Goal: Task Accomplishment & Management: Manage account settings

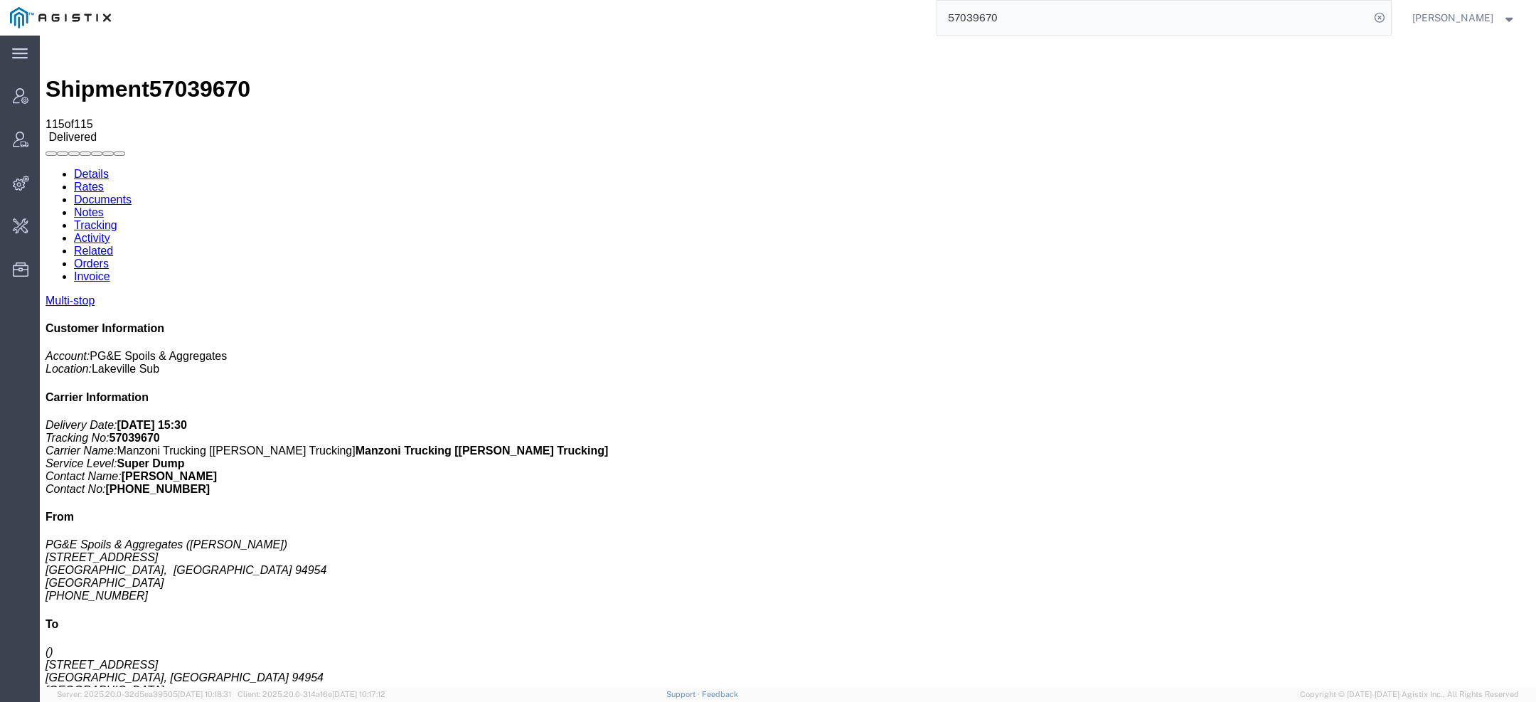
scroll to position [2061, 0]
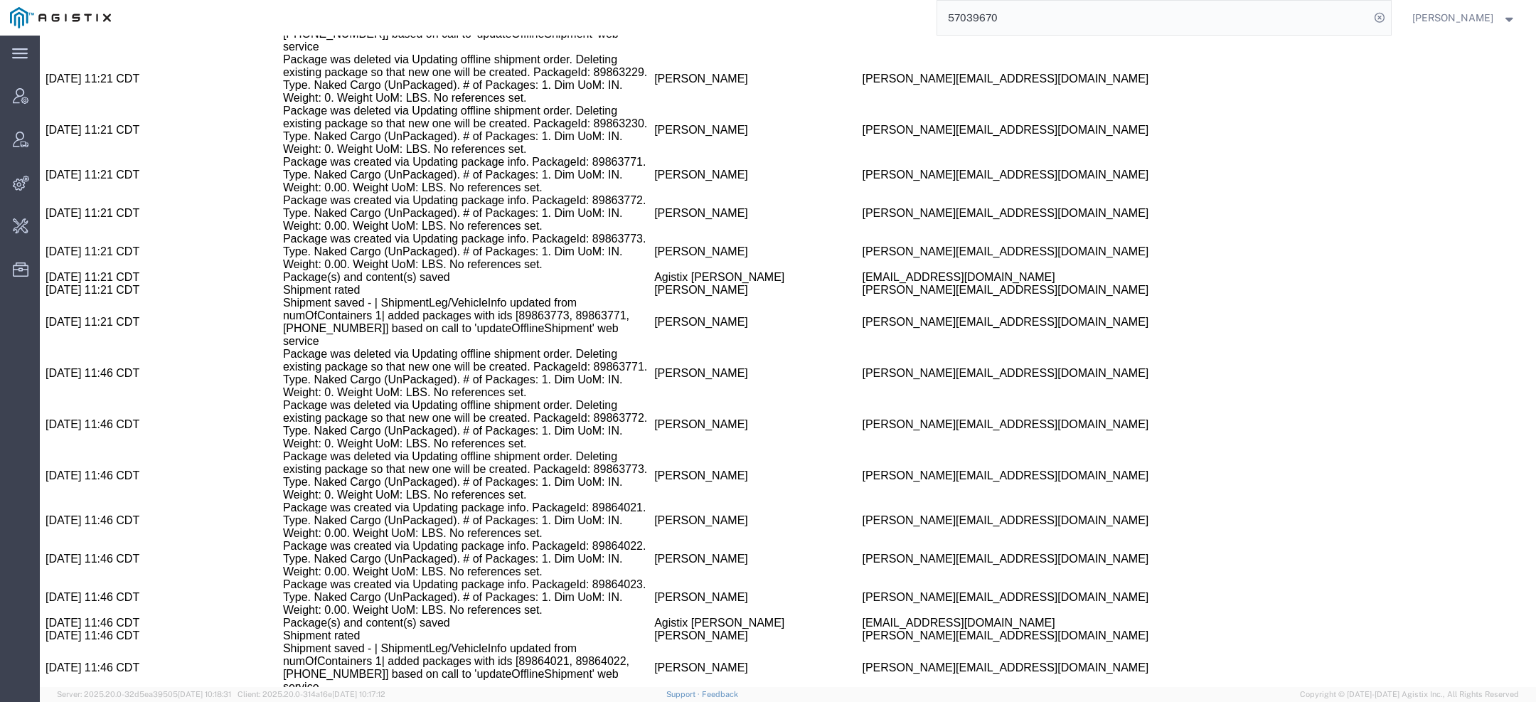
click at [985, 21] on input "57039670" at bounding box center [1153, 18] width 432 height 34
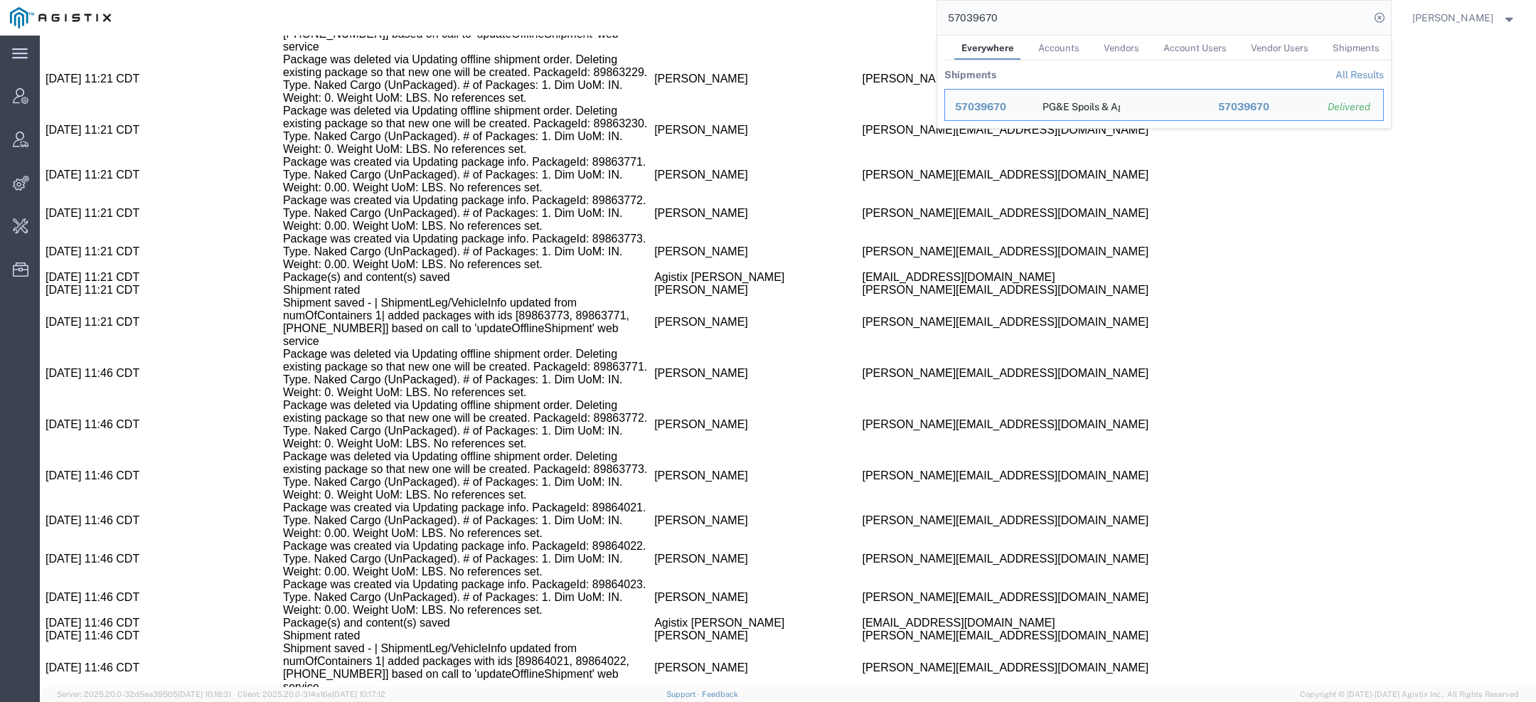
paste input "49758"
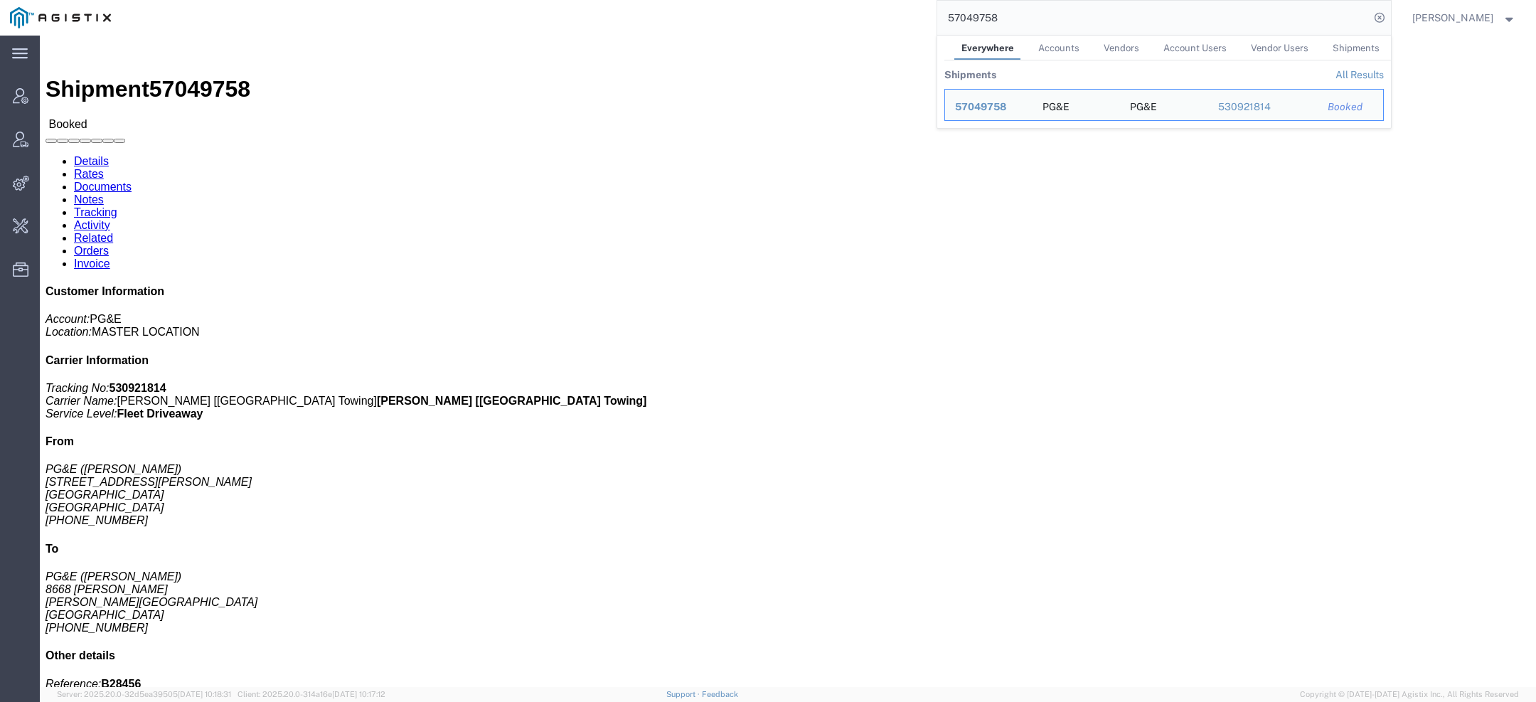
click at [553, 31] on div "57049758 Everywhere Accounts Vendors Account Users Vendor Users Shipments Shipm…" at bounding box center [756, 18] width 1270 height 36
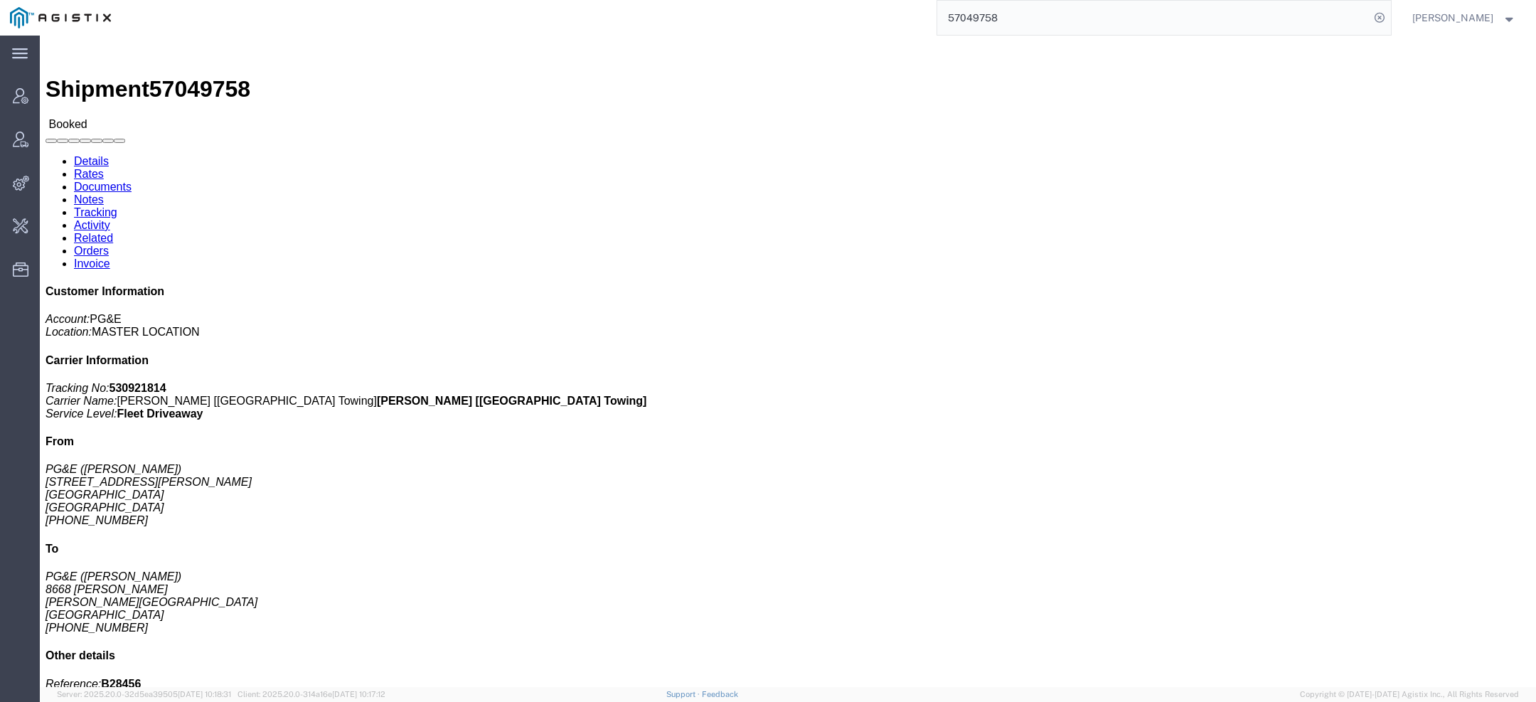
drag, startPoint x: 1006, startPoint y: 23, endPoint x: 885, endPoint y: 0, distance: 123.7
click at [885, 0] on div "57049758" at bounding box center [756, 18] width 1270 height 36
type input "pgw"
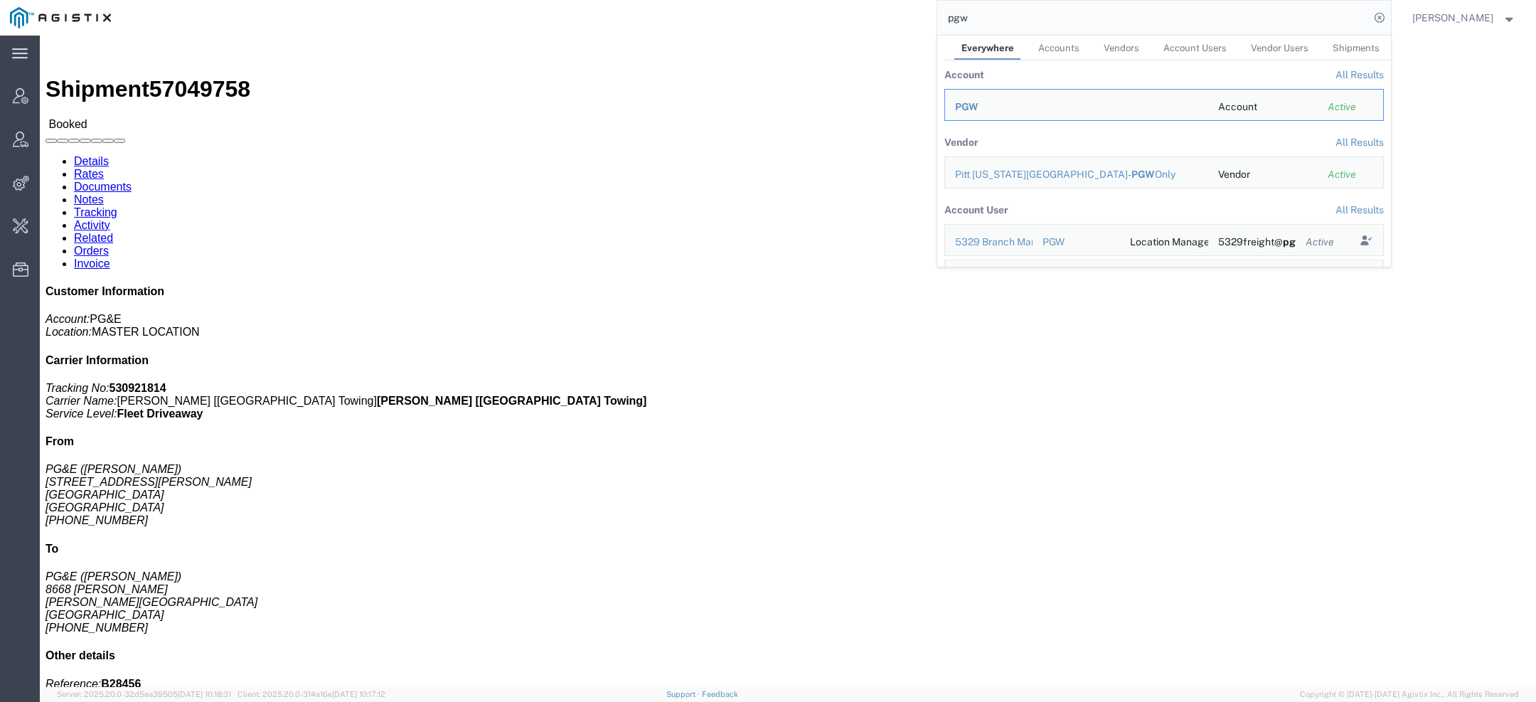
click at [981, 107] on div "PGW" at bounding box center [1076, 107] width 243 height 15
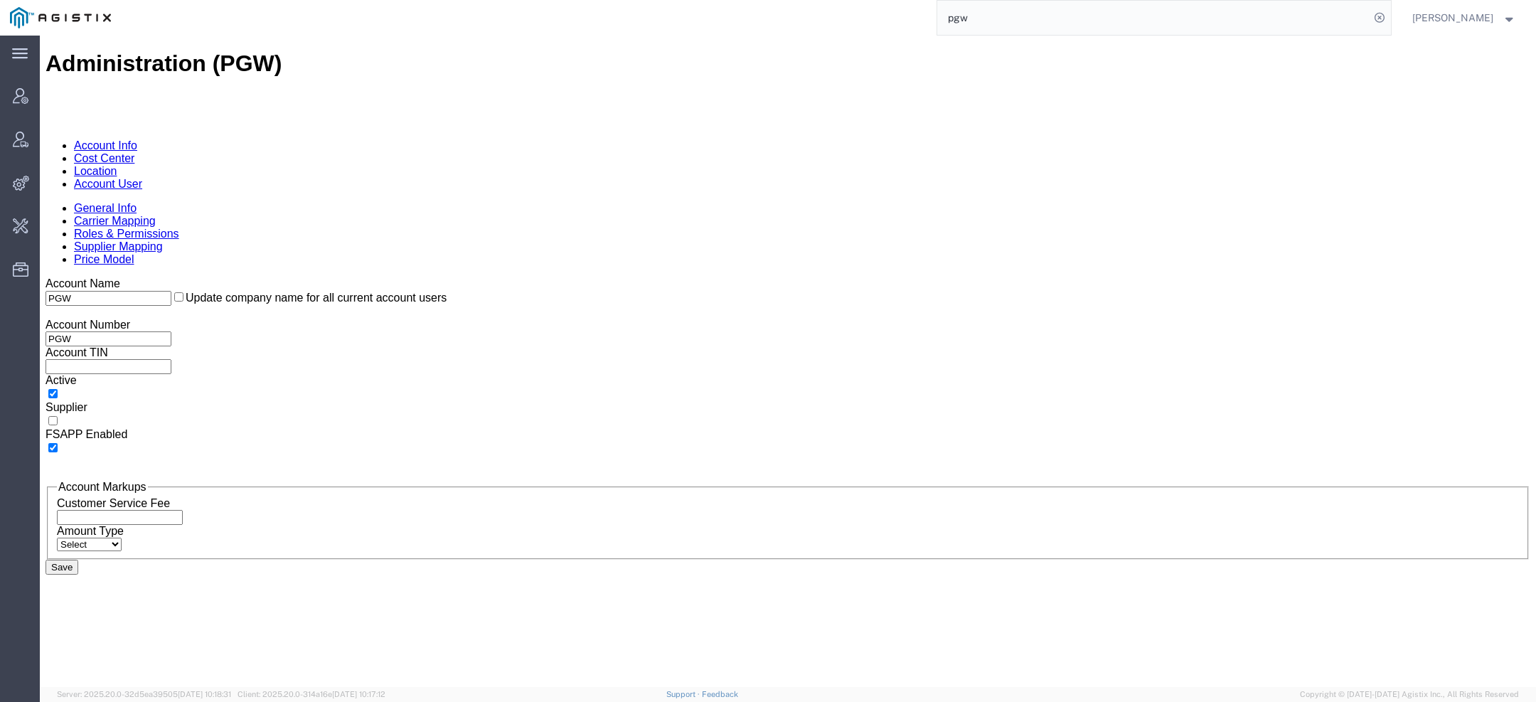
click at [142, 178] on link "Account User" at bounding box center [108, 184] width 68 height 12
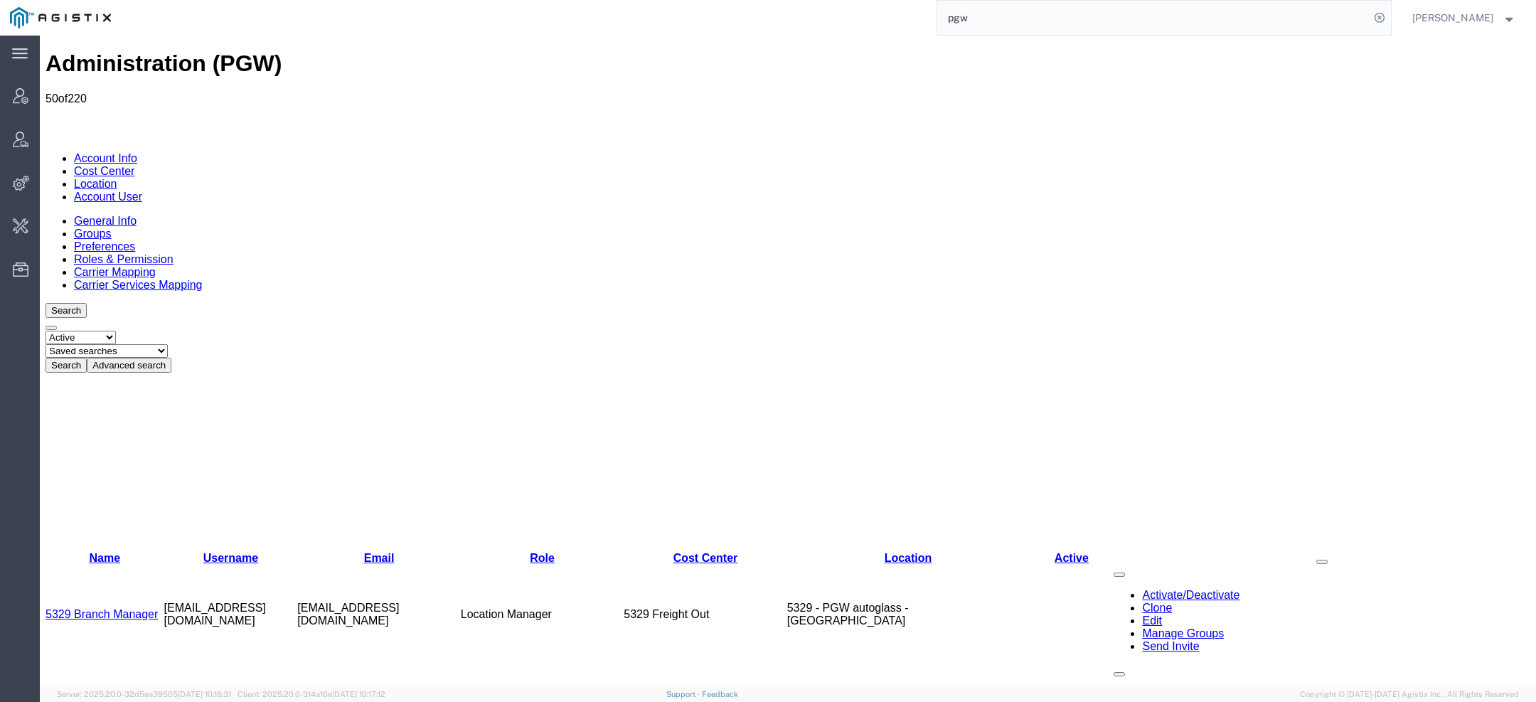
click at [168, 344] on select "Saved searches Exclude Branch Manager Jason Offline user" at bounding box center [107, 351] width 122 height 14
select select "Offline user"
click at [100, 344] on select "Saved searches Exclude Branch Manager Jason Offline user" at bounding box center [107, 351] width 122 height 14
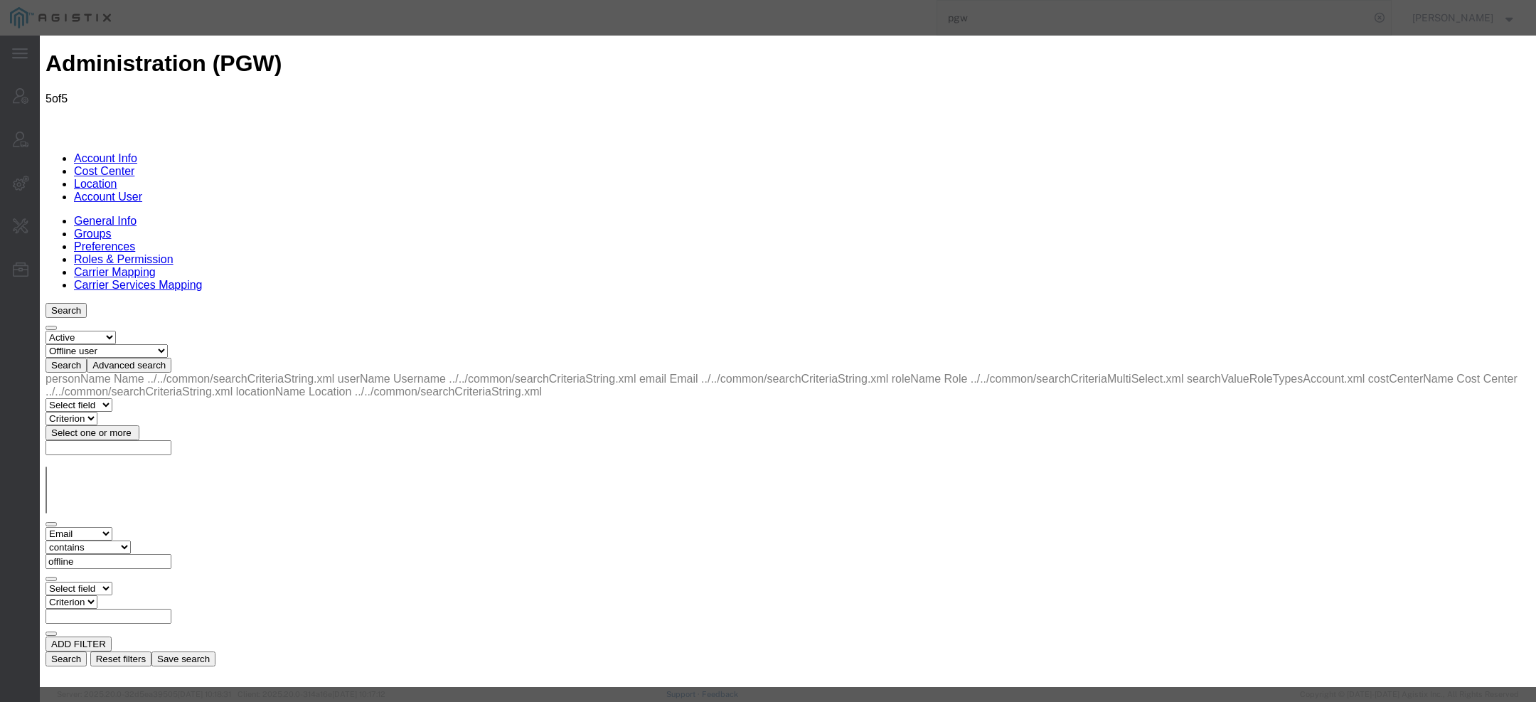
select select "COSTCENTER"
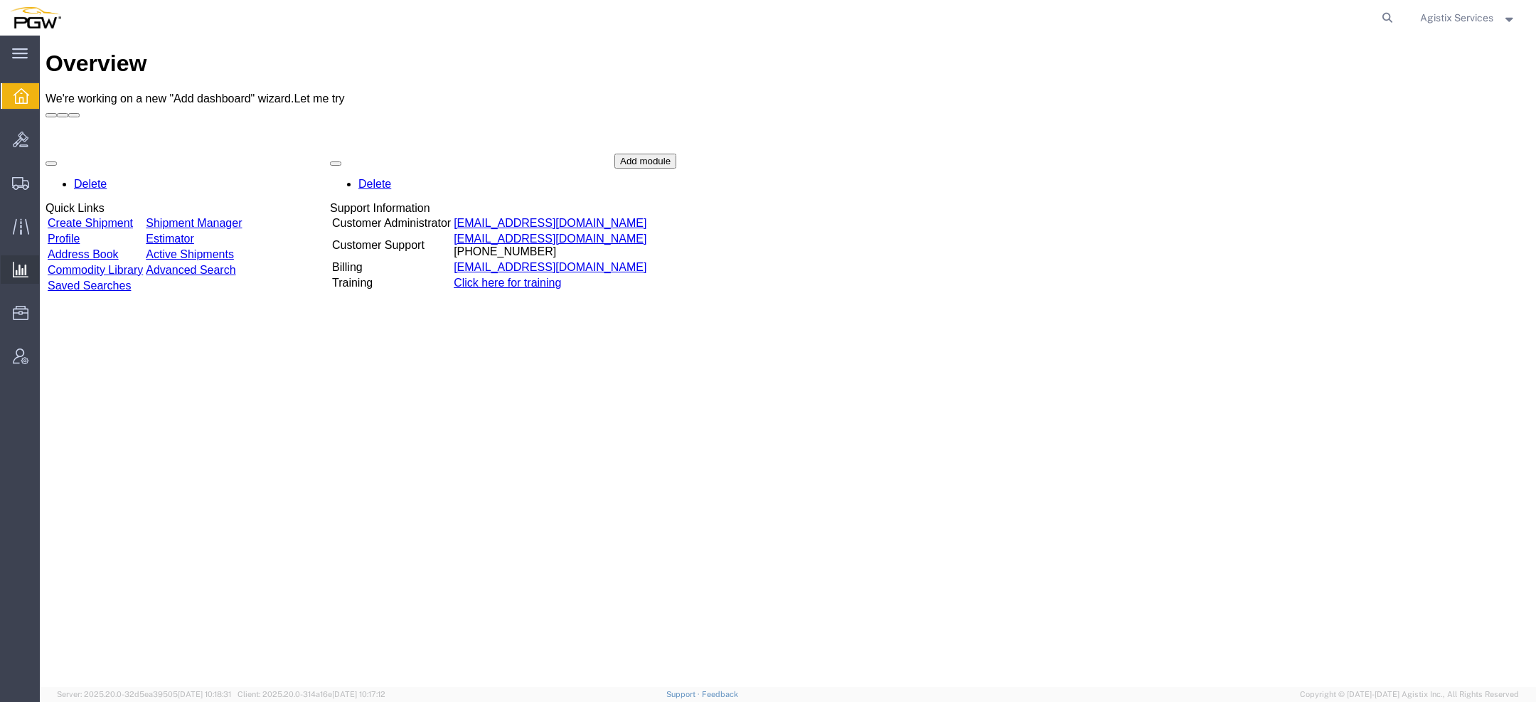
click at [0, 0] on span "Saved Reports" at bounding box center [0, 0] width 0 height 0
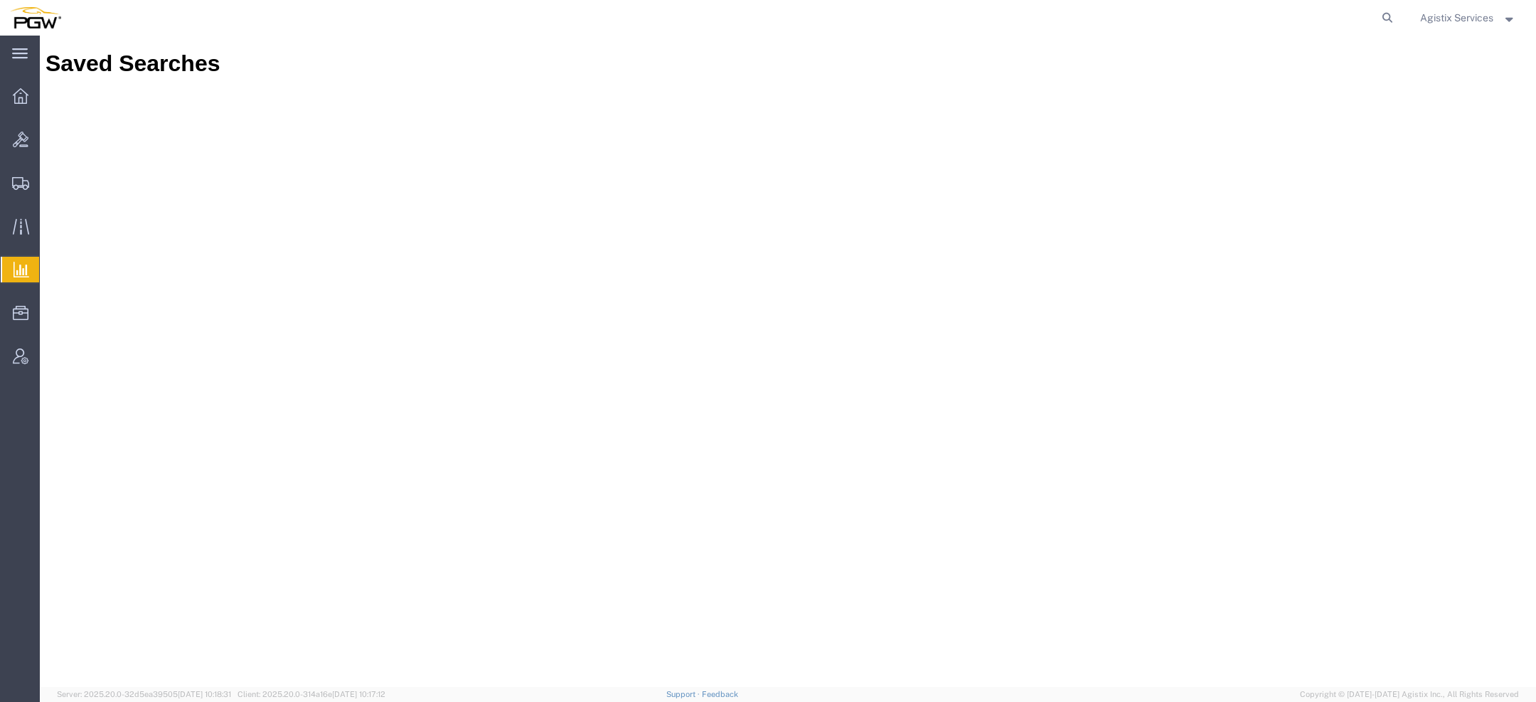
click at [1433, 22] on span "Agistix Services" at bounding box center [1456, 18] width 73 height 16
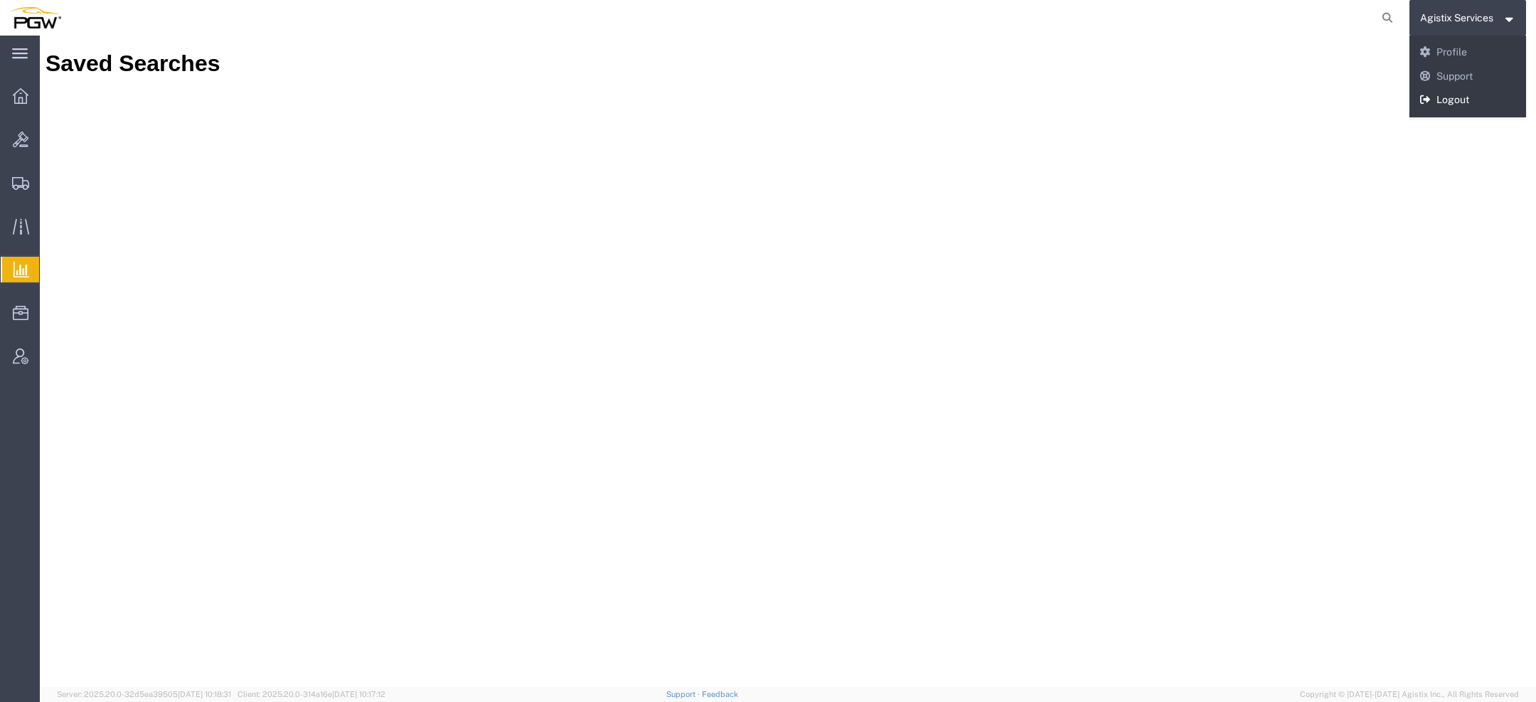
click at [1439, 96] on link "Logout" at bounding box center [1467, 100] width 117 height 24
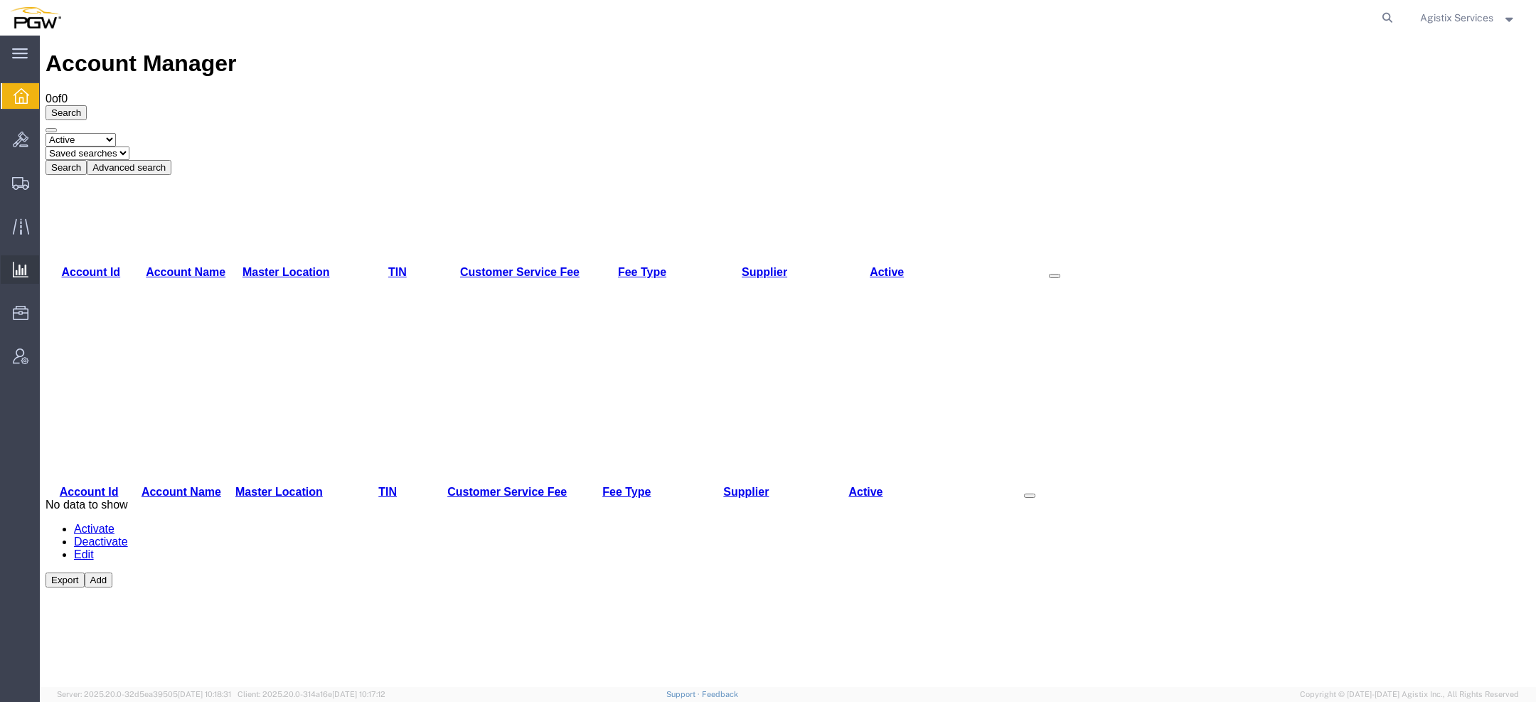
click at [18, 273] on icon at bounding box center [21, 270] width 16 height 16
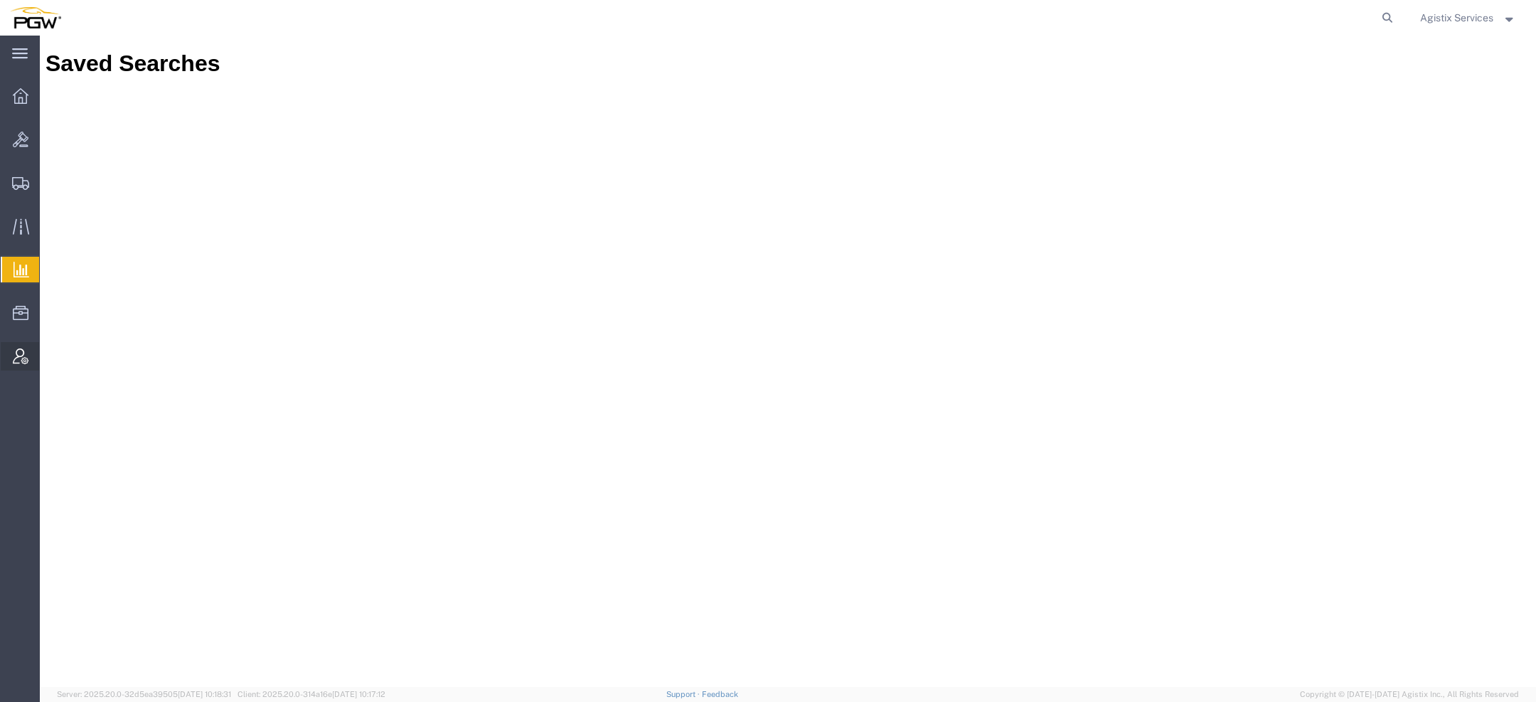
click at [21, 346] on div at bounding box center [21, 356] width 40 height 28
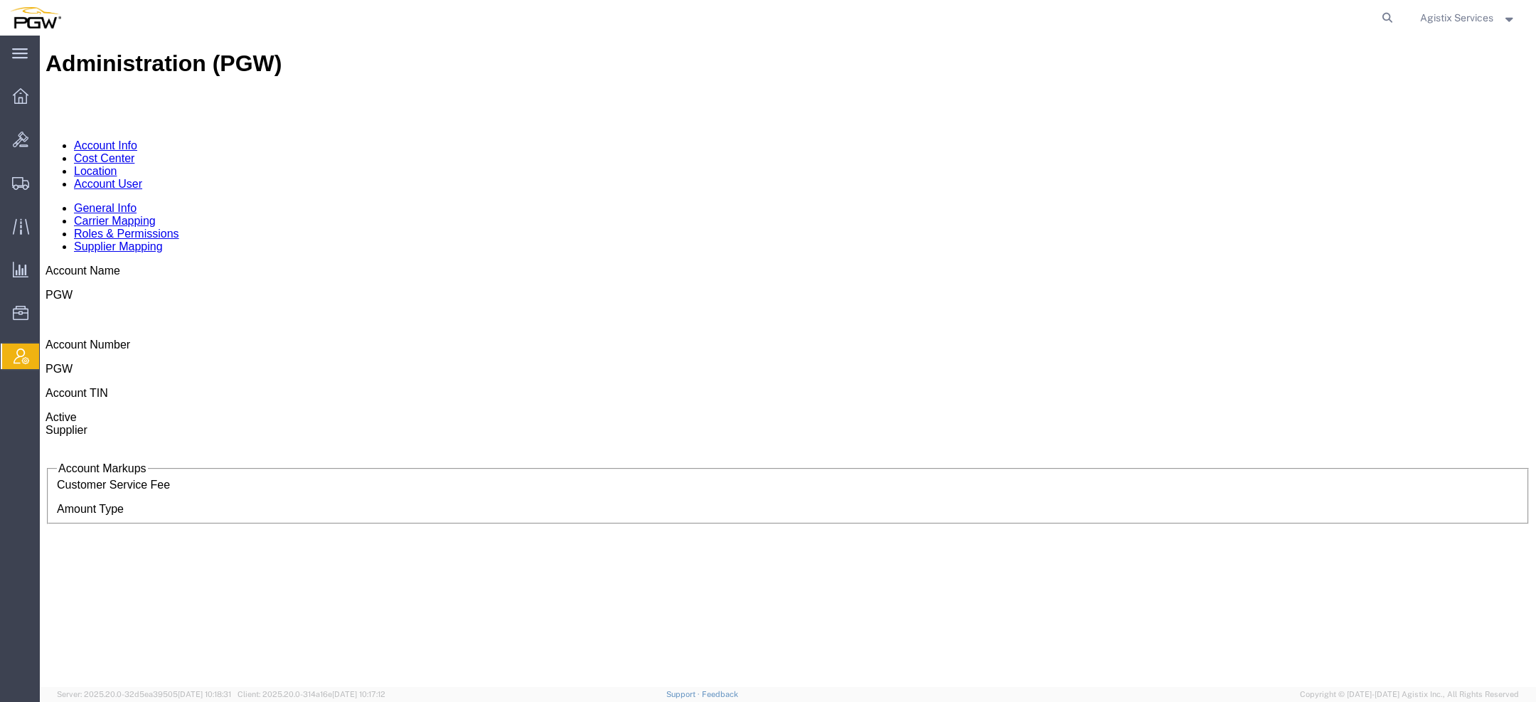
click at [117, 165] on link "Location" at bounding box center [95, 171] width 43 height 12
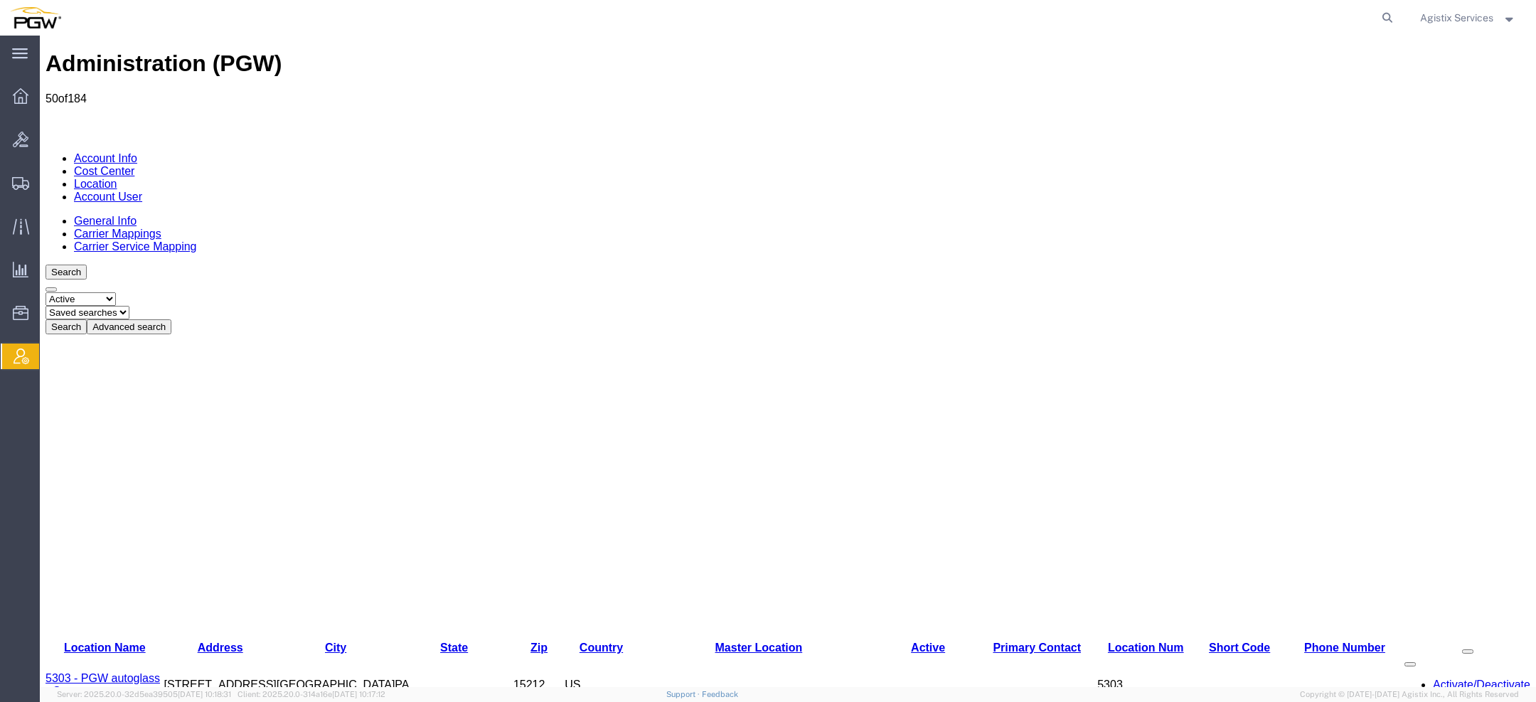
click at [118, 672] on link "5303 - PGW autoglass - Corporate" at bounding box center [103, 684] width 114 height 25
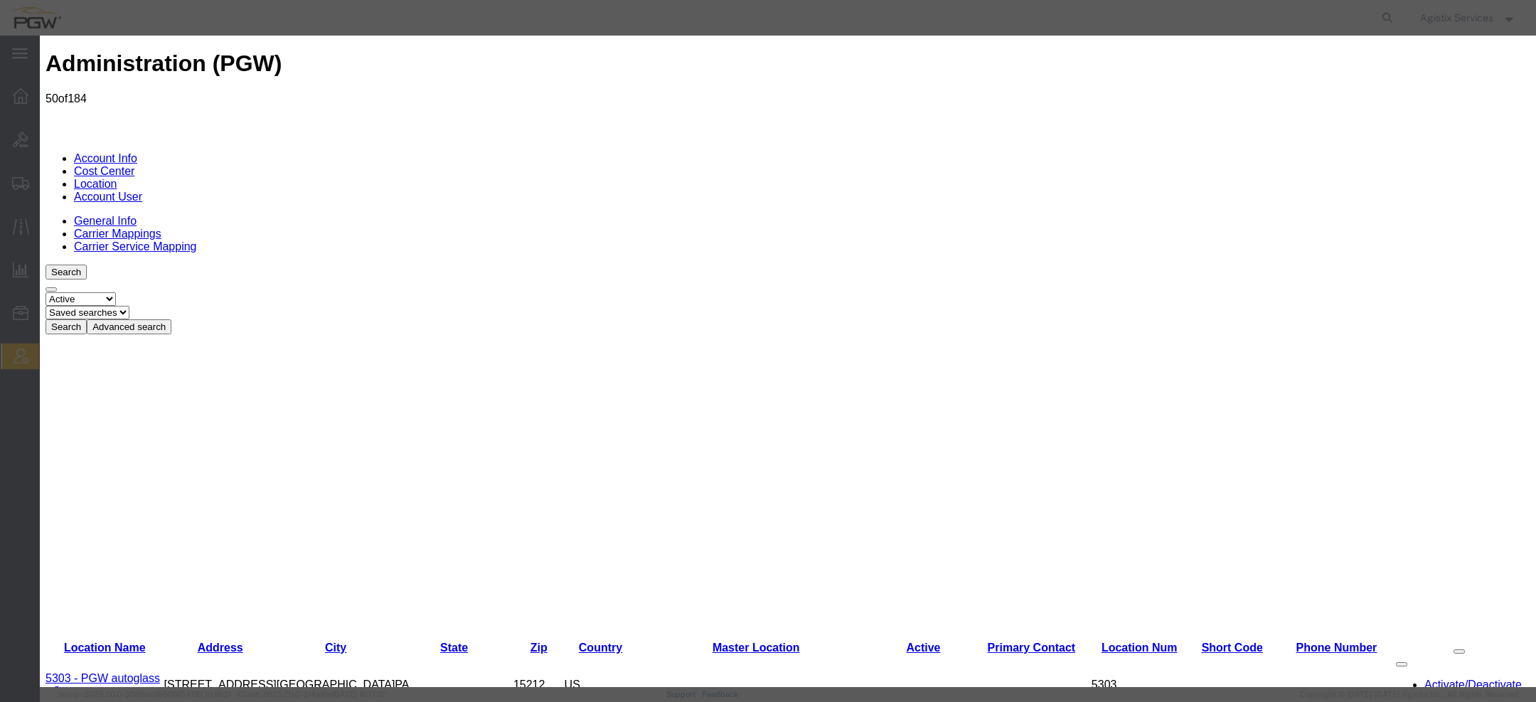
select select "COSTCENTER"
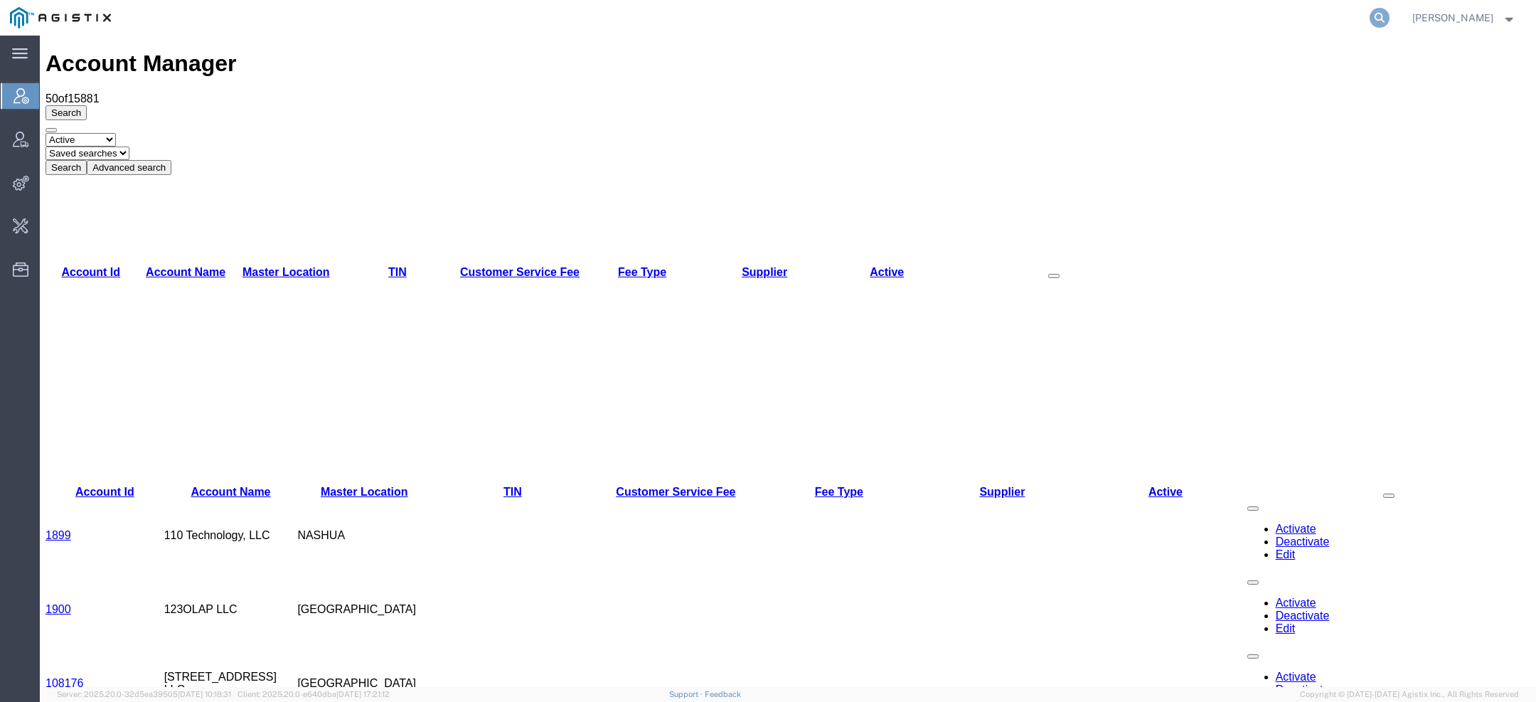
click at [1376, 21] on icon at bounding box center [1379, 18] width 20 height 20
paste input "57066714"
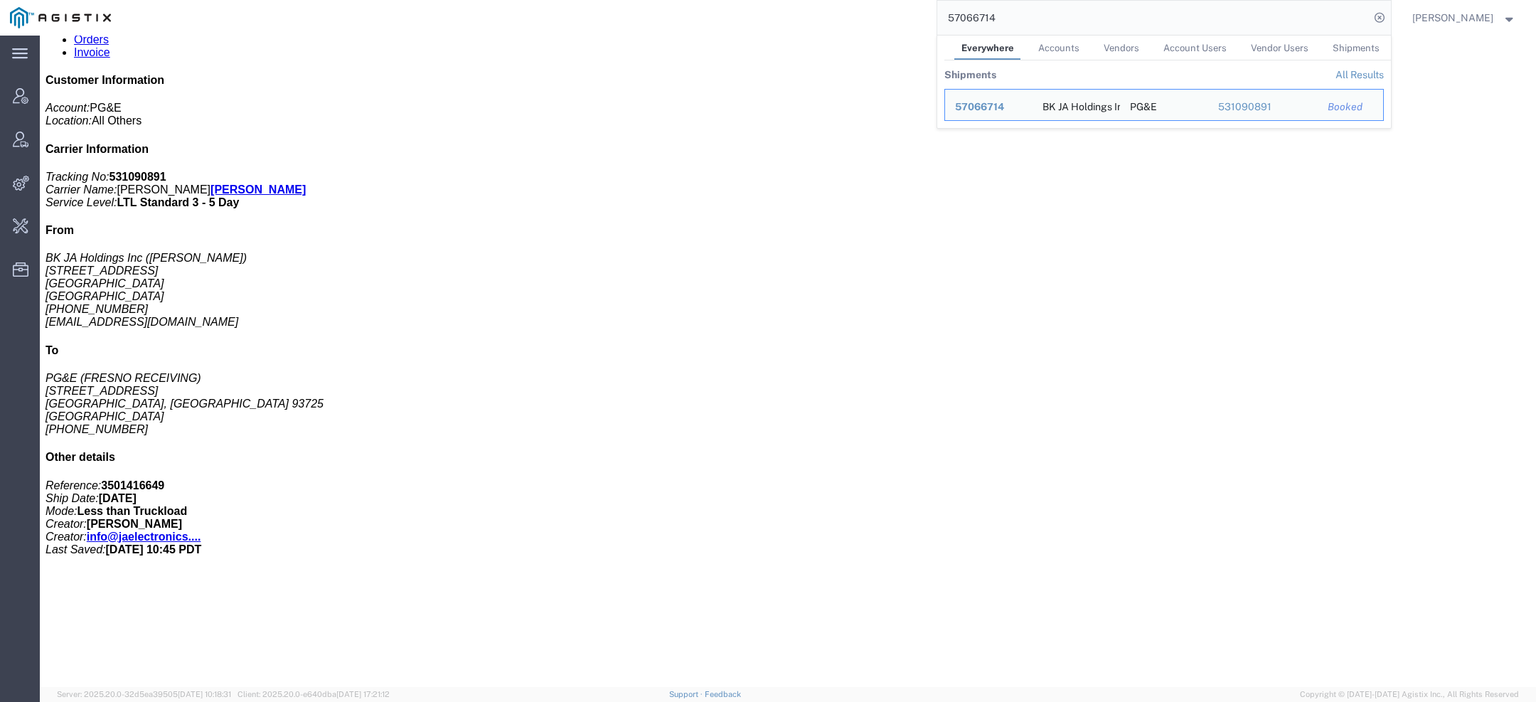
scroll to position [210, 0]
click link "Activity"
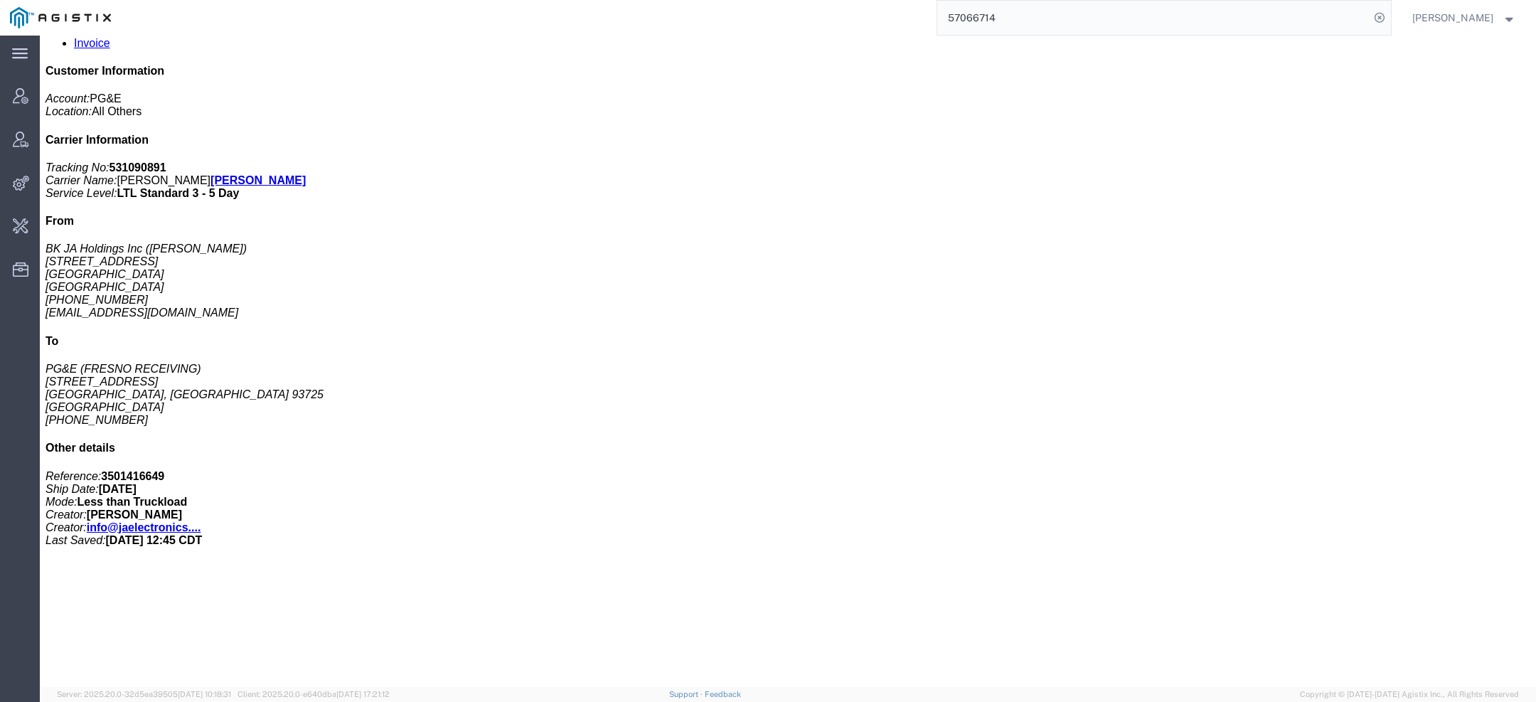
scroll to position [218, 0]
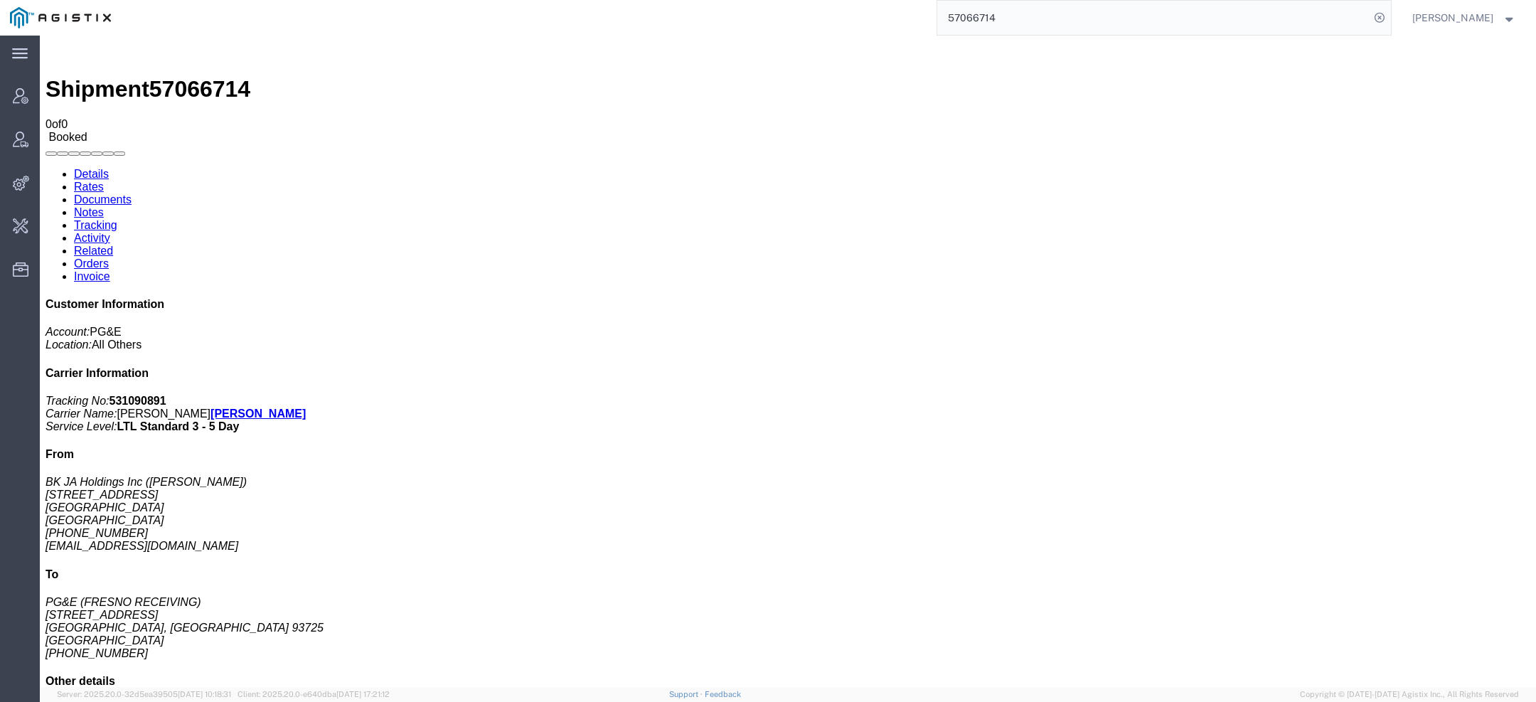
click at [132, 193] on link "Documents" at bounding box center [103, 199] width 58 height 12
drag, startPoint x: 930, startPoint y: 13, endPoint x: 851, endPoint y: 2, distance: 79.6
click at [851, 2] on div "57066714" at bounding box center [756, 18] width 1270 height 36
paste input "info@jaelectronics.com"
type input "info@jaelectronics.com"
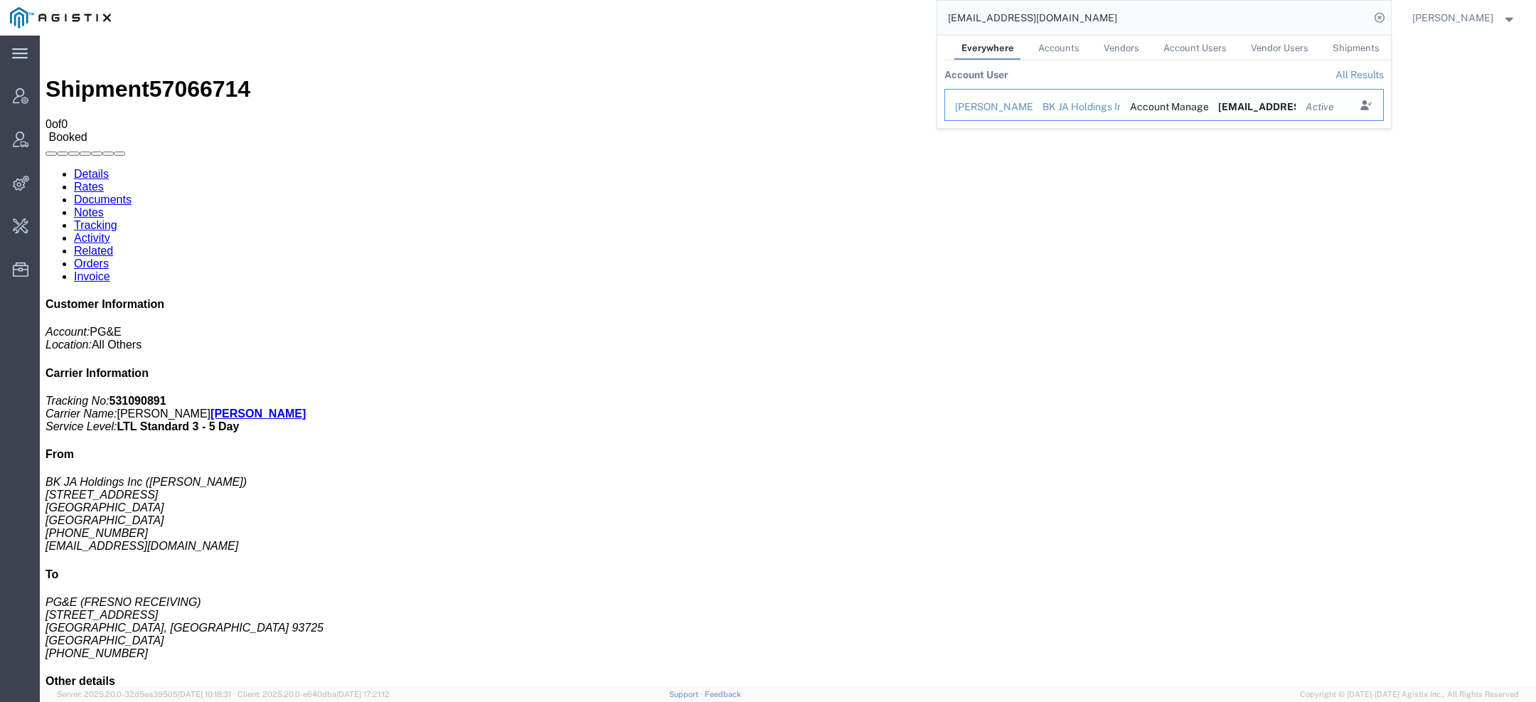
click at [990, 102] on div "Kayla Oles" at bounding box center [989, 107] width 68 height 15
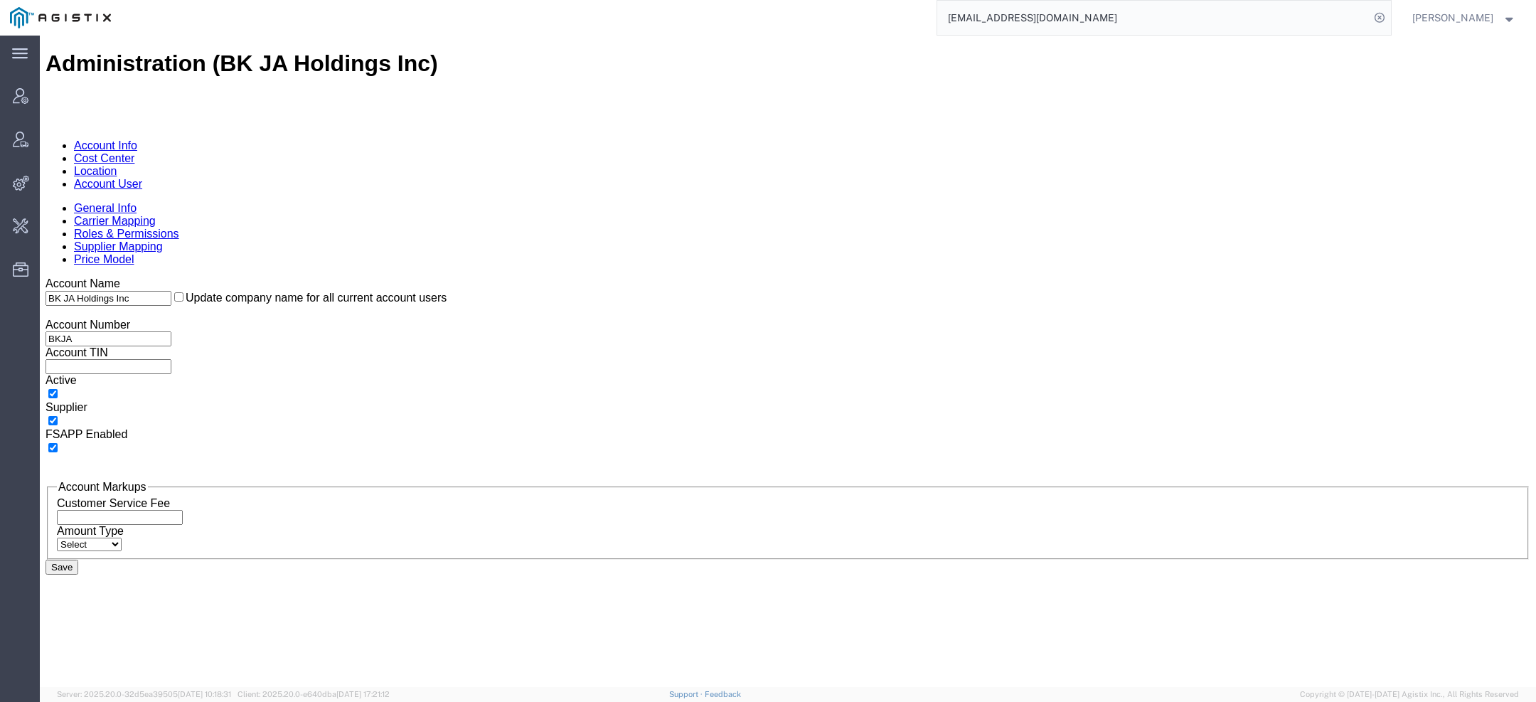
click at [142, 178] on link "Account User" at bounding box center [108, 184] width 68 height 12
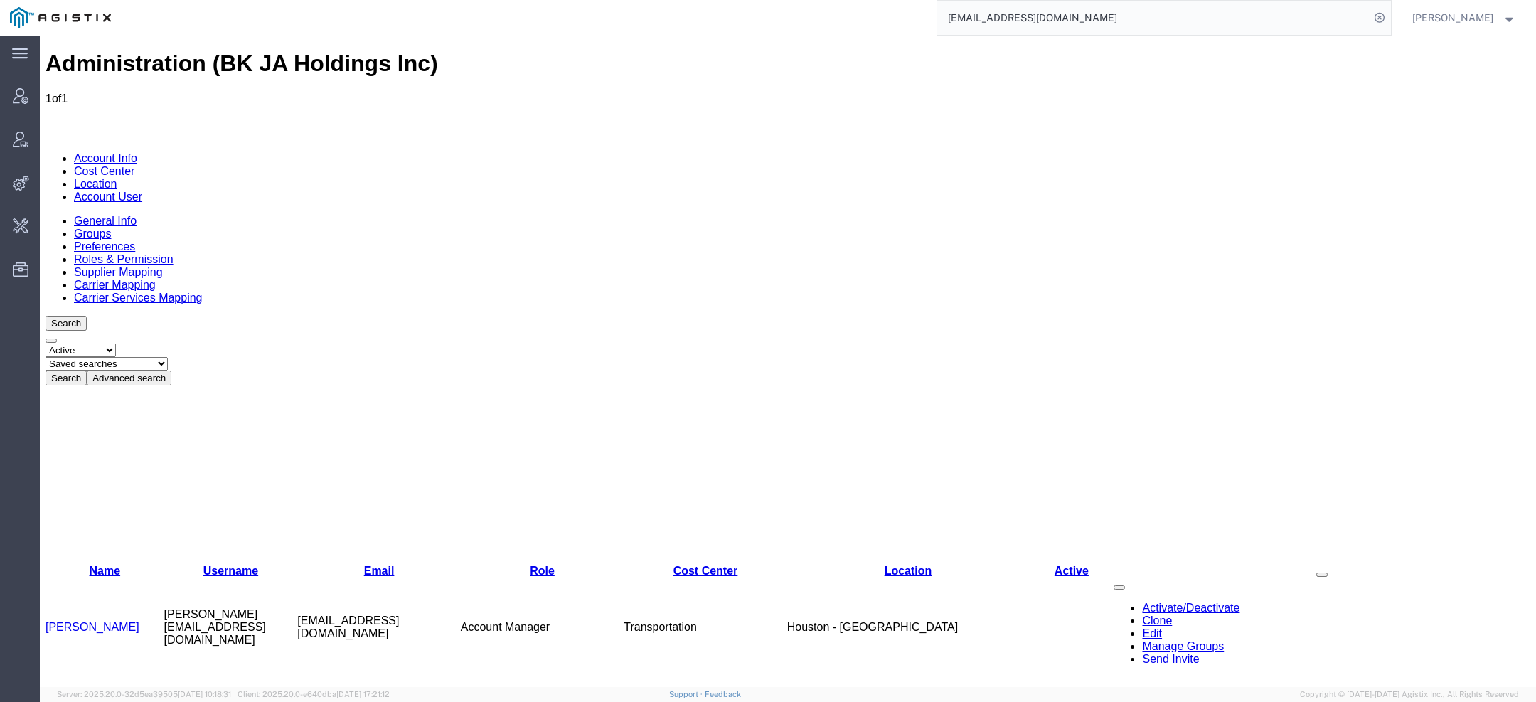
click at [96, 621] on link "Kayla Oles" at bounding box center [93, 627] width 94 height 12
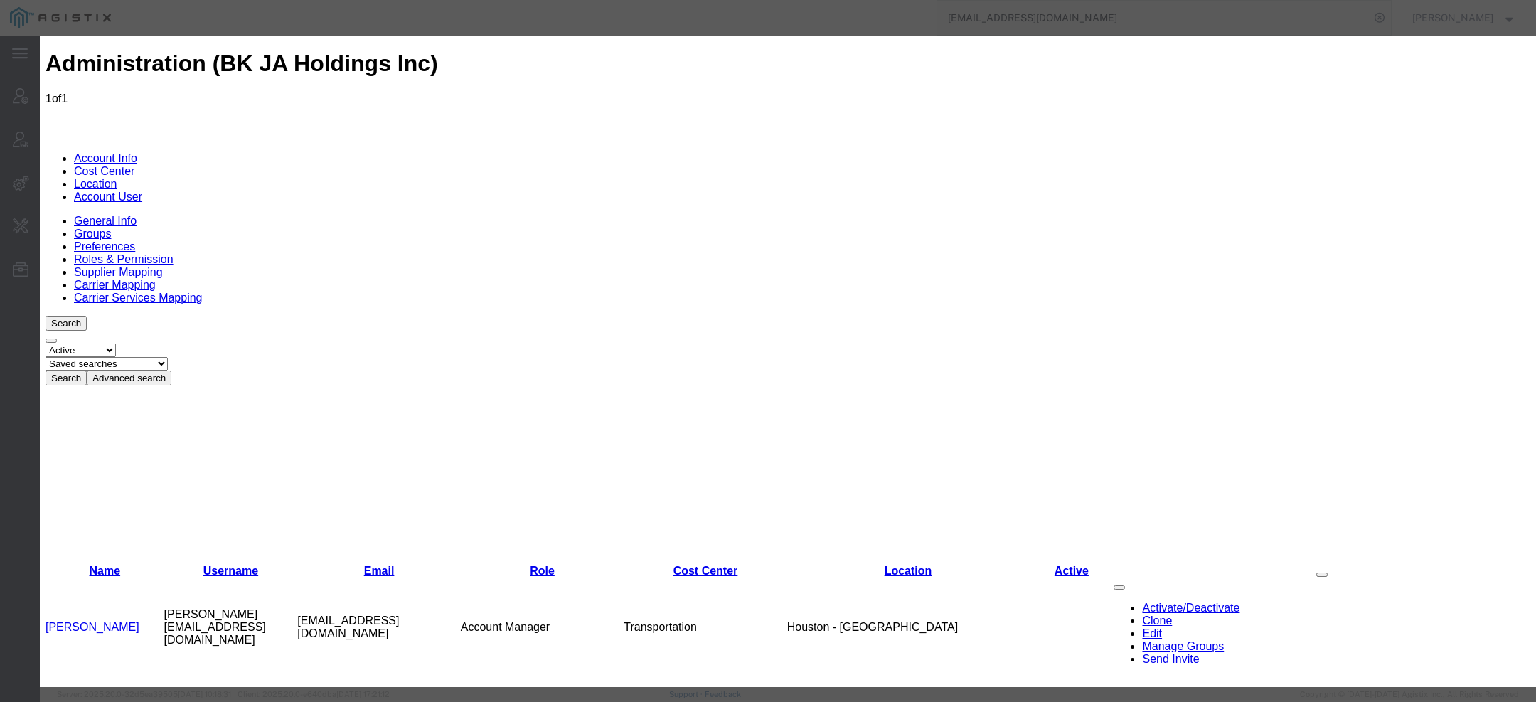
select select "COSTCENTER"
select select "42681"
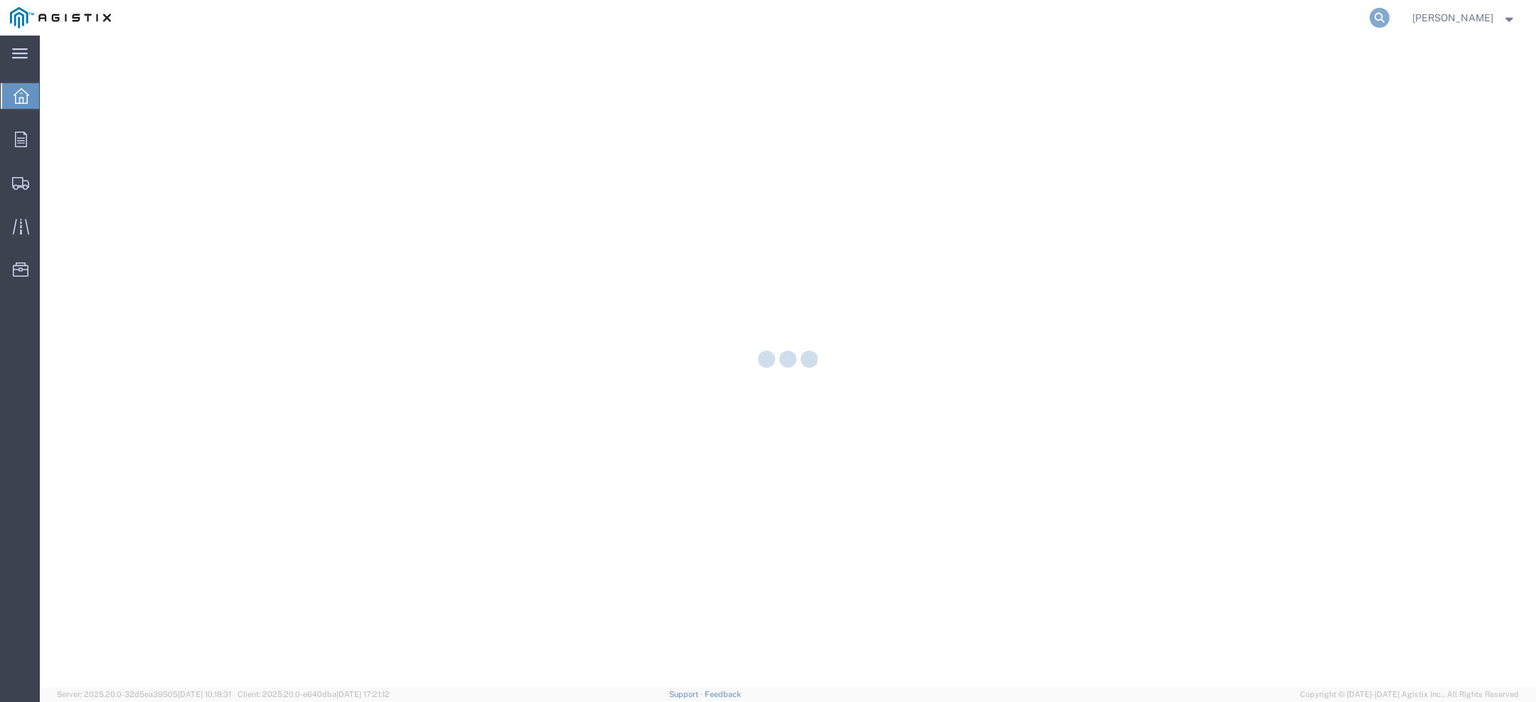
click at [1389, 16] on icon at bounding box center [1379, 18] width 20 height 20
paste input "57066714"
type input "57066714"
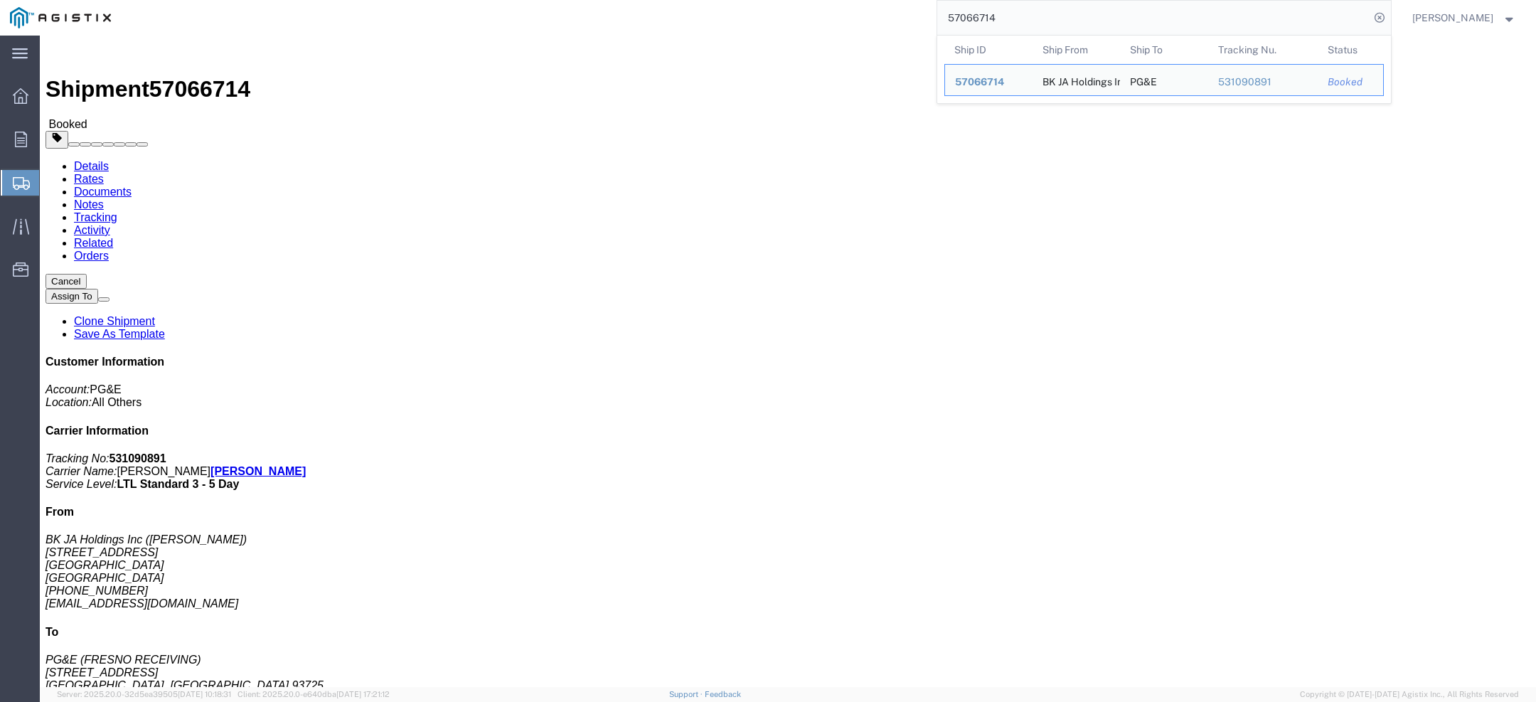
click link "Documents"
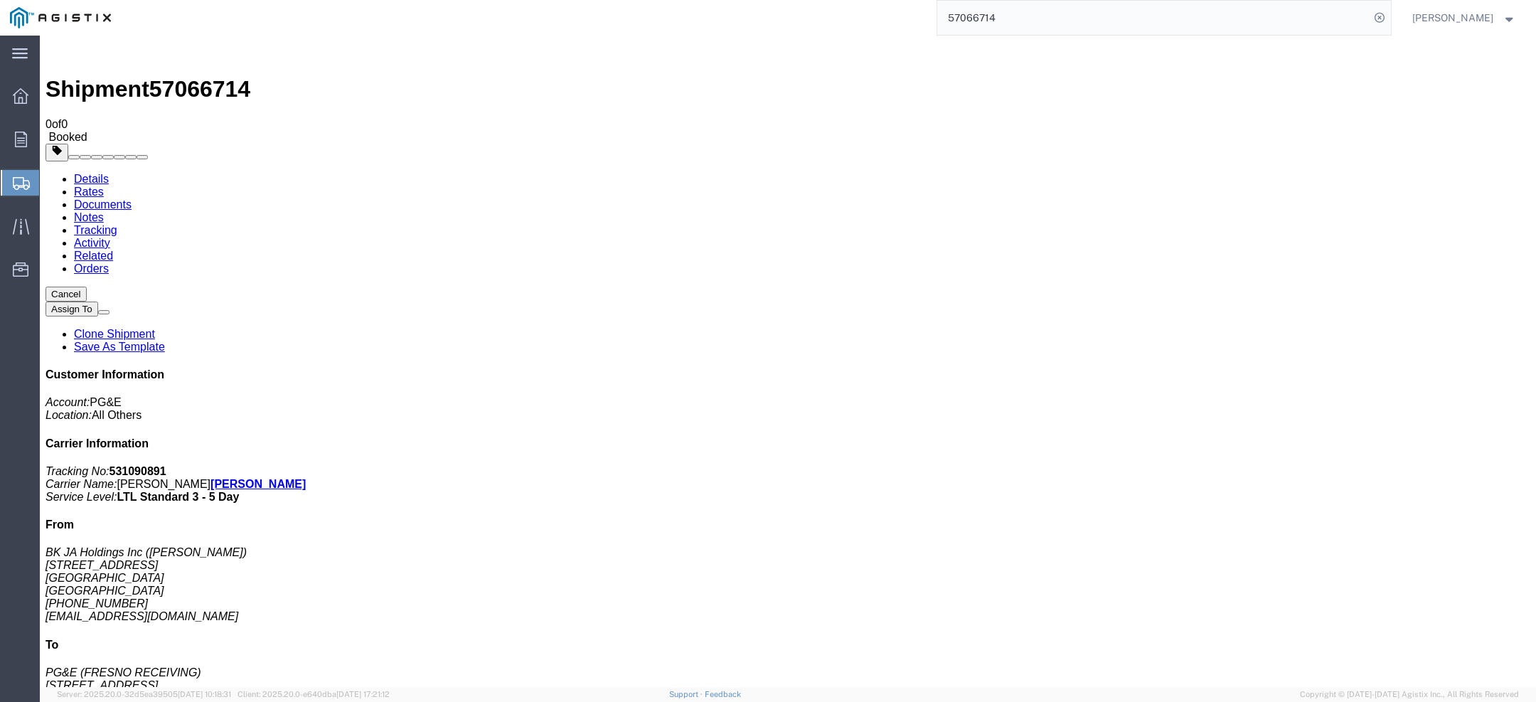
click at [132, 198] on link "Documents" at bounding box center [103, 204] width 58 height 12
drag, startPoint x: 156, startPoint y: 200, endPoint x: 995, endPoint y: 65, distance: 850.5
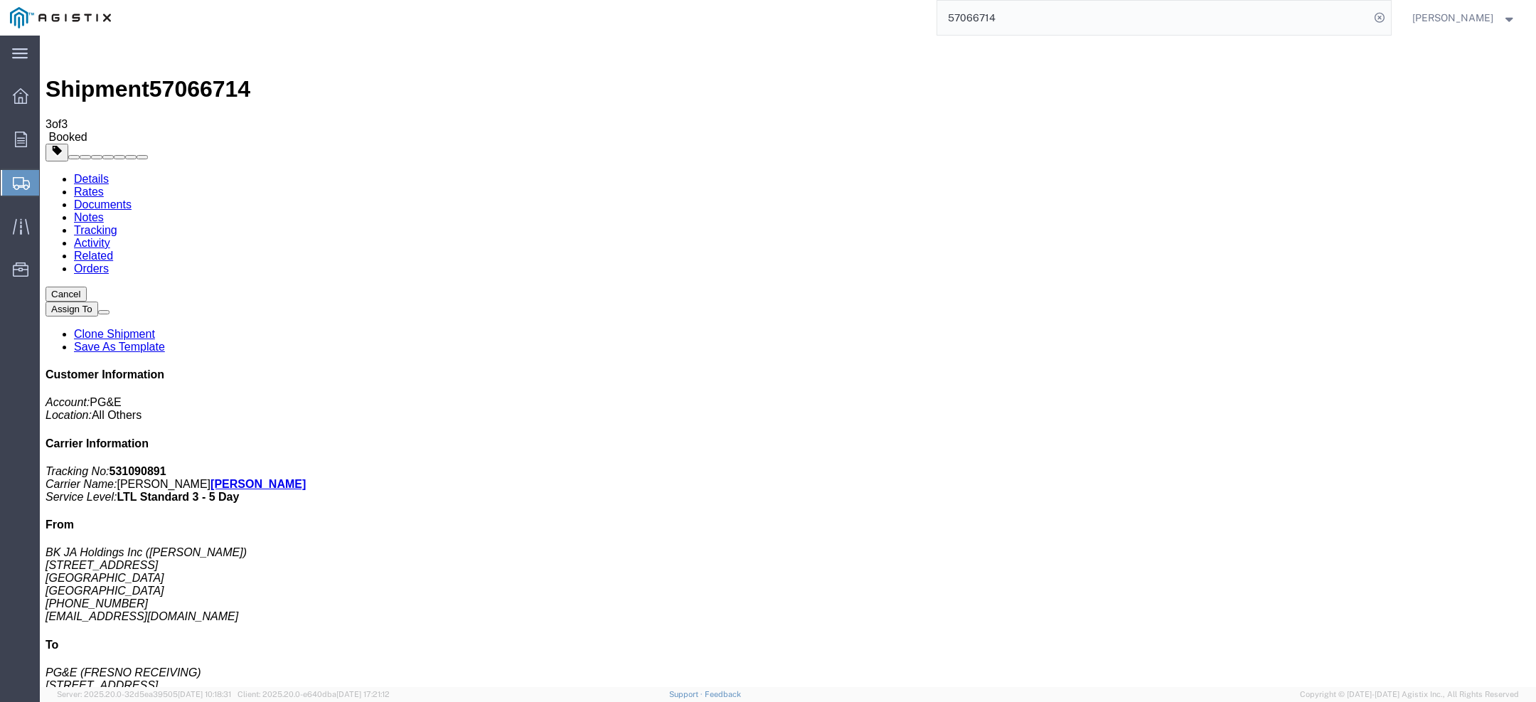
click at [88, 173] on link "Details" at bounding box center [91, 179] width 35 height 12
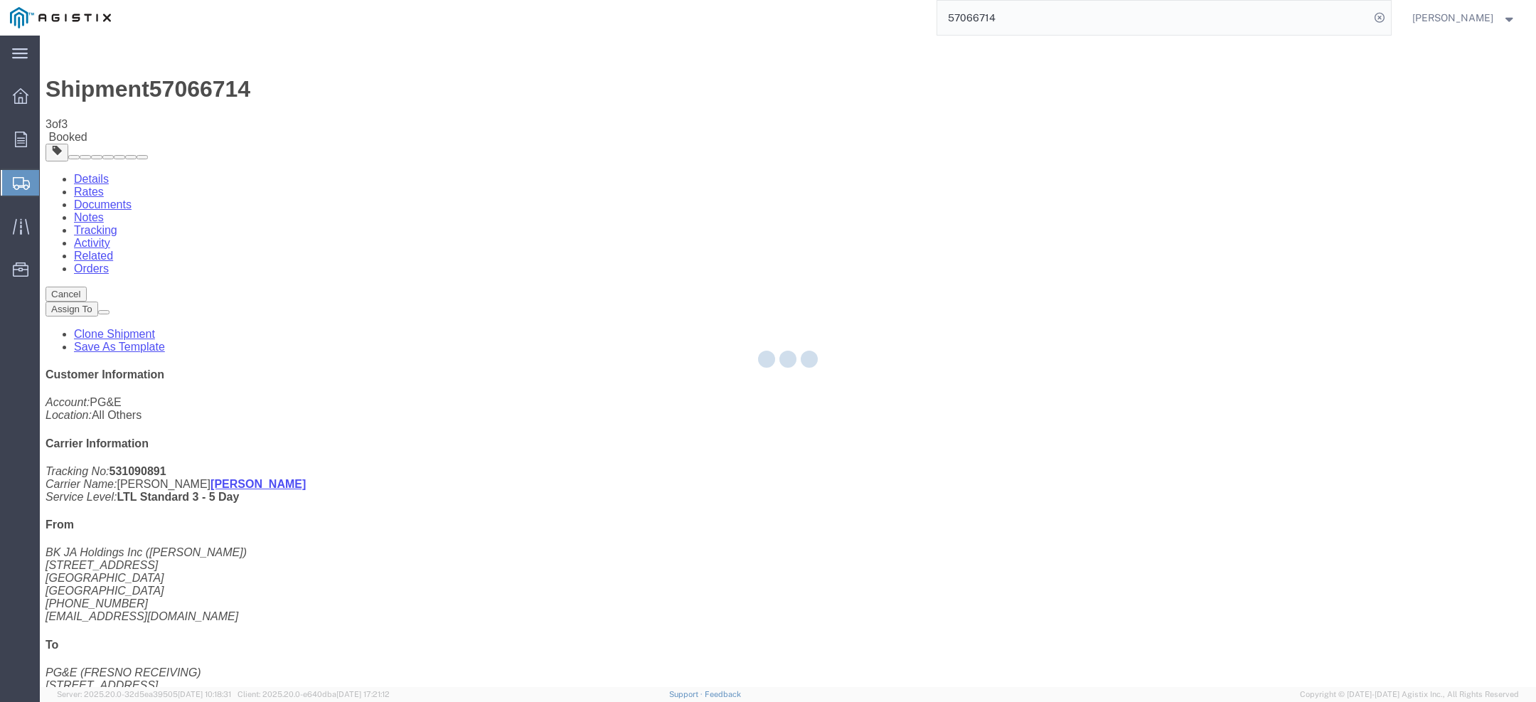
click at [88, 99] on div at bounding box center [788, 361] width 1496 height 651
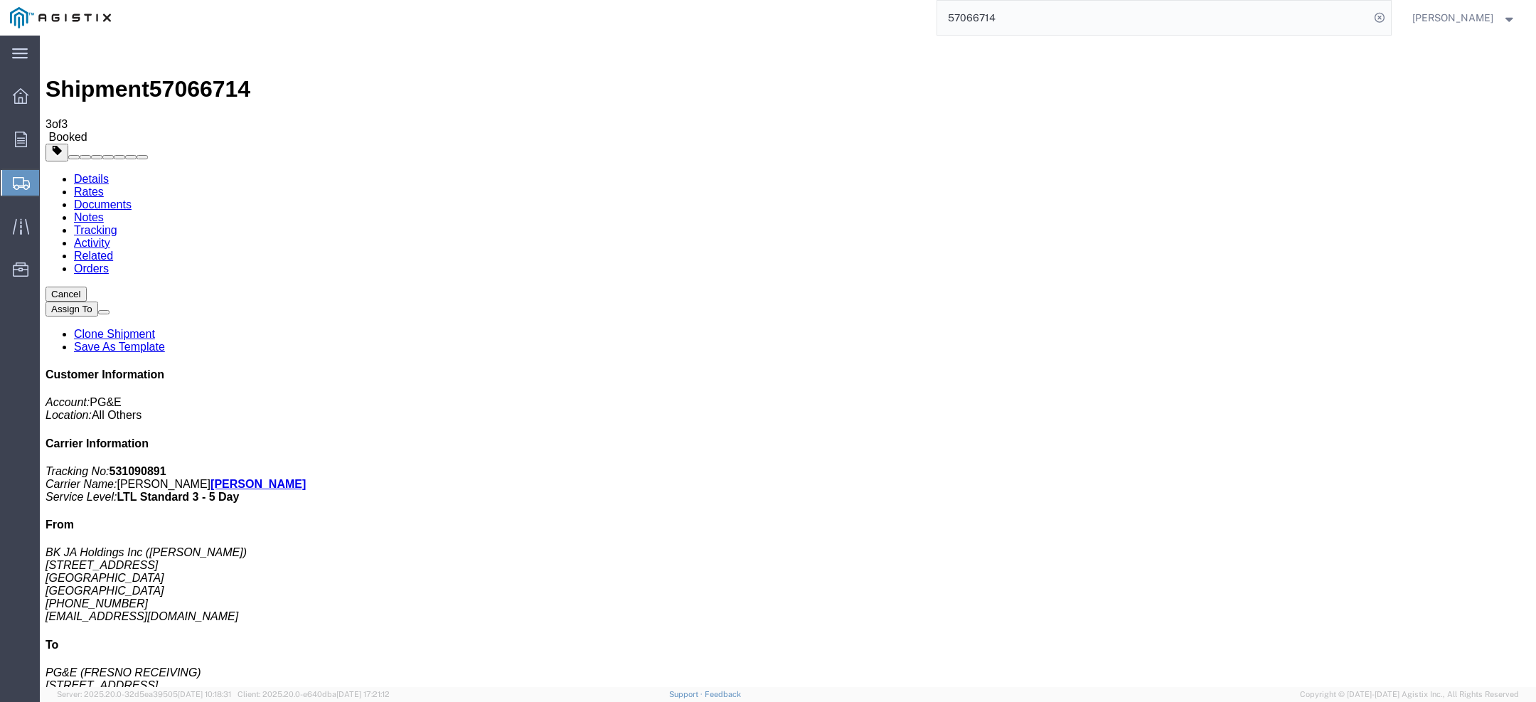
click link "Activity"
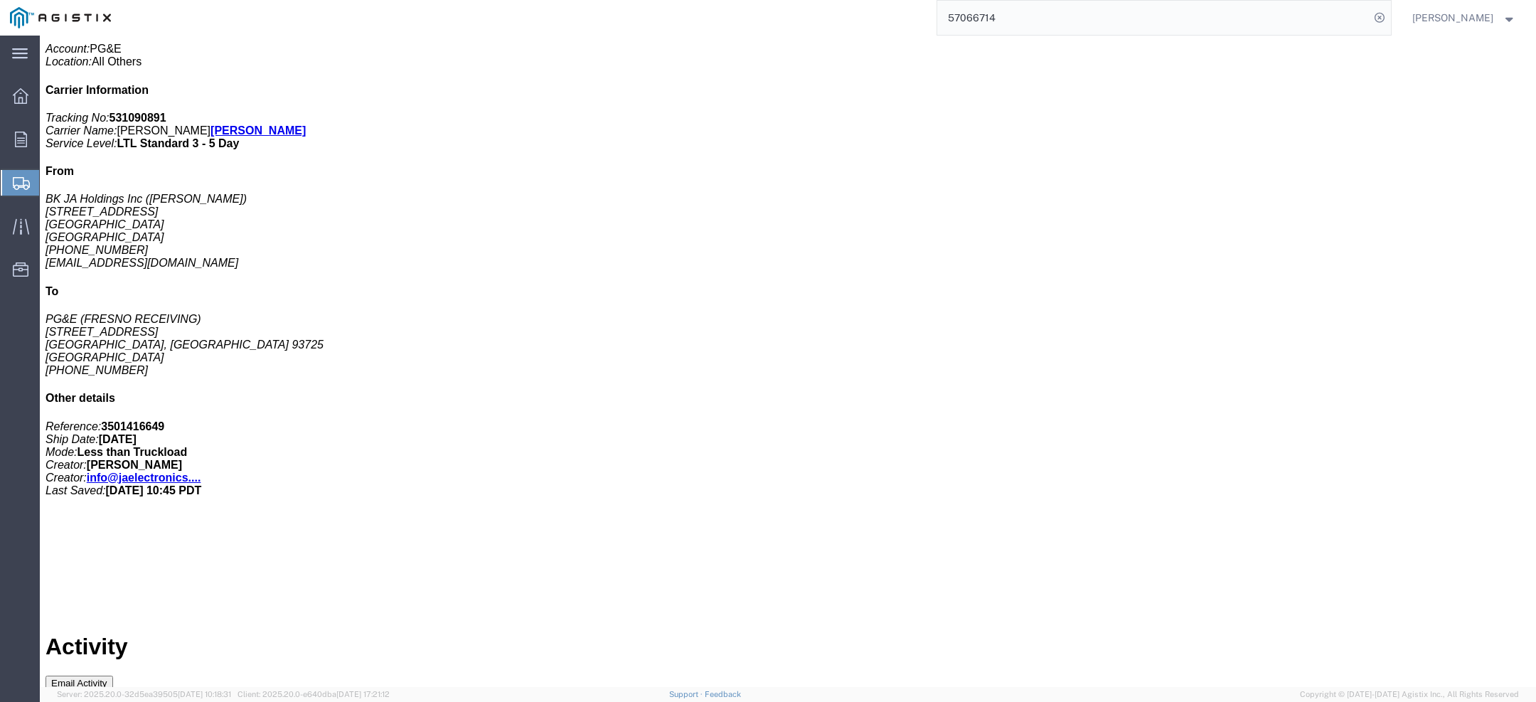
scroll to position [354, 0]
copy td "RBTW__57066714_20251008172706_ADE8664460402ED89DFC67E200604BC8"
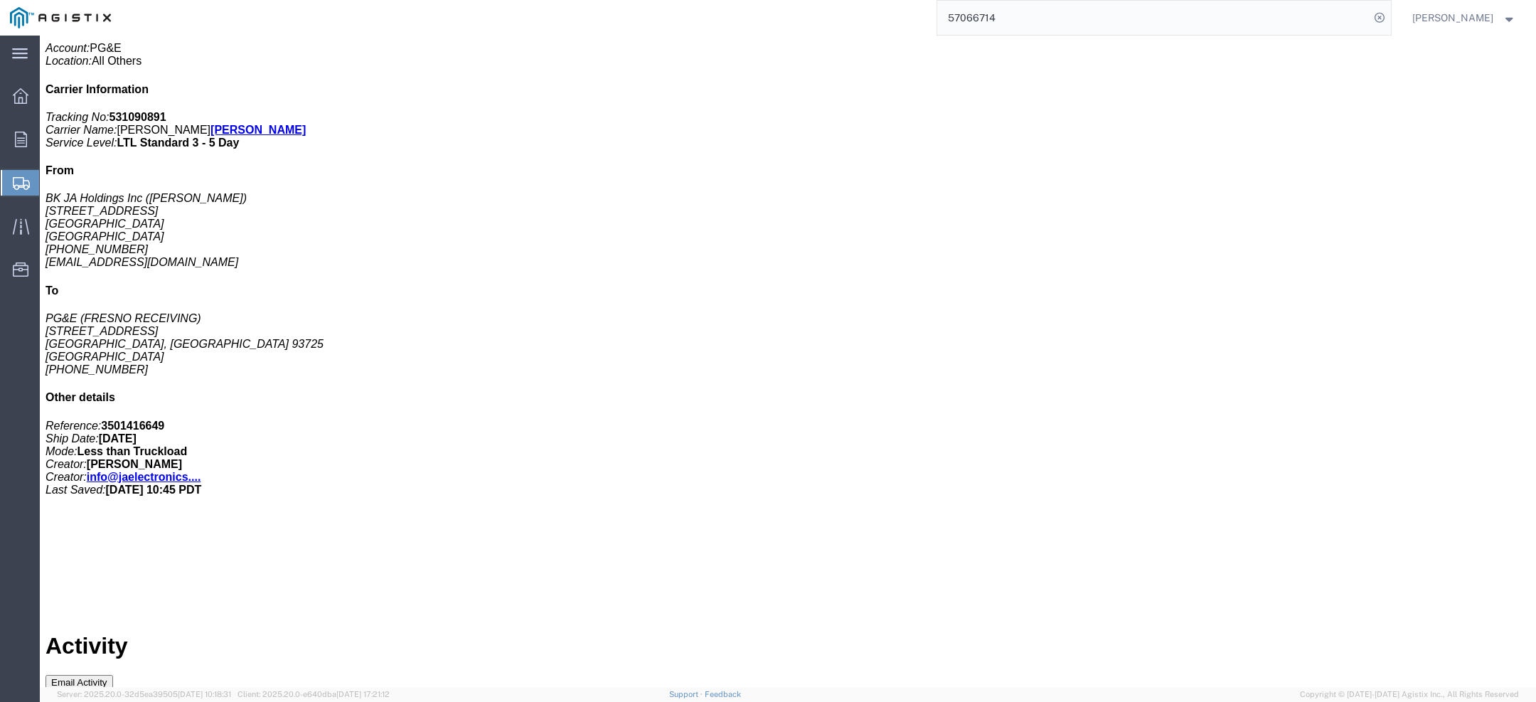
scroll to position [378, 0]
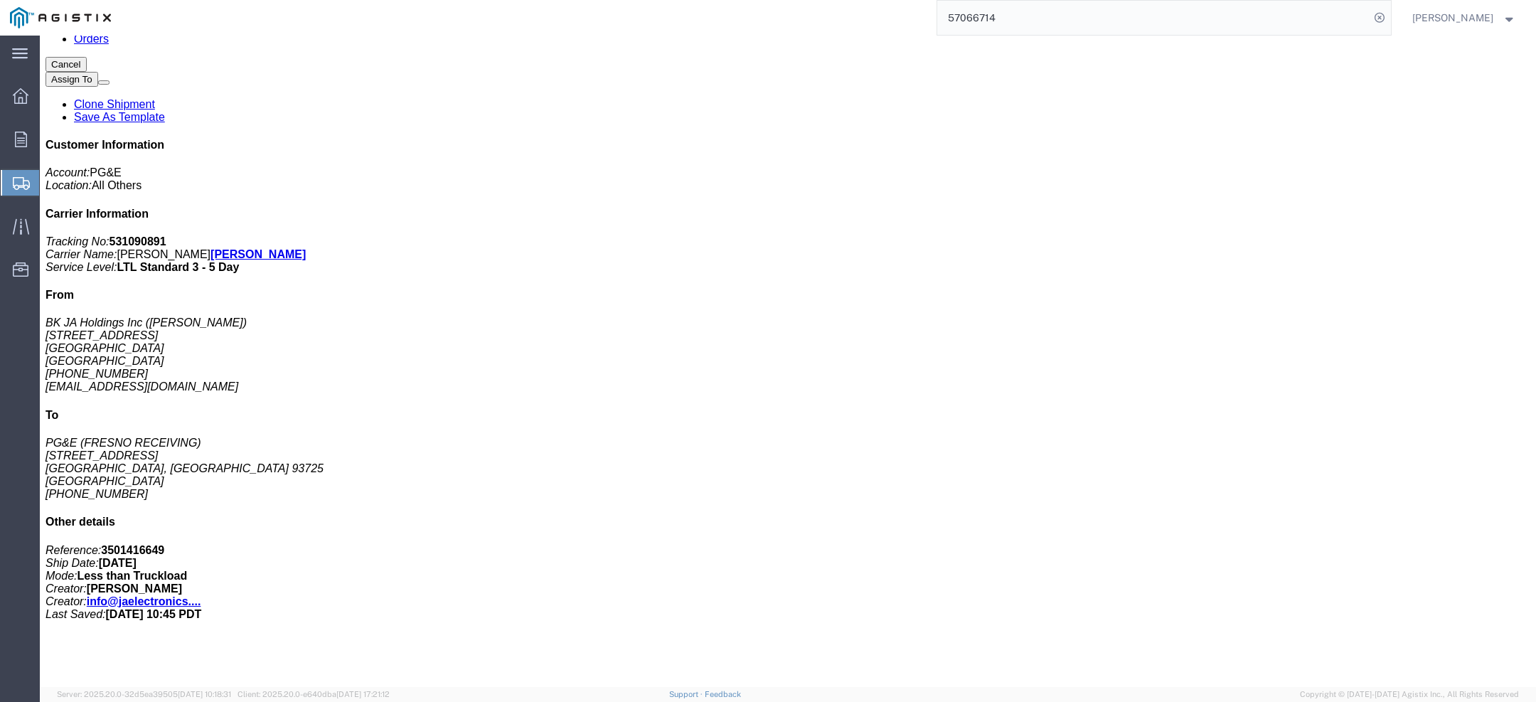
scroll to position [223, 0]
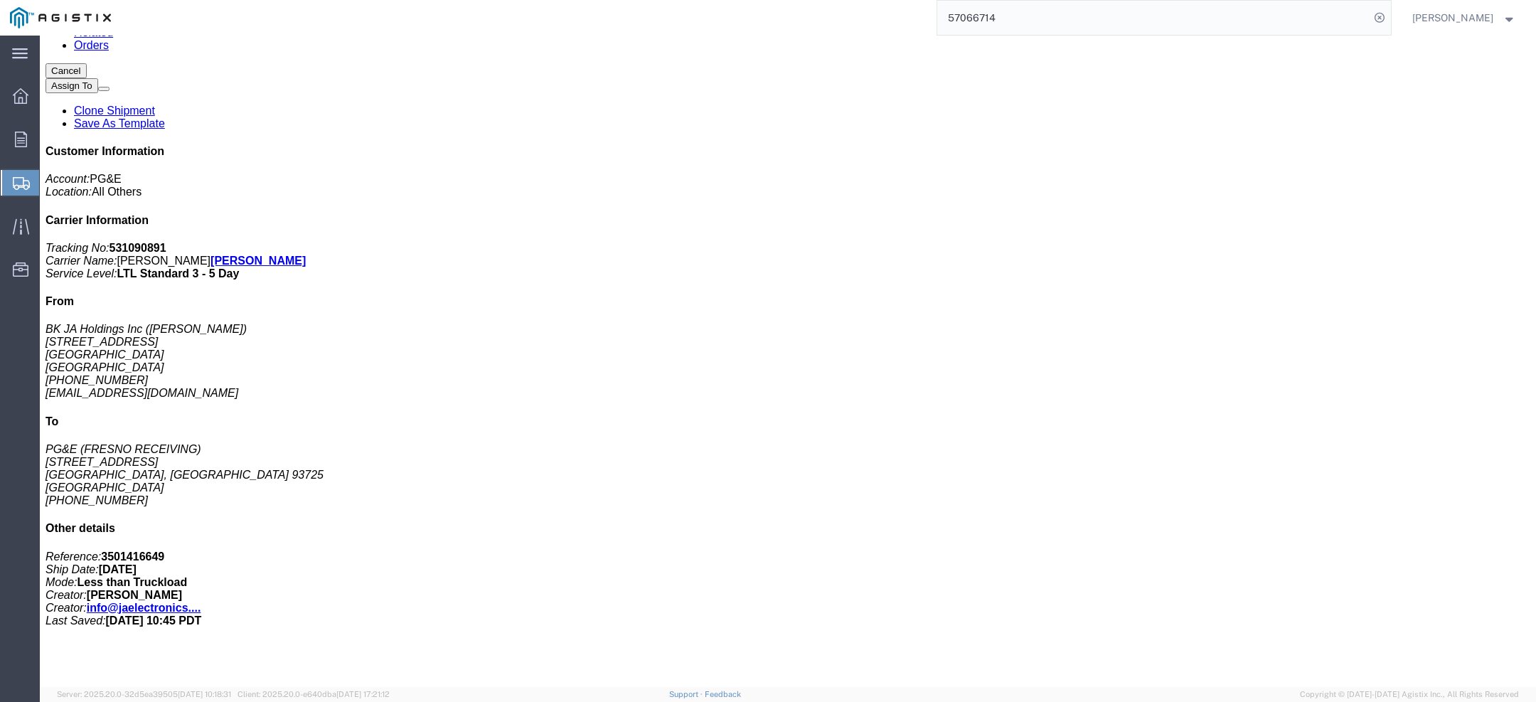
click at [1484, 24] on span "Kayla Oles" at bounding box center [1452, 18] width 81 height 16
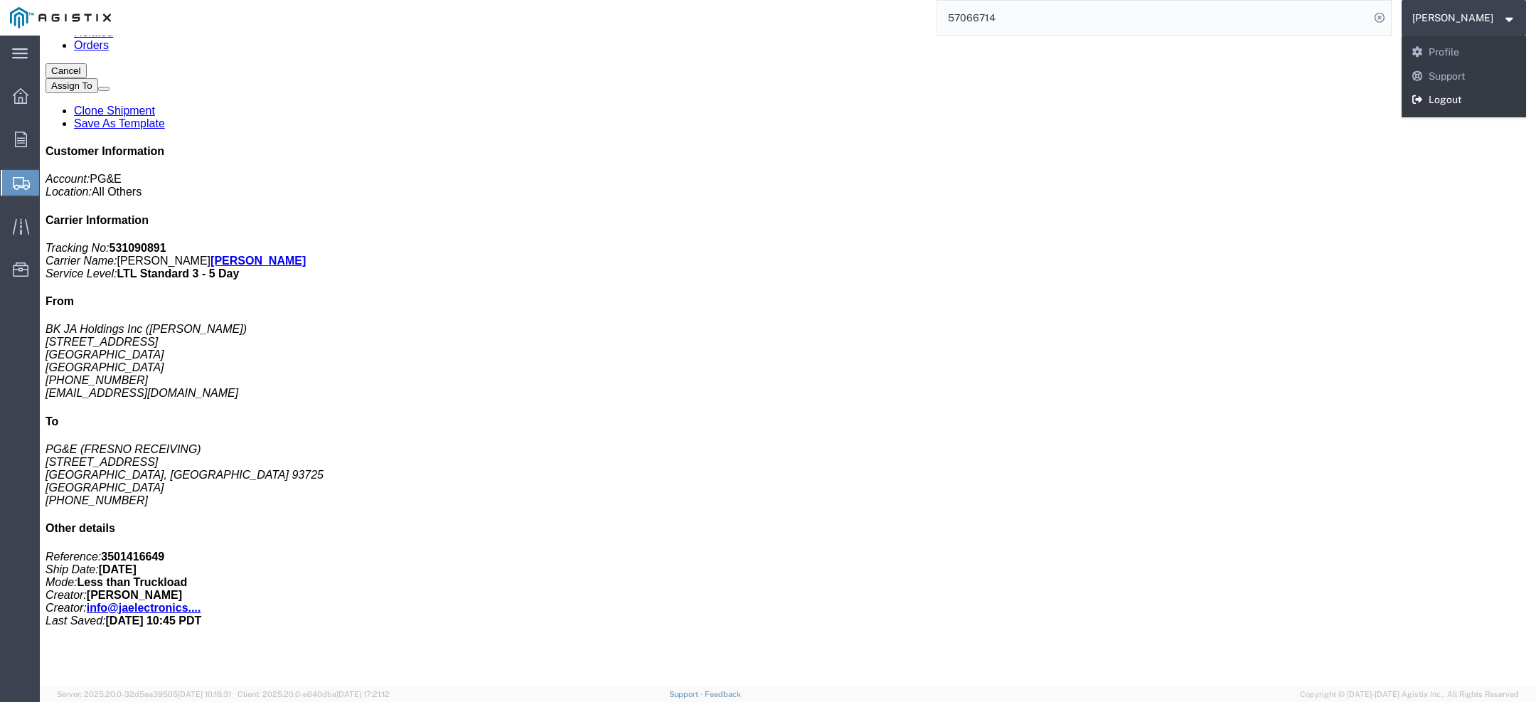
click at [1466, 106] on link "Logout" at bounding box center [1463, 100] width 125 height 24
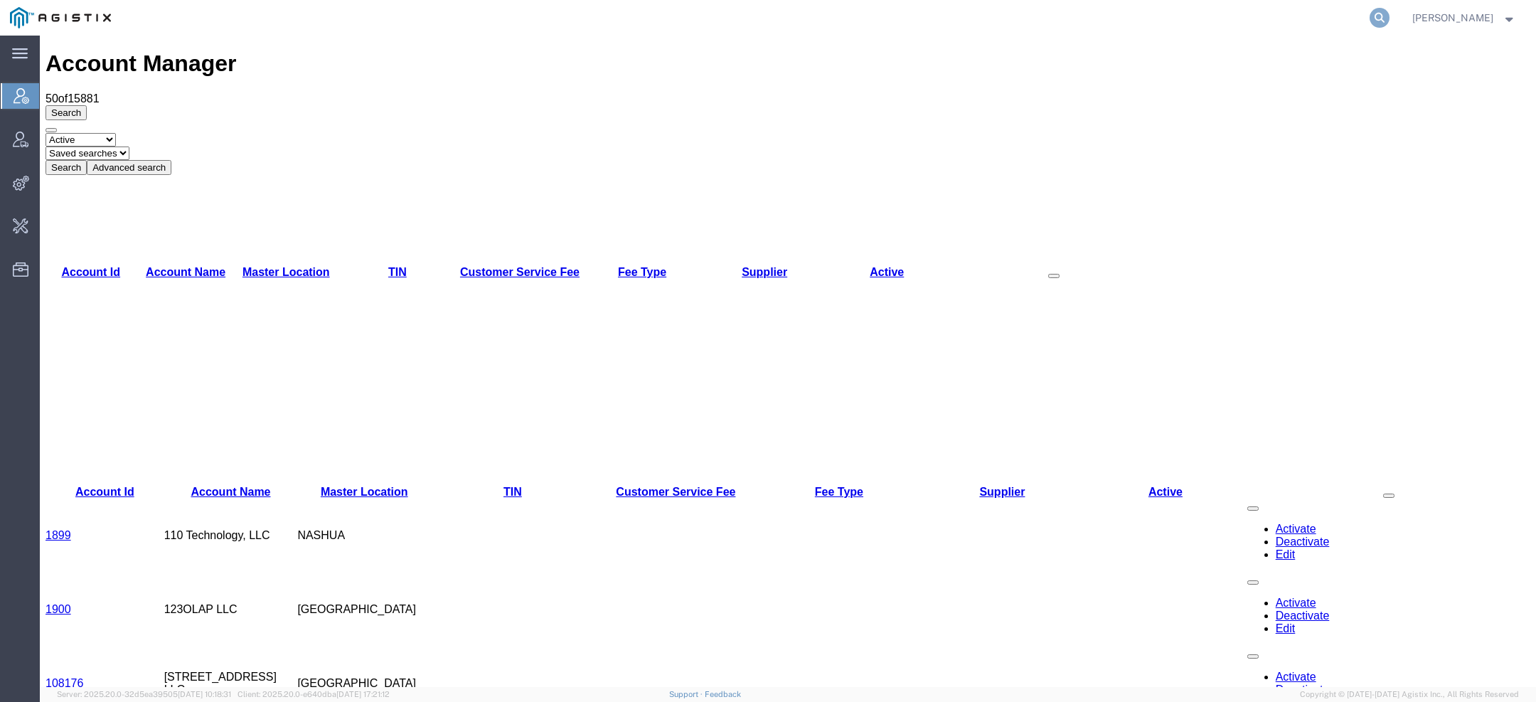
click at [1384, 15] on icon at bounding box center [1379, 18] width 20 height 20
type input "accord biopharm"
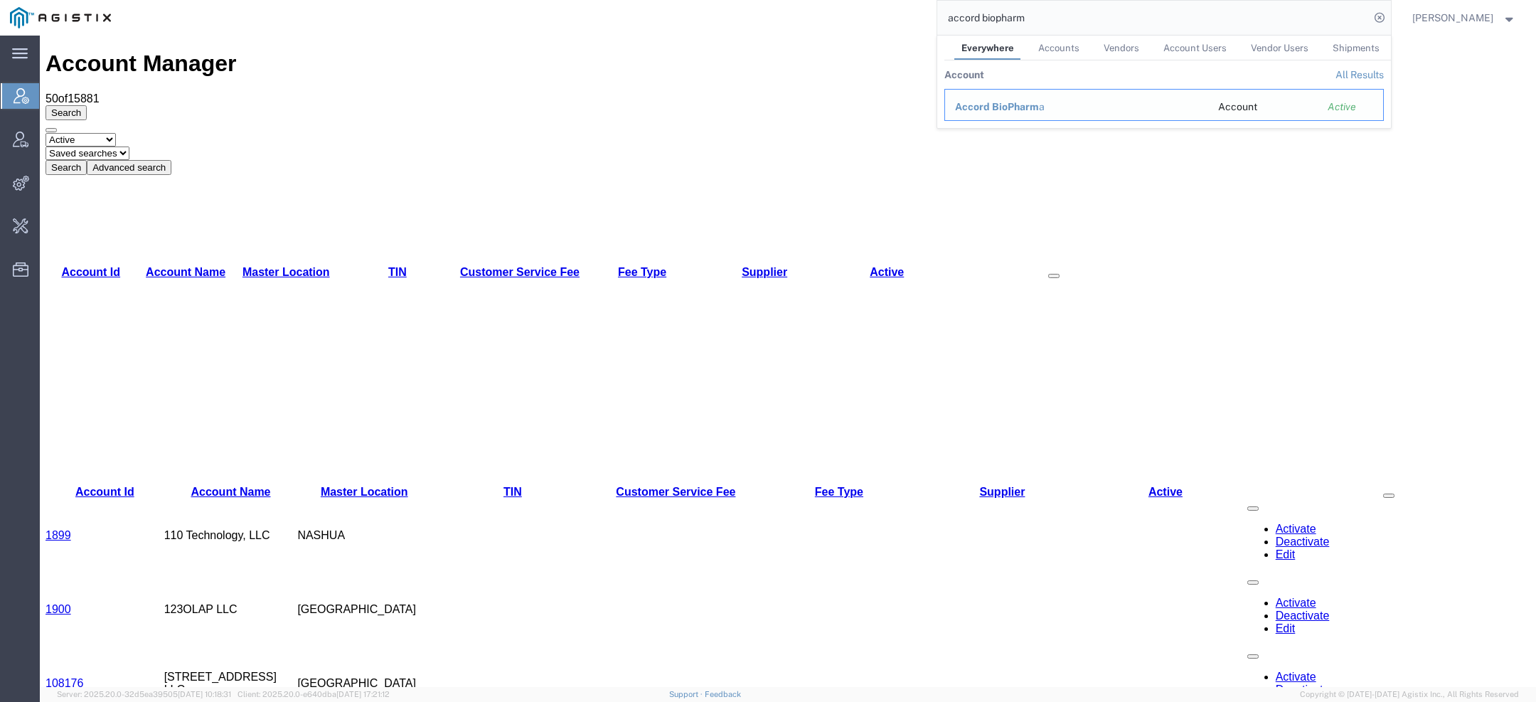
click at [1026, 107] on span "Accord BioPharm" at bounding box center [997, 106] width 84 height 11
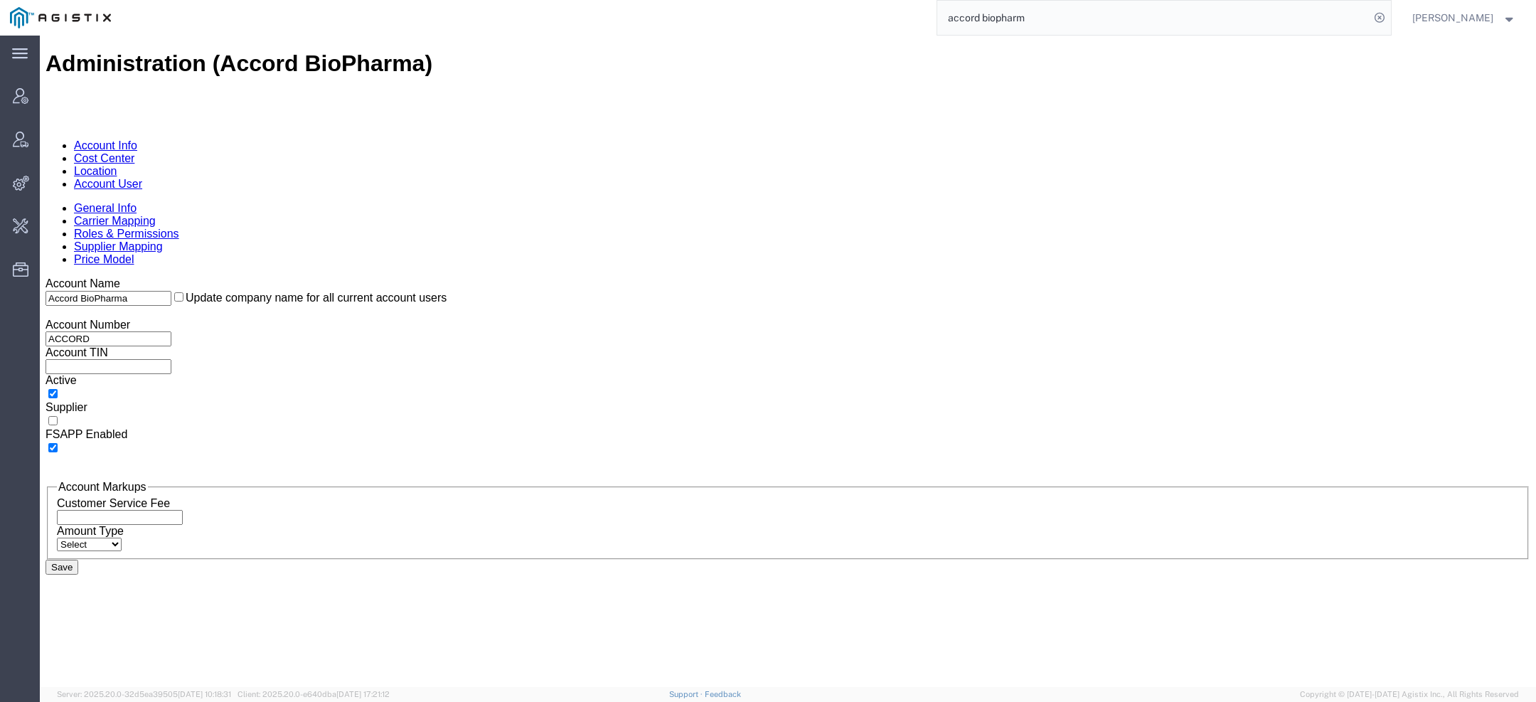
click at [142, 178] on link "Account User" at bounding box center [108, 184] width 68 height 12
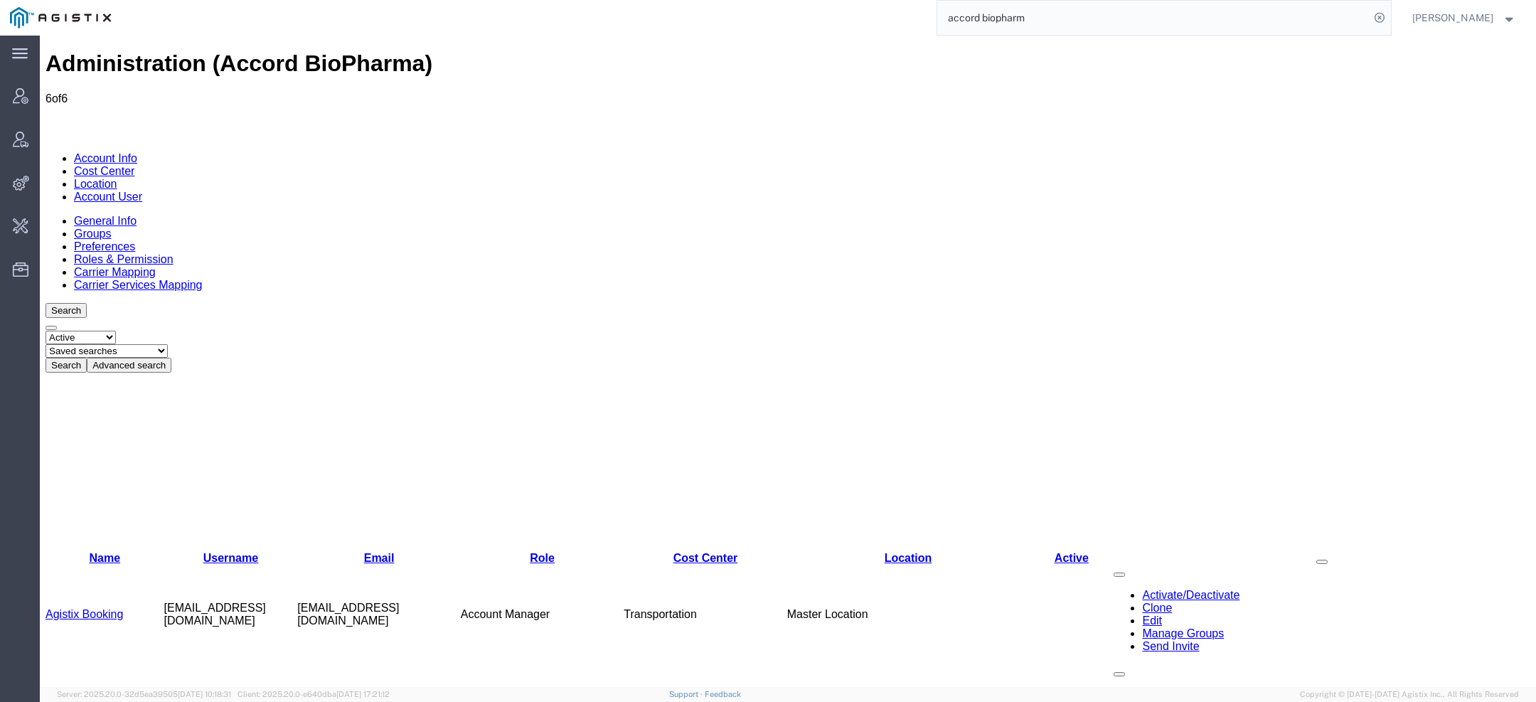
click at [102, 701] on link "Agistix Services" at bounding box center [86, 713] width 80 height 12
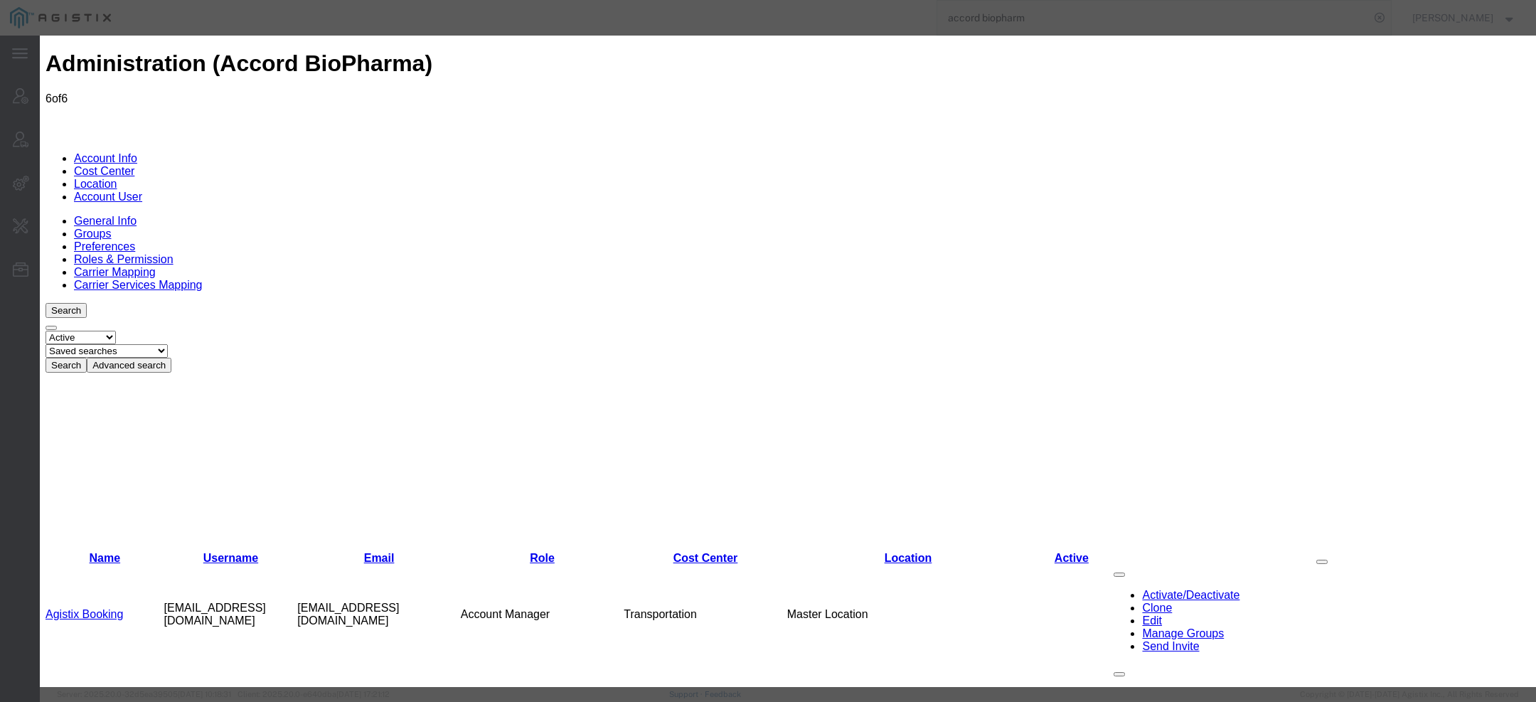
select select "COSTCENTER"
select select "2347869"
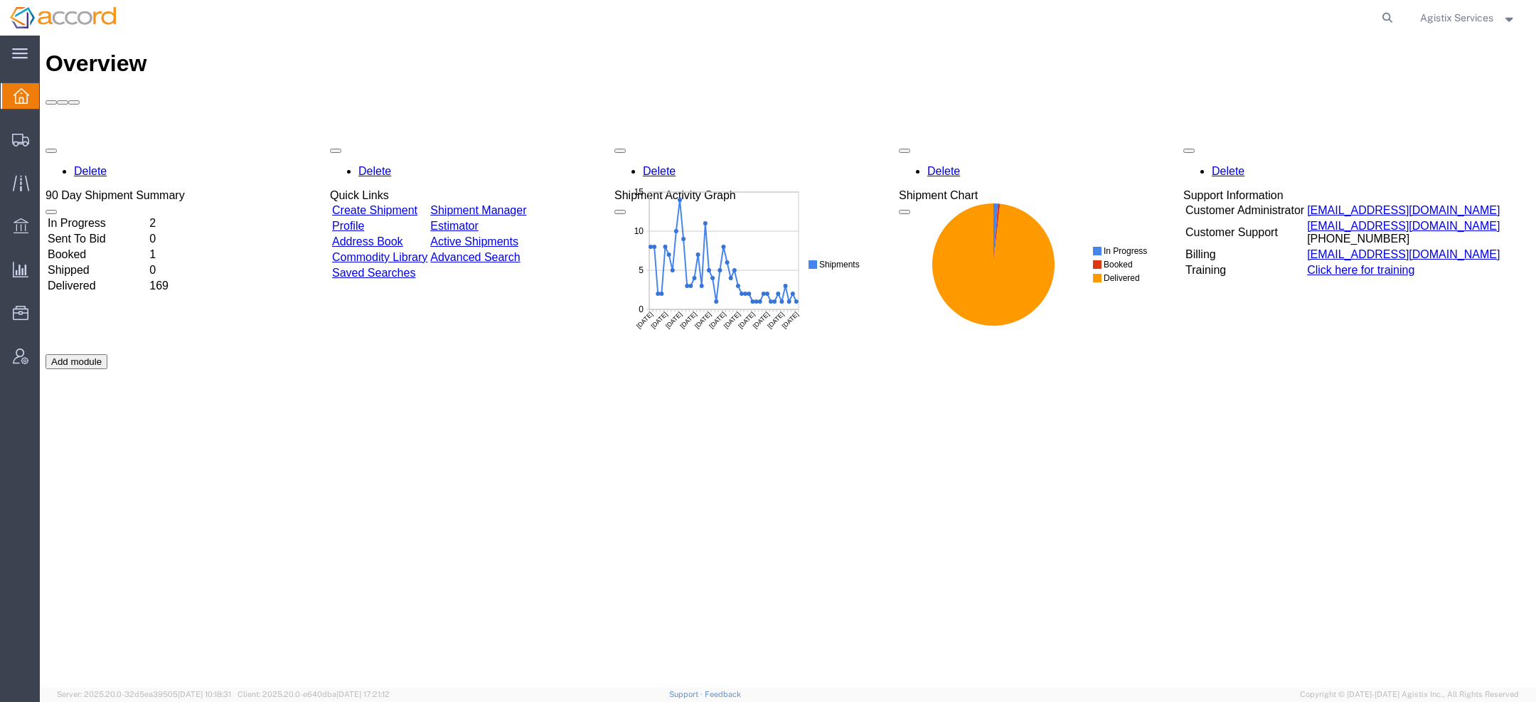
click at [1431, 12] on span "Agistix Services" at bounding box center [1456, 18] width 73 height 16
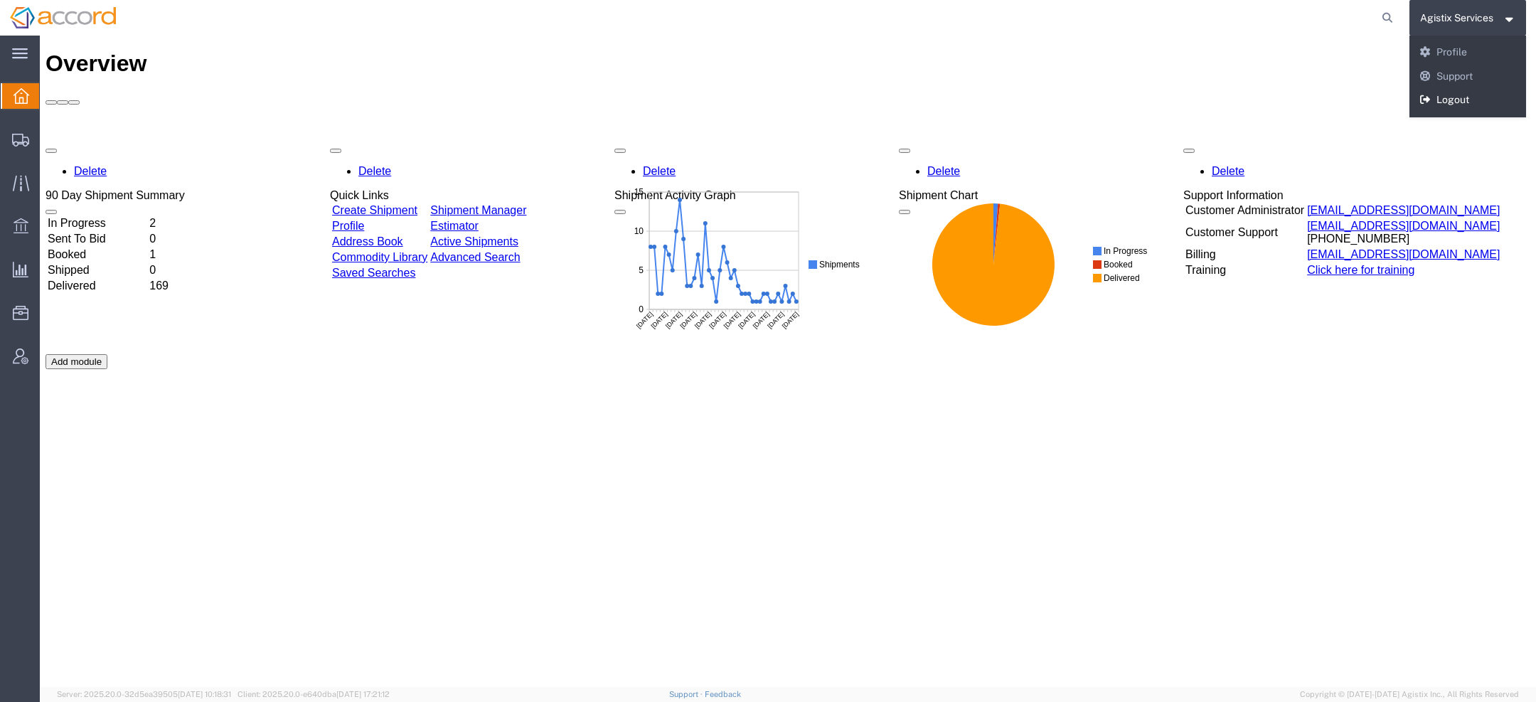
click at [1445, 104] on link "Logout" at bounding box center [1467, 100] width 117 height 24
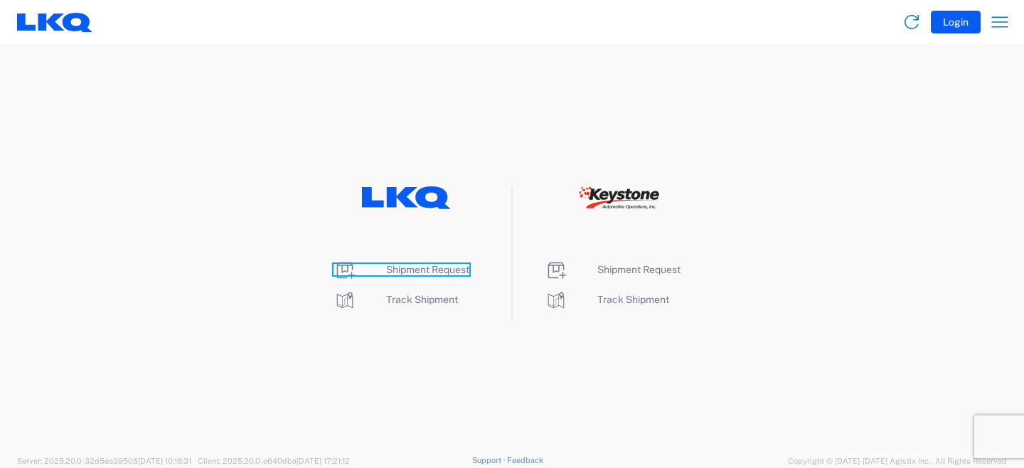
click at [416, 269] on span "Shipment Request" at bounding box center [427, 269] width 83 height 11
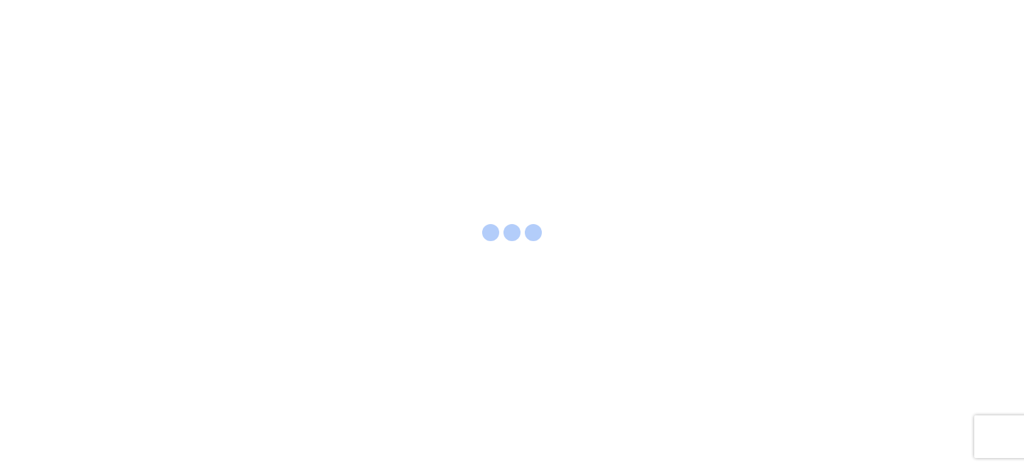
select select "FULL"
select select "LBS"
select select "IN"
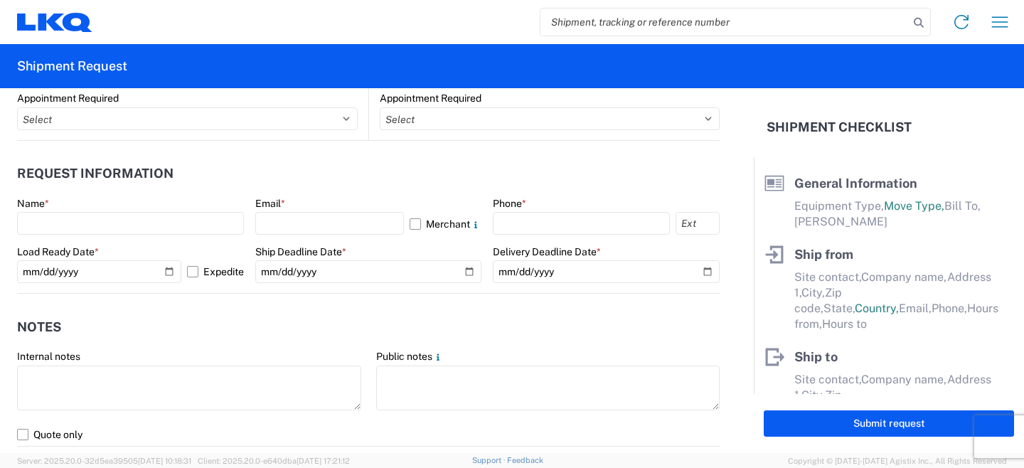
scroll to position [789, 0]
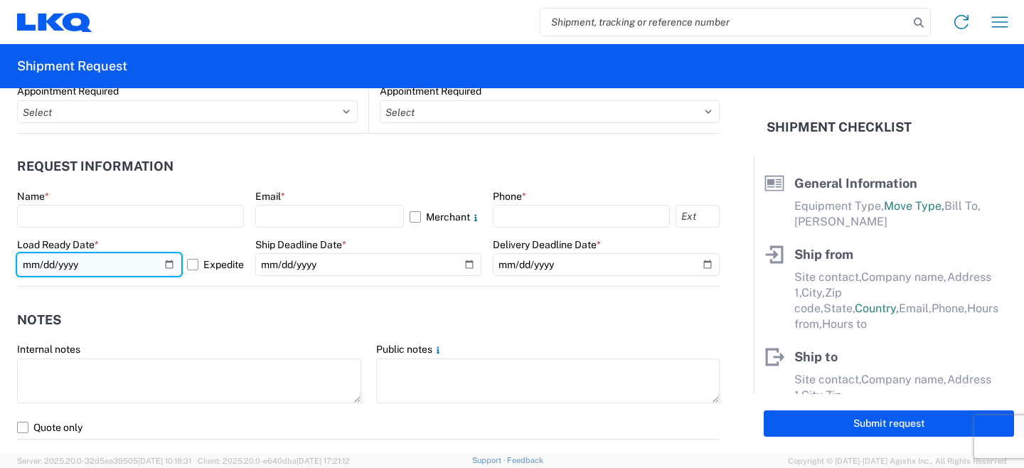
click at [170, 270] on input "2025-10-10" at bounding box center [99, 264] width 164 height 23
click at [164, 264] on input "2025-10-13" at bounding box center [99, 264] width 164 height 23
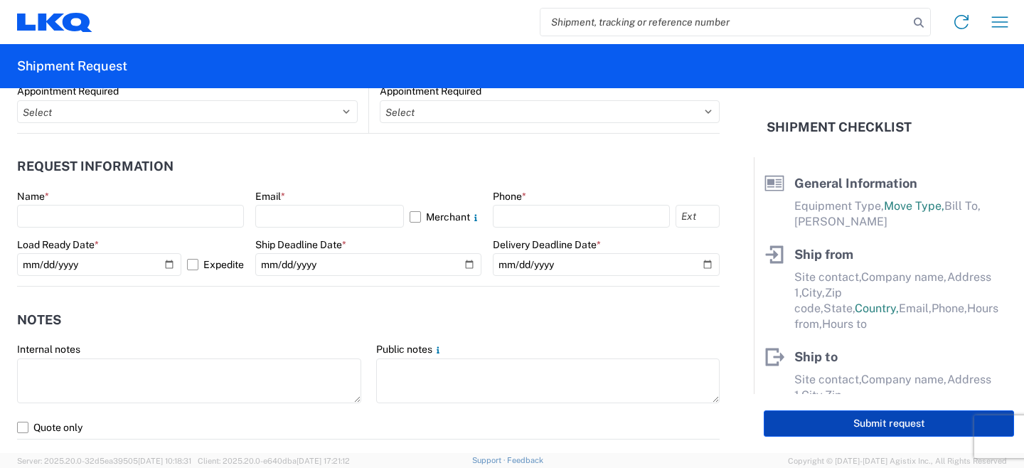
click at [858, 433] on button "Submit request" at bounding box center [889, 423] width 250 height 26
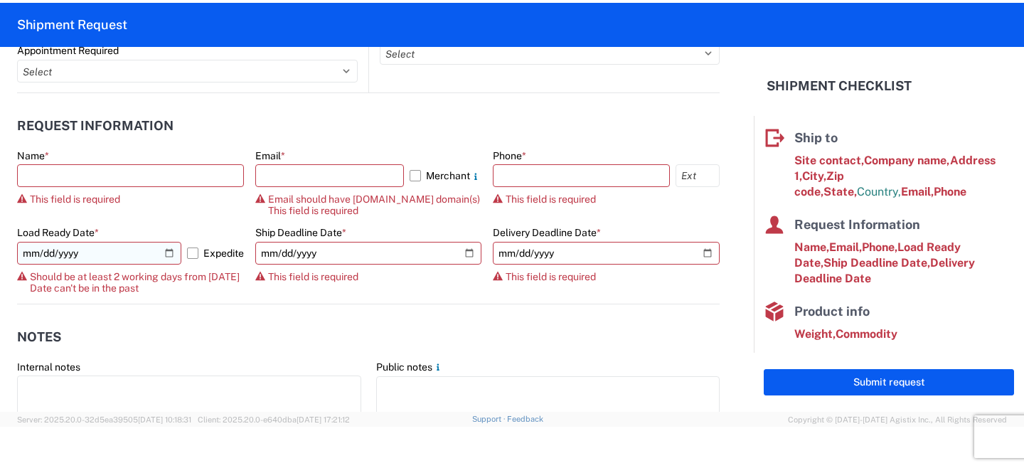
scroll to position [178, 0]
click at [164, 253] on input "2025-10-08" at bounding box center [99, 253] width 164 height 23
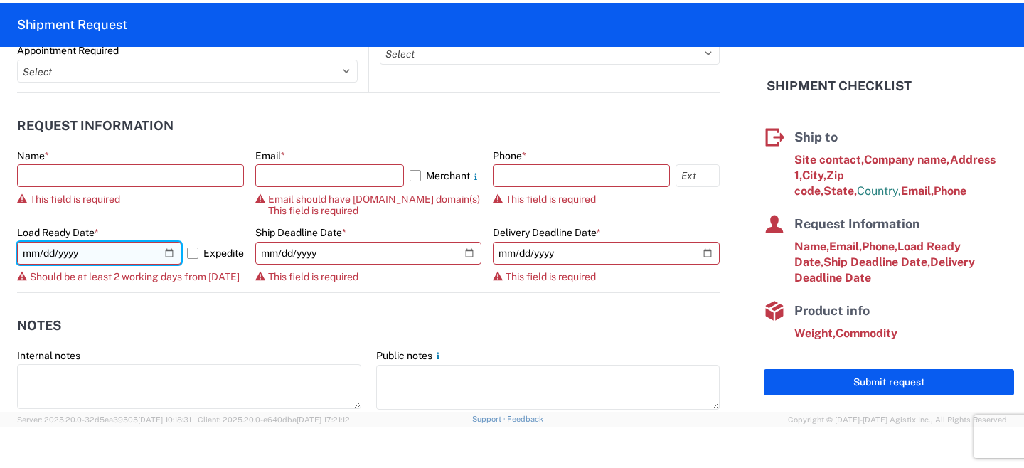
click at [170, 258] on input "2025-10-09" at bounding box center [99, 253] width 164 height 23
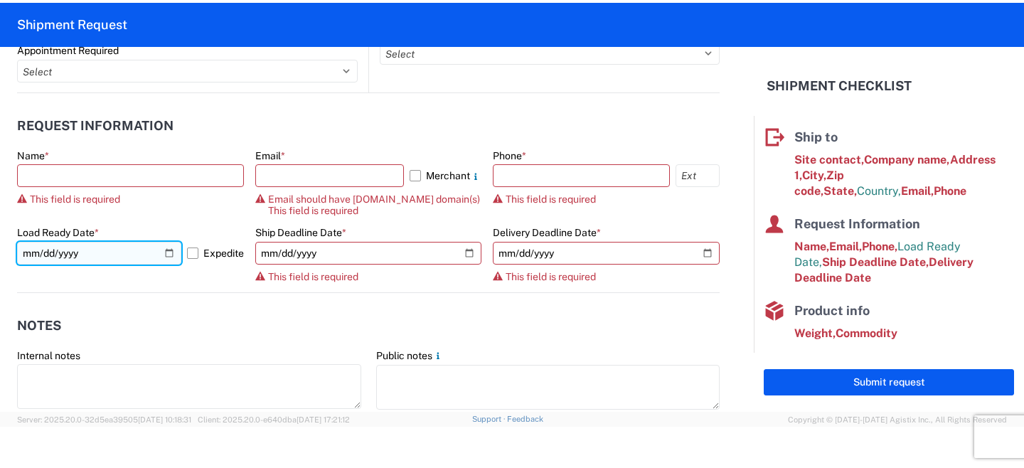
click at [172, 255] on input "2025-10-10" at bounding box center [99, 253] width 164 height 23
type input "2025-10-09"
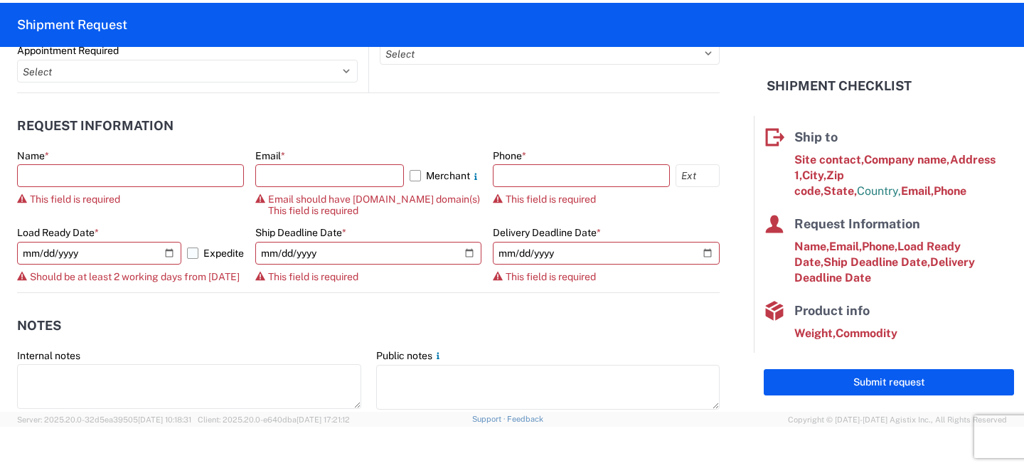
click at [188, 257] on label "Expedite" at bounding box center [215, 253] width 57 height 23
click at [0, 0] on input "Expedite" at bounding box center [0, 0] width 0 height 0
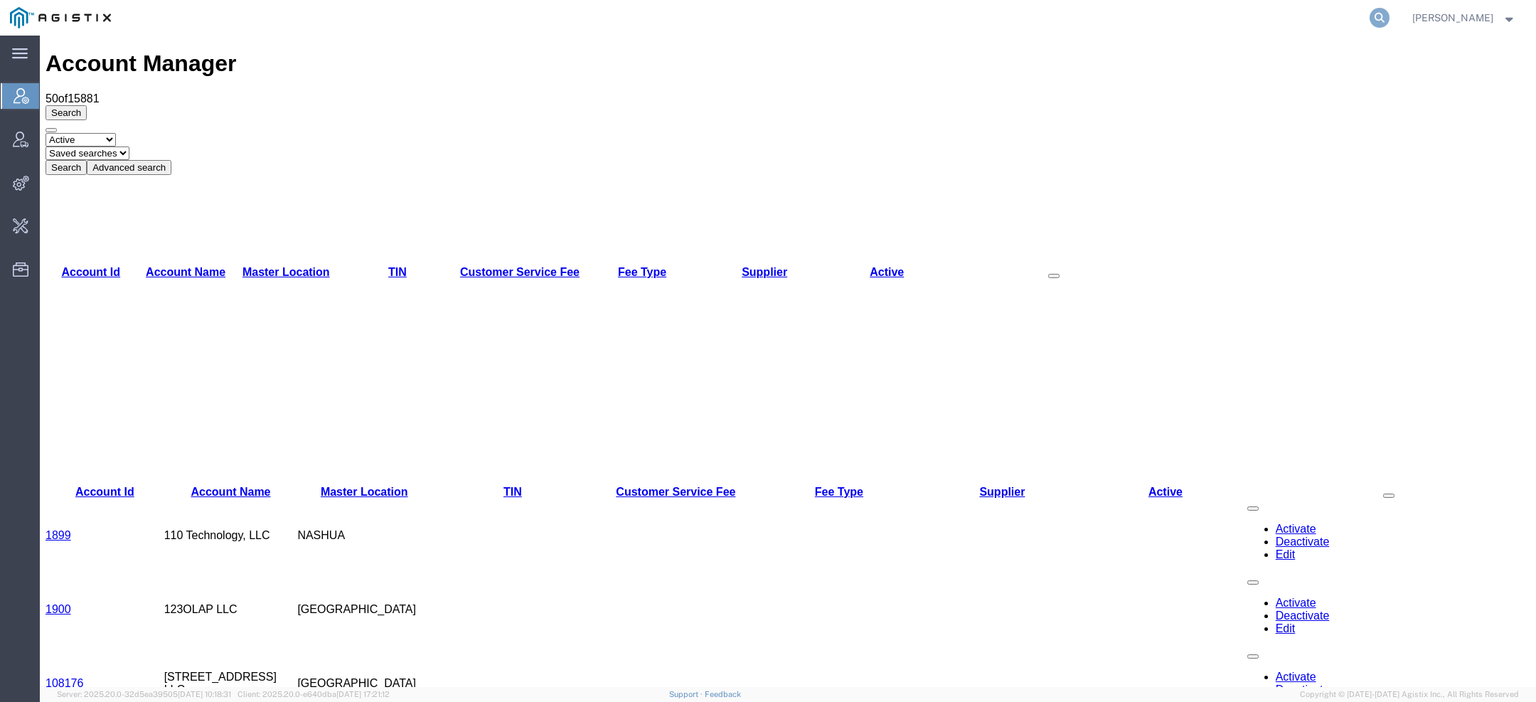
click at [1379, 21] on icon at bounding box center [1379, 18] width 20 height 20
type input "lkq c"
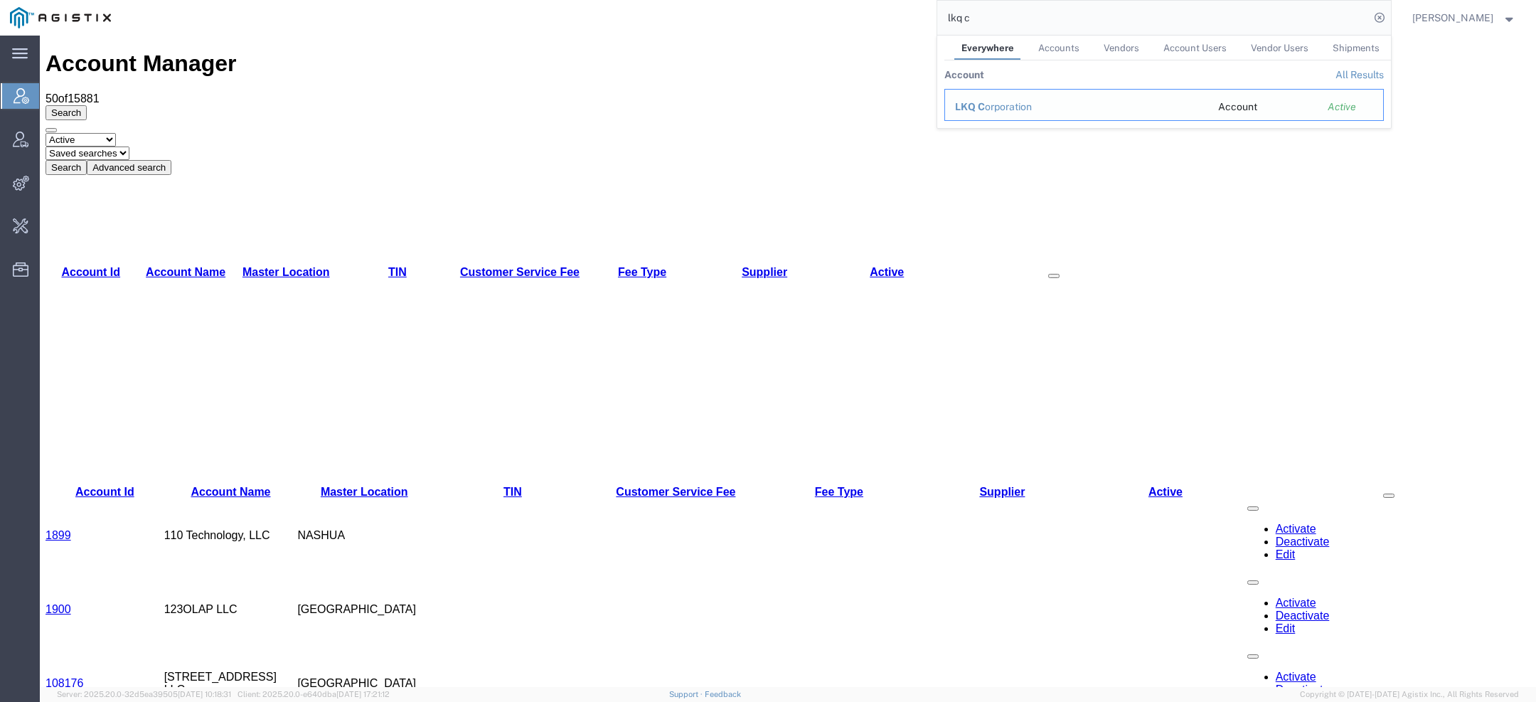
click at [974, 104] on span "LKQ C" at bounding box center [970, 106] width 30 height 11
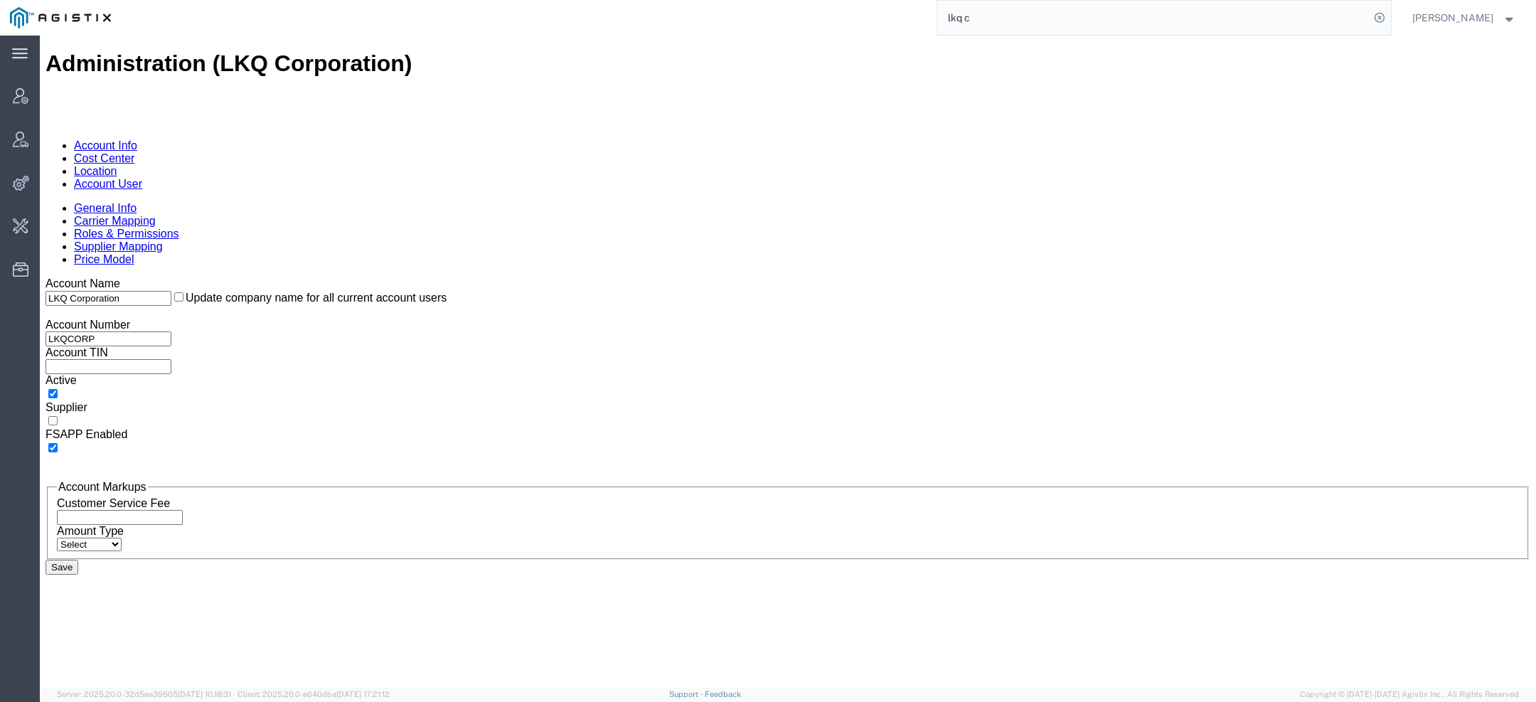
click at [142, 178] on link "Account User" at bounding box center [108, 184] width 68 height 12
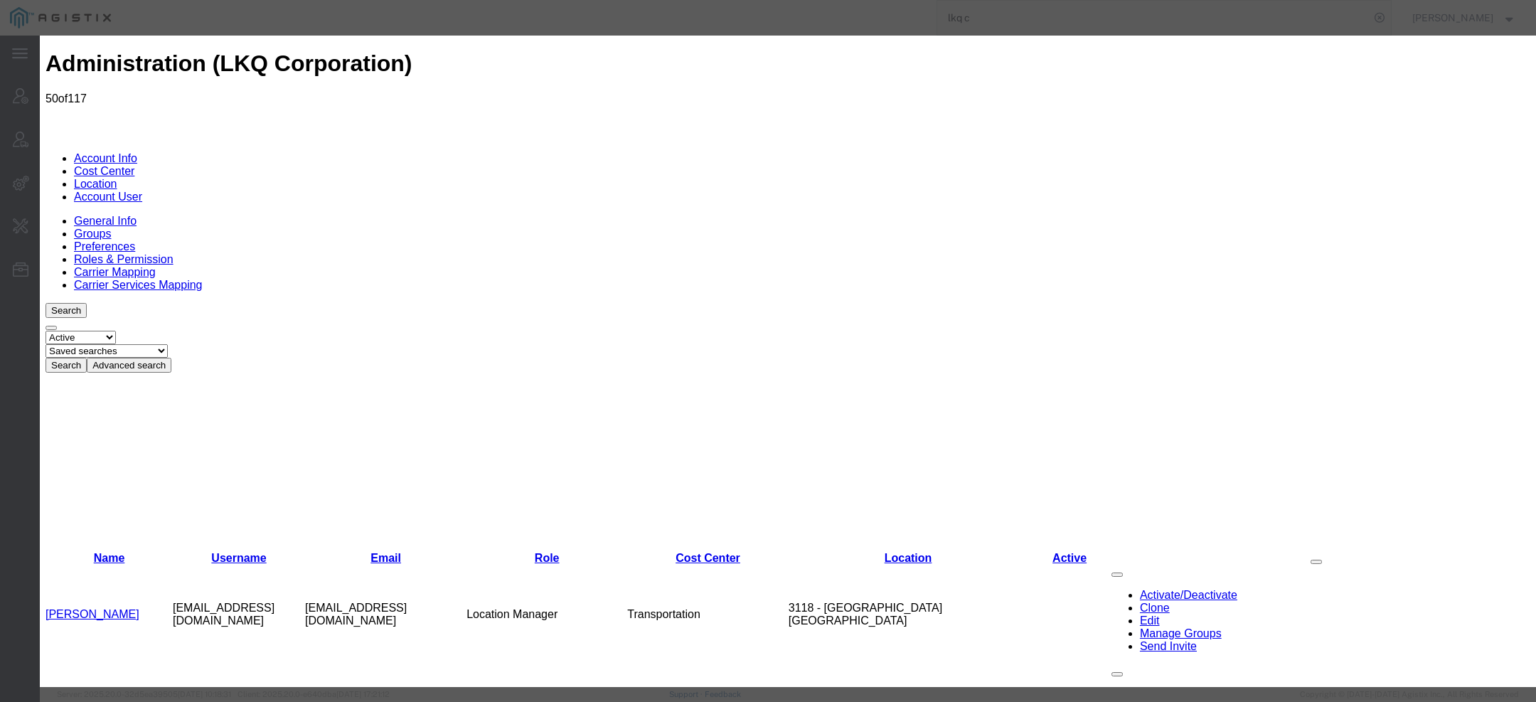
select select "COSTCENTER"
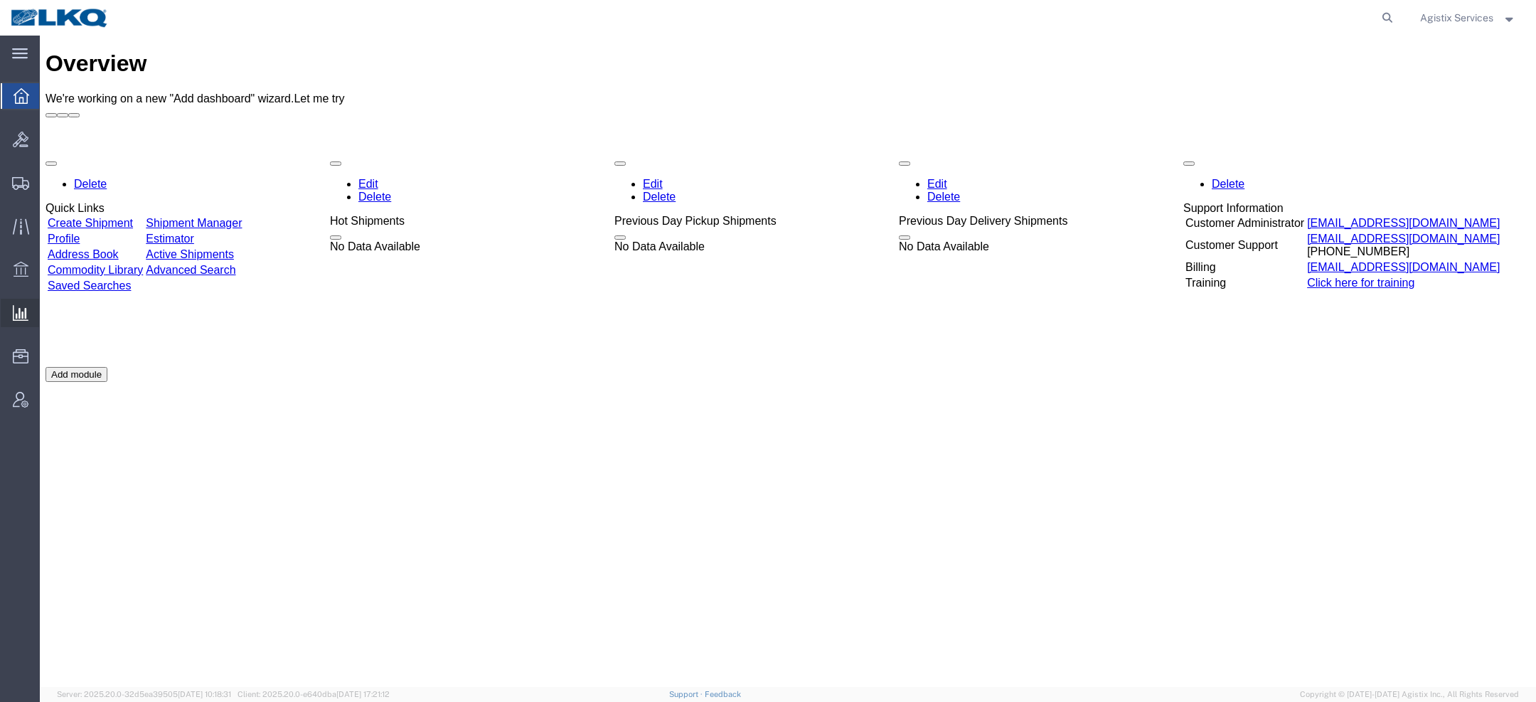
click at [0, 0] on span "Saved Reports" at bounding box center [0, 0] width 0 height 0
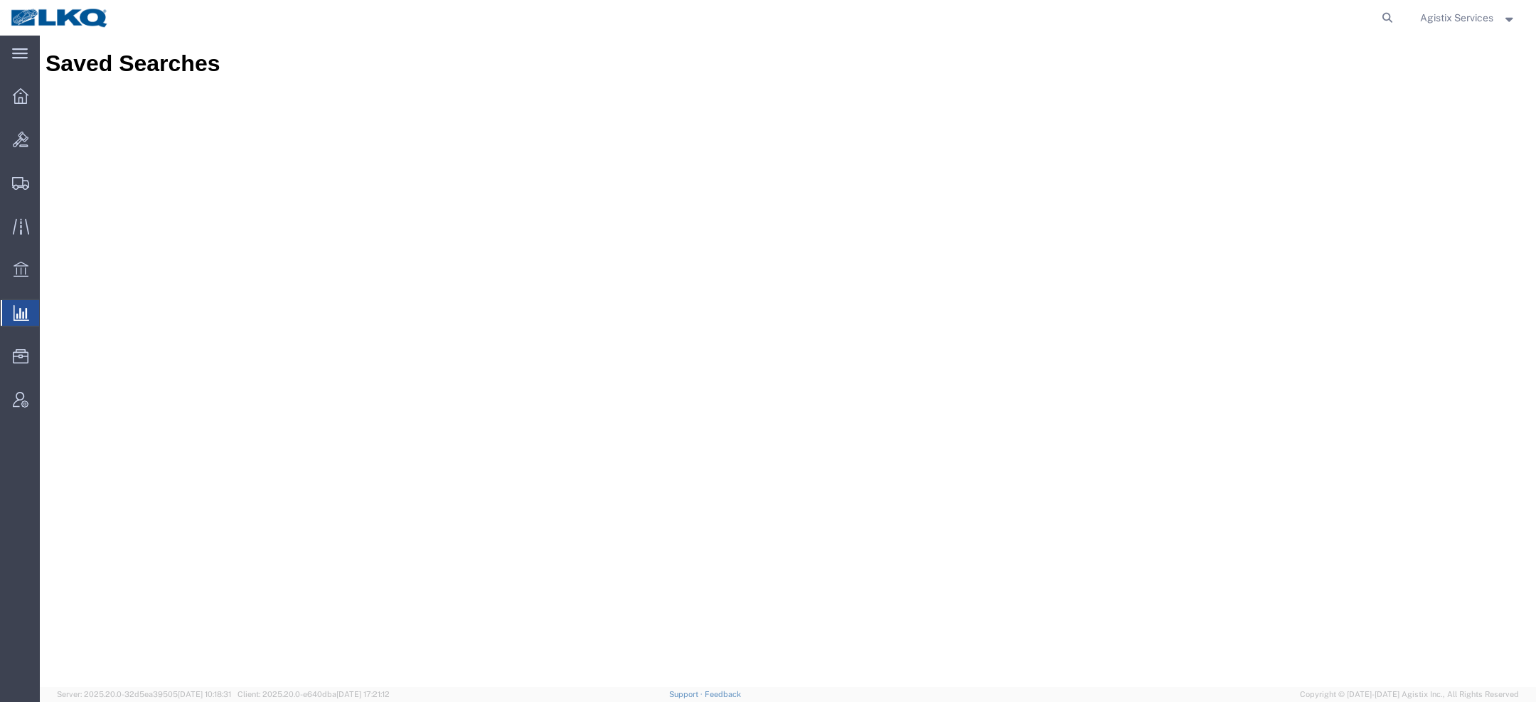
click at [1455, 5] on div "Agistix Services" at bounding box center [1467, 18] width 117 height 36
click at [1452, 13] on span "Agistix Services" at bounding box center [1456, 18] width 73 height 16
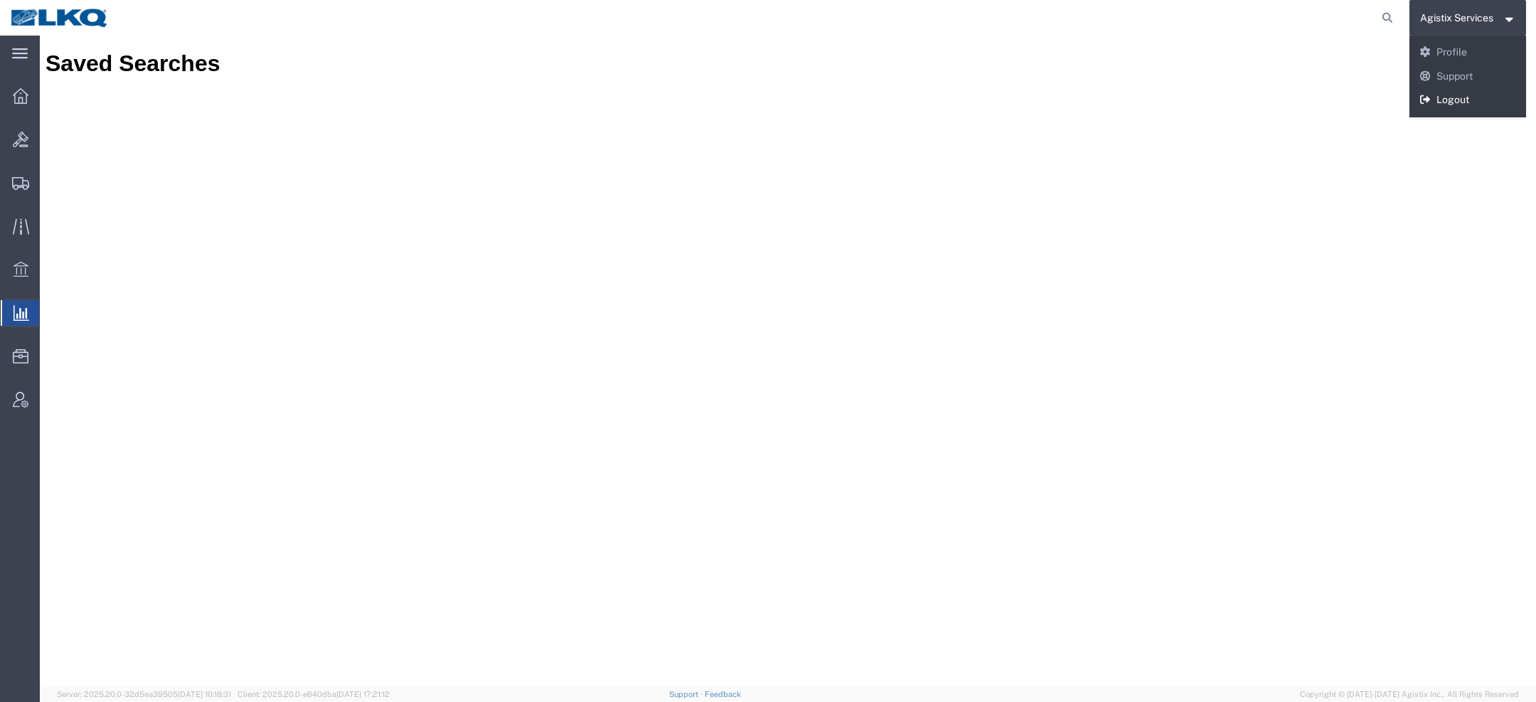
click at [1433, 97] on link "Logout" at bounding box center [1467, 100] width 117 height 24
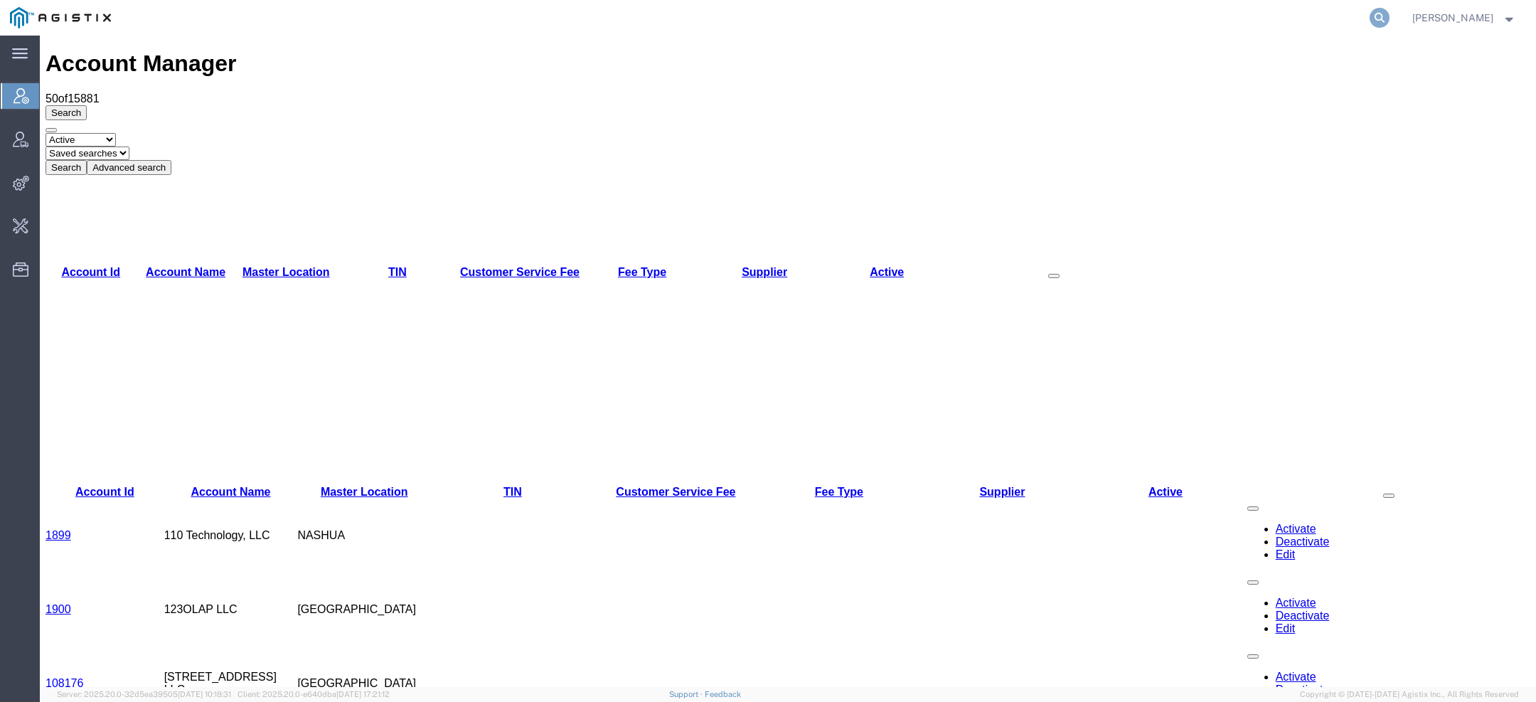
click at [1389, 14] on icon at bounding box center [1379, 18] width 20 height 20
paste input "9505102"
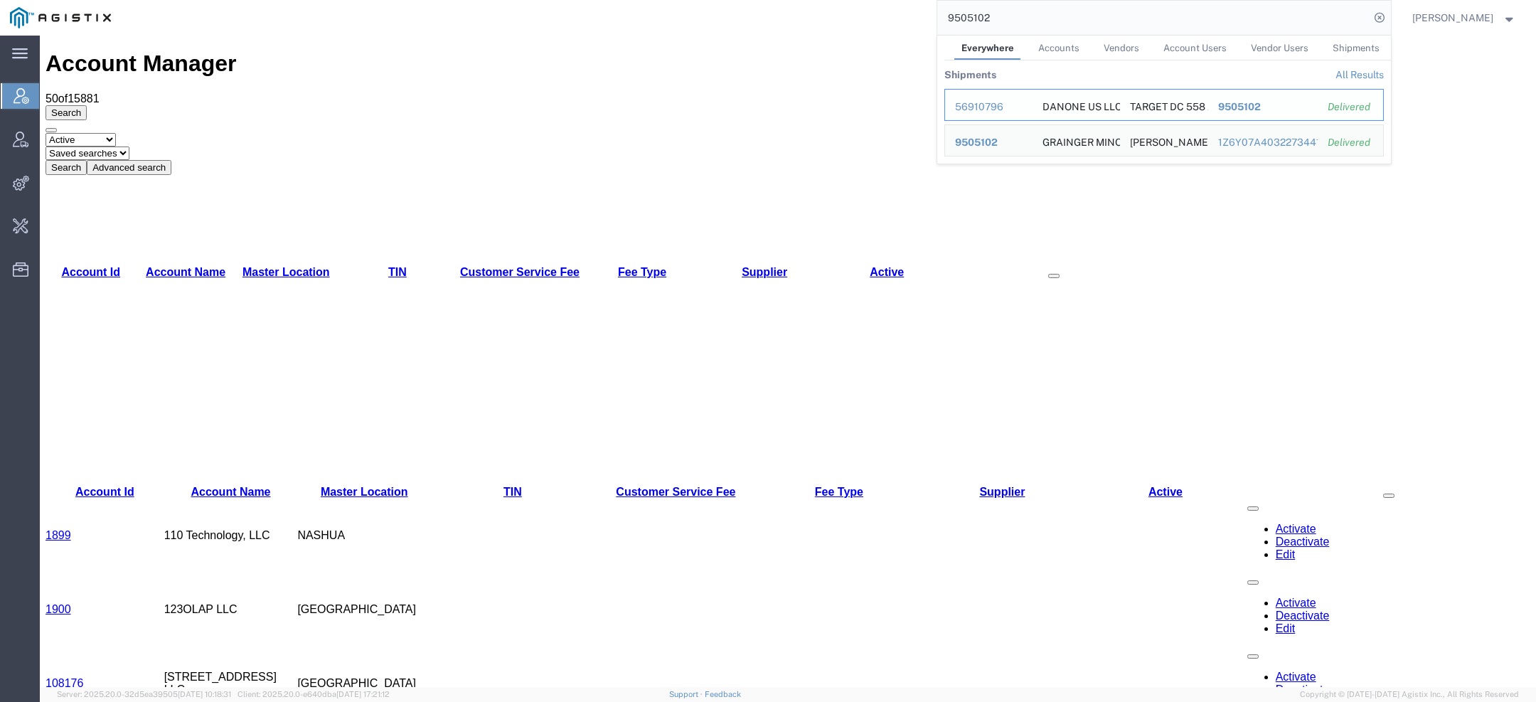
drag, startPoint x: 986, startPoint y: 101, endPoint x: 946, endPoint y: 66, distance: 52.9
click at [986, 101] on div "56910796" at bounding box center [989, 107] width 68 height 15
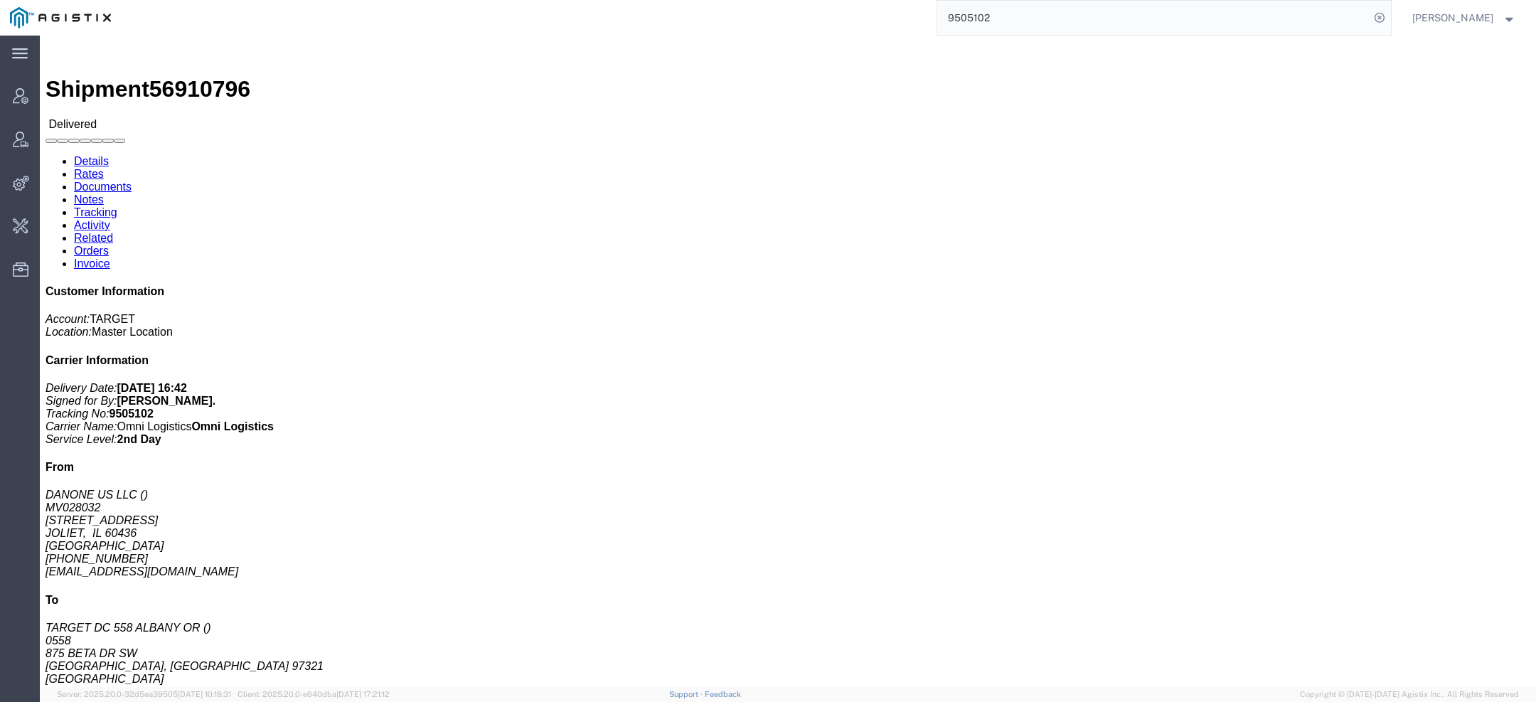
click link "Activity"
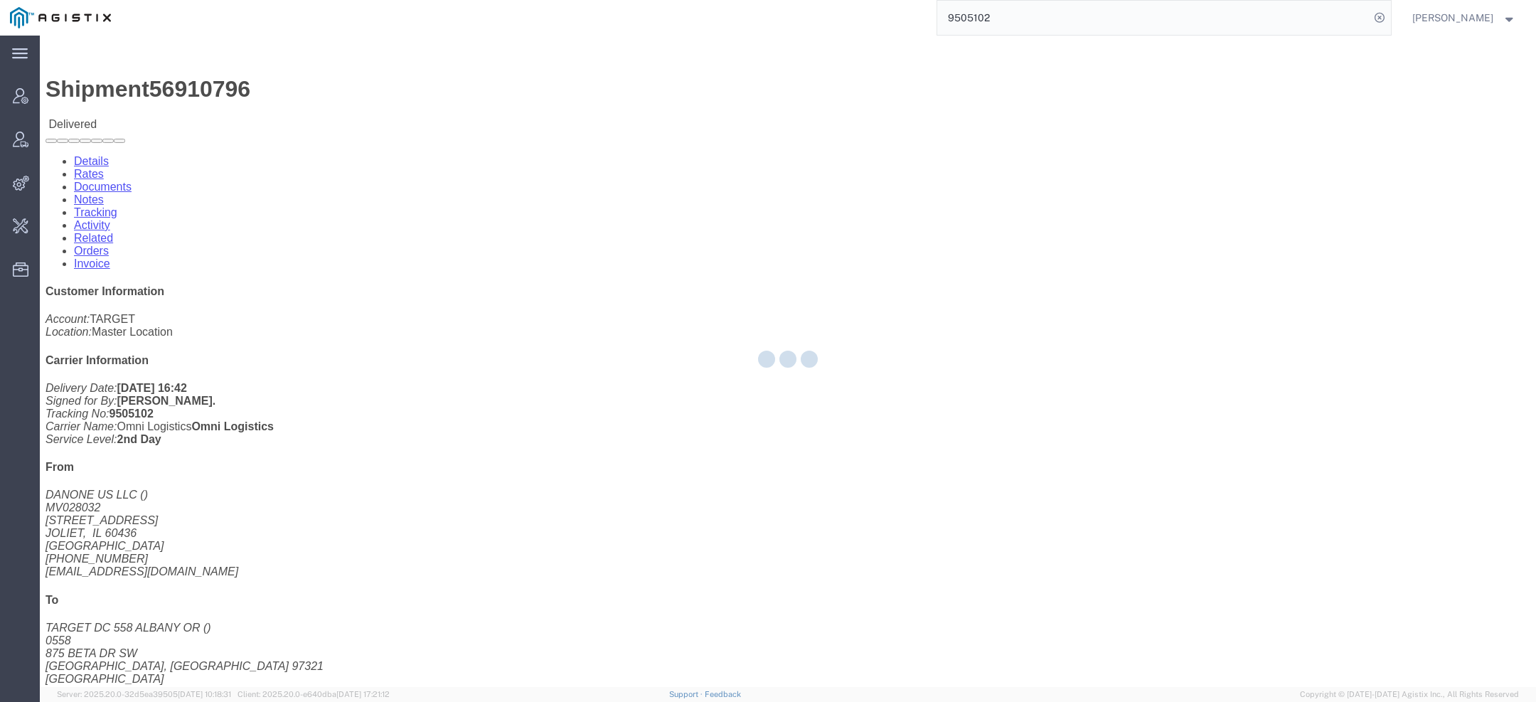
click at [364, 95] on div at bounding box center [788, 361] width 1496 height 651
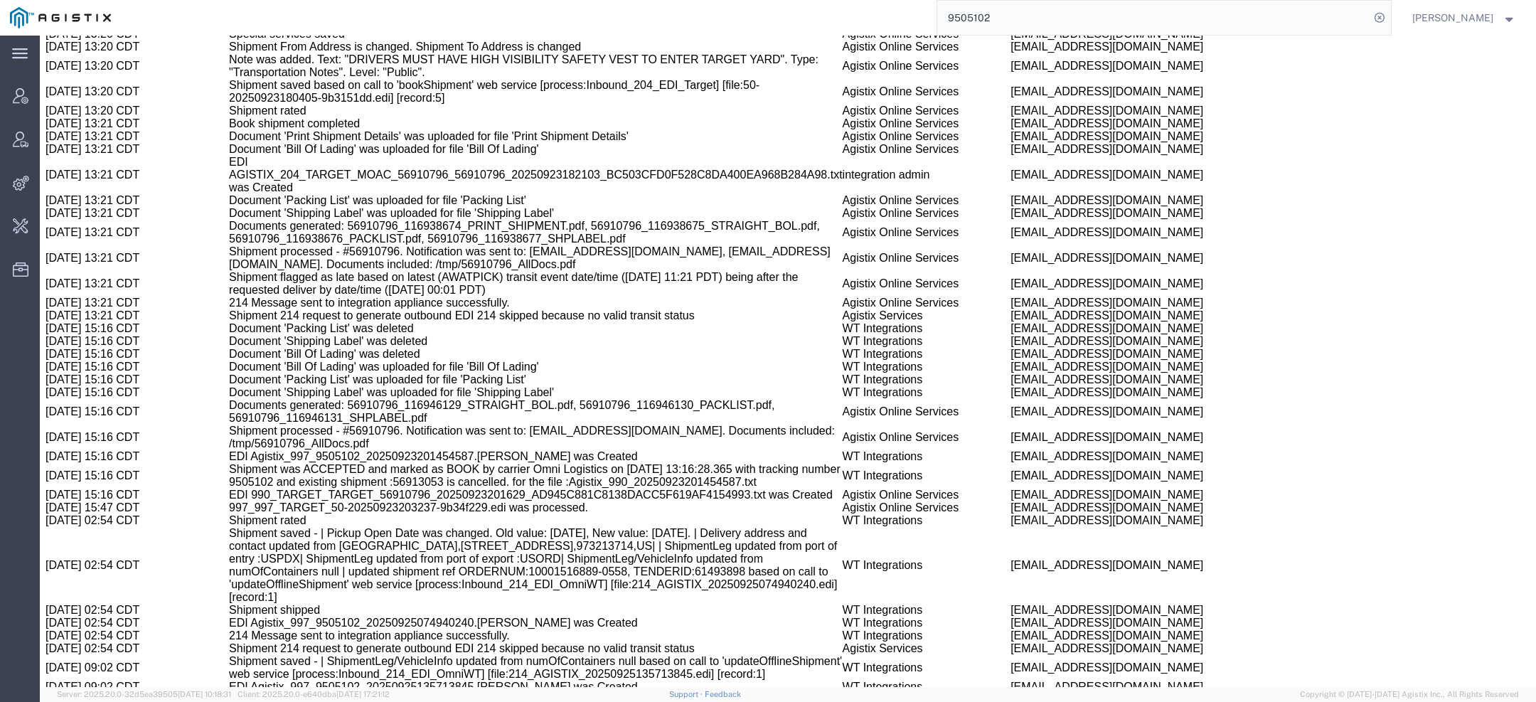
scroll to position [1197, 0]
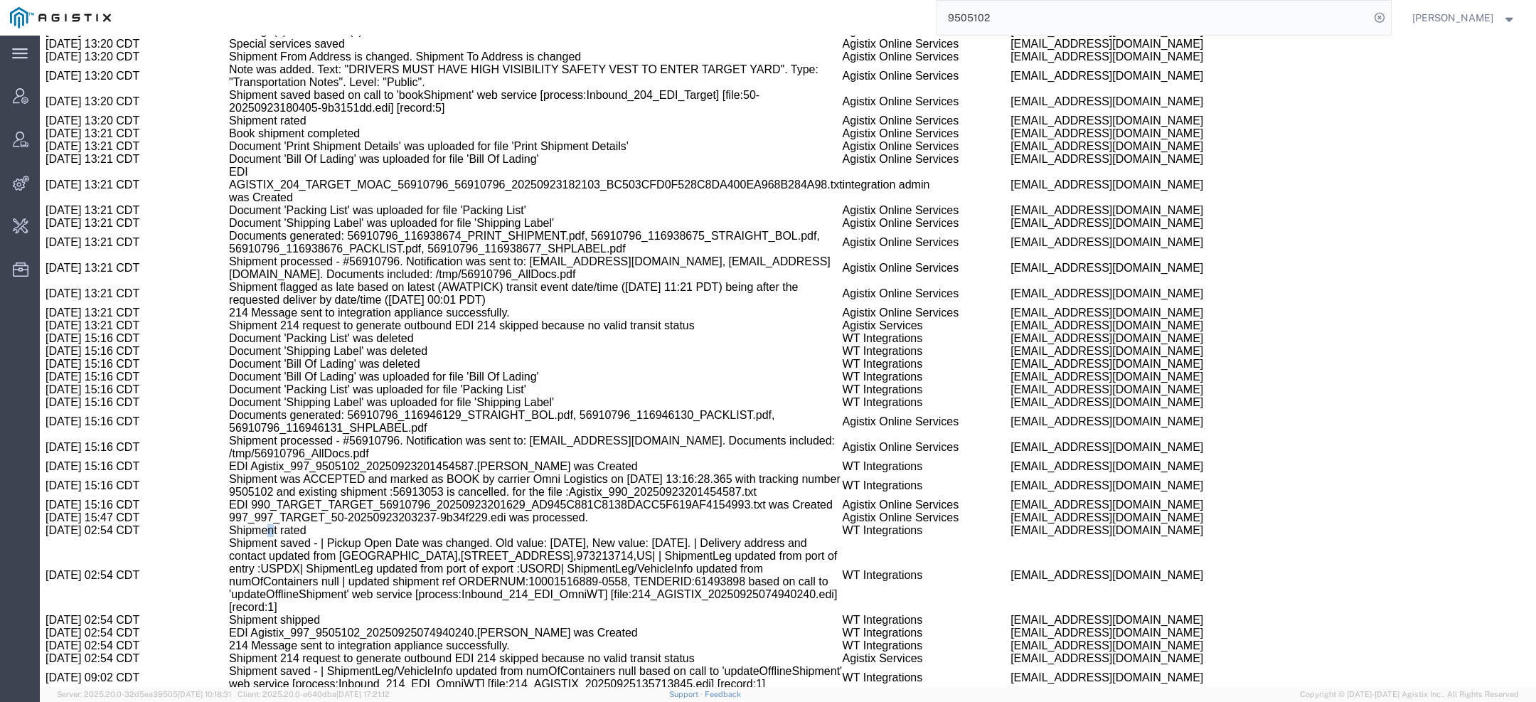
click at [279, 524] on td "Shipment rated" at bounding box center [536, 530] width 614 height 13
copy td "n"
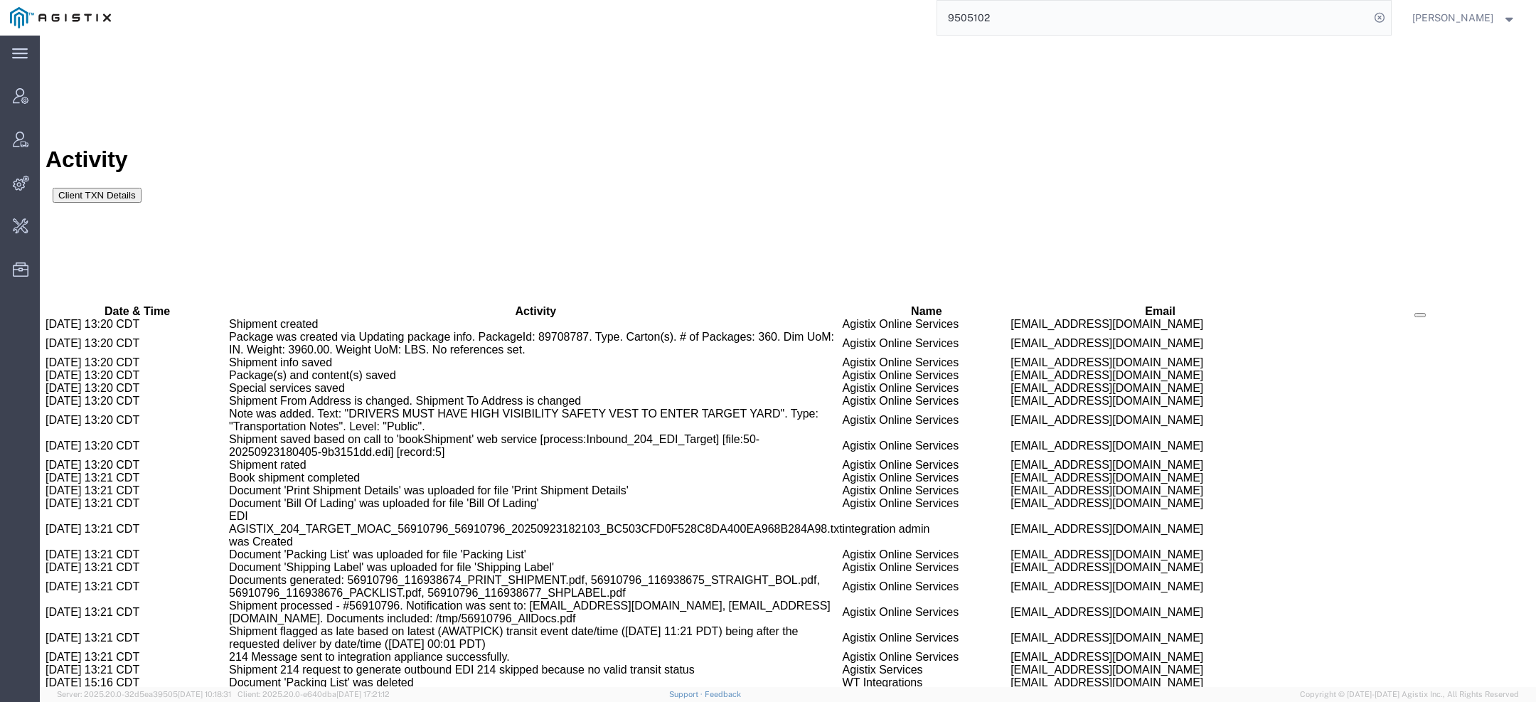
drag, startPoint x: 304, startPoint y: 358, endPoint x: 469, endPoint y: 374, distance: 166.5
click at [1076, 20] on input "9505102" at bounding box center [1153, 18] width 432 height 34
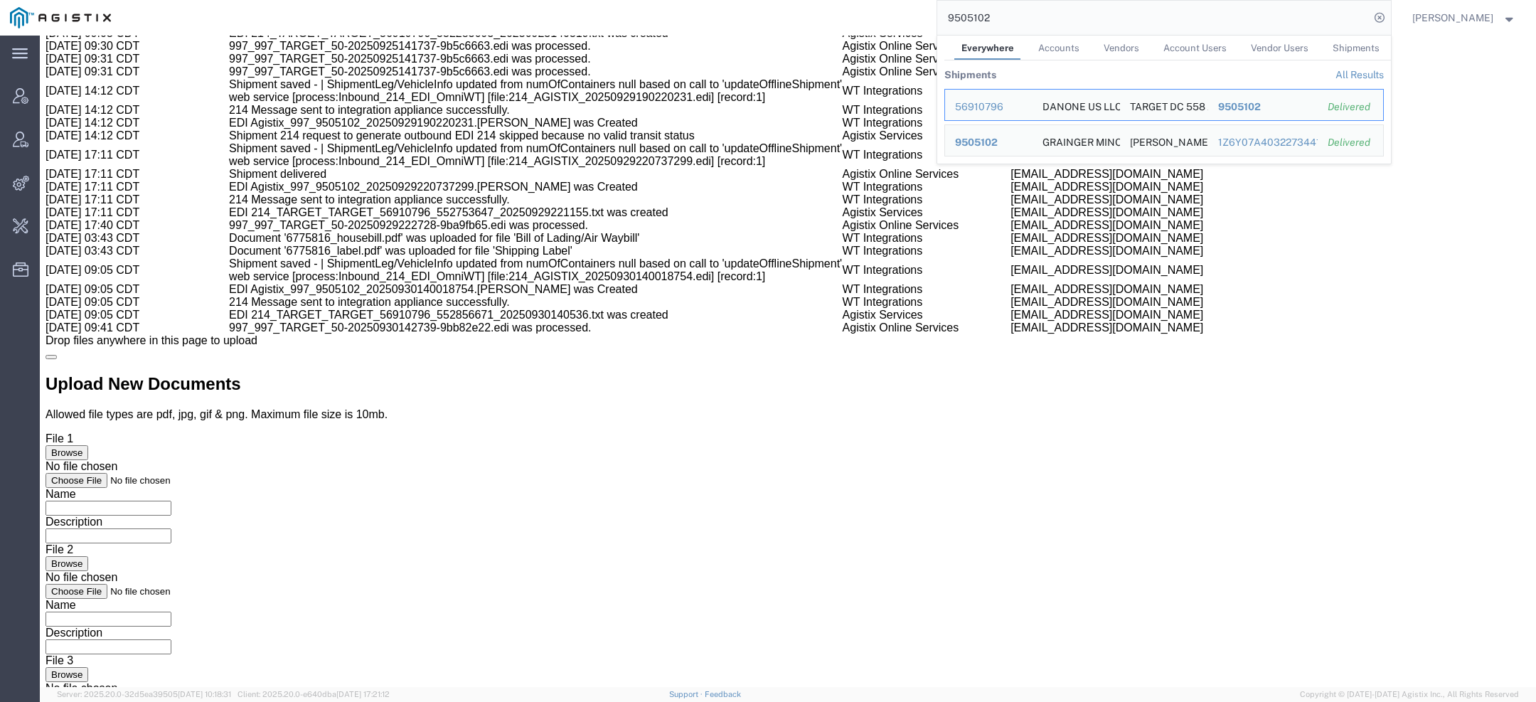
scroll to position [2252, 0]
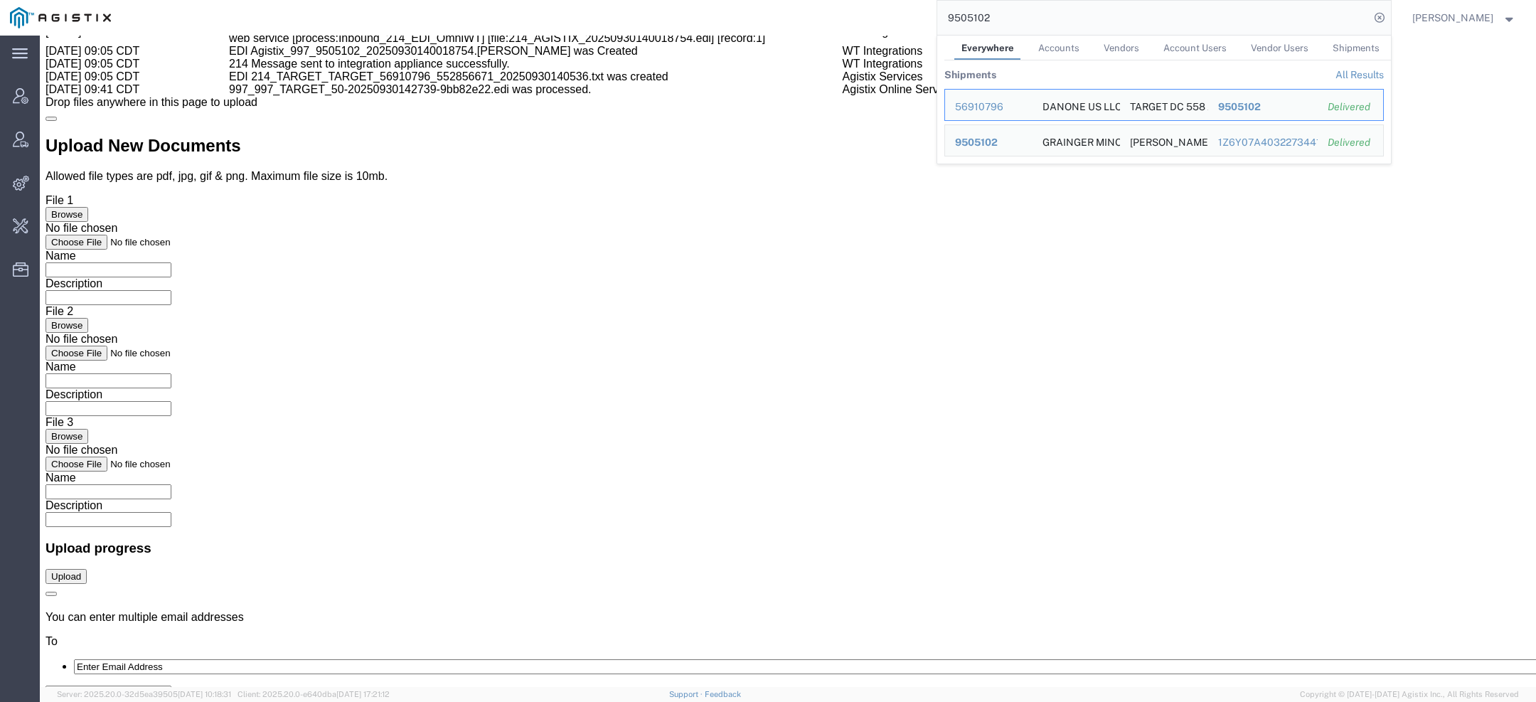
click at [1350, 53] on link "Shipments" at bounding box center [1355, 48] width 61 height 25
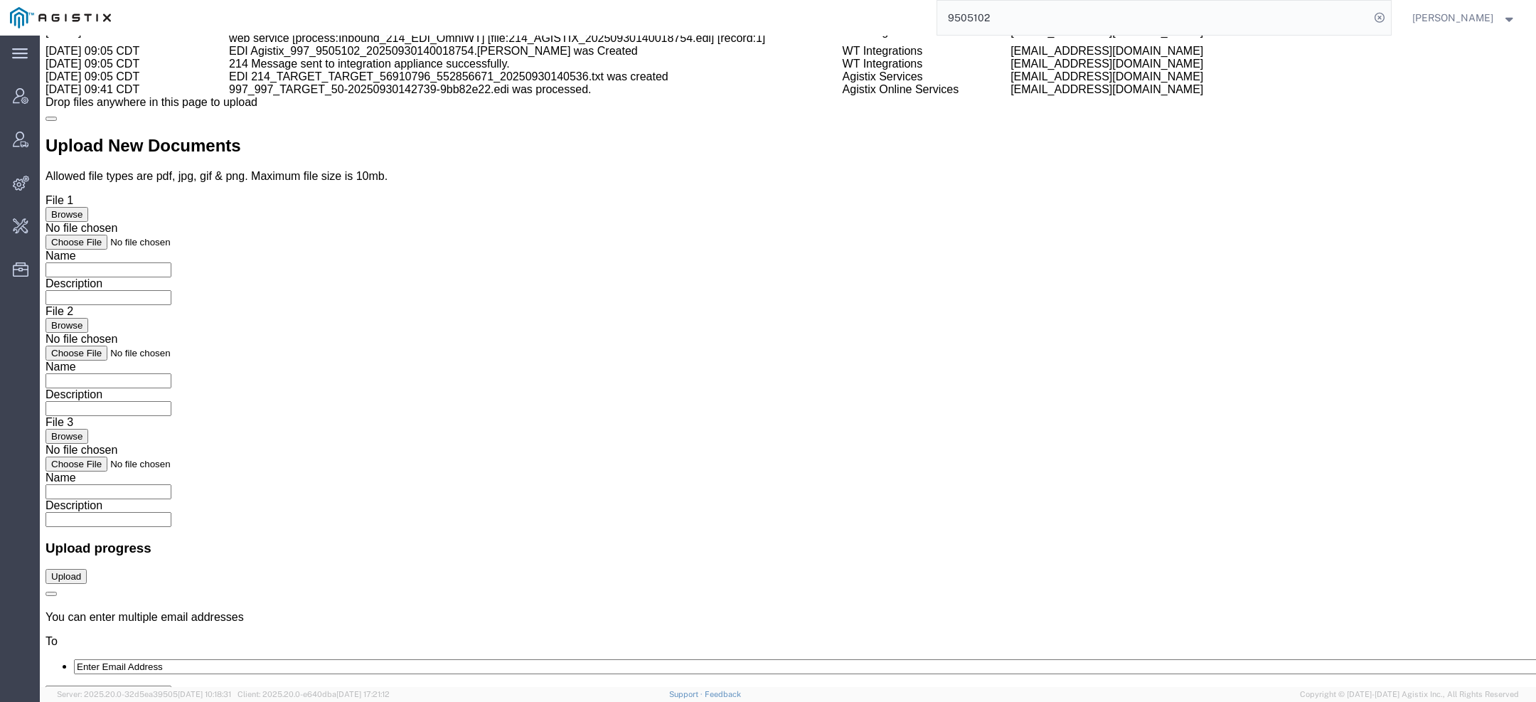
copy span "56910796"
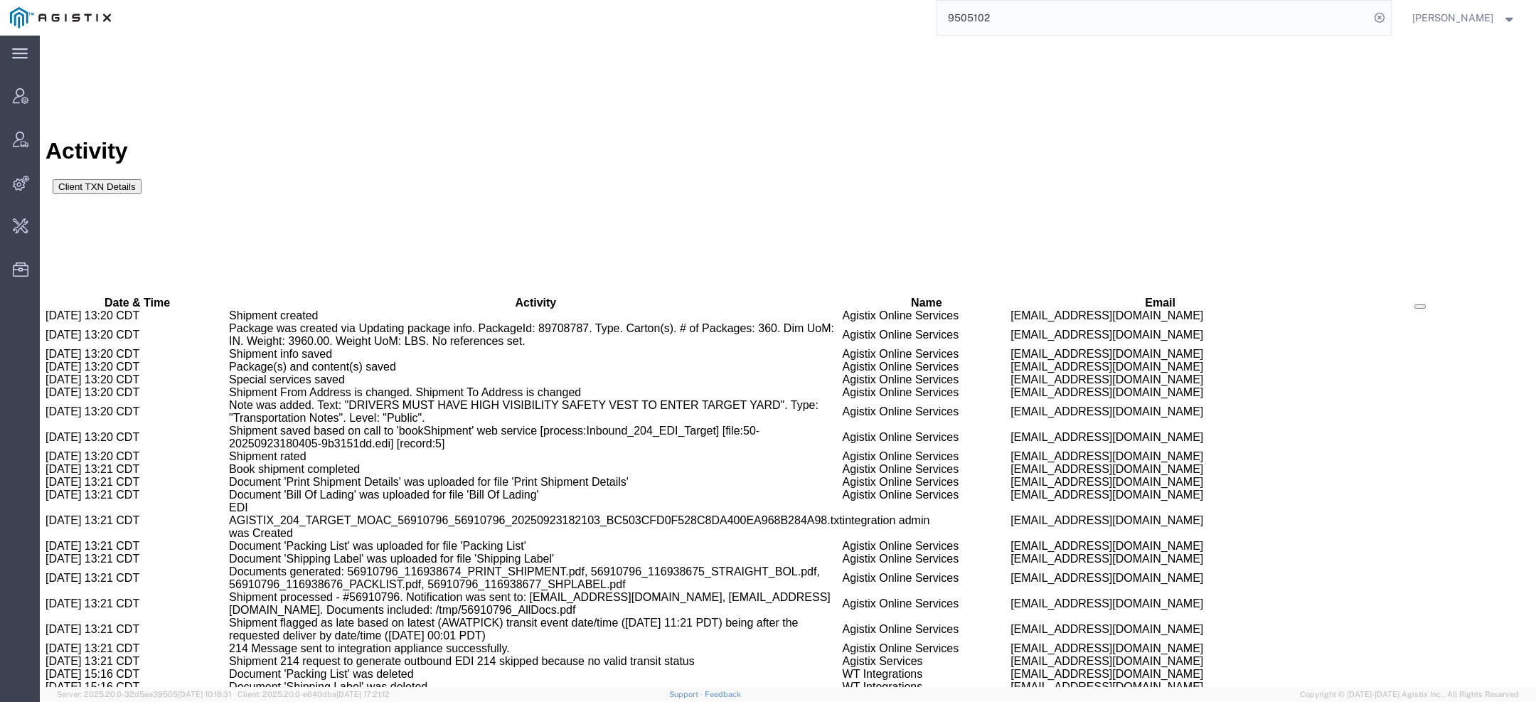
scroll to position [878, 0]
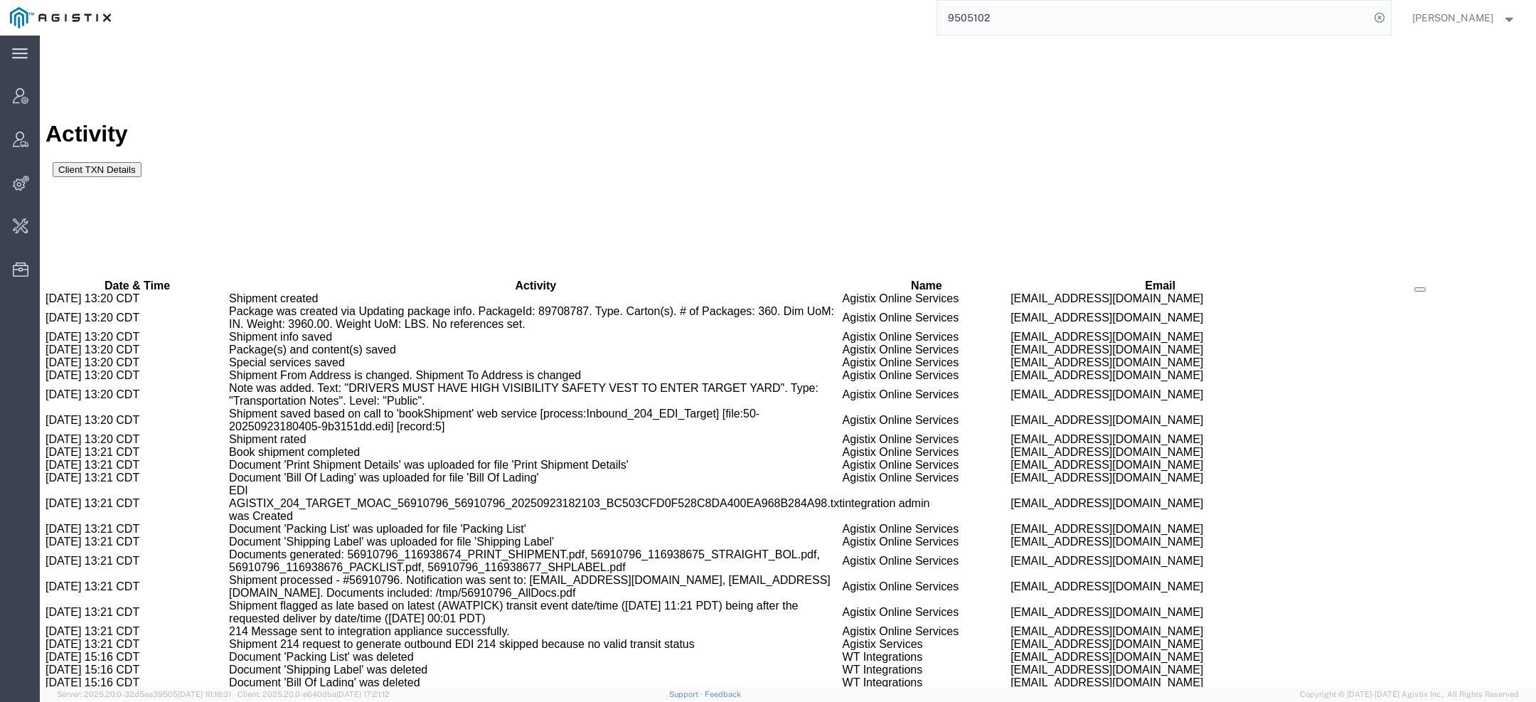
copy td "56913053"
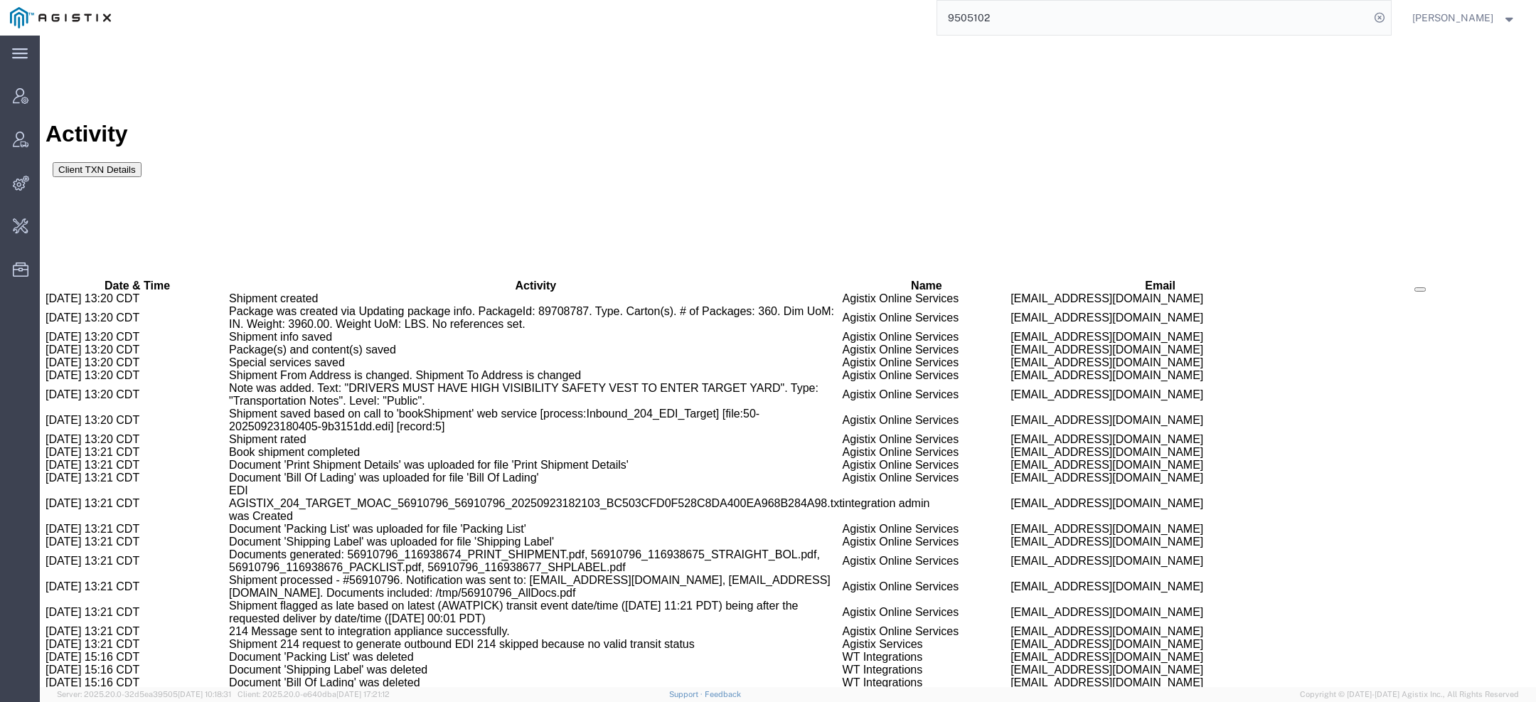
copy td "56913053"
copy b "9505102"
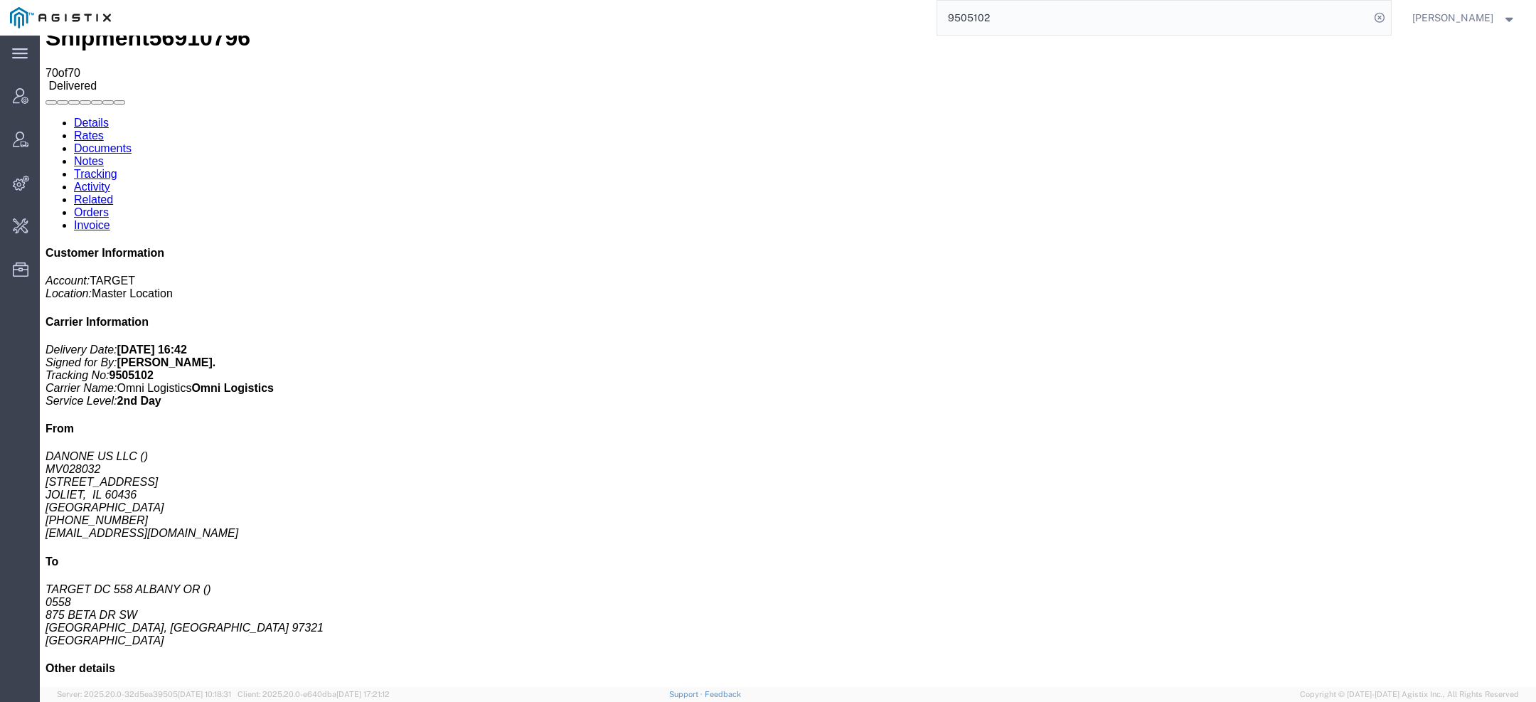
scroll to position [65, 0]
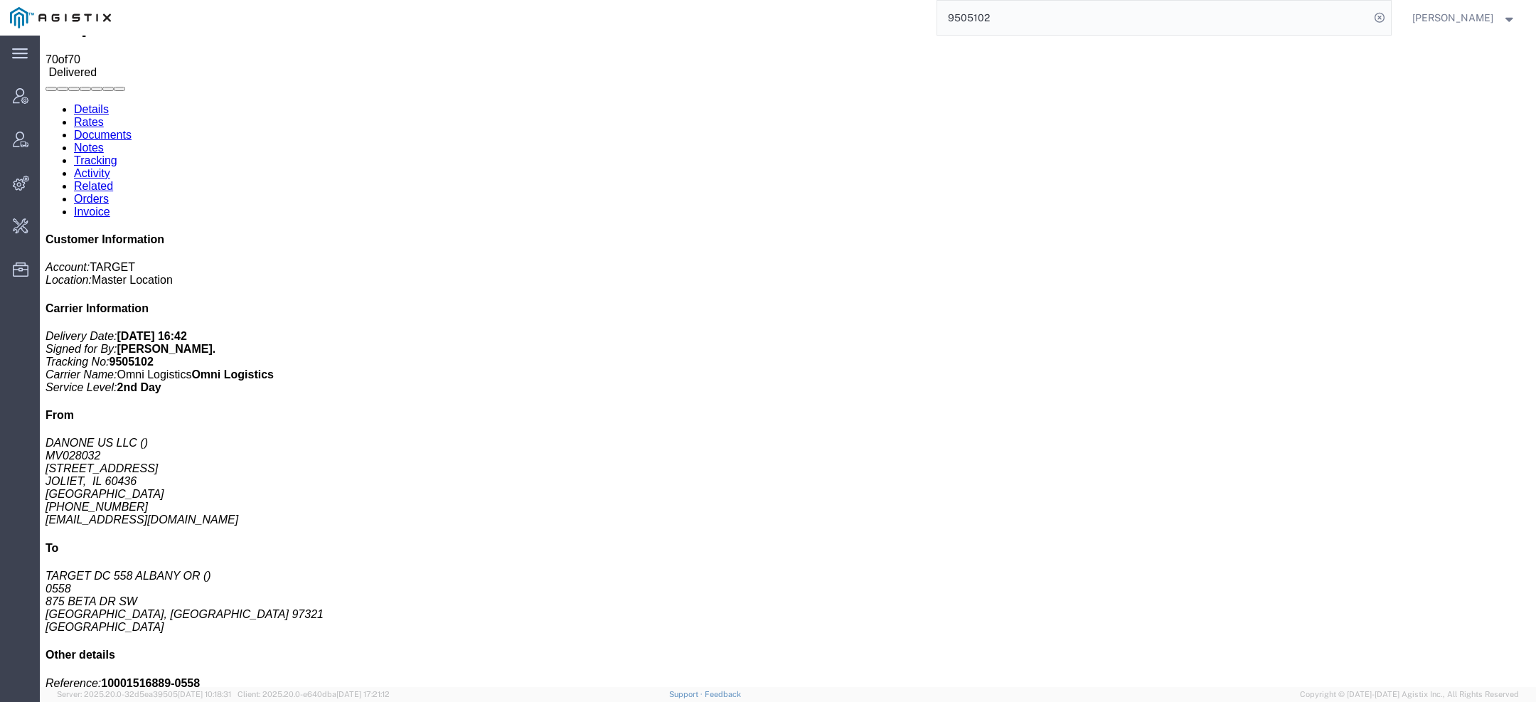
click at [110, 167] on link "Activity" at bounding box center [92, 173] width 36 height 12
click at [40, 36] on div at bounding box center [40, 36] width 0 height 0
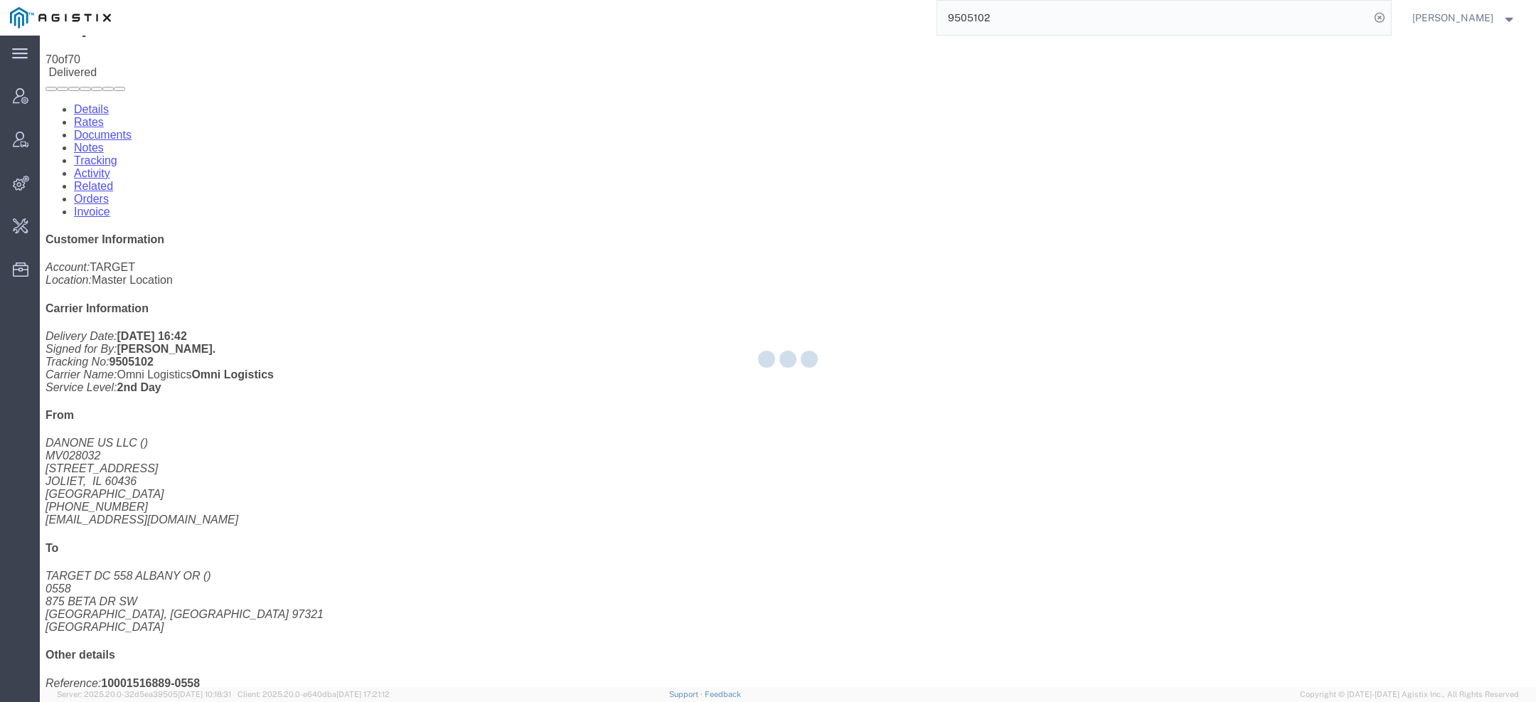
click at [353, 92] on div at bounding box center [788, 361] width 1496 height 651
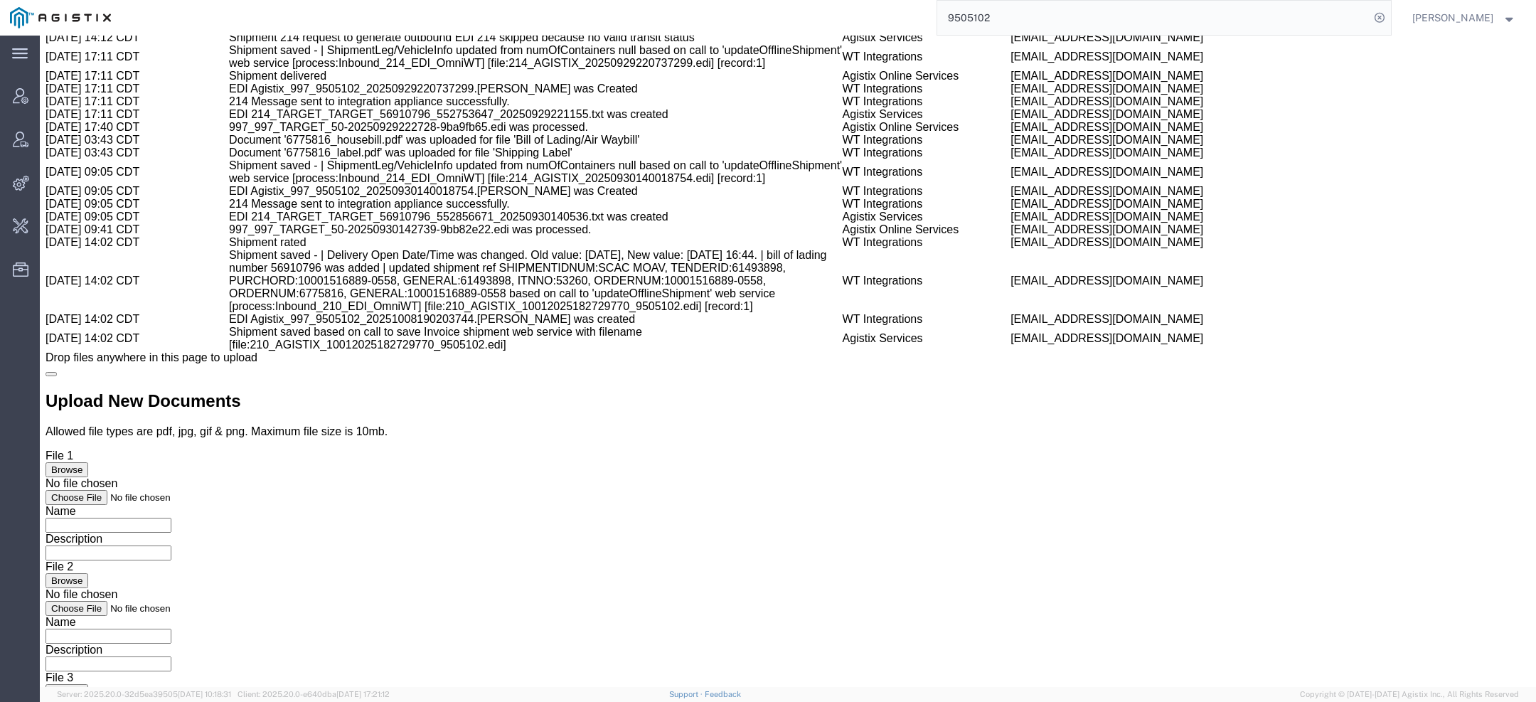
scroll to position [2524, 0]
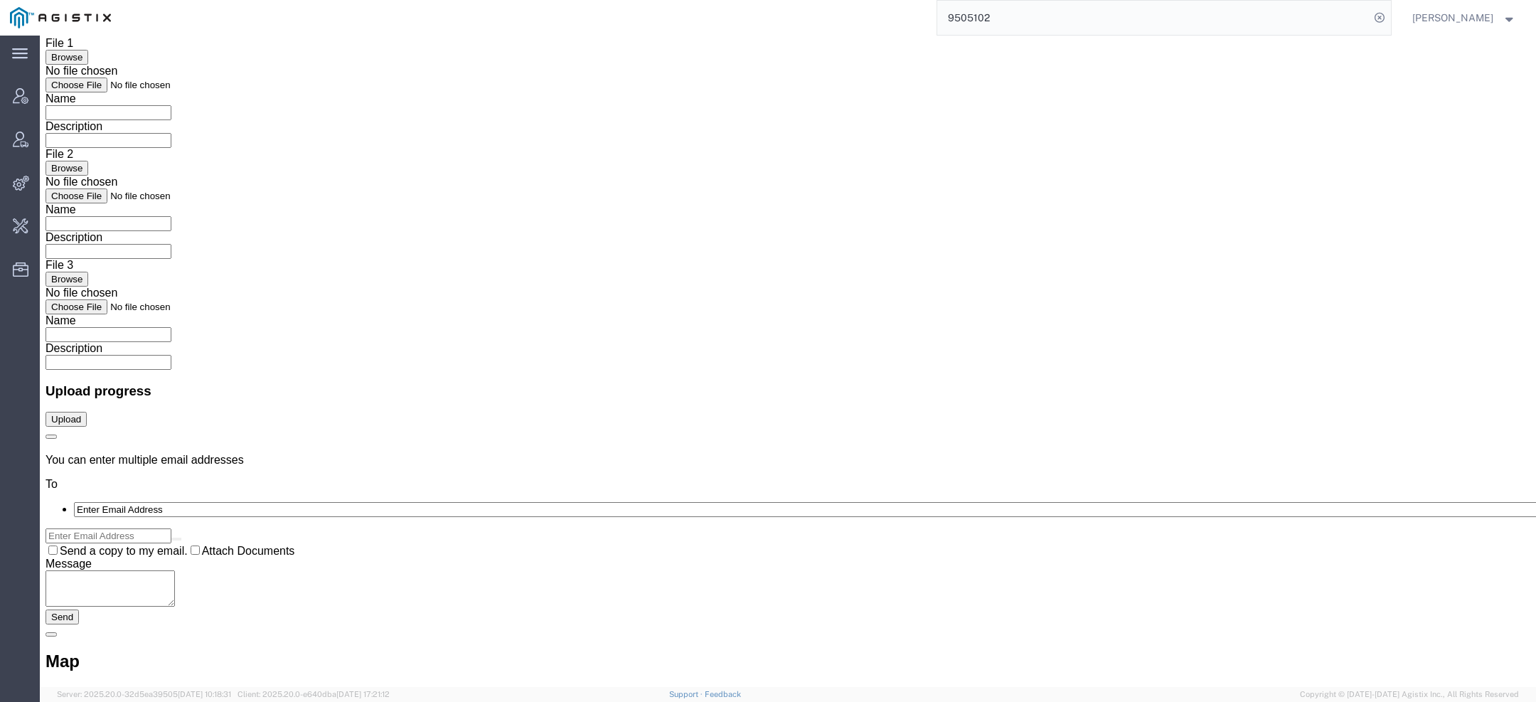
drag, startPoint x: 999, startPoint y: 23, endPoint x: 767, endPoint y: 21, distance: 231.8
click at [789, 21] on div "9505102" at bounding box center [756, 18] width 1270 height 36
paste input "4"
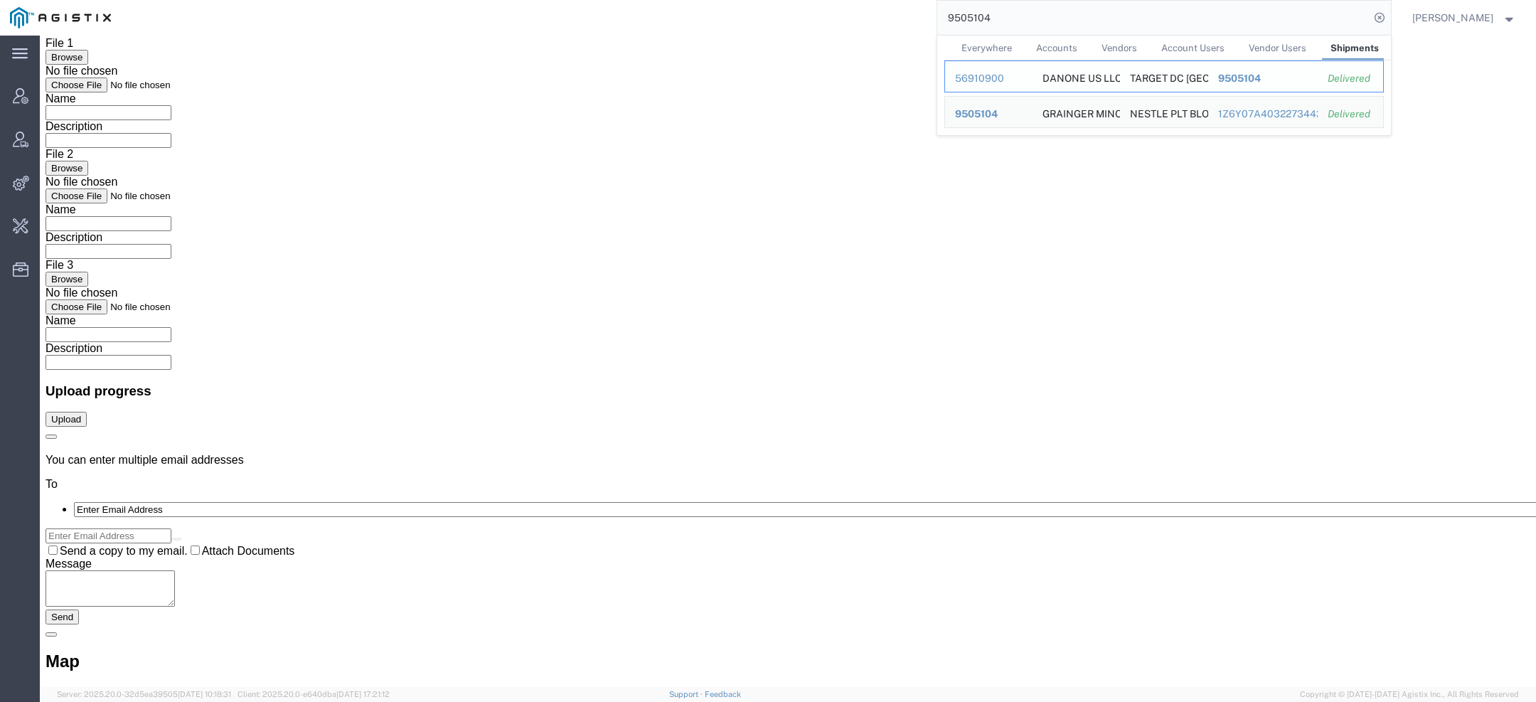
click at [998, 80] on div "56910900" at bounding box center [989, 78] width 68 height 15
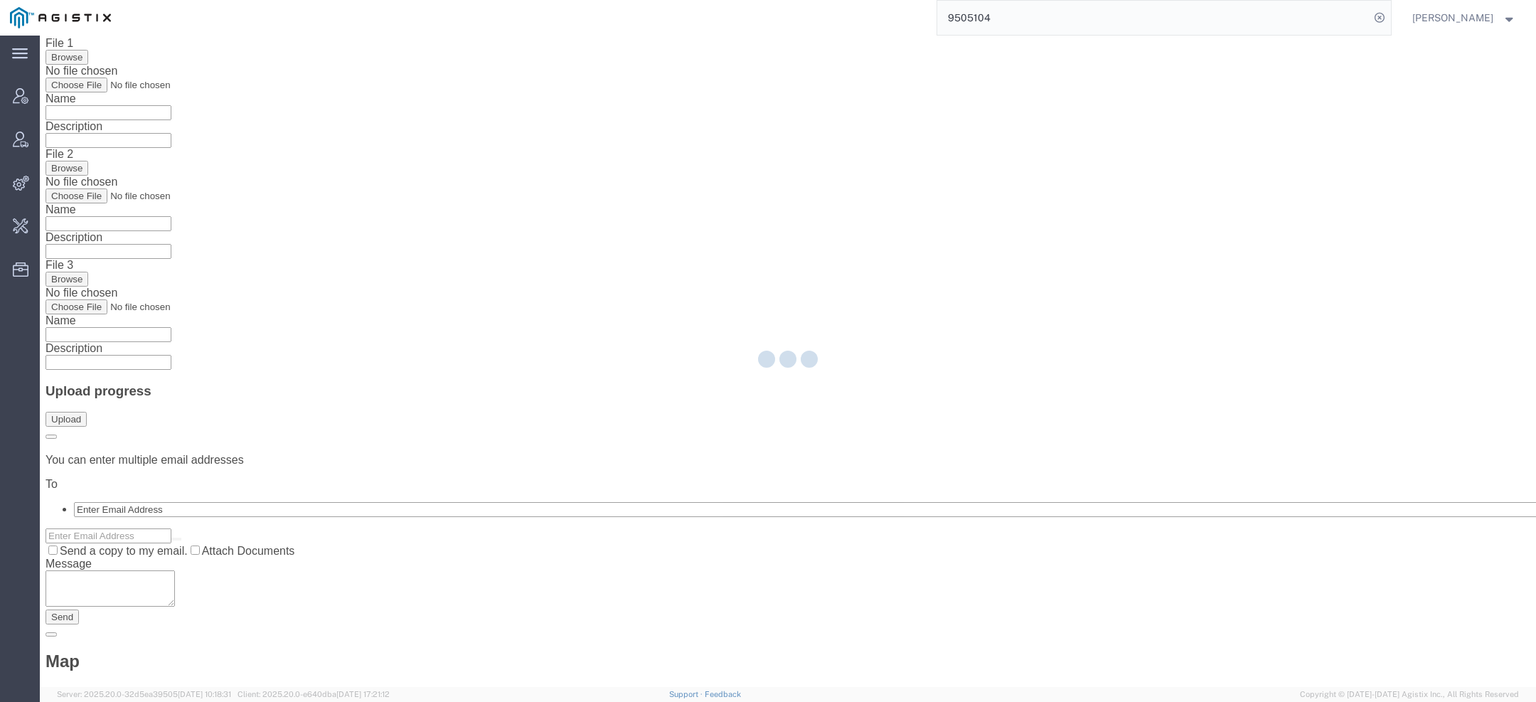
click at [1010, 18] on input "9505104" at bounding box center [1153, 18] width 432 height 34
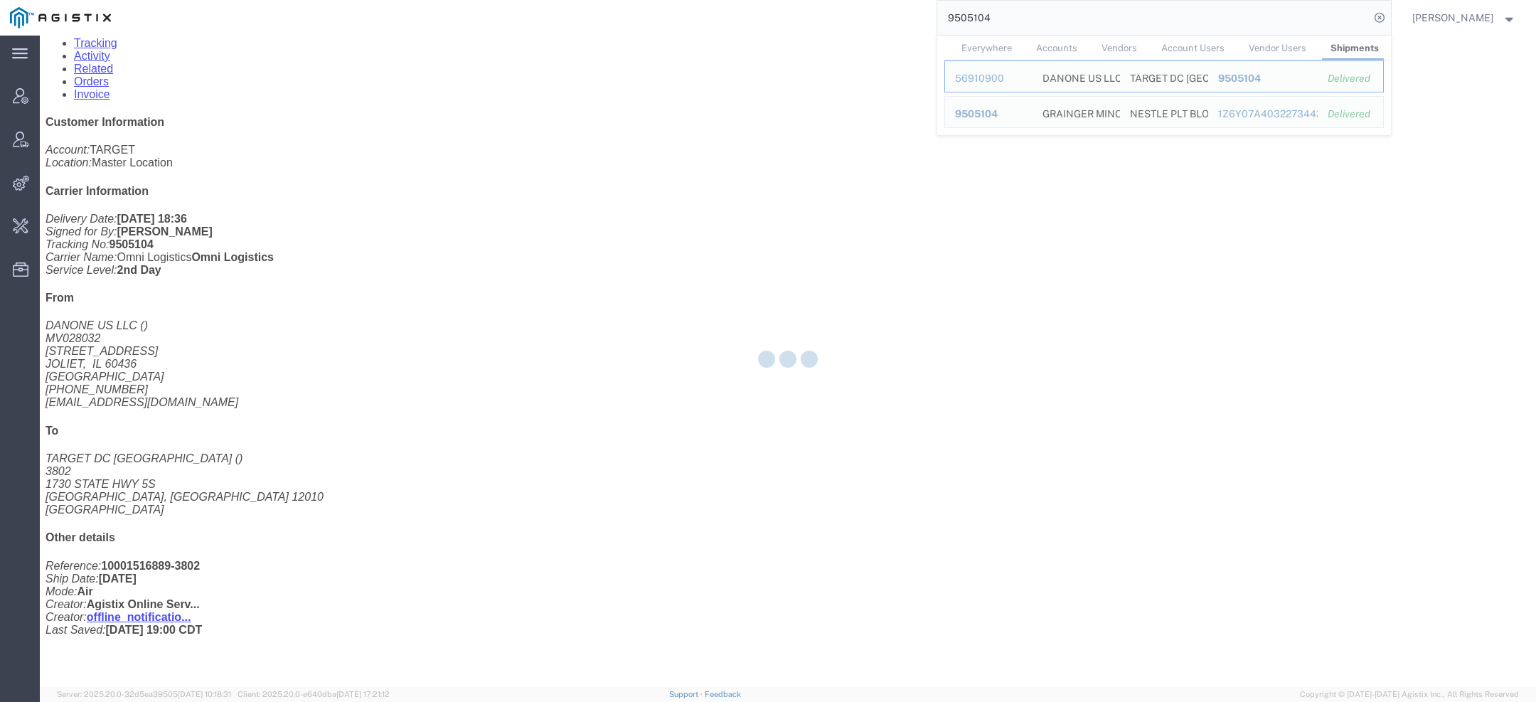
scroll to position [239, 0]
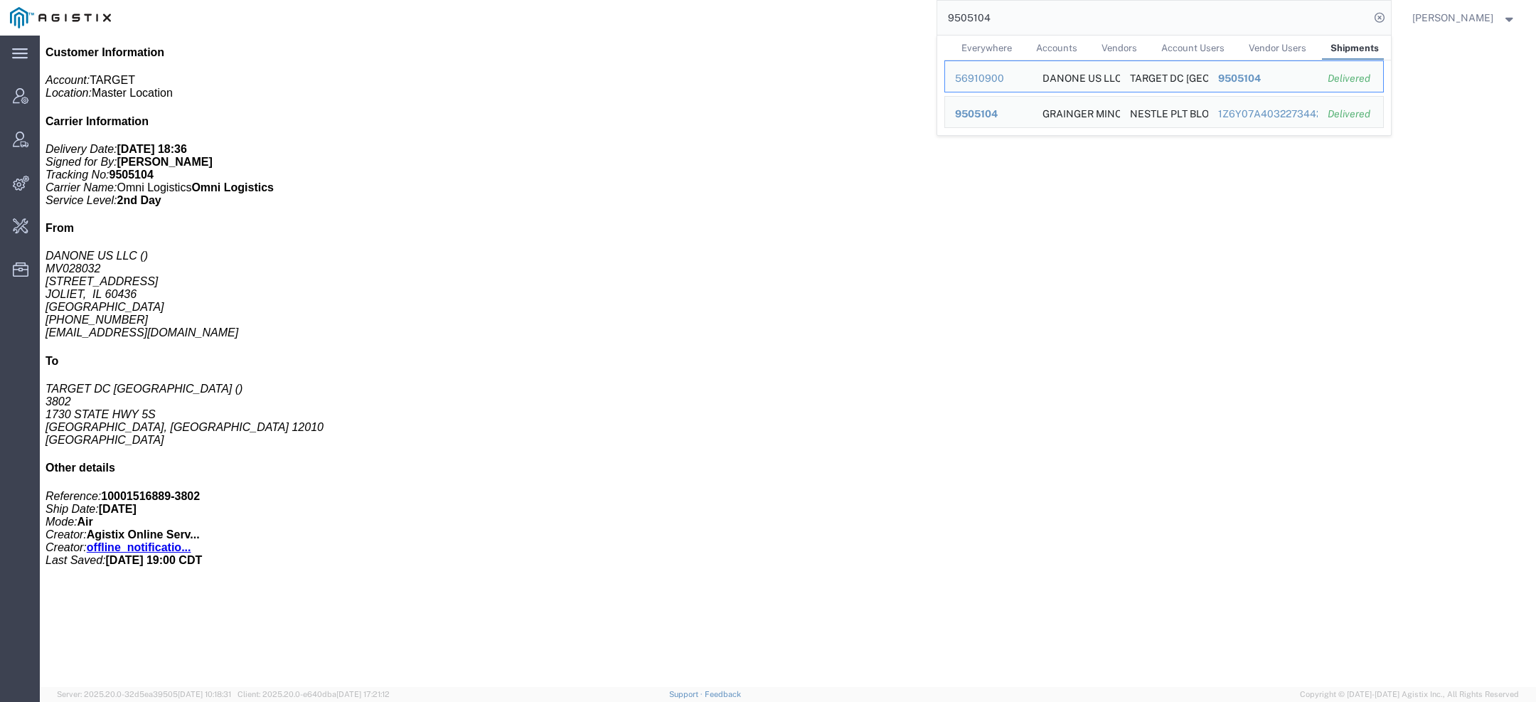
click div "Shipment Detail Ship From DANONE US LLC MV028032 2550 LOGISTICS DR JOLIET, IL 6…"
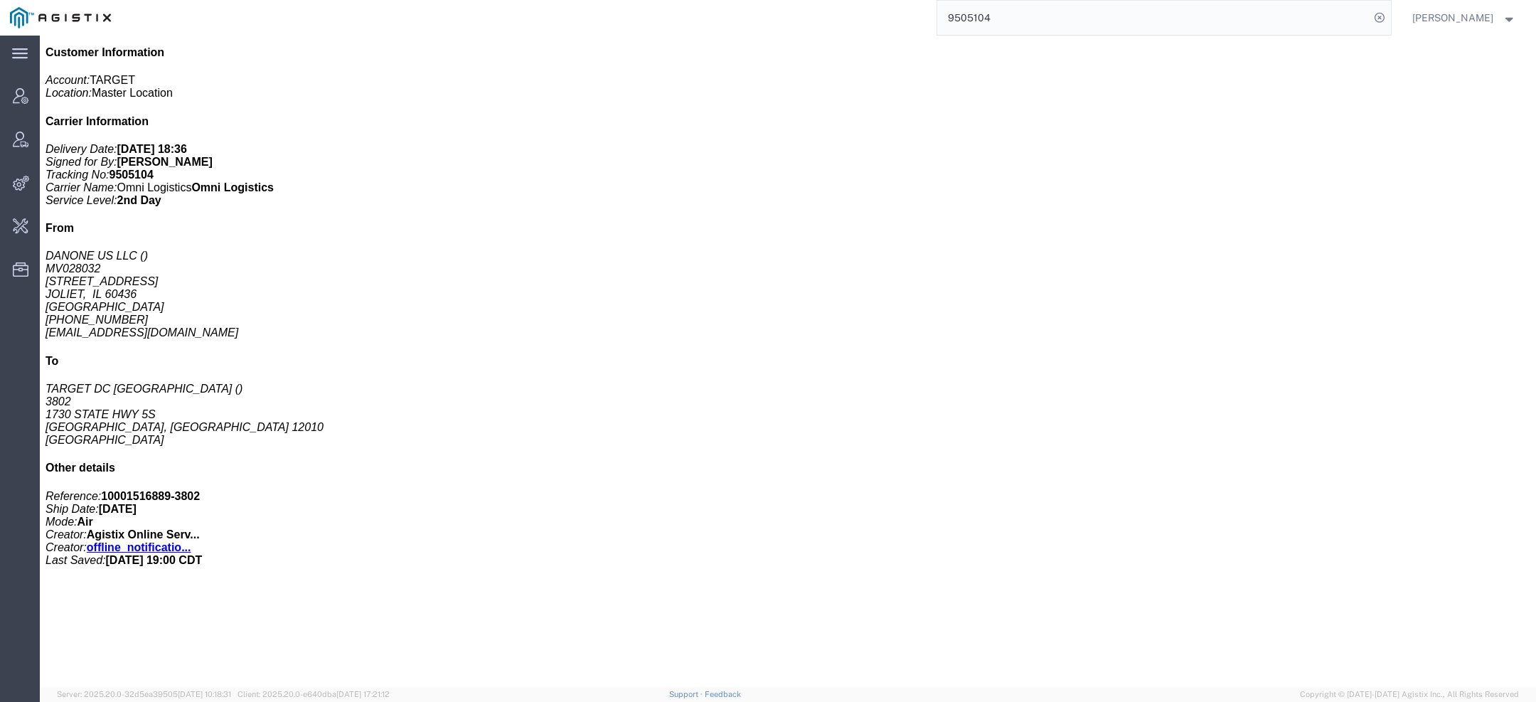
scroll to position [0, 0]
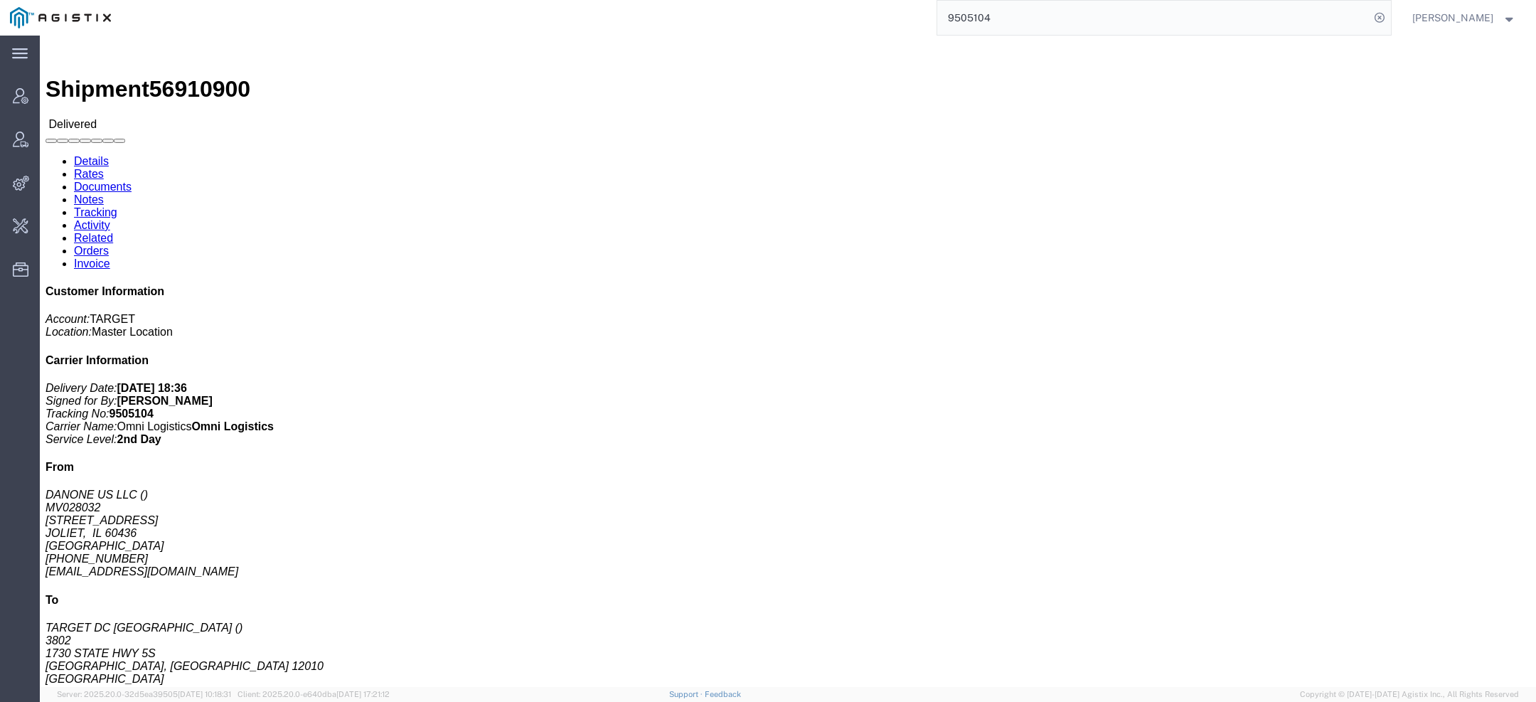
click link "Activity"
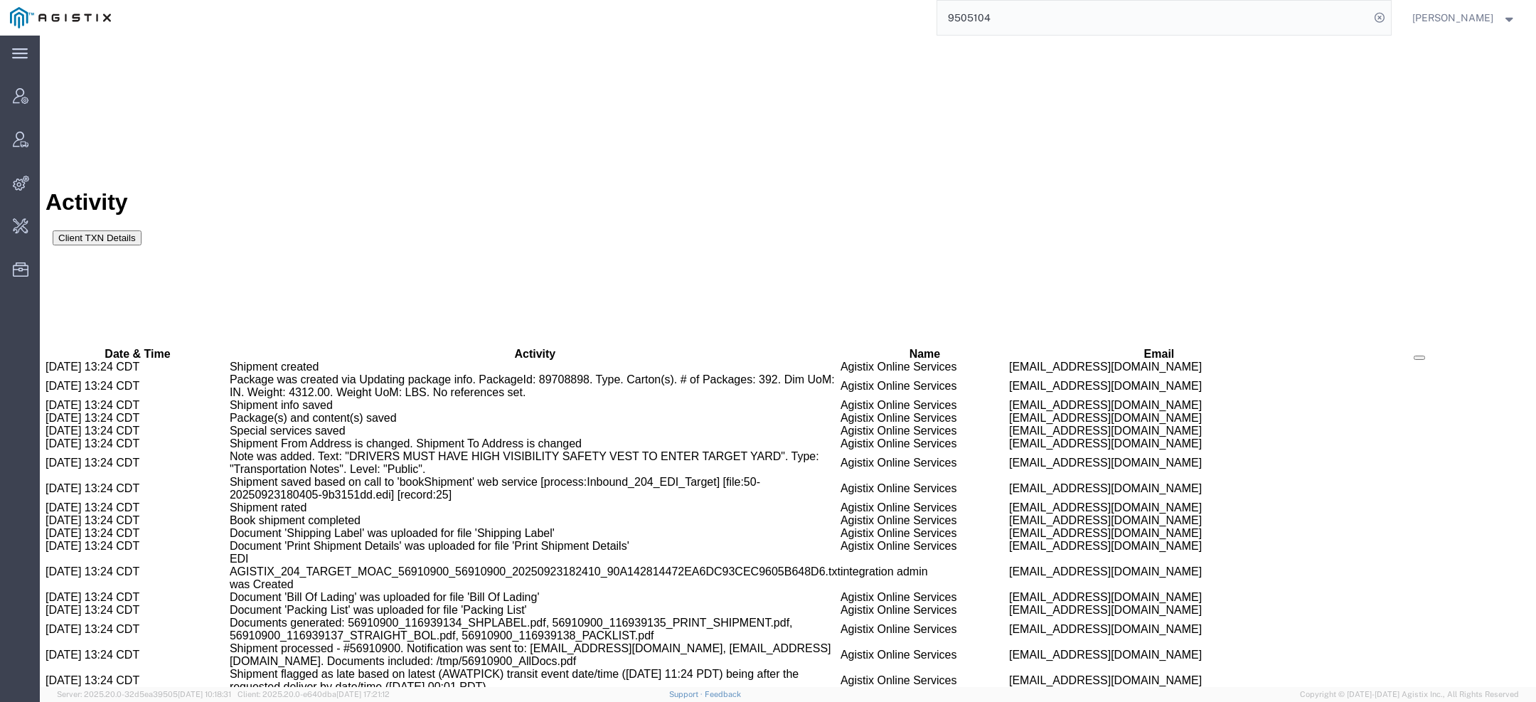
scroll to position [813, 0]
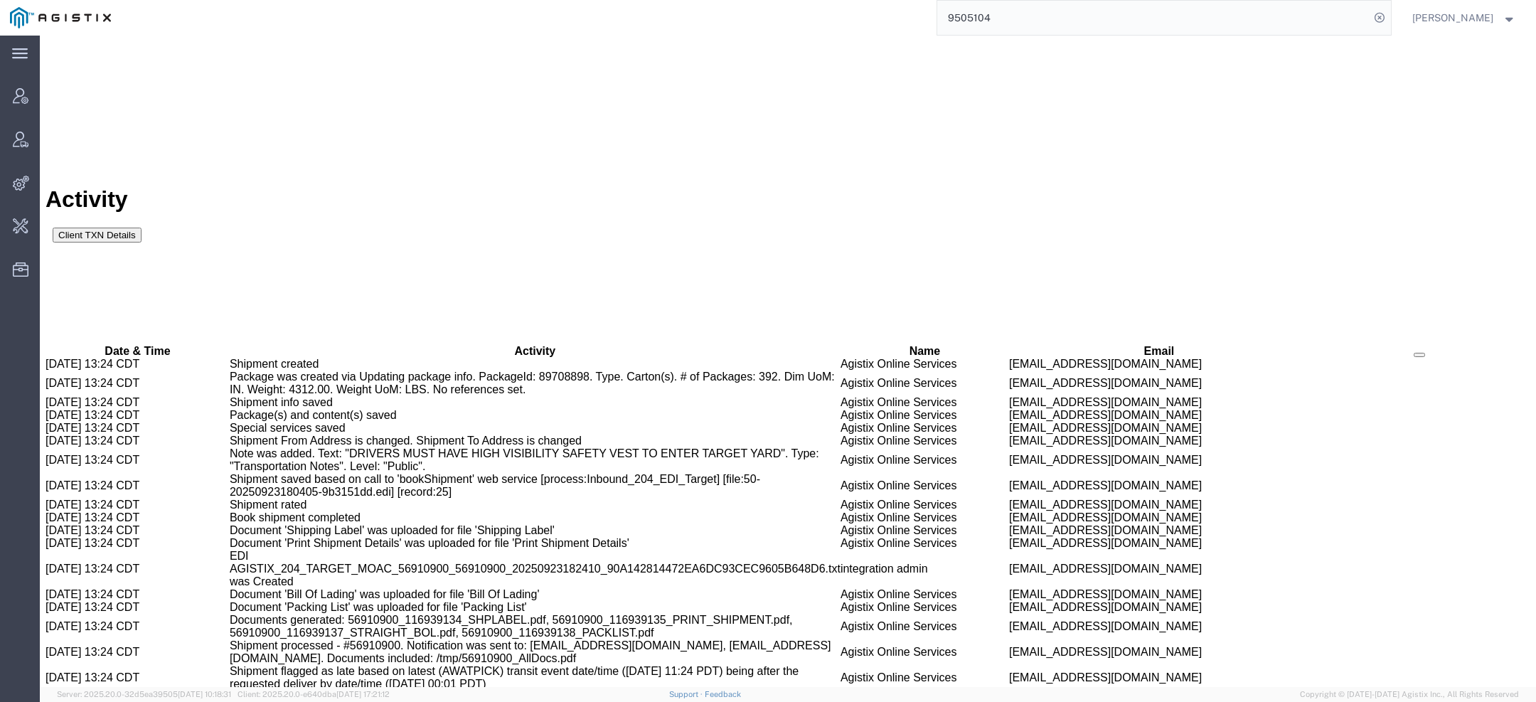
copy td "56913118"
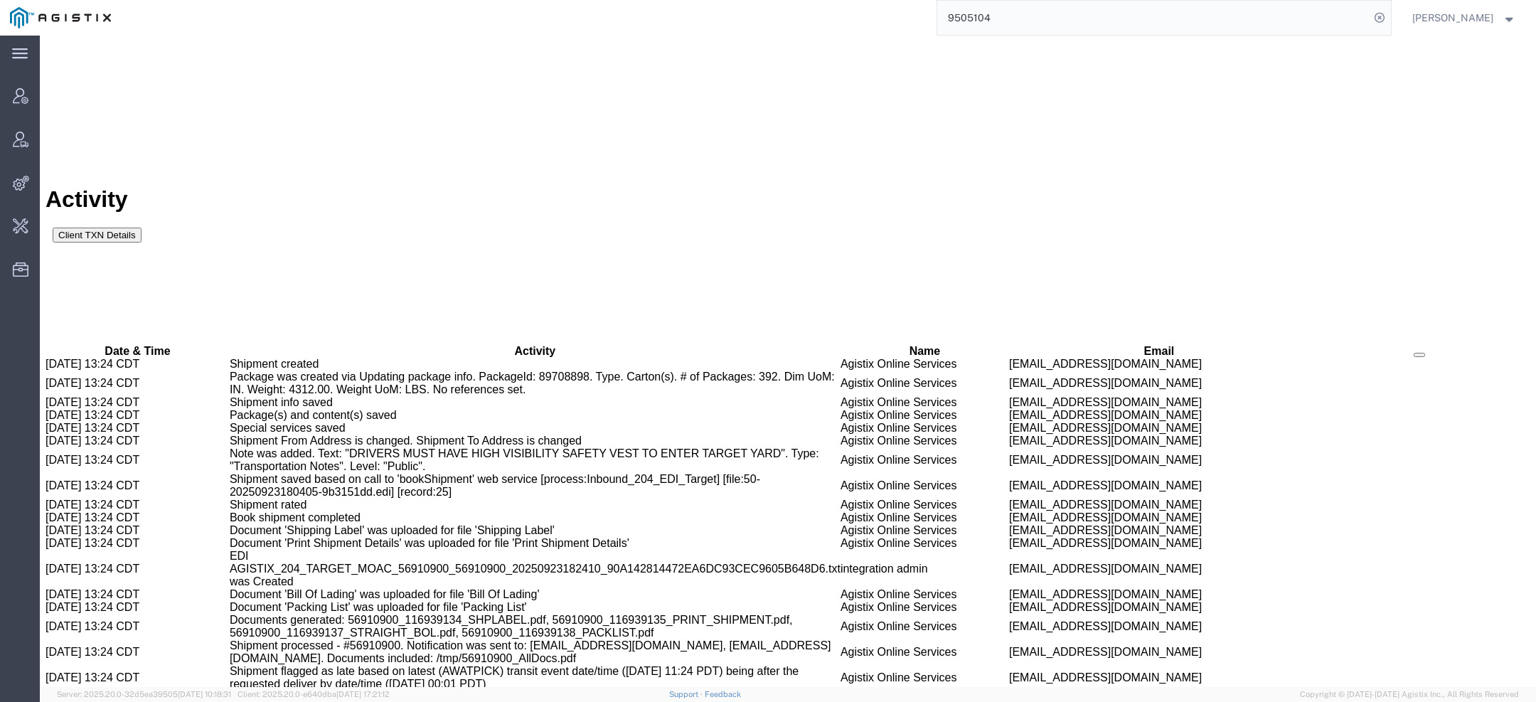
copy b "9505104"
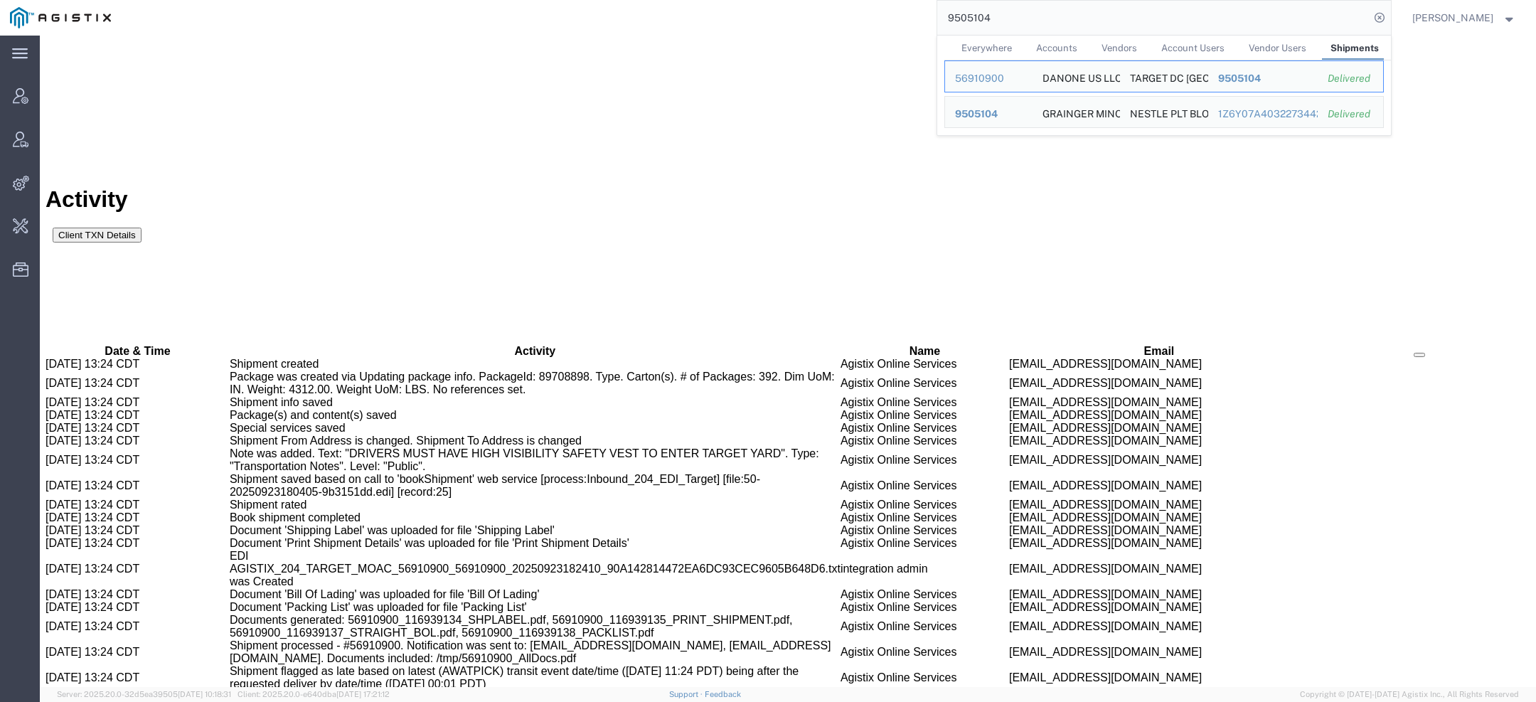
drag, startPoint x: 1006, startPoint y: 22, endPoint x: 860, endPoint y: -26, distance: 154.0
click at [860, 0] on html "main_menu Created with Sketch. Collapse Menu Account Manager Vendor Manager Int…" at bounding box center [768, 351] width 1536 height 702
paste input "1"
click at [980, 79] on div "56910894" at bounding box center [989, 78] width 68 height 15
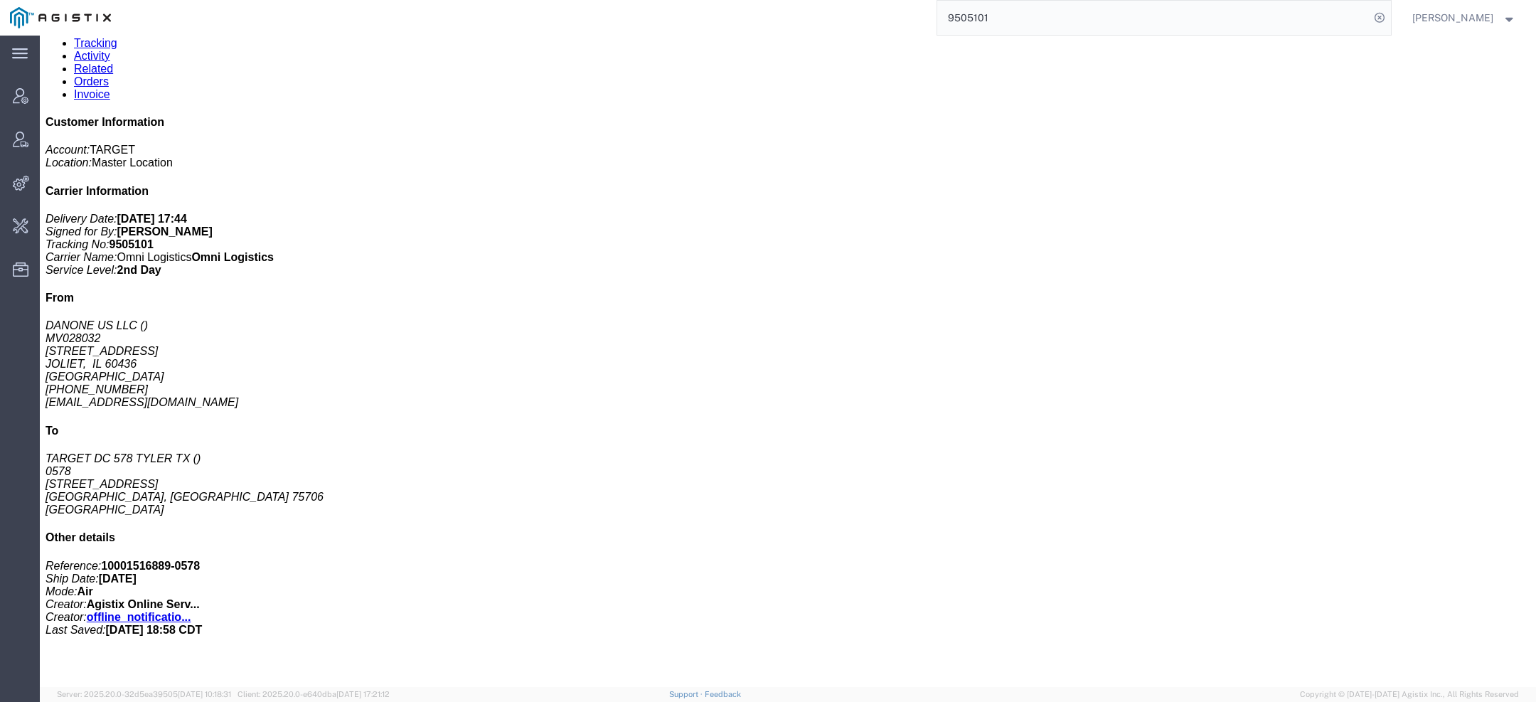
scroll to position [239, 0]
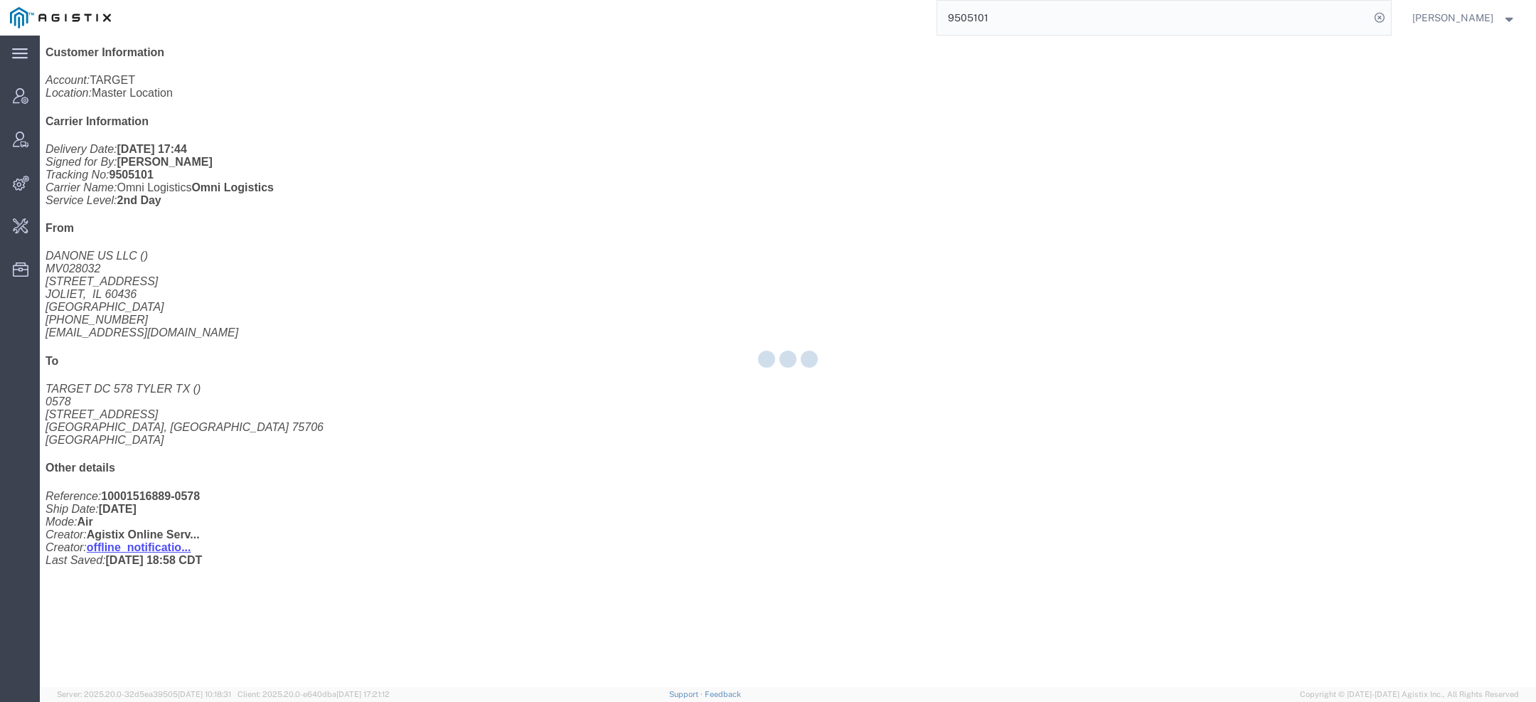
click at [351, 91] on div at bounding box center [788, 361] width 1496 height 651
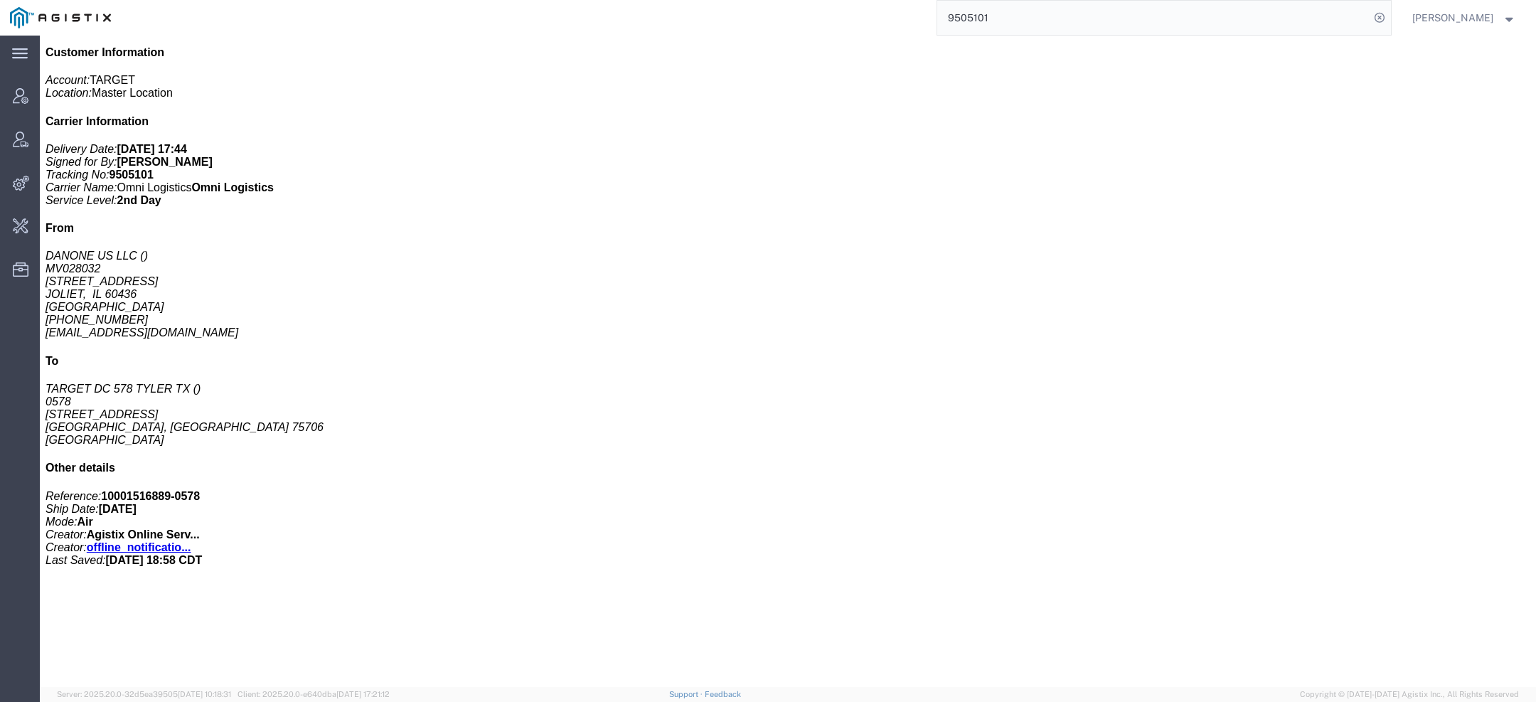
click link "Activity"
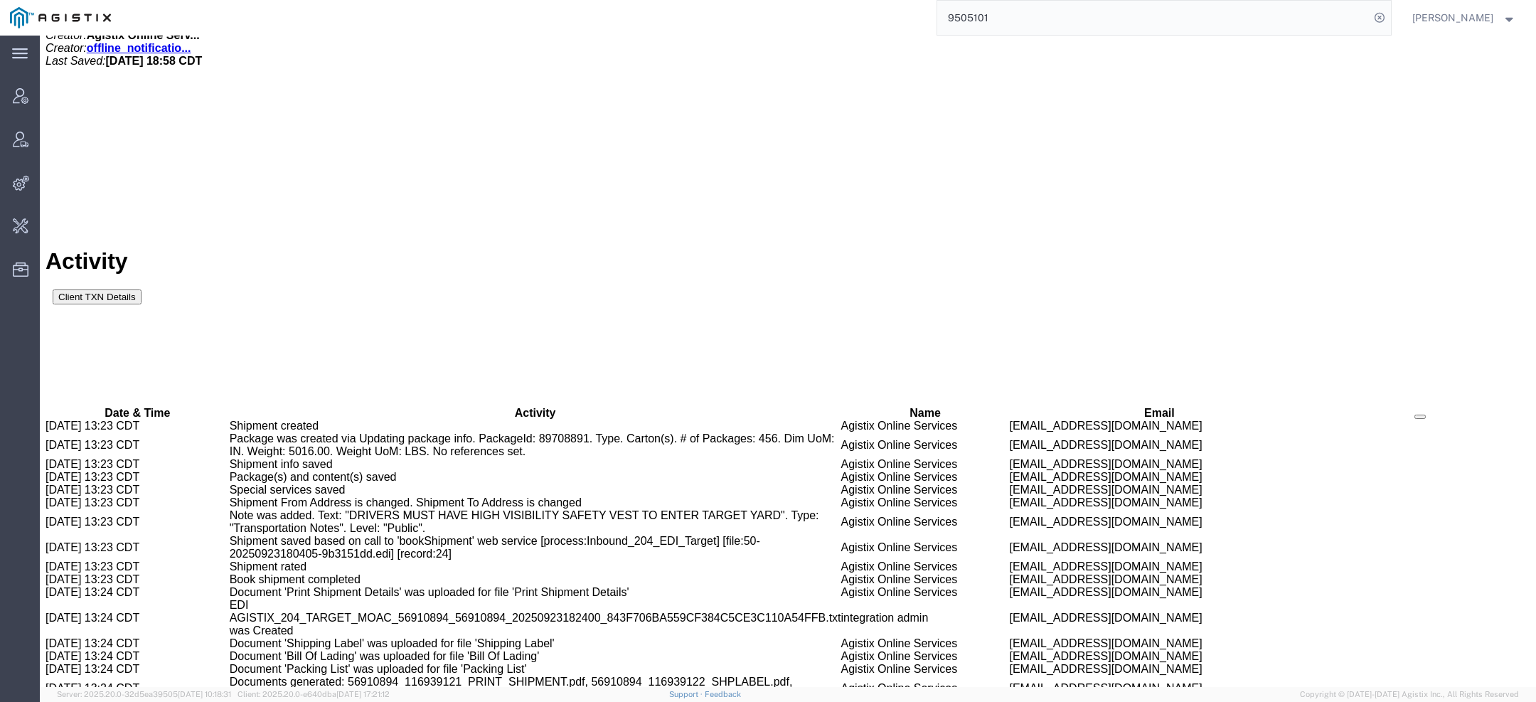
scroll to position [766, 0]
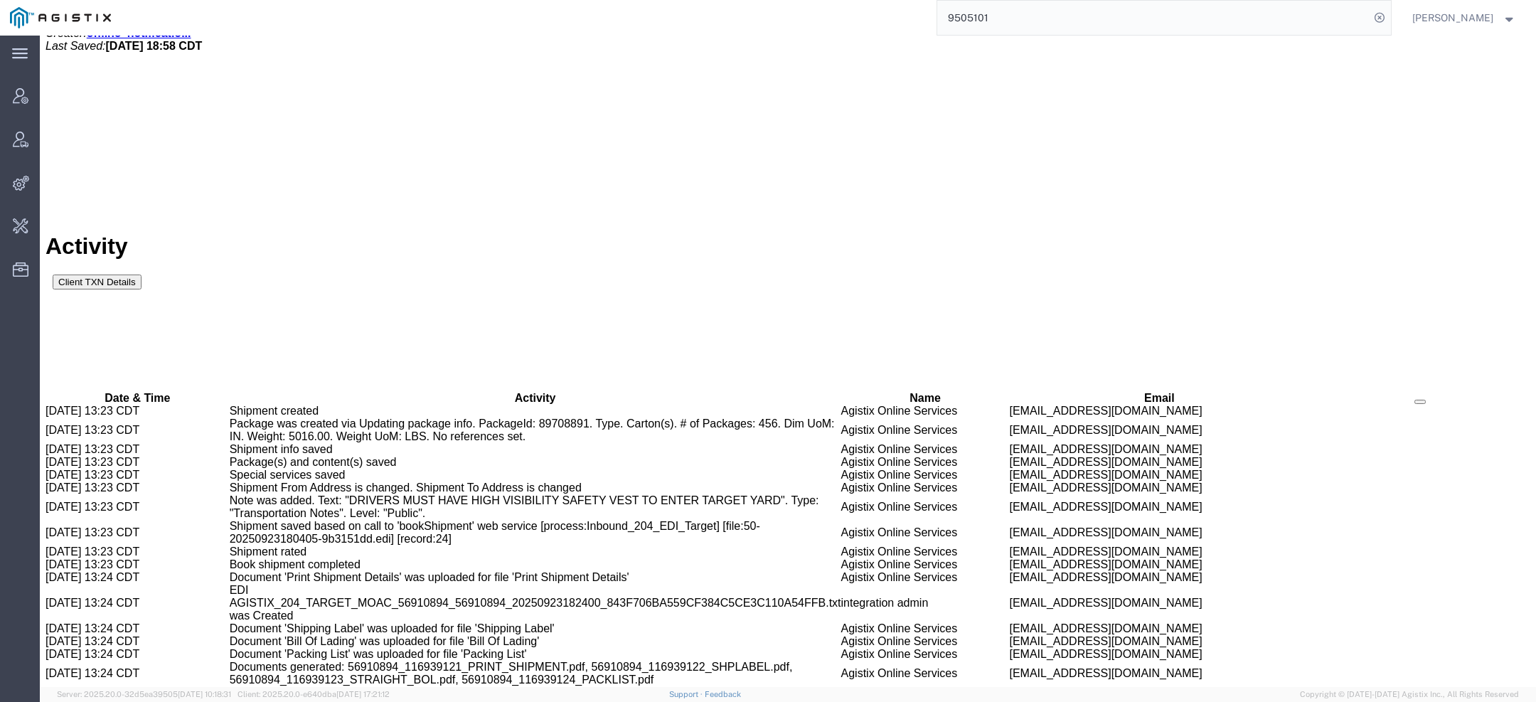
copy td "56913211"
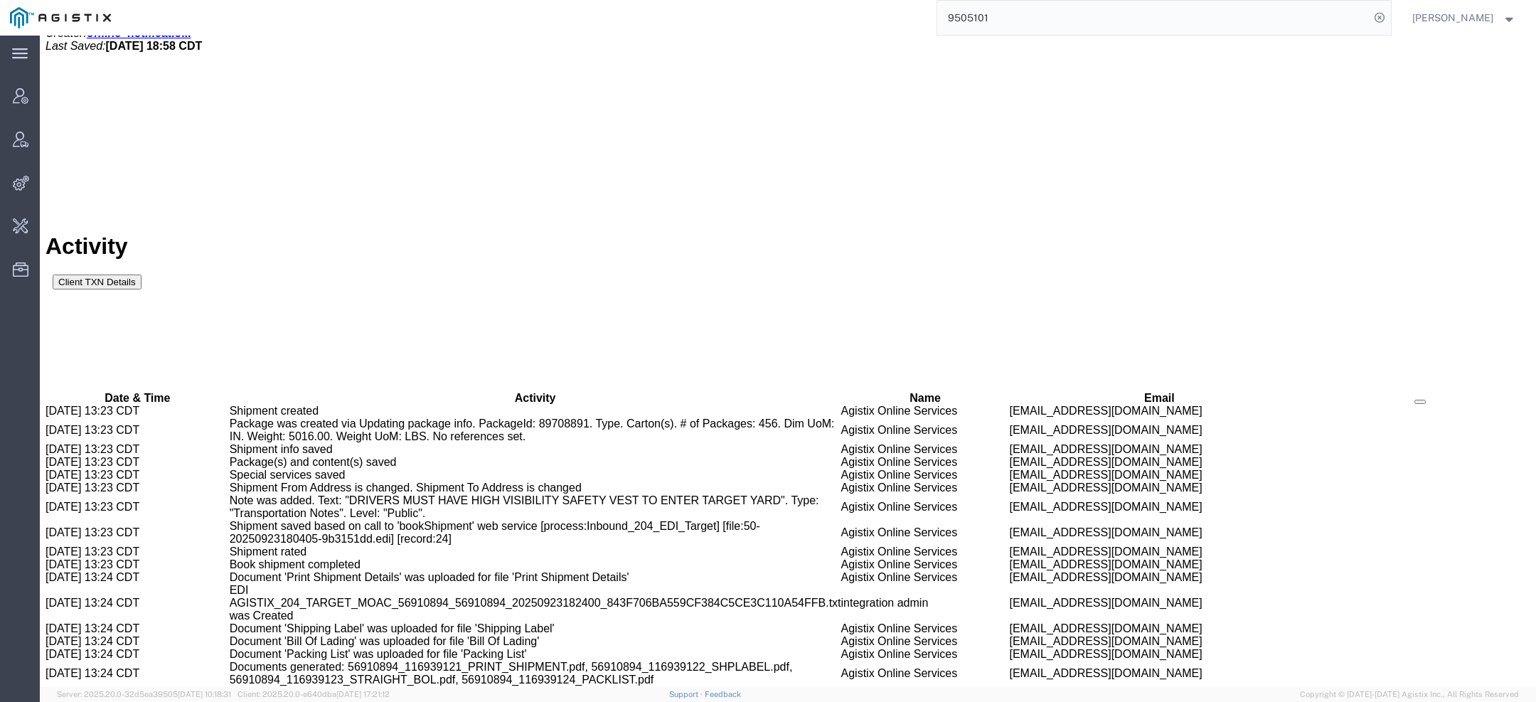
copy b "9505101"
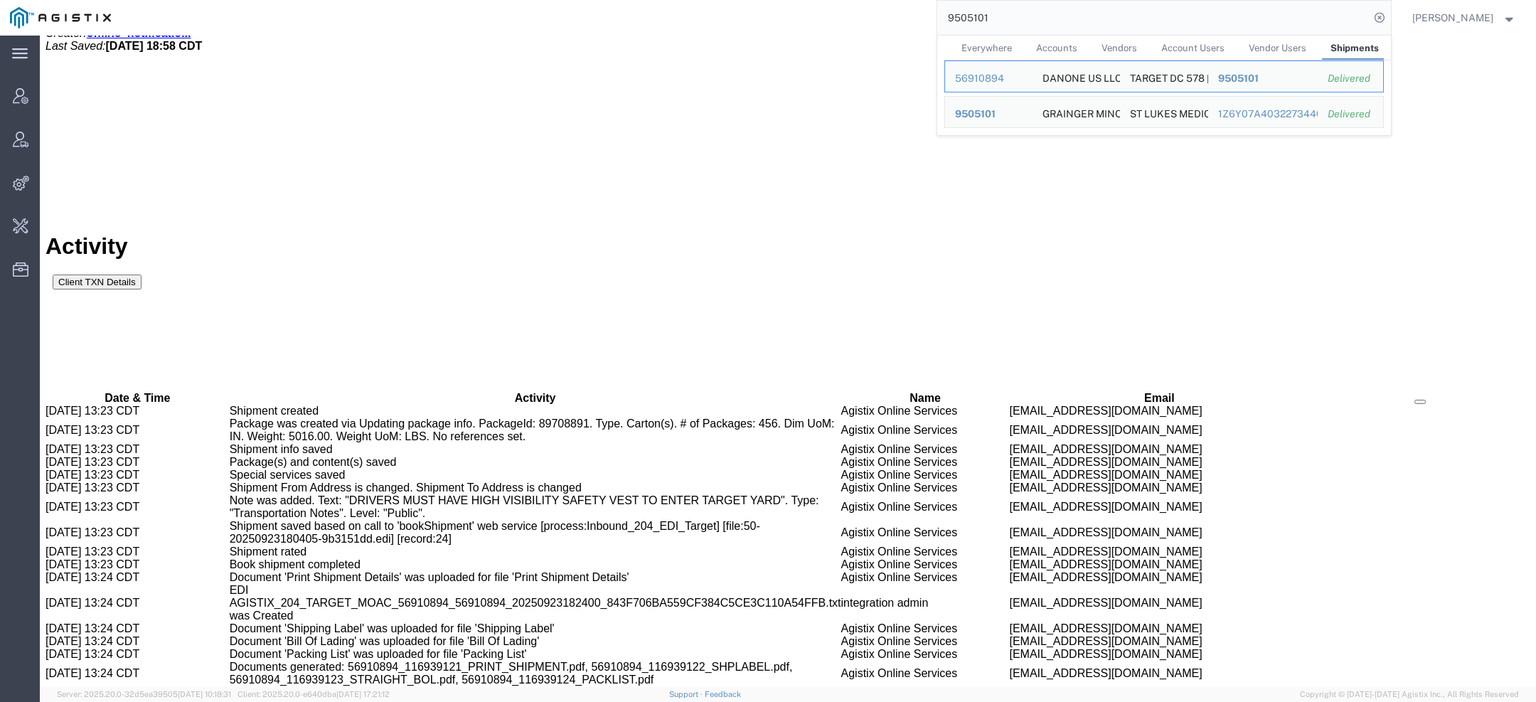
drag, startPoint x: 1012, startPoint y: 23, endPoint x: 776, endPoint y: -21, distance: 240.1
click at [776, 0] on html "main_menu Created with Sketch. Collapse Menu Account Manager Vendor Manager Int…" at bounding box center [768, 351] width 1536 height 702
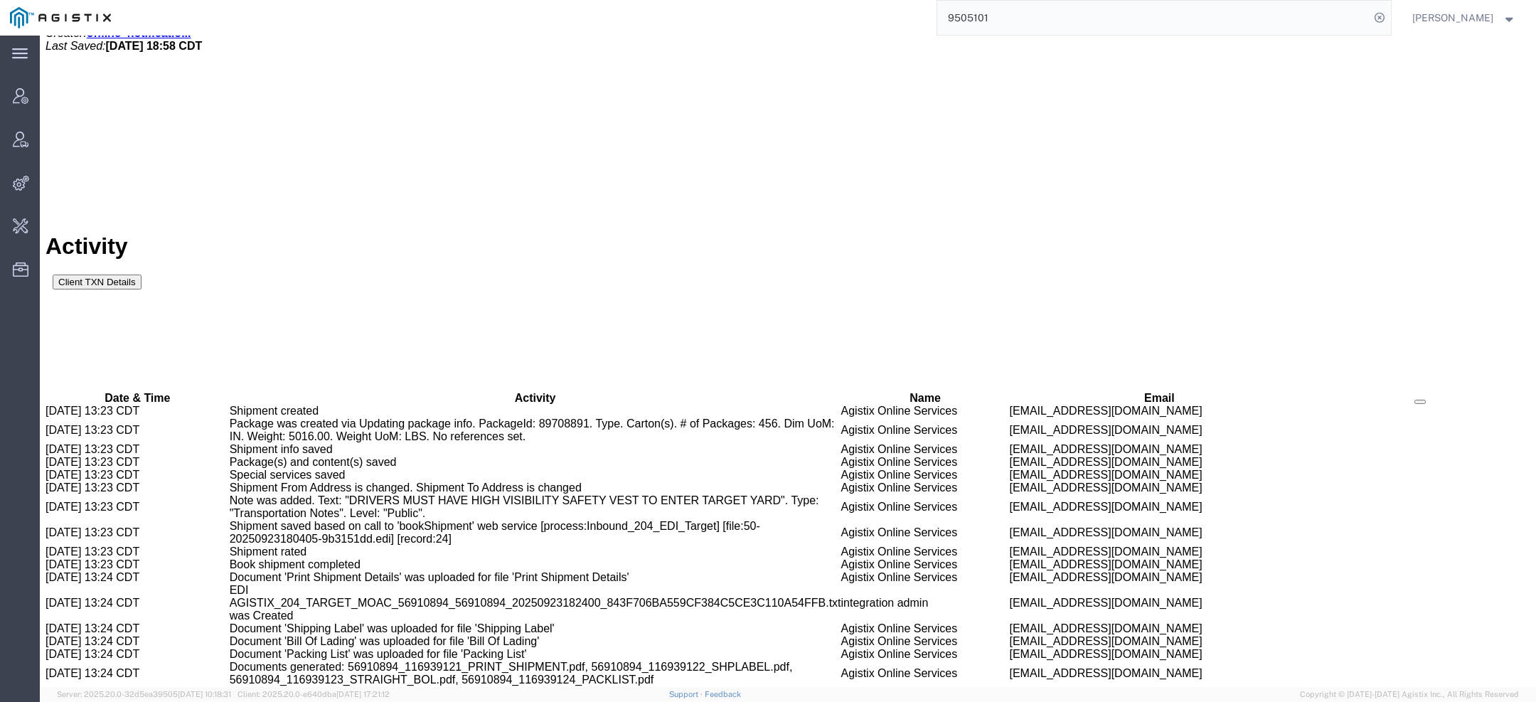
paste input "5"
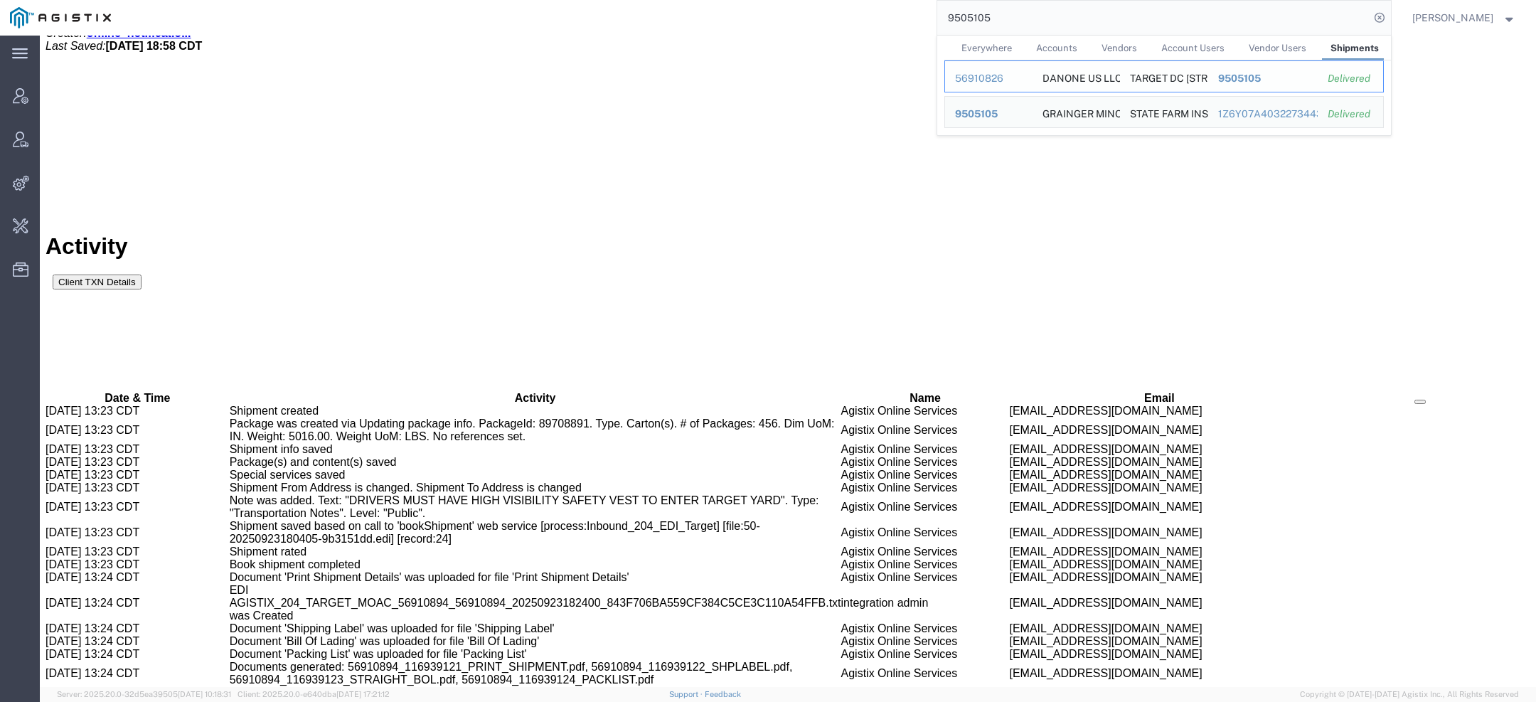
click at [981, 76] on div "56910826" at bounding box center [989, 78] width 68 height 15
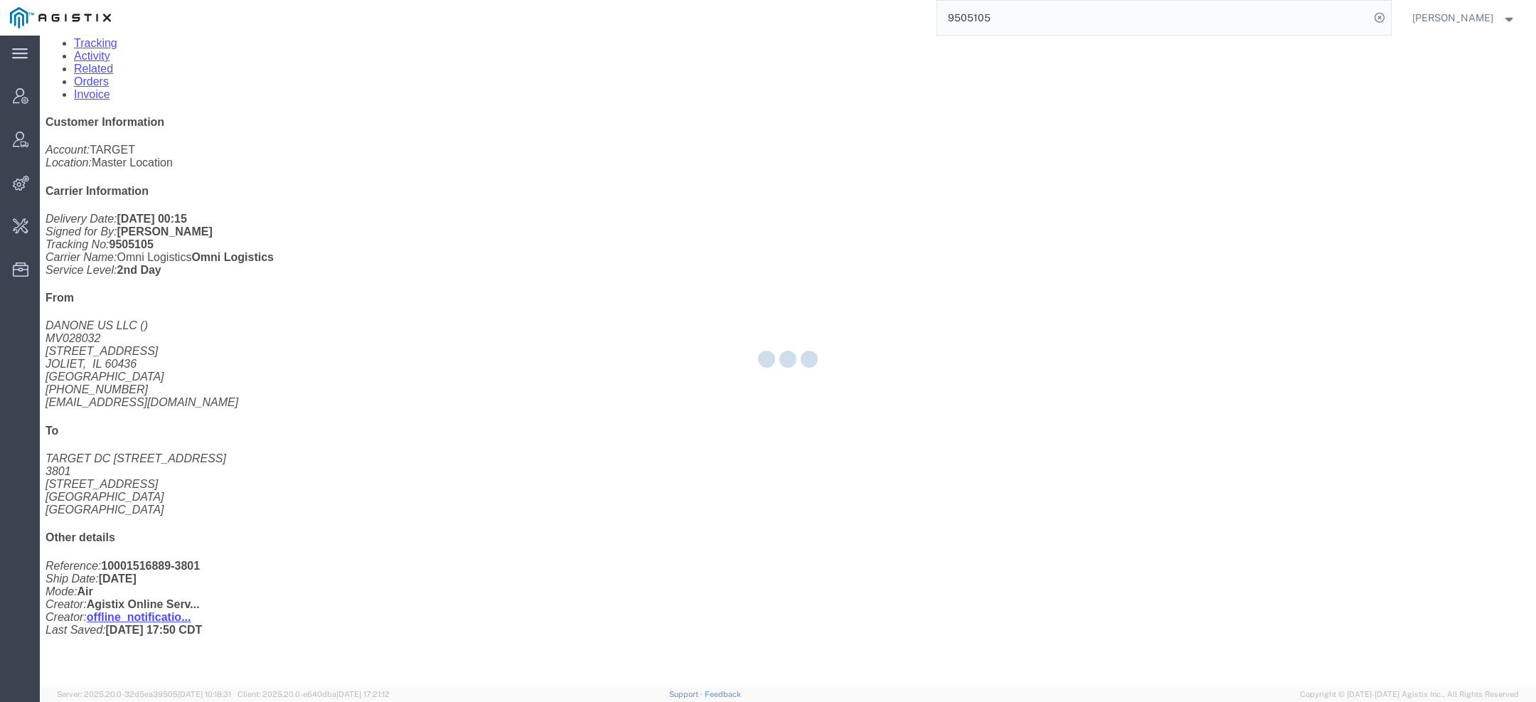
scroll to position [239, 0]
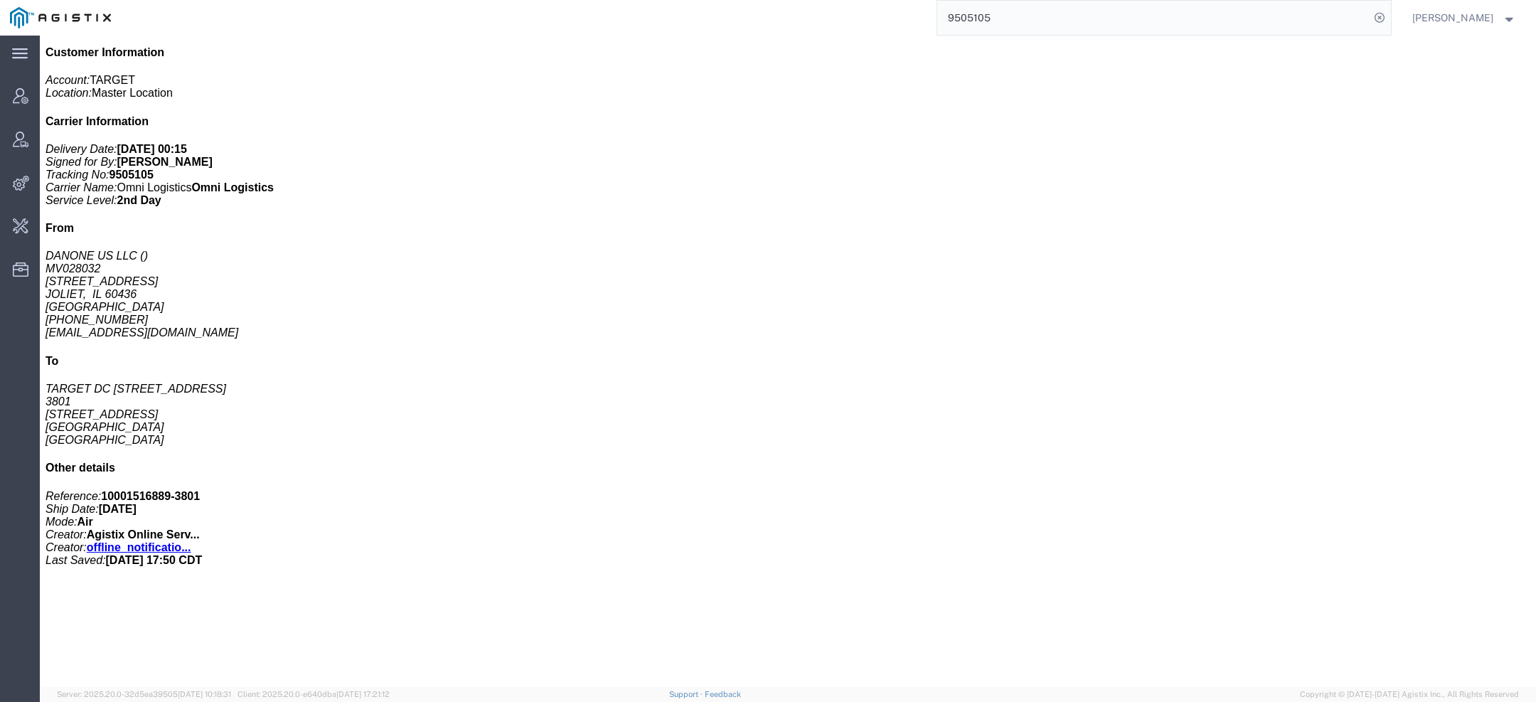
click link "Activity"
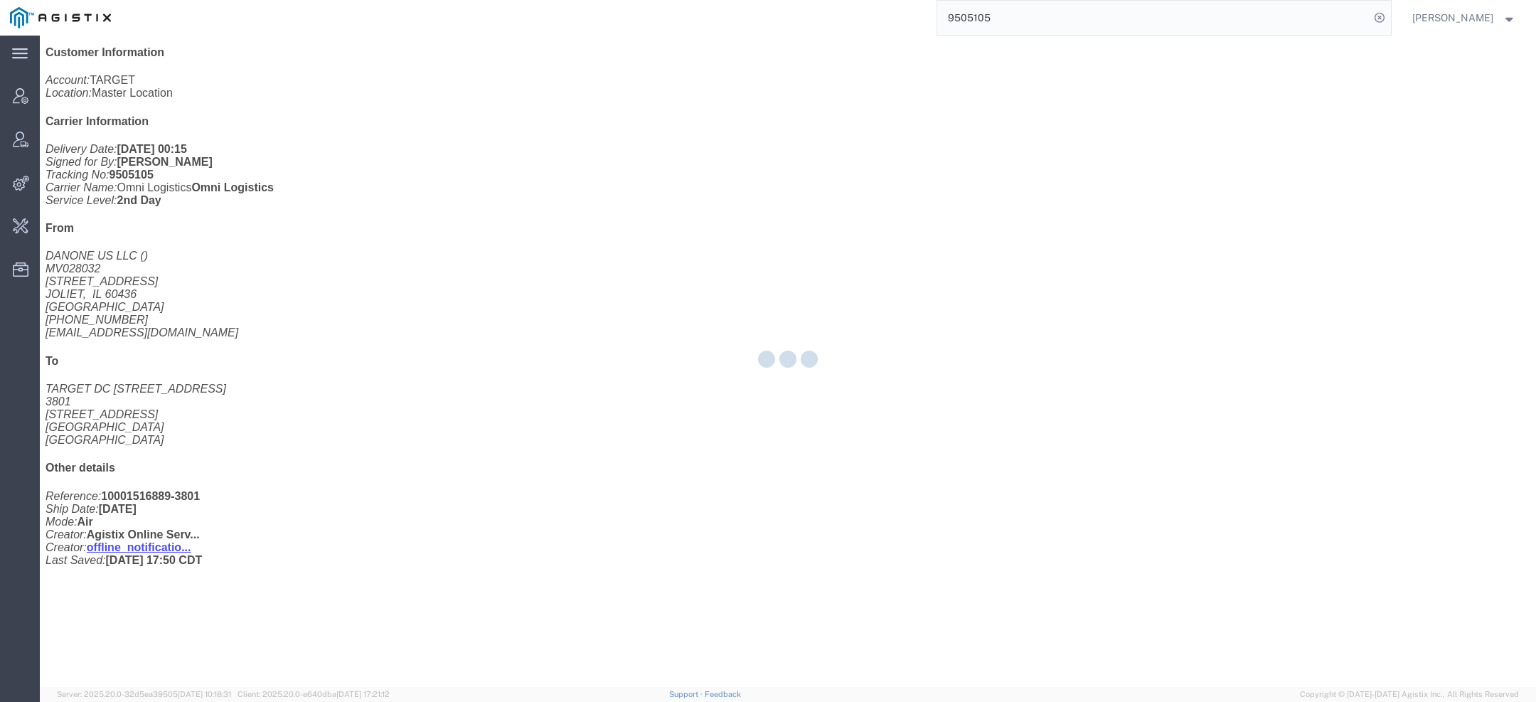
click div
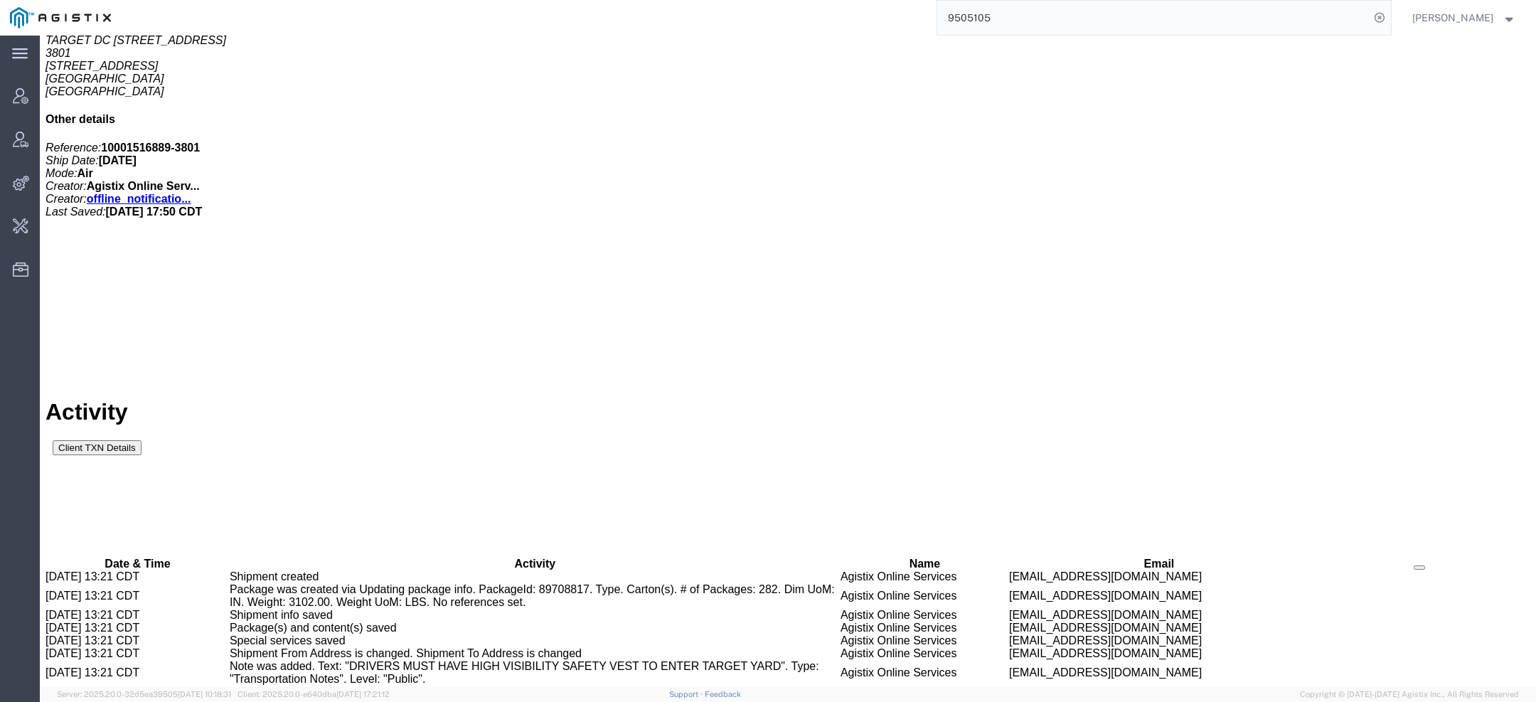
scroll to position [602, 0]
drag, startPoint x: 969, startPoint y: 1, endPoint x: 705, endPoint y: -46, distance: 268.6
click at [705, 0] on html "main_menu Created with Sketch. Collapse Menu Account Manager Vendor Manager Int…" at bounding box center [768, 351] width 1536 height 702
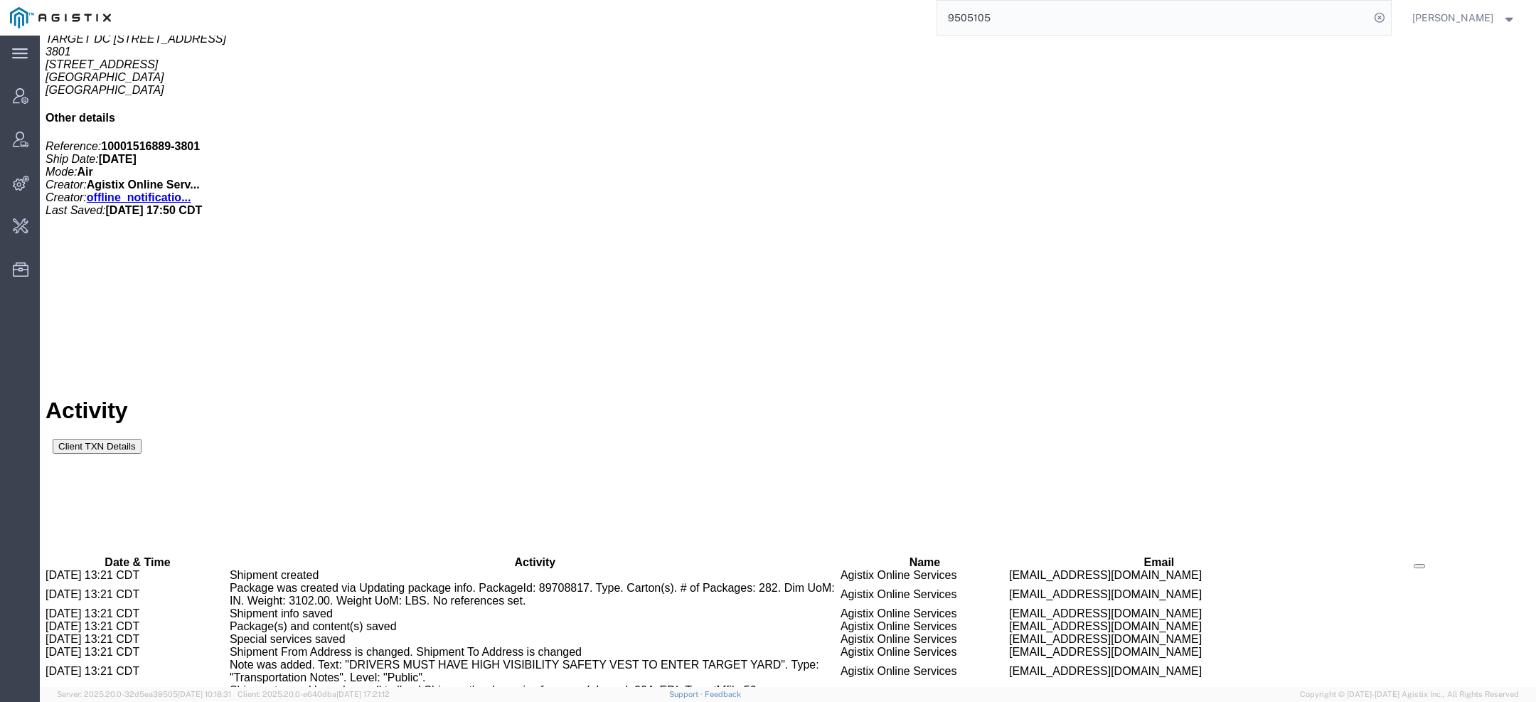
paste input "8"
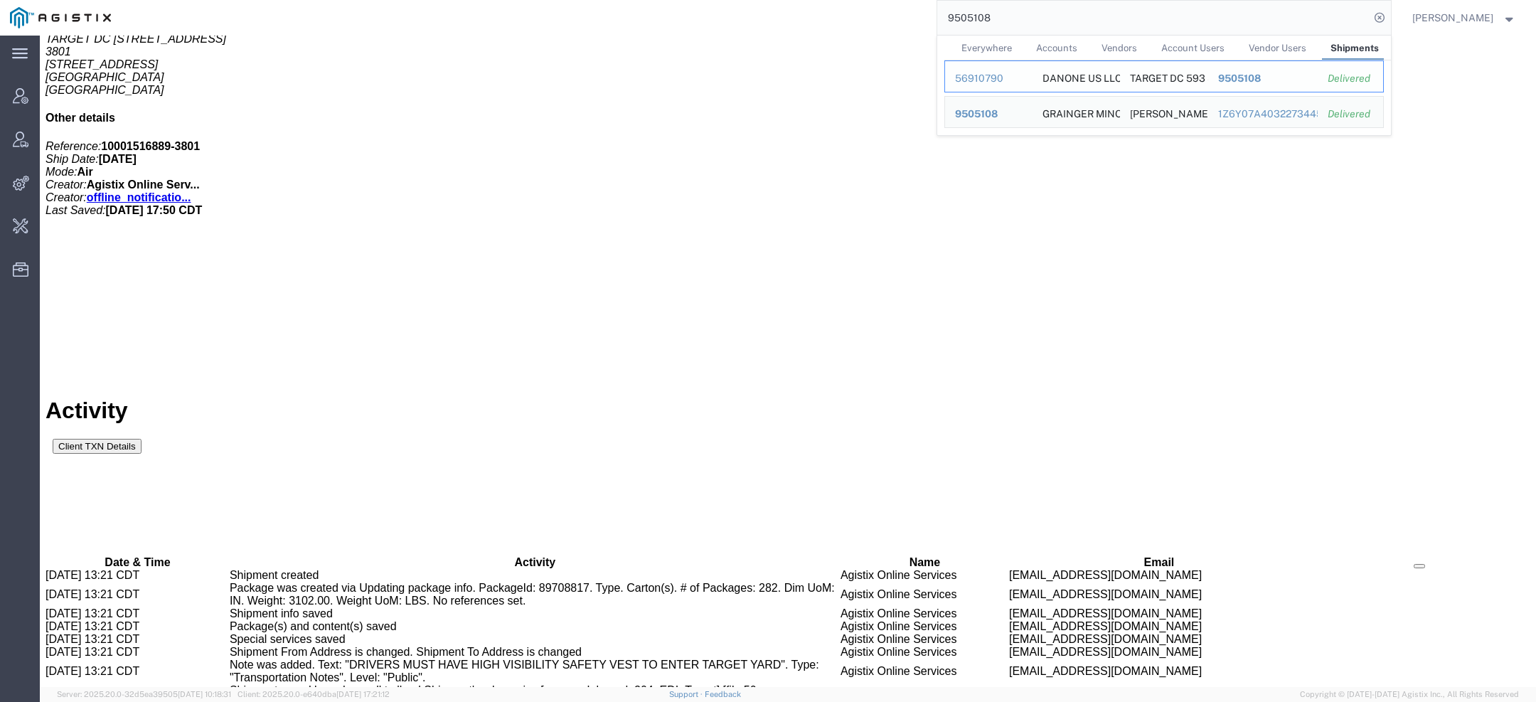
click at [967, 71] on div "56910790" at bounding box center [989, 78] width 68 height 15
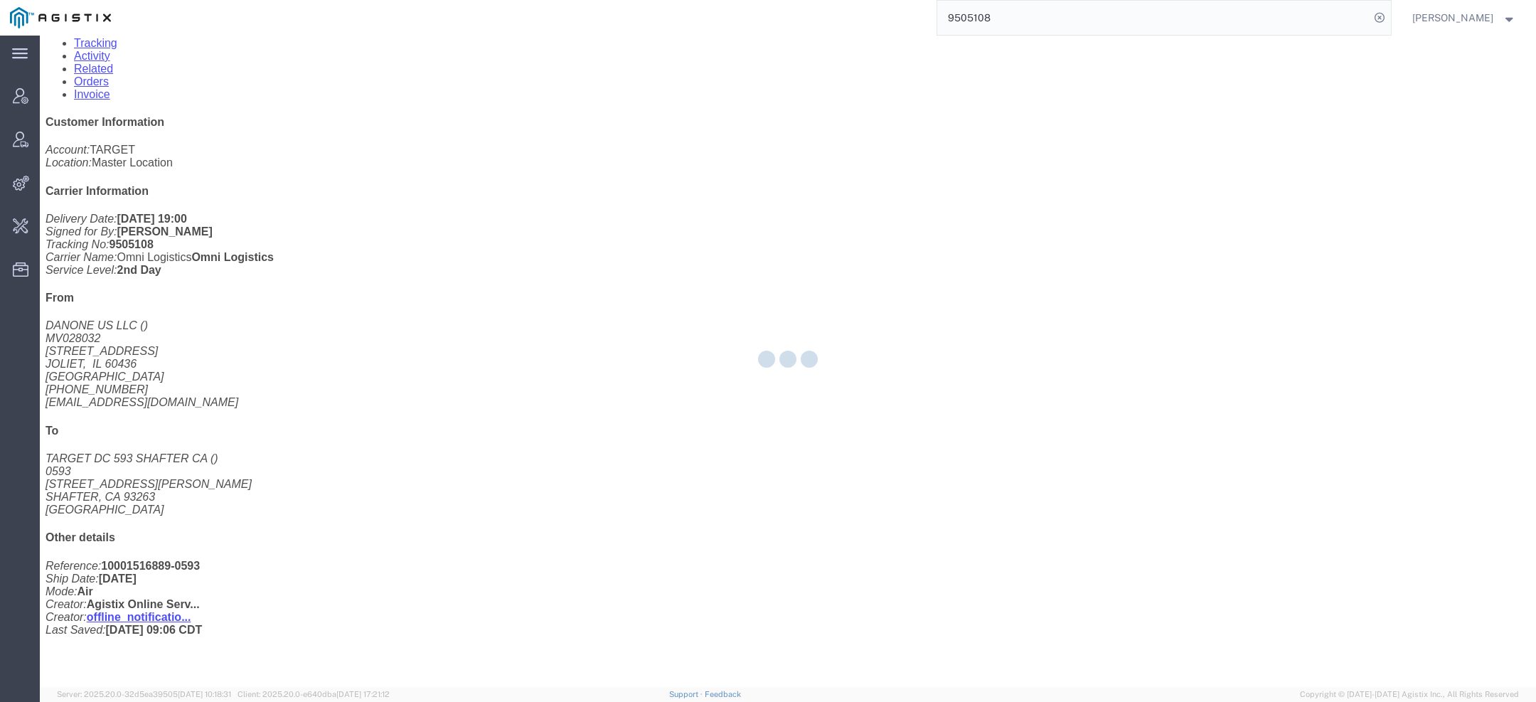
scroll to position [239, 0]
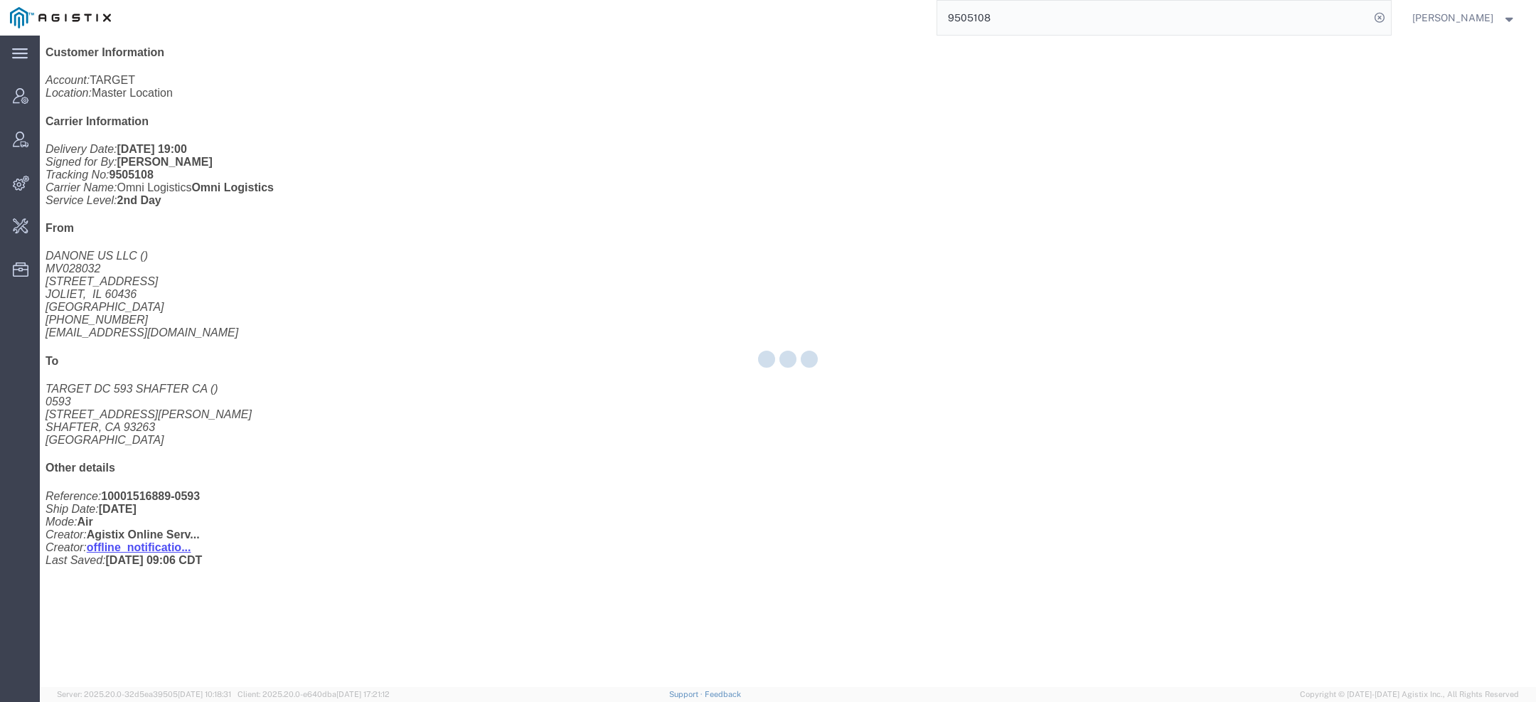
click at [363, 92] on div at bounding box center [788, 361] width 1496 height 651
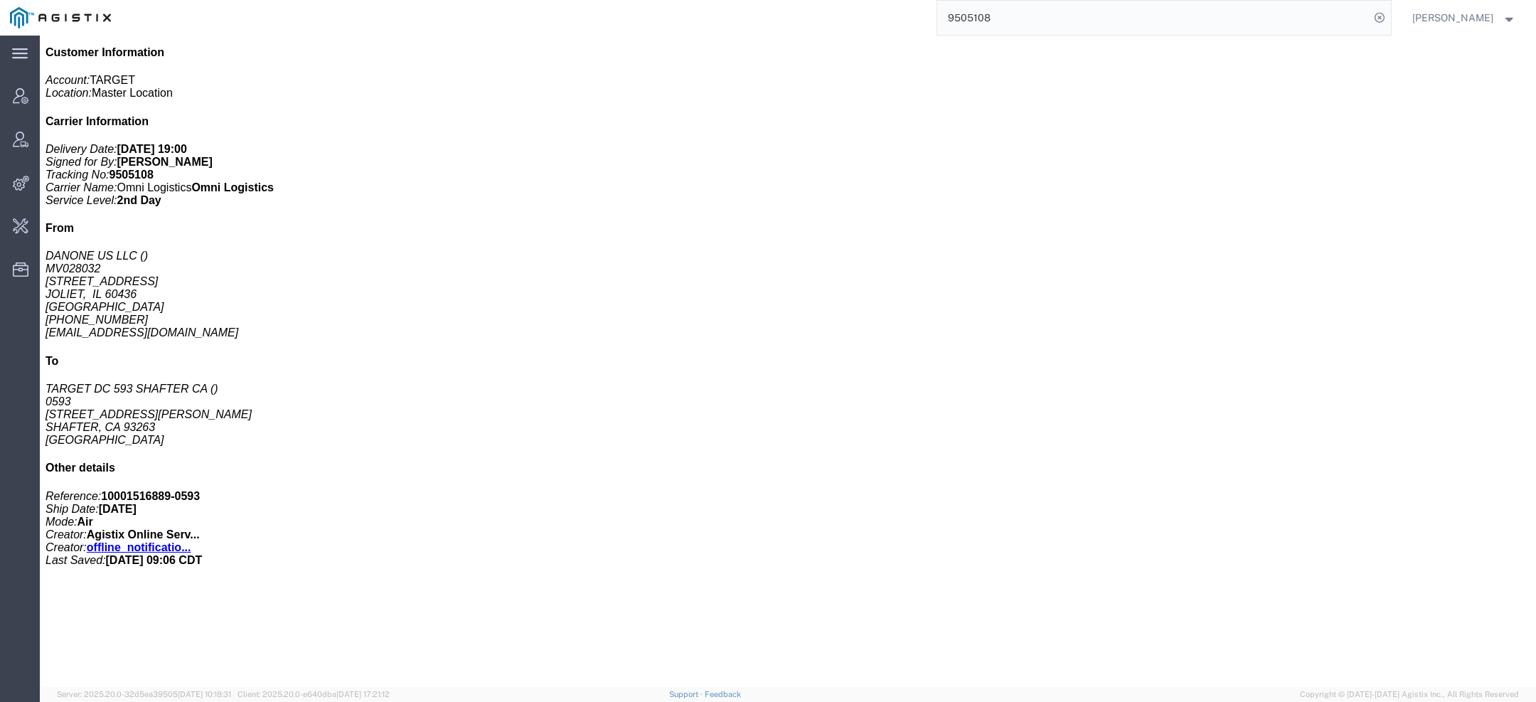
click link "Activity"
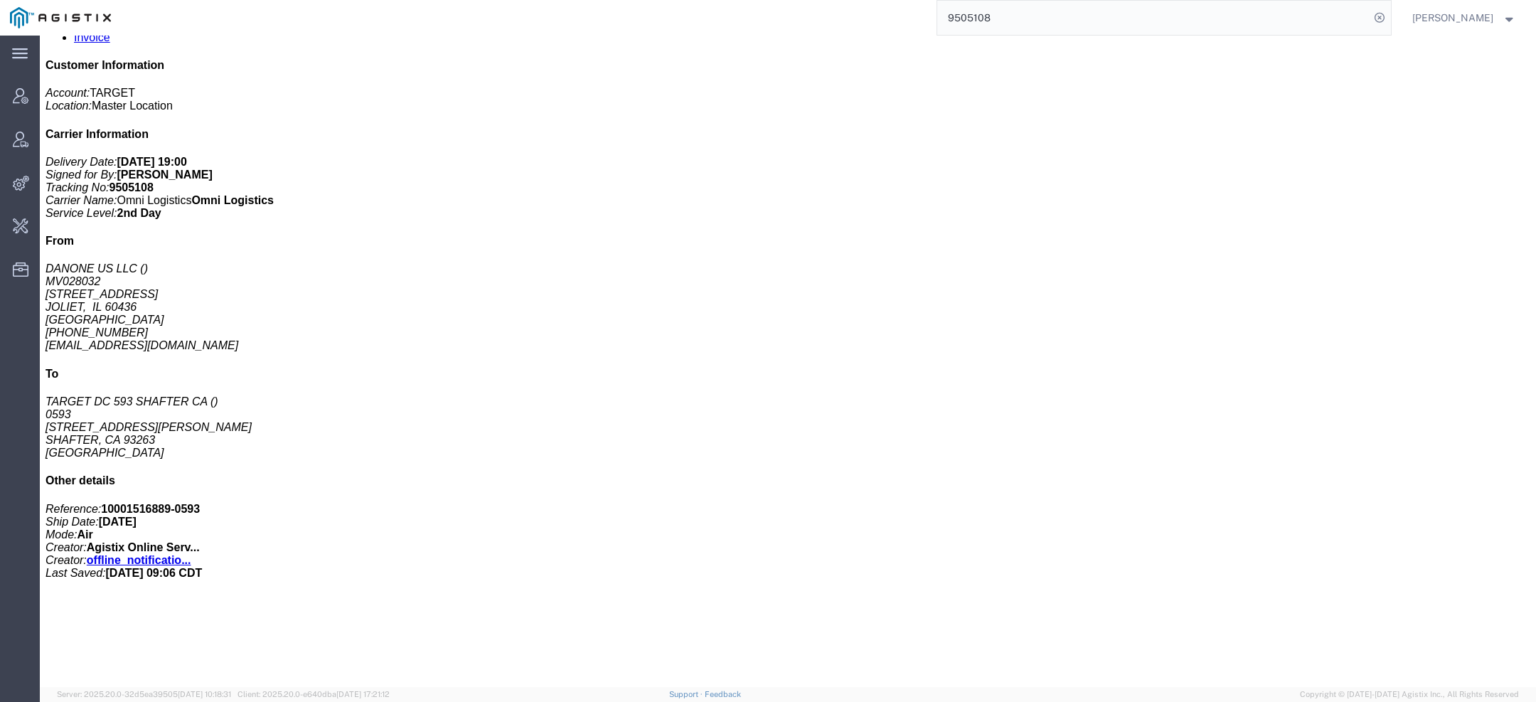
scroll to position [816, 0]
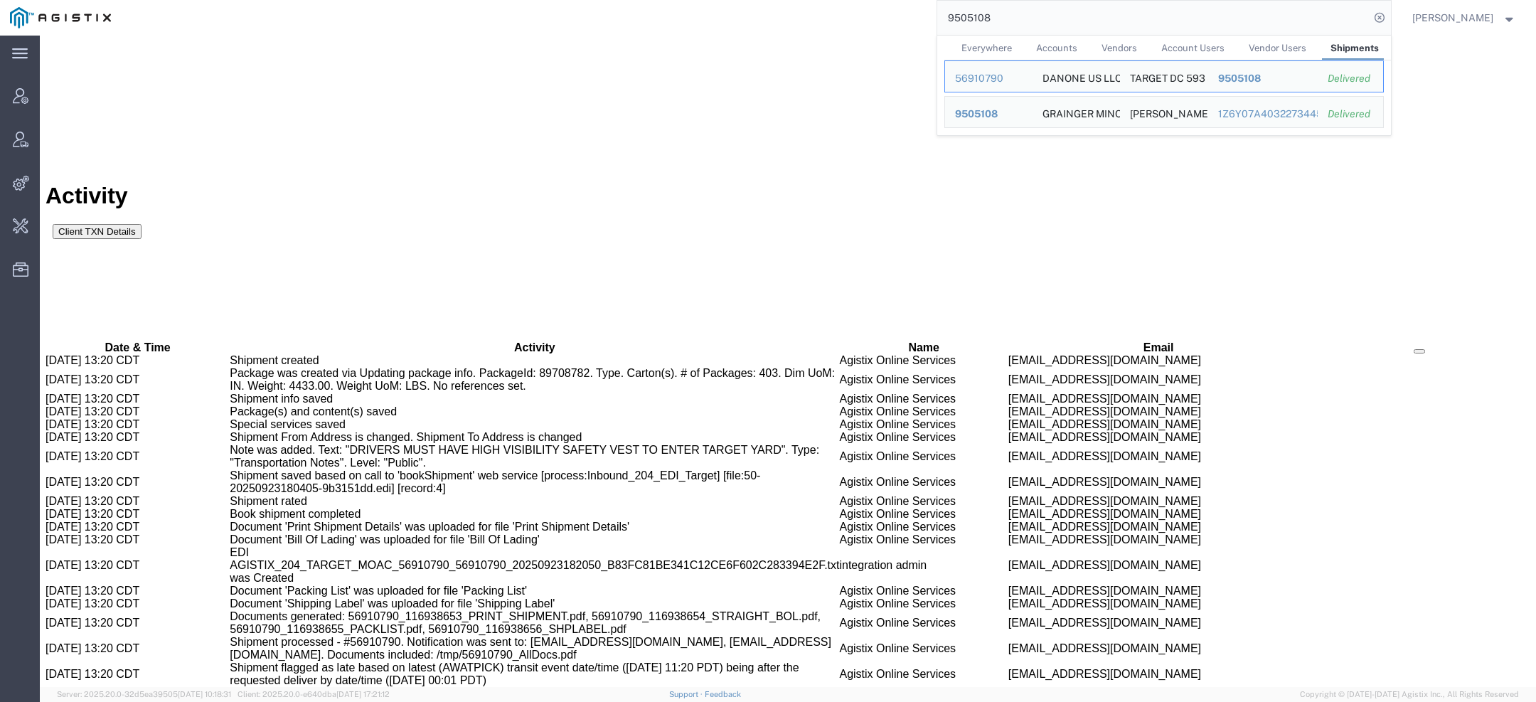
drag, startPoint x: 1003, startPoint y: 27, endPoint x: 828, endPoint y: -21, distance: 181.3
click at [828, 0] on html "main_menu Created with Sketch. Collapse Menu Account Manager Vendor Manager Int…" at bounding box center [768, 351] width 1536 height 702
paste input "3"
click at [972, 75] on div "56910854" at bounding box center [989, 78] width 68 height 15
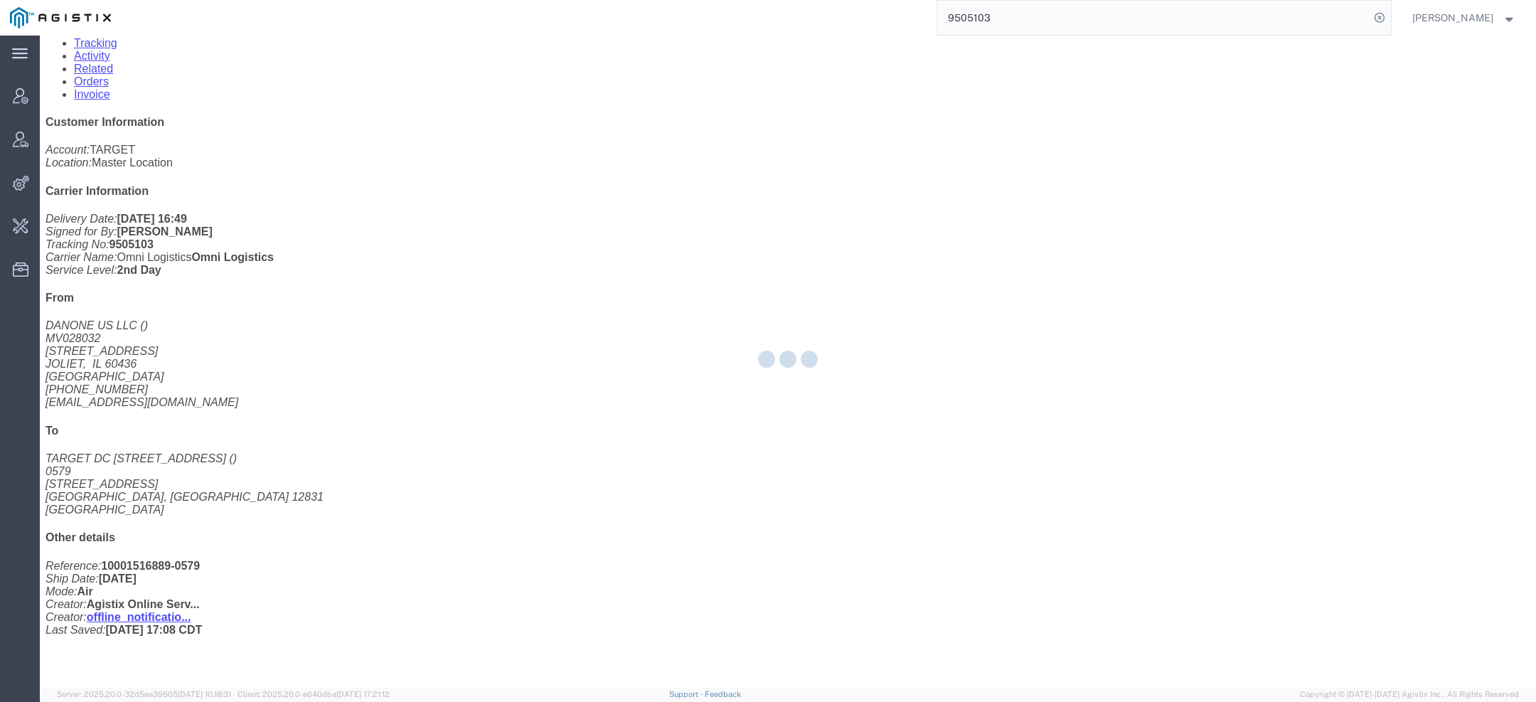
scroll to position [239, 0]
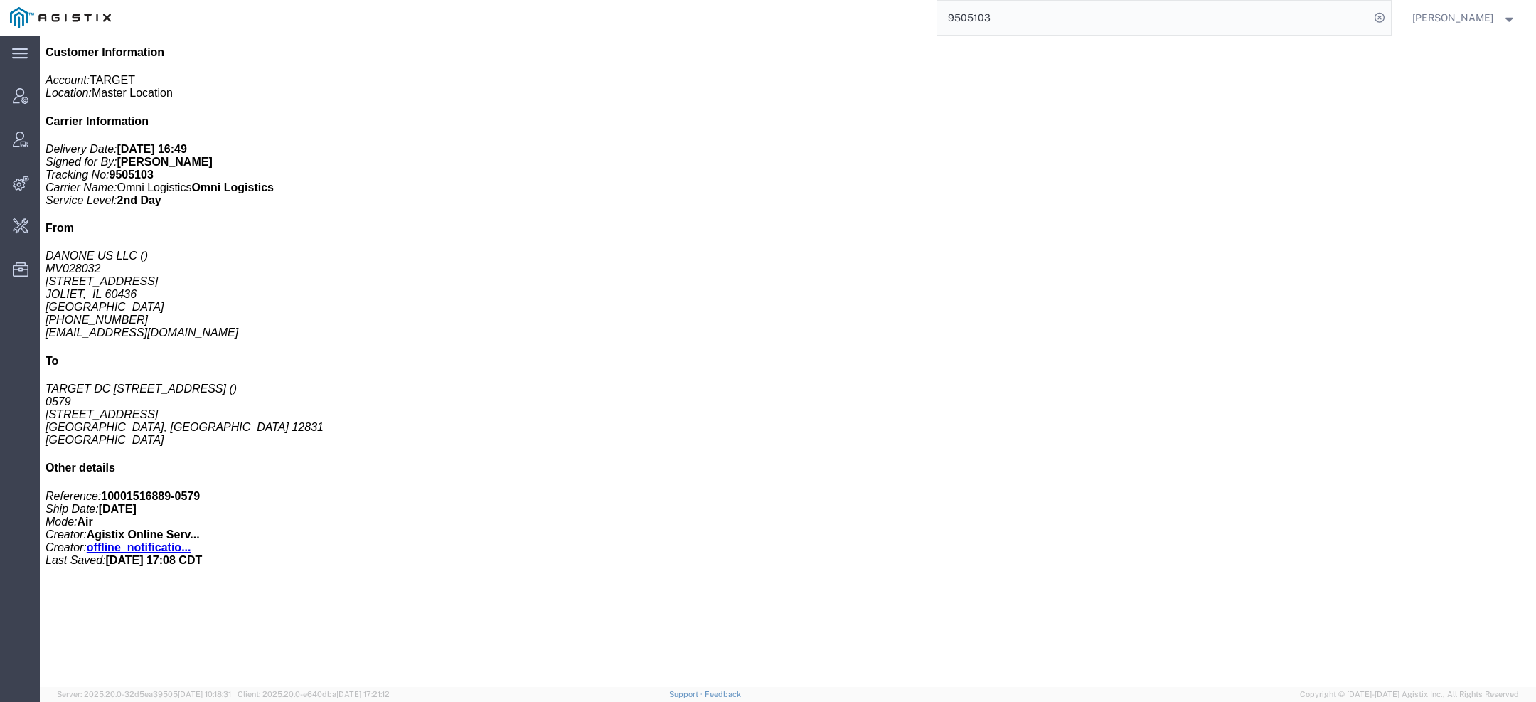
click link "Activity"
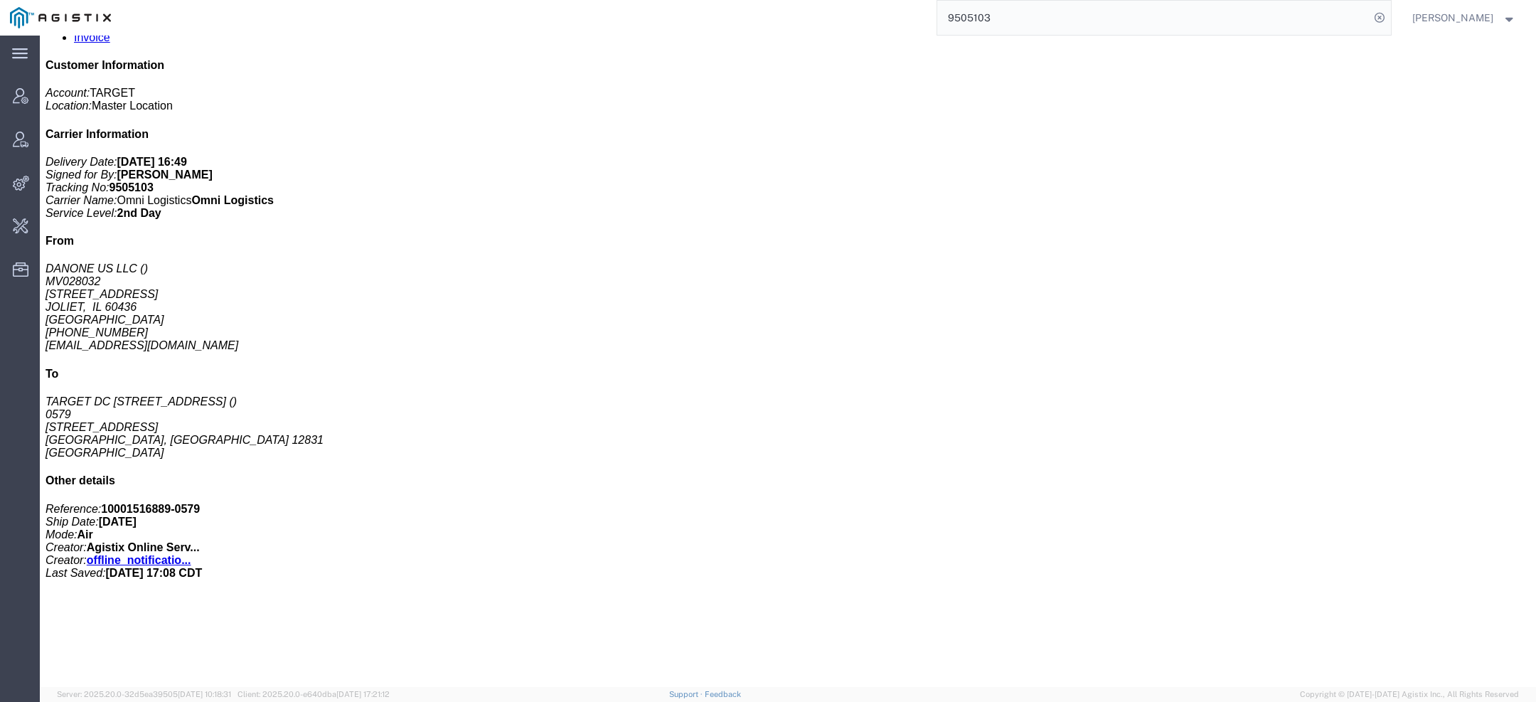
scroll to position [816, 0]
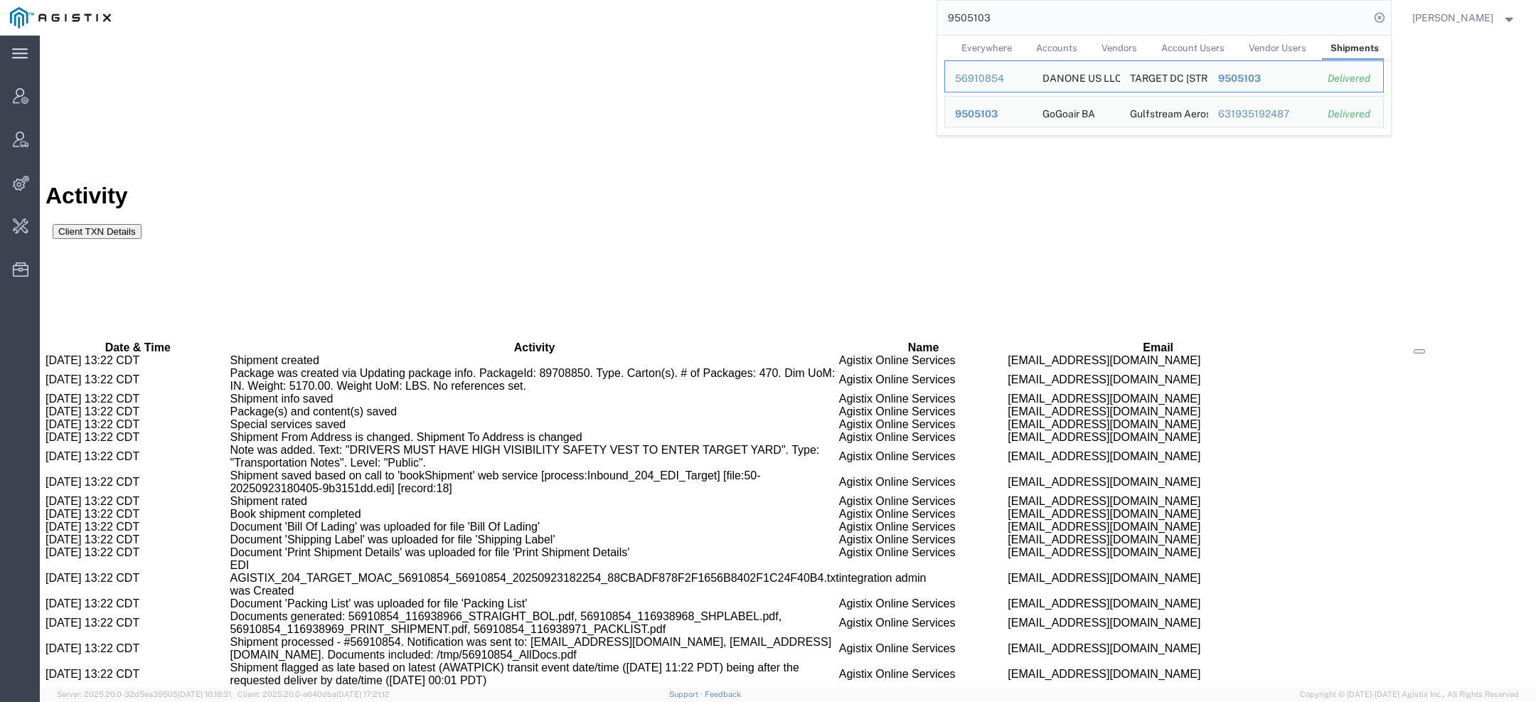
drag, startPoint x: 1010, startPoint y: 16, endPoint x: 786, endPoint y: -38, distance: 230.4
click at [786, 0] on html "main_menu Created with Sketch. Collapse Menu Account Manager Vendor Manager Int…" at bounding box center [768, 351] width 1536 height 702
paste input "096"
click at [973, 78] on div "56910805" at bounding box center [989, 78] width 68 height 15
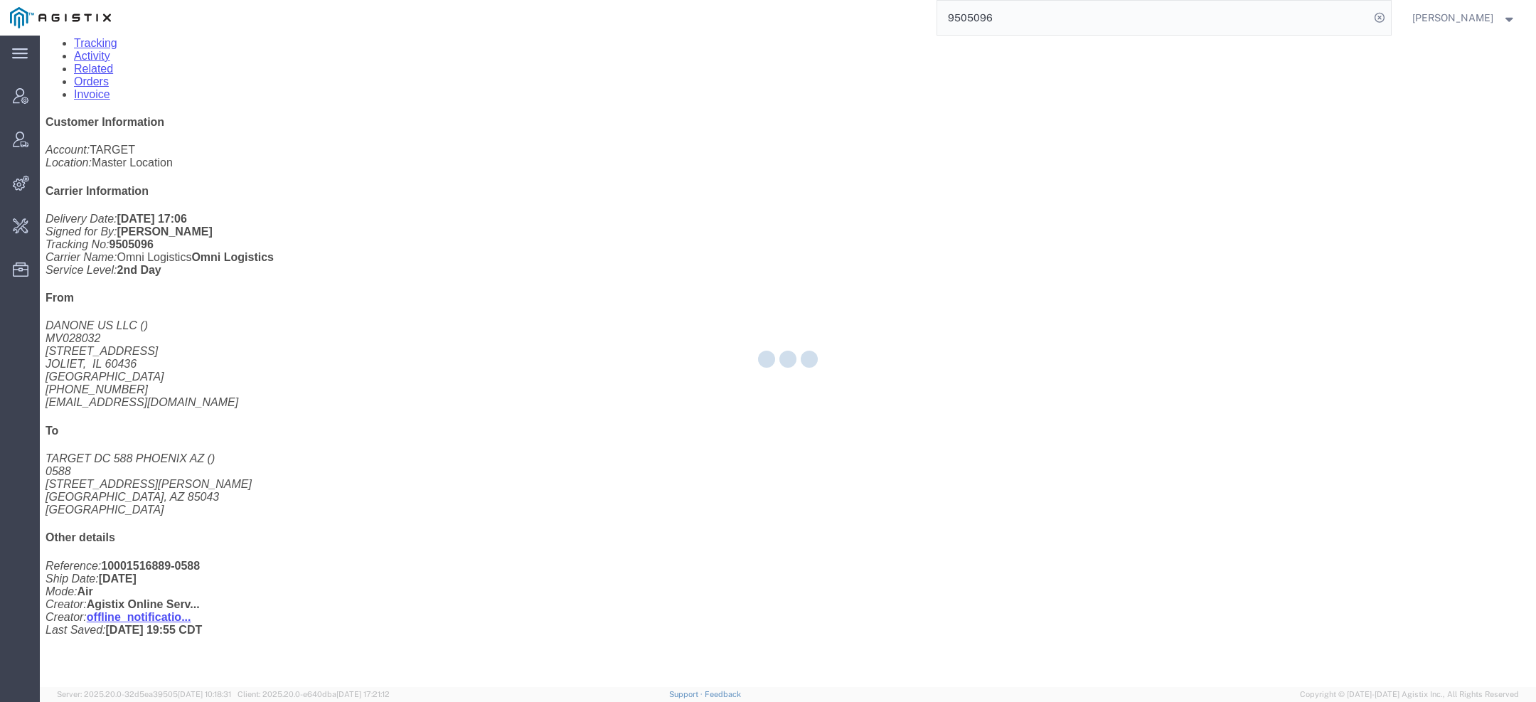
scroll to position [239, 0]
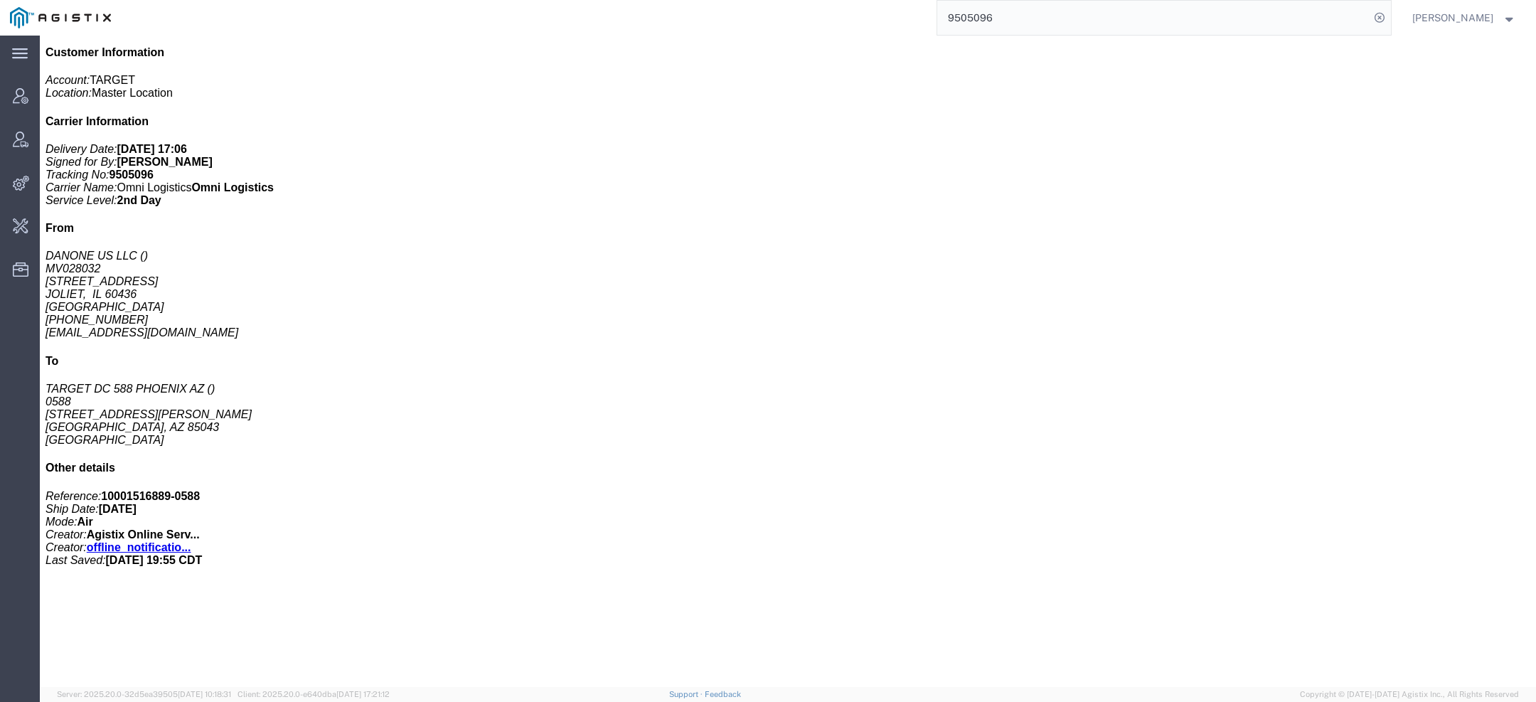
click link "Activity"
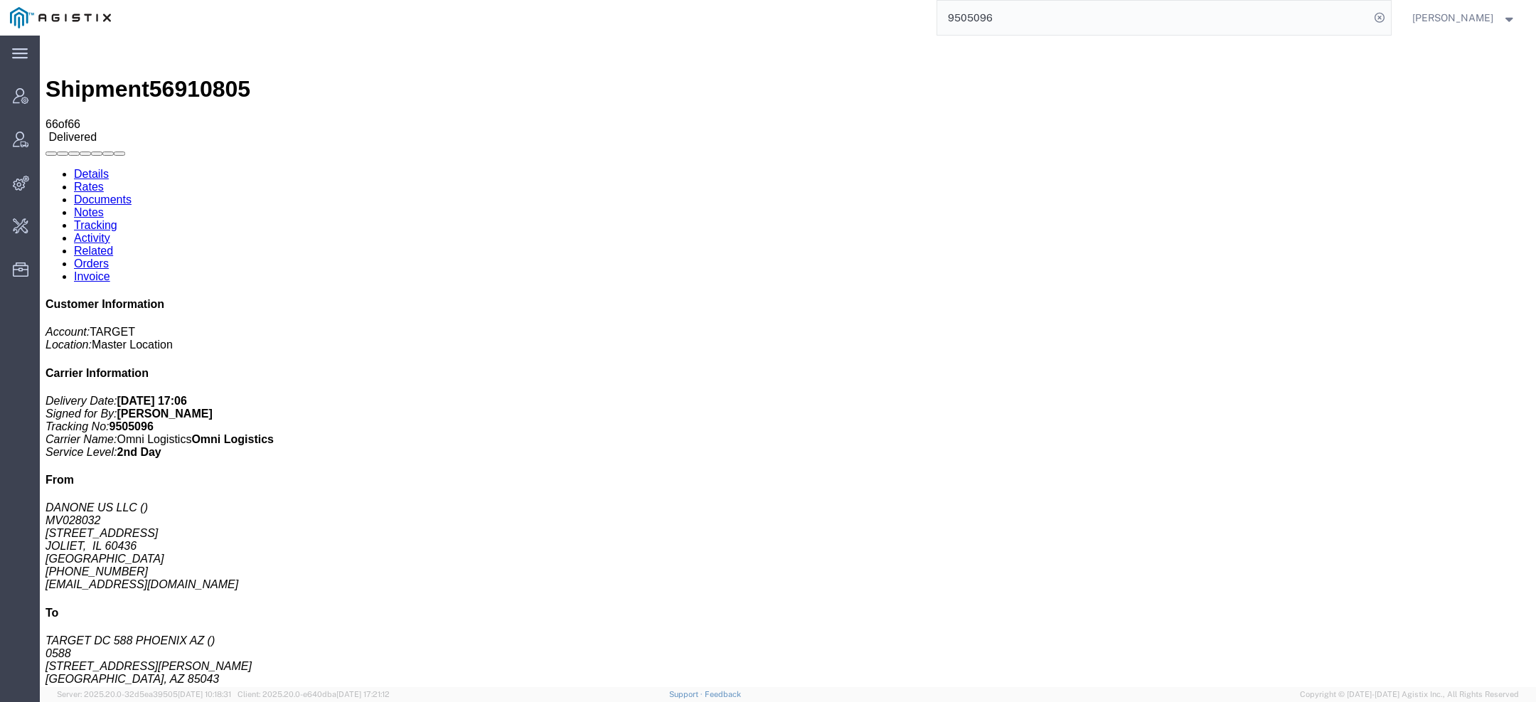
scroll to position [816, 0]
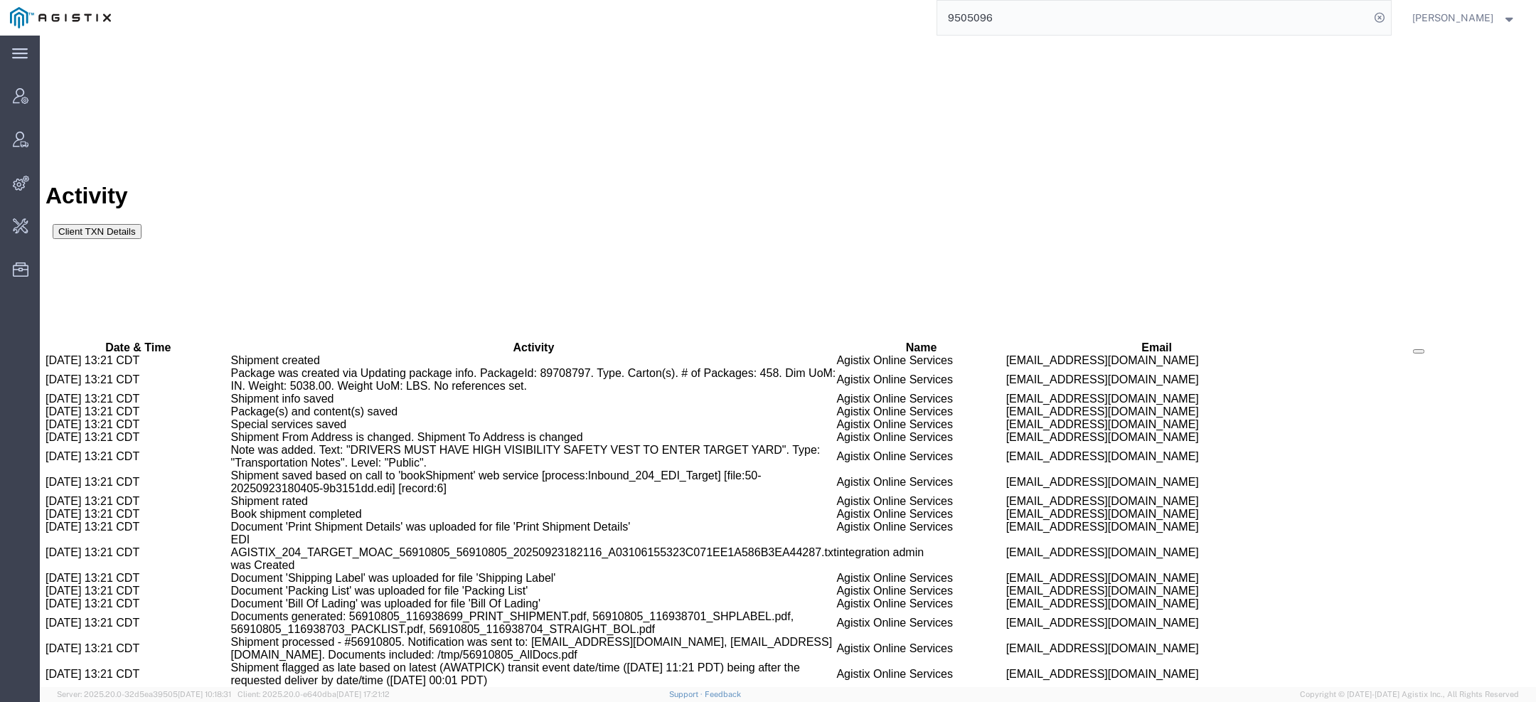
drag, startPoint x: 1024, startPoint y: 26, endPoint x: 821, endPoint y: -17, distance: 207.2
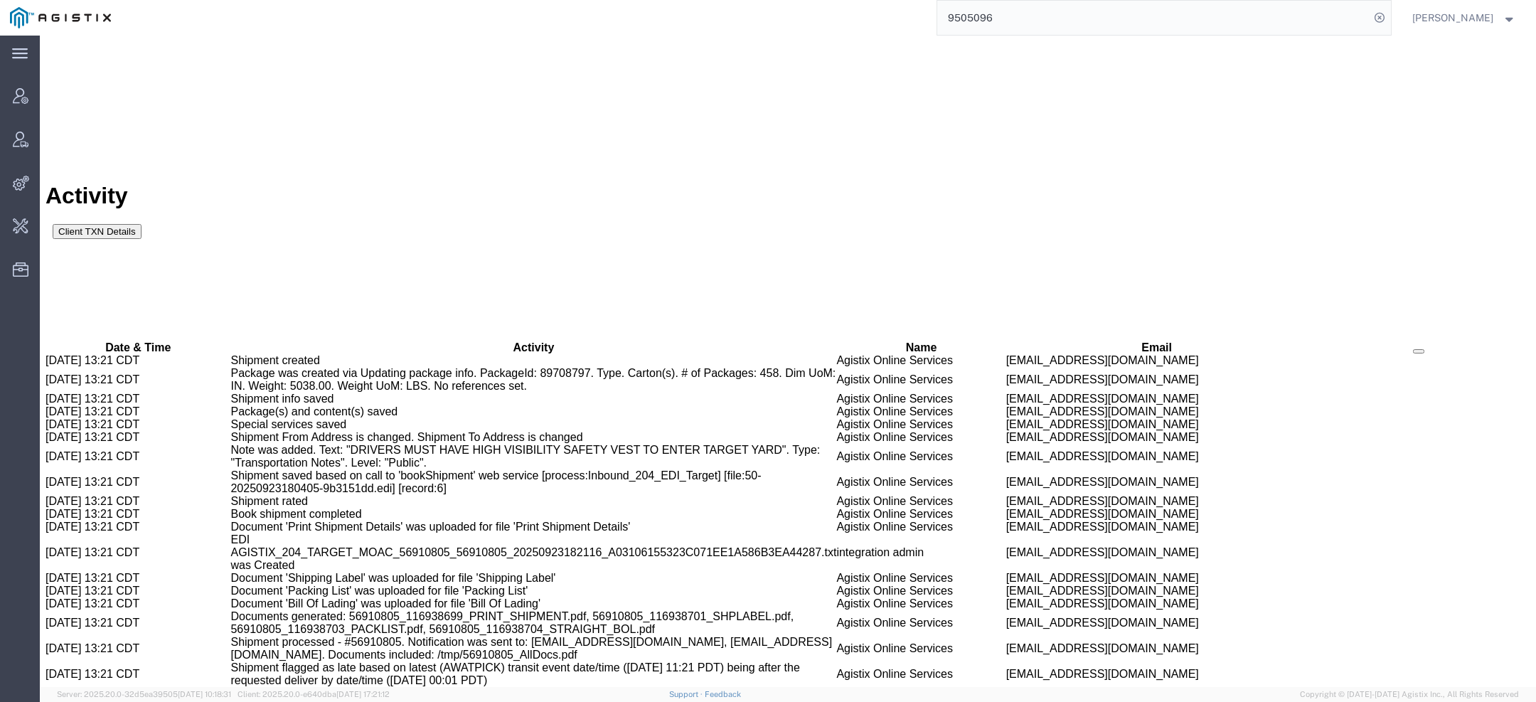
click at [821, 0] on html "main_menu Created with Sketch. Collapse Menu Account Manager Vendor Manager Int…" at bounding box center [768, 351] width 1536 height 702
paste input "57068218"
type input "57068218"
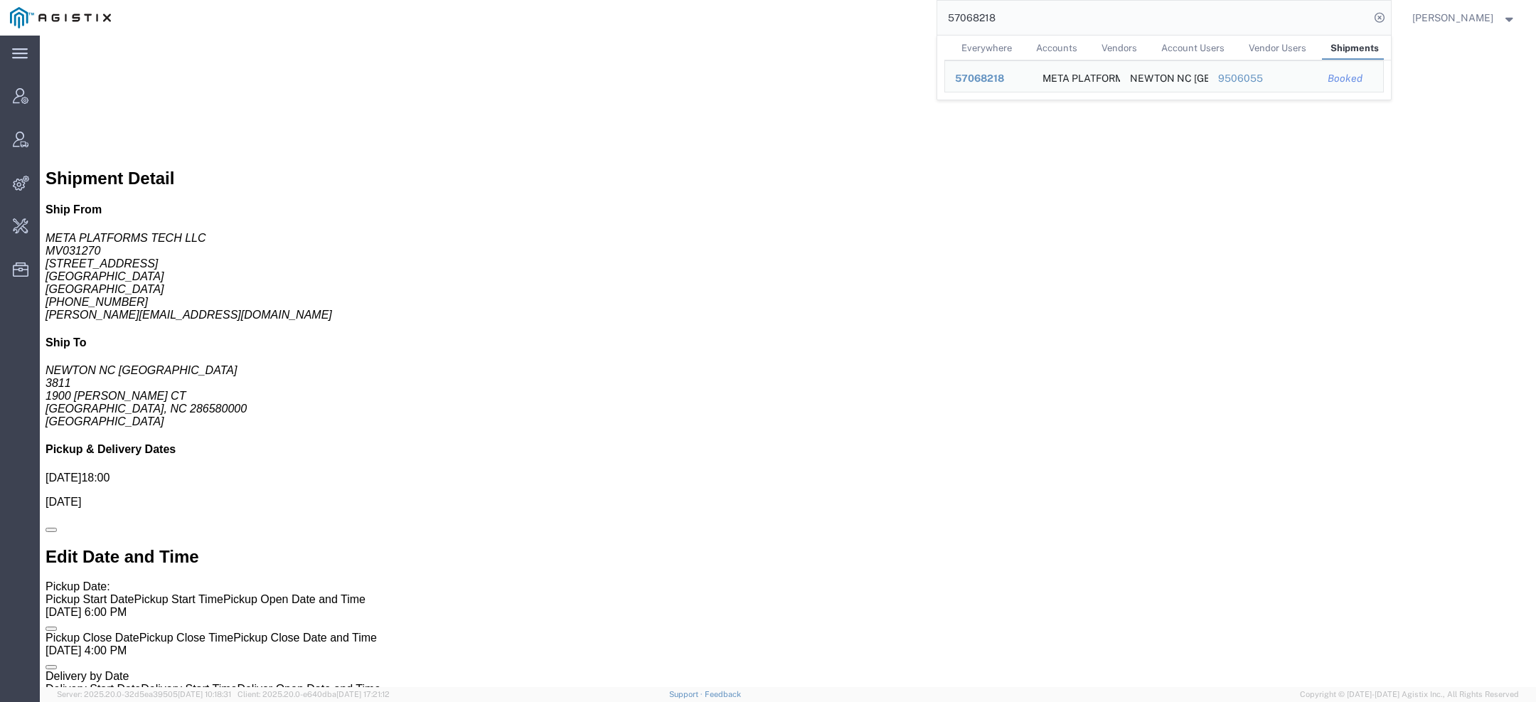
scroll to position [158, 0]
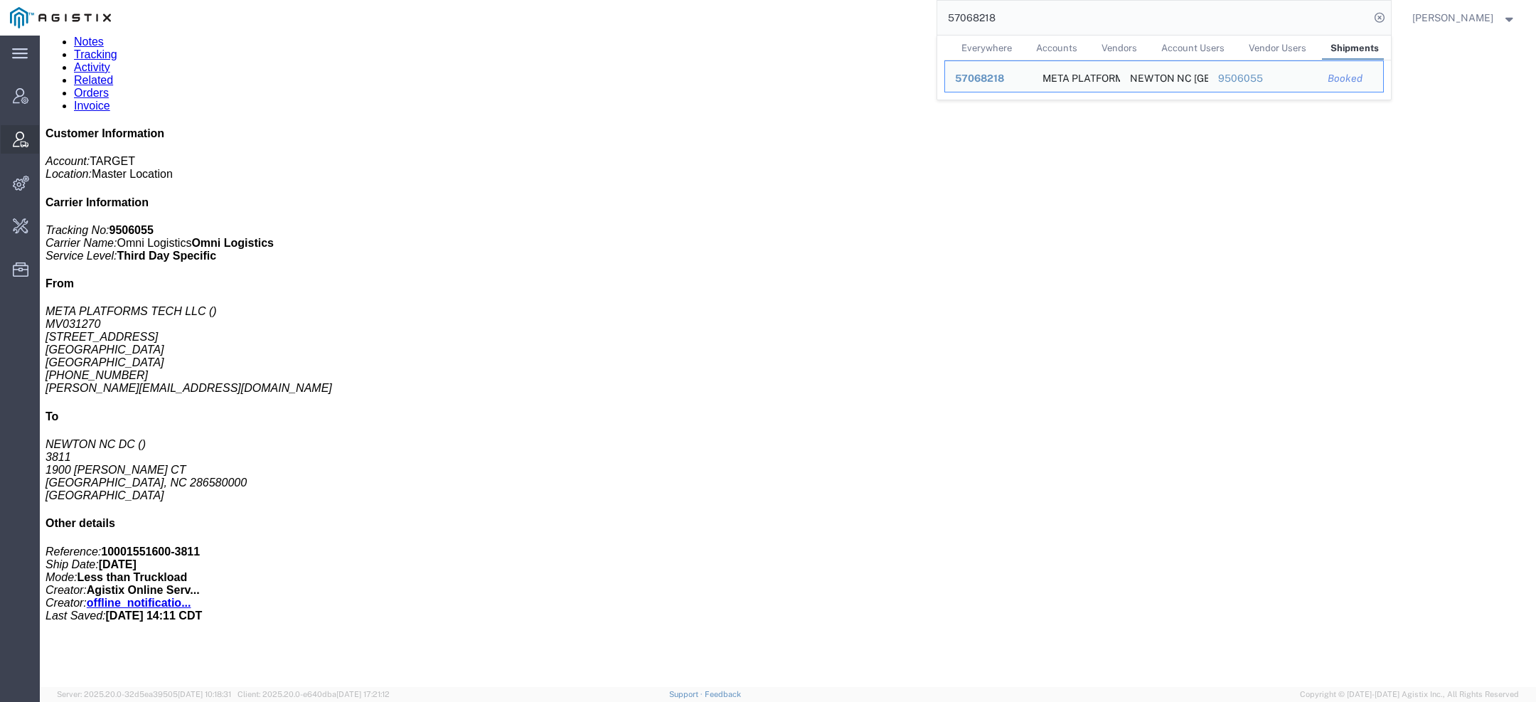
click at [23, 143] on icon at bounding box center [21, 140] width 16 height 16
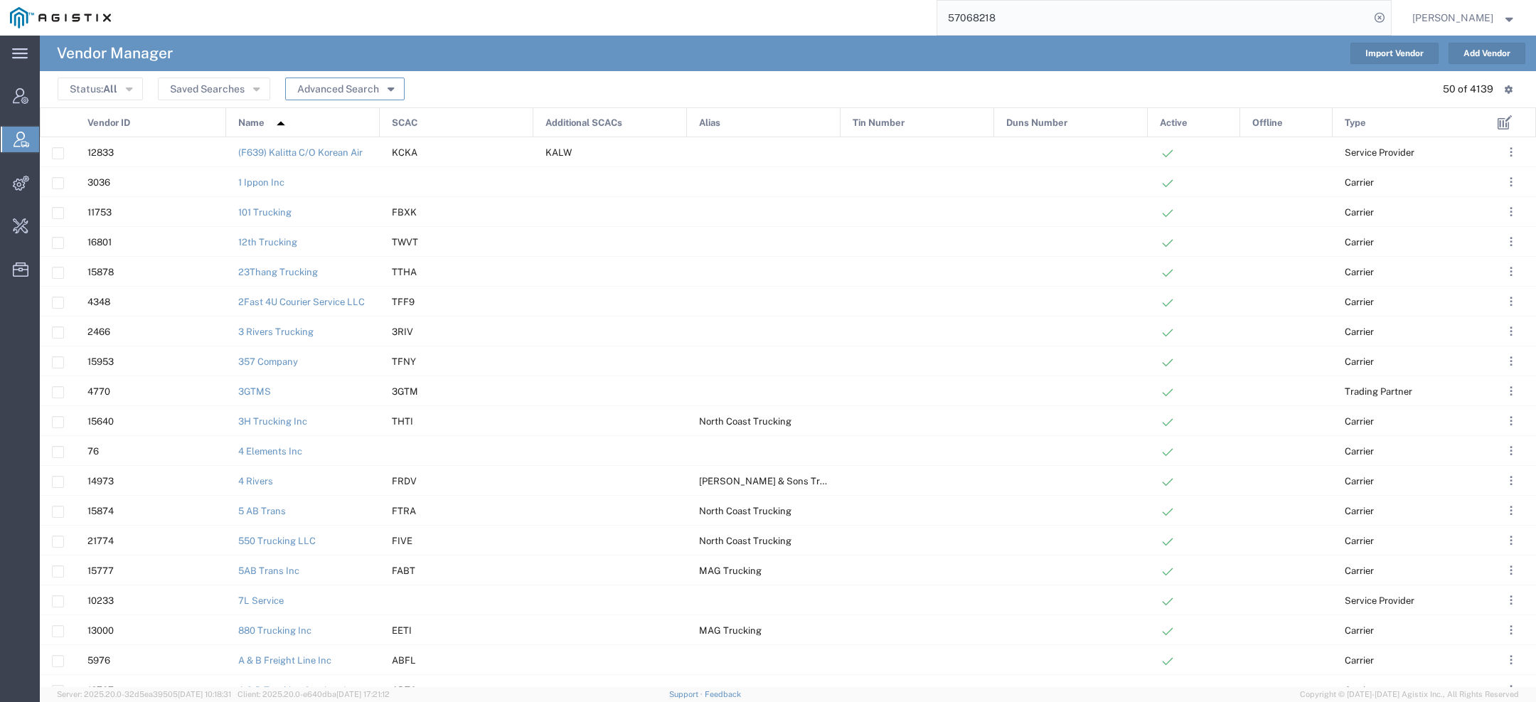
click at [311, 86] on button "Advanced Search" at bounding box center [344, 89] width 119 height 23
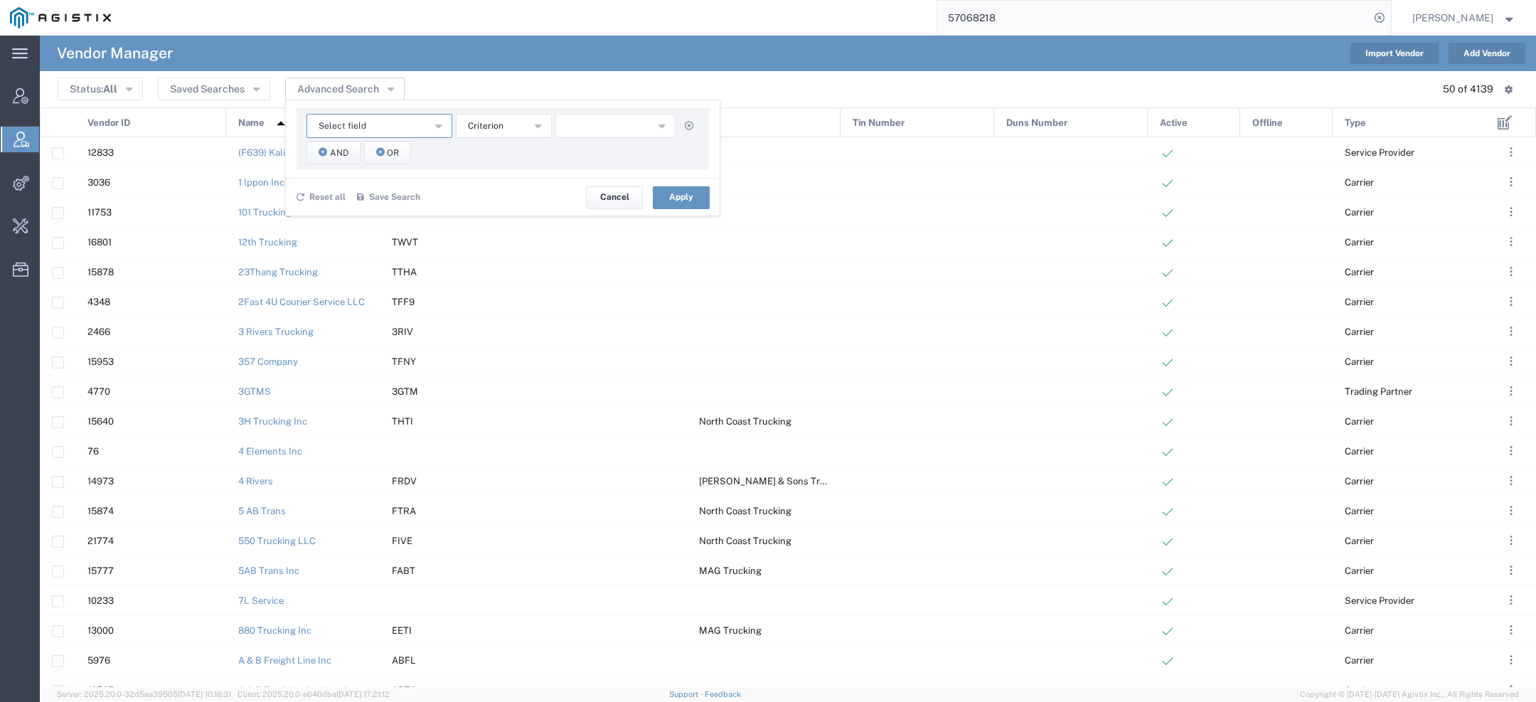
click at [338, 129] on span "Select field" at bounding box center [343, 126] width 48 height 14
click at [318, 258] on span "SCAC" at bounding box center [377, 252] width 143 height 18
click at [475, 137] on button "starts with" at bounding box center [504, 126] width 96 height 24
click at [475, 148] on span "contains" at bounding box center [501, 151] width 93 height 18
click at [626, 125] on input "text" at bounding box center [615, 126] width 121 height 24
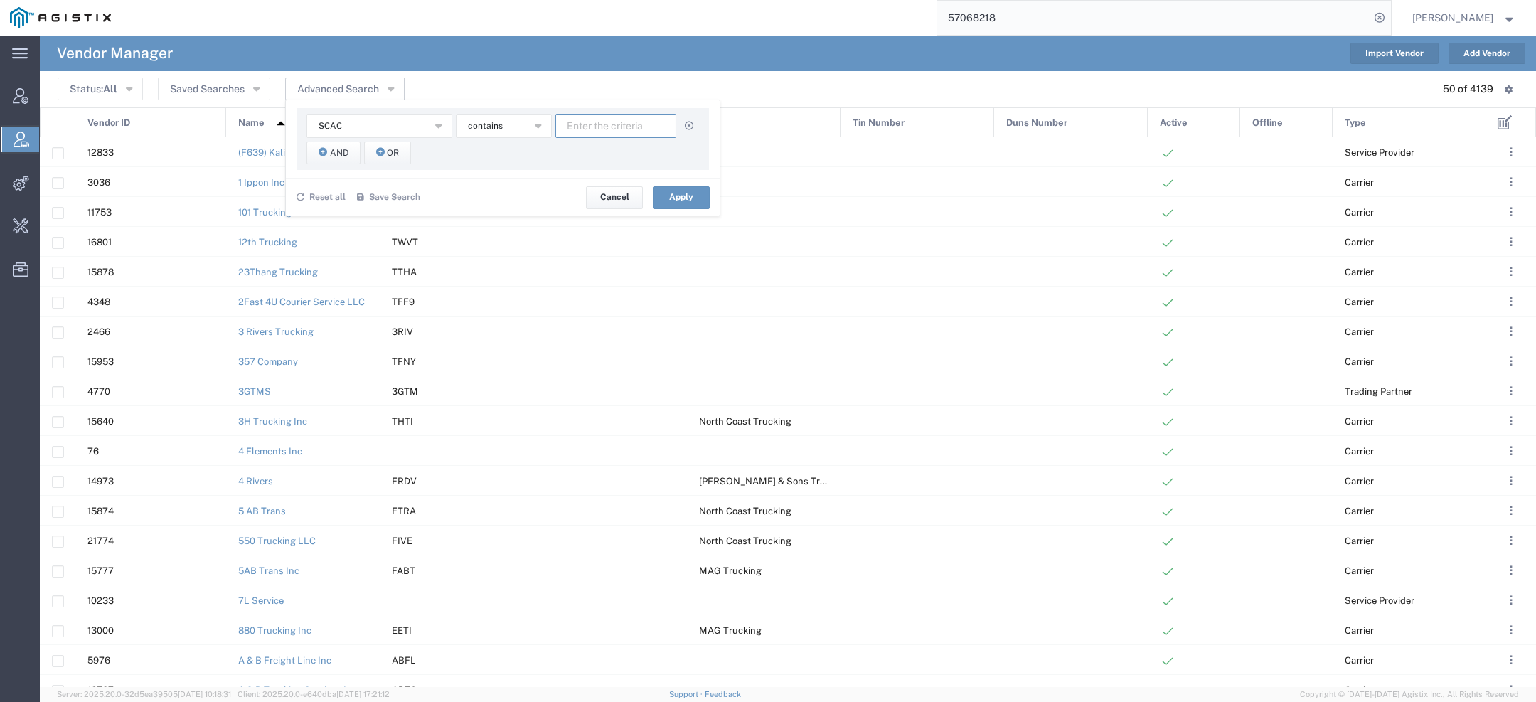
paste input "LYSI"
type input "LYSI"
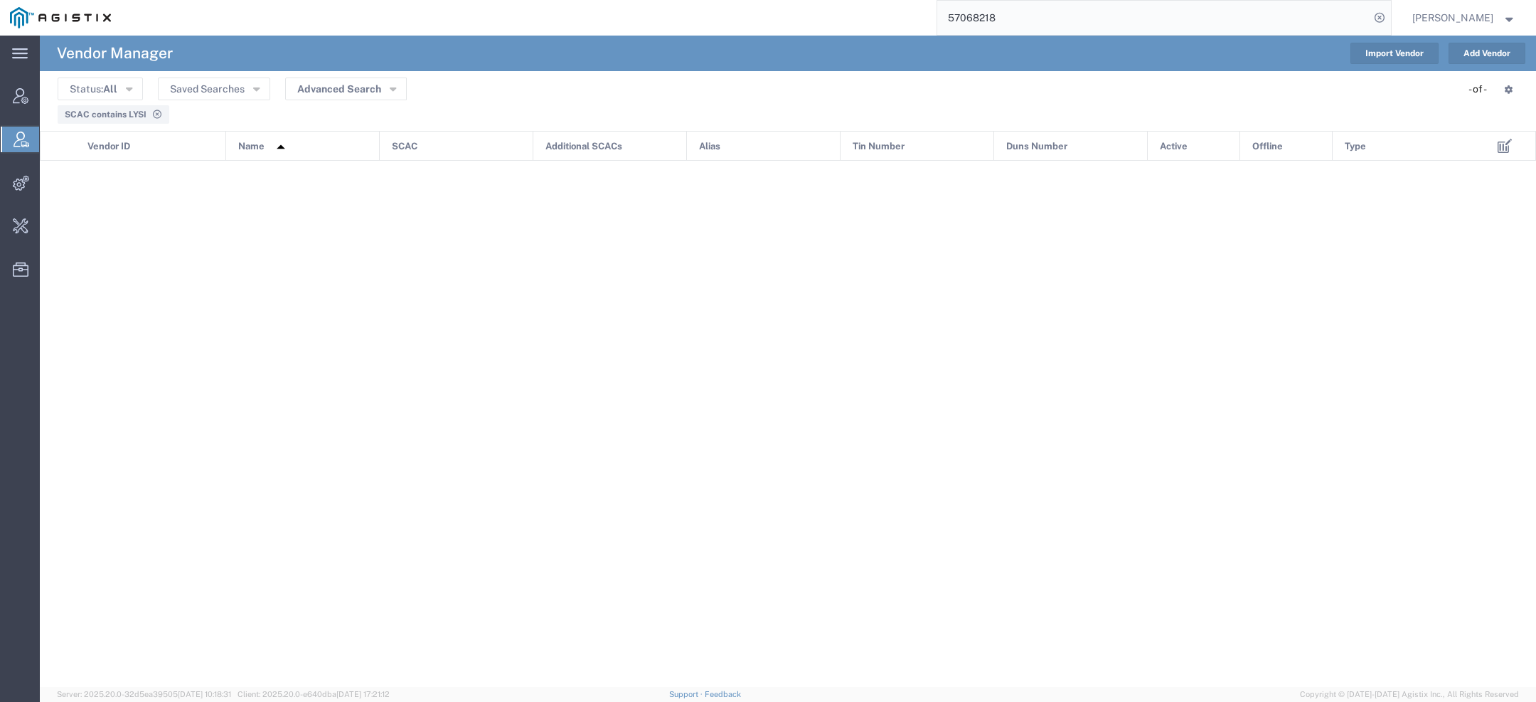
drag, startPoint x: 1011, startPoint y: 28, endPoint x: 685, endPoint y: -47, distance: 334.9
click at [685, 0] on html "main_menu Created with Sketch. Collapse Menu Account Manager Vendor Manager Int…" at bounding box center [768, 351] width 1536 height 702
paste input "LynnCo"
type input "LynnCo"
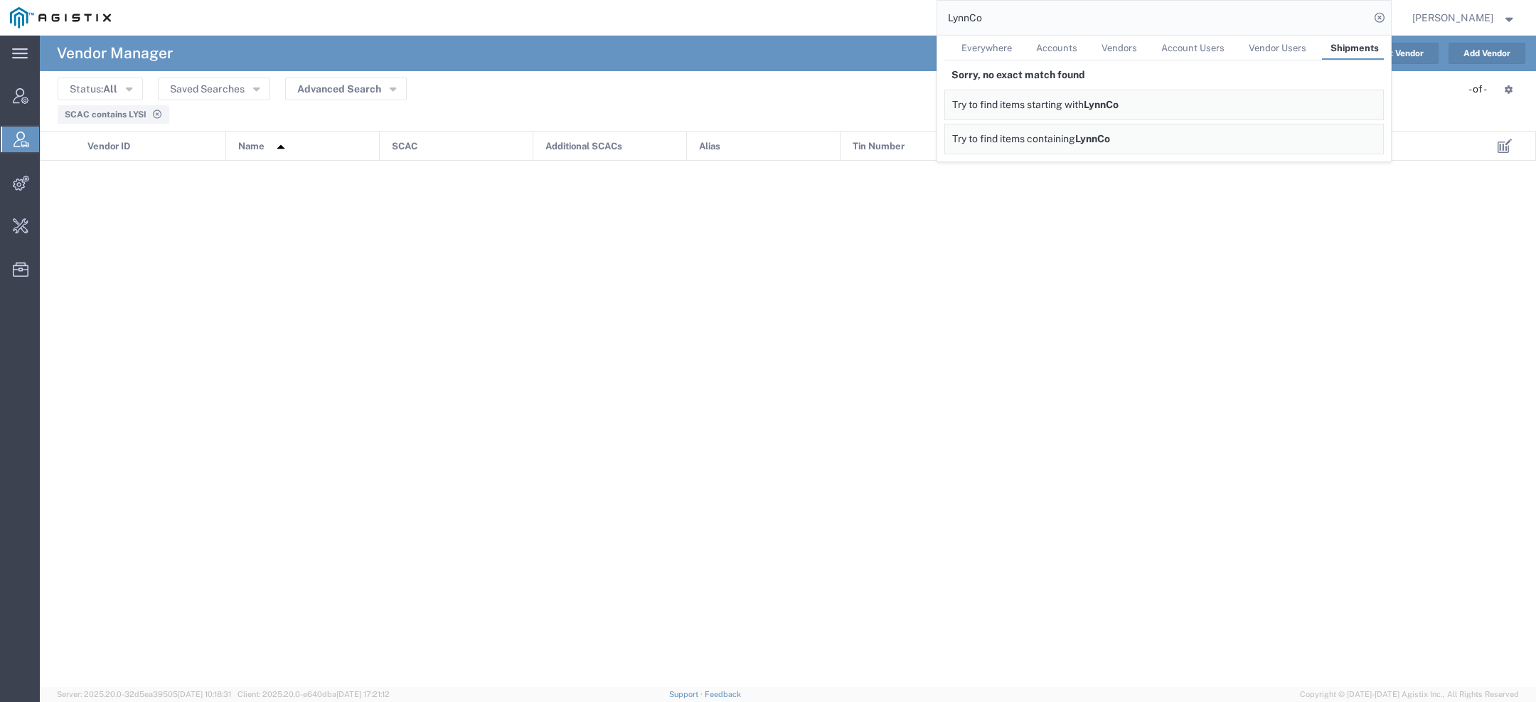
click at [15, 133] on icon at bounding box center [22, 140] width 16 height 16
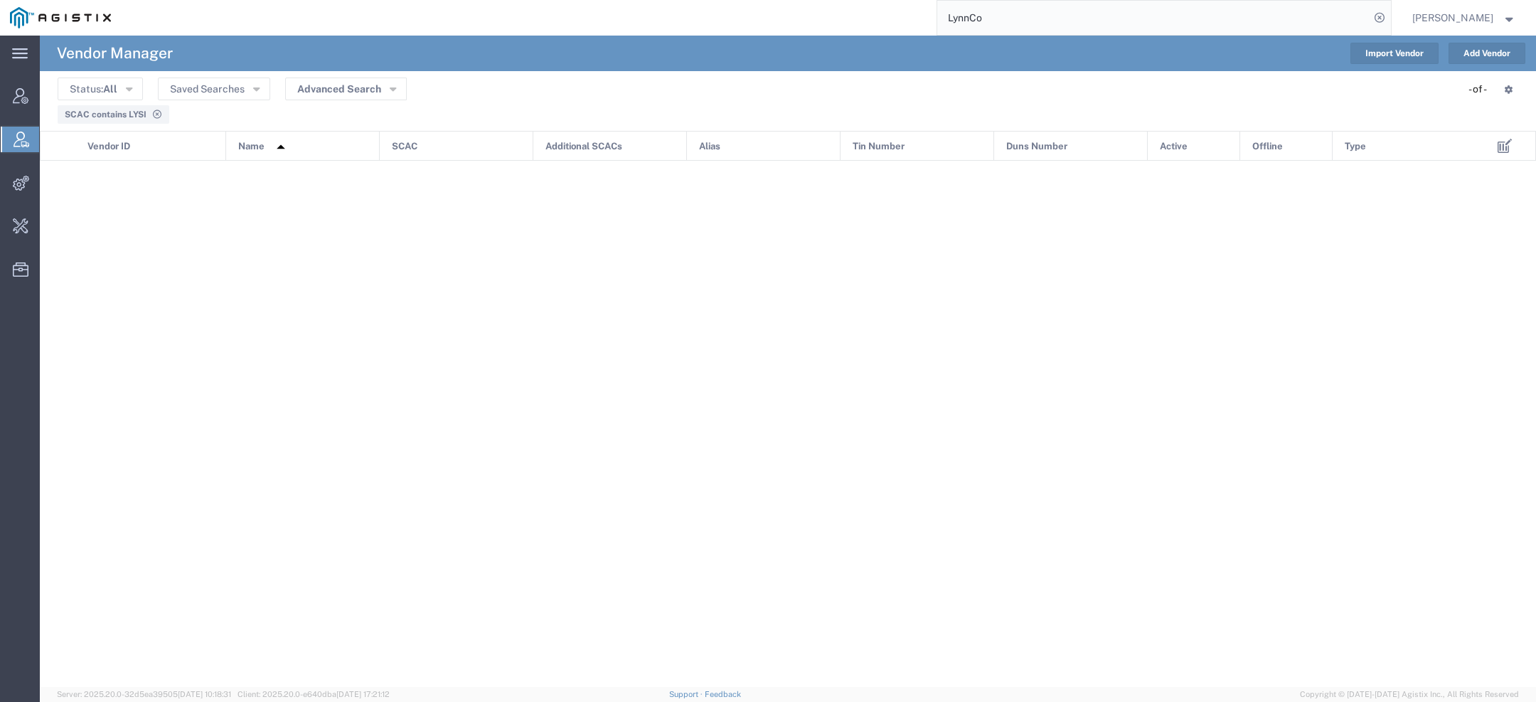
click at [152, 112] on icon at bounding box center [156, 114] width 11 height 9
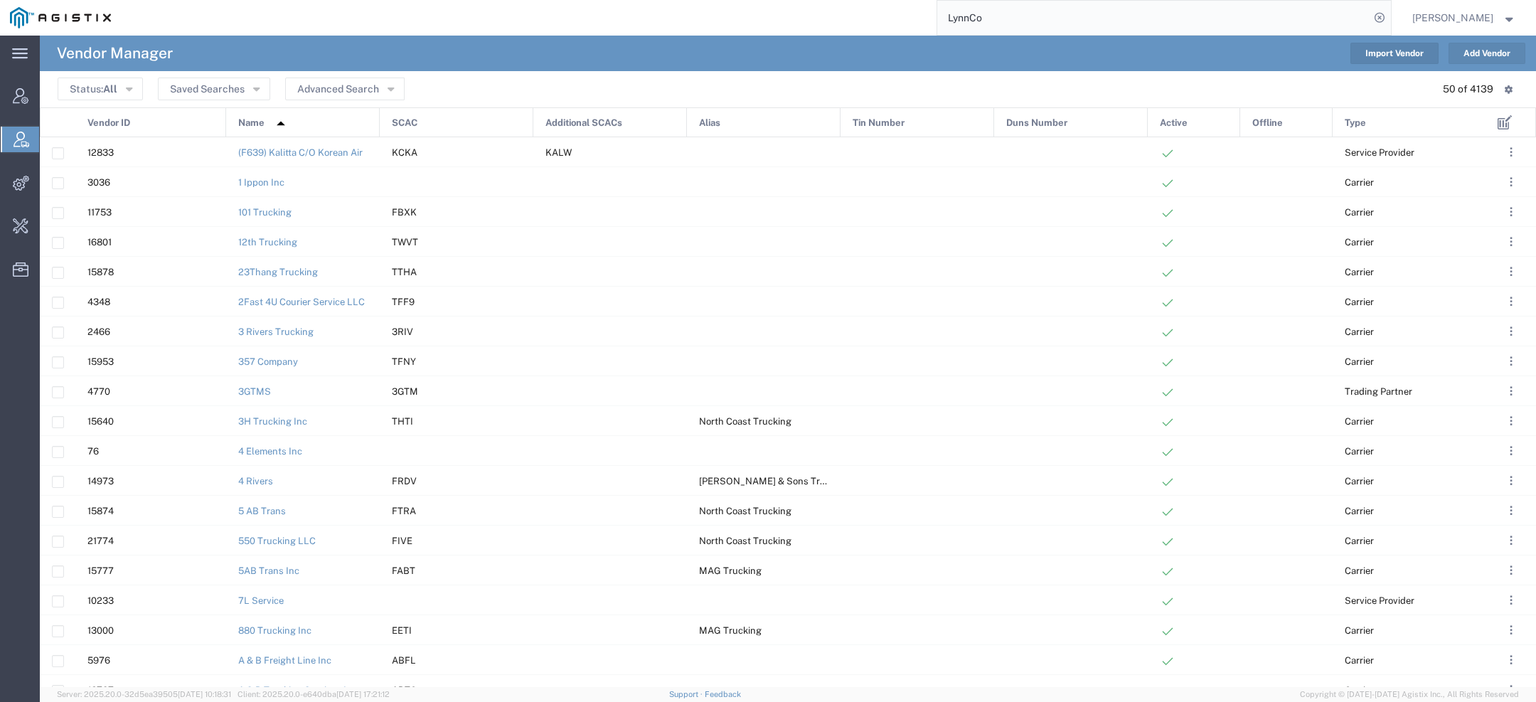
click at [1475, 48] on button "Add Vendor" at bounding box center [1486, 53] width 77 height 21
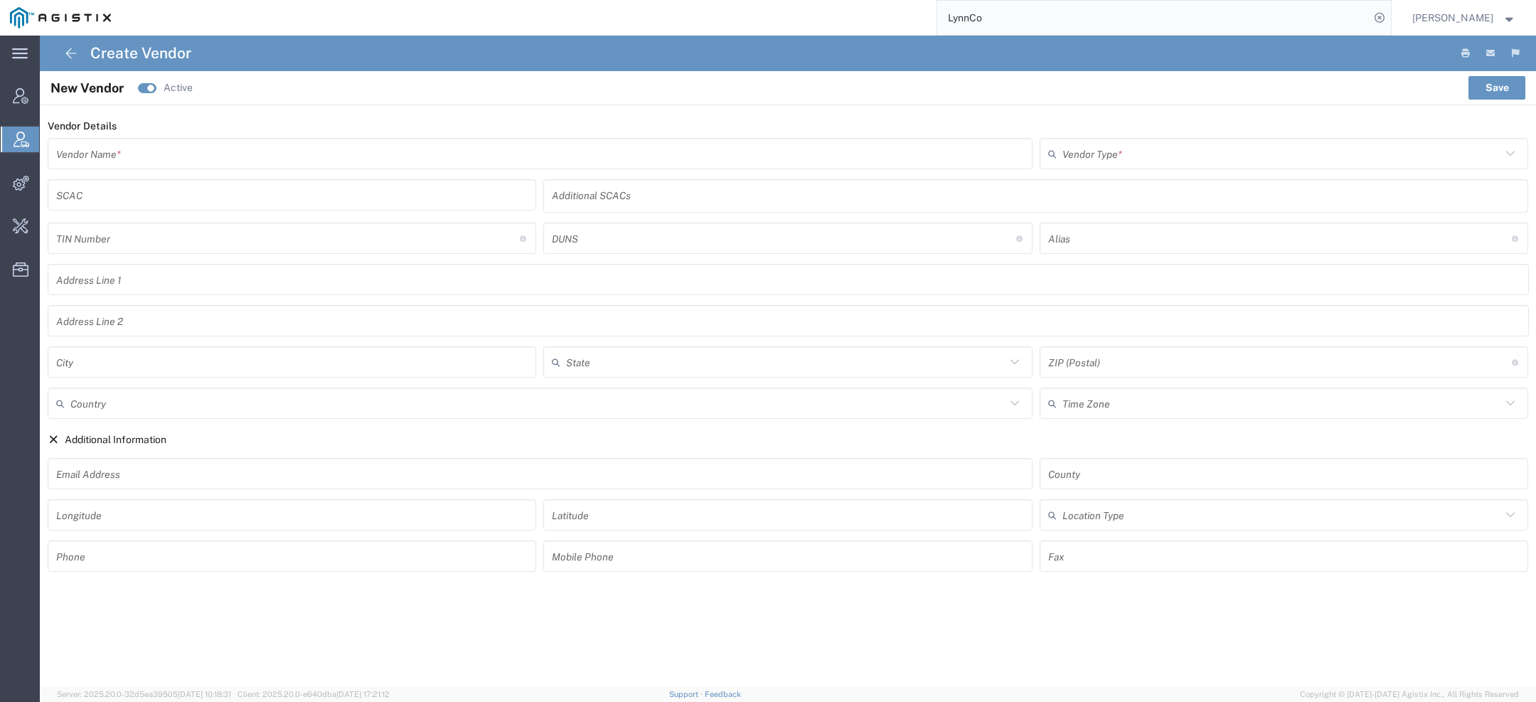
click at [348, 151] on input "text" at bounding box center [540, 153] width 968 height 25
paste input "LynnCo Supply Chain Solutions"
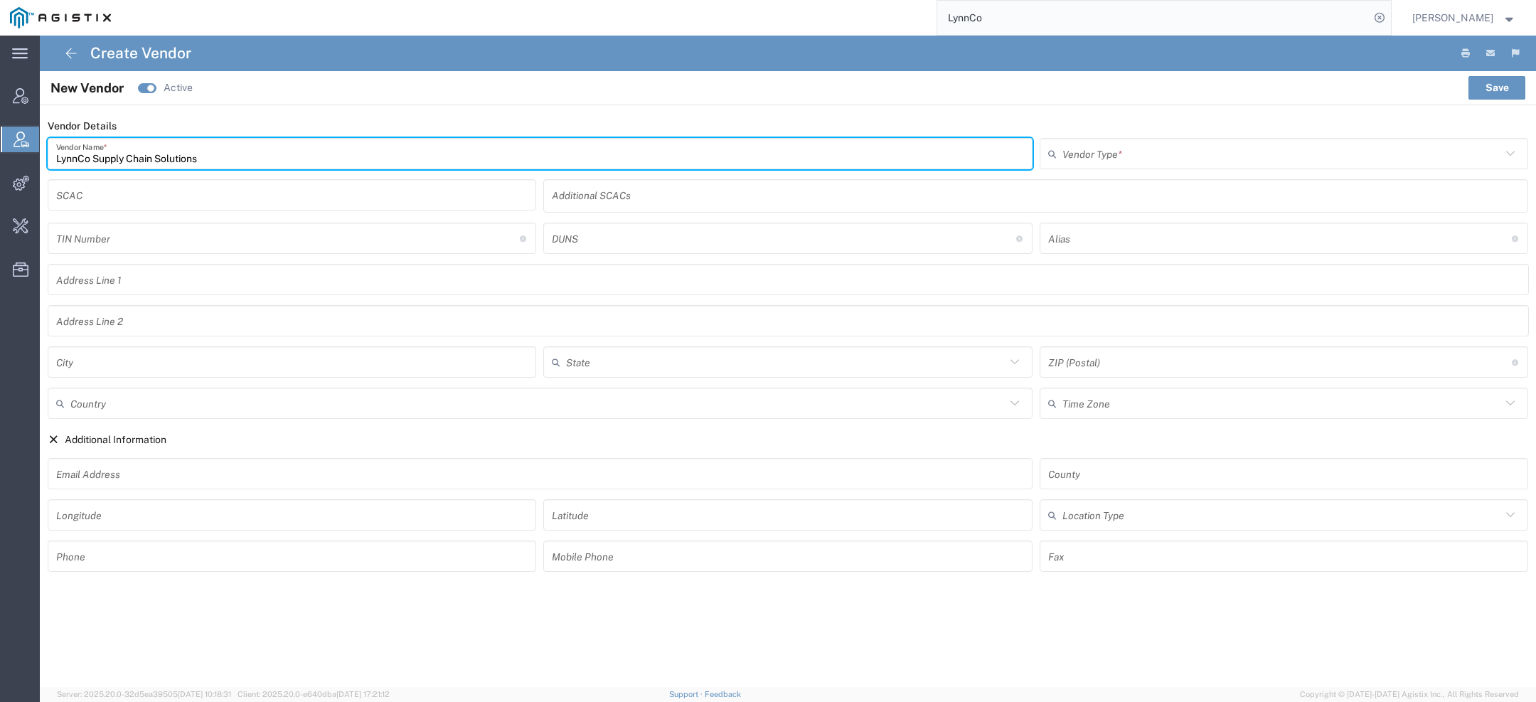
type input "LynnCo Supply Chain Solutions"
click at [168, 197] on input "text" at bounding box center [292, 206] width 472 height 25
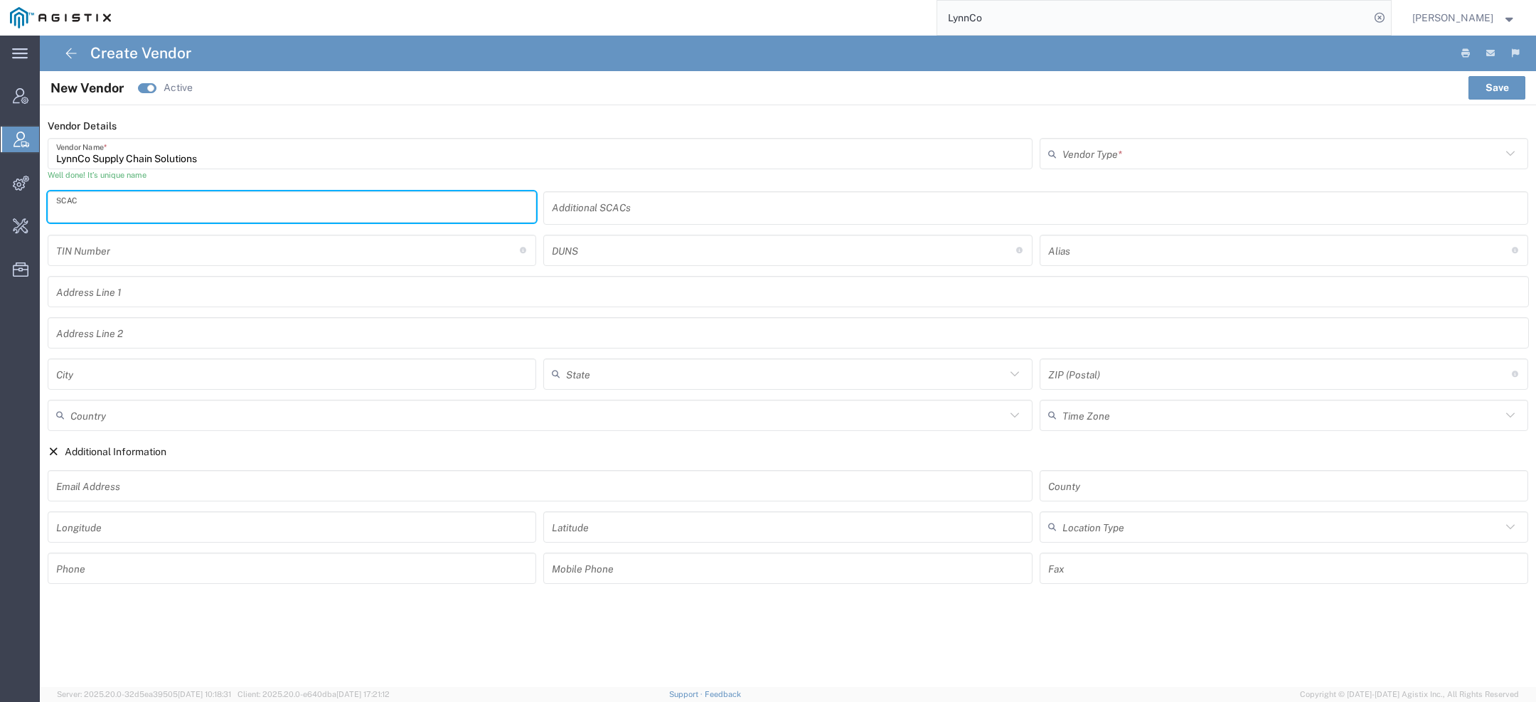
paste input "LYSI"
type input "LYSI"
click at [1163, 146] on input "text" at bounding box center [1281, 153] width 439 height 25
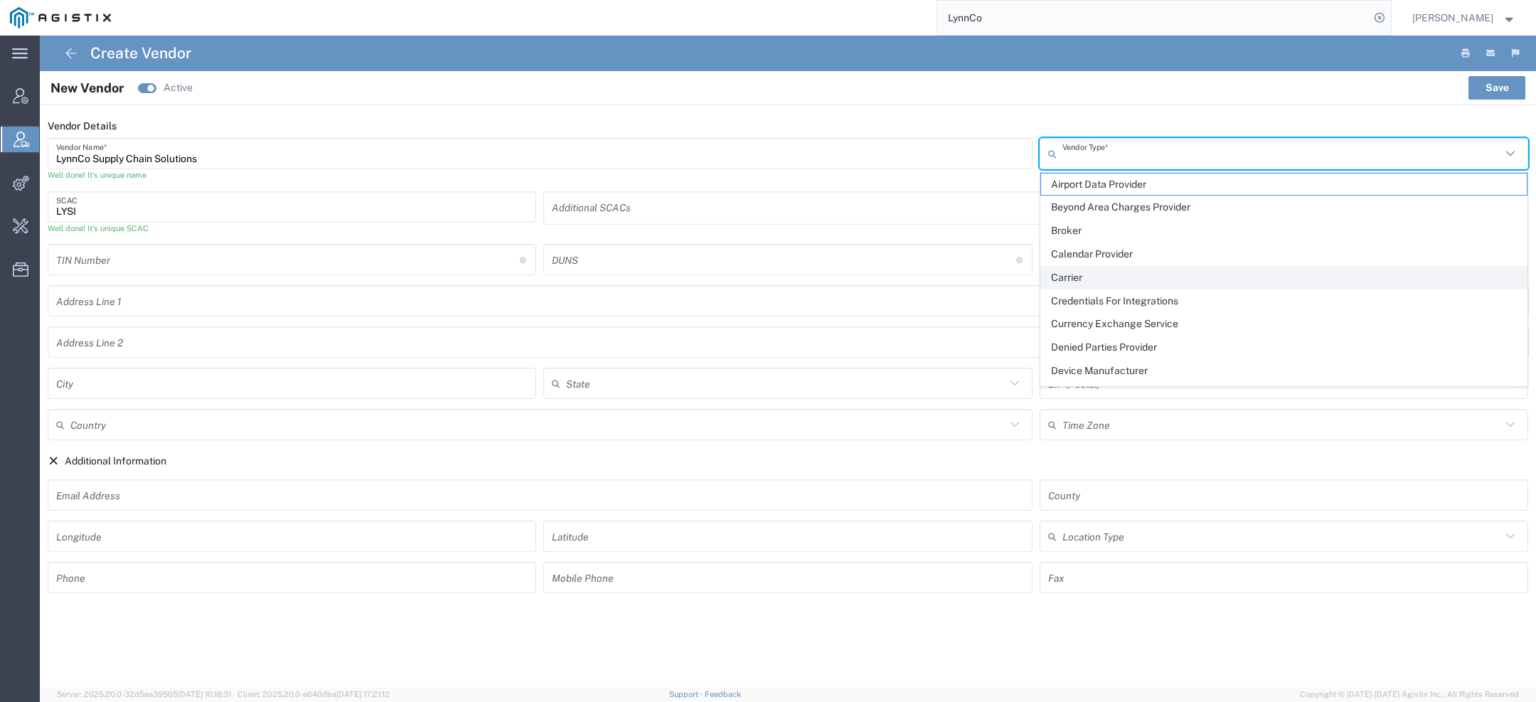
click at [1092, 275] on span "Carrier" at bounding box center [1284, 278] width 486 height 22
type input "Carrier"
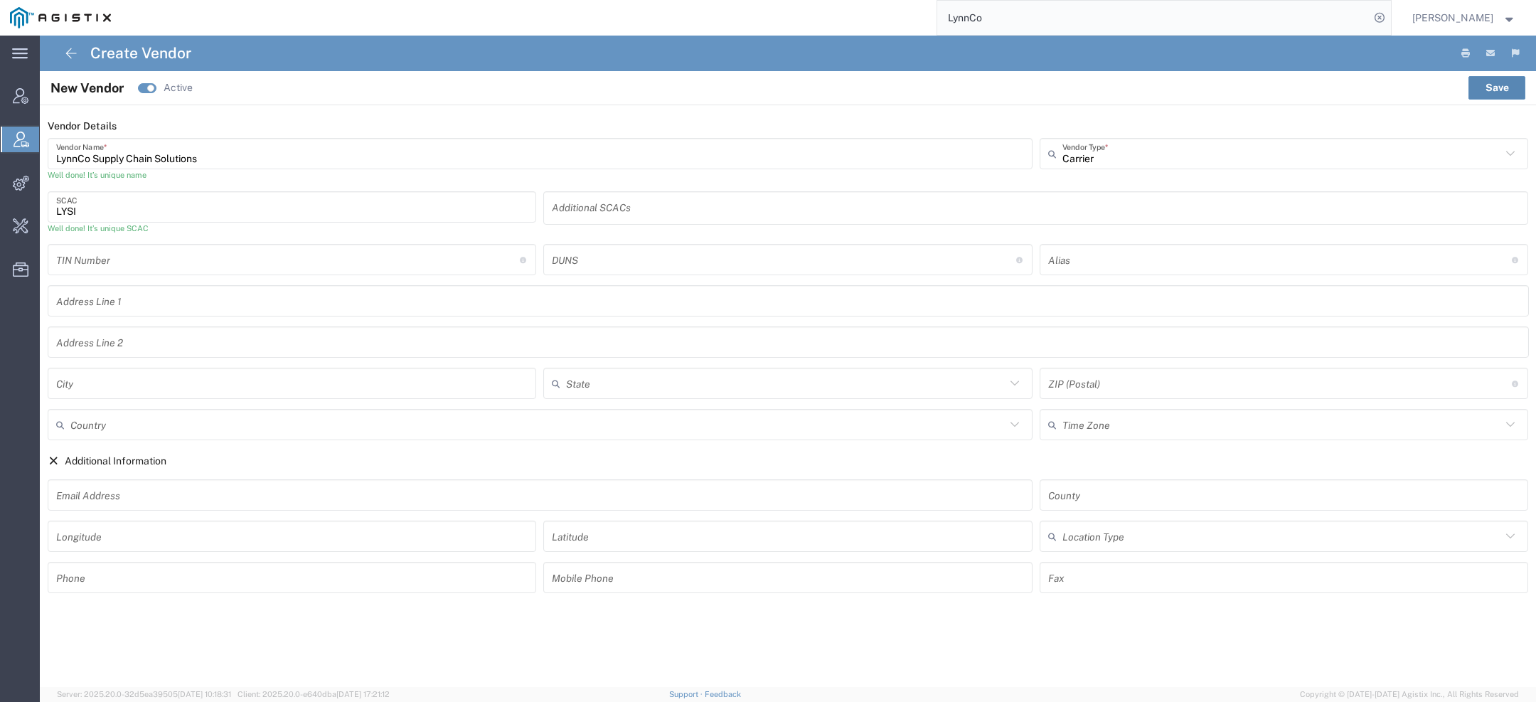
click at [1494, 94] on button "Save" at bounding box center [1496, 87] width 57 height 23
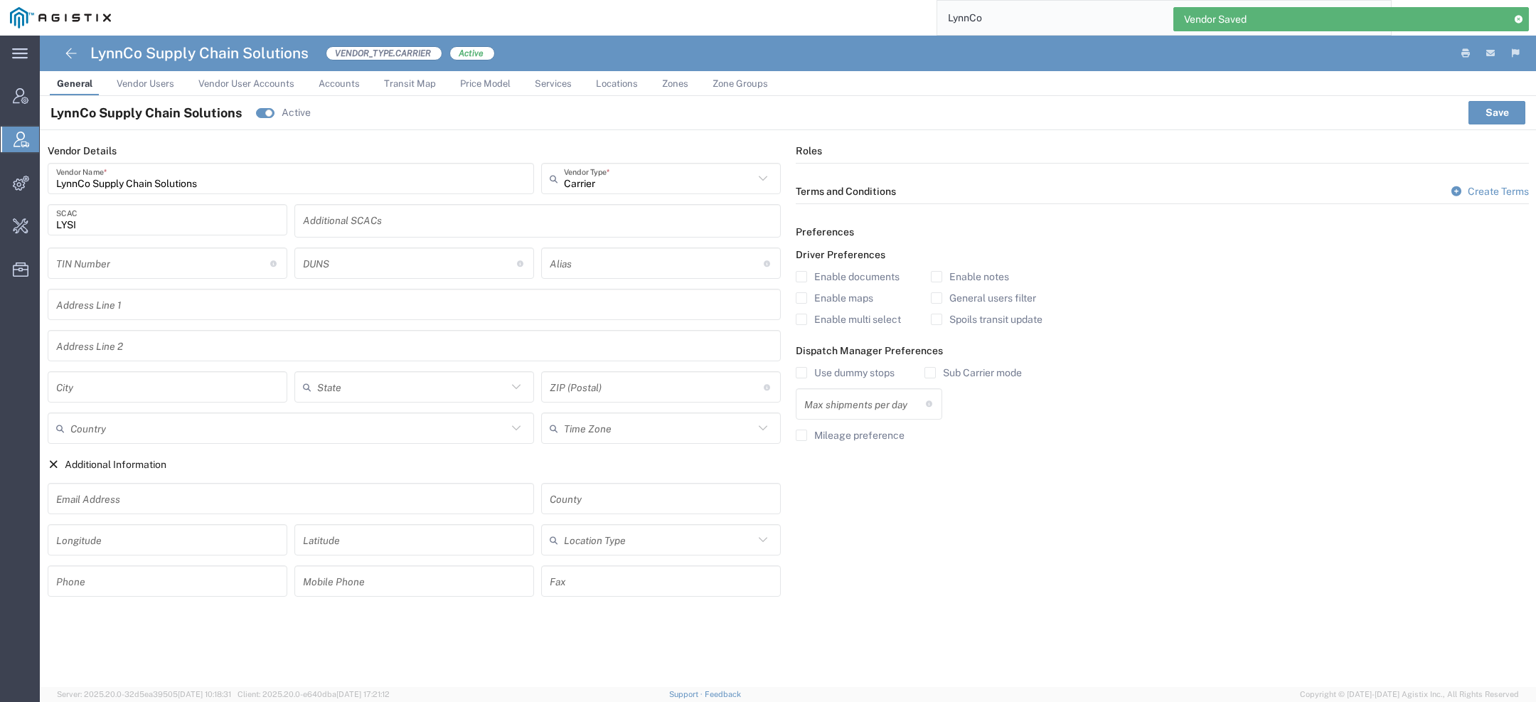
click at [828, 435] on label "Mileage preference" at bounding box center [850, 434] width 109 height 11
click at [801, 435] on input "Mileage preference" at bounding box center [801, 435] width 0 height 0
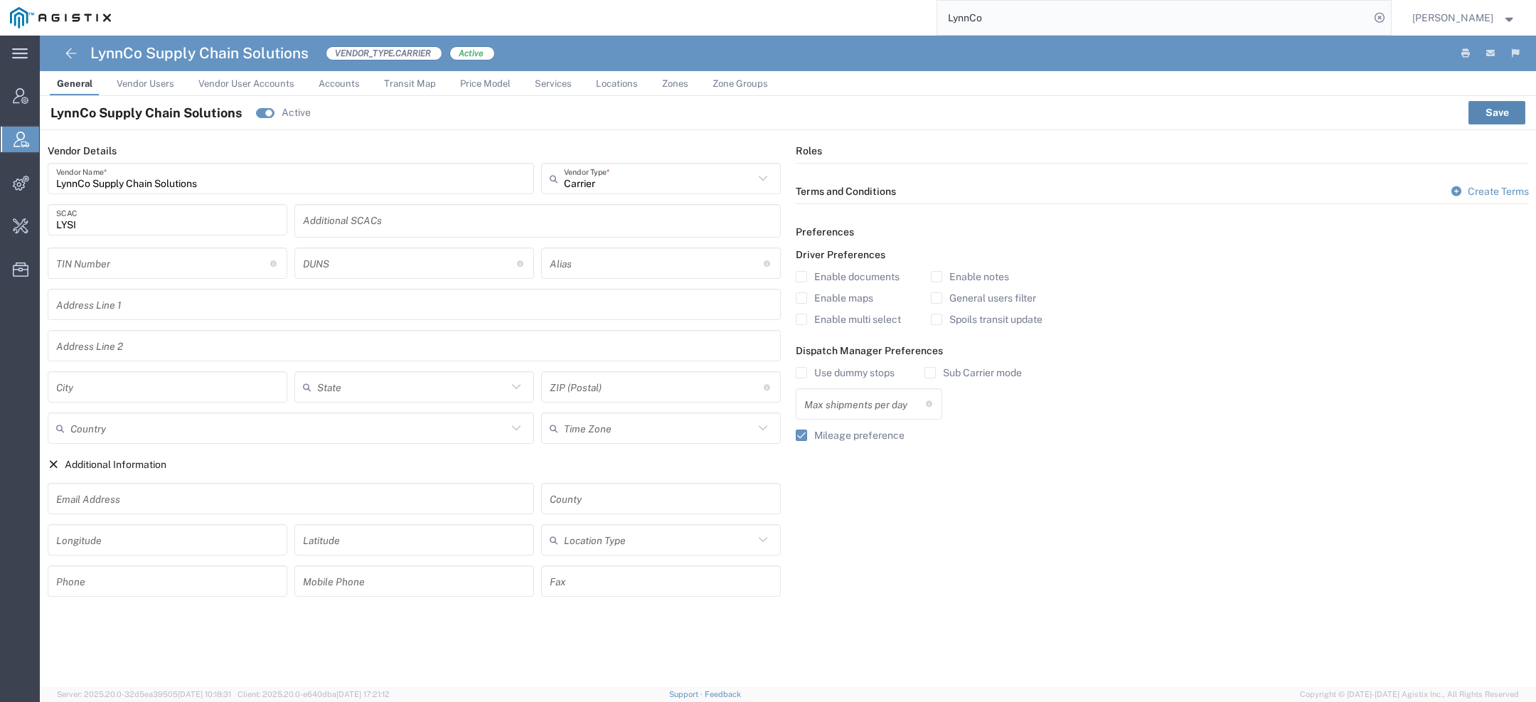
click at [1497, 105] on button "Save" at bounding box center [1496, 112] width 57 height 23
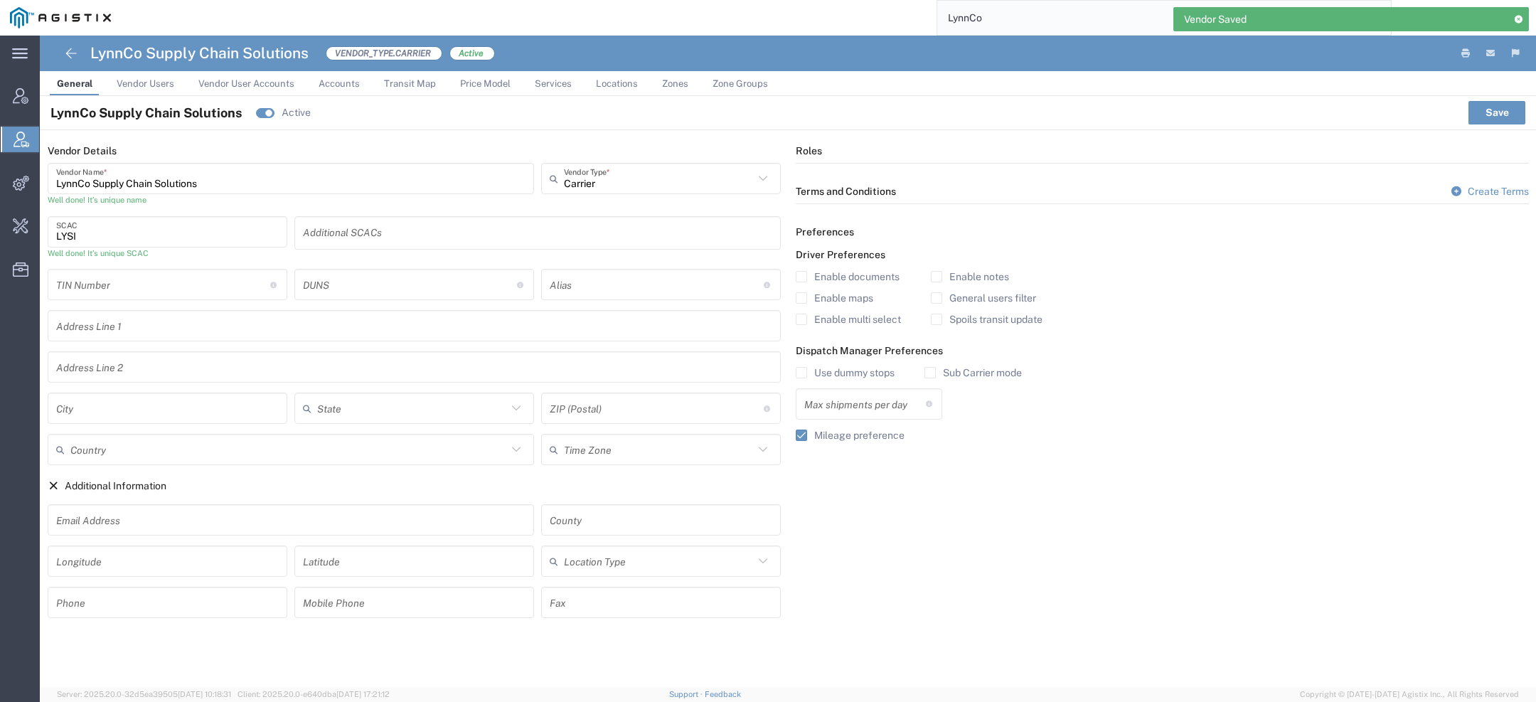
click at [543, 83] on span "Services" at bounding box center [553, 83] width 37 height 11
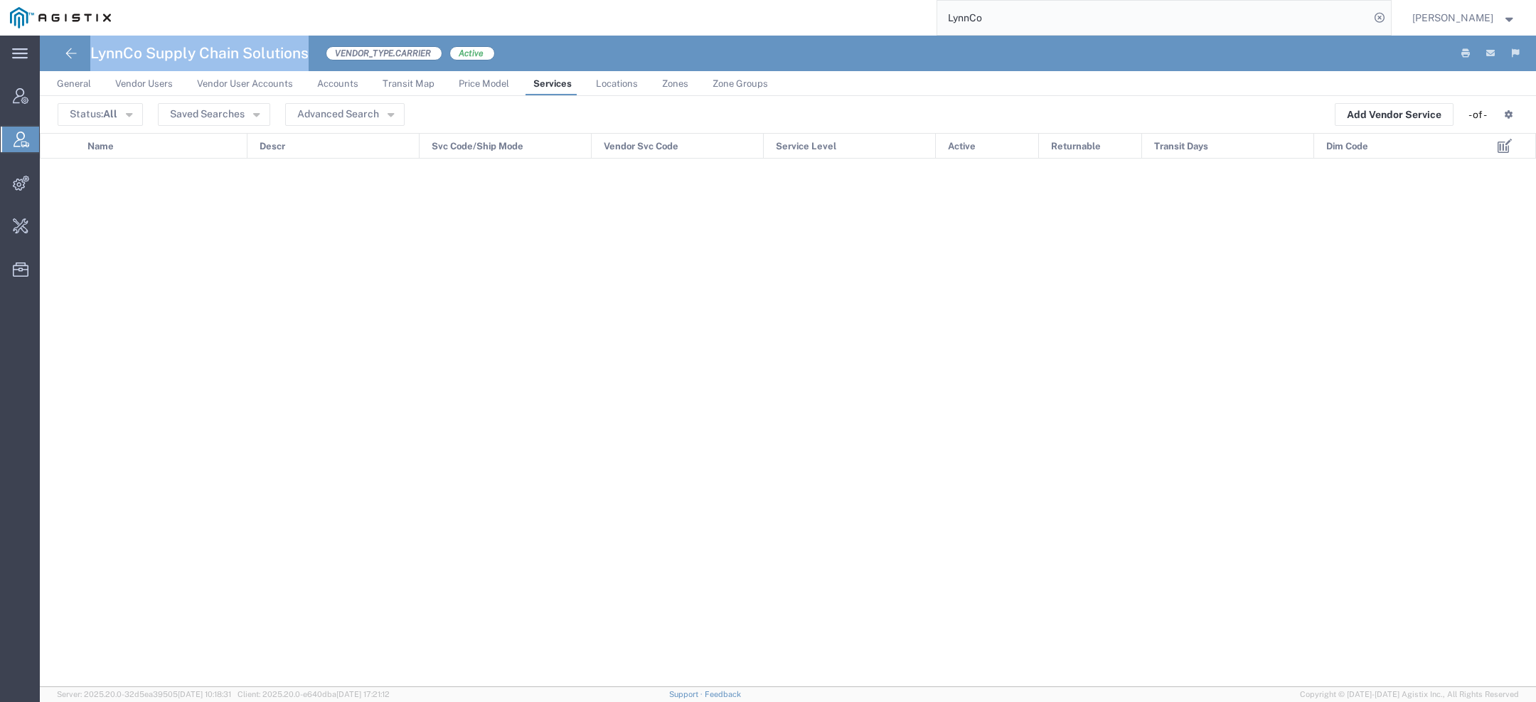
drag, startPoint x: 93, startPoint y: 55, endPoint x: 310, endPoint y: 59, distance: 216.9
click at [310, 59] on div "LynnCo Supply Chain Solutions VENDOR_TYPE.CARRIER Active" at bounding box center [276, 54] width 438 height 36
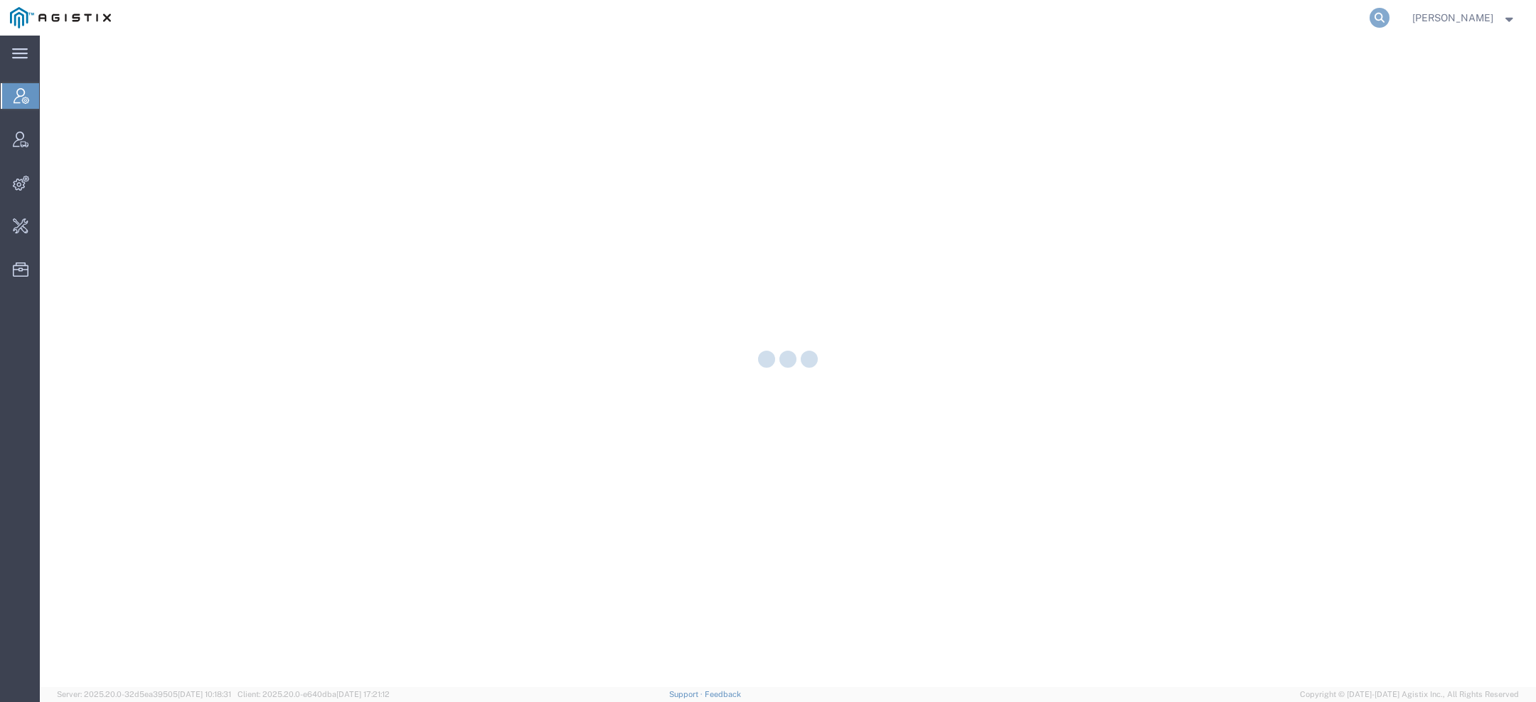
click at [1386, 19] on icon at bounding box center [1379, 18] width 20 height 20
paste input "56913053"
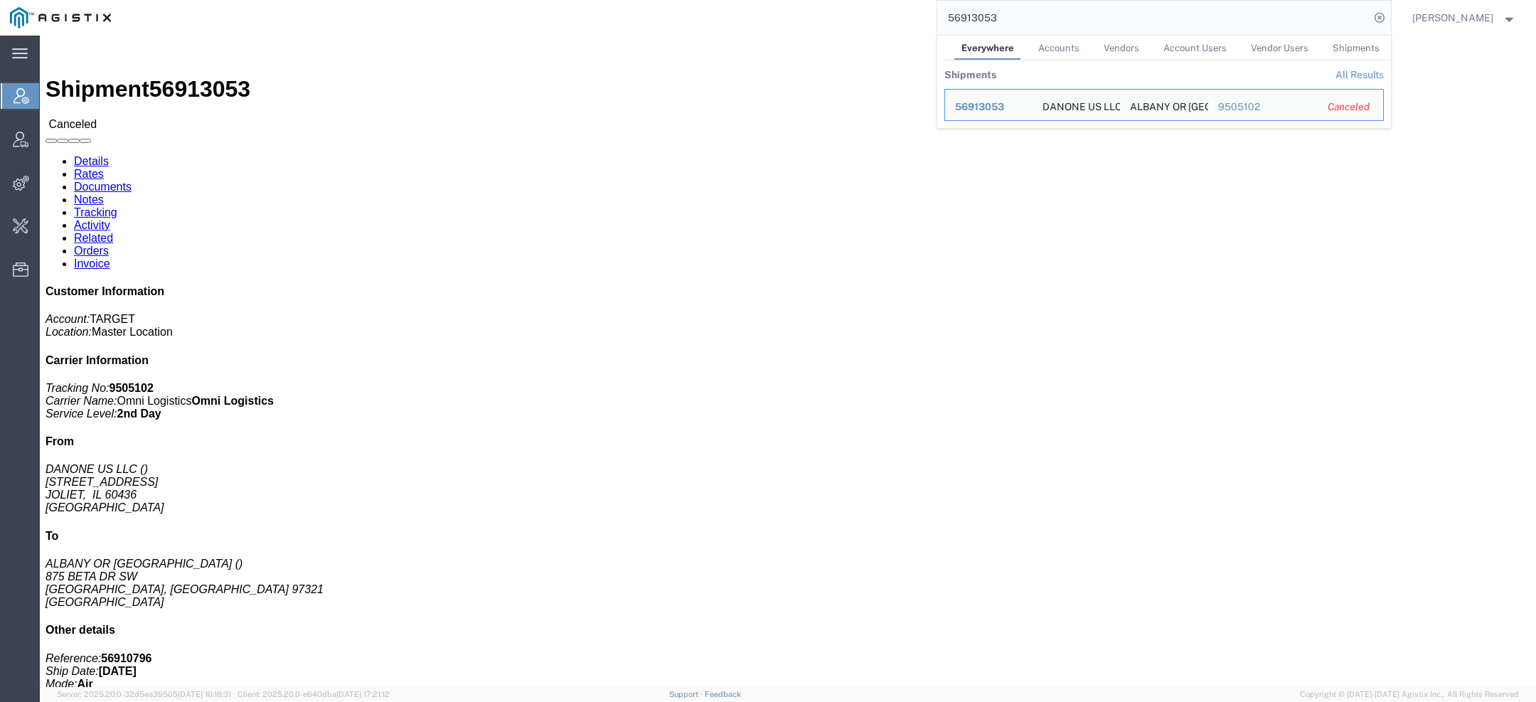
click link "Activity"
click div
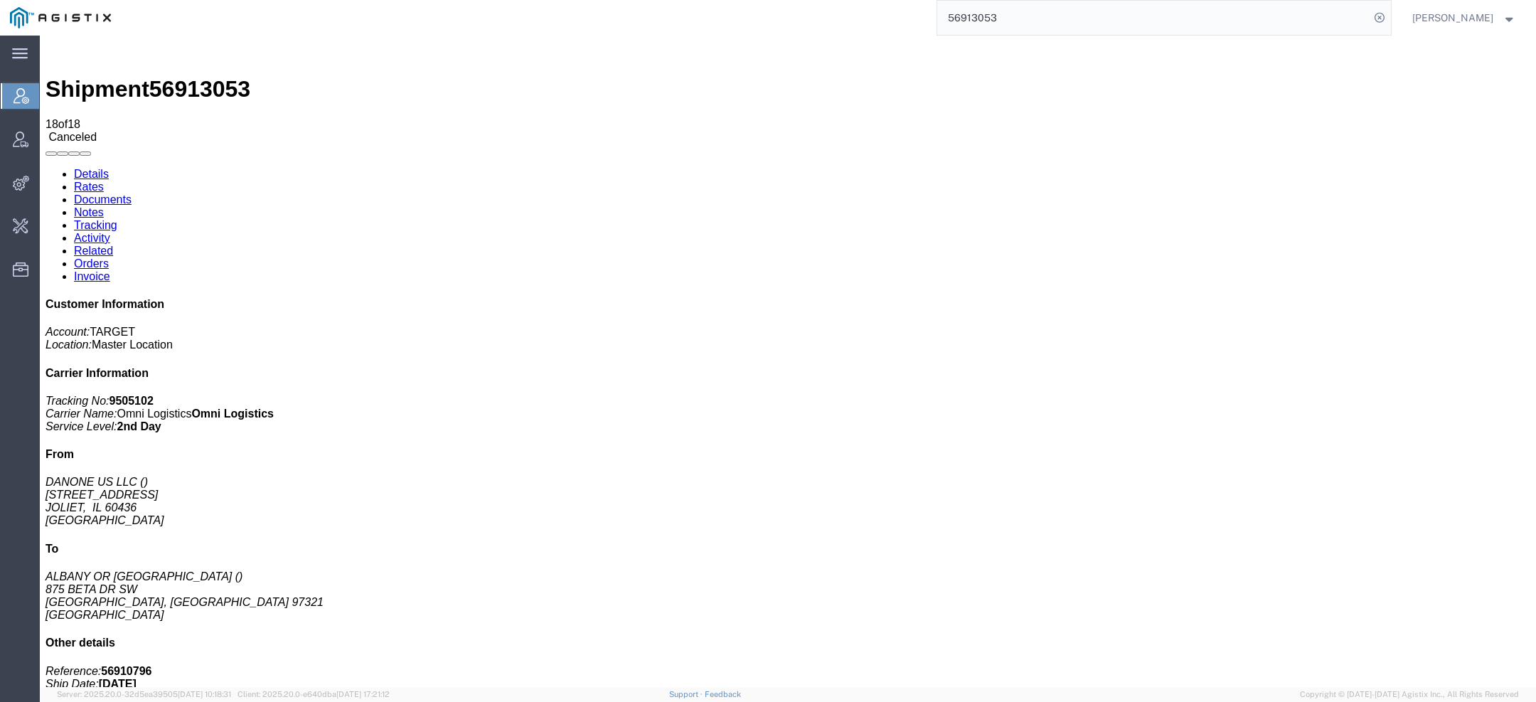
scroll to position [77, 0]
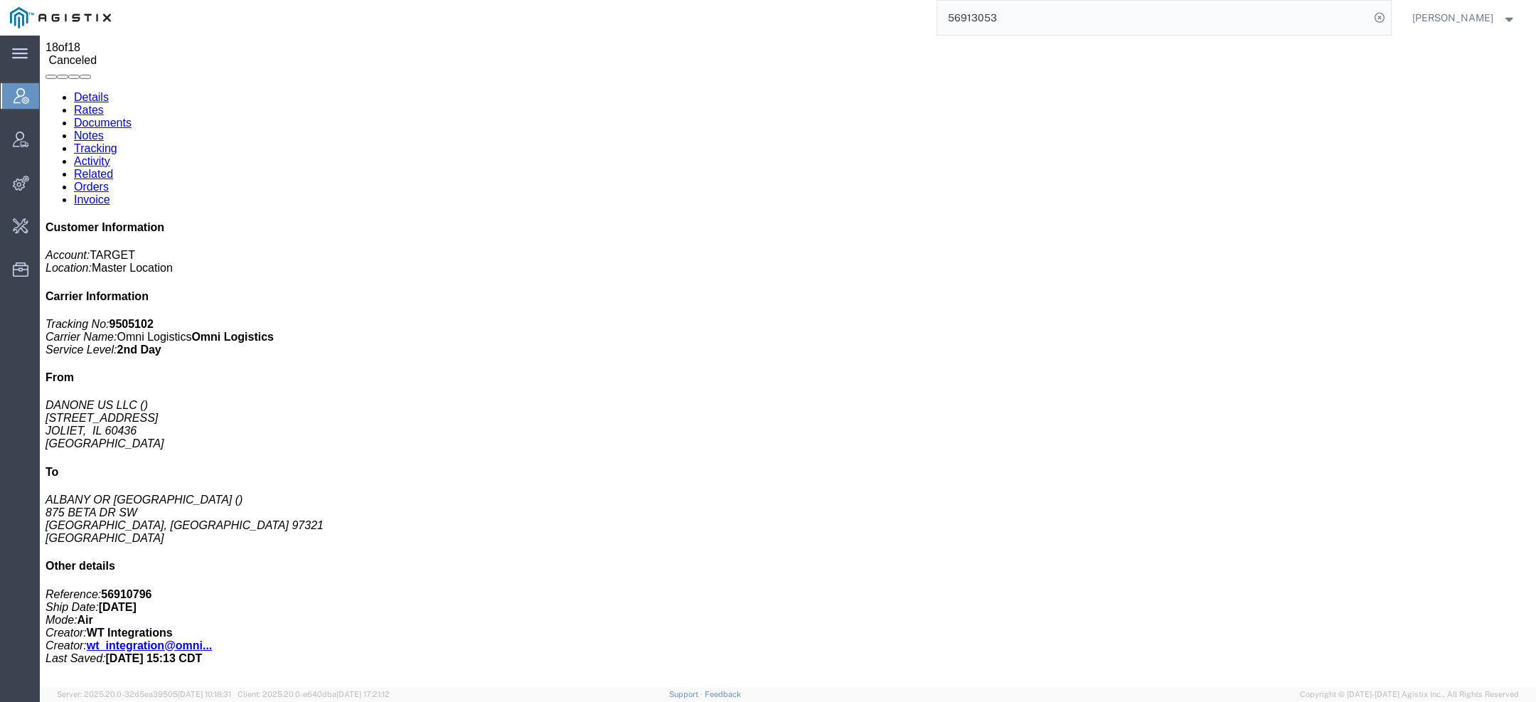
drag, startPoint x: 472, startPoint y: 662, endPoint x: 246, endPoint y: 640, distance: 227.2
drag, startPoint x: 243, startPoint y: 645, endPoint x: 459, endPoint y: 661, distance: 216.8
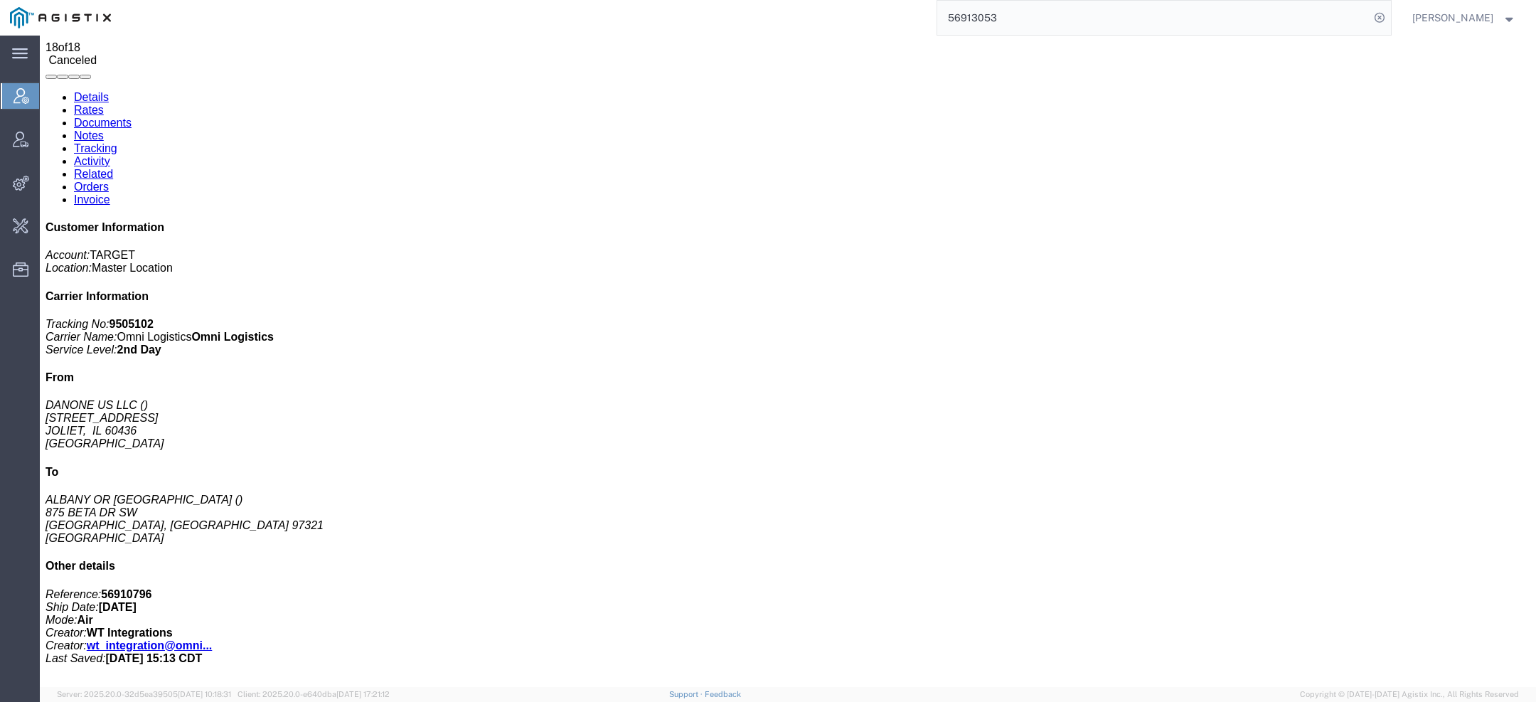
scroll to position [0, 0]
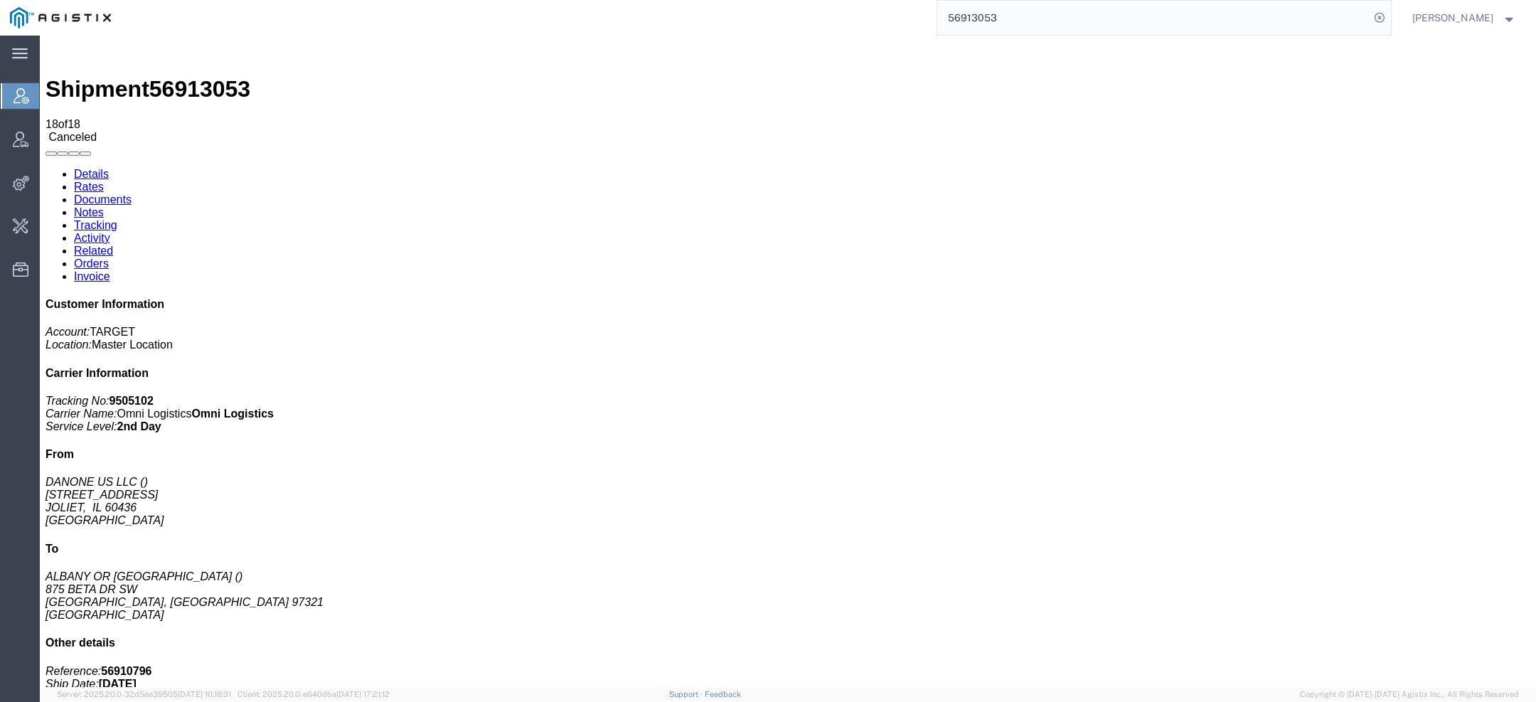
click at [170, 76] on span "56913053" at bounding box center [199, 89] width 101 height 26
click at [171, 76] on span "56913053" at bounding box center [199, 89] width 101 height 26
copy span "56913053"
drag, startPoint x: 1030, startPoint y: 15, endPoint x: 843, endPoint y: -23, distance: 190.9
click at [843, 0] on html "main_menu Created with Sketch. Collapse Menu Account Manager Vendor Manager Int…" at bounding box center [768, 351] width 1536 height 702
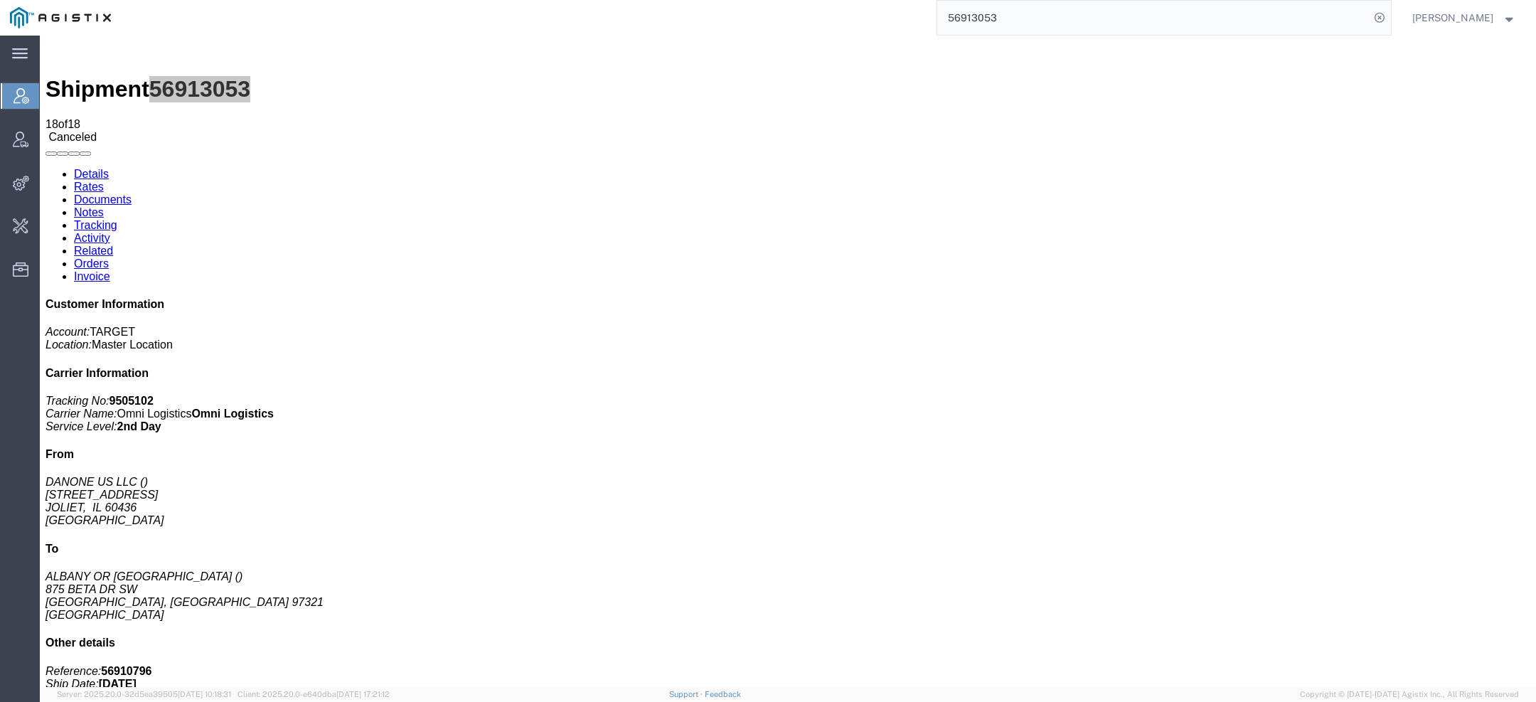
paste input "118"
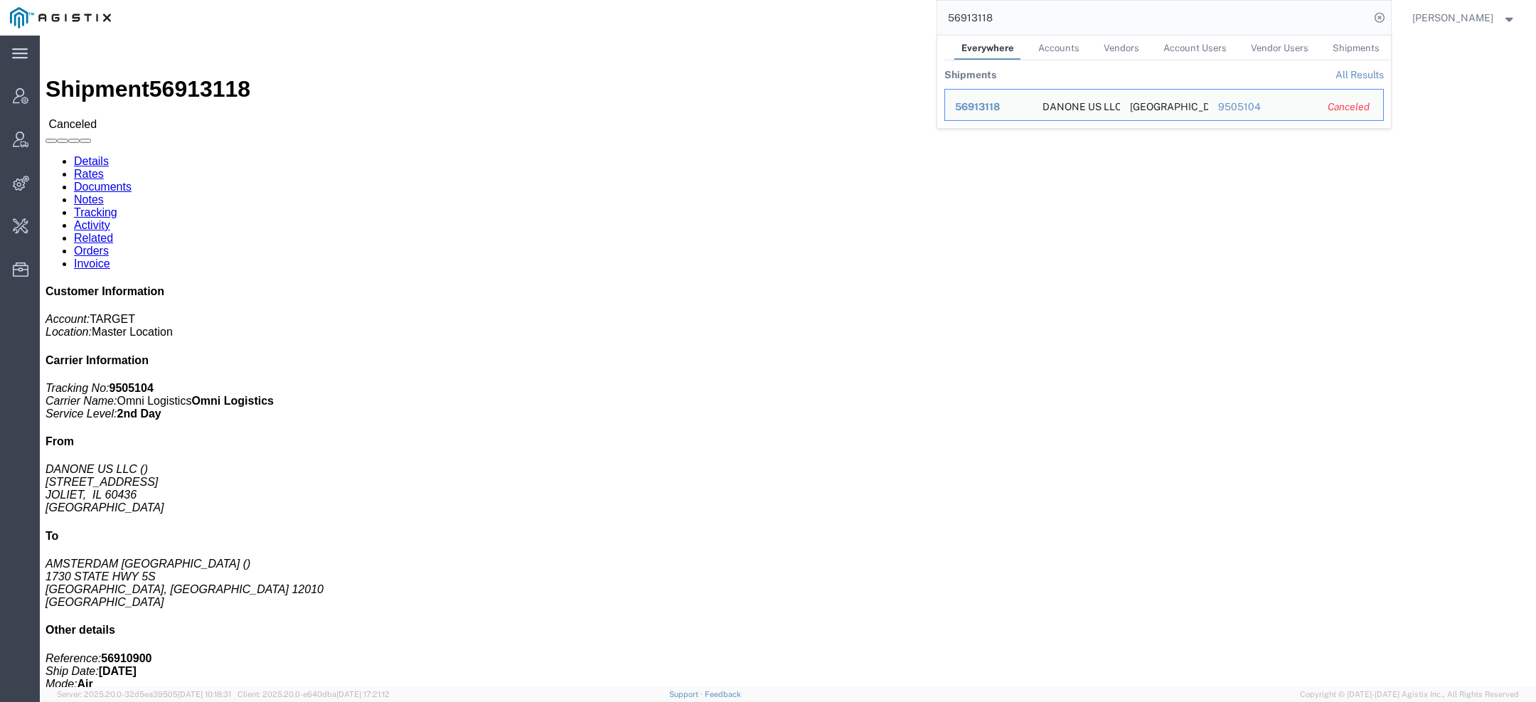
click span "56913118"
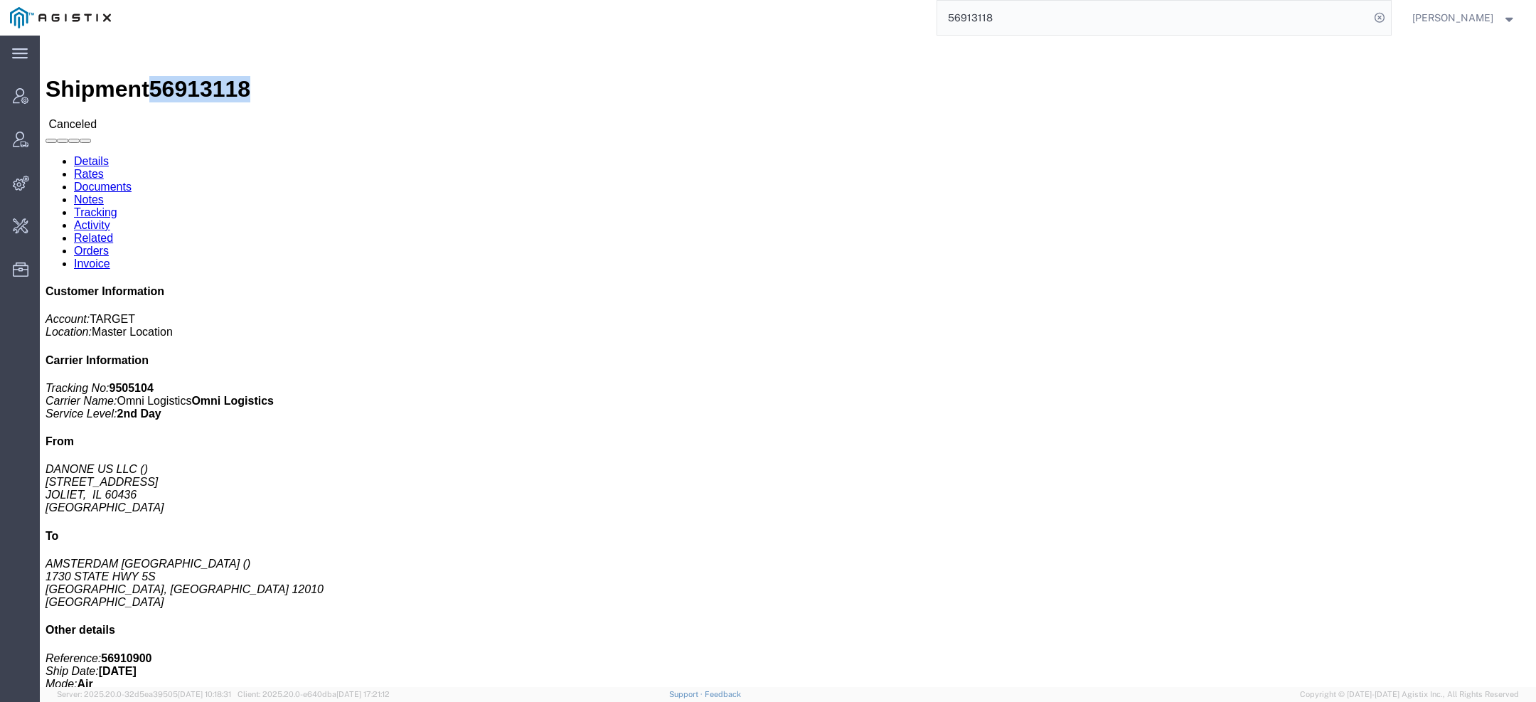
click span "56913118"
copy span "56913118"
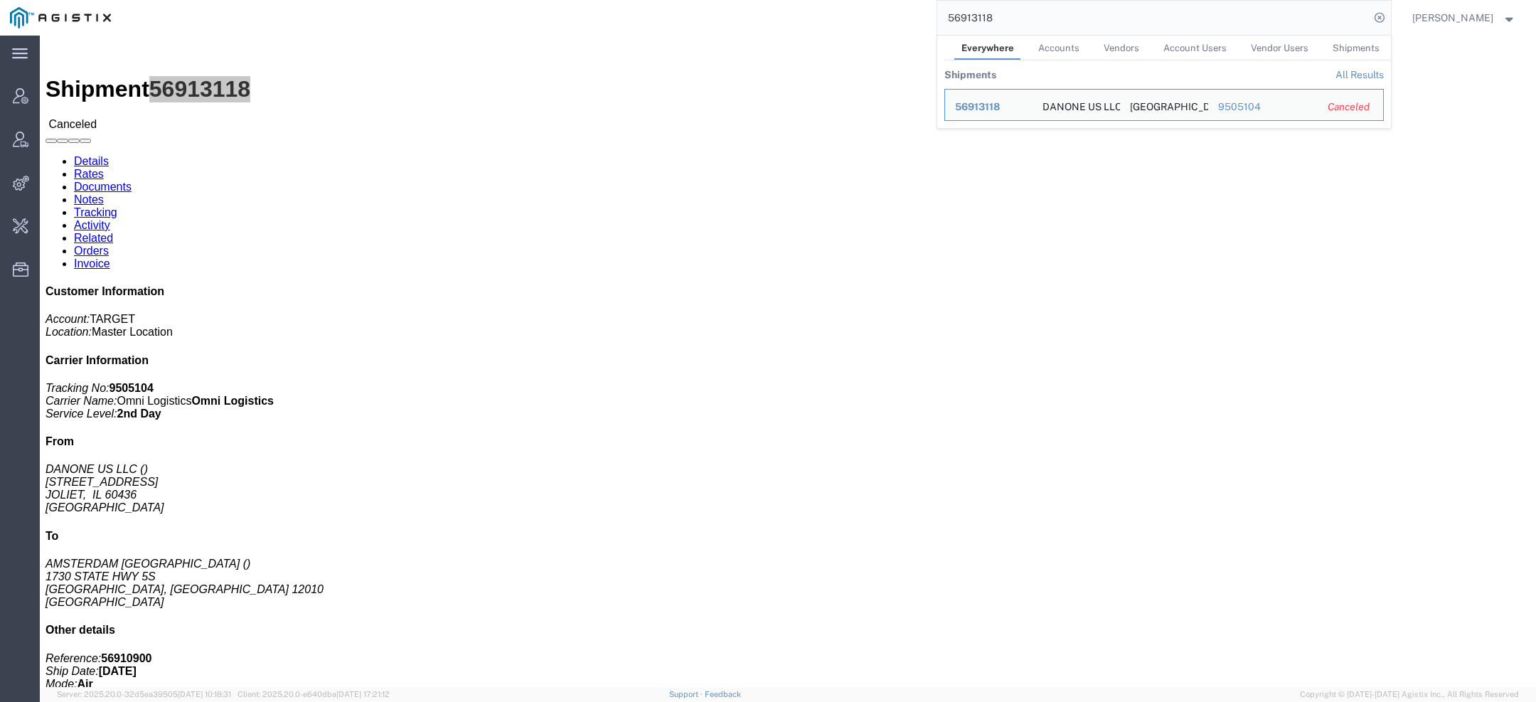
drag, startPoint x: 1026, startPoint y: 21, endPoint x: 830, endPoint y: 1, distance: 196.5
click at [873, 9] on div "56913118 Everywhere Accounts Vendors Account Users Vendor Users Shipments Shipm…" at bounding box center [756, 18] width 1270 height 36
paste input "211"
click span "56913211"
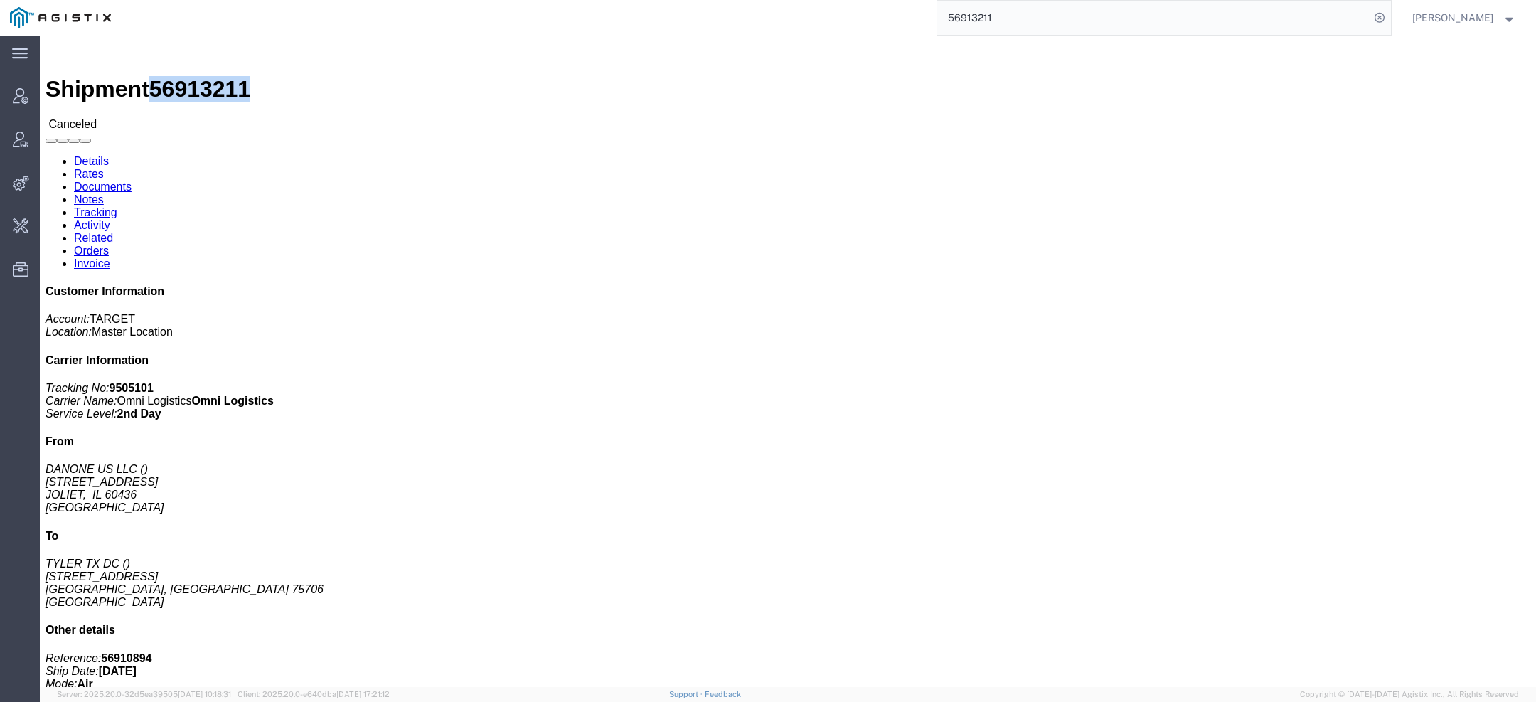
drag, startPoint x: 165, startPoint y: 16, endPoint x: 440, endPoint y: 9, distance: 275.3
click span "56913211"
copy span "56913211"
click span "56913211"
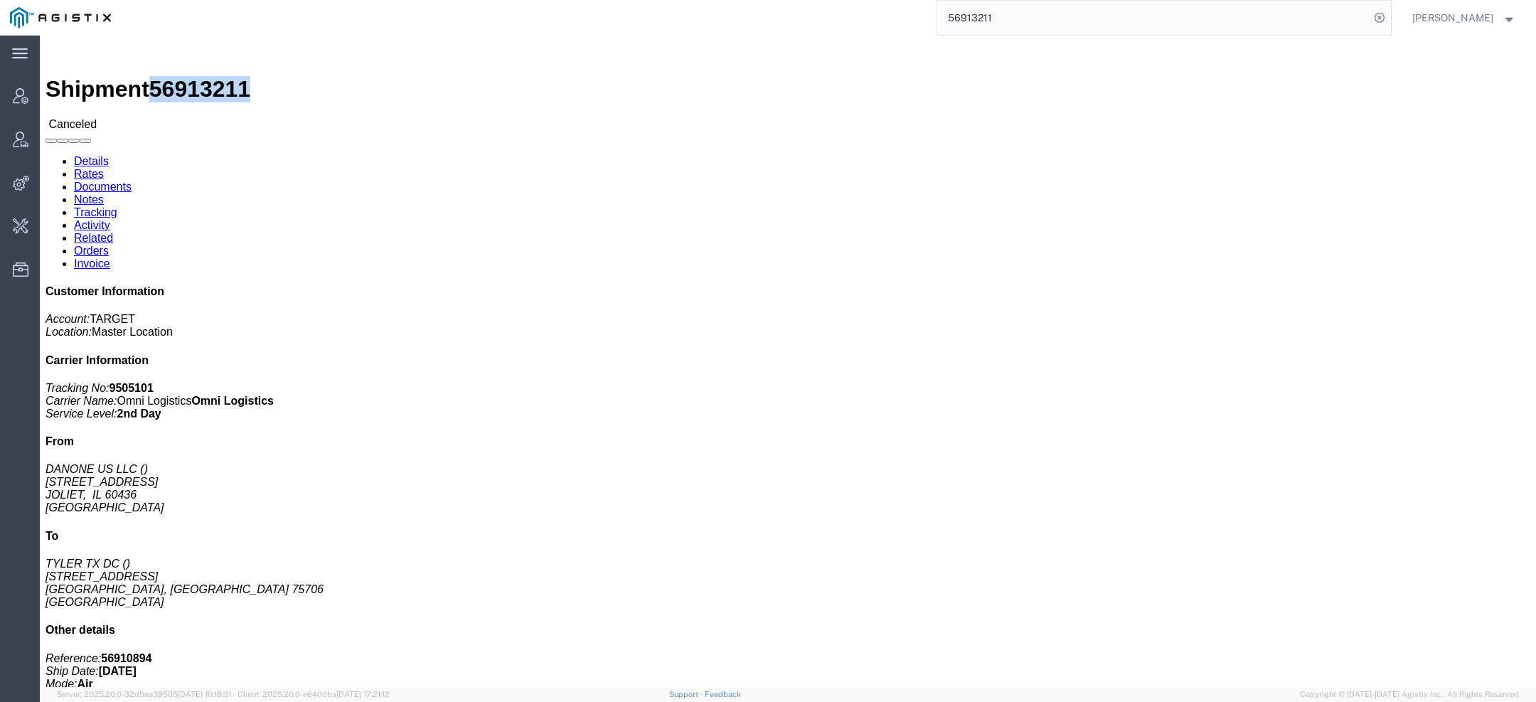
copy span "56913211"
drag, startPoint x: 1013, startPoint y: 21, endPoint x: 725, endPoint y: 13, distance: 288.8
click at [752, 13] on div "56913211" at bounding box center [756, 18] width 1270 height 36
paste input "144"
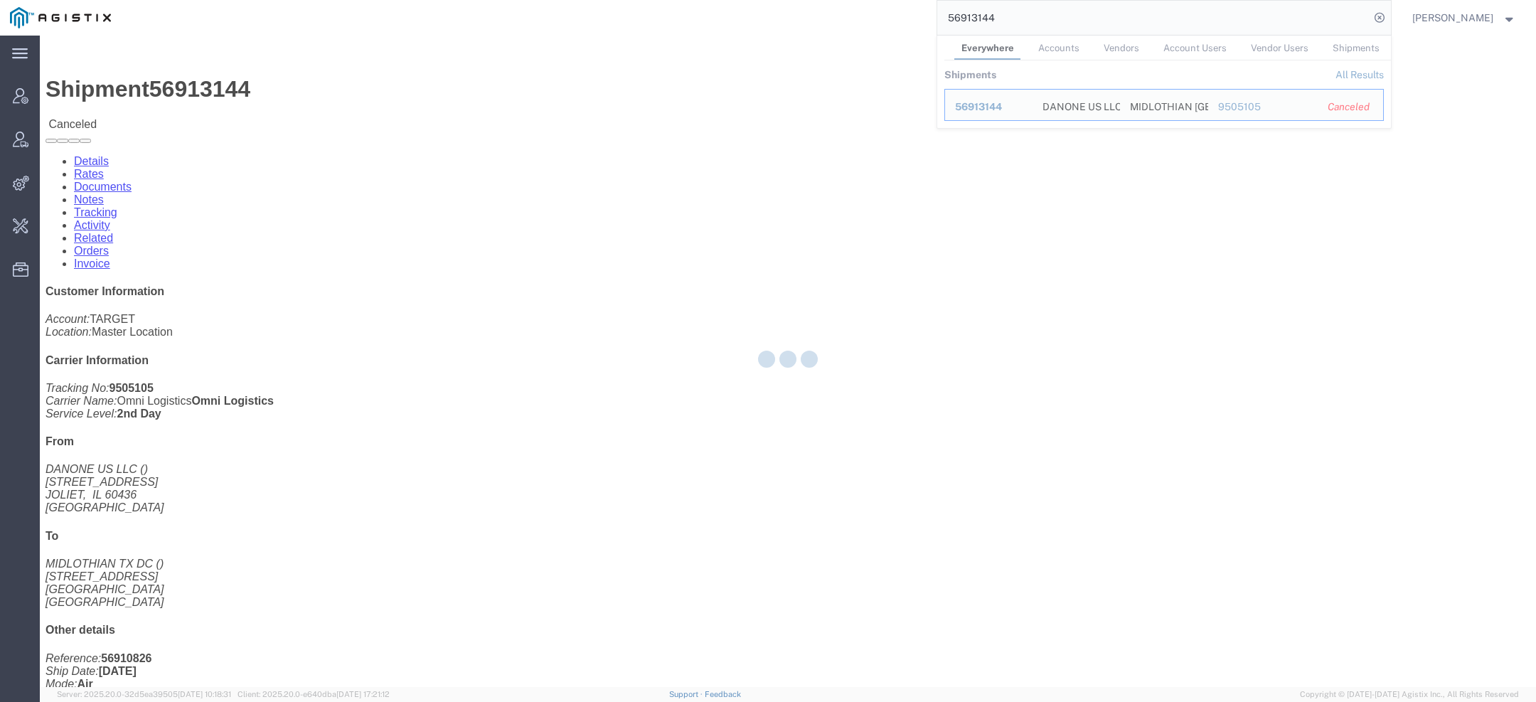
click b "9505105"
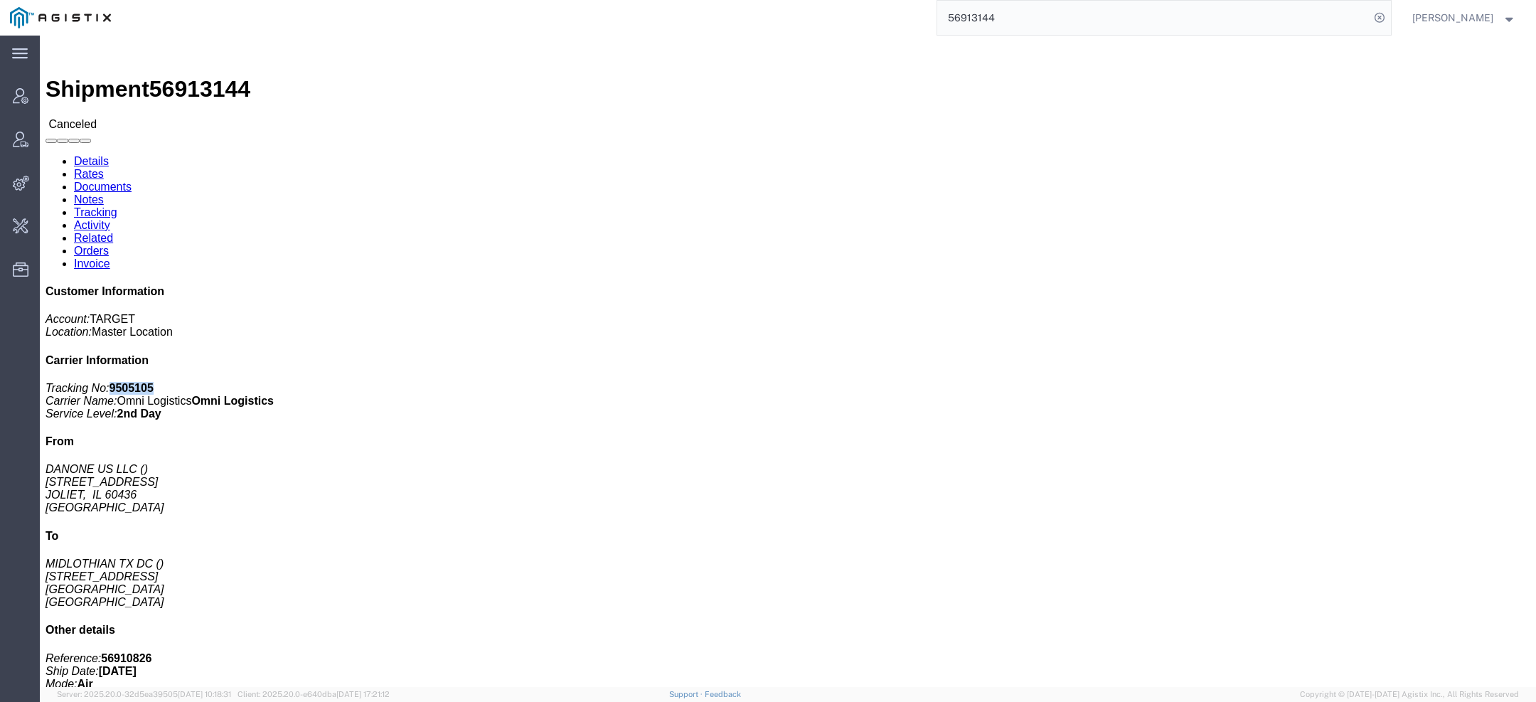
click b "9505105"
copy b "9505105"
click span "56913144"
copy span "56913144"
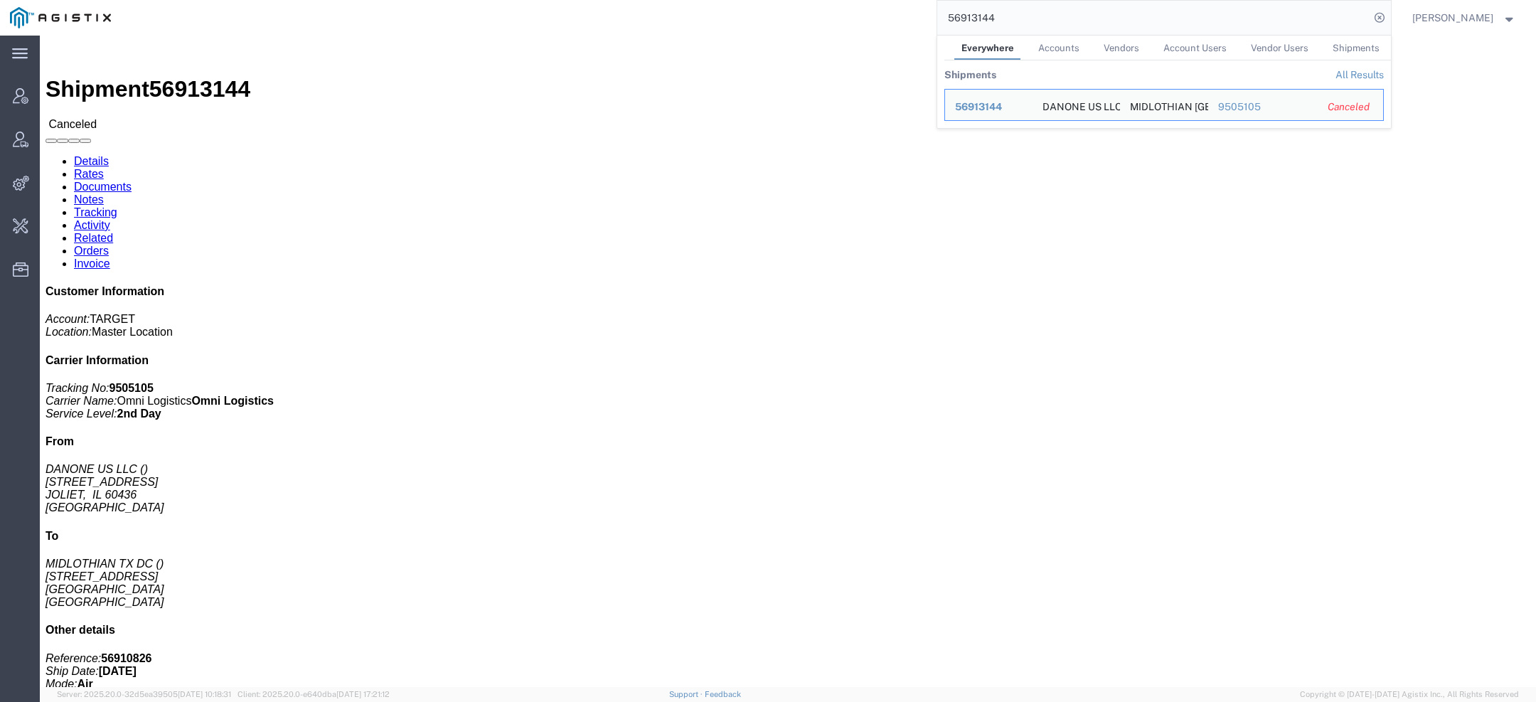
drag, startPoint x: 1022, startPoint y: 24, endPoint x: 684, endPoint y: 14, distance: 338.6
click at [762, 21] on div "56913144 Everywhere Accounts Vendors Account Users Vendor Users Shipments Shipm…" at bounding box center [756, 18] width 1270 height 36
paste input "035"
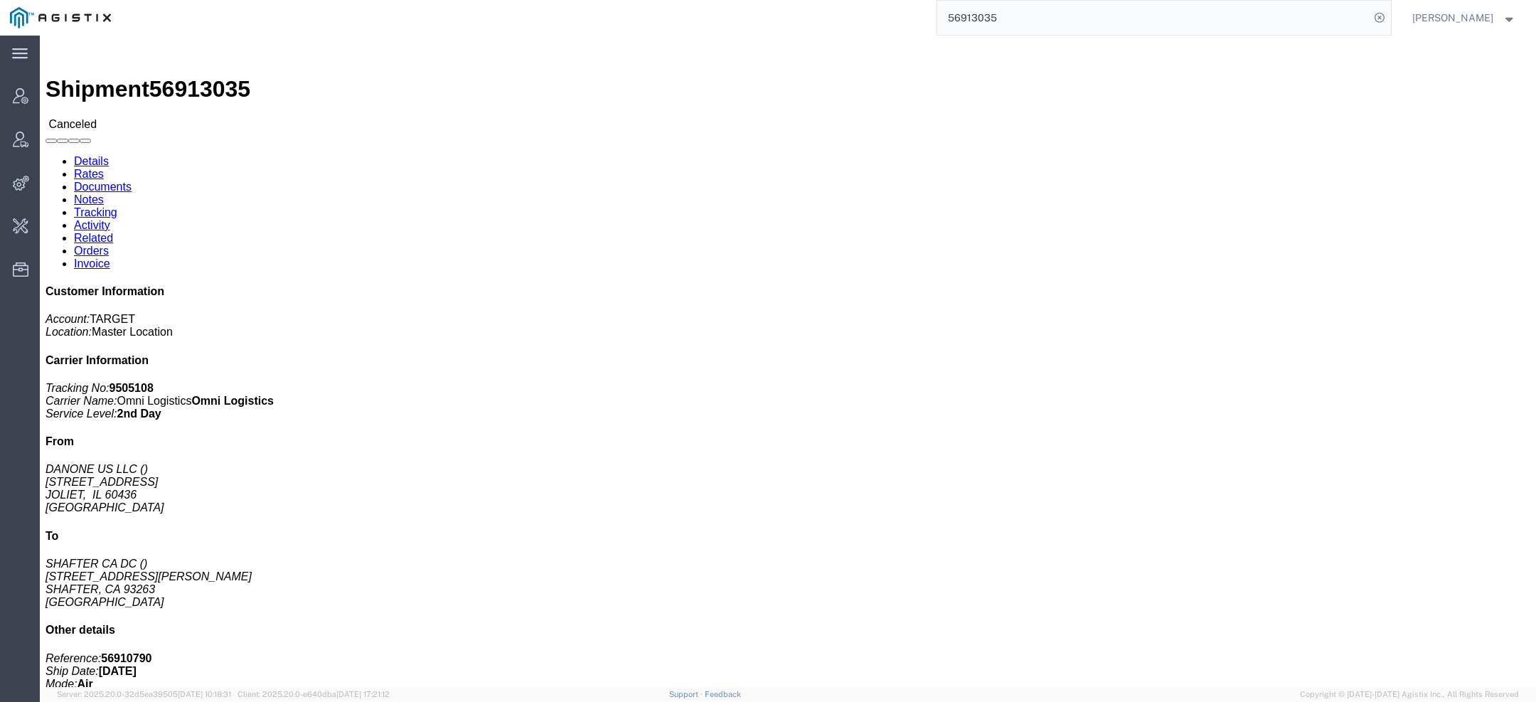
click span "56913035"
copy span "56913035"
drag, startPoint x: 998, startPoint y: 20, endPoint x: 790, endPoint y: -21, distance: 211.5
click at [790, 0] on html "main_menu Created with Sketch. Collapse Menu Account Manager Vendor Manager Int…" at bounding box center [768, 351] width 1536 height 702
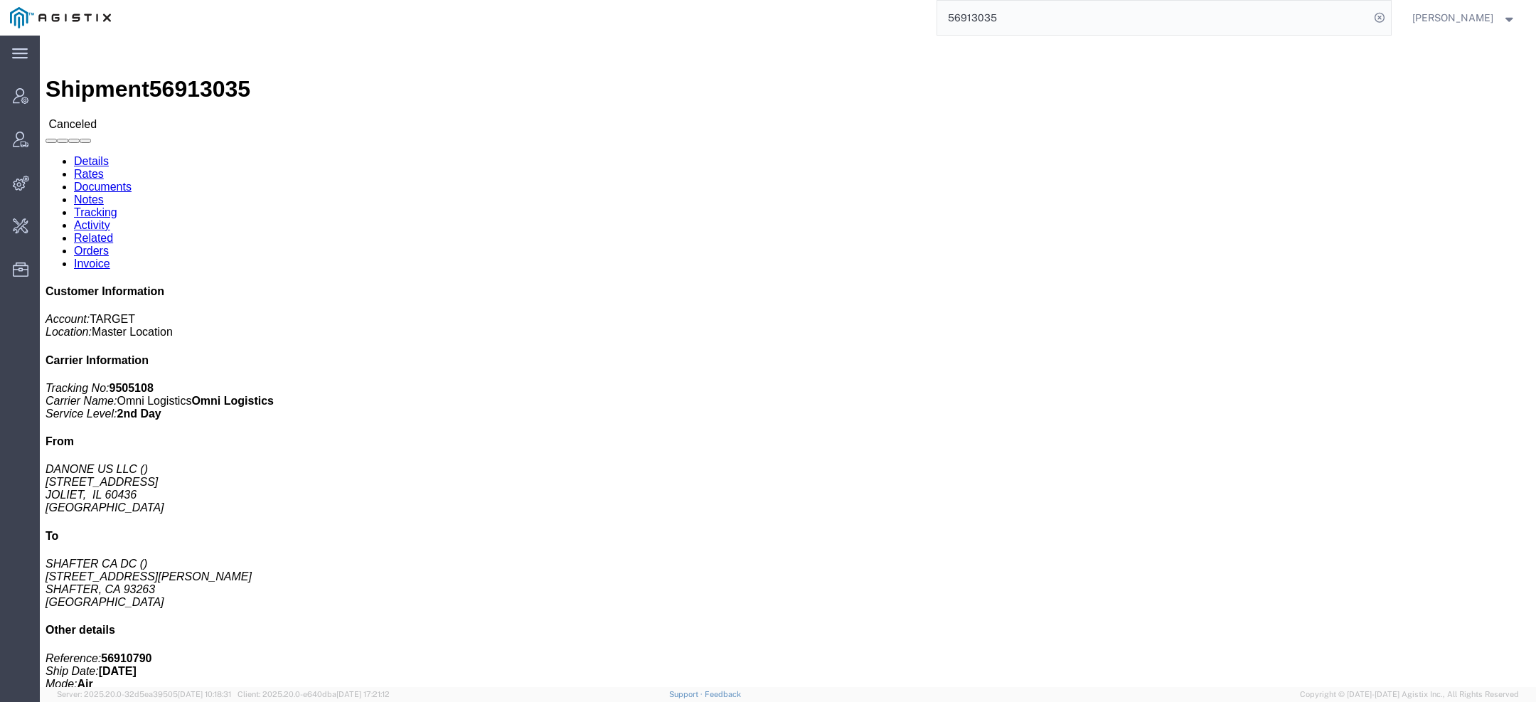
paste input "188"
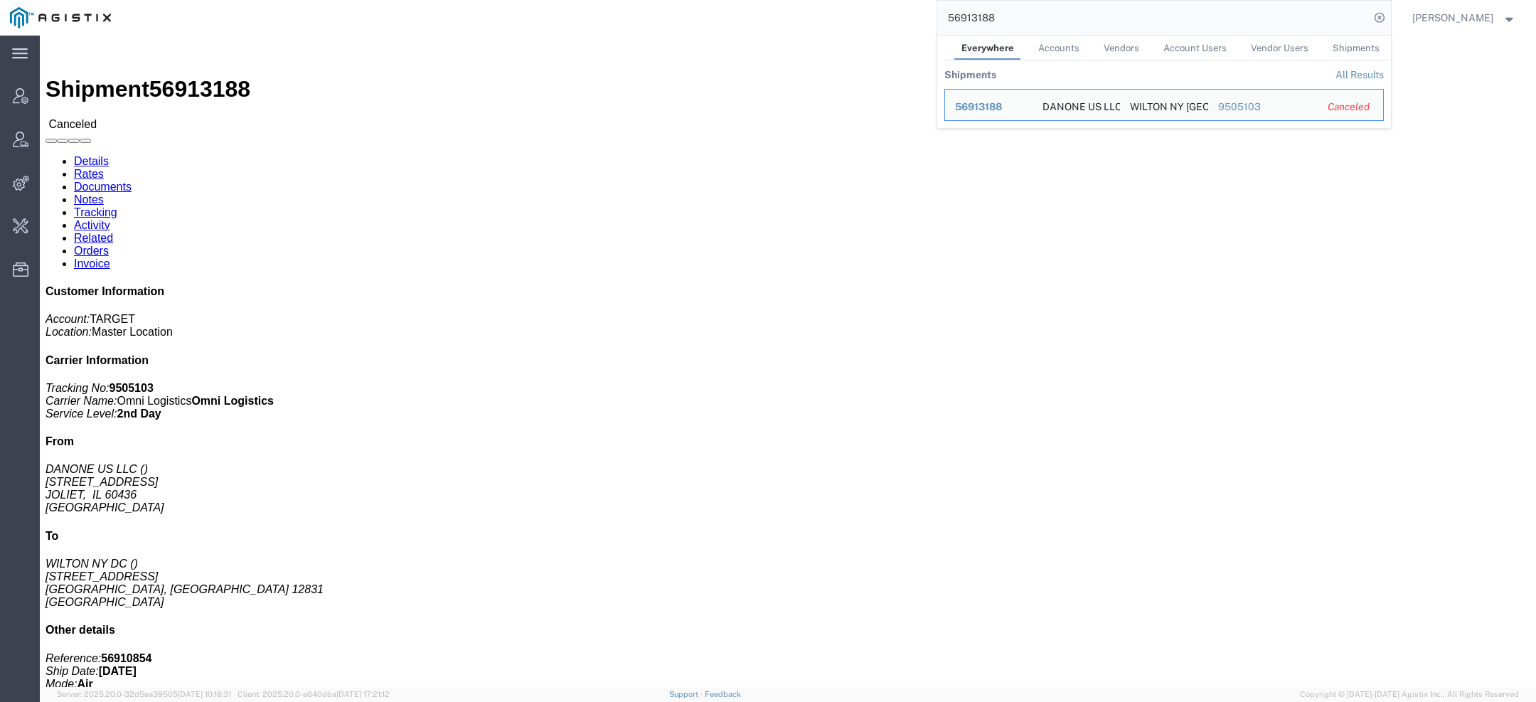
click span "56913188"
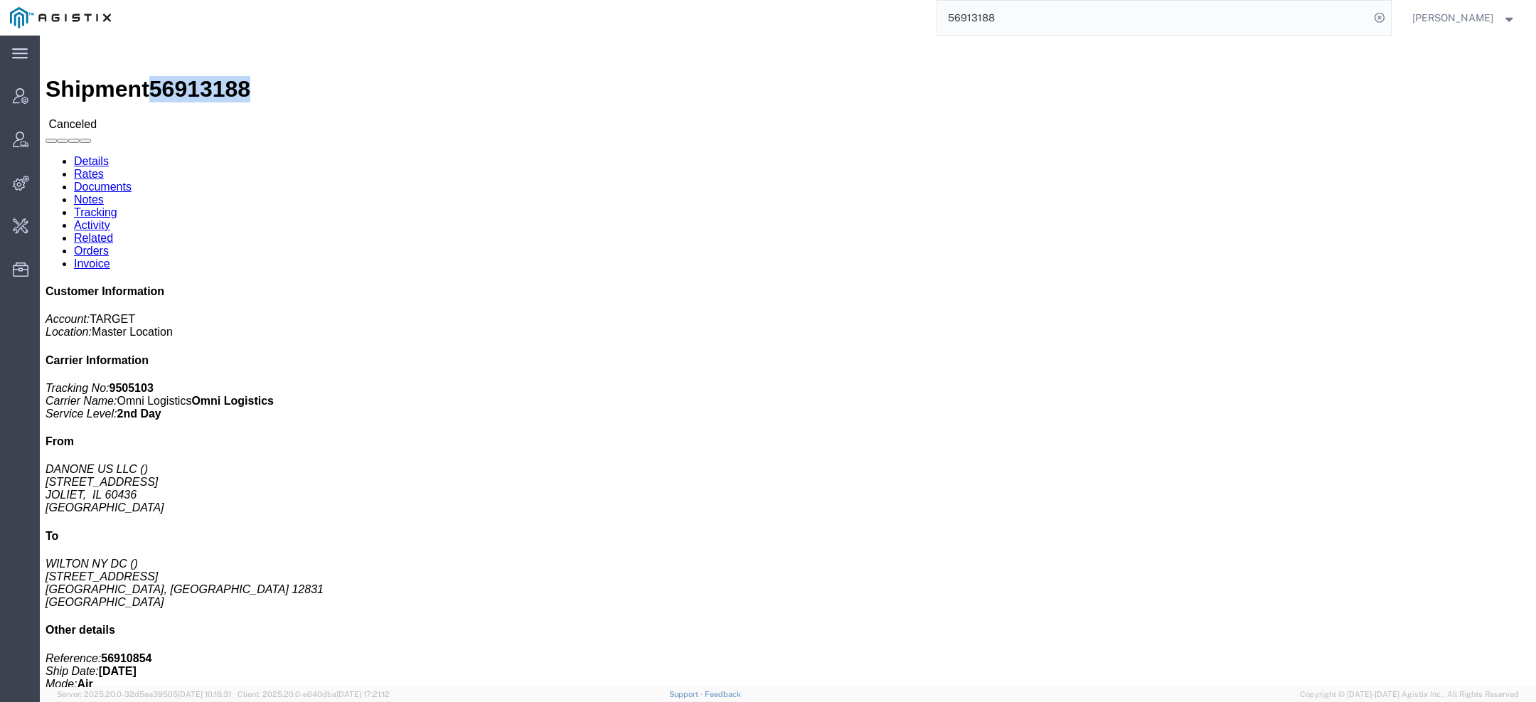
copy span "56913188"
drag, startPoint x: 787, startPoint y: 14, endPoint x: 607, endPoint y: 3, distance: 180.2
click at [613, 5] on div "56913188" at bounding box center [756, 18] width 1270 height 36
paste input "020"
type input "56913020"
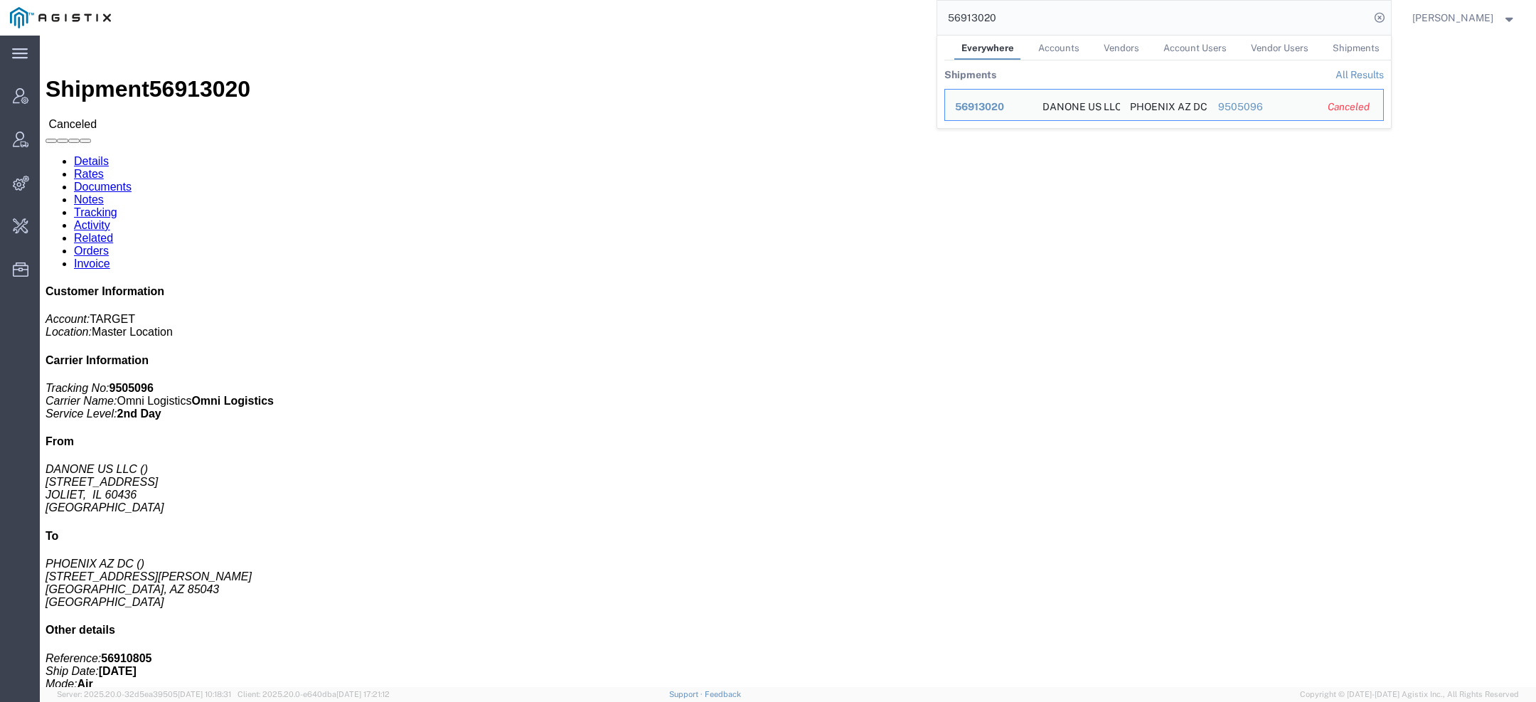
click span "56913020"
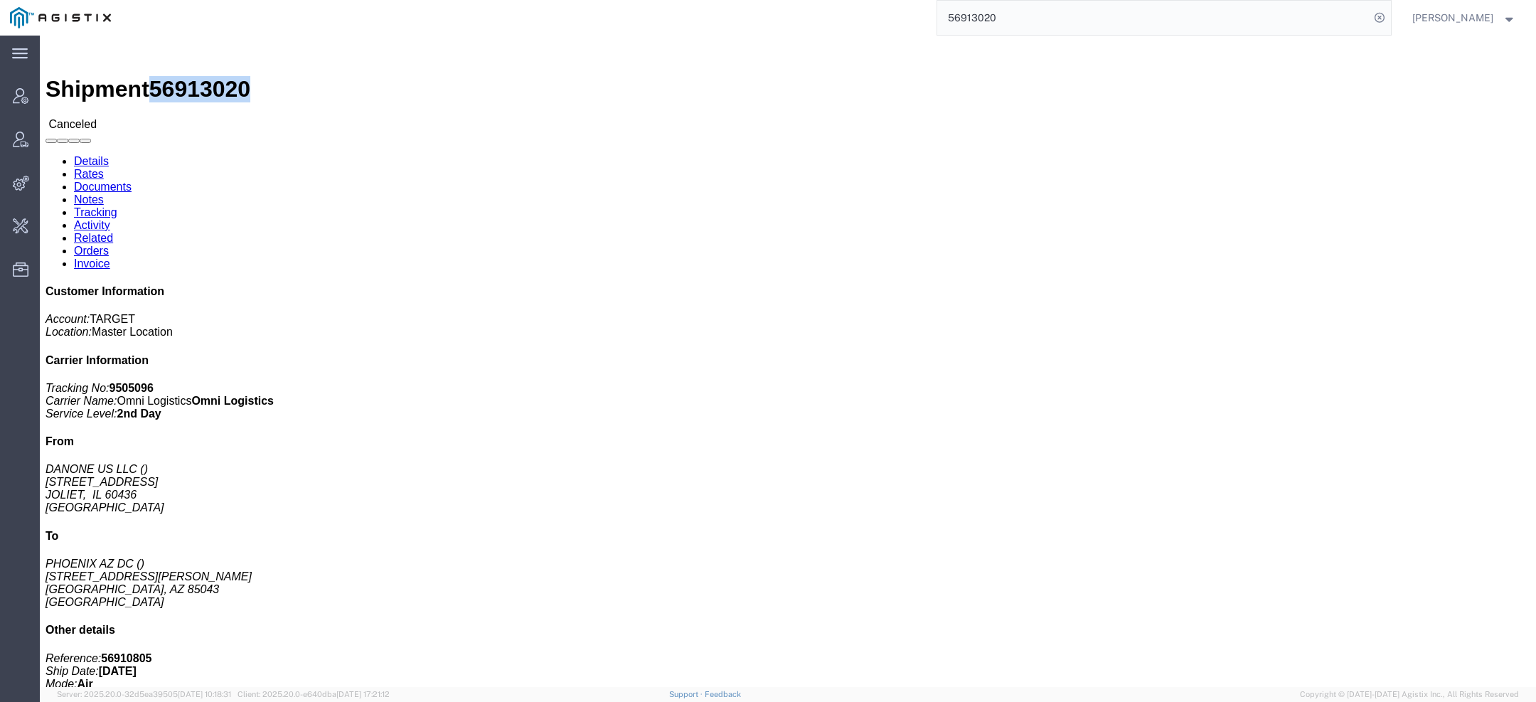
click span "56913020"
copy span "56913020"
click link "Activity"
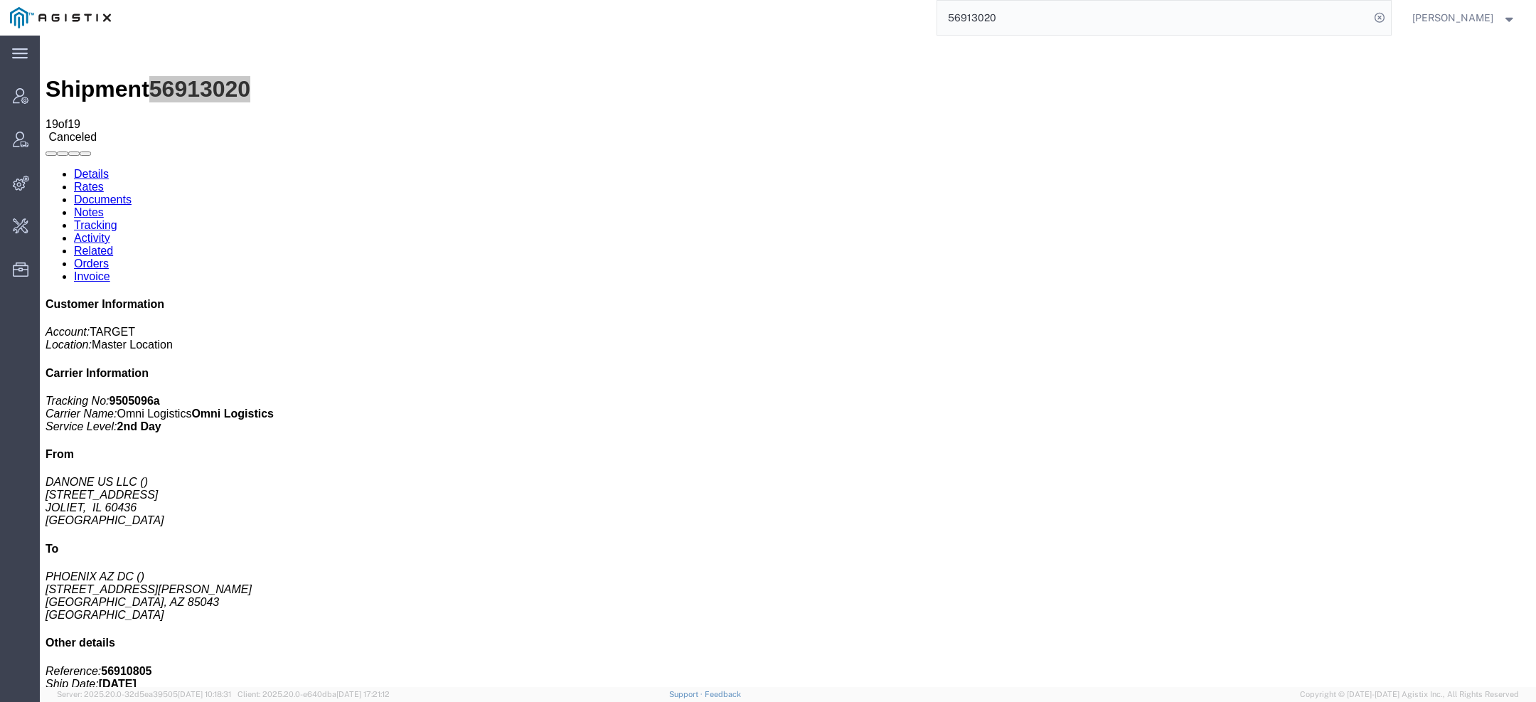
scroll to position [113, 0]
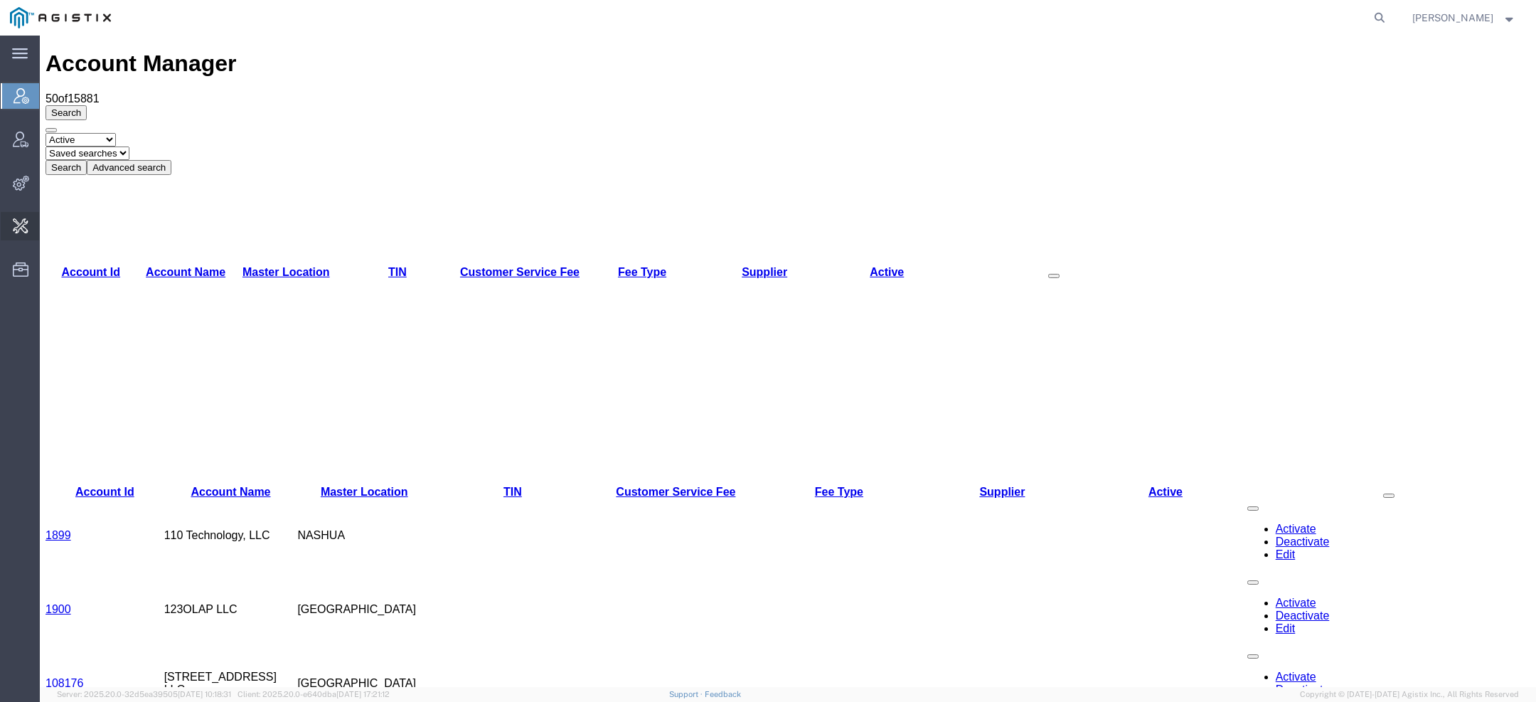
click at [0, 0] on span "Change Carrier" at bounding box center [0, 0] width 0 height 0
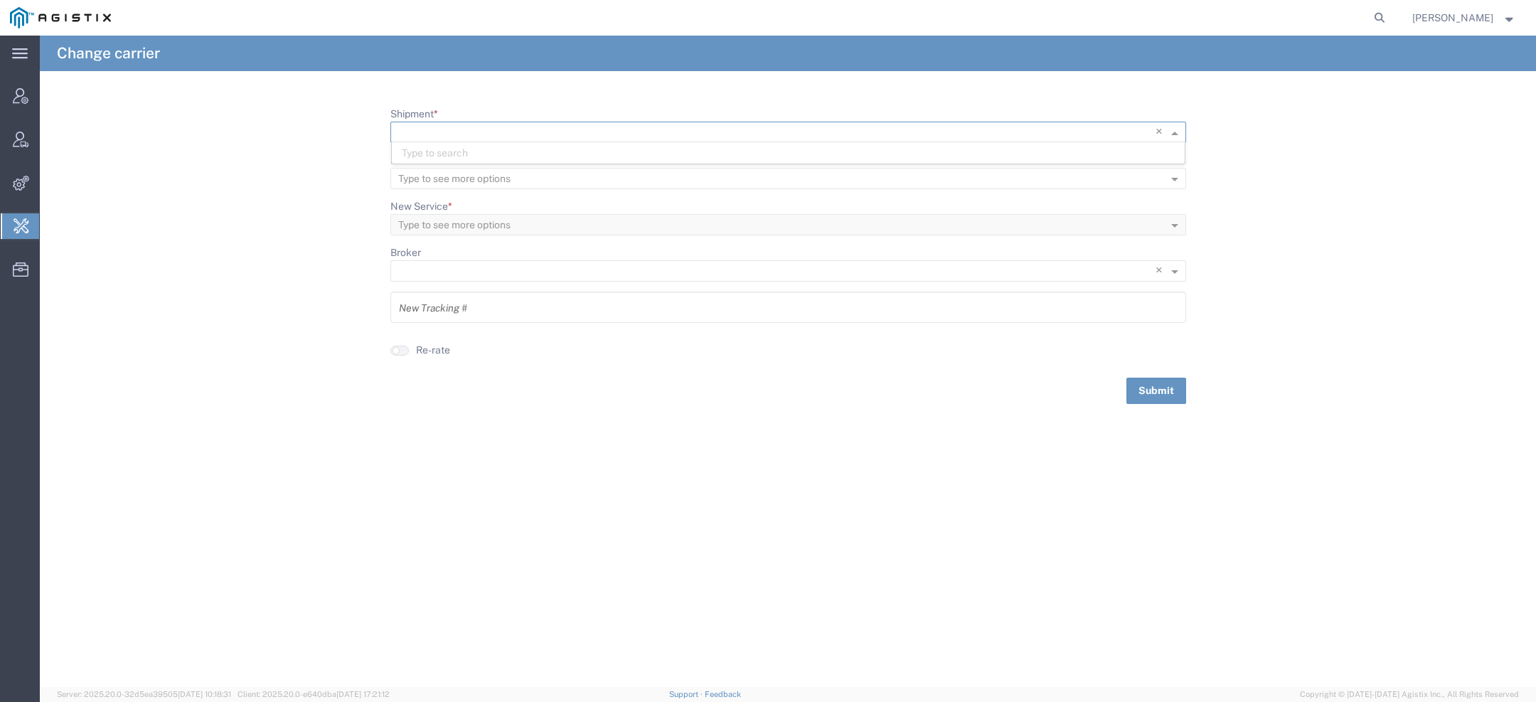
click at [458, 134] on input "Shipment *" at bounding box center [759, 133] width 722 height 20
paste input "56913053"
type input "56913053"
click at [449, 154] on span "56913053" at bounding box center [426, 152] width 49 height 11
click at [466, 309] on input "9505102" at bounding box center [788, 307] width 779 height 25
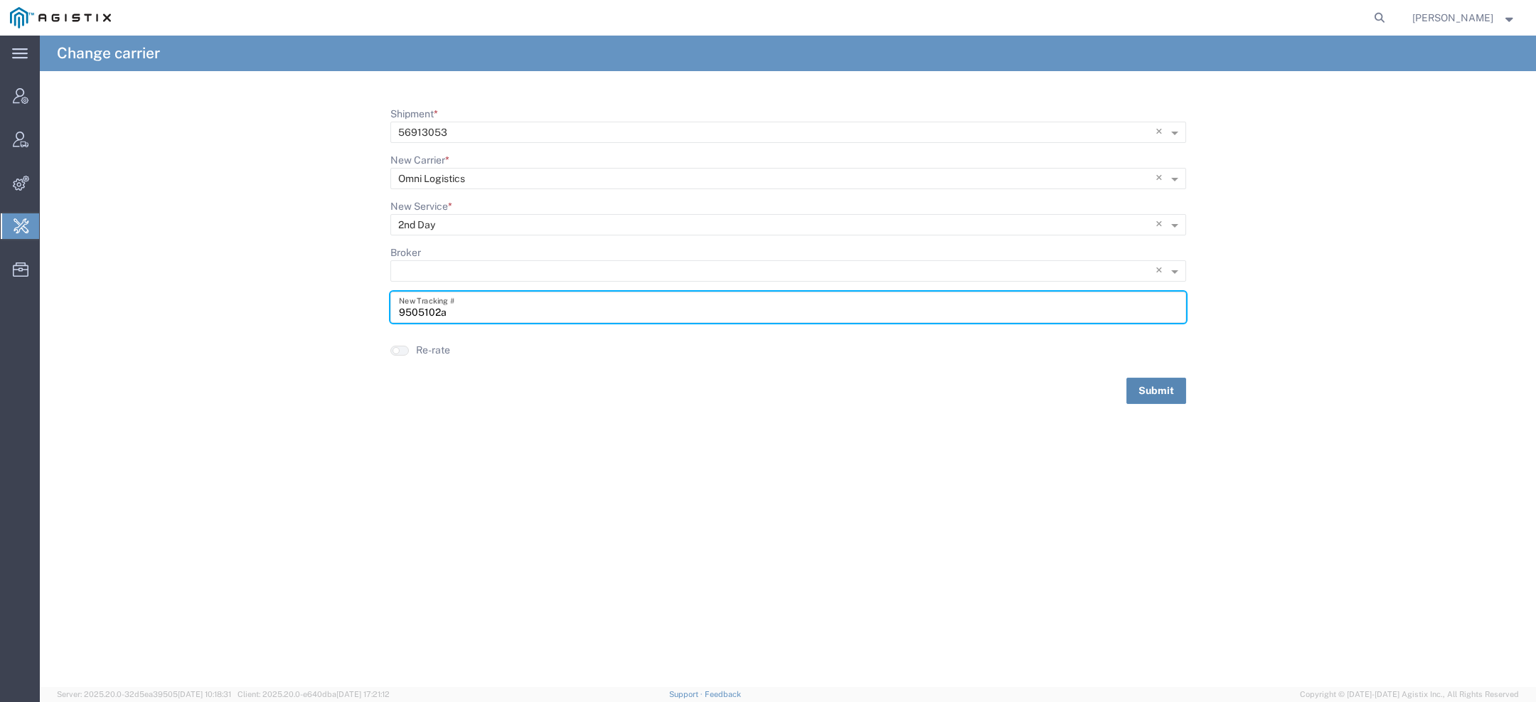
type input "9505102a"
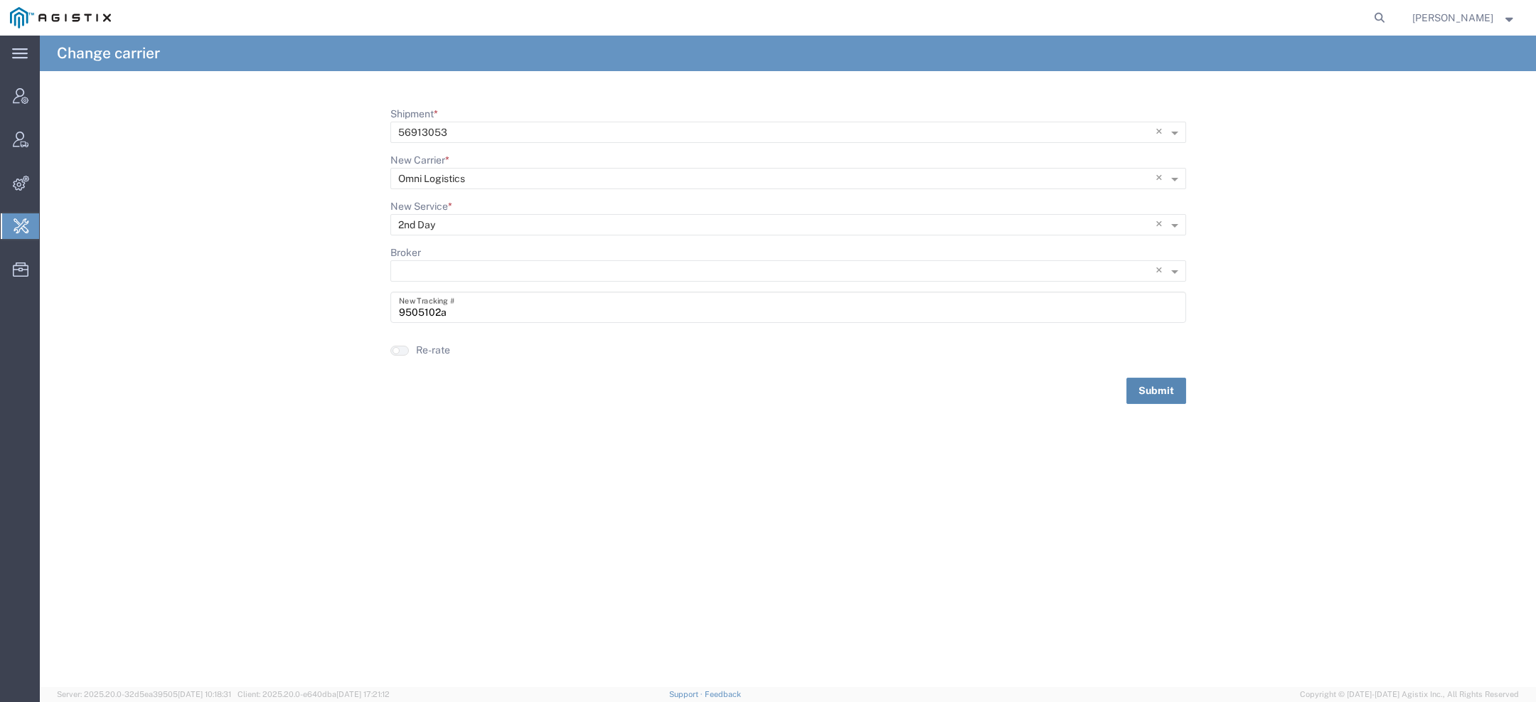
click at [1138, 385] on button "Submit" at bounding box center [1156, 391] width 60 height 26
click at [442, 129] on input "Shipment *" at bounding box center [765, 133] width 734 height 20
paste input "56913118"
type input "56913118"
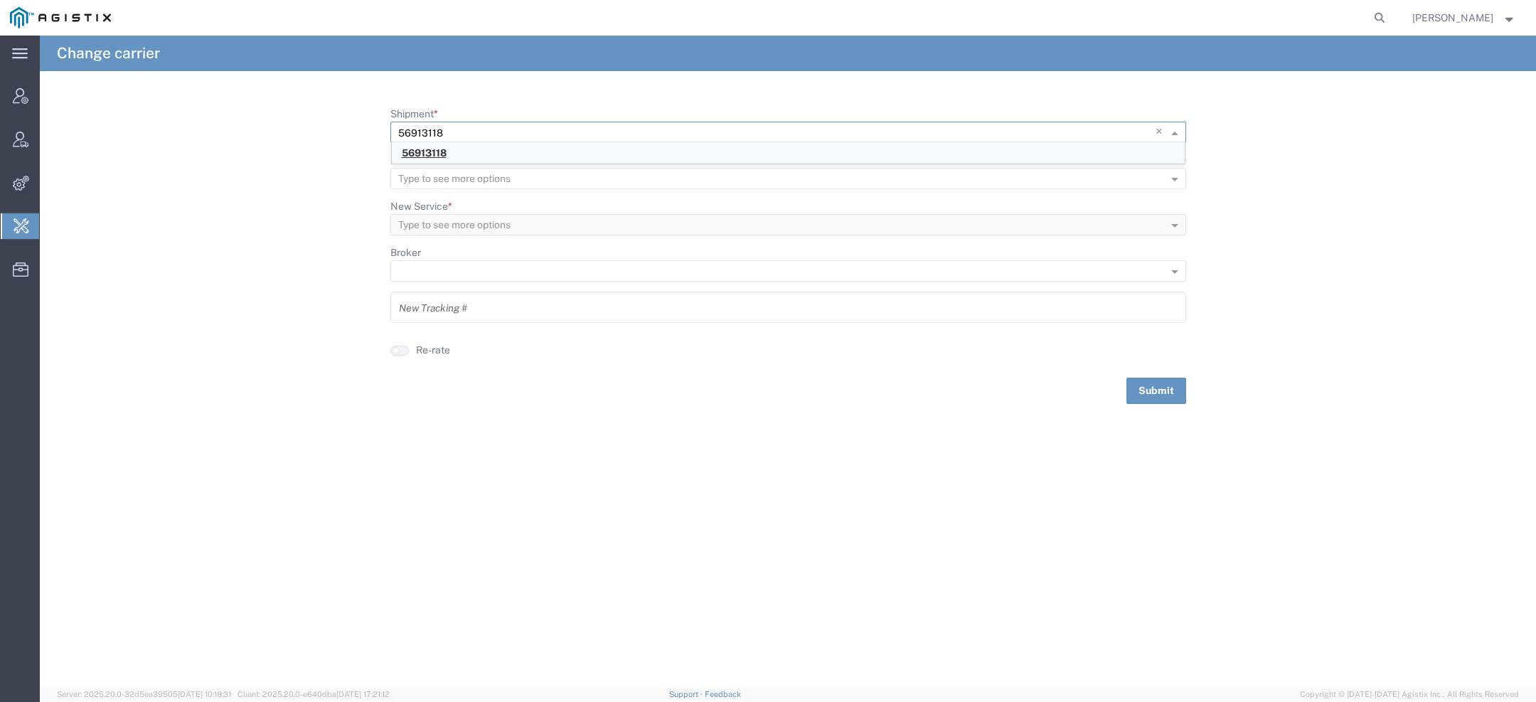
click at [456, 154] on div "56913118" at bounding box center [788, 152] width 793 height 21
click at [485, 314] on input "9505104" at bounding box center [788, 307] width 779 height 25
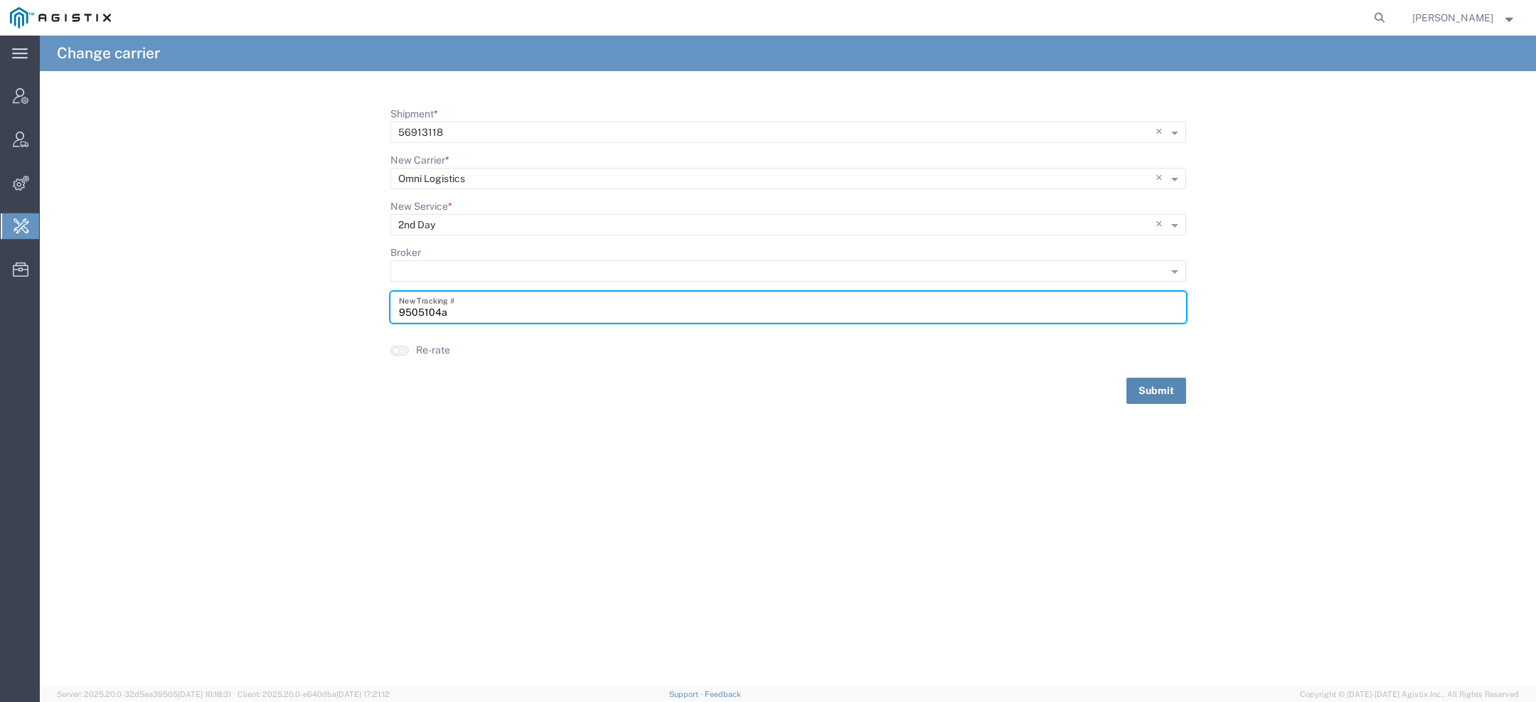
type input "9505104a"
click at [1131, 388] on button "Submit" at bounding box center [1156, 391] width 60 height 26
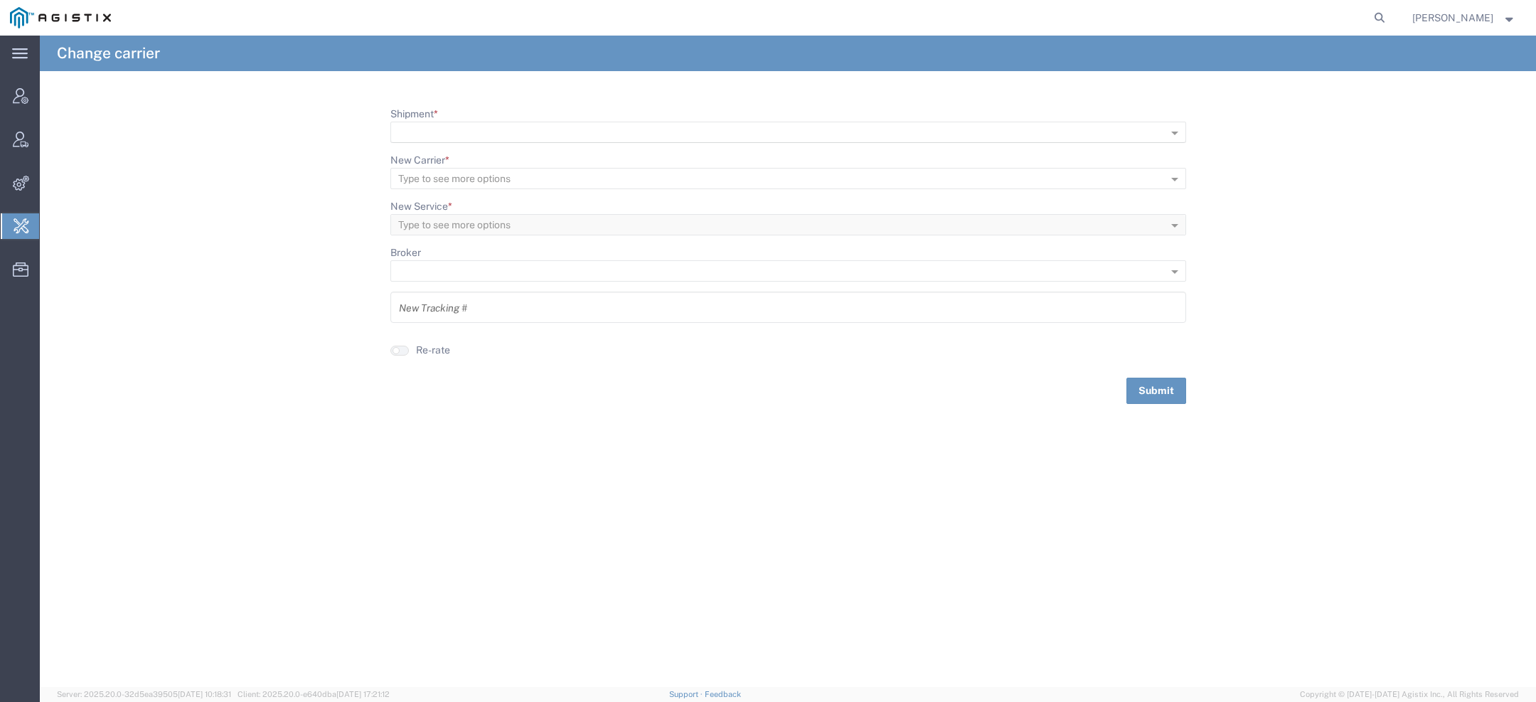
click at [420, 135] on input "Shipment *" at bounding box center [765, 133] width 734 height 20
paste input "56913211"
type input "56913211"
click at [422, 150] on span "56913211" at bounding box center [424, 152] width 45 height 11
click at [474, 315] on input "9505101" at bounding box center [788, 307] width 779 height 25
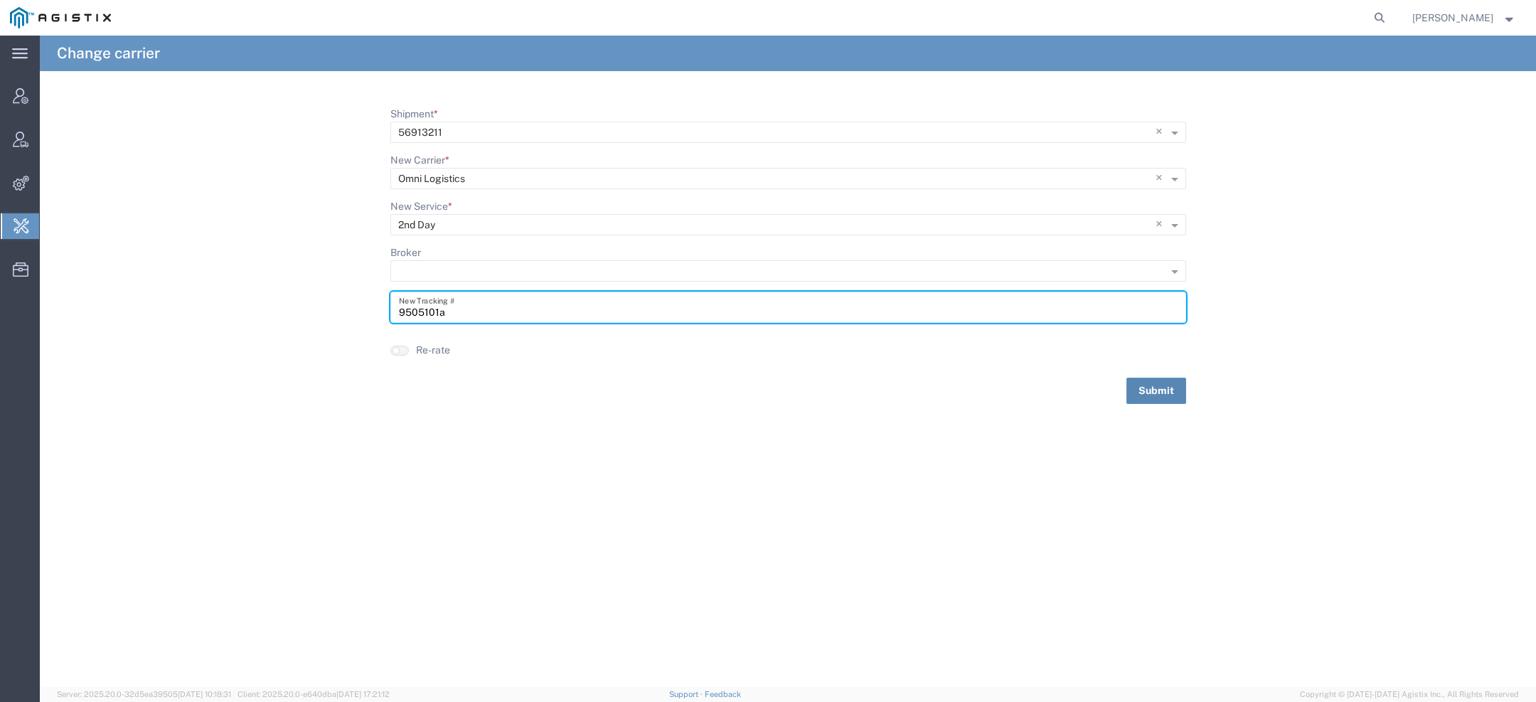
type input "9505101a"
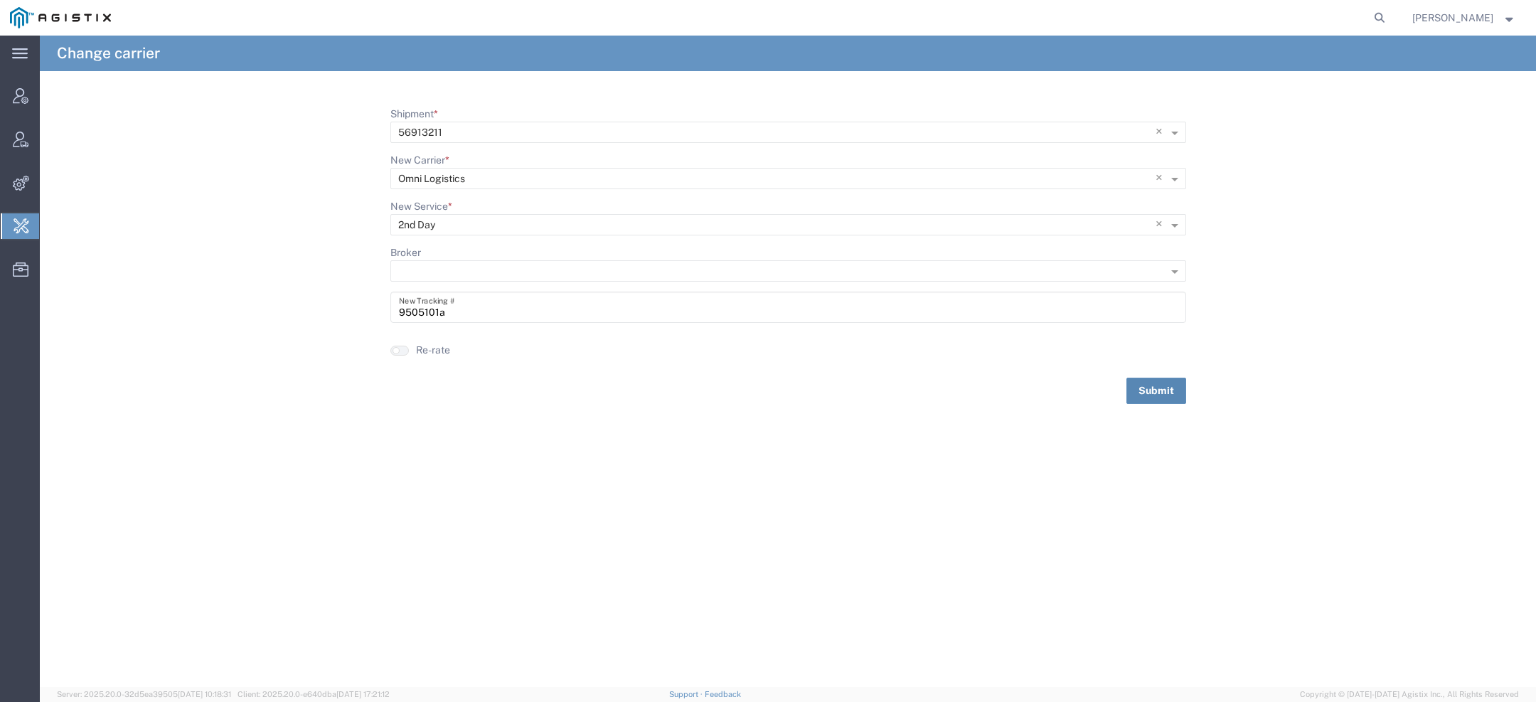
click at [1136, 393] on button "Submit" at bounding box center [1156, 391] width 60 height 26
click at [452, 129] on input "Shipment *" at bounding box center [765, 133] width 734 height 20
paste input "56913144"
type input "56913144"
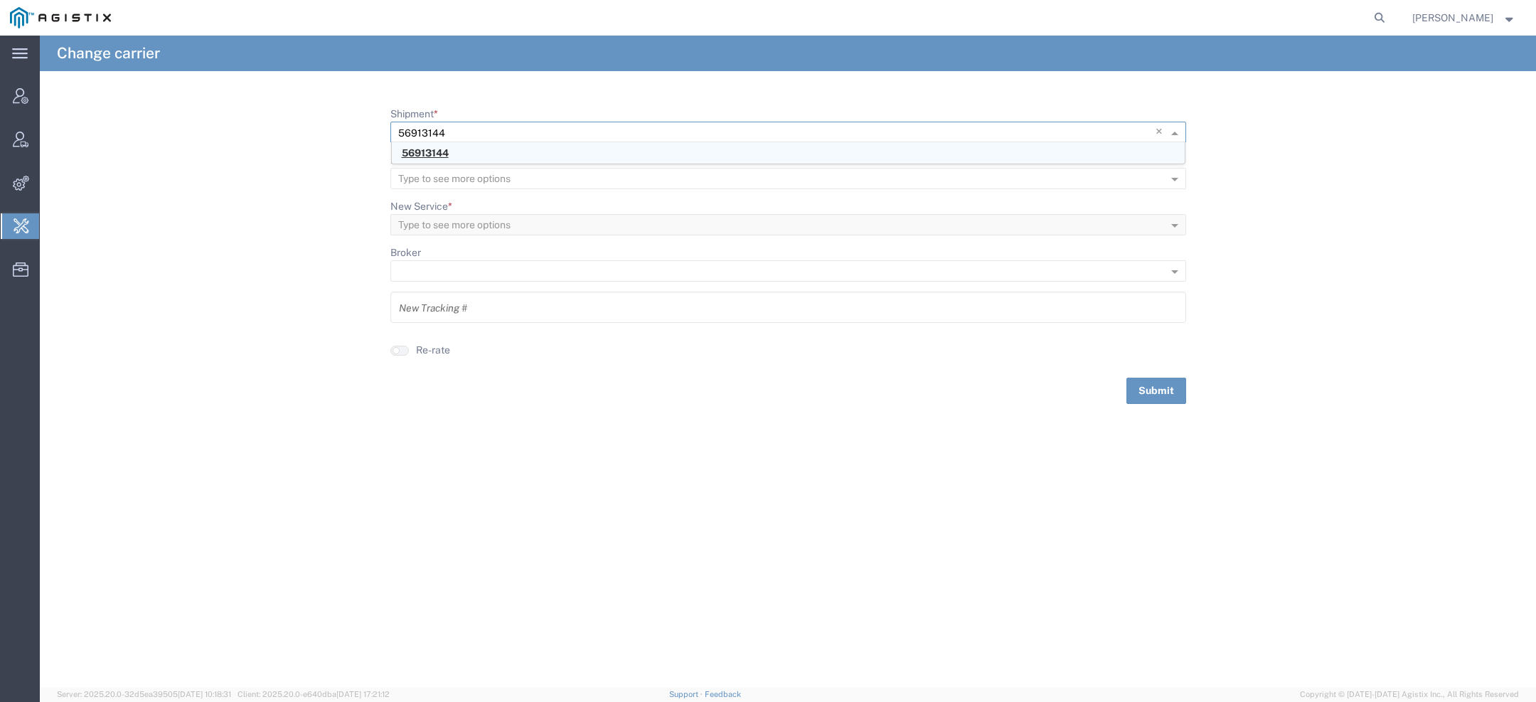
click at [457, 150] on div "56913144" at bounding box center [788, 152] width 793 height 21
click at [491, 317] on input "9505105" at bounding box center [788, 307] width 779 height 25
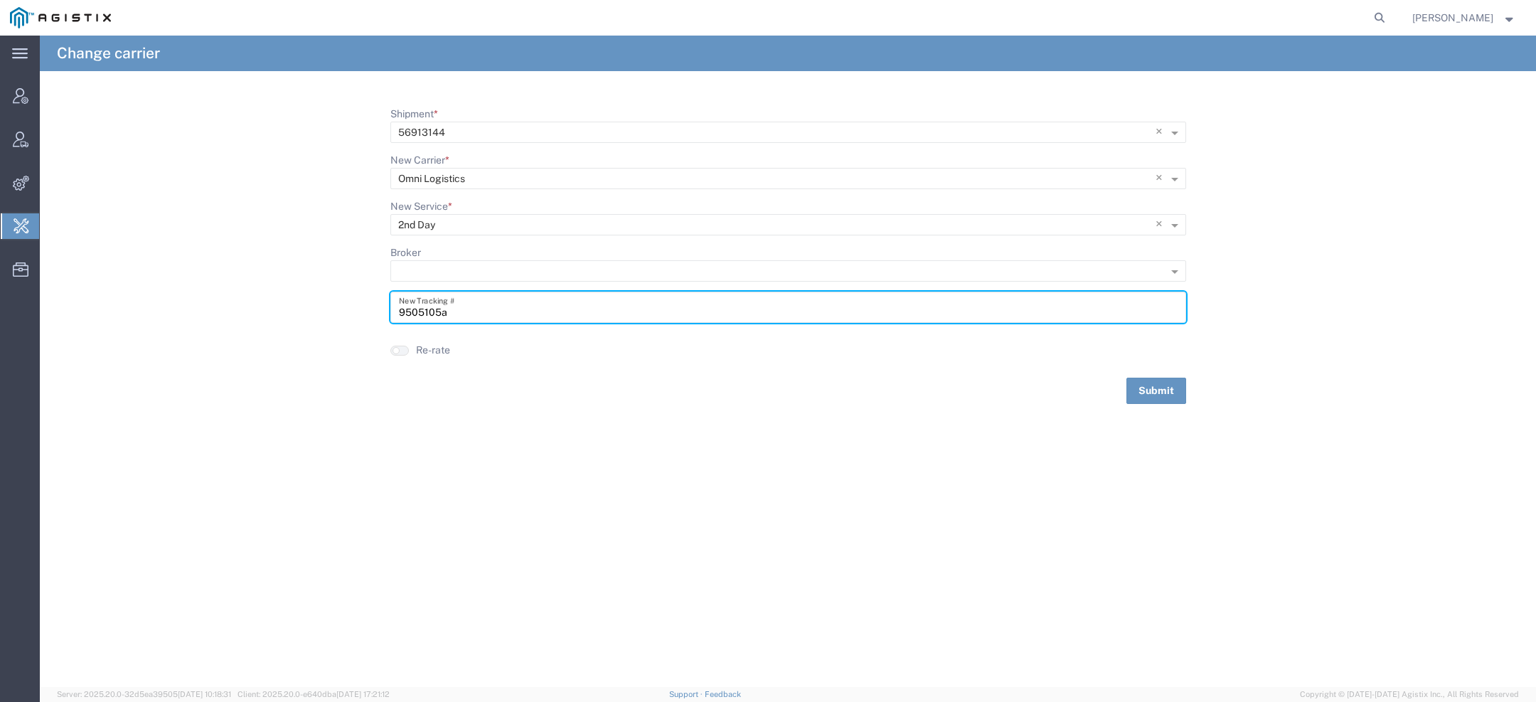
type input "9505105a"
click at [1158, 400] on button "Submit" at bounding box center [1156, 391] width 60 height 26
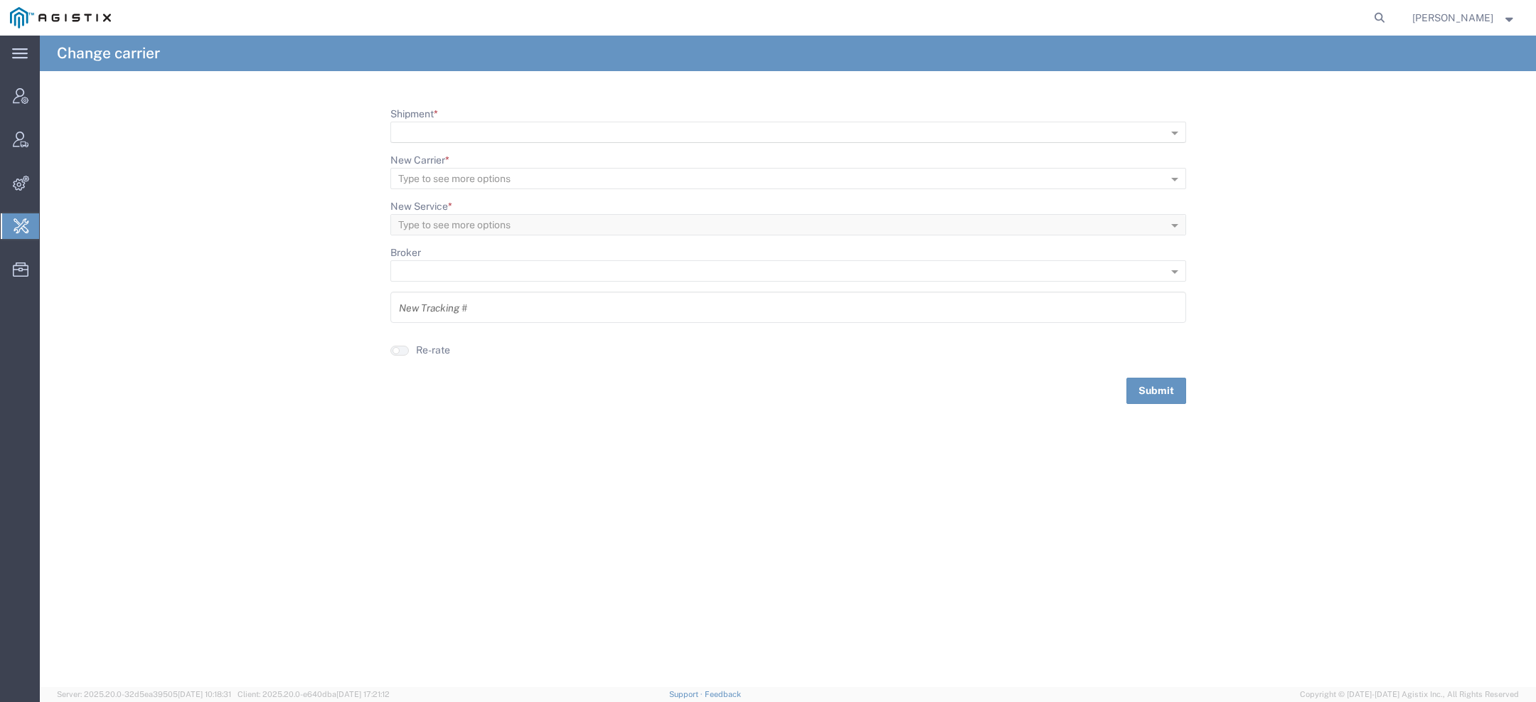
click at [493, 132] on input "Shipment *" at bounding box center [765, 133] width 734 height 20
paste input "56913035"
type input "56913035"
click at [456, 153] on div "56913035" at bounding box center [788, 152] width 793 height 21
click at [527, 314] on input "9505108" at bounding box center [788, 307] width 779 height 25
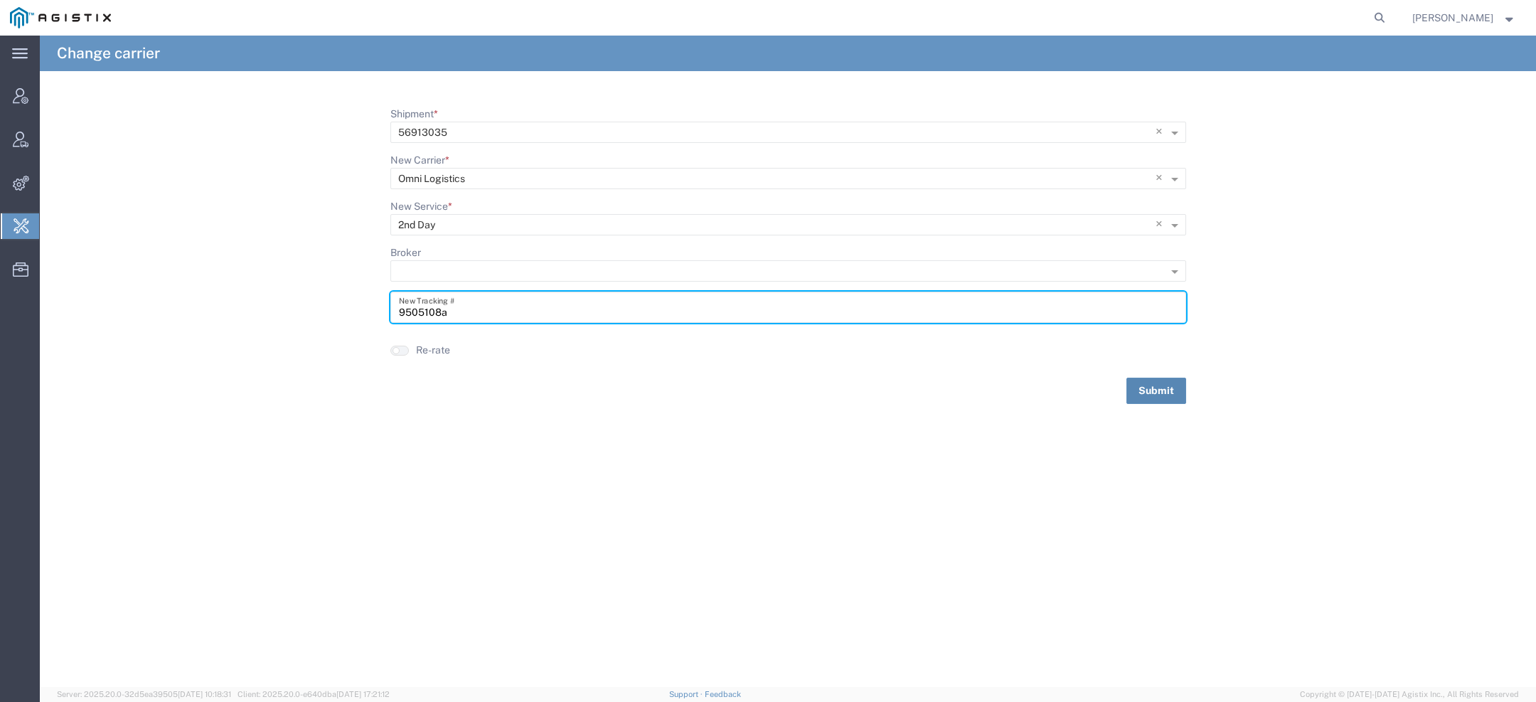
type input "9505108a"
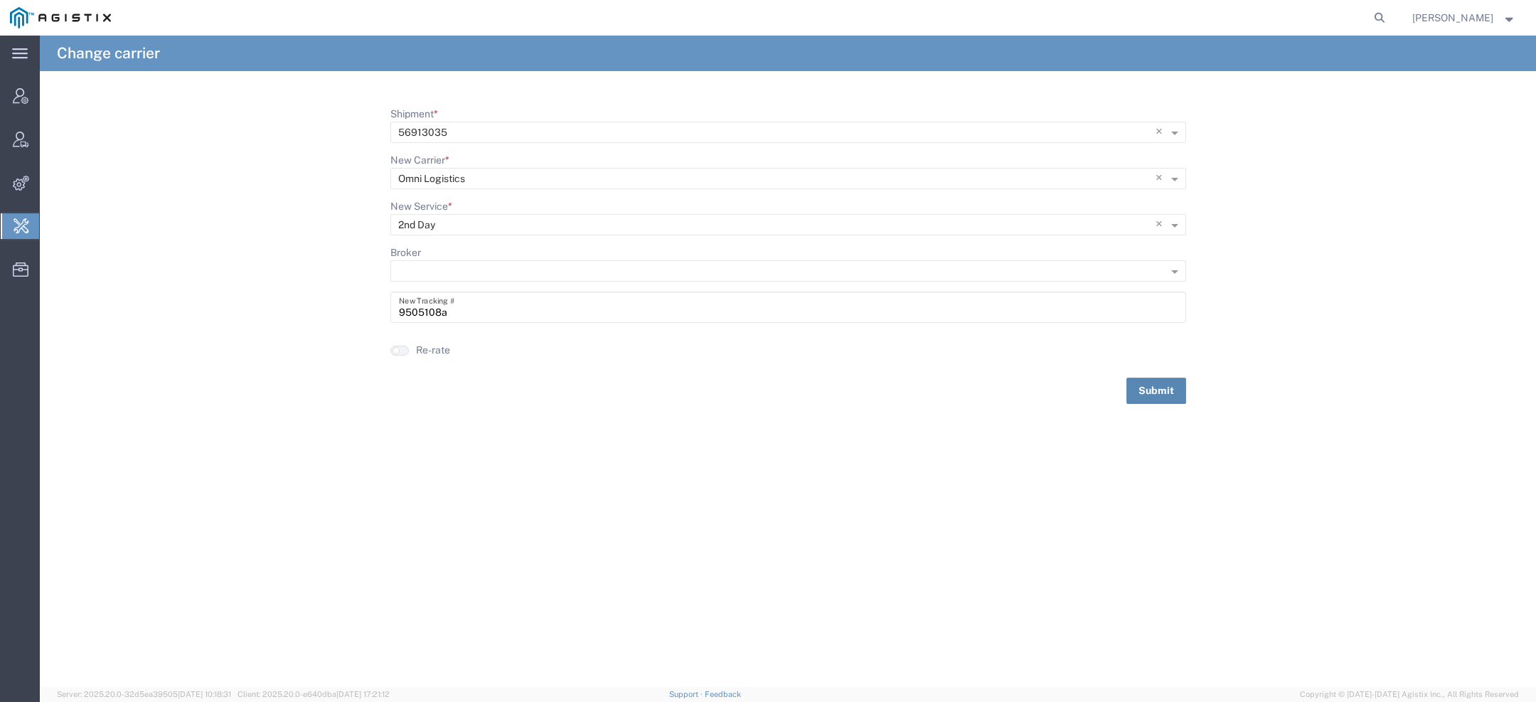
click at [1150, 397] on button "Submit" at bounding box center [1156, 391] width 60 height 26
click at [437, 129] on input "Shipment *" at bounding box center [765, 133] width 734 height 20
paste input "56913188"
type input "56913188"
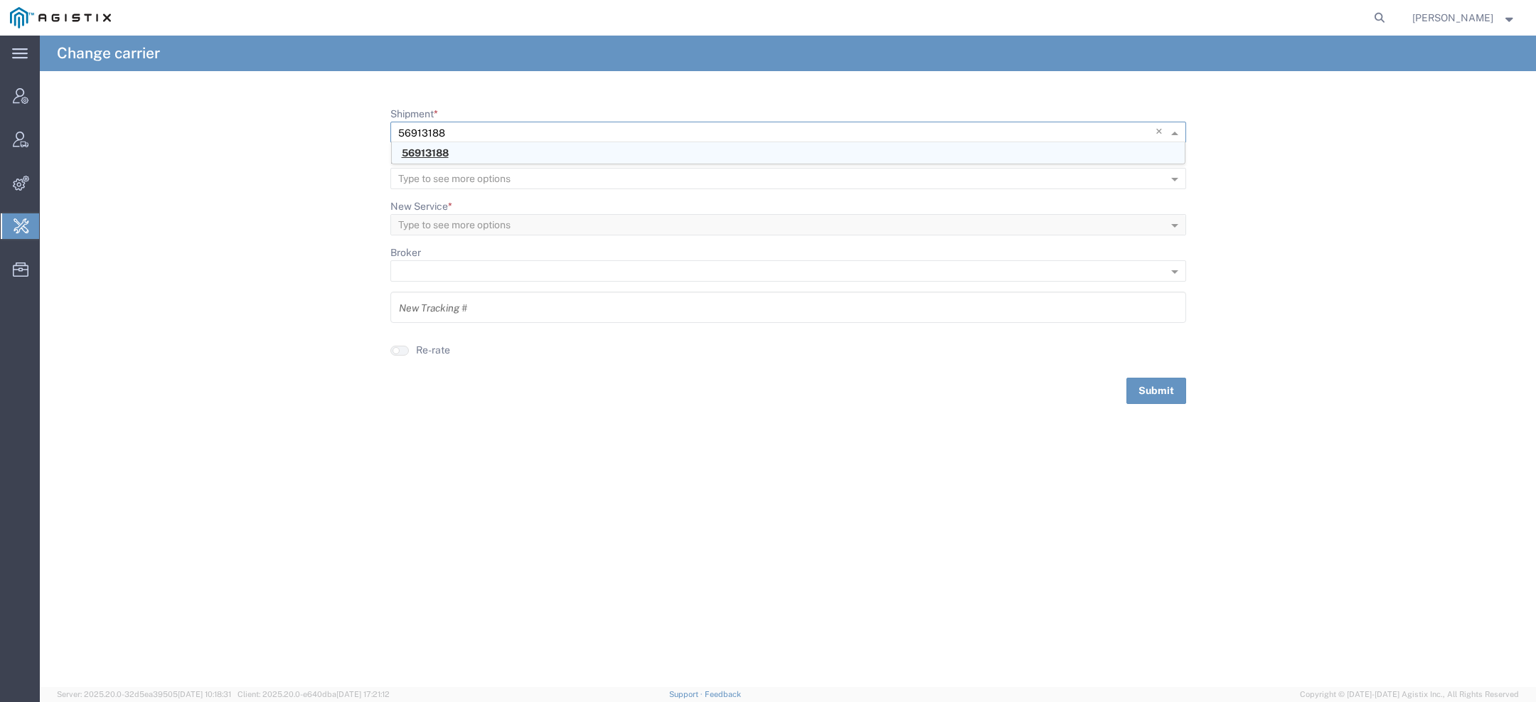
click at [438, 147] on span "56913188" at bounding box center [425, 152] width 47 height 11
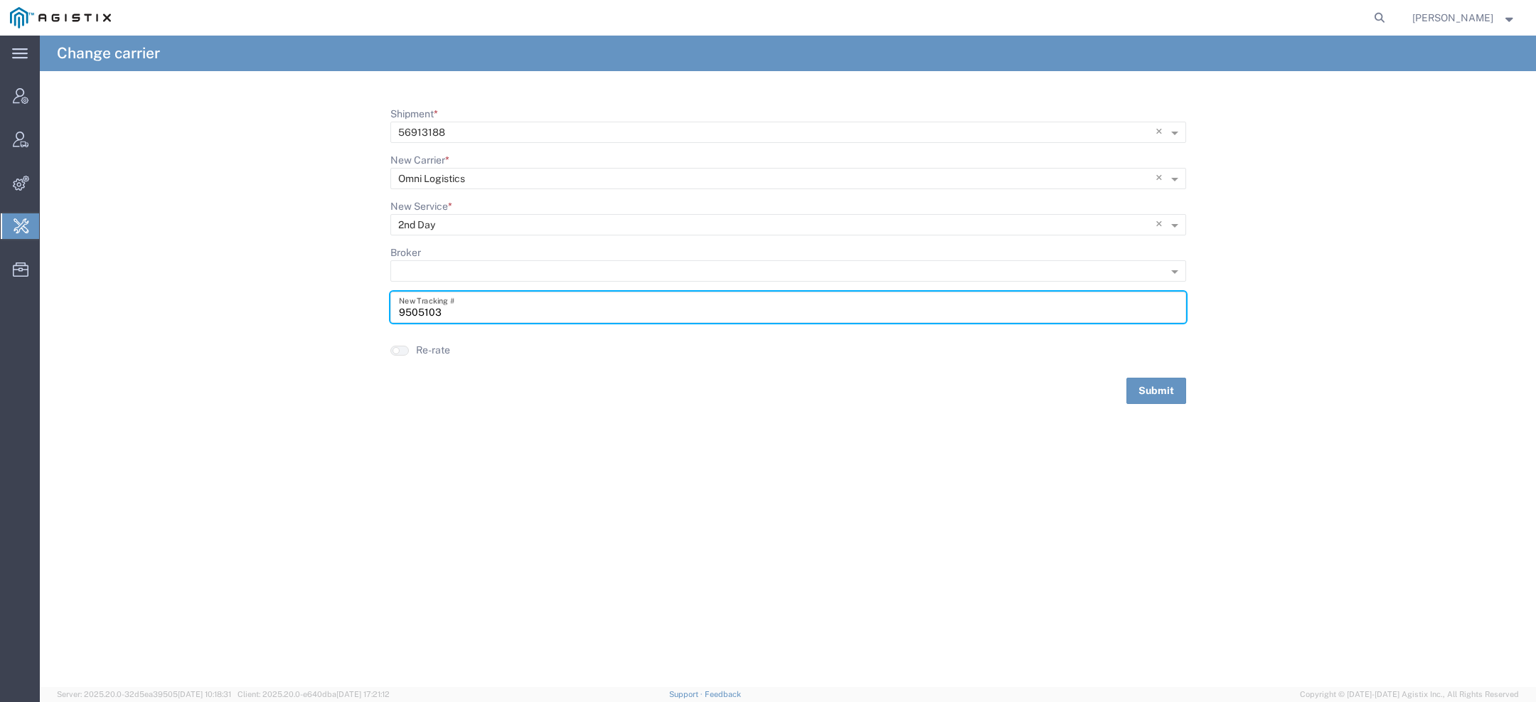
click at [491, 302] on input "9505103" at bounding box center [788, 307] width 779 height 25
click at [492, 317] on input "a9505103" at bounding box center [788, 307] width 779 height 25
click at [402, 317] on input "a9505103" at bounding box center [788, 307] width 779 height 25
click at [469, 316] on input "9505103" at bounding box center [788, 307] width 779 height 25
type input "9505103a"
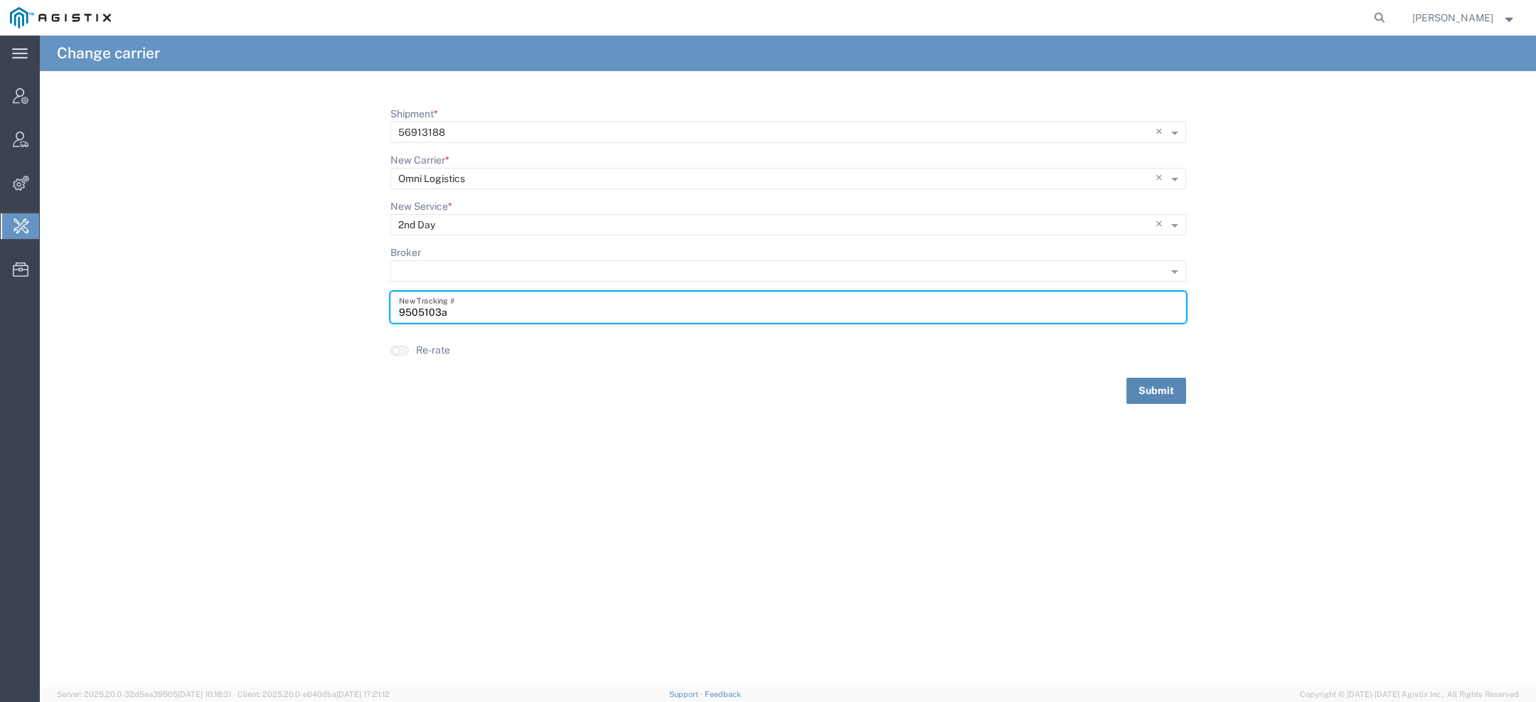
click at [1175, 393] on button "Submit" at bounding box center [1156, 391] width 60 height 26
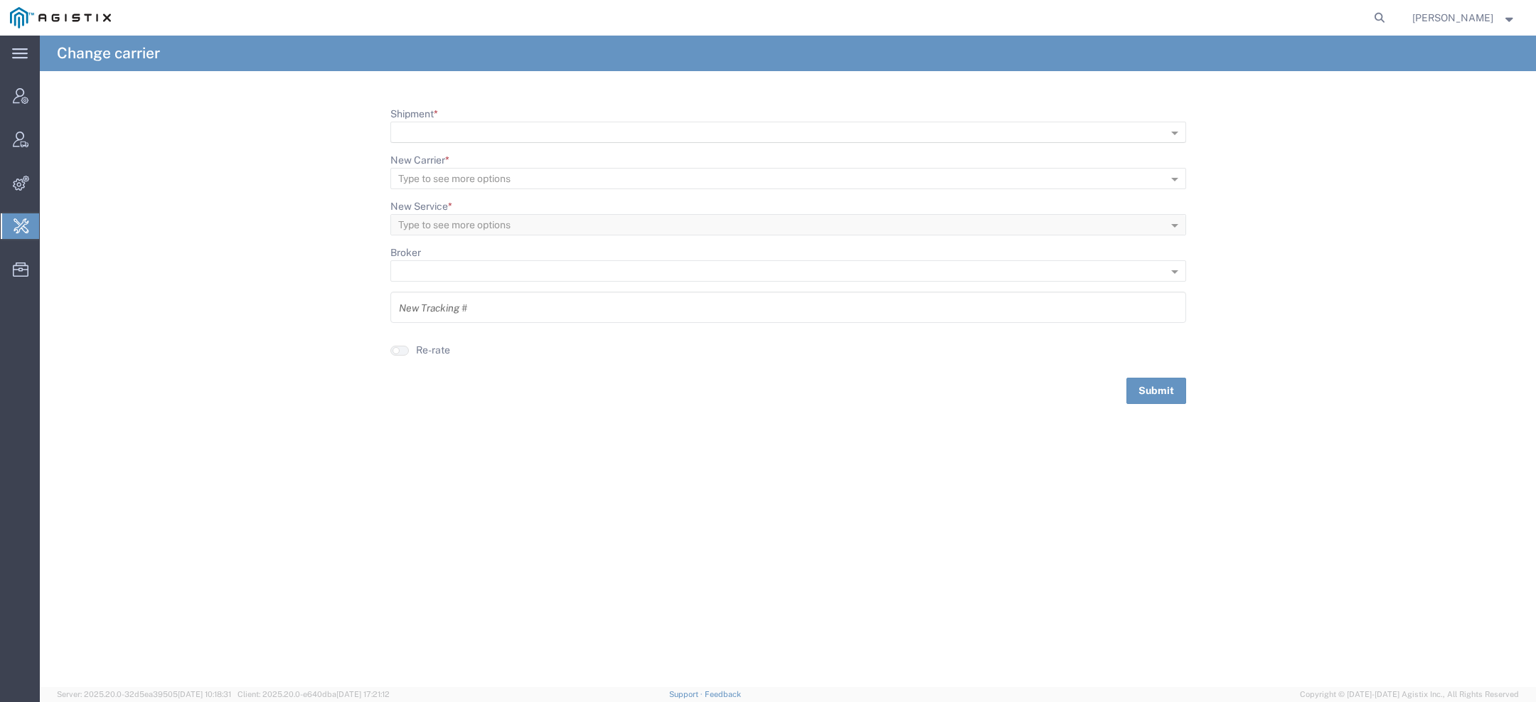
click at [475, 133] on input "Shipment *" at bounding box center [765, 133] width 734 height 20
paste input "56913020"
type input "56913020"
click at [454, 156] on div "56913020" at bounding box center [788, 152] width 793 height 21
click at [454, 314] on input "9505096" at bounding box center [788, 307] width 779 height 25
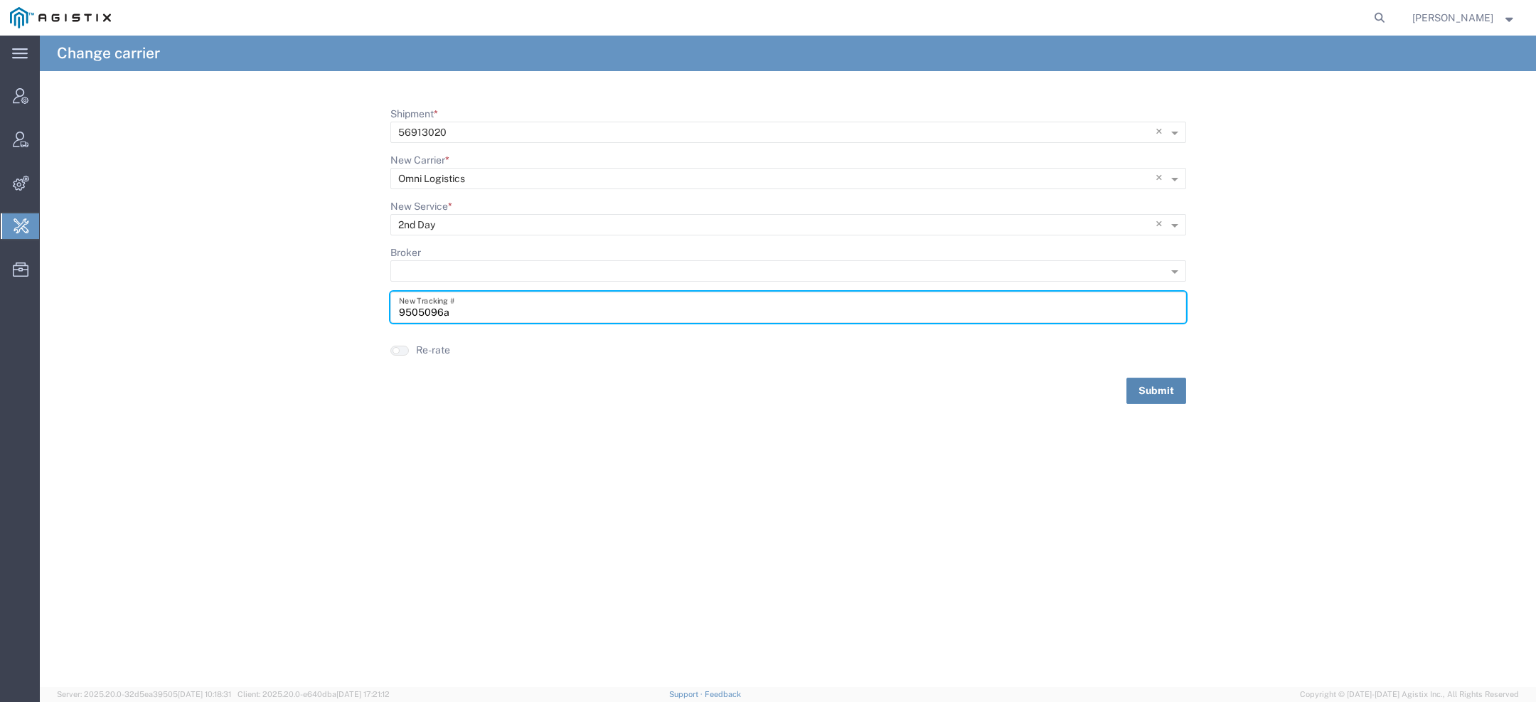
type input "9505096a"
click at [1158, 395] on button "Submit" at bounding box center [1156, 391] width 60 height 26
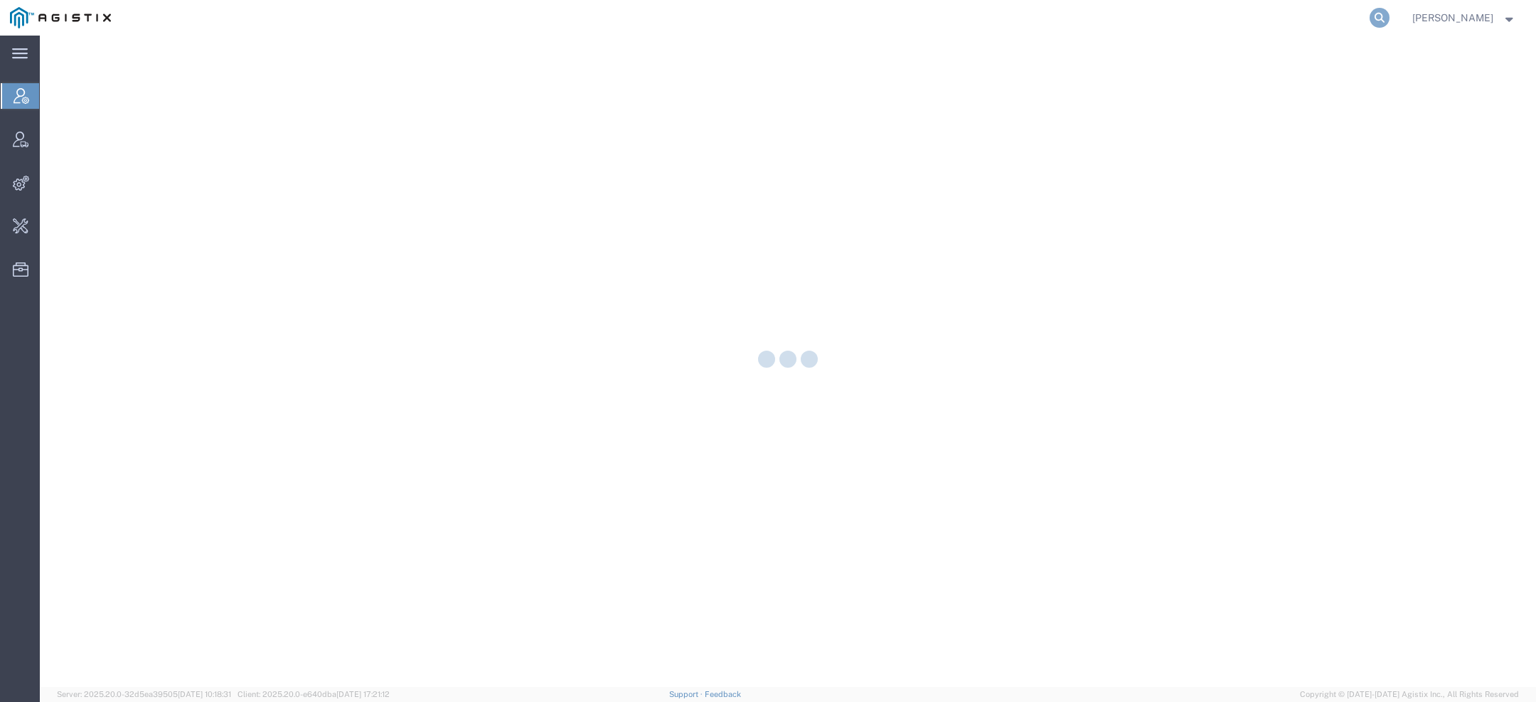
click at [1375, 19] on icon at bounding box center [1379, 18] width 20 height 20
paste input "LynnCo Supply Chain Solutions"
type input "LynnCo Supply Chain Solutions"
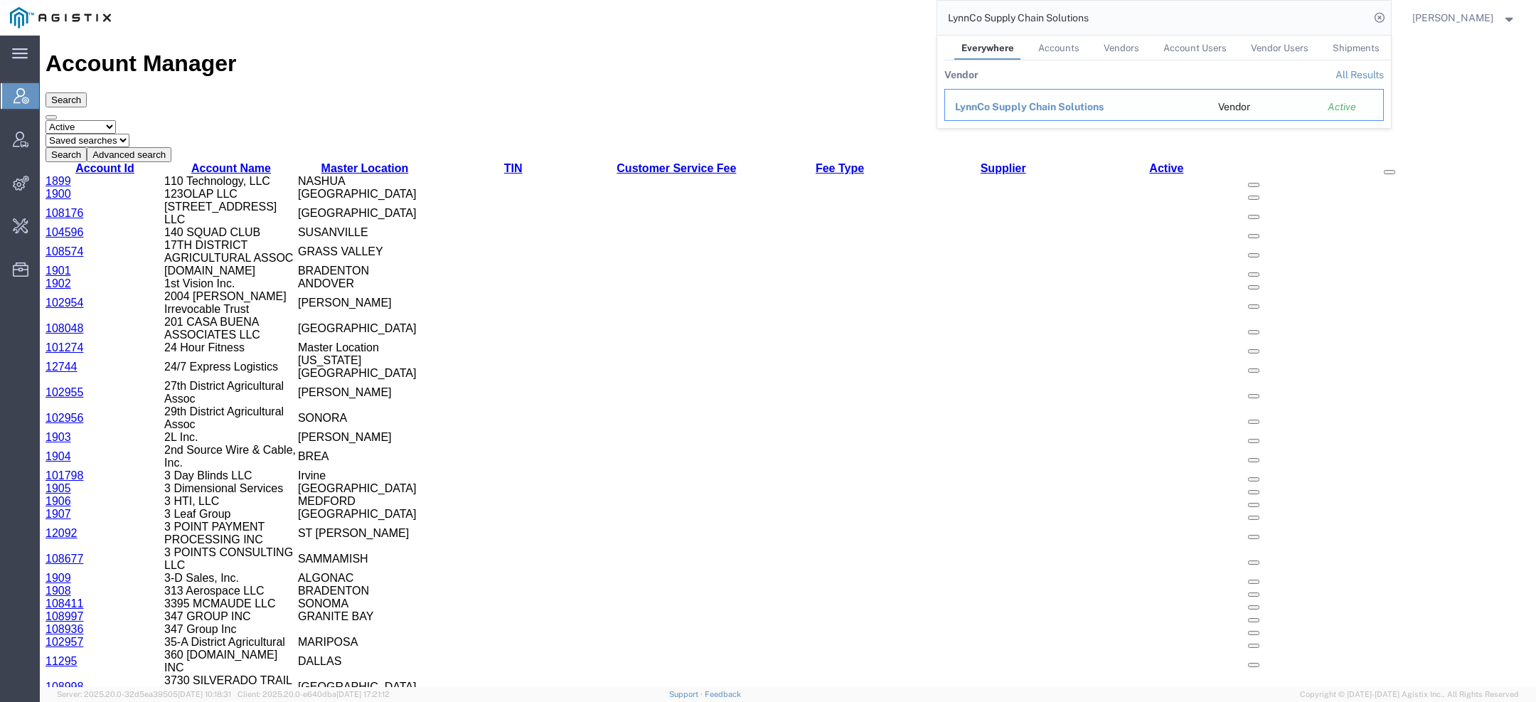
click at [1049, 106] on span "LynnCo Supply Chain Solutions" at bounding box center [1029, 106] width 149 height 11
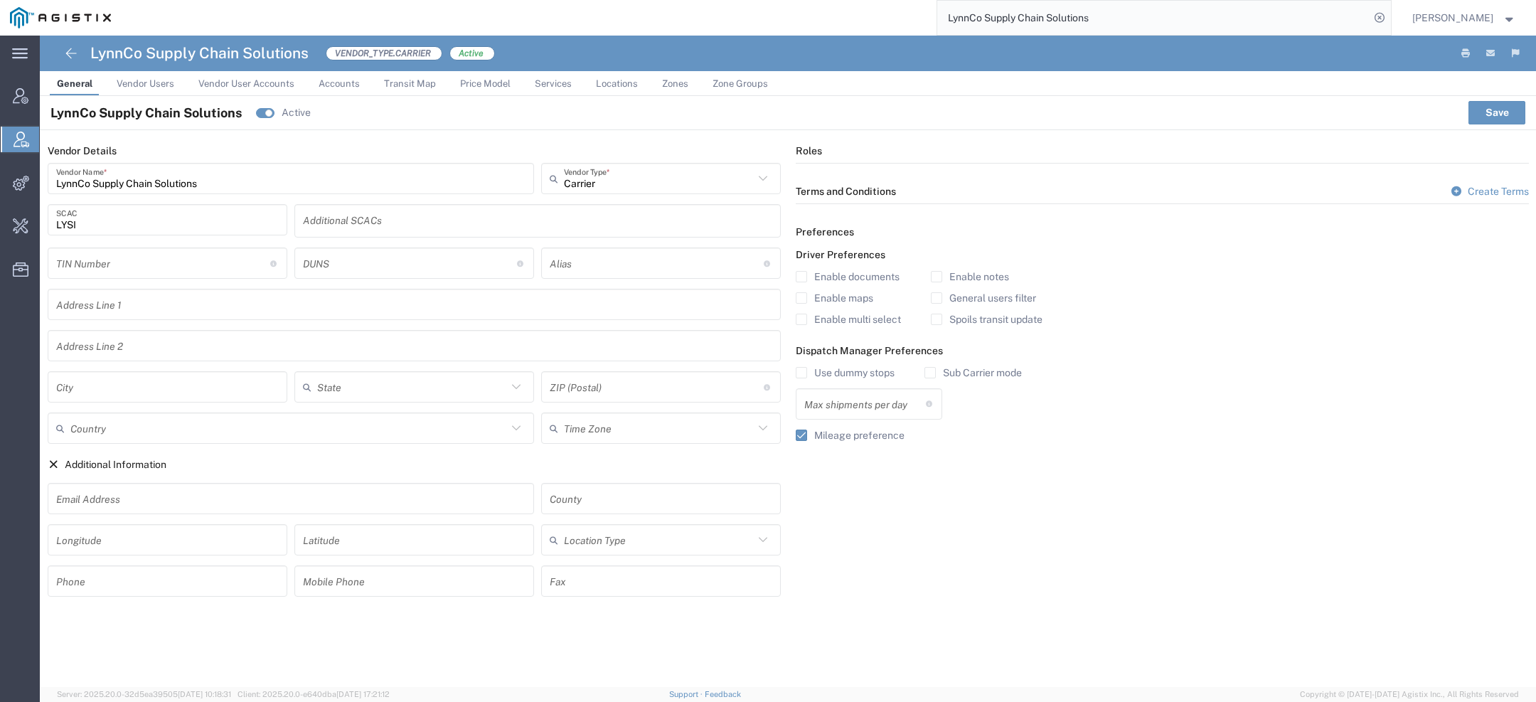
click at [149, 82] on span "Vendor Users" at bounding box center [146, 83] width 58 height 11
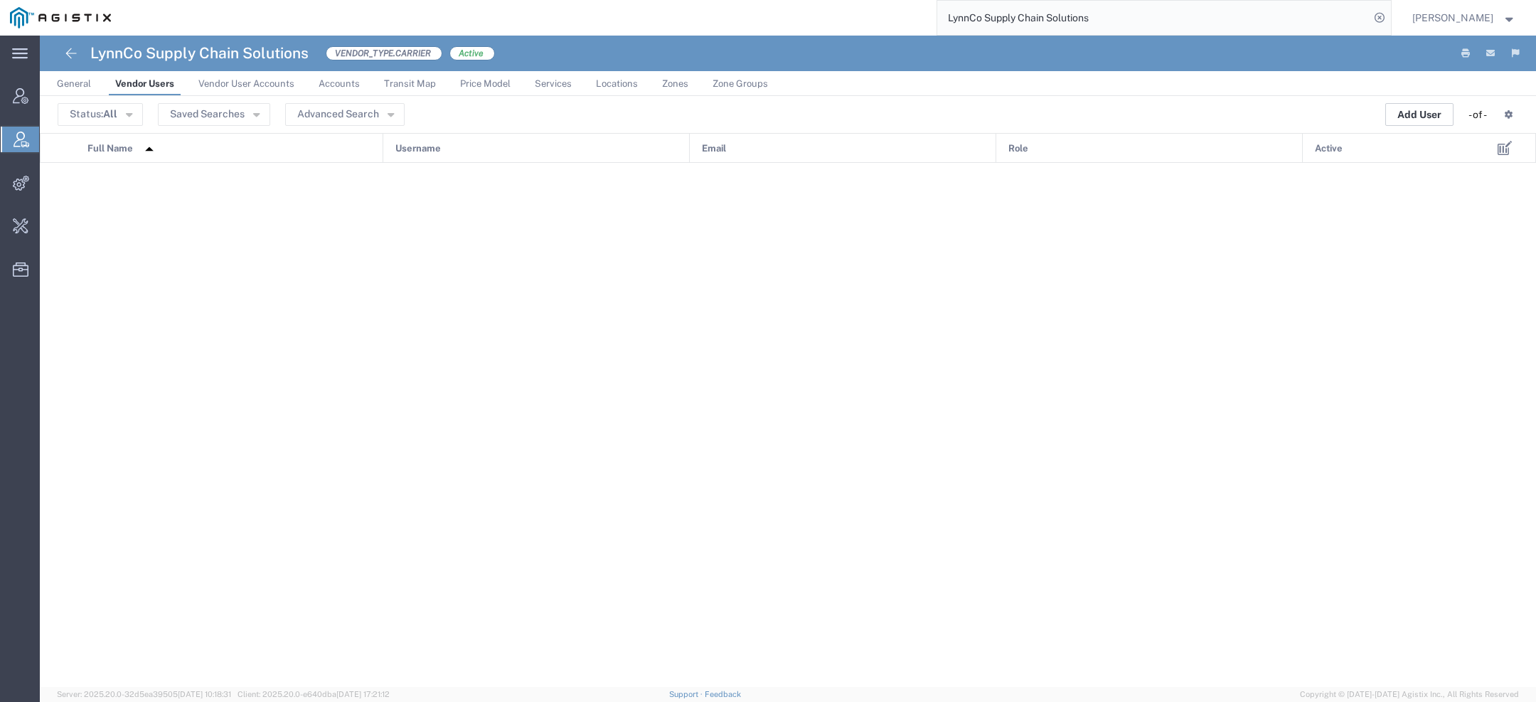
click at [1425, 116] on button "Add User" at bounding box center [1419, 114] width 68 height 23
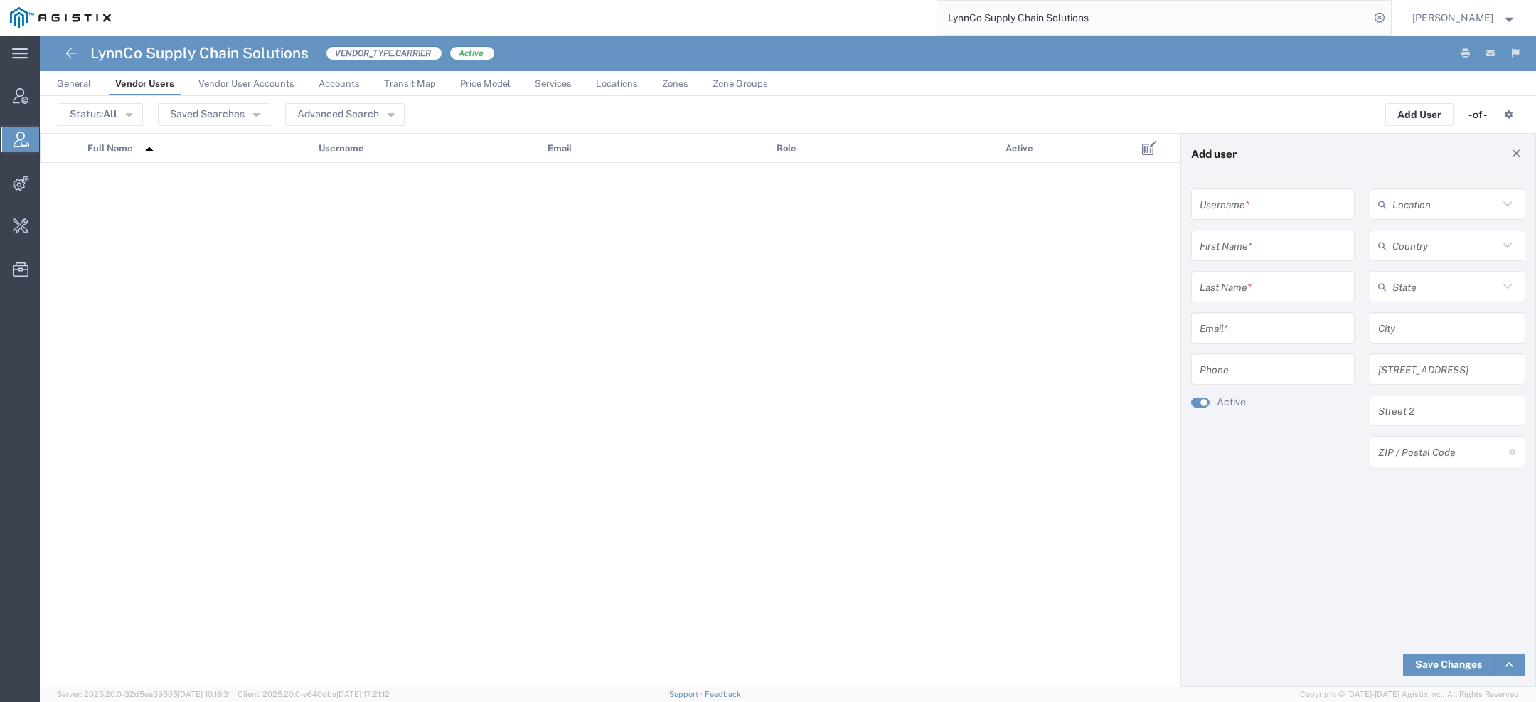
click at [1238, 245] on input "text" at bounding box center [1272, 245] width 146 height 25
paste input "[PERSON_NAME]"
click at [1237, 246] on input "[PERSON_NAME]" at bounding box center [1272, 245] width 146 height 25
click at [1248, 256] on input "[PERSON_NAME]" at bounding box center [1272, 245] width 146 height 25
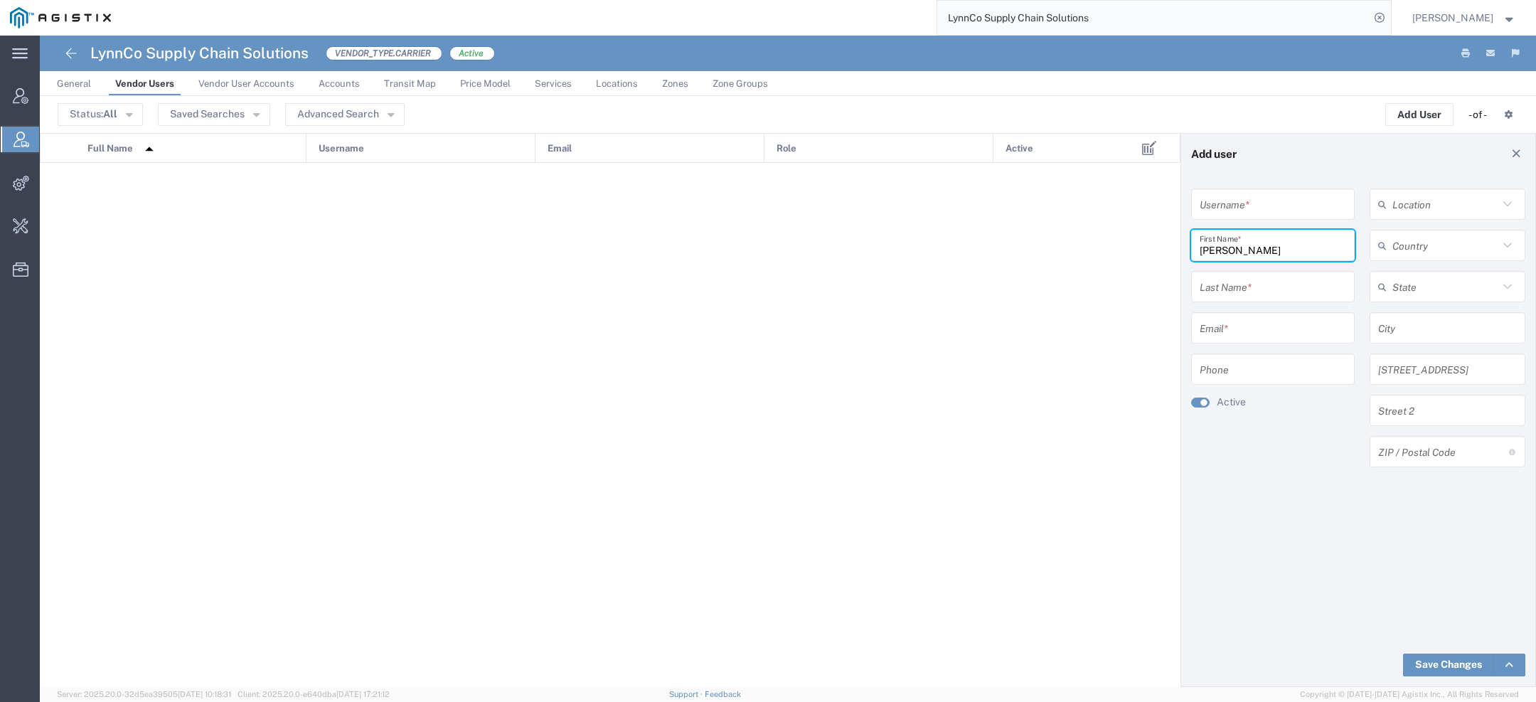
click at [1248, 256] on input "[PERSON_NAME]" at bounding box center [1272, 245] width 146 height 25
type input "[PERSON_NAME]"
click at [1256, 282] on input "text" at bounding box center [1272, 286] width 146 height 25
paste input "[PERSON_NAME]"
type input "[PERSON_NAME]"
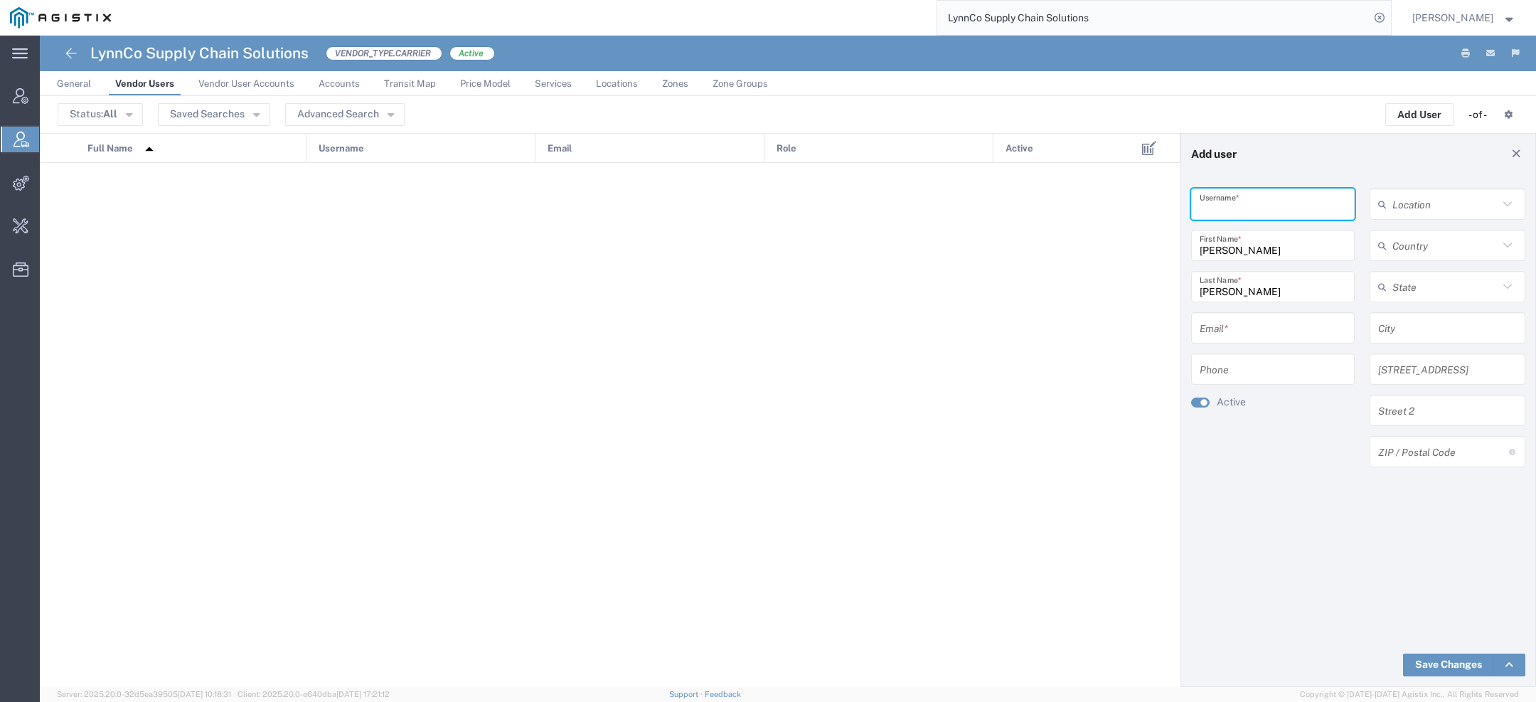
click at [1214, 202] on input "text" at bounding box center [1272, 204] width 146 height 25
paste input "[PERSON_NAME][EMAIL_ADDRESS][PERSON_NAME][DOMAIN_NAME]"
type input "[PERSON_NAME][EMAIL_ADDRESS][PERSON_NAME][DOMAIN_NAME]"
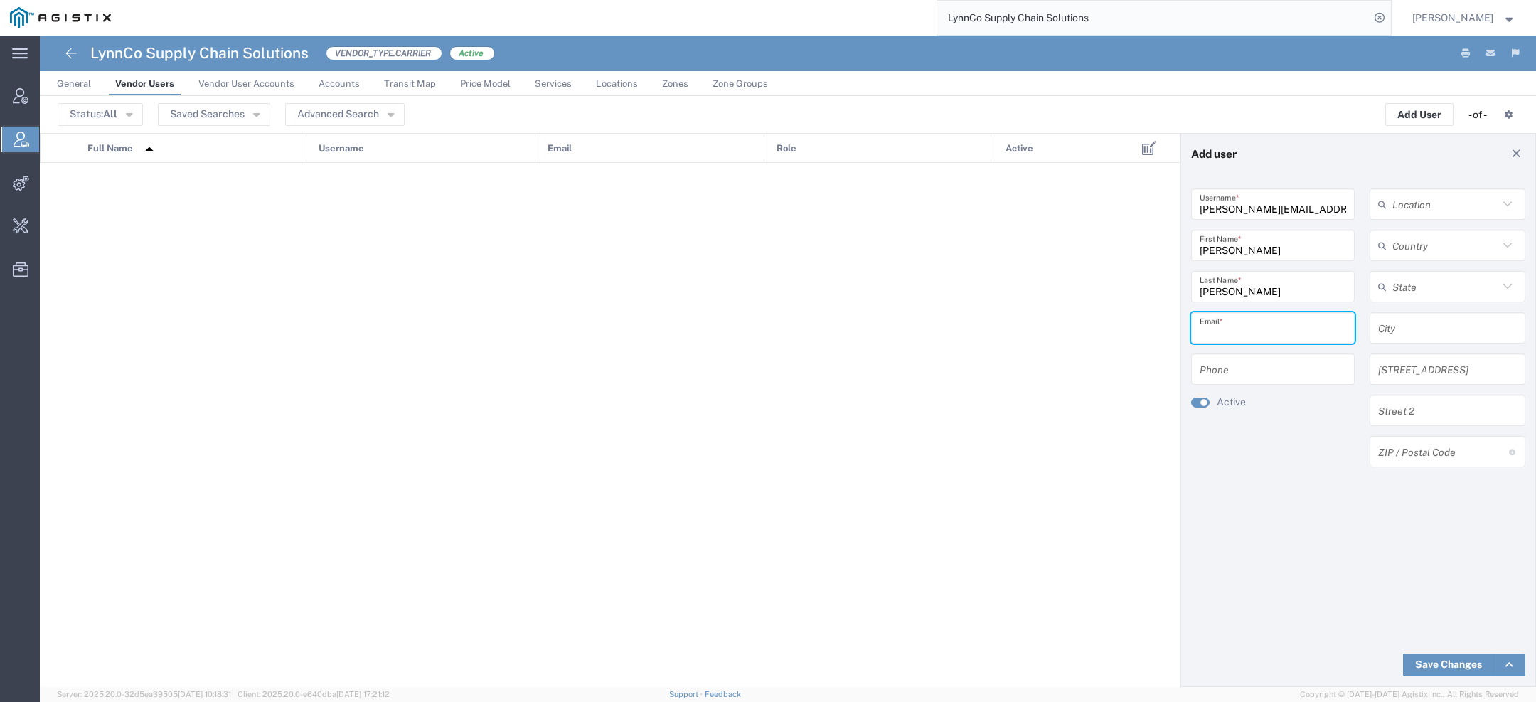
click at [1240, 326] on input "text" at bounding box center [1272, 328] width 146 height 25
paste input "[PERSON_NAME][EMAIL_ADDRESS][PERSON_NAME][DOMAIN_NAME]"
type input "[PERSON_NAME][EMAIL_ADDRESS][PERSON_NAME][DOMAIN_NAME]"
click at [1443, 669] on link "Save Changes" at bounding box center [1448, 664] width 91 height 23
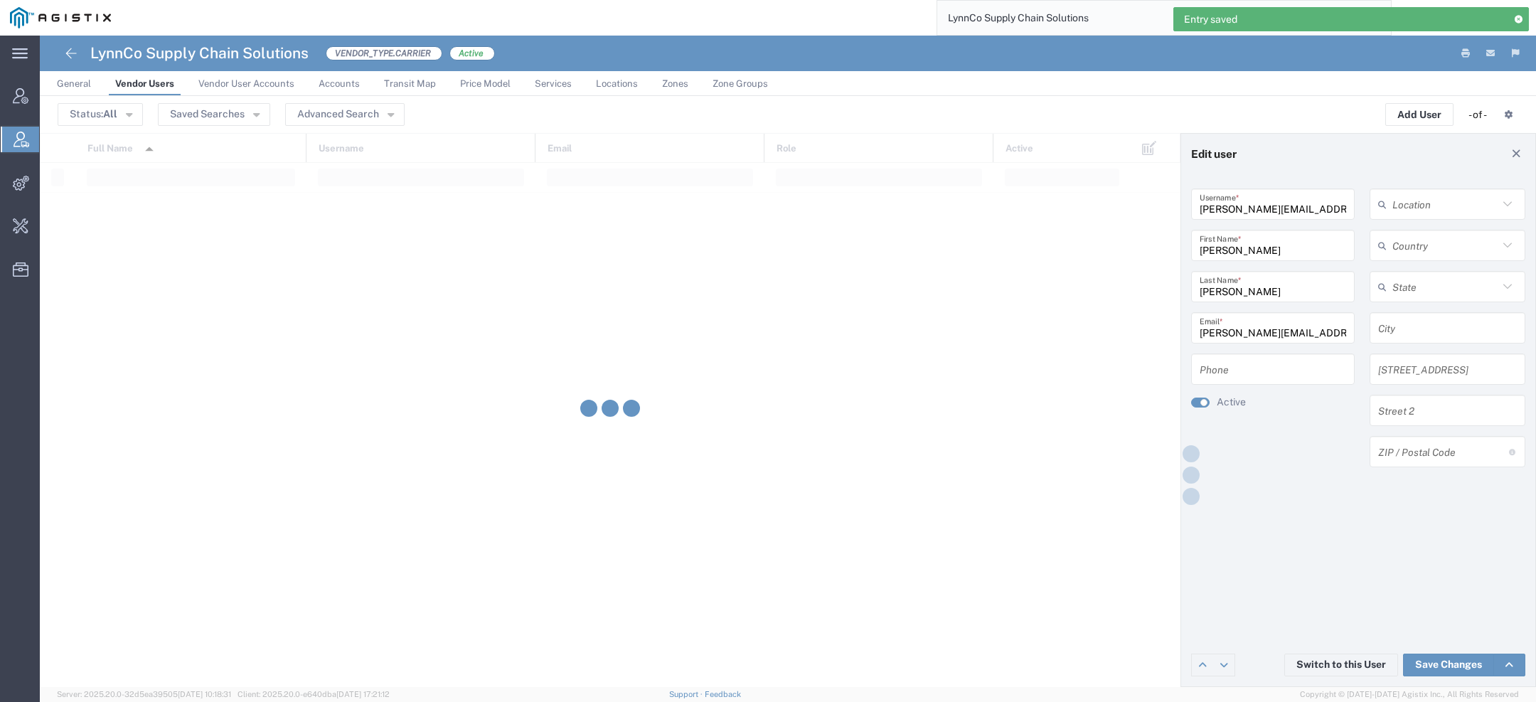
type input "[PERSON_NAME][EMAIL_ADDRESS][PERSON_NAME][DOMAIN_NAME]"
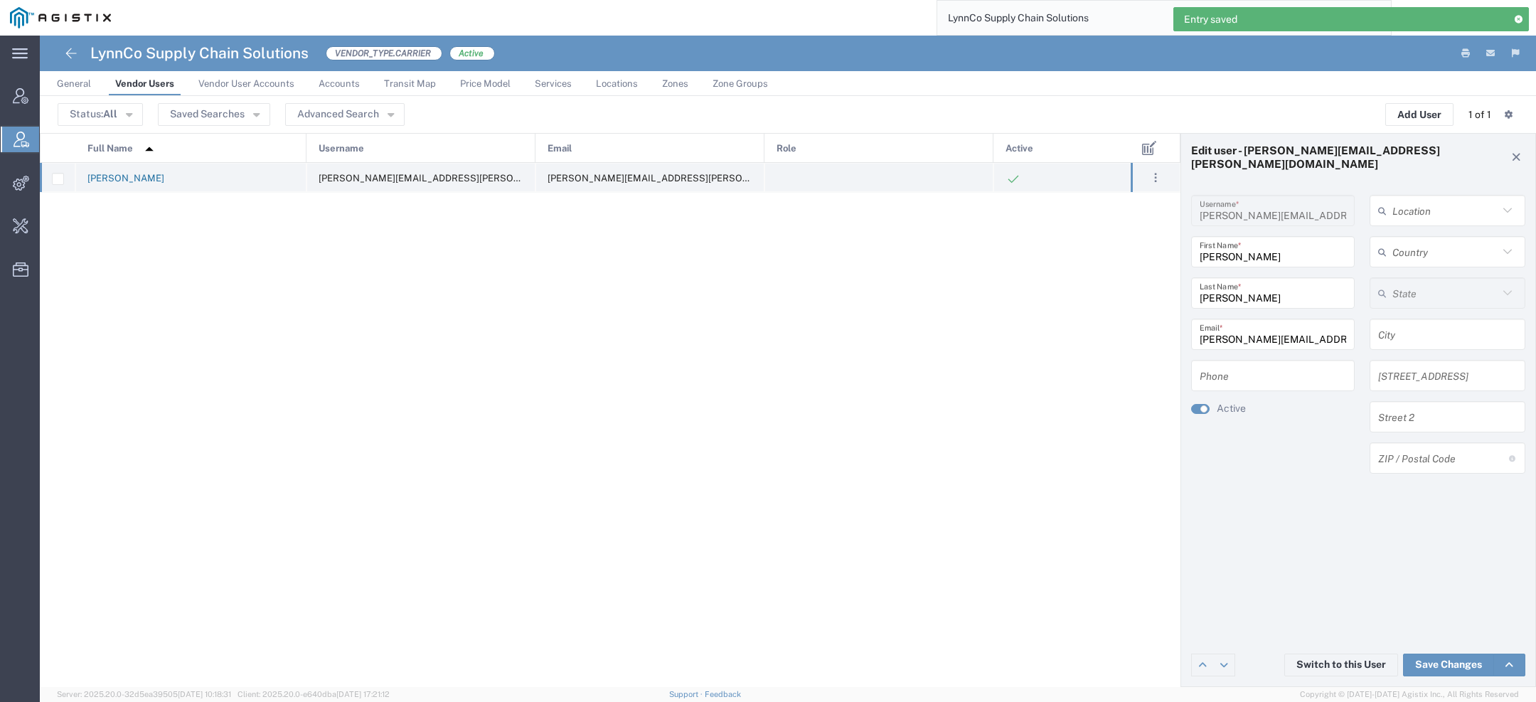
click at [134, 178] on link "[PERSON_NAME]" at bounding box center [125, 178] width 77 height 11
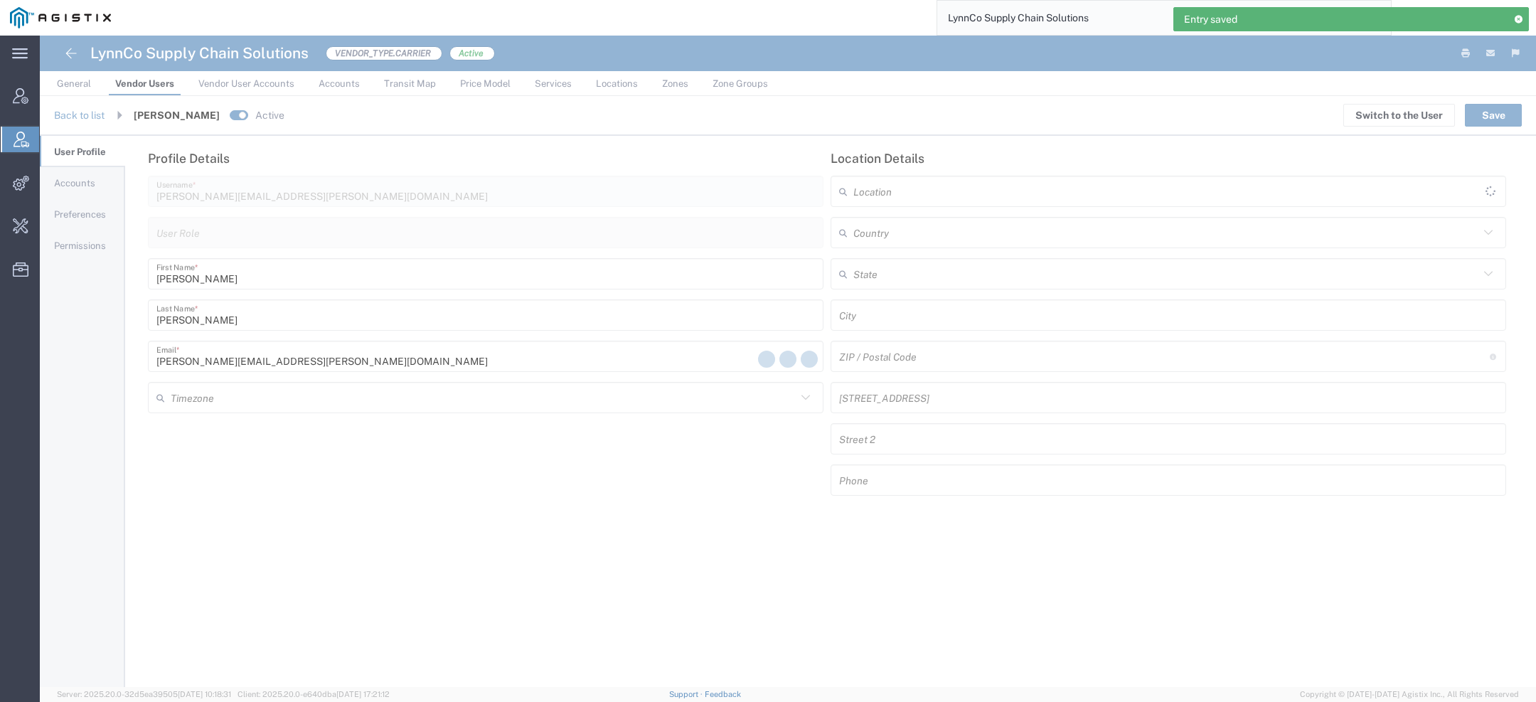
type input "America/[GEOGRAPHIC_DATA]"
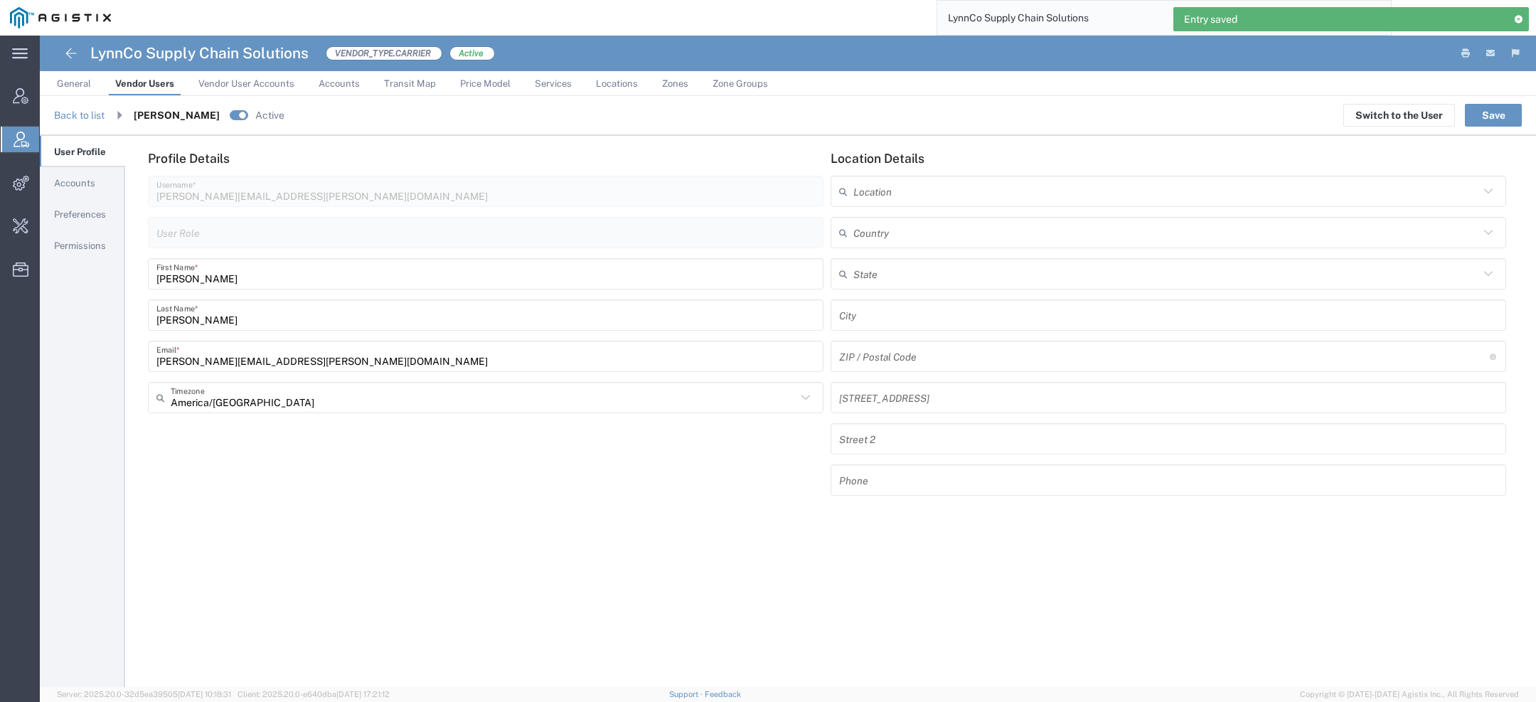
click at [87, 179] on span "Accounts" at bounding box center [74, 183] width 41 height 11
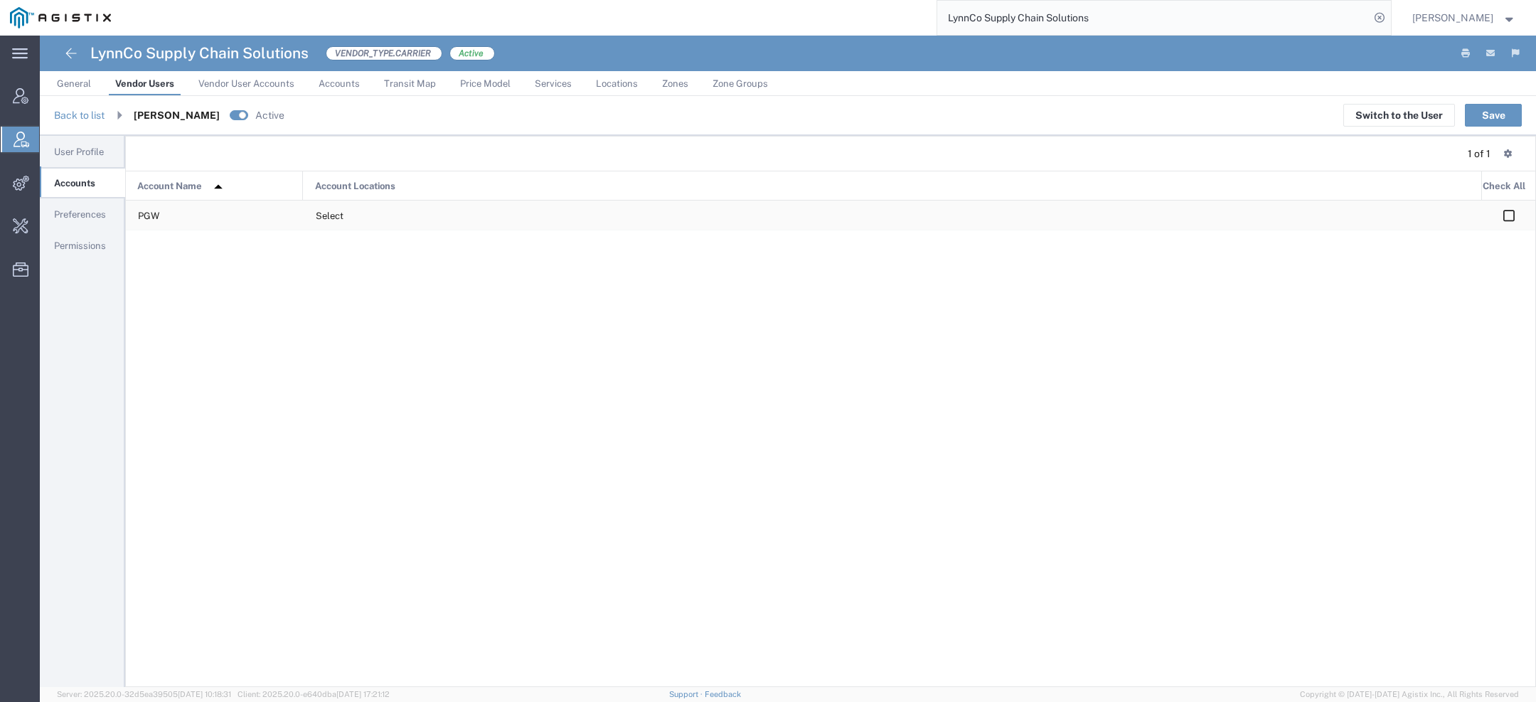
click at [1511, 218] on icon at bounding box center [1509, 215] width 16 height 13
click at [1492, 114] on button "Save" at bounding box center [1493, 115] width 57 height 23
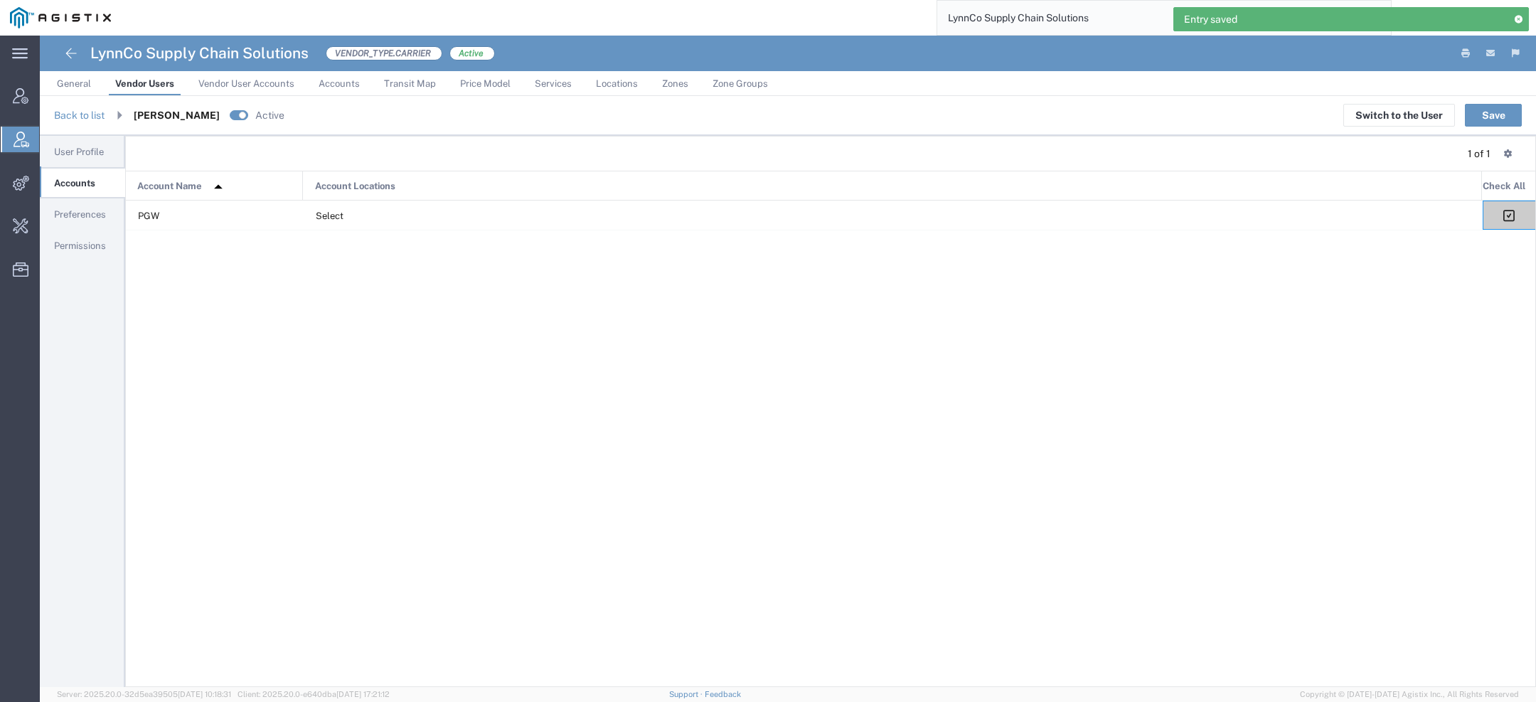
click at [82, 215] on span "Preferences" at bounding box center [80, 214] width 52 height 11
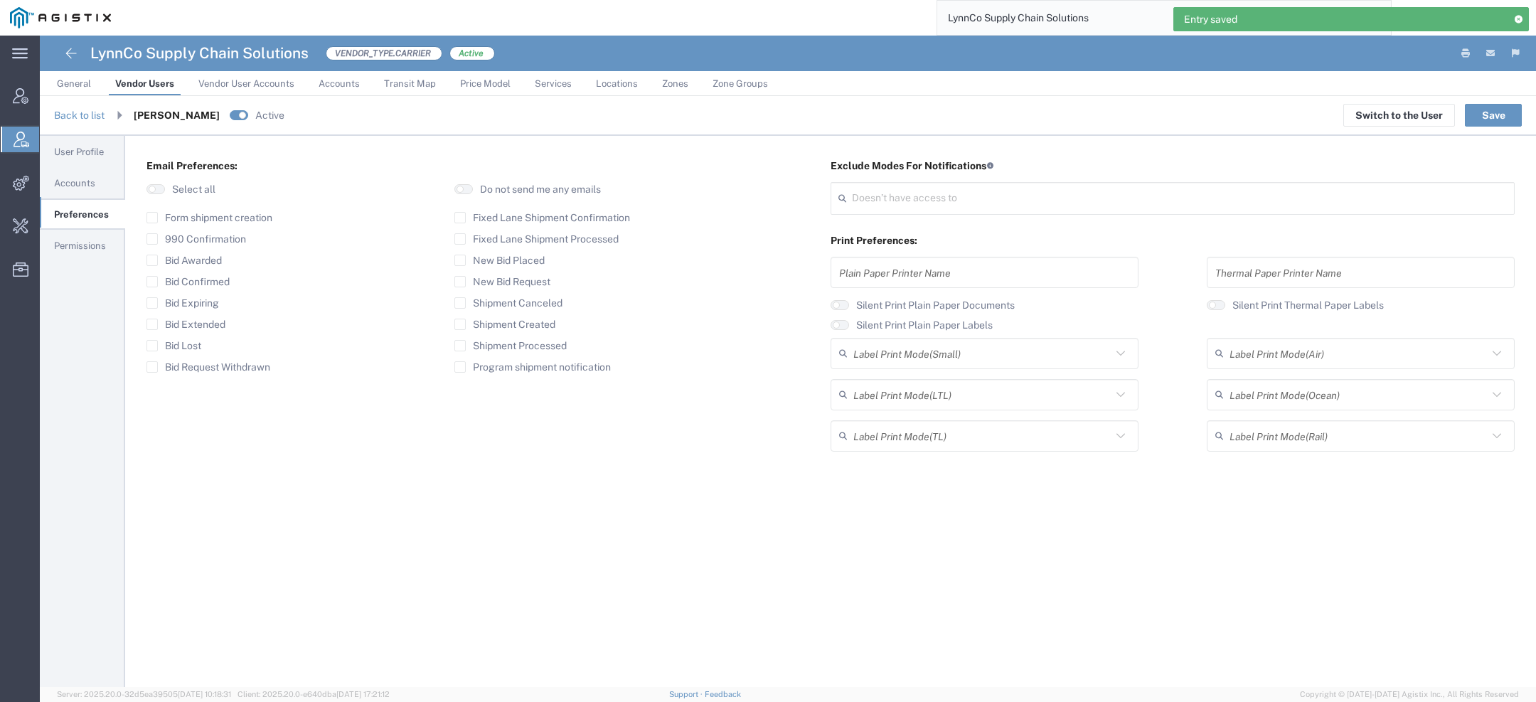
type input "Select"
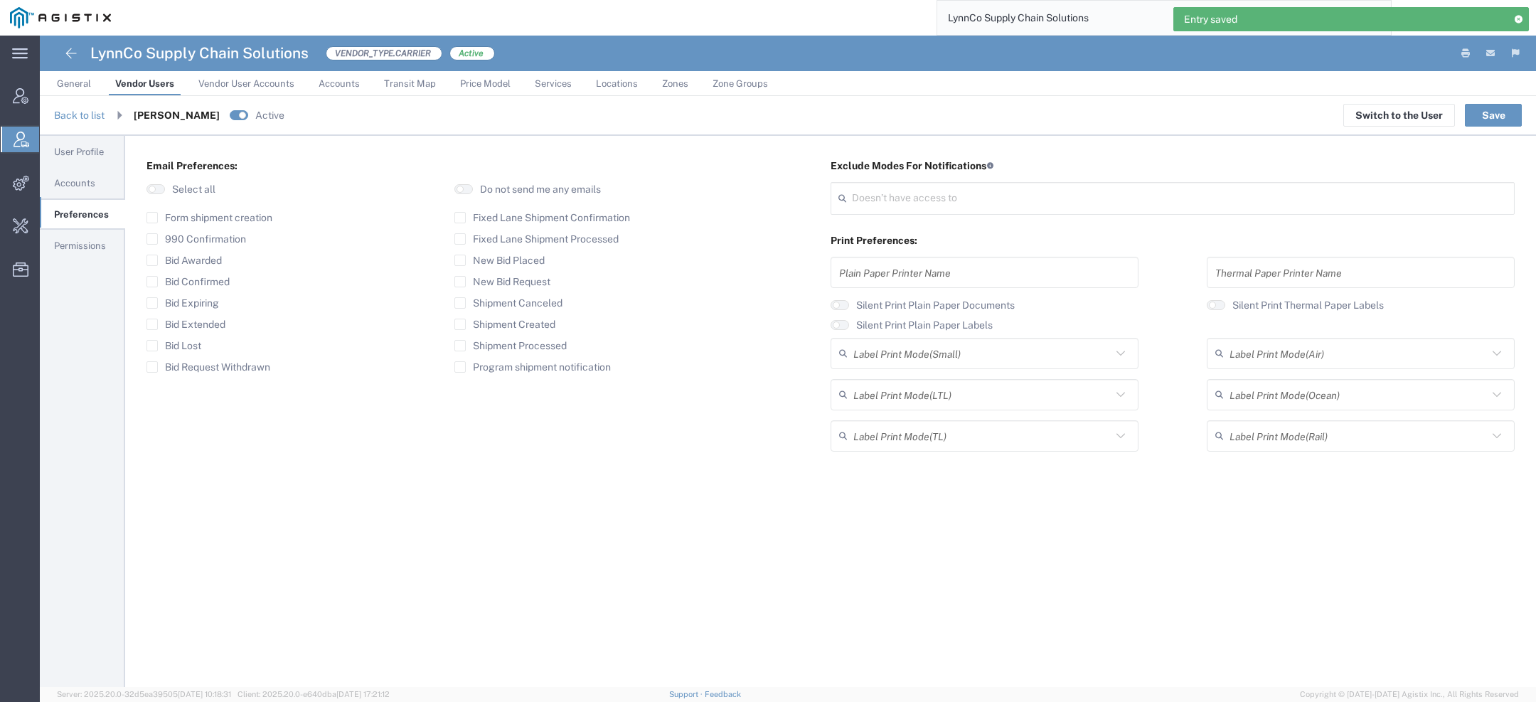
type input "Select"
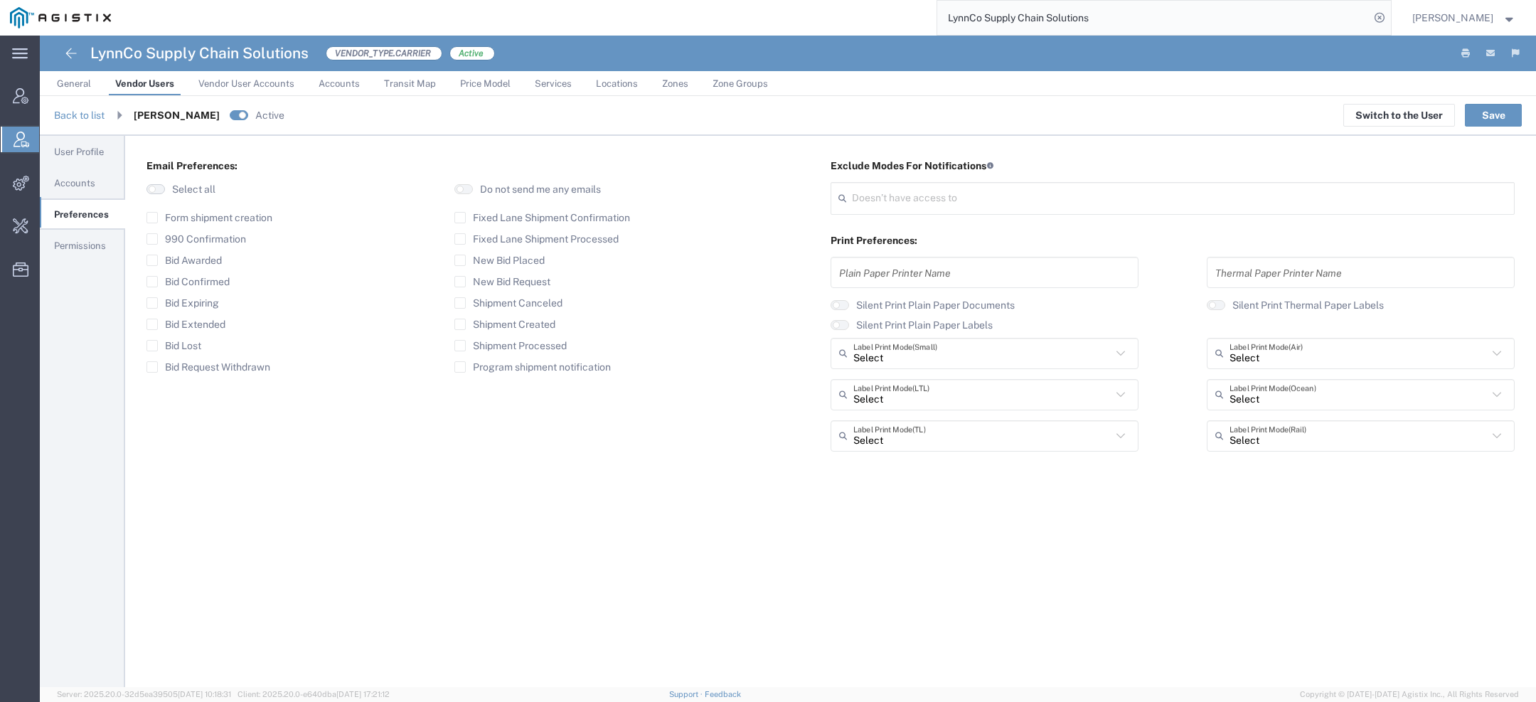
click at [160, 187] on button "button" at bounding box center [155, 189] width 18 height 10
click at [1497, 107] on button "Save" at bounding box center [1493, 115] width 57 height 23
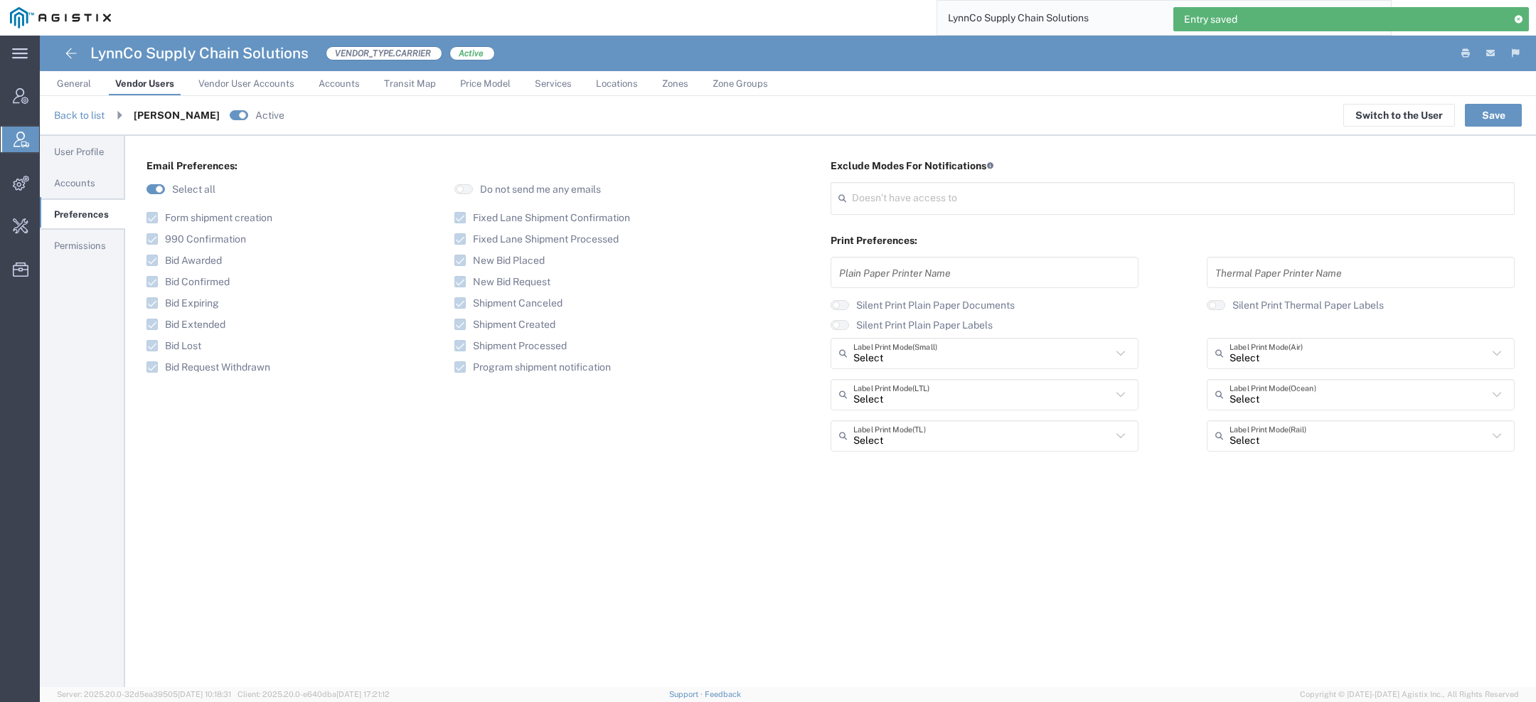
click at [87, 242] on span "Permissions" at bounding box center [80, 245] width 52 height 11
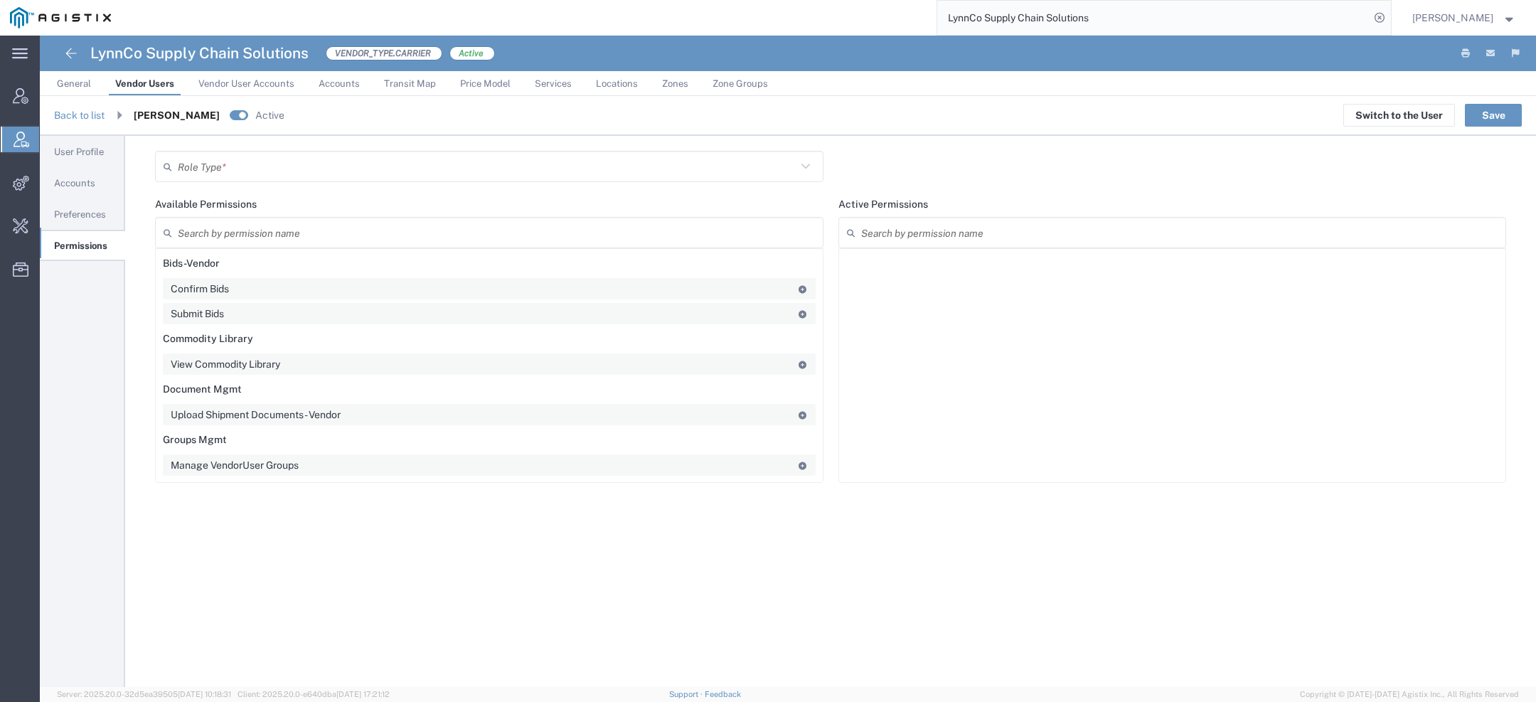
click at [560, 160] on input "text" at bounding box center [487, 166] width 619 height 25
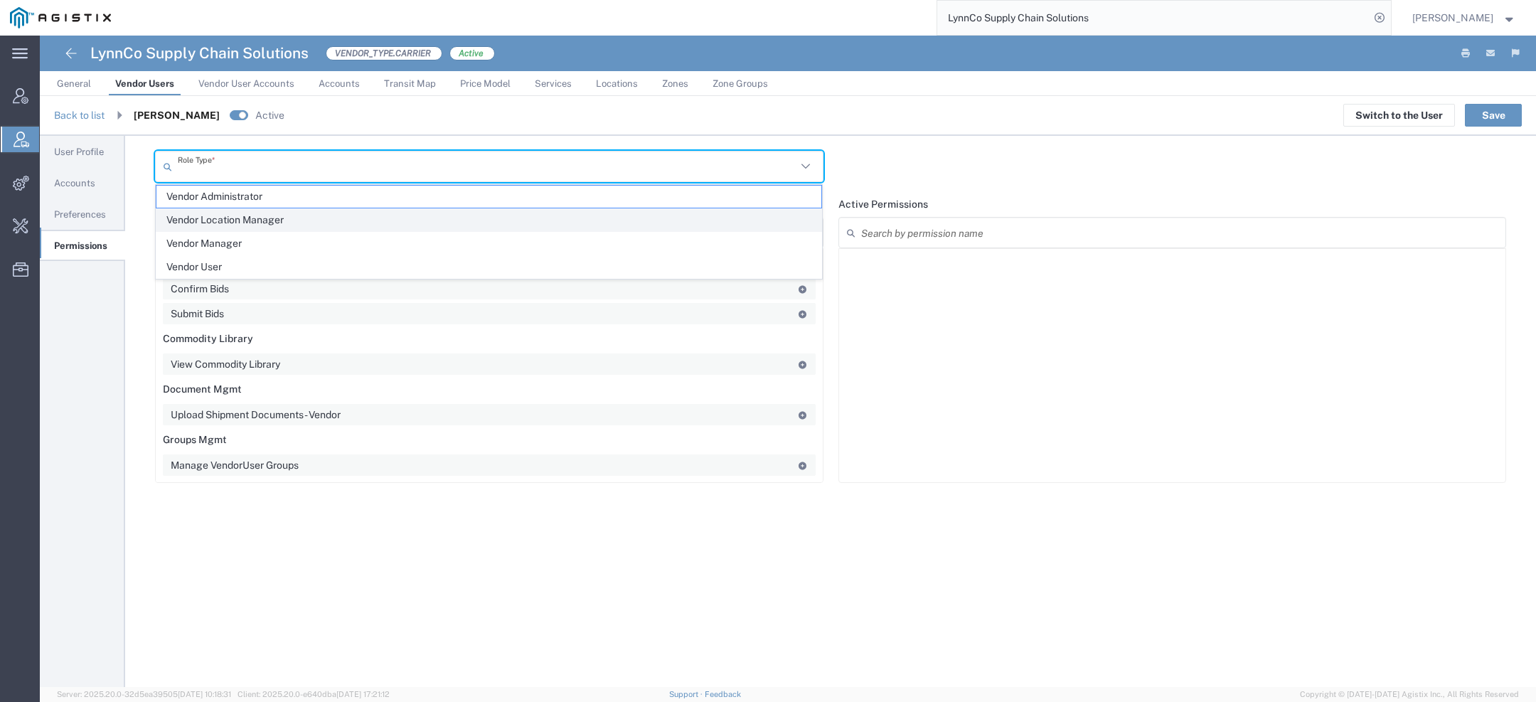
click at [521, 228] on span "Vendor Location Manager" at bounding box center [488, 220] width 665 height 22
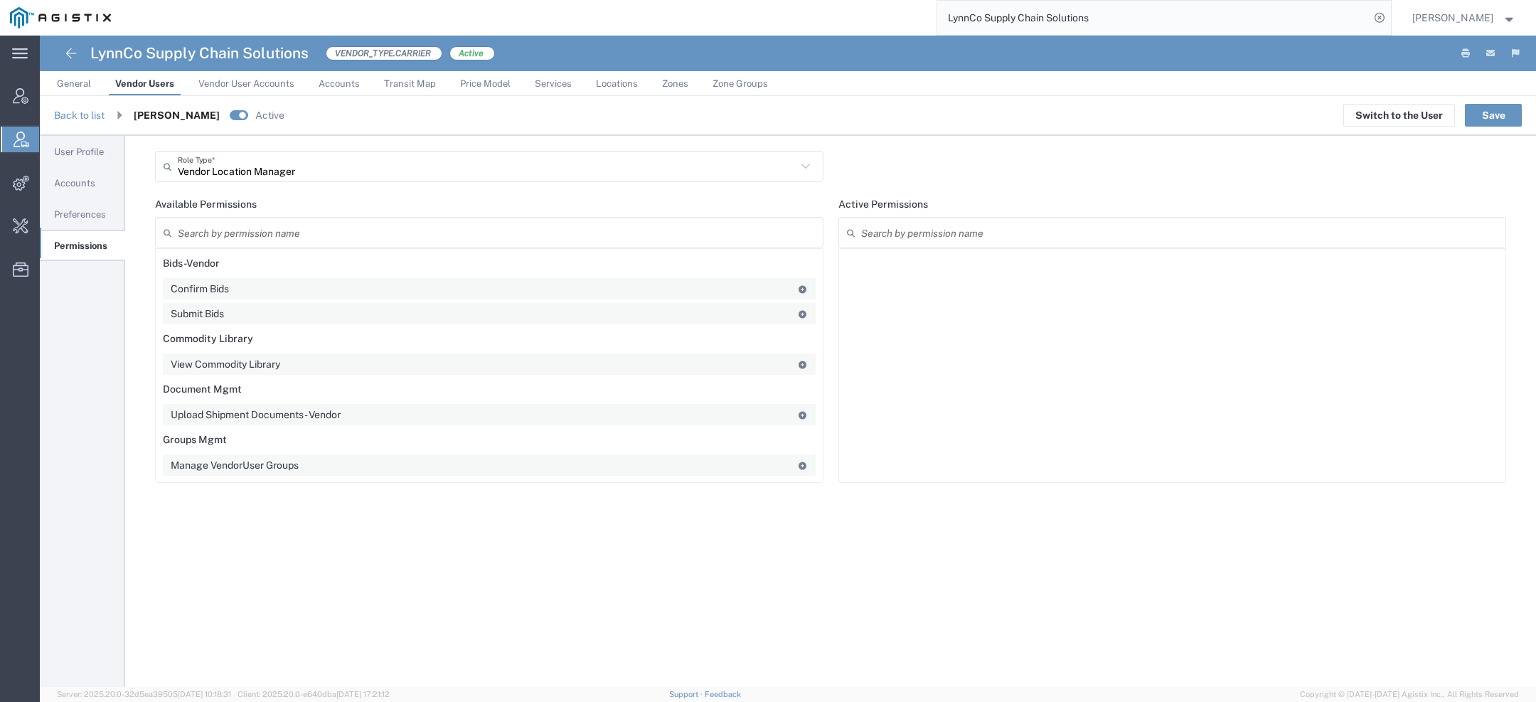
click at [469, 173] on input "Vendor Location Manager" at bounding box center [487, 166] width 619 height 25
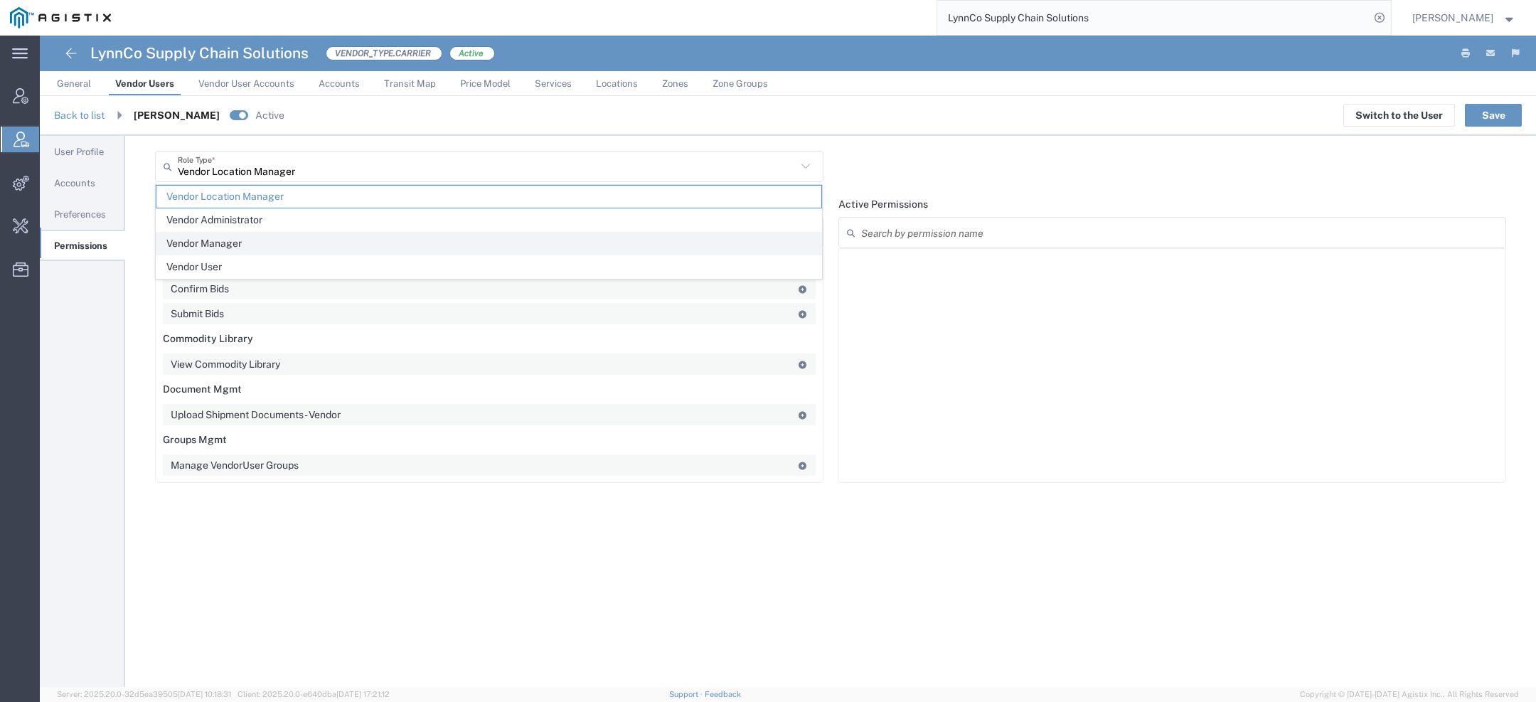
click at [463, 239] on span "Vendor Manager" at bounding box center [488, 244] width 665 height 22
type input "Vendor Manager"
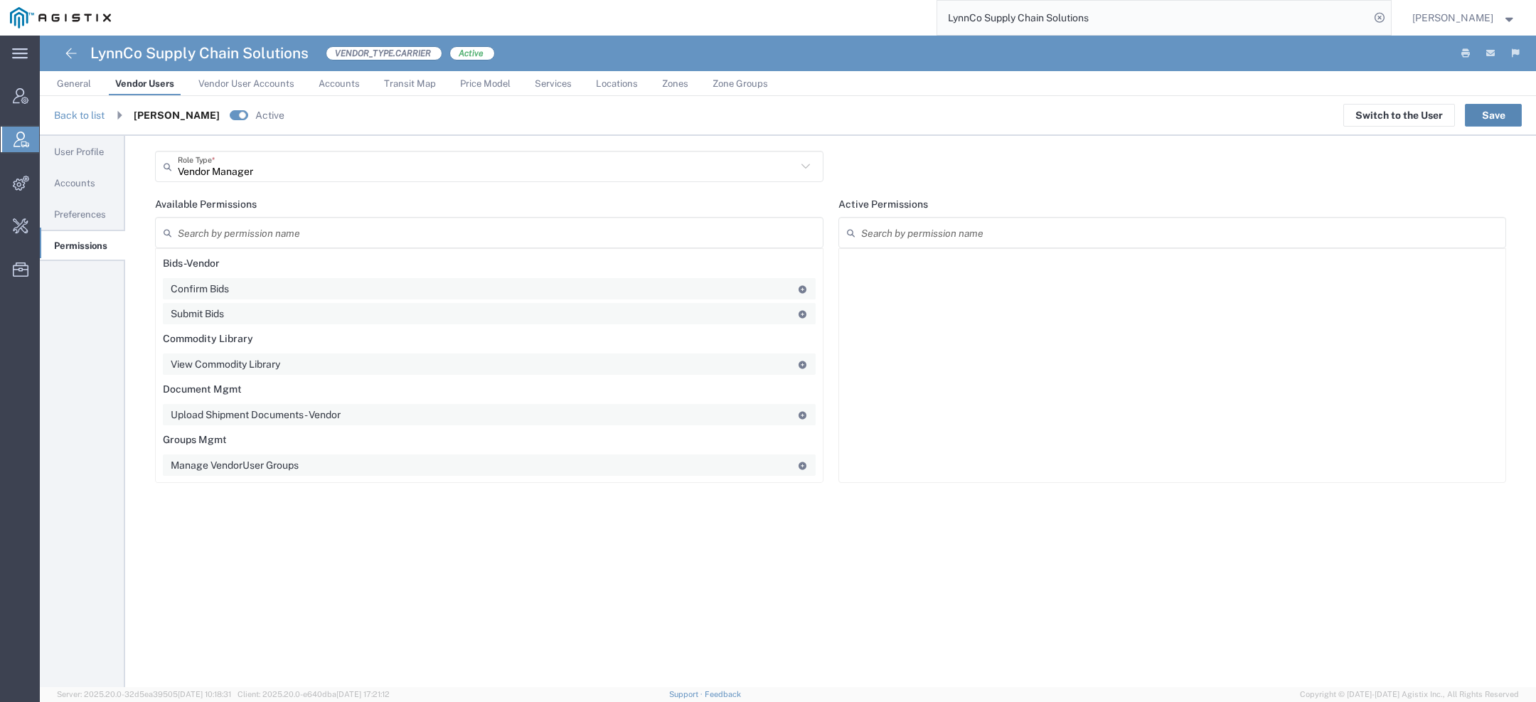
click at [1494, 105] on button "Save" at bounding box center [1493, 115] width 57 height 23
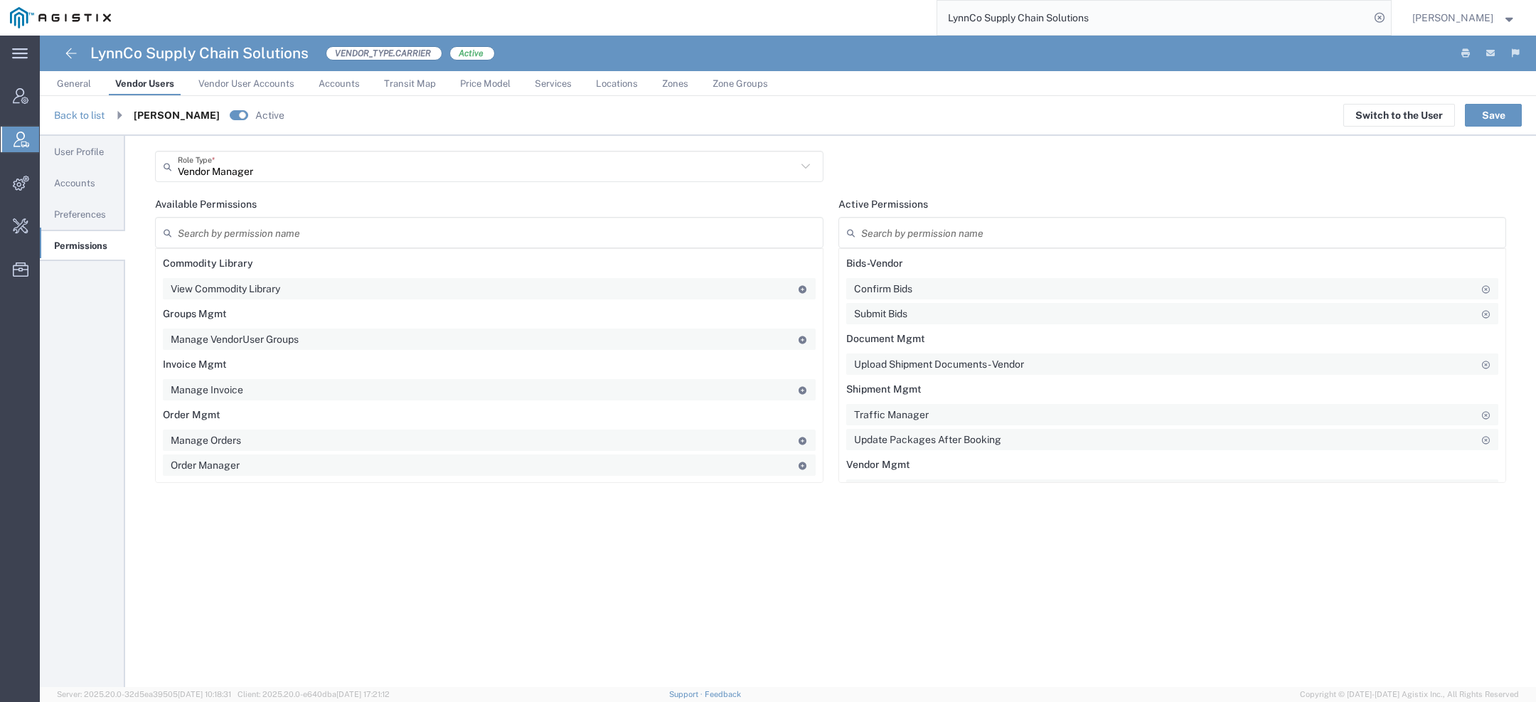
scroll to position [299, 0]
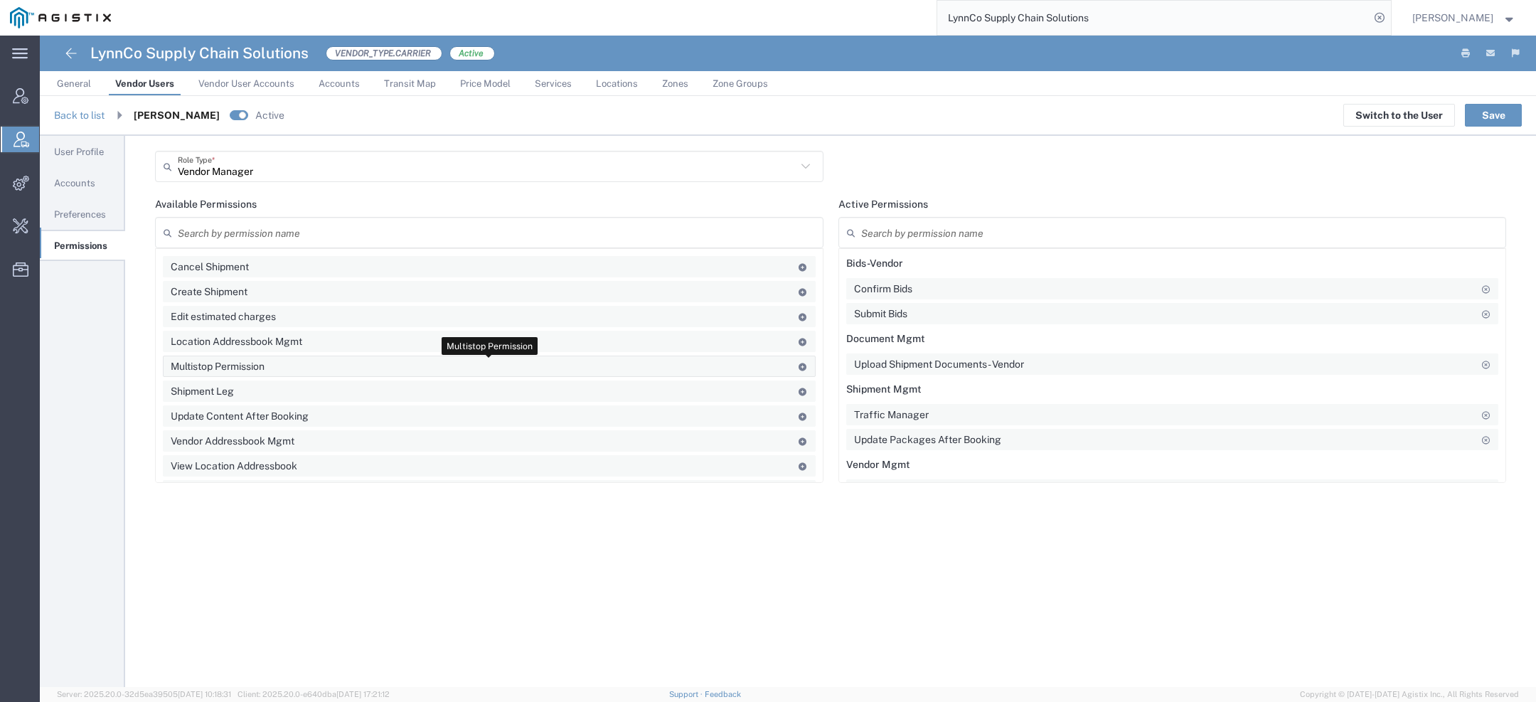
click at [322, 368] on agx-draggable-card "Multistop Permission" at bounding box center [489, 366] width 653 height 21
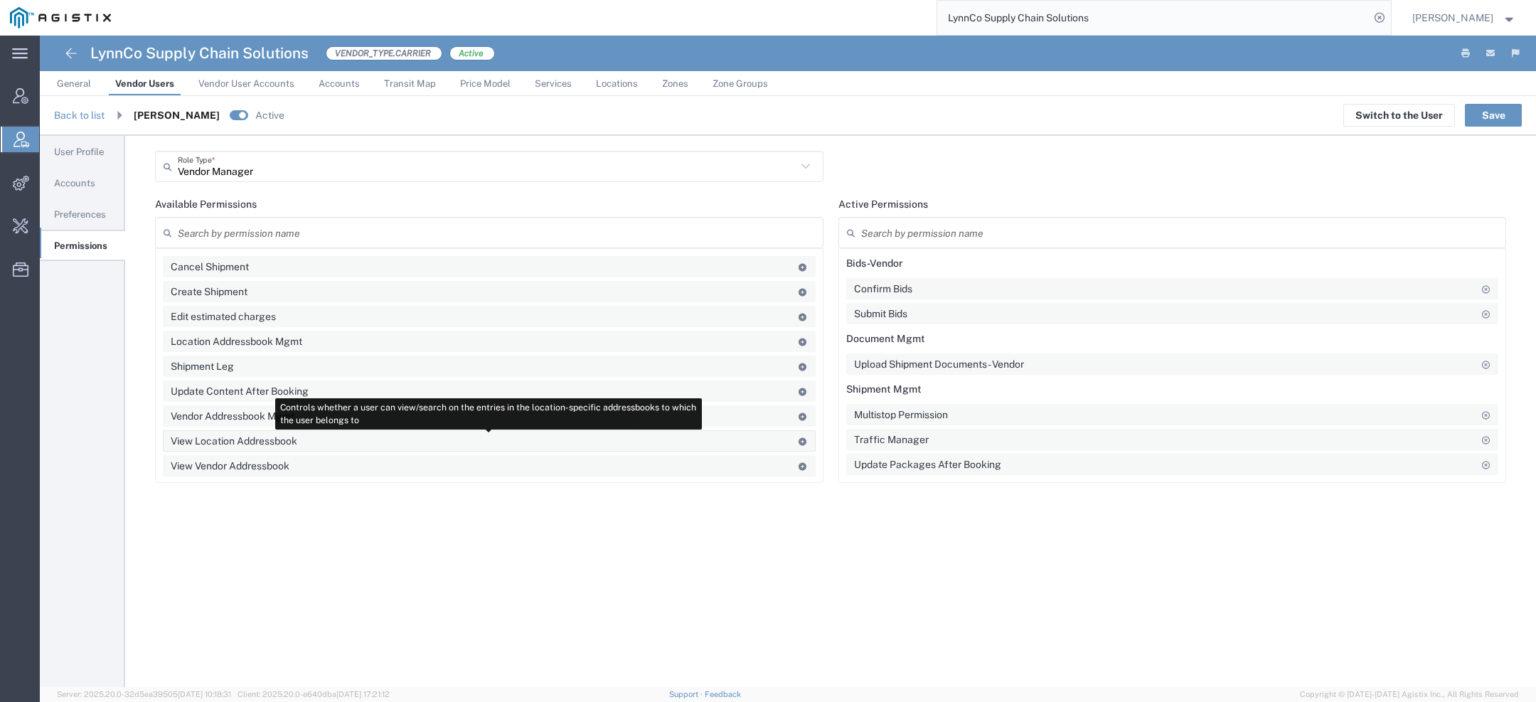
click at [445, 435] on agx-draggable-card "View Location Addressbook" at bounding box center [489, 440] width 653 height 21
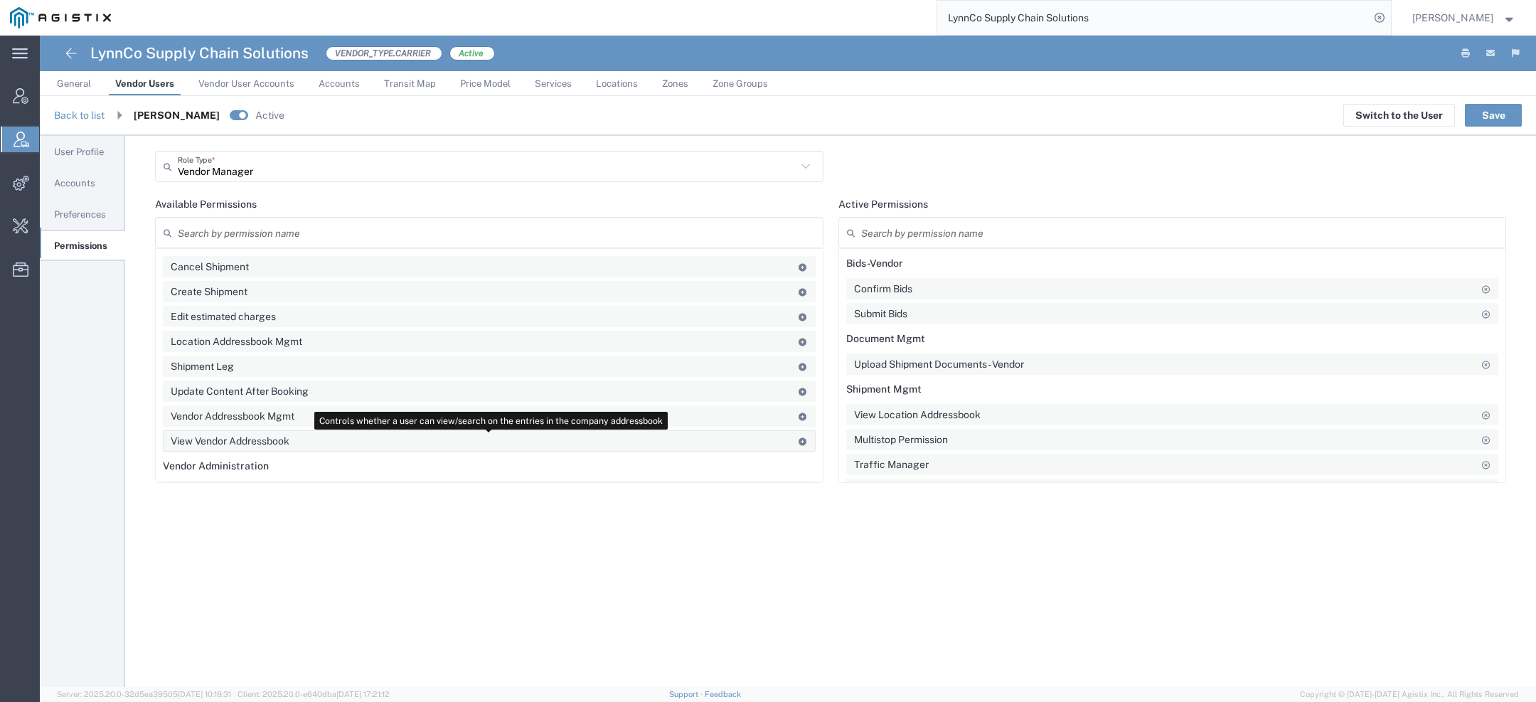
click at [344, 437] on agx-draggable-card "View Vendor Addressbook" at bounding box center [489, 440] width 653 height 21
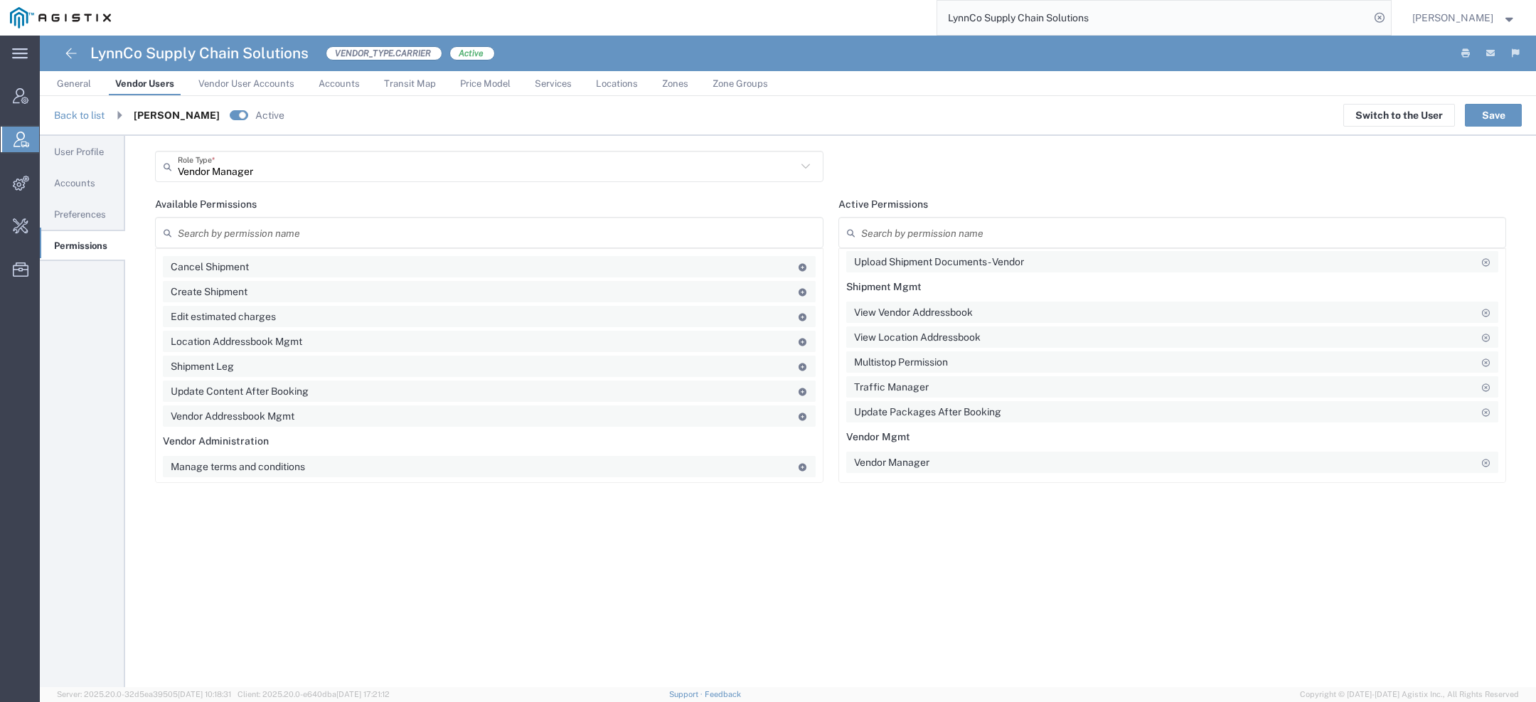
scroll to position [699, 0]
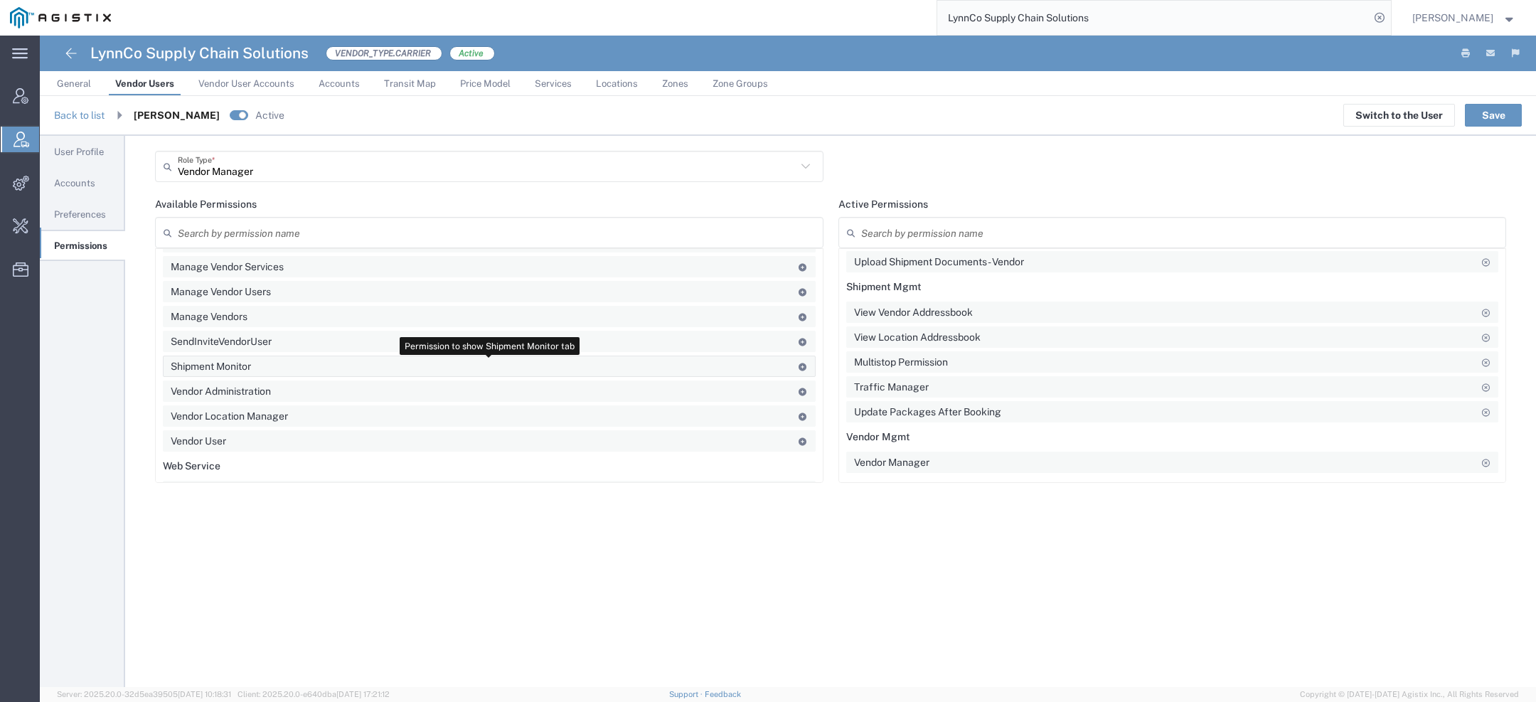
click at [488, 366] on agx-draggable-card "Shipment Monitor" at bounding box center [489, 366] width 653 height 21
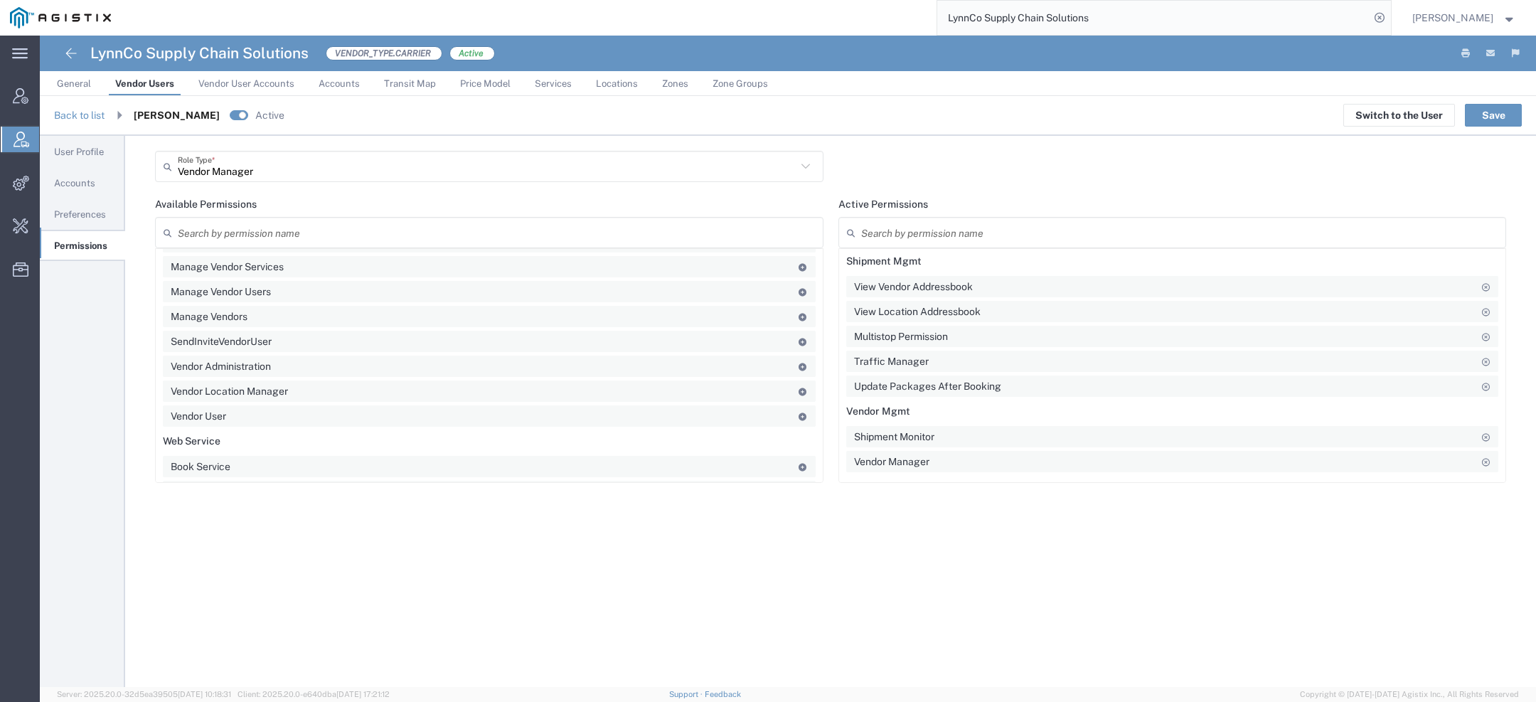
scroll to position [729, 0]
click at [543, 463] on agx-draggable-card "Track Service" at bounding box center [489, 461] width 653 height 21
click at [1488, 111] on button "Save" at bounding box center [1493, 115] width 57 height 23
click at [1502, 119] on button "Save" at bounding box center [1493, 115] width 57 height 23
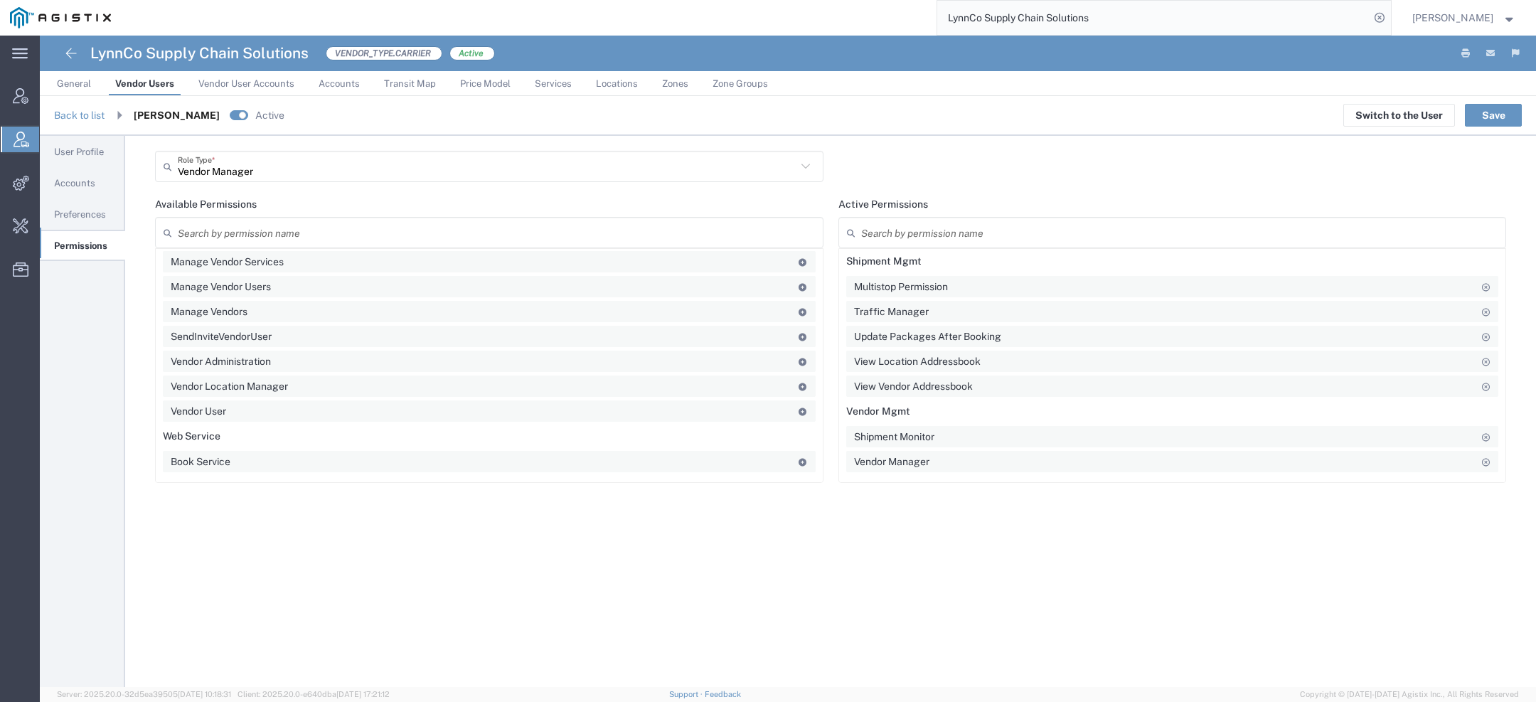
click at [76, 119] on link "Back to list" at bounding box center [79, 114] width 50 height 11
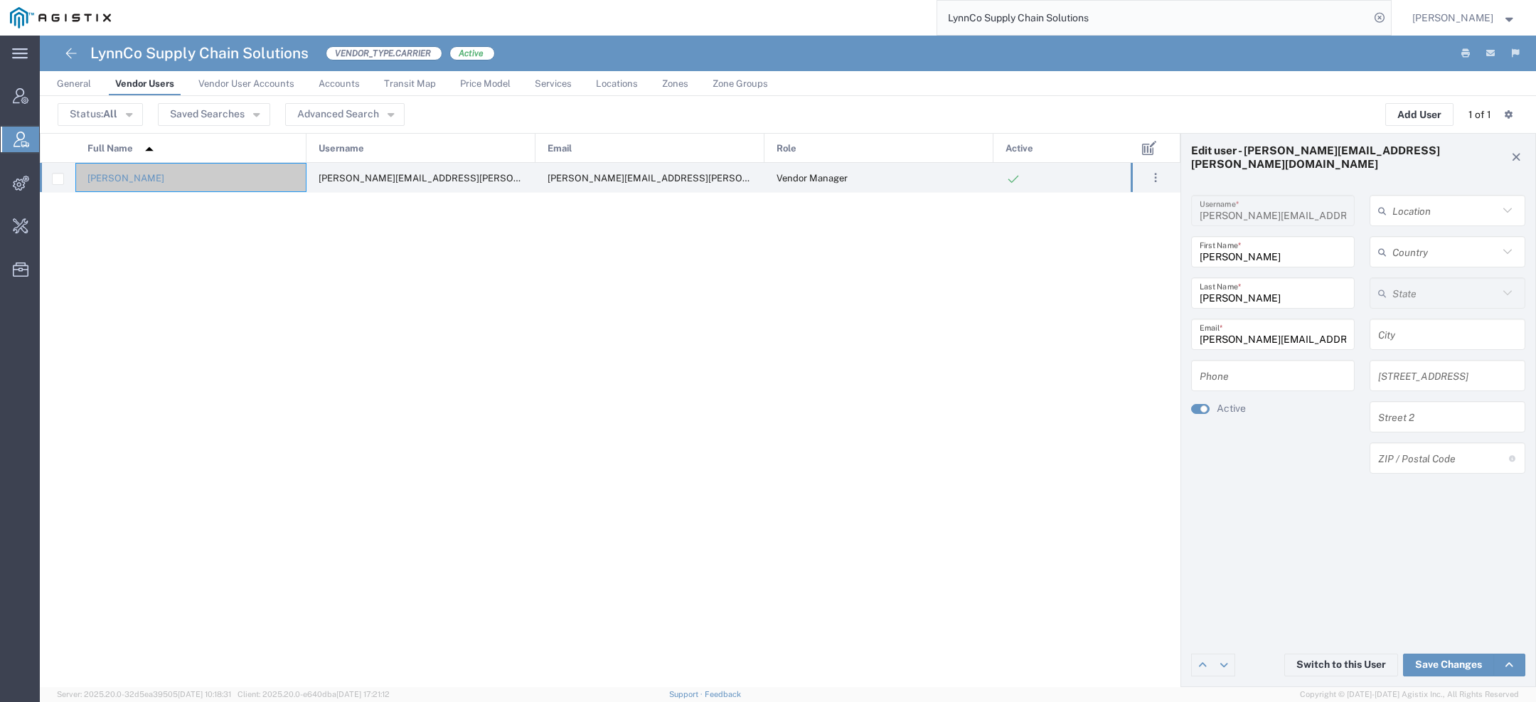
click at [1155, 188] on agx-ag-table-action-cell ". . . Edit Deactivate Manage Groups Clone User Send invite" at bounding box center [1155, 178] width 49 height 28
click at [1153, 178] on button ". . ." at bounding box center [1155, 178] width 20 height 20
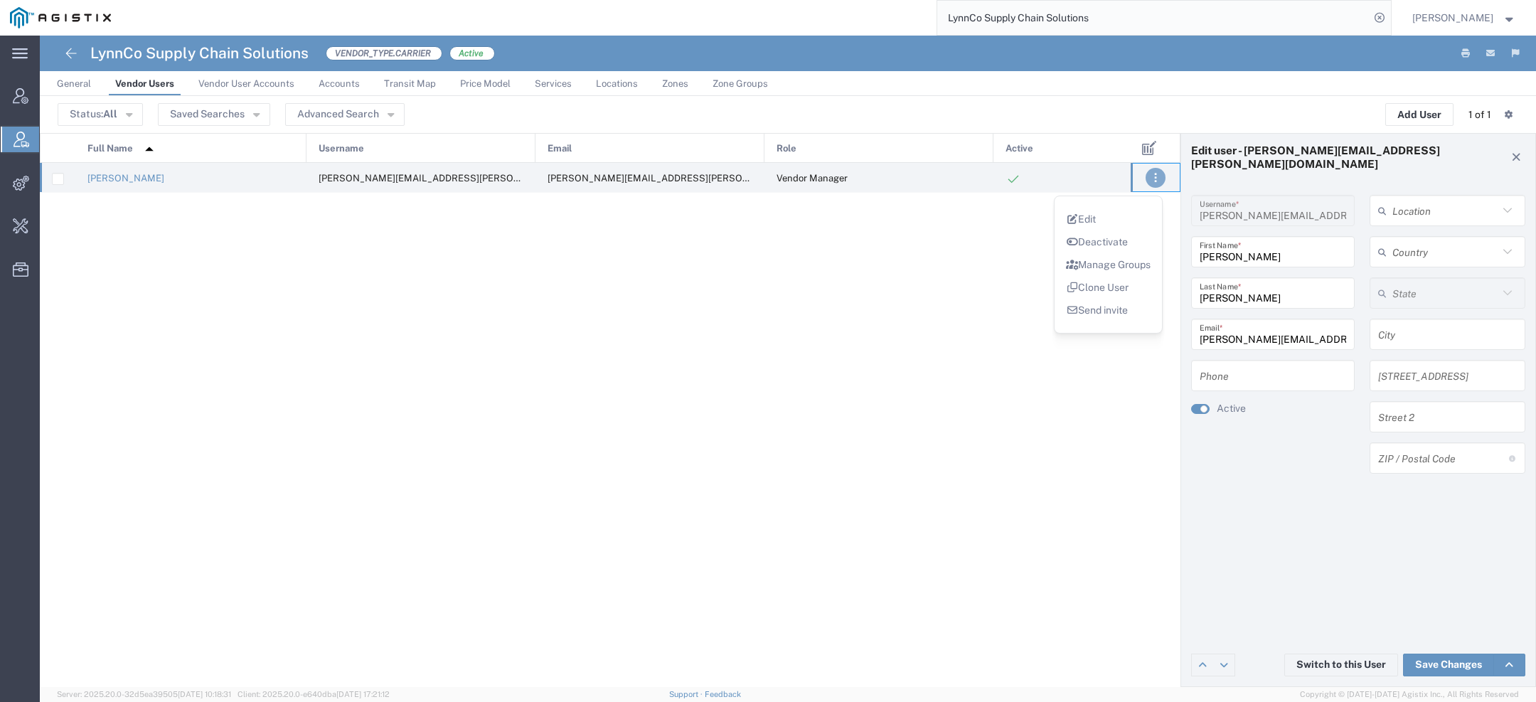
click at [1094, 289] on link "Clone User" at bounding box center [1097, 287] width 63 height 11
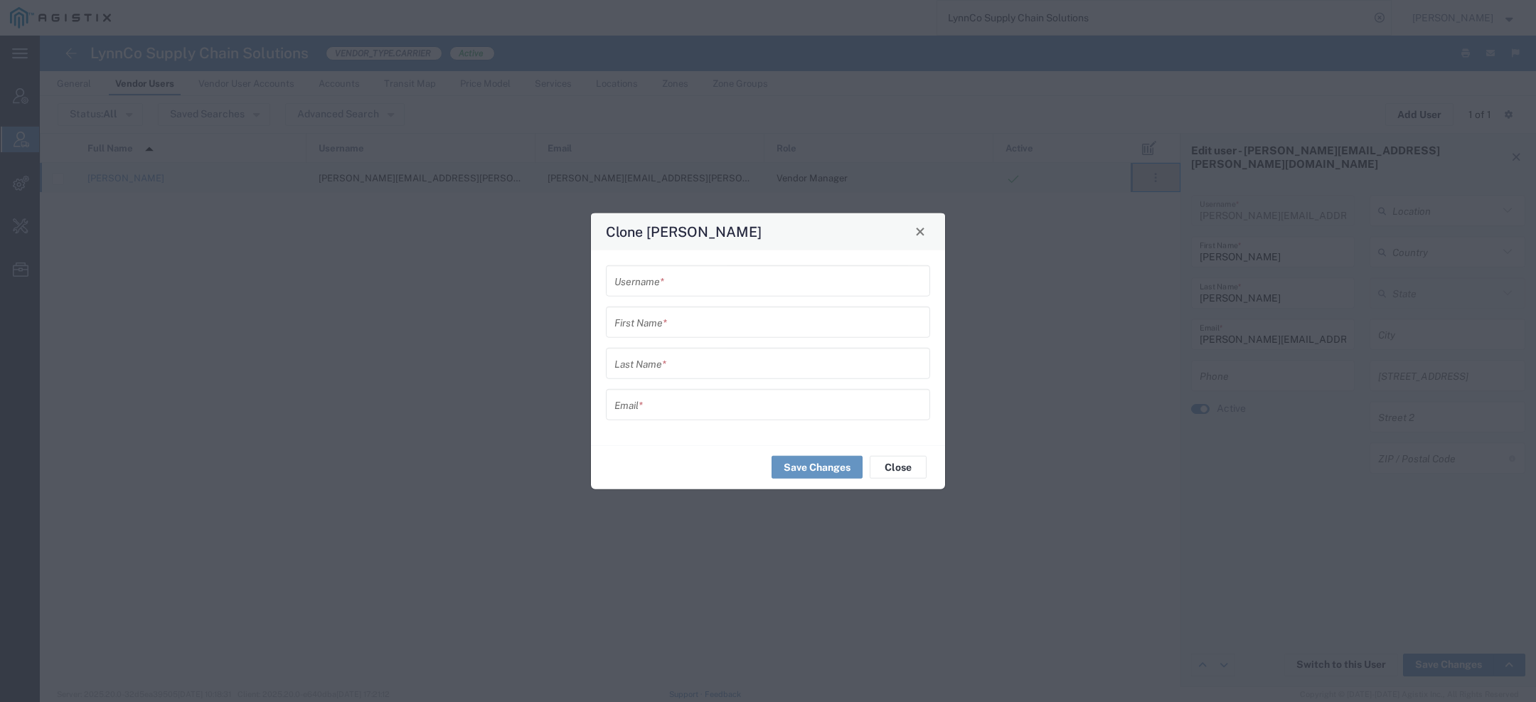
click at [719, 318] on input "text" at bounding box center [767, 321] width 307 height 25
paste input "David Mullin"
click at [661, 333] on input "David Mullin" at bounding box center [767, 321] width 307 height 25
type input "David"
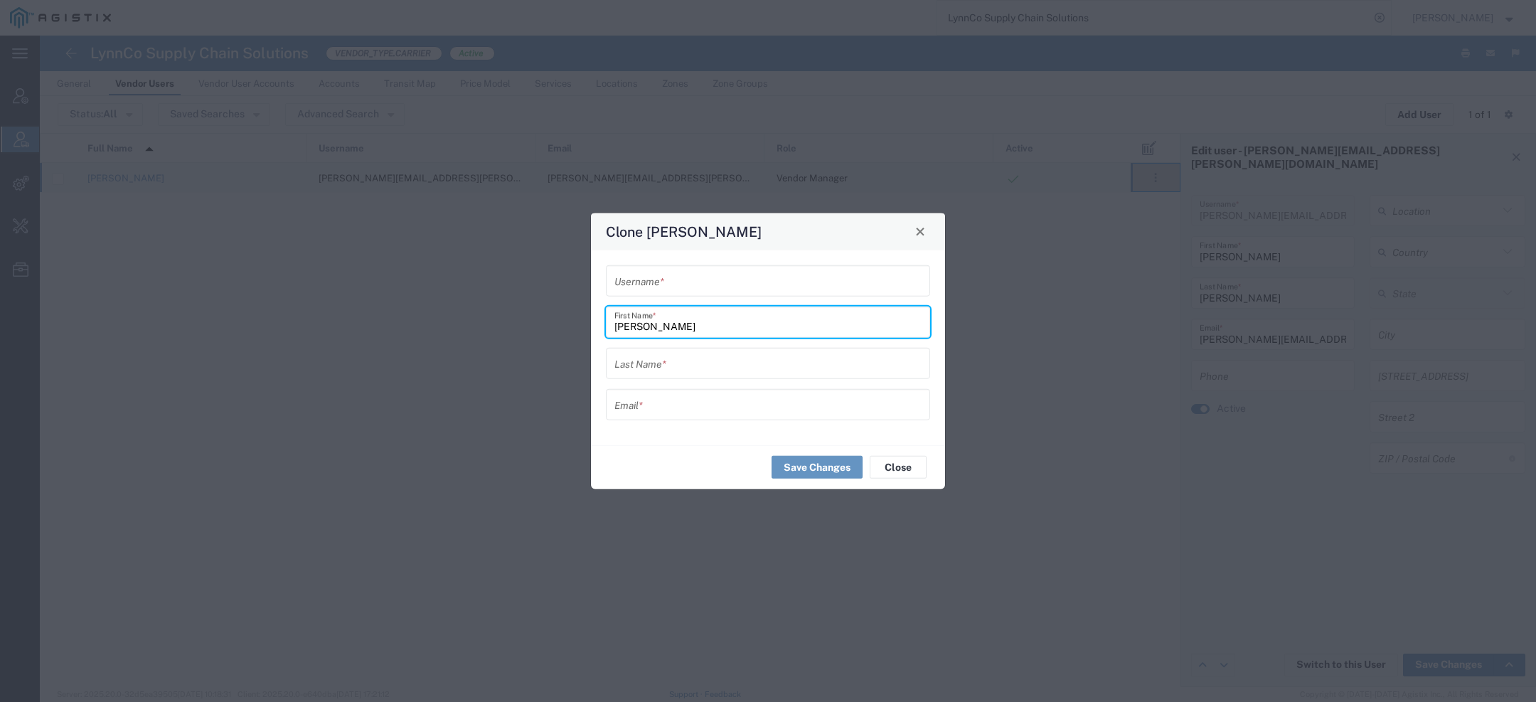
click at [678, 362] on input "text" at bounding box center [767, 363] width 307 height 25
paste input "Mullin"
type input "Mullin"
click at [738, 301] on form "Username * David First Name * Mullin Last Name * Email *" at bounding box center [768, 342] width 324 height 155
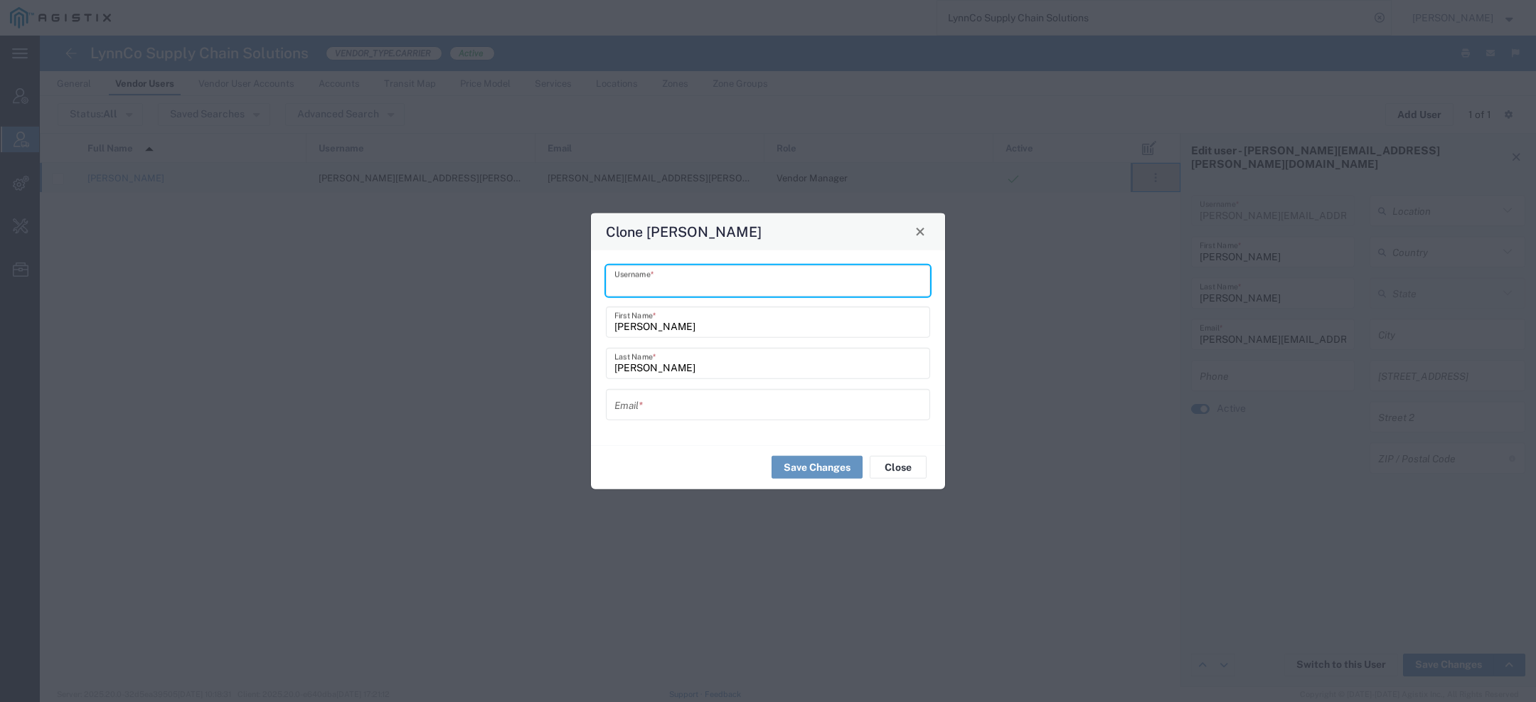
click at [731, 289] on input "text" at bounding box center [767, 280] width 307 height 25
paste input "David.mullin@lynnco.com"
type input "David.mullin@lynnco.com"
click at [698, 406] on input "text" at bounding box center [767, 404] width 307 height 25
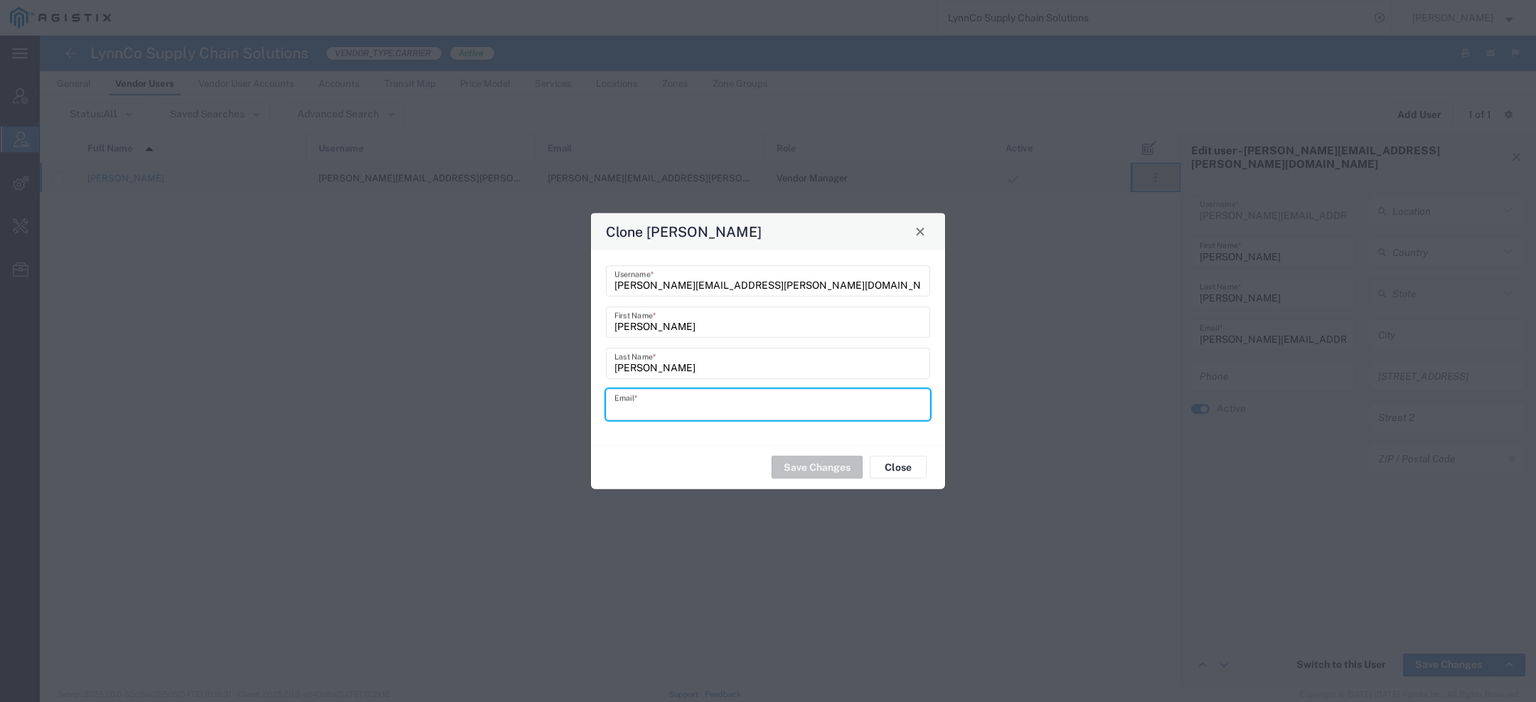
paste input "David.mullin@lynnco.com"
type input "David.mullin@lynnco.com"
click at [810, 461] on button "Save Changes" at bounding box center [816, 467] width 91 height 23
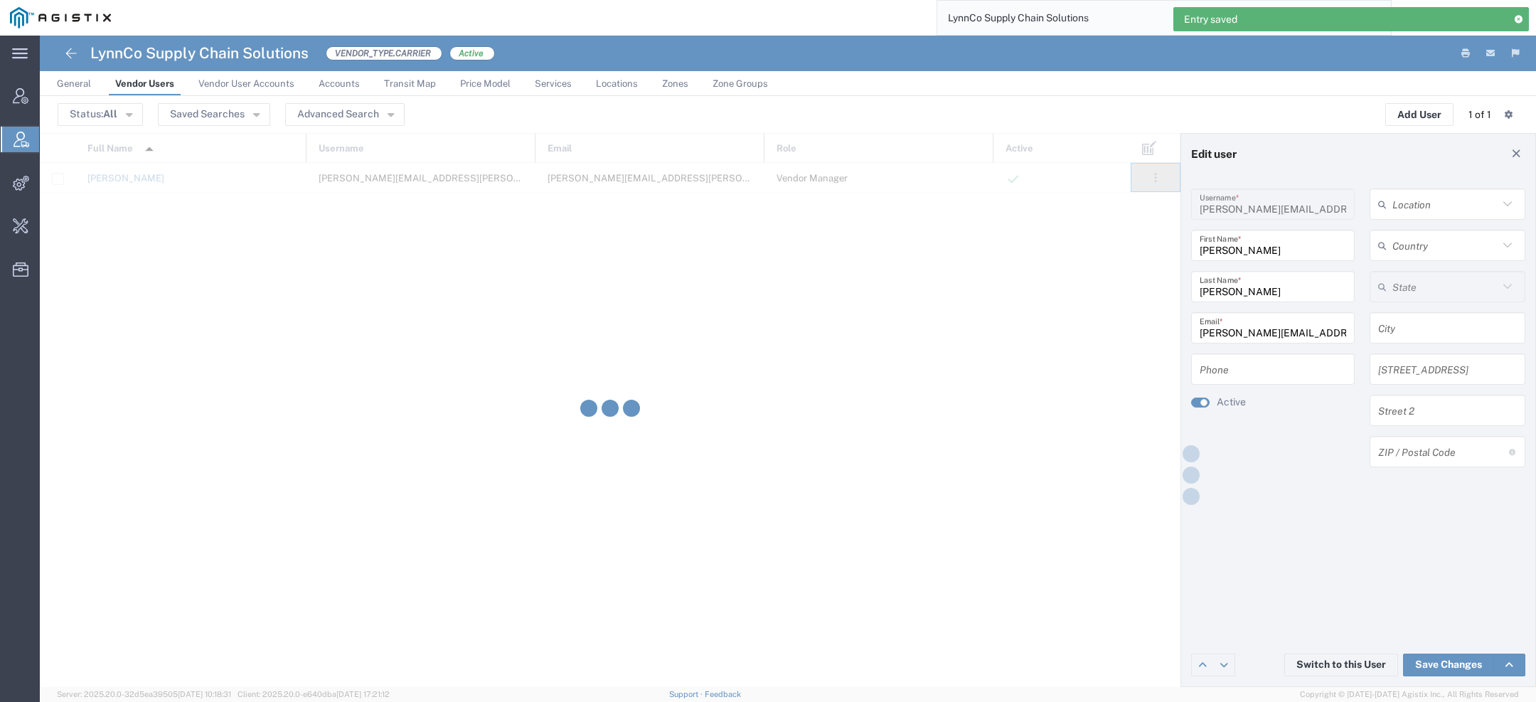
type input "david.mullin@lynnco.com"
type input "David"
type input "Mullin"
type input "david.mullin@lynnco.com"
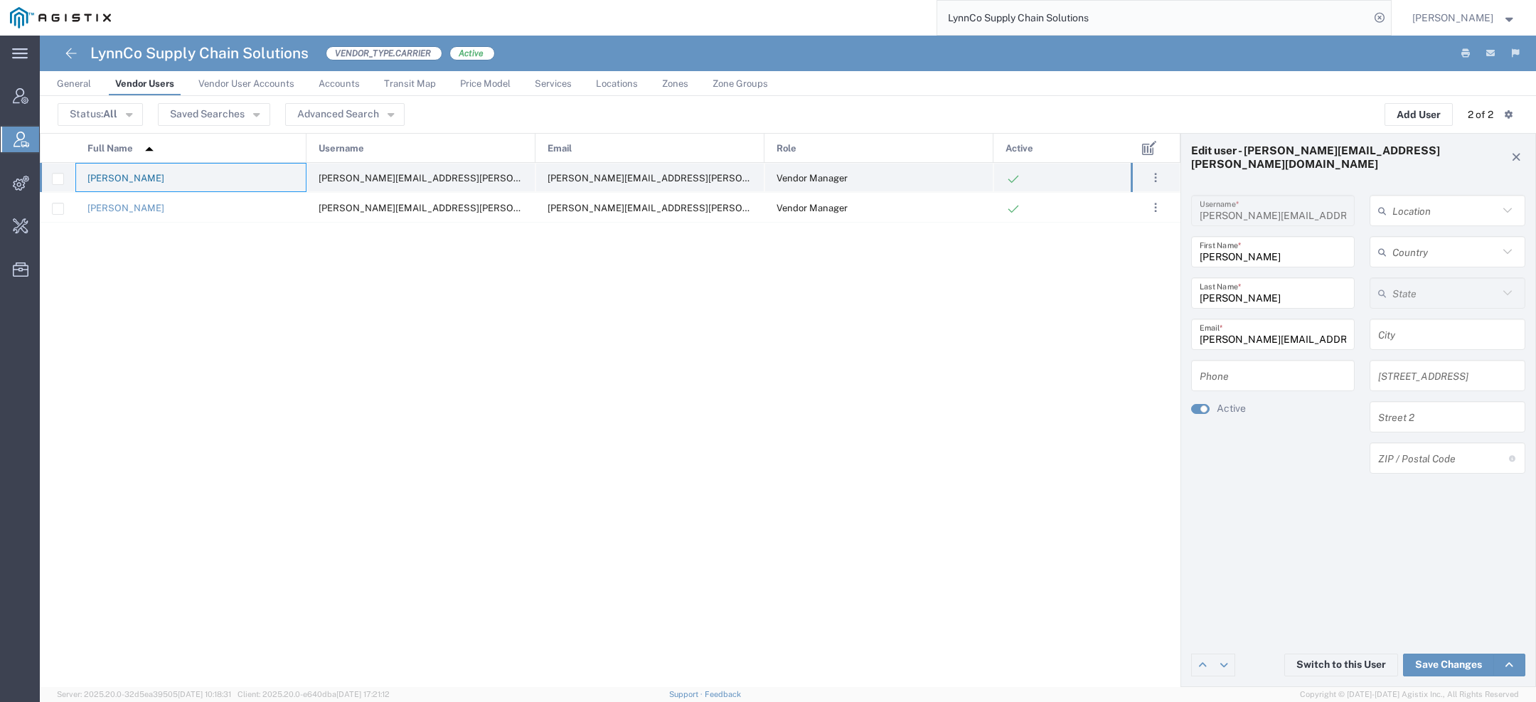
click at [132, 179] on link "David Mullin" at bounding box center [125, 178] width 77 height 11
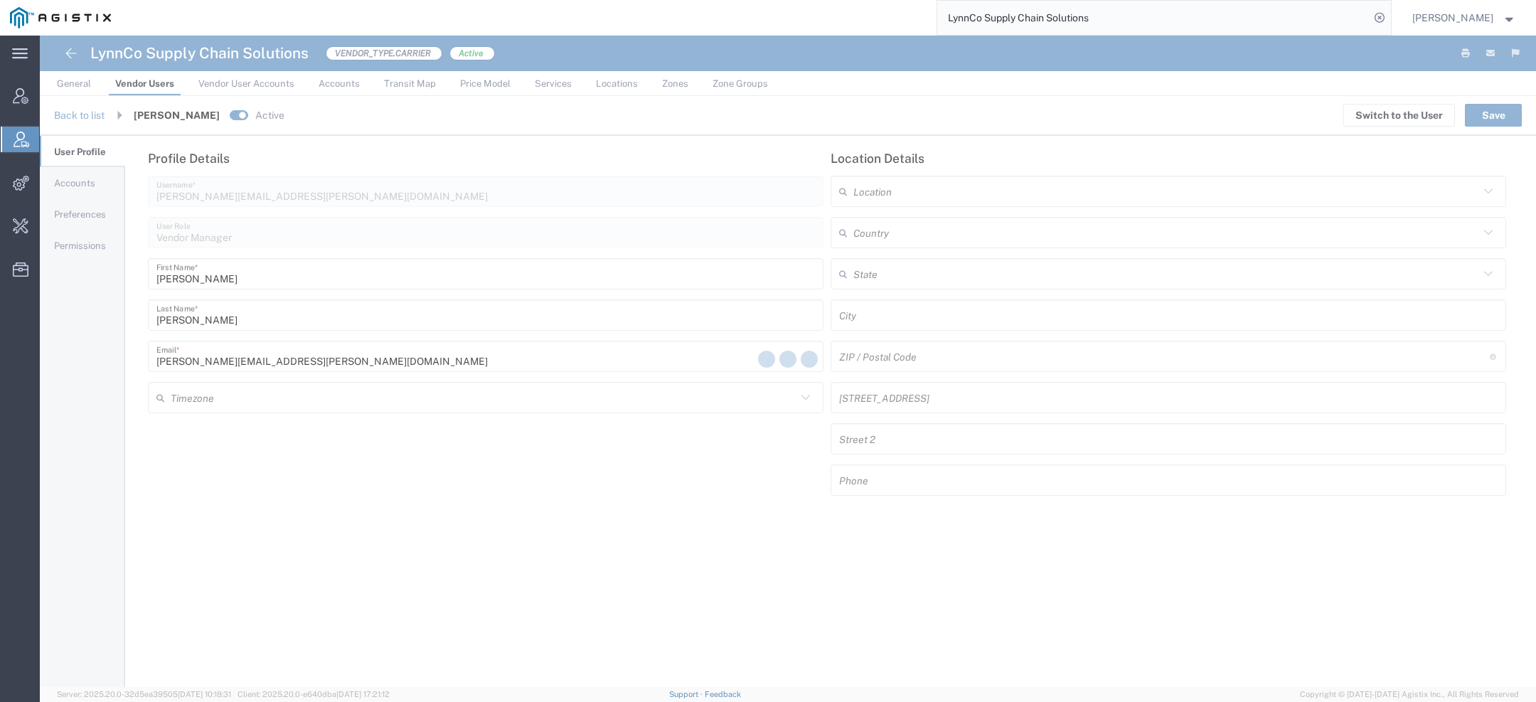
type input "America/[GEOGRAPHIC_DATA]"
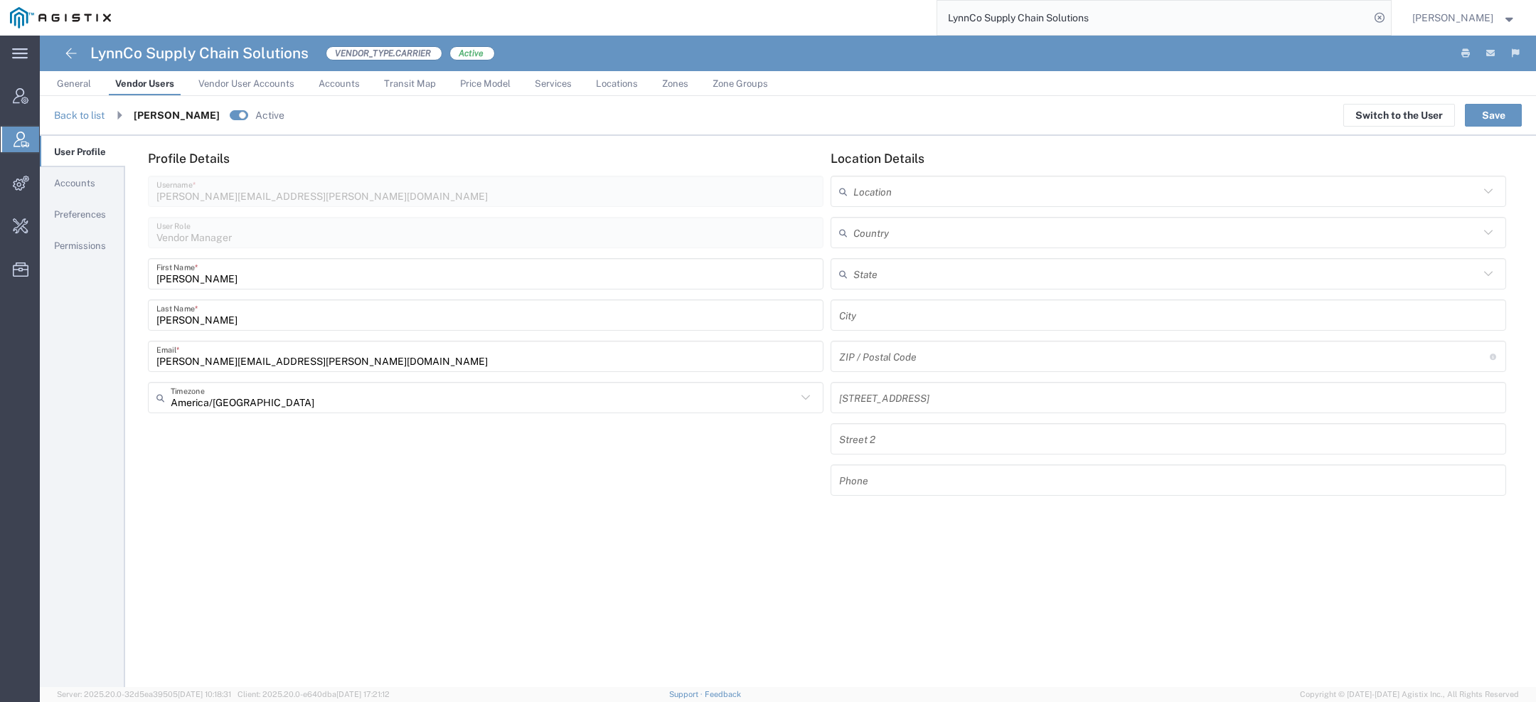
click at [102, 176] on link "Accounts" at bounding box center [82, 183] width 85 height 29
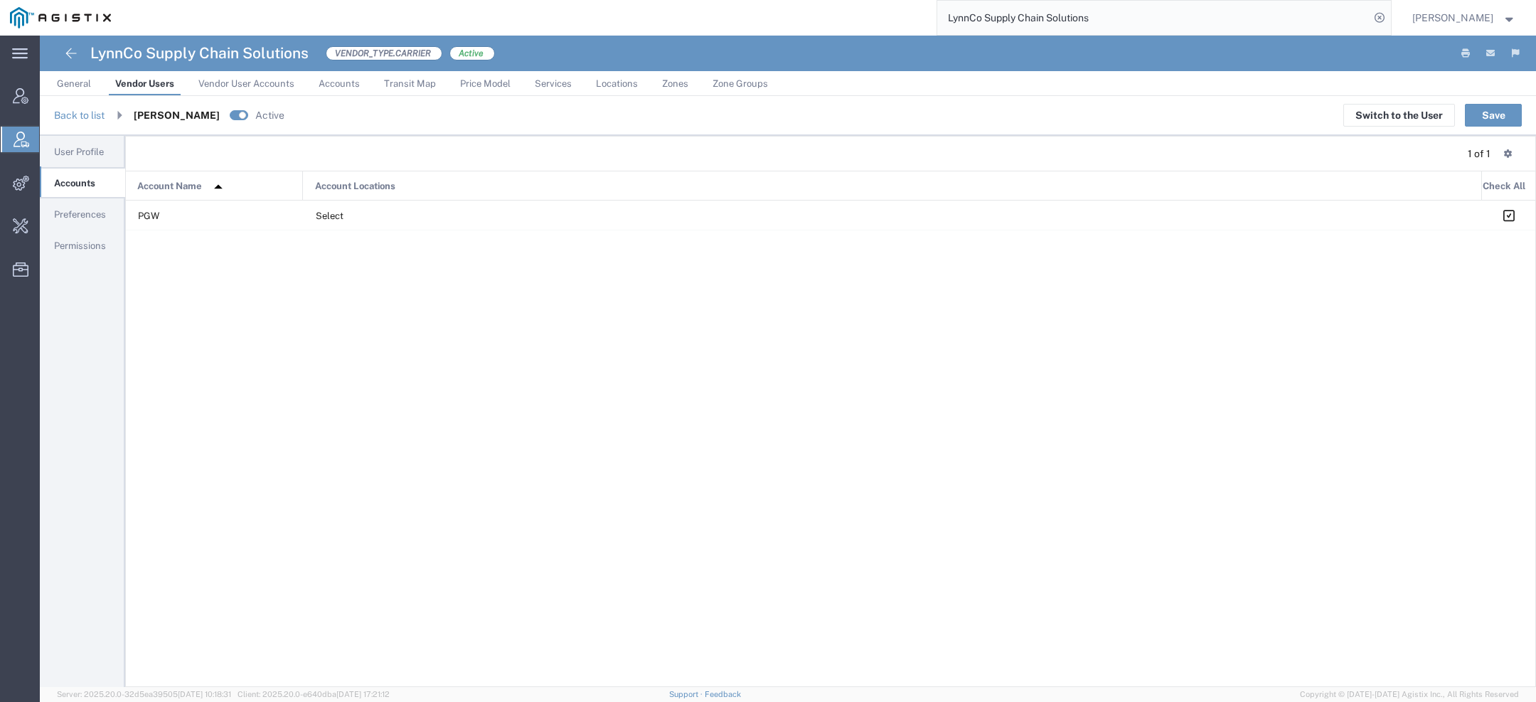
click at [93, 210] on span "Preferences" at bounding box center [80, 214] width 52 height 11
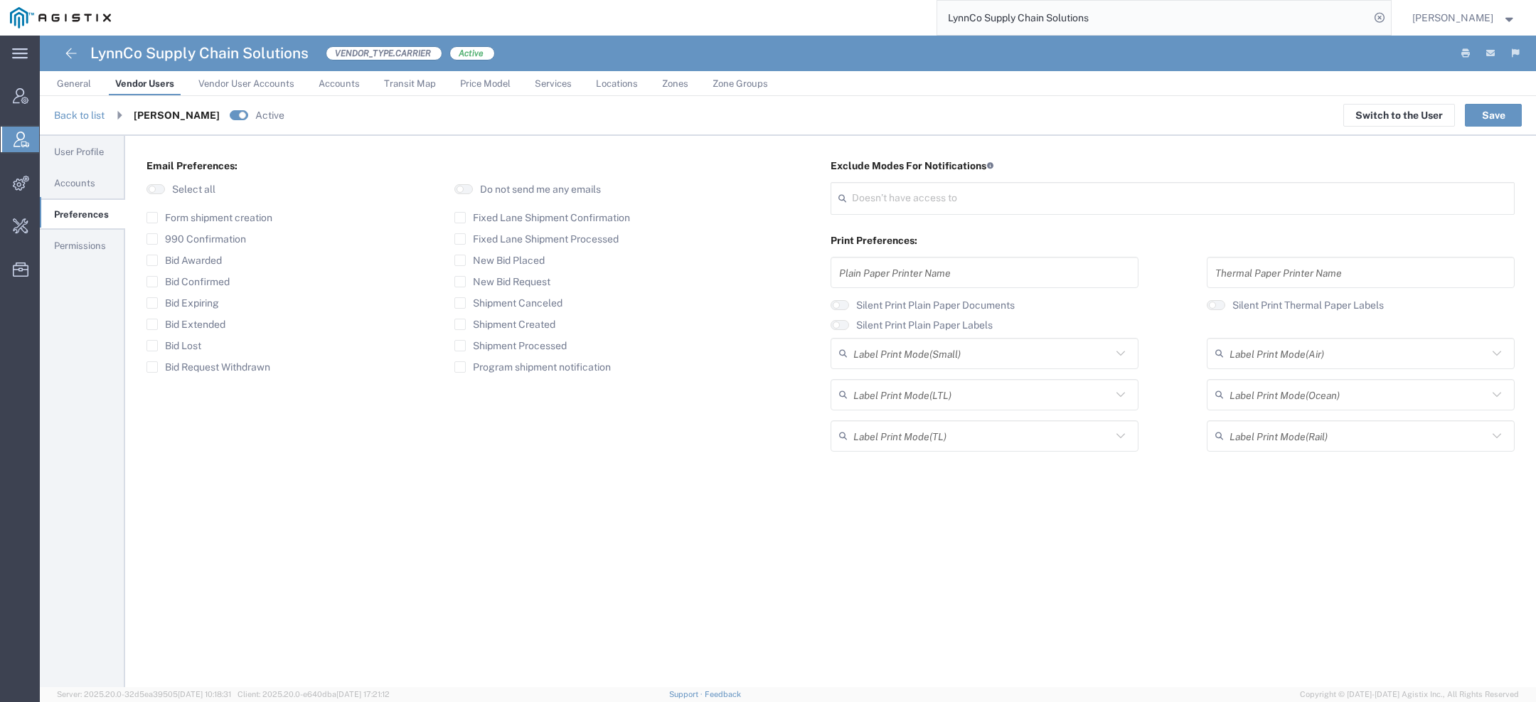
type input "Select"
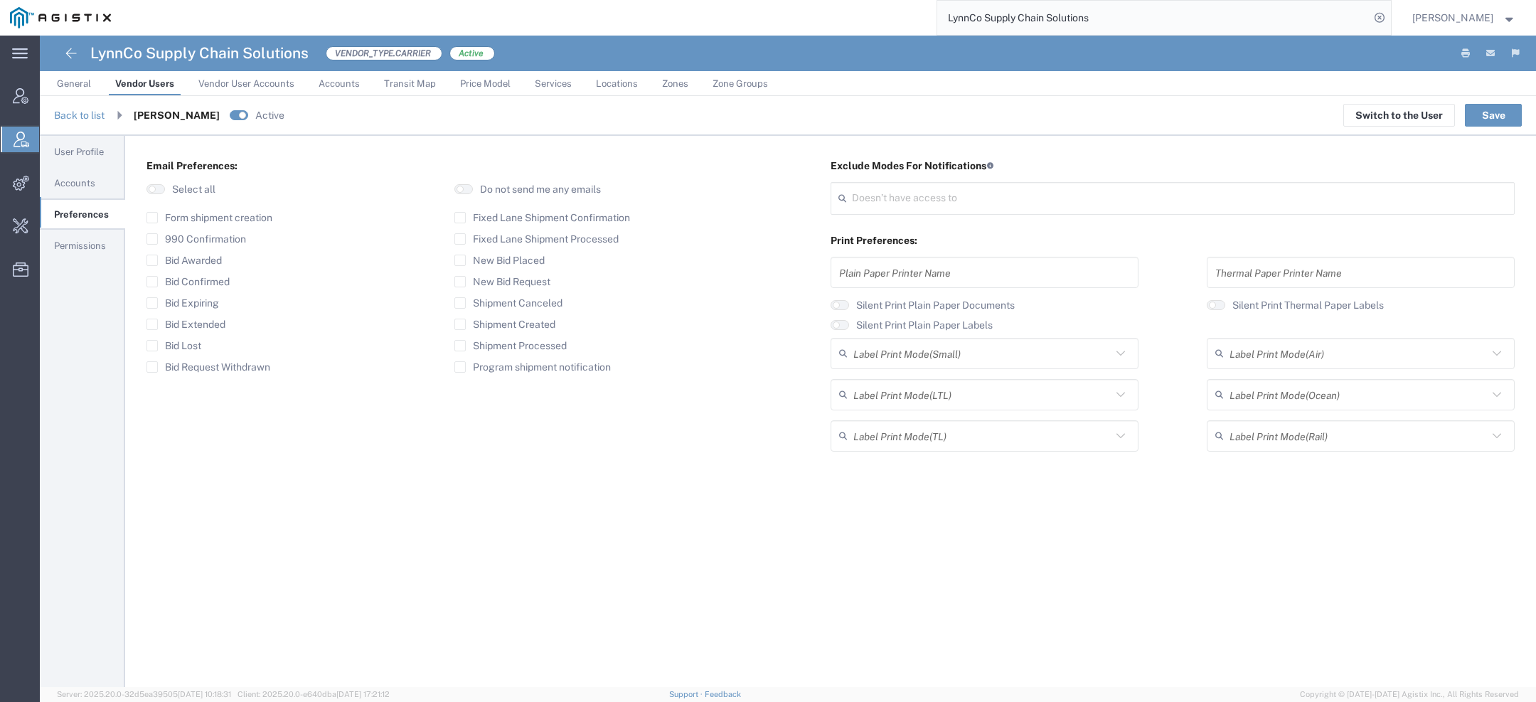
type input "Select"
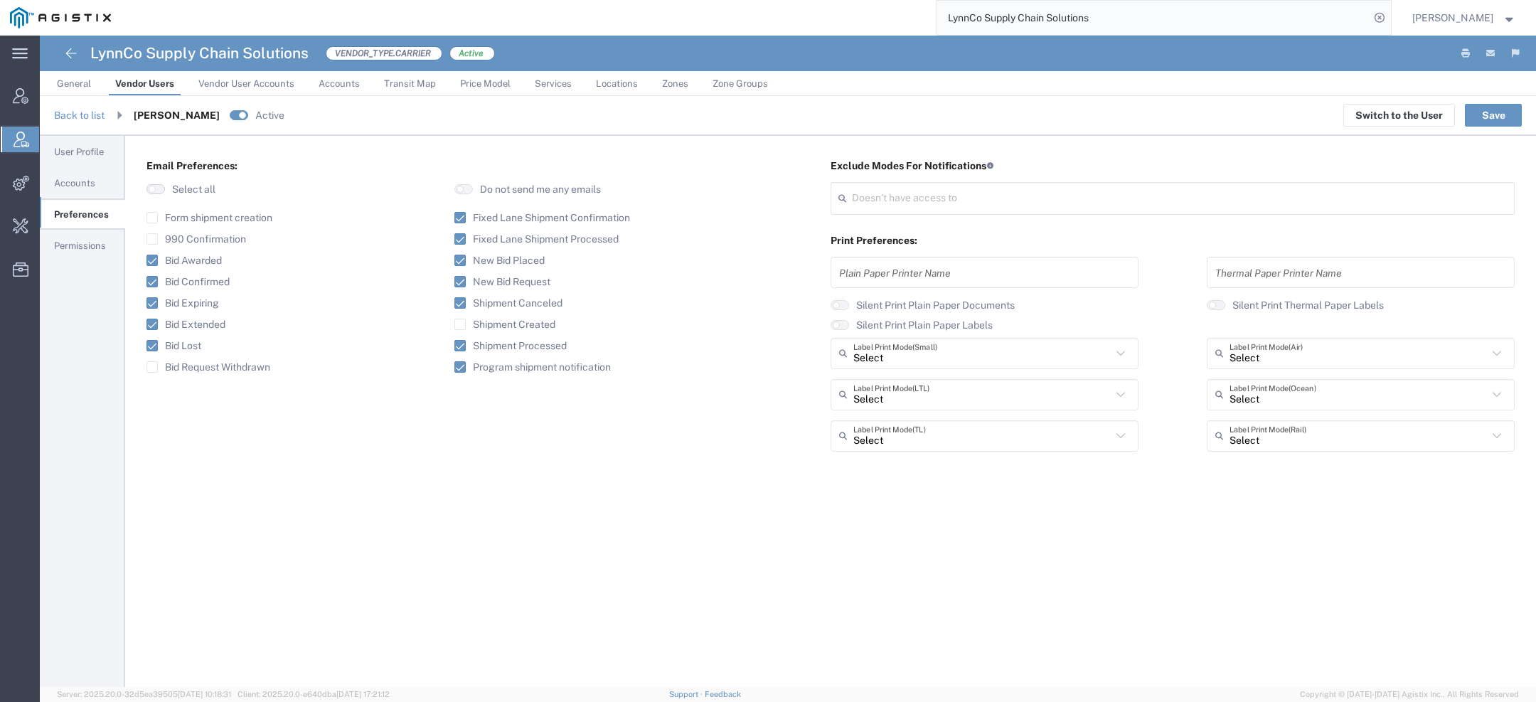
click at [159, 188] on button "button" at bounding box center [155, 189] width 18 height 10
click at [1489, 114] on button "Save" at bounding box center [1493, 115] width 57 height 23
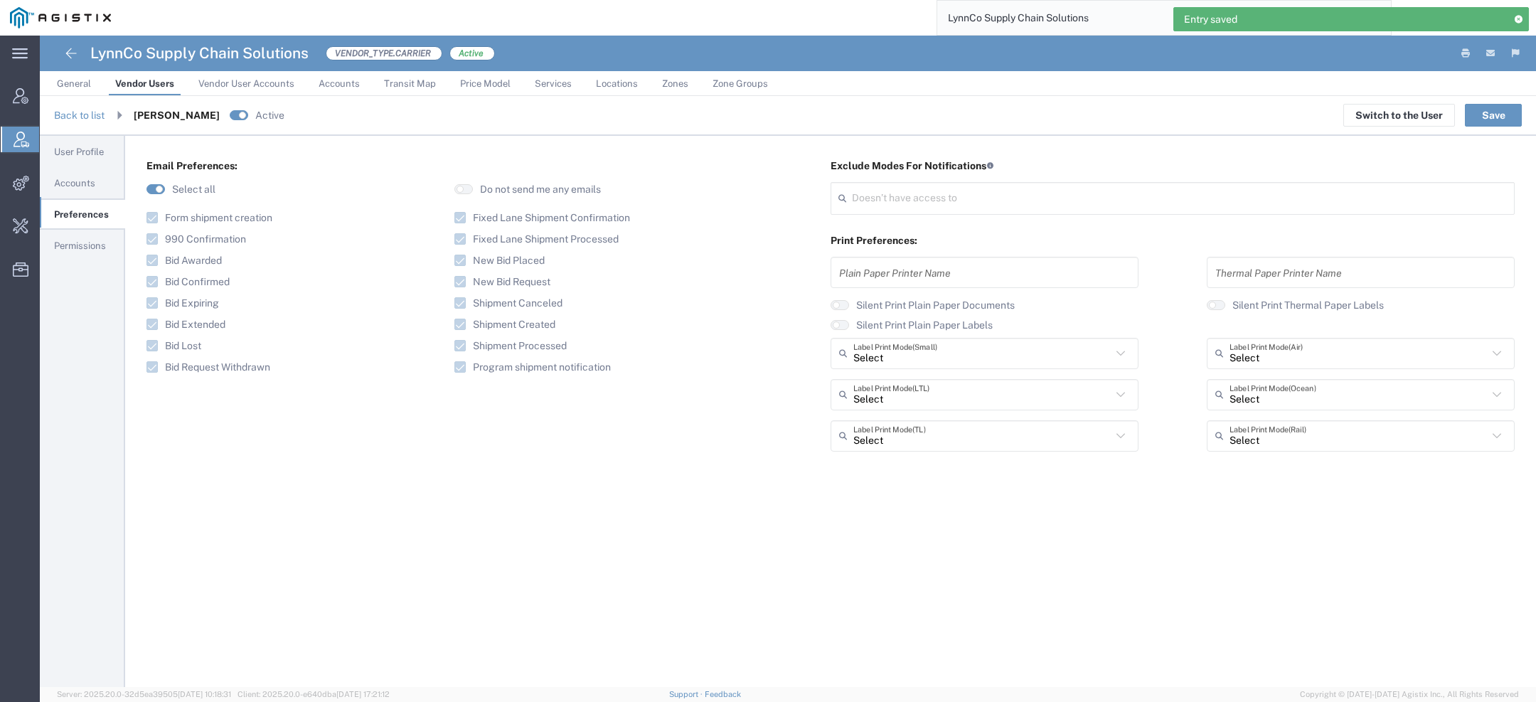
click at [64, 240] on span "Permissions" at bounding box center [80, 245] width 52 height 11
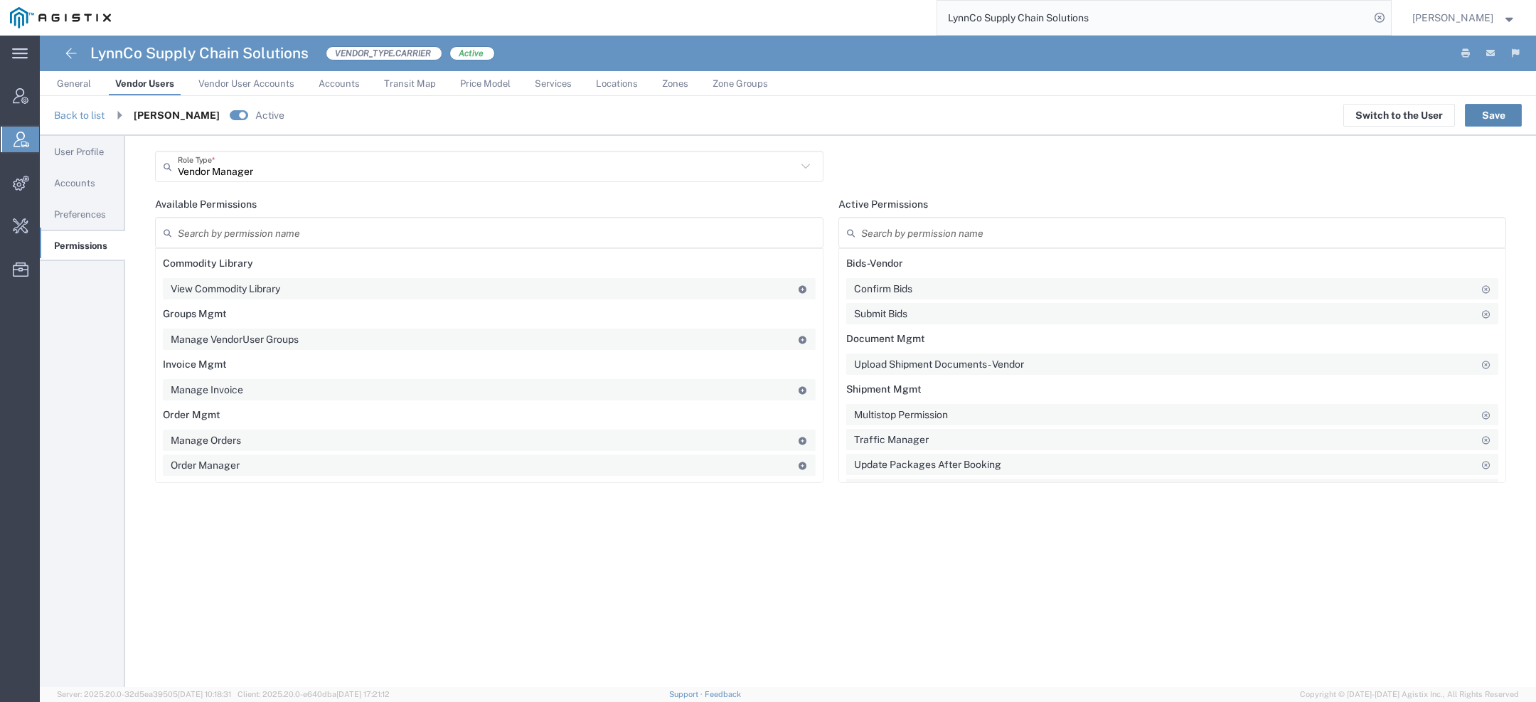
click at [1482, 114] on button "Save" at bounding box center [1493, 115] width 57 height 23
click at [91, 117] on link "Back to list" at bounding box center [79, 114] width 50 height 11
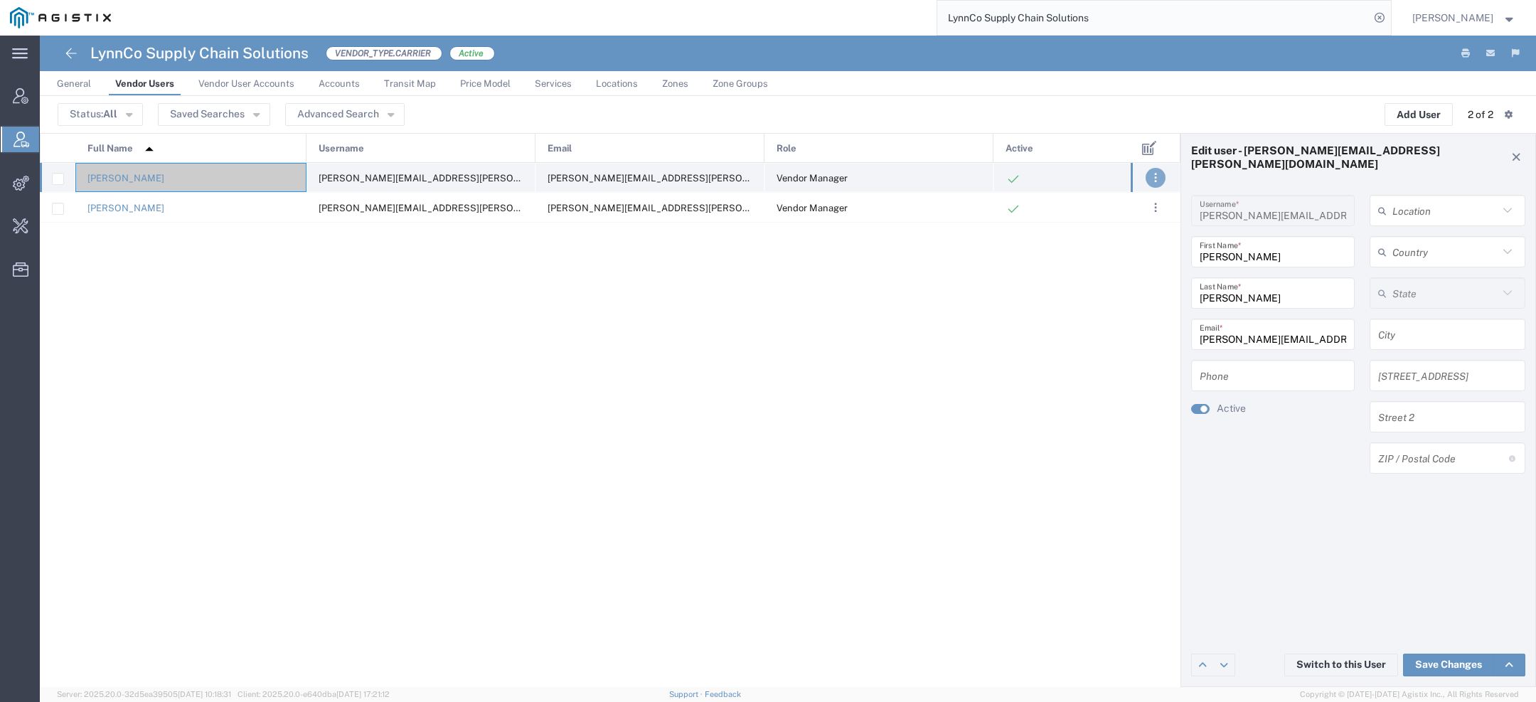
click at [1153, 183] on button ". . ." at bounding box center [1155, 178] width 20 height 20
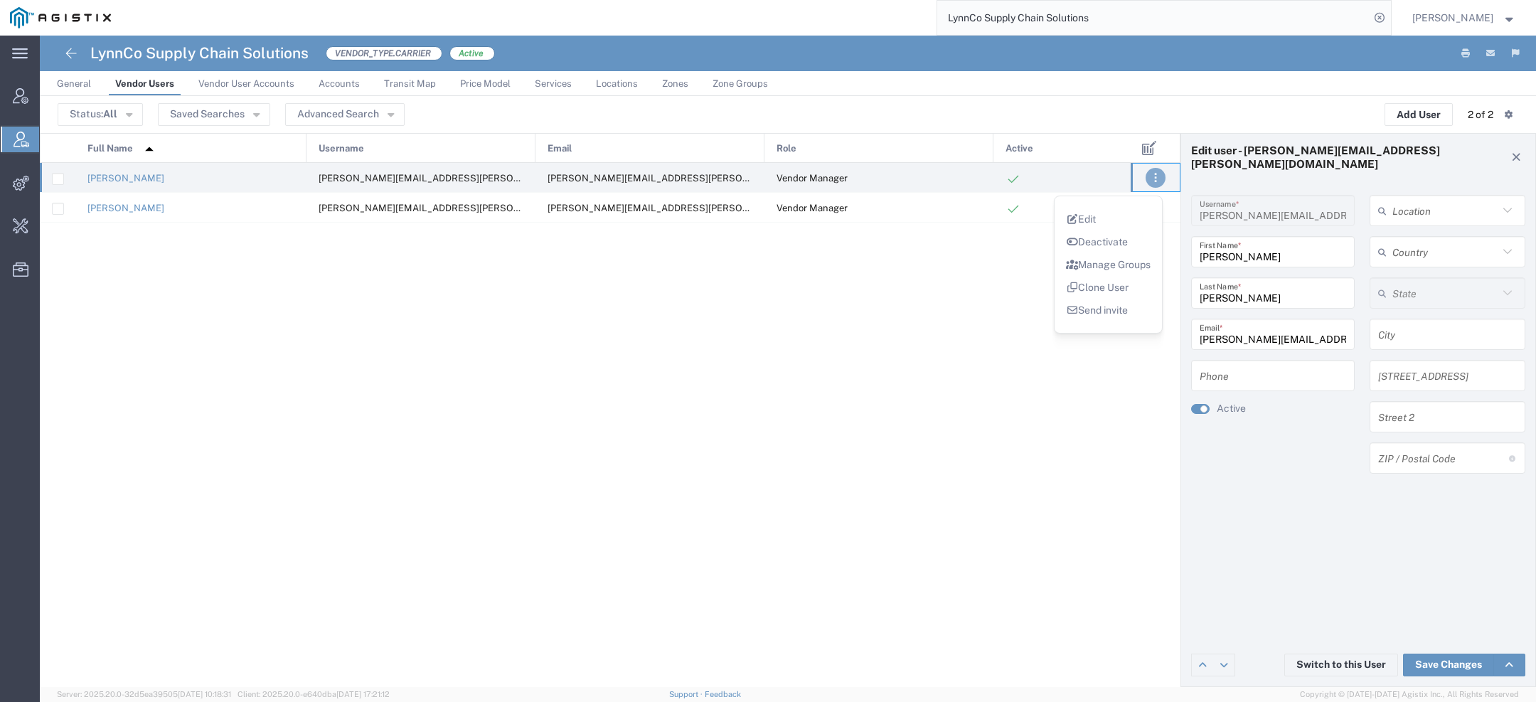
click at [1089, 292] on link "Clone User" at bounding box center [1097, 287] width 63 height 11
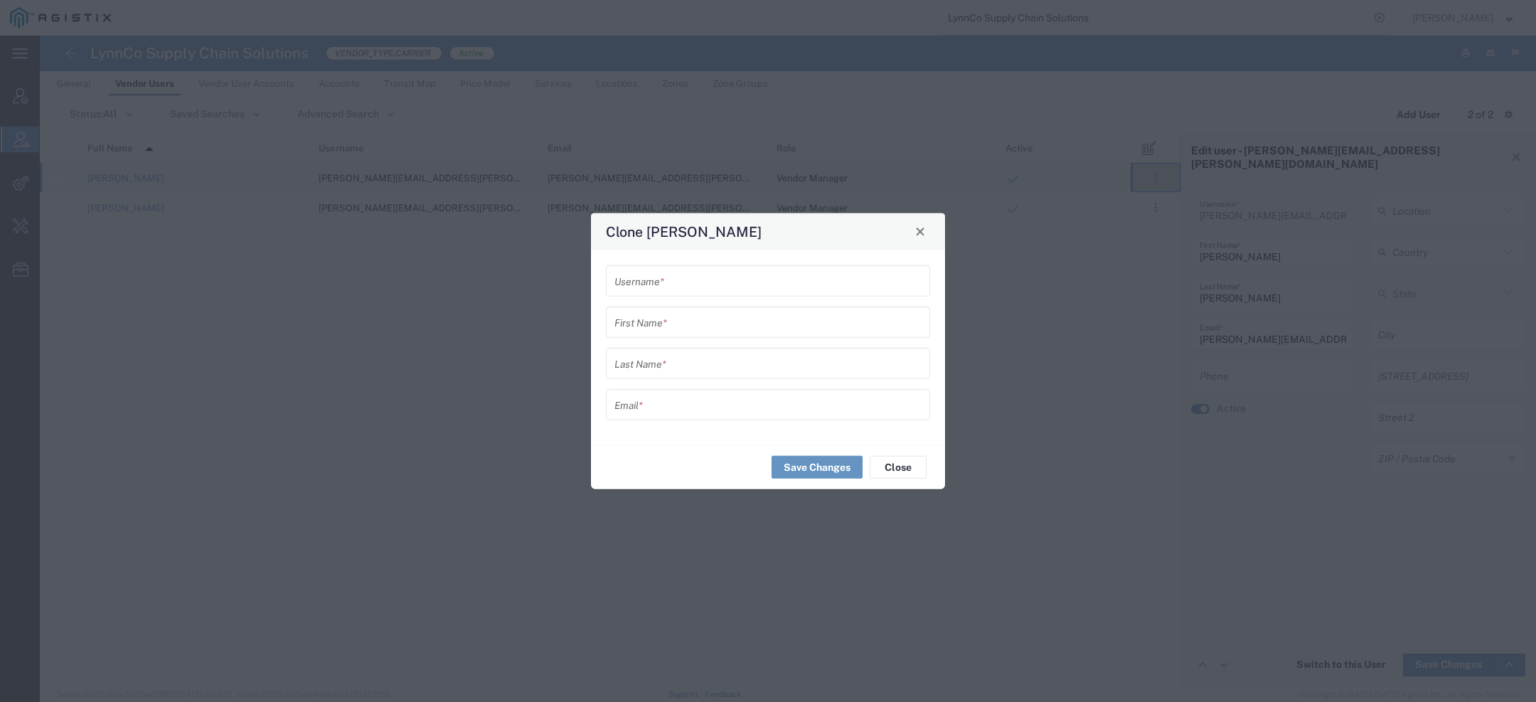
click at [724, 287] on input "text" at bounding box center [767, 280] width 307 height 25
paste input "jim.post@lynnco.com"
click at [617, 282] on input "jim.post@lynnco.com" at bounding box center [767, 280] width 307 height 25
click at [742, 288] on input "jim.post@lynnco.com" at bounding box center [767, 280] width 307 height 25
drag, startPoint x: 718, startPoint y: 287, endPoint x: 550, endPoint y: 277, distance: 168.1
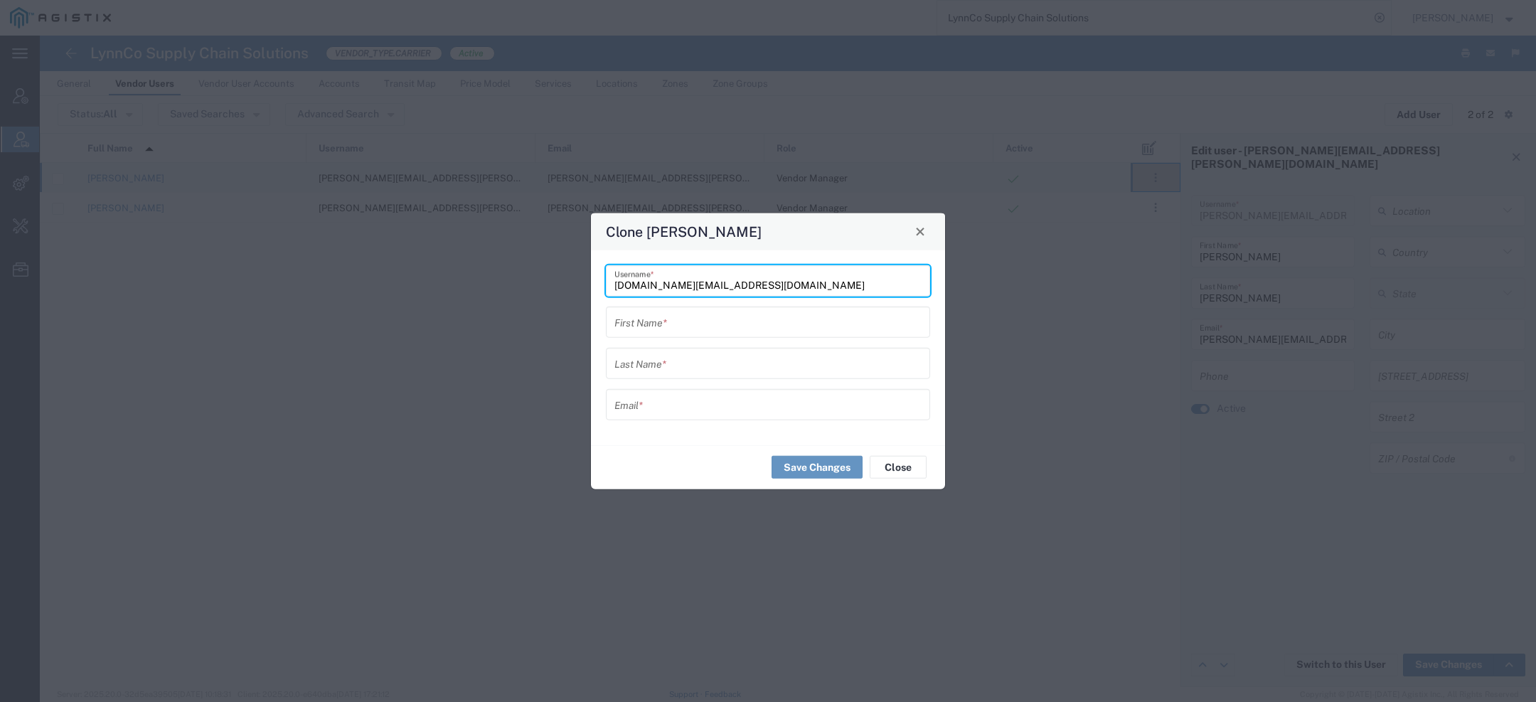
click at [550, 277] on div "Clone David Mullin jim.post@lynnco.com Username * First Name * Last Name * Emai…" at bounding box center [768, 351] width 1536 height 702
type input "jim.post@lynnco.com"
click at [643, 412] on input "text" at bounding box center [767, 404] width 307 height 25
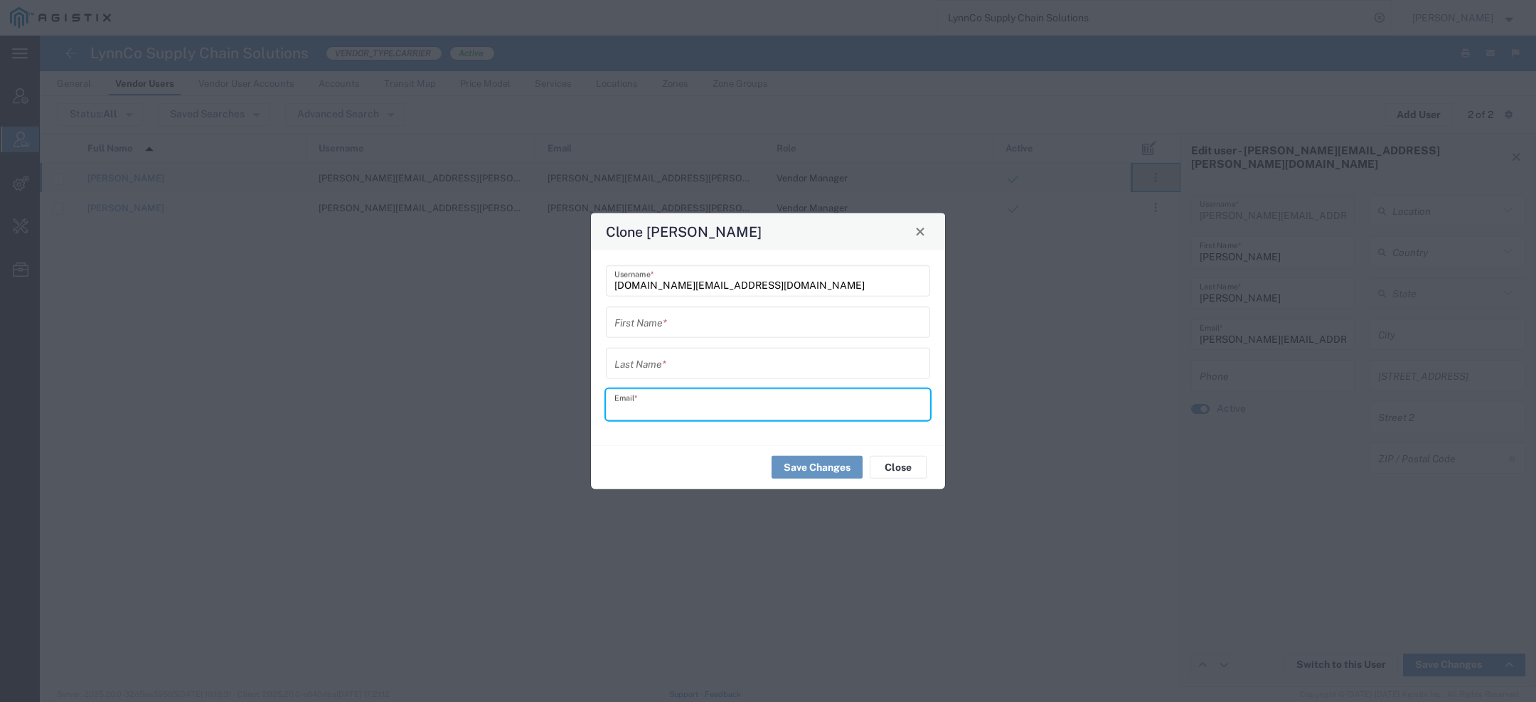
paste input "jim.post@lynnco.com"
type input "jim.post@lynnco.com"
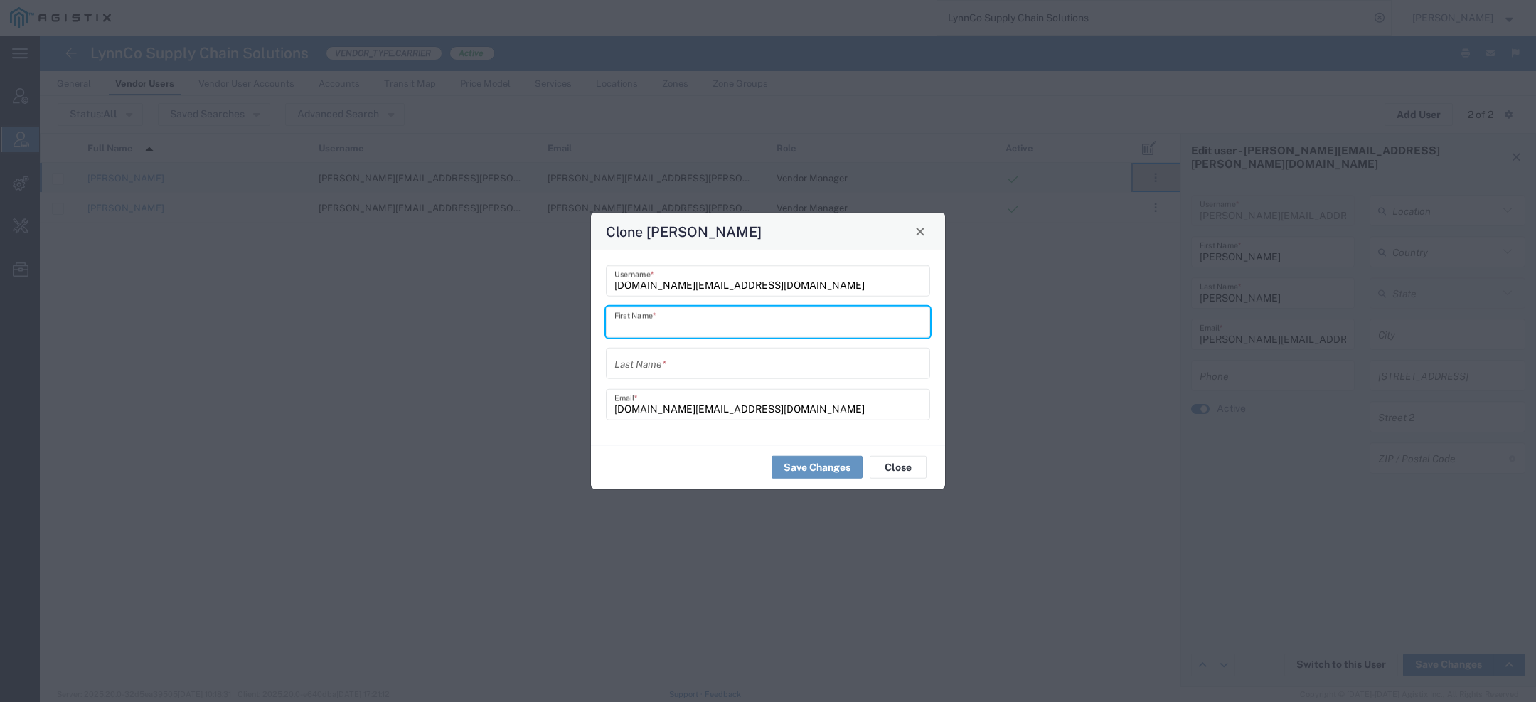
click at [664, 319] on input "text" at bounding box center [767, 321] width 307 height 25
paste input "im Post"
click at [643, 327] on input "im Post" at bounding box center [767, 321] width 307 height 25
type input "Jim"
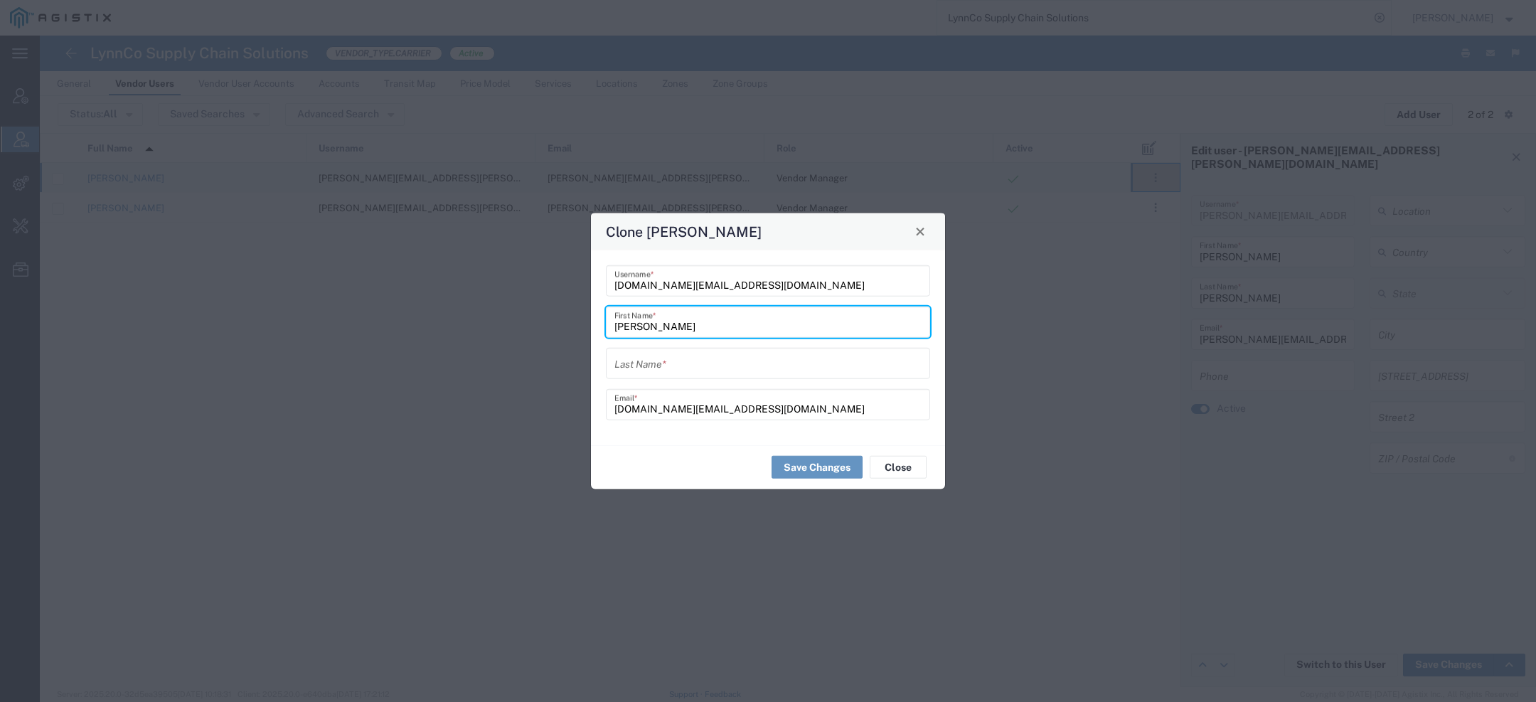
click at [665, 356] on input "text" at bounding box center [767, 363] width 307 height 25
paste input "Post"
type input "Post"
click at [810, 473] on button "Save Changes" at bounding box center [816, 467] width 91 height 23
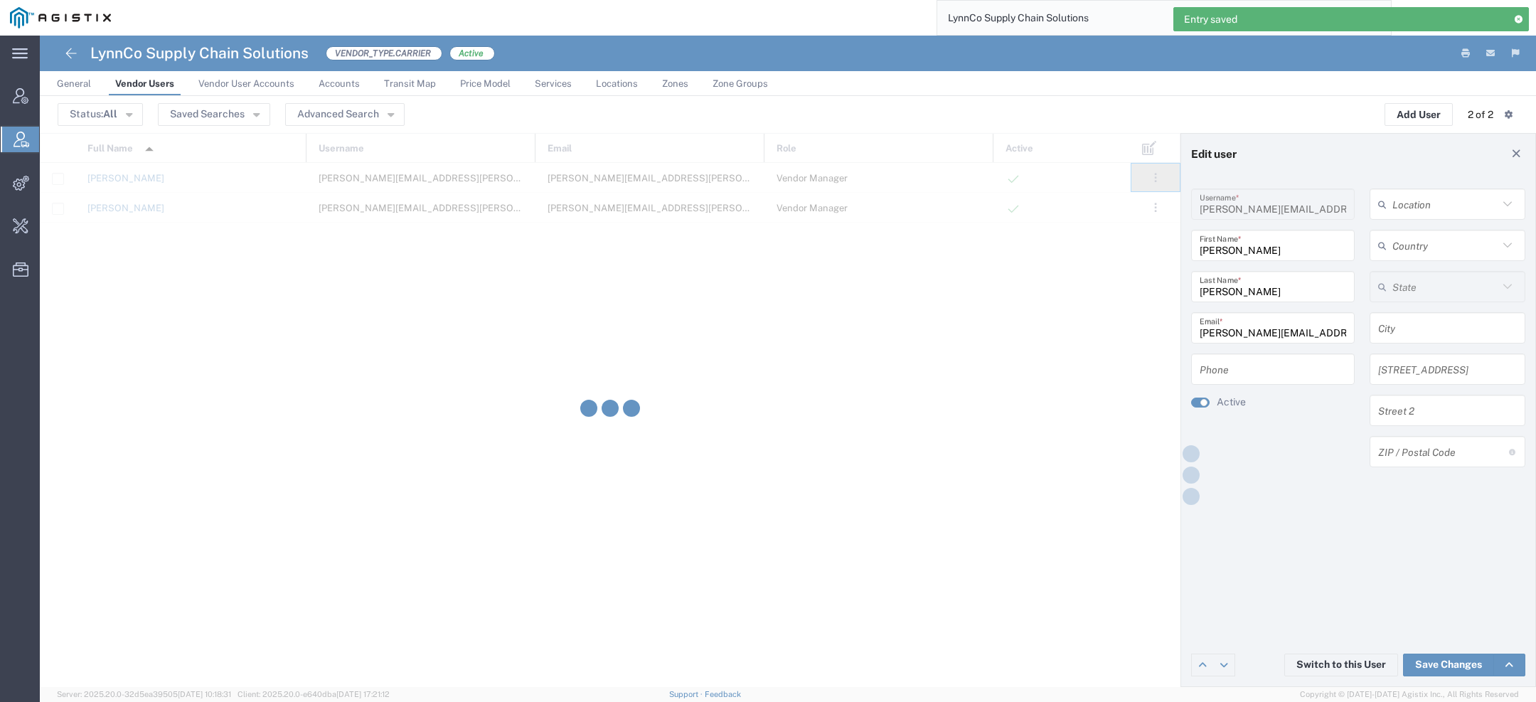
type input "jim.post@lynnco.com"
type input "Jim"
type input "Post"
type input "jim.post@lynnco.com"
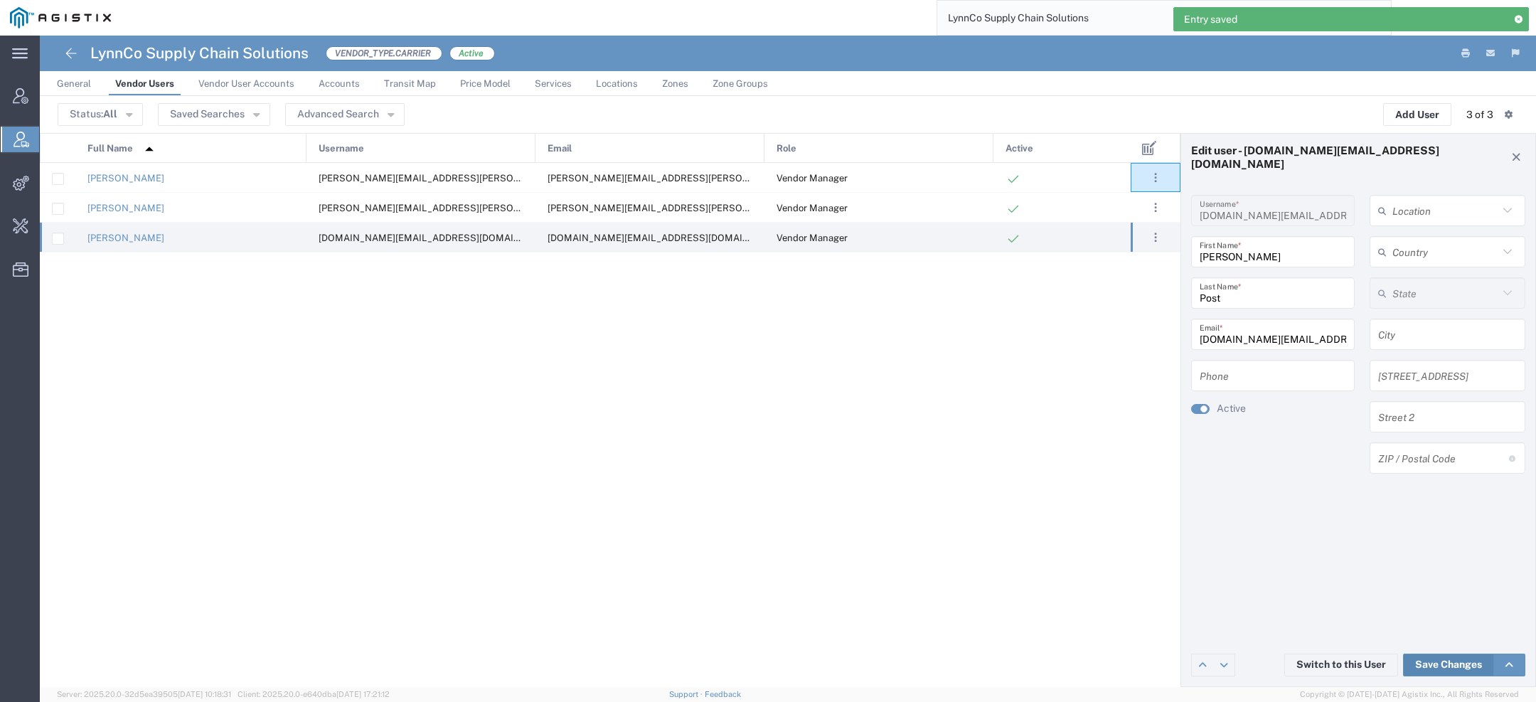
click at [1428, 665] on link "Save Changes" at bounding box center [1448, 664] width 91 height 23
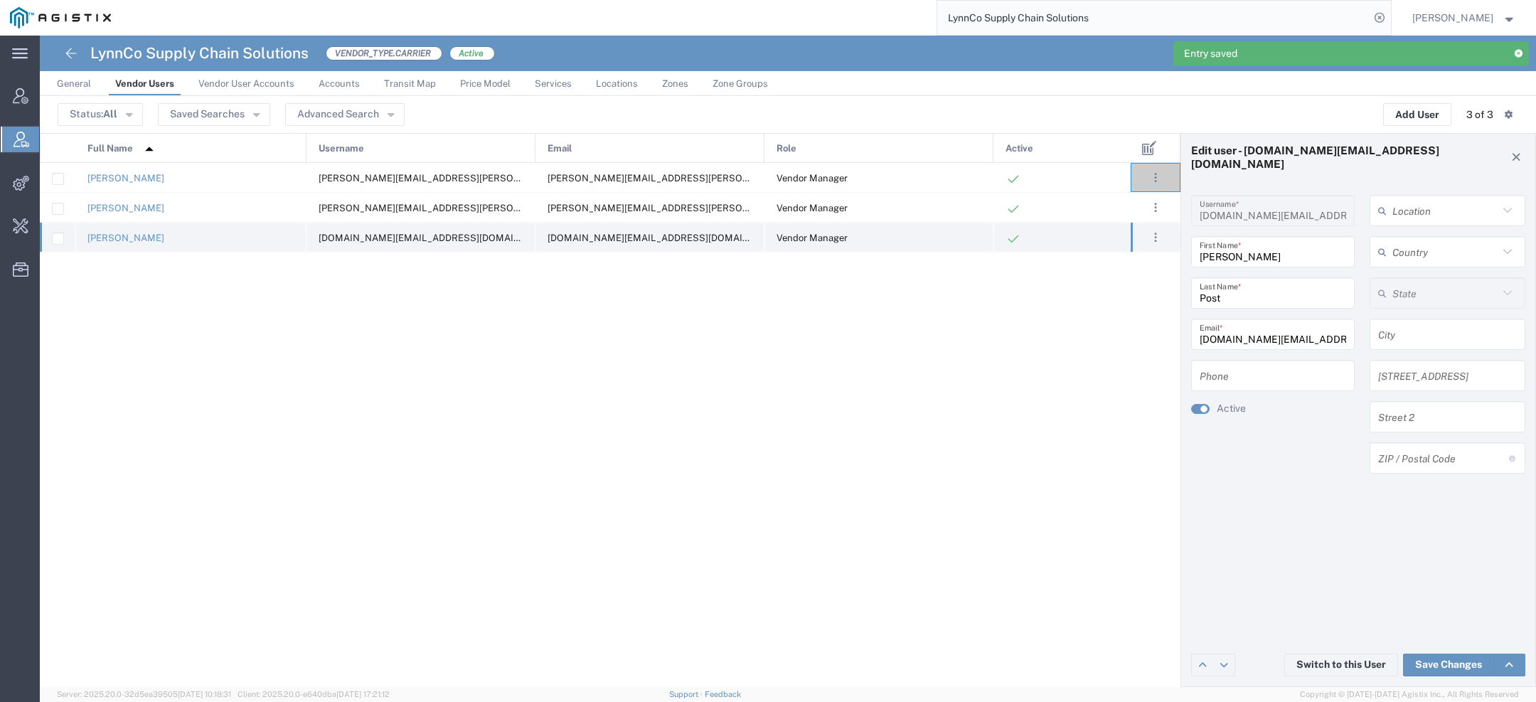
click at [117, 244] on div "Jim Post" at bounding box center [190, 237] width 231 height 29
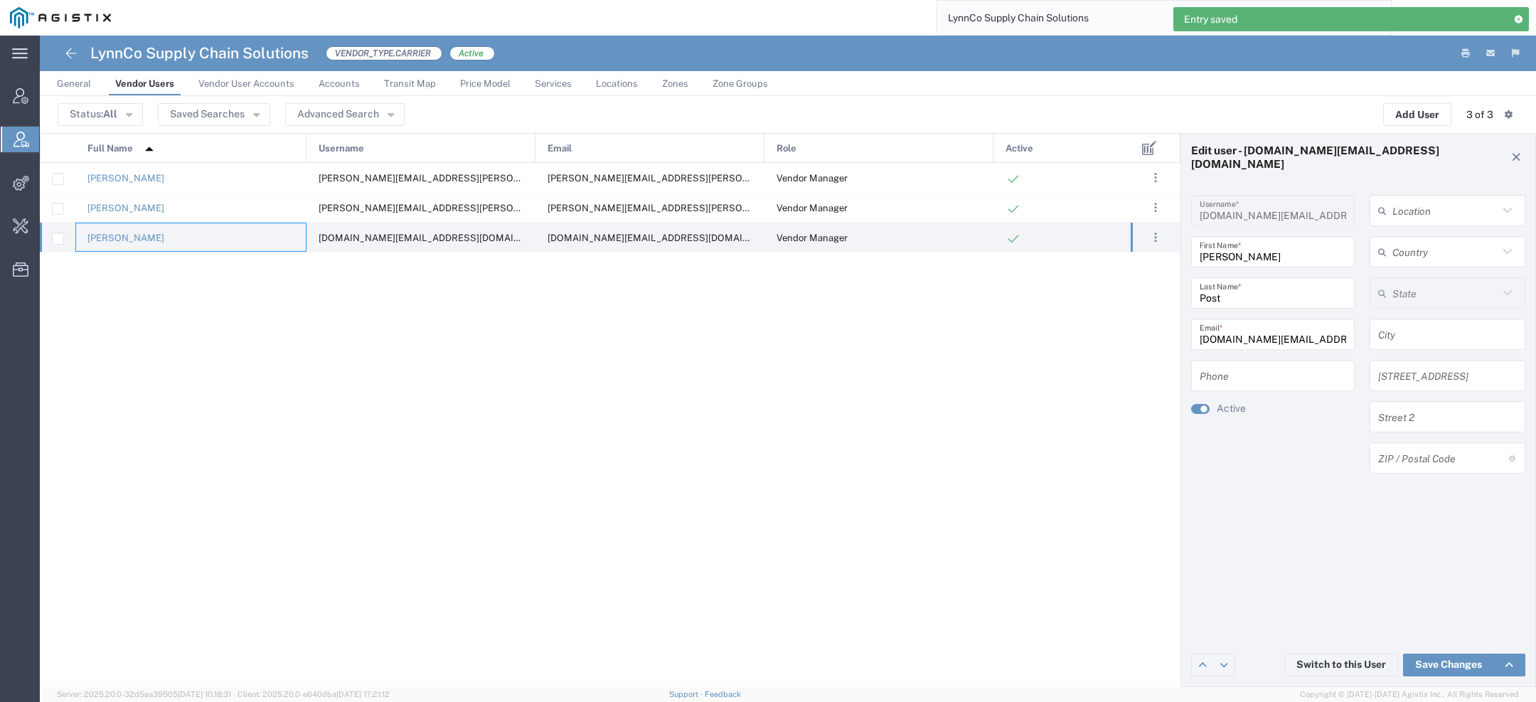
click at [110, 244] on div "Jim Post" at bounding box center [190, 237] width 231 height 29
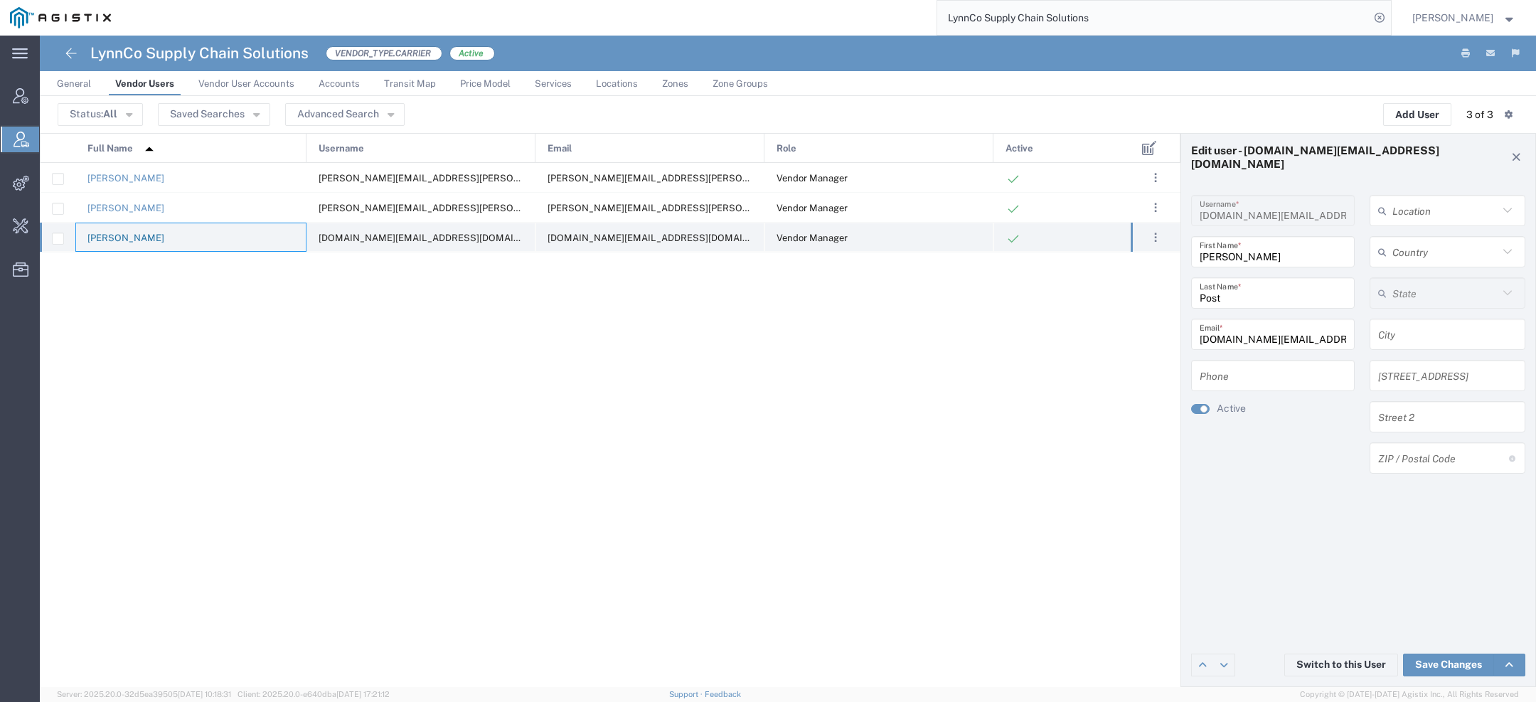
click at [104, 234] on link "Jim Post" at bounding box center [125, 238] width 77 height 11
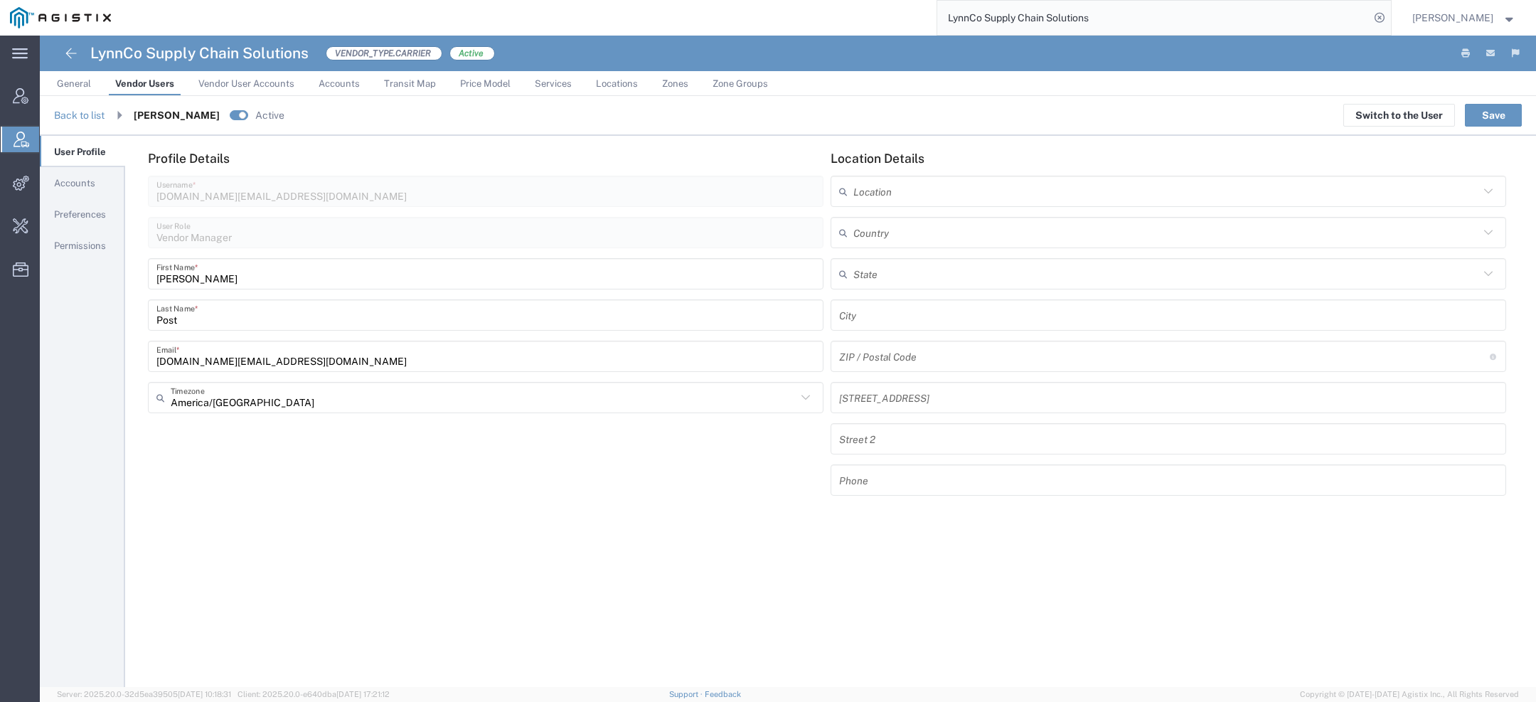
click at [67, 185] on span "Accounts" at bounding box center [74, 183] width 41 height 11
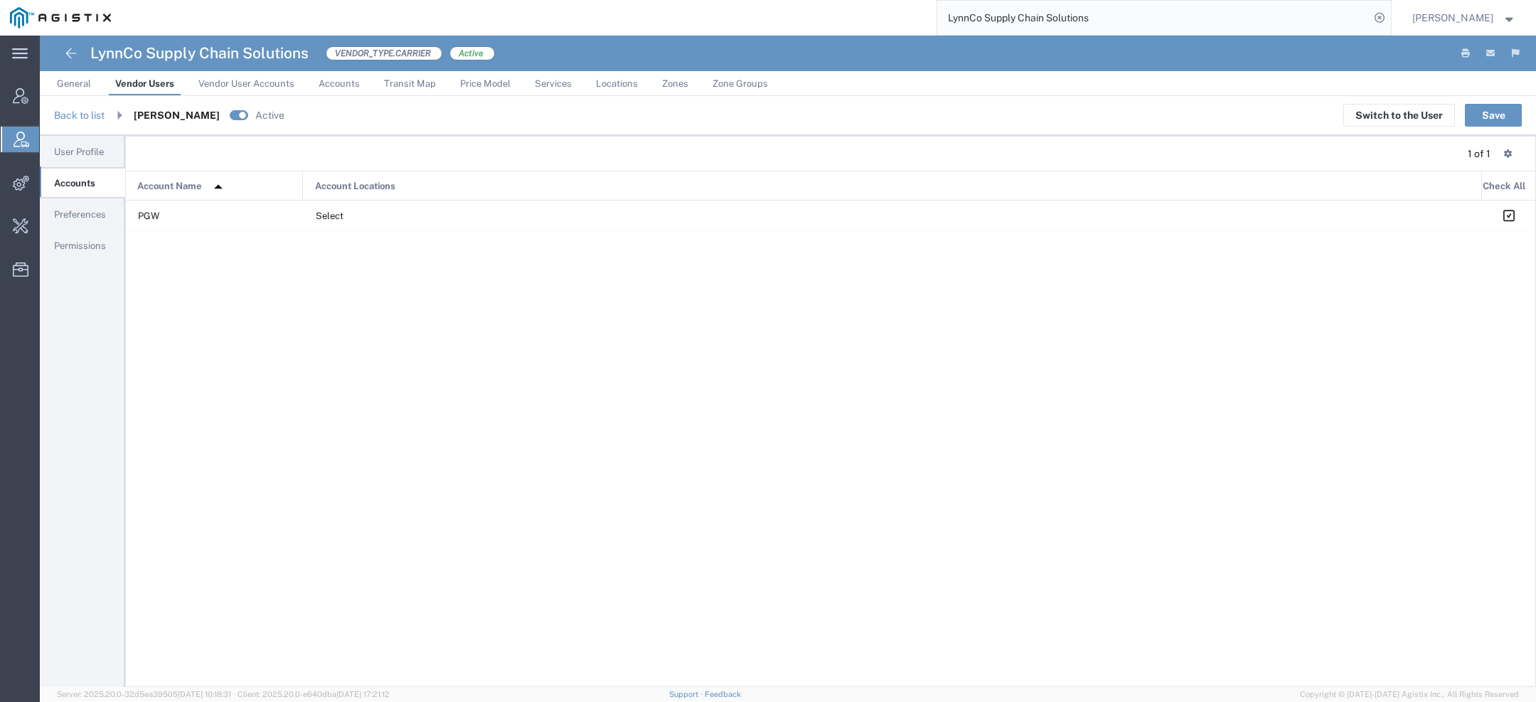
click at [87, 210] on span "Preferences" at bounding box center [80, 214] width 52 height 11
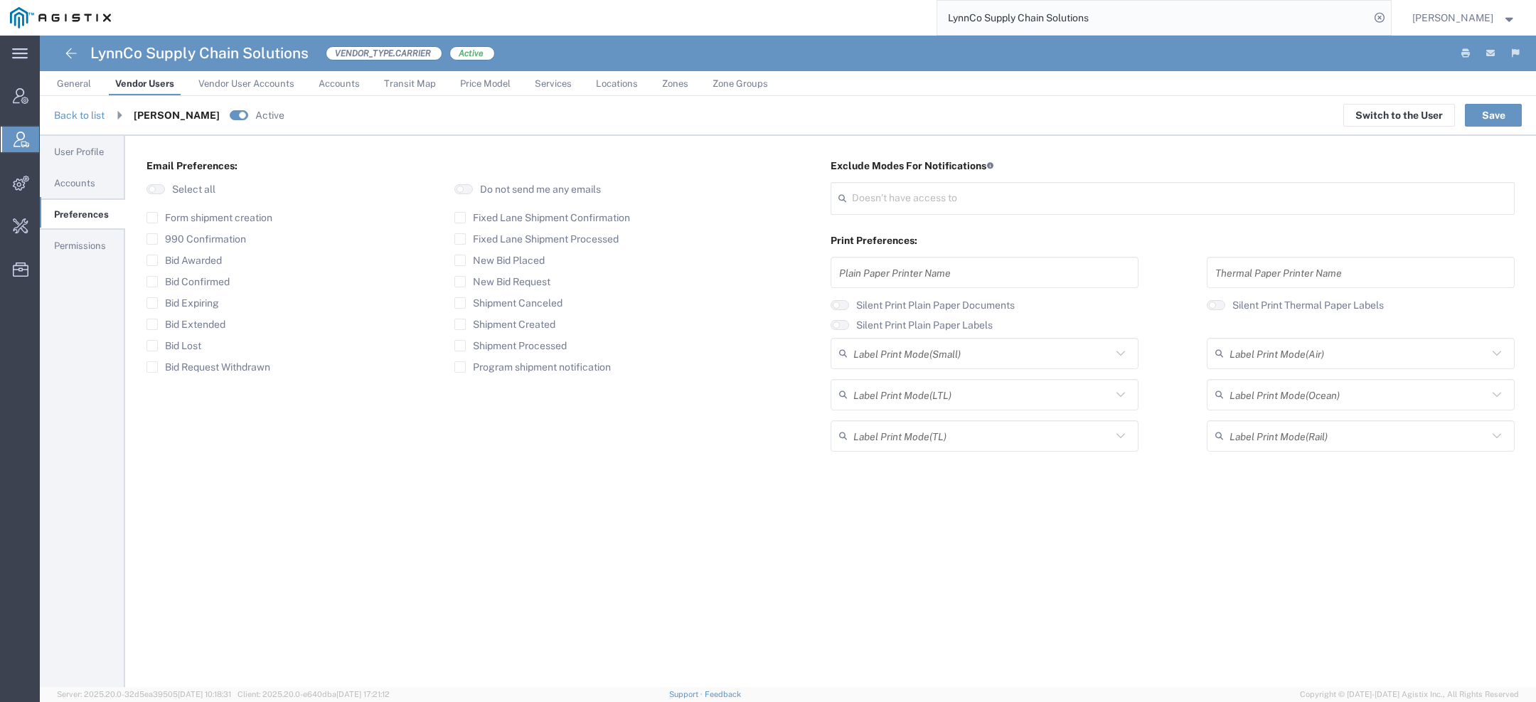
type input "Select"
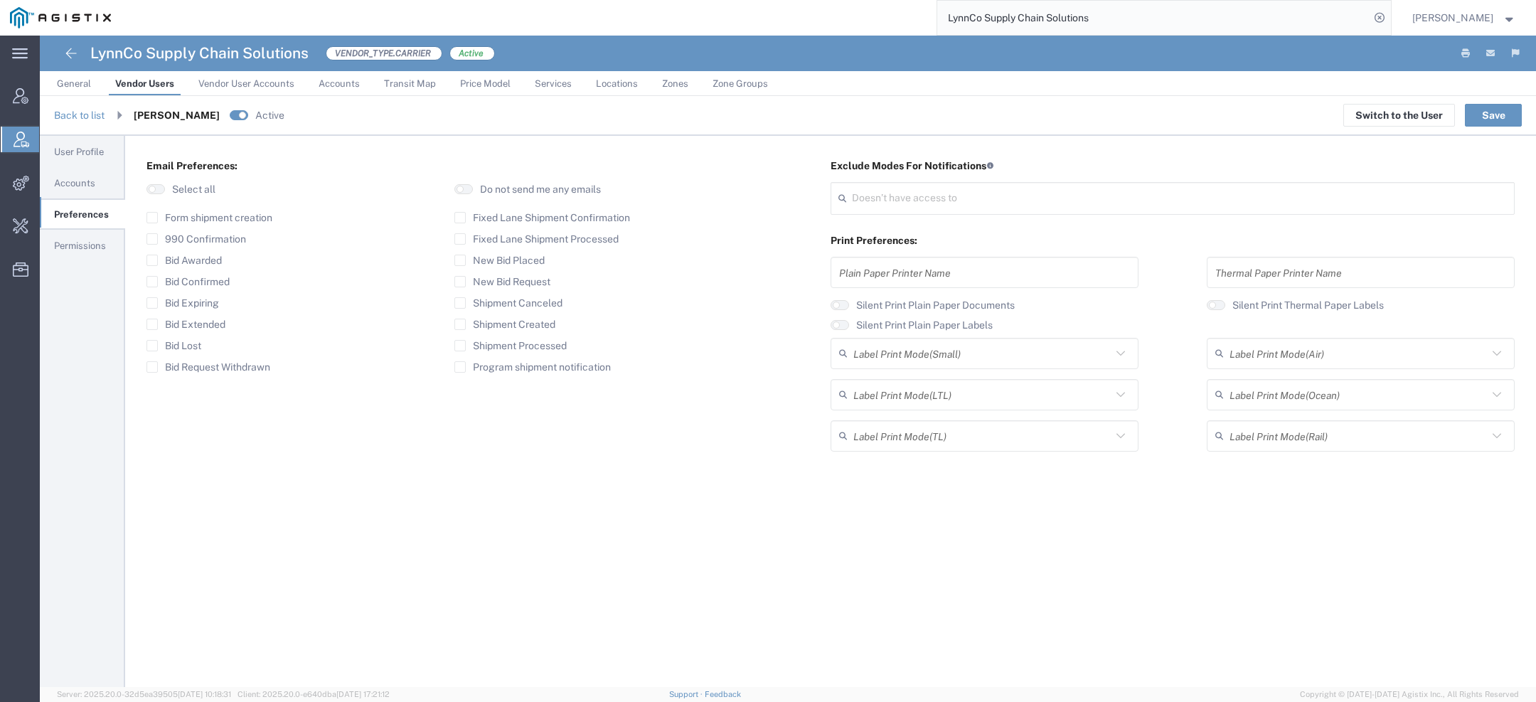
type input "Select"
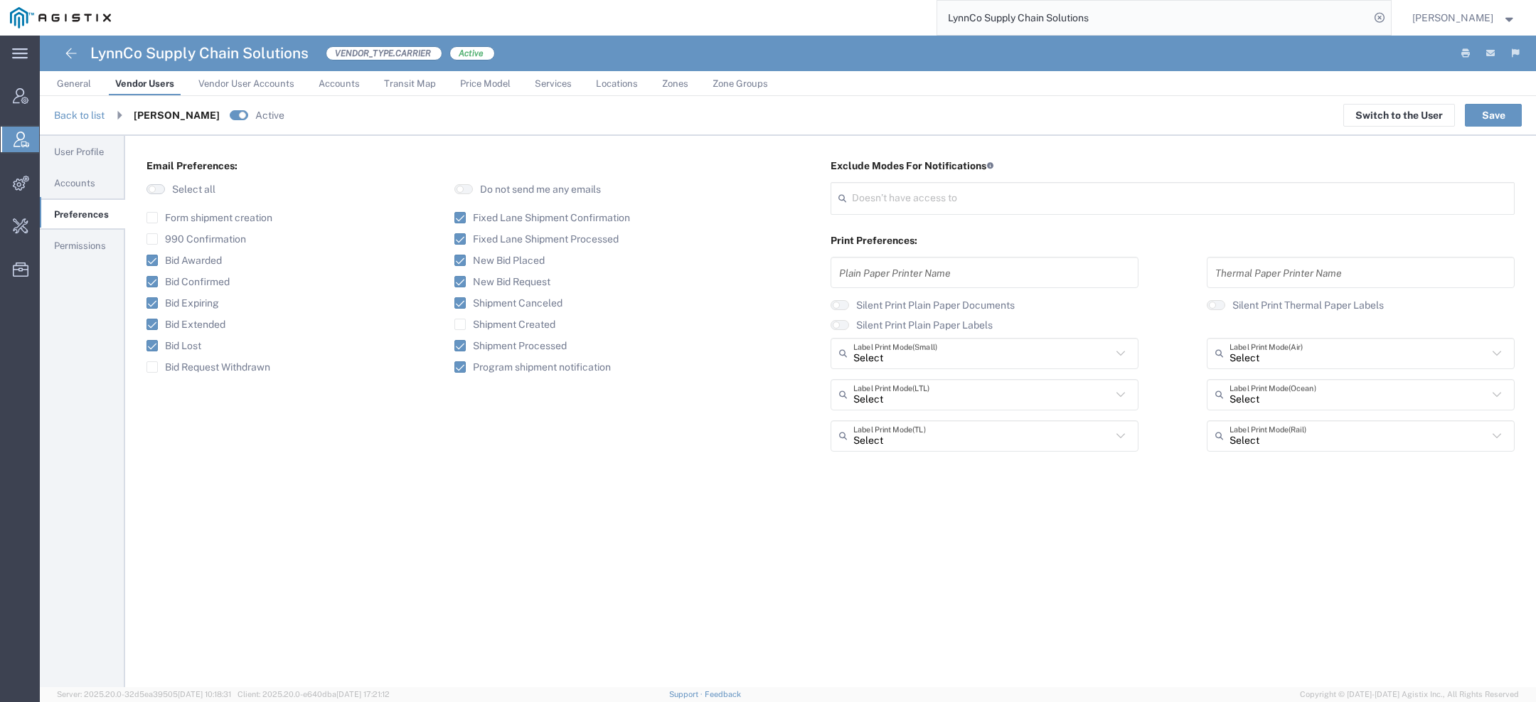
click at [162, 188] on button "button" at bounding box center [155, 189] width 18 height 10
click at [1500, 117] on button "Save" at bounding box center [1493, 115] width 57 height 23
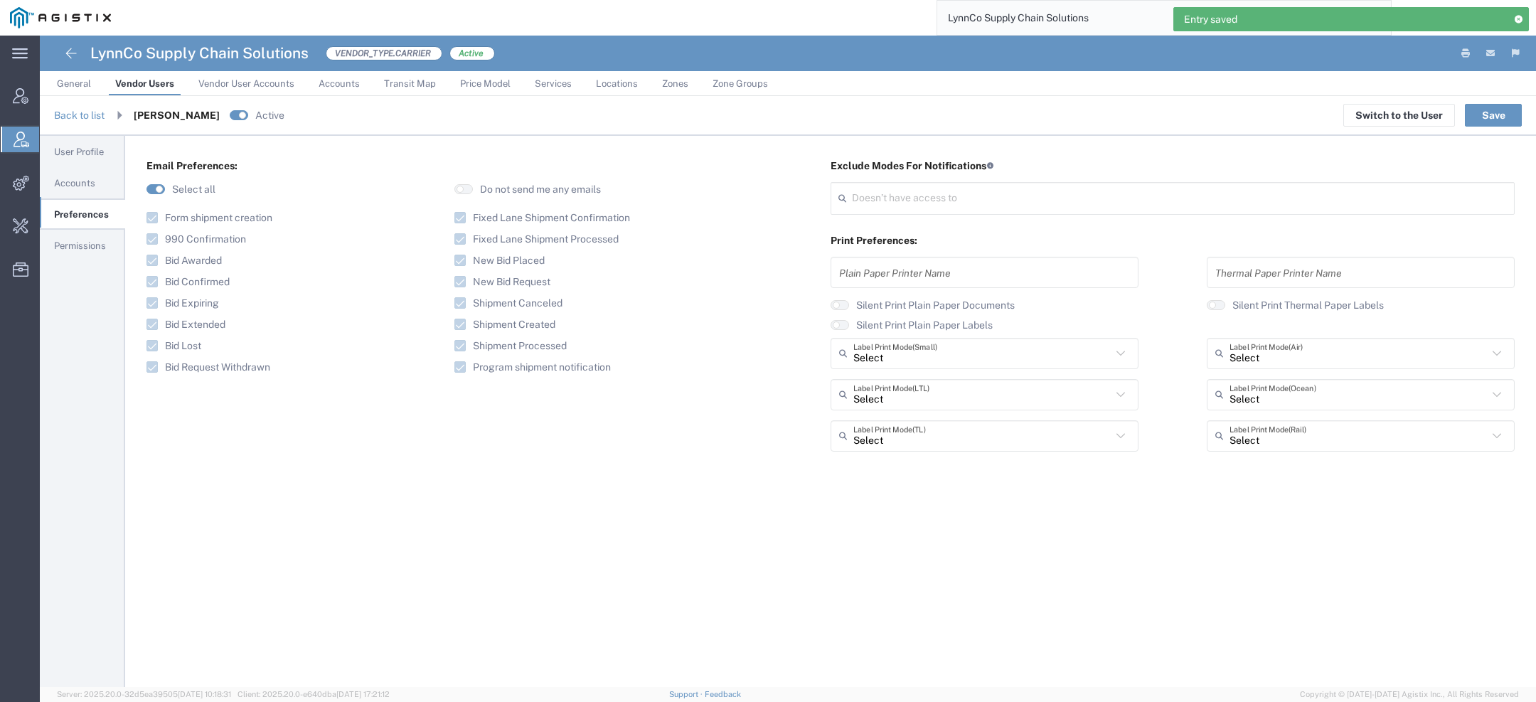
click at [87, 248] on link "Permissions" at bounding box center [82, 245] width 85 height 29
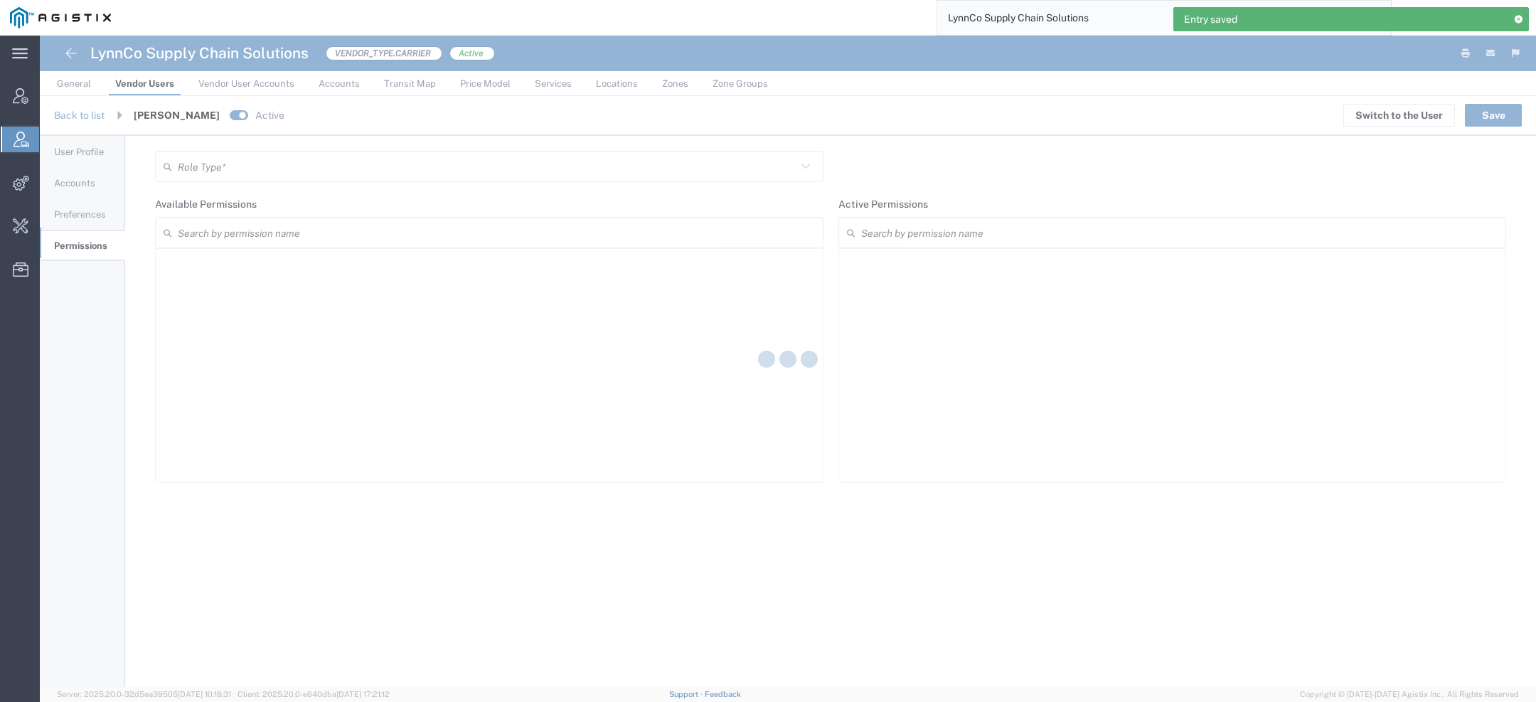
type input "Vendor Manager"
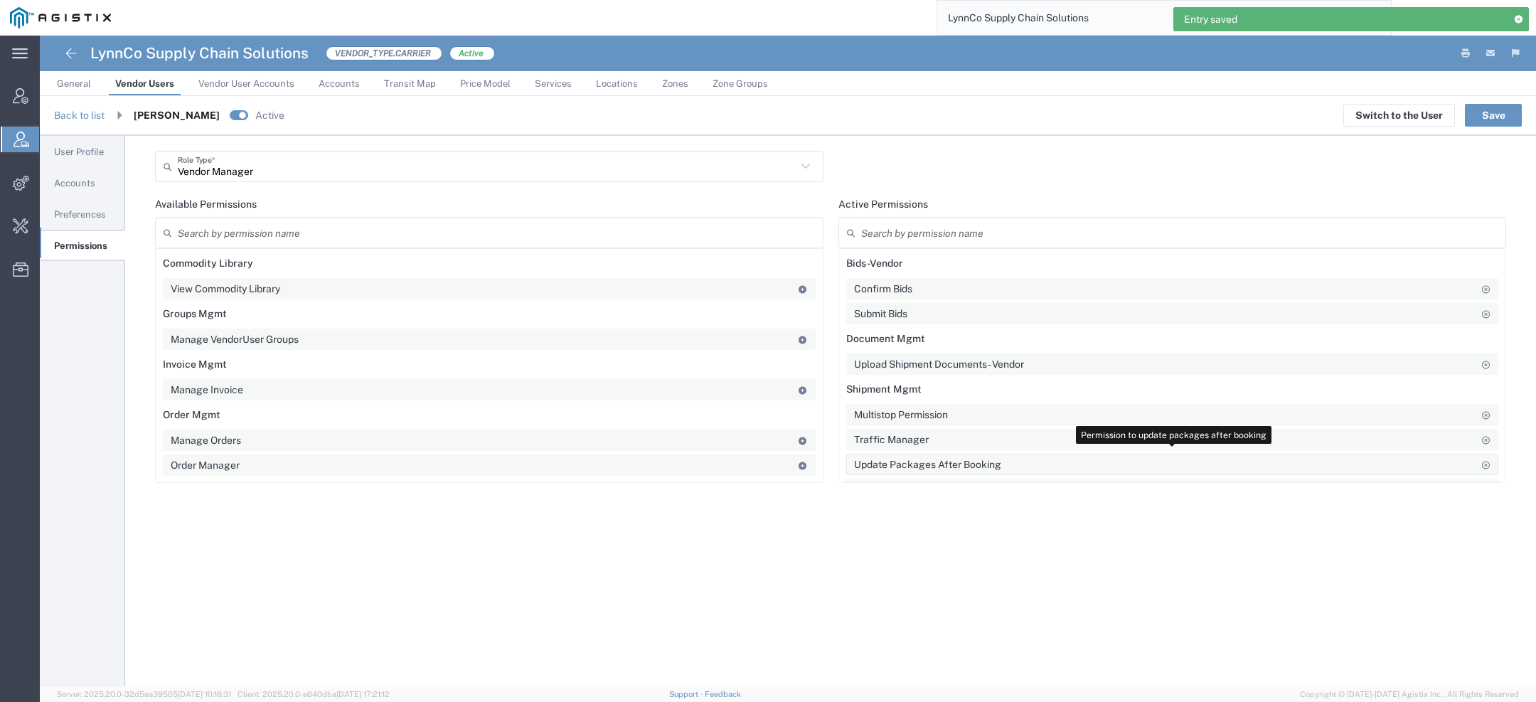
scroll to position [178, 0]
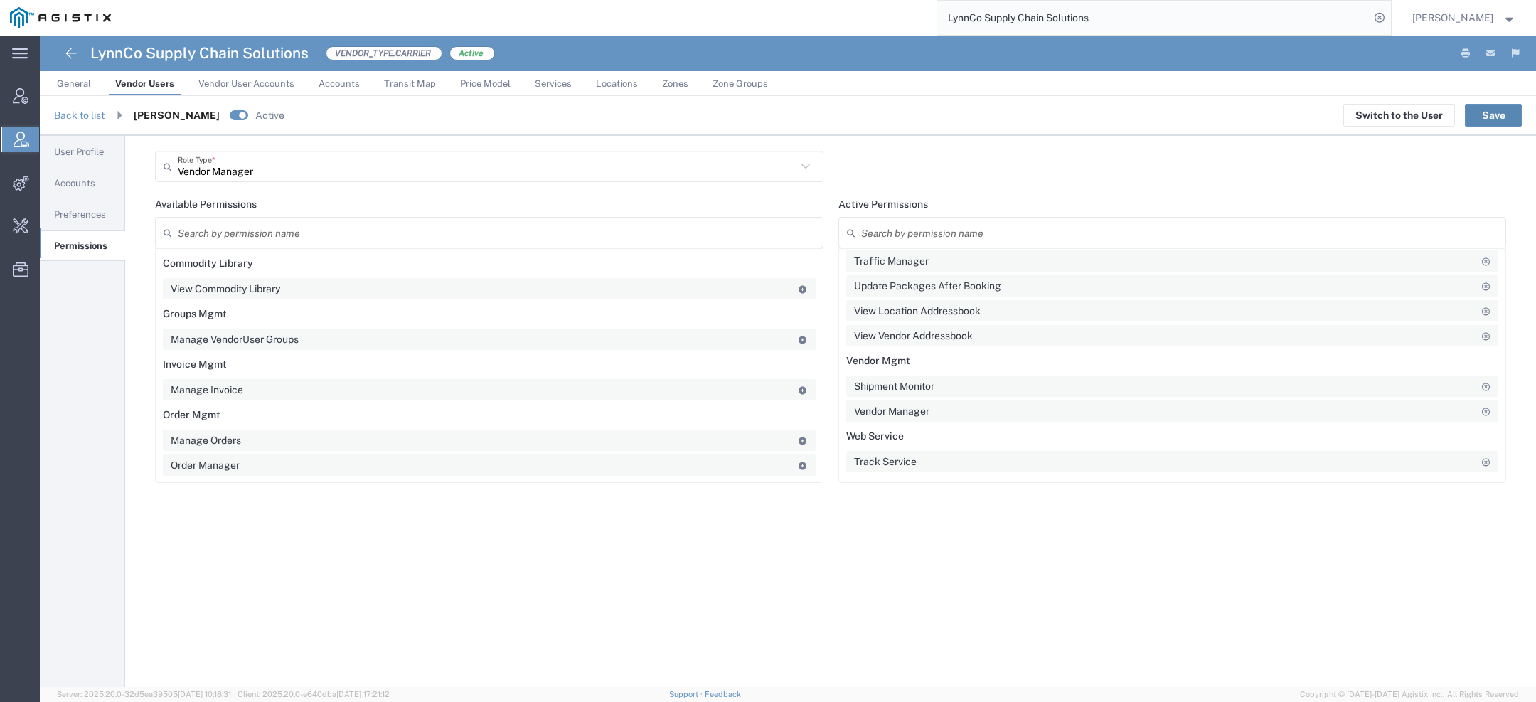
click at [1503, 111] on button "Save" at bounding box center [1493, 115] width 57 height 23
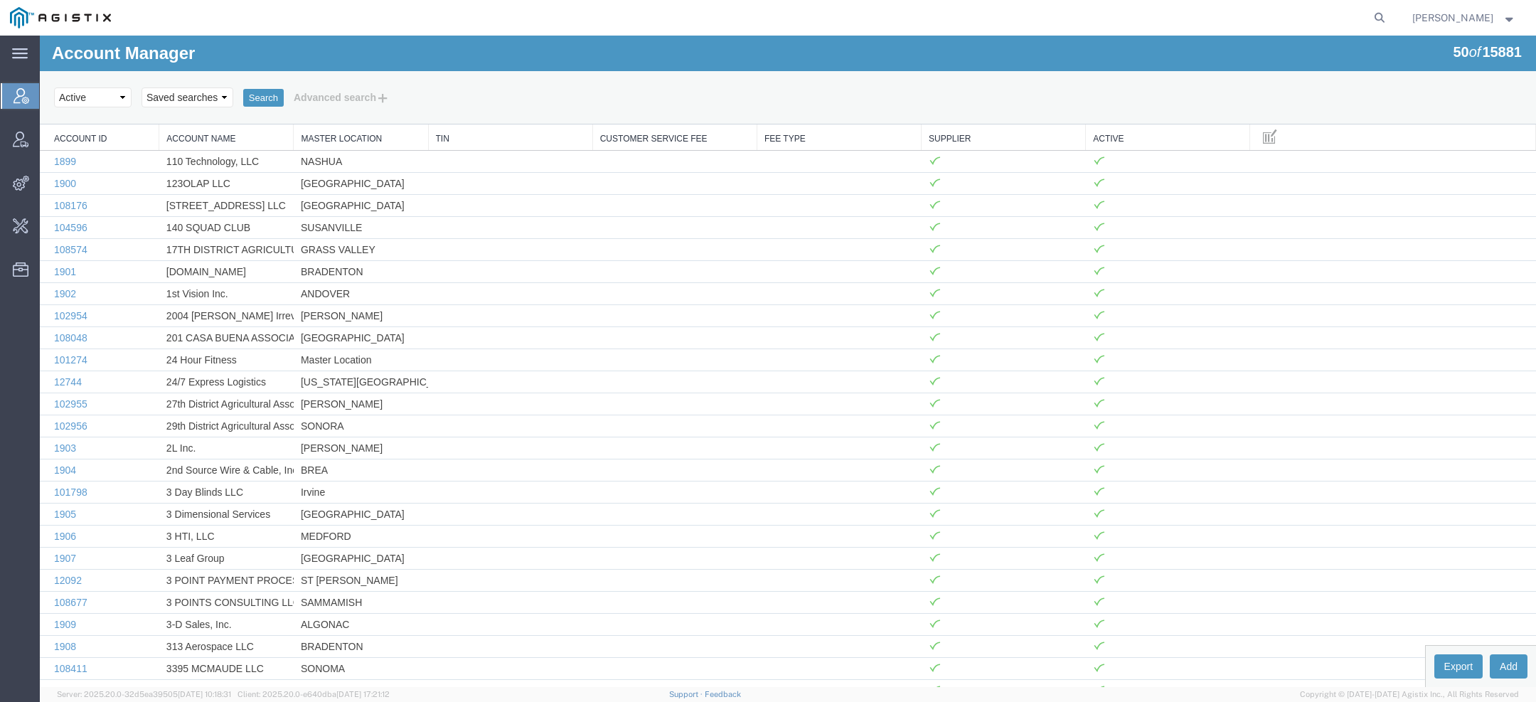
click at [585, 33] on div at bounding box center [756, 18] width 1270 height 36
click at [411, 56] on div "Account Manager 50 of 15881 Search Select status Active All Inactive Saved sear…" at bounding box center [788, 80] width 1496 height 89
click at [1171, 40] on div "Account Manager 50 of 15881 Search Select status Active All Inactive Saved sear…" at bounding box center [788, 80] width 1496 height 89
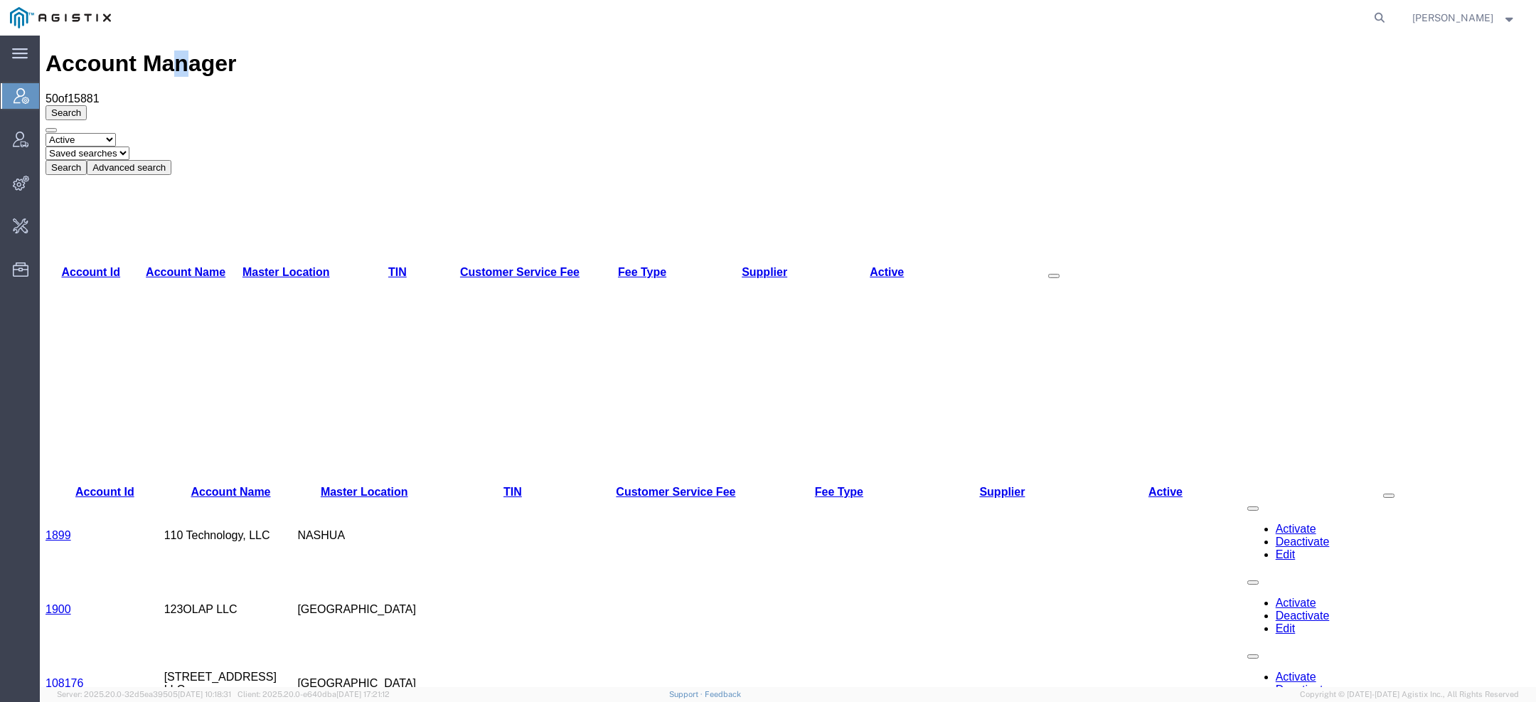
drag, startPoint x: 150, startPoint y: 53, endPoint x: 159, endPoint y: 53, distance: 8.5
click at [159, 53] on h1 "Account Manager" at bounding box center [788, 63] width 1485 height 26
copy h1 "n"
click at [326, 53] on div "Account Manager 50 of 15881 Search Select status Active All Inactive Saved sear…" at bounding box center [788, 112] width 1485 height 124
click at [1380, 15] on icon at bounding box center [1379, 18] width 20 height 20
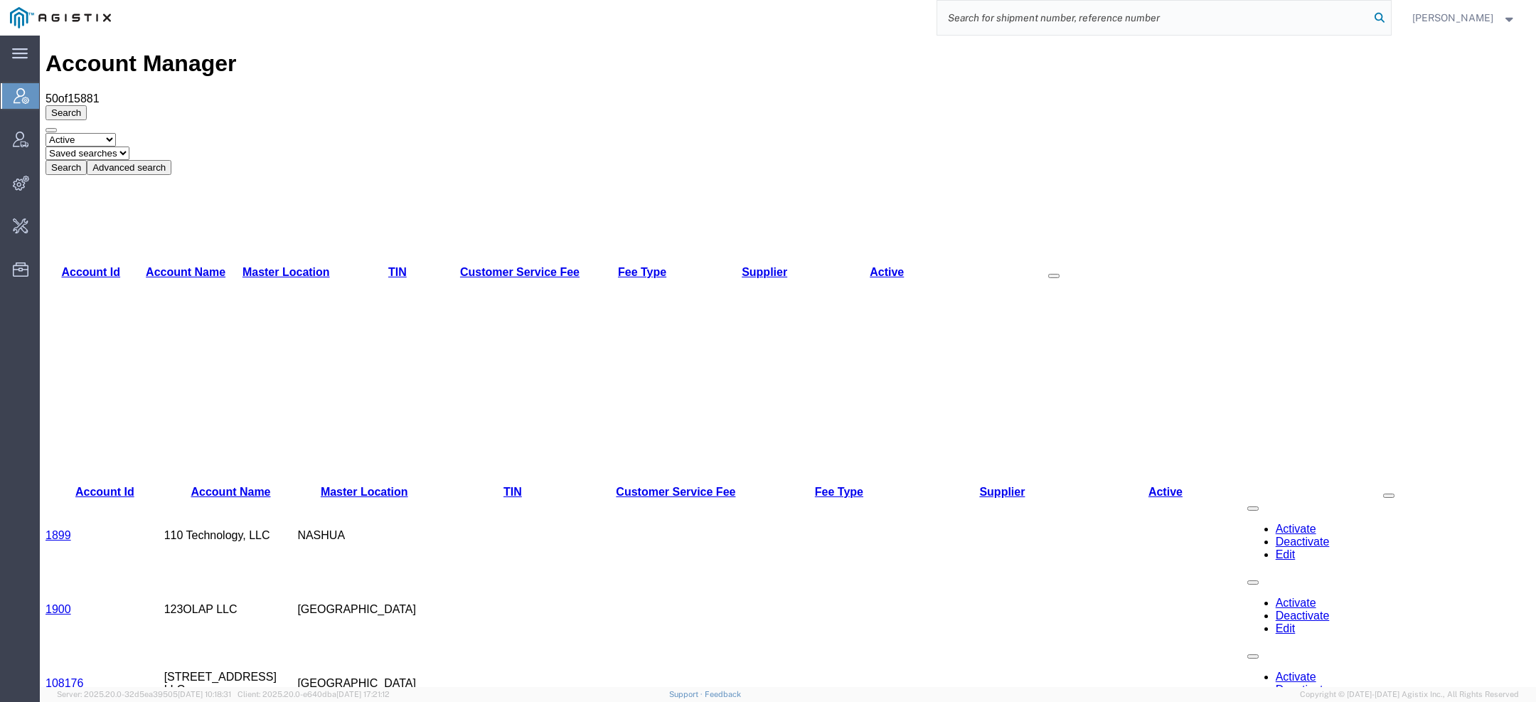
paste input "[PERSON_NAME][EMAIL_ADDRESS][DOMAIN_NAME]"
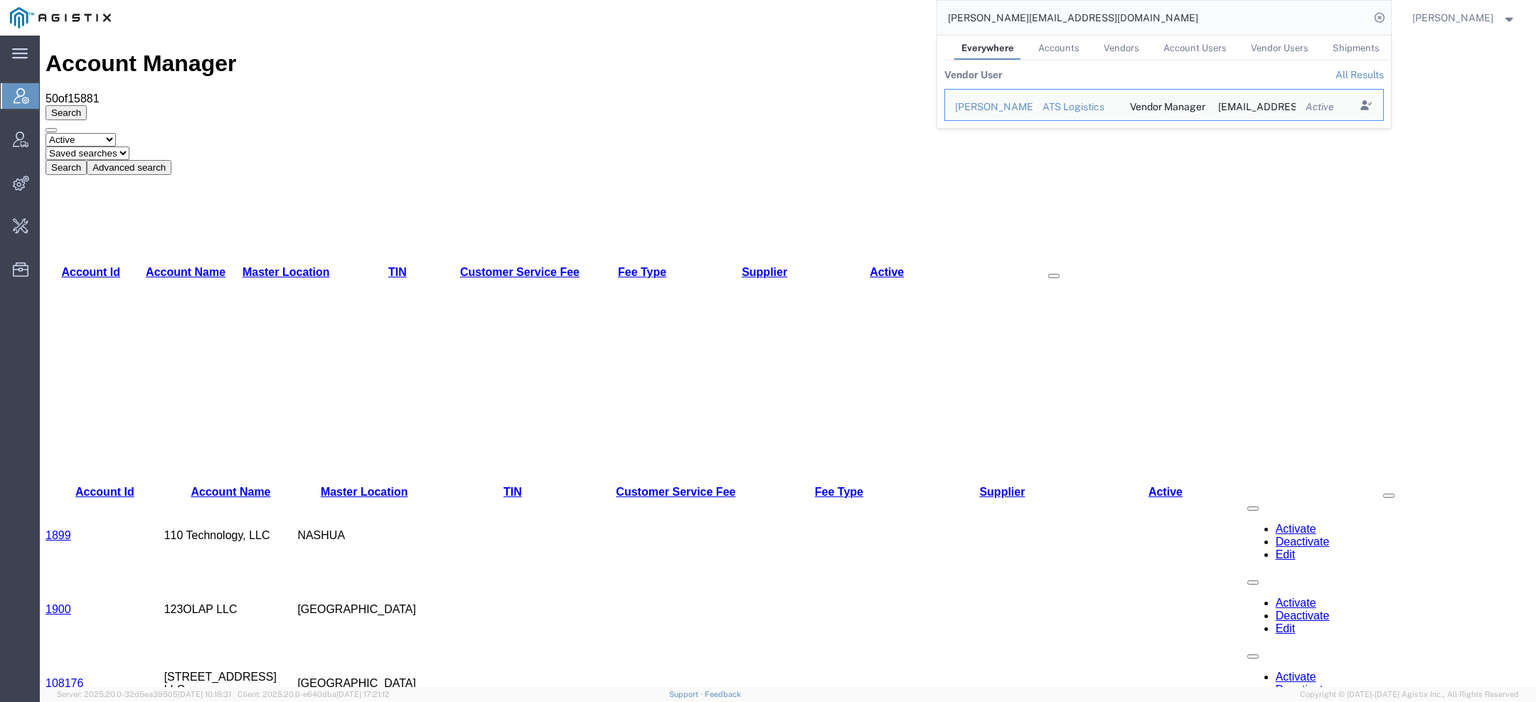
drag, startPoint x: 1064, startPoint y: 19, endPoint x: 801, endPoint y: -16, distance: 265.5
click at [801, 0] on html "main_menu Created with Sketch. Collapse Menu Account Manager Vendor Manager Int…" at bounding box center [768, 351] width 1536 height 702
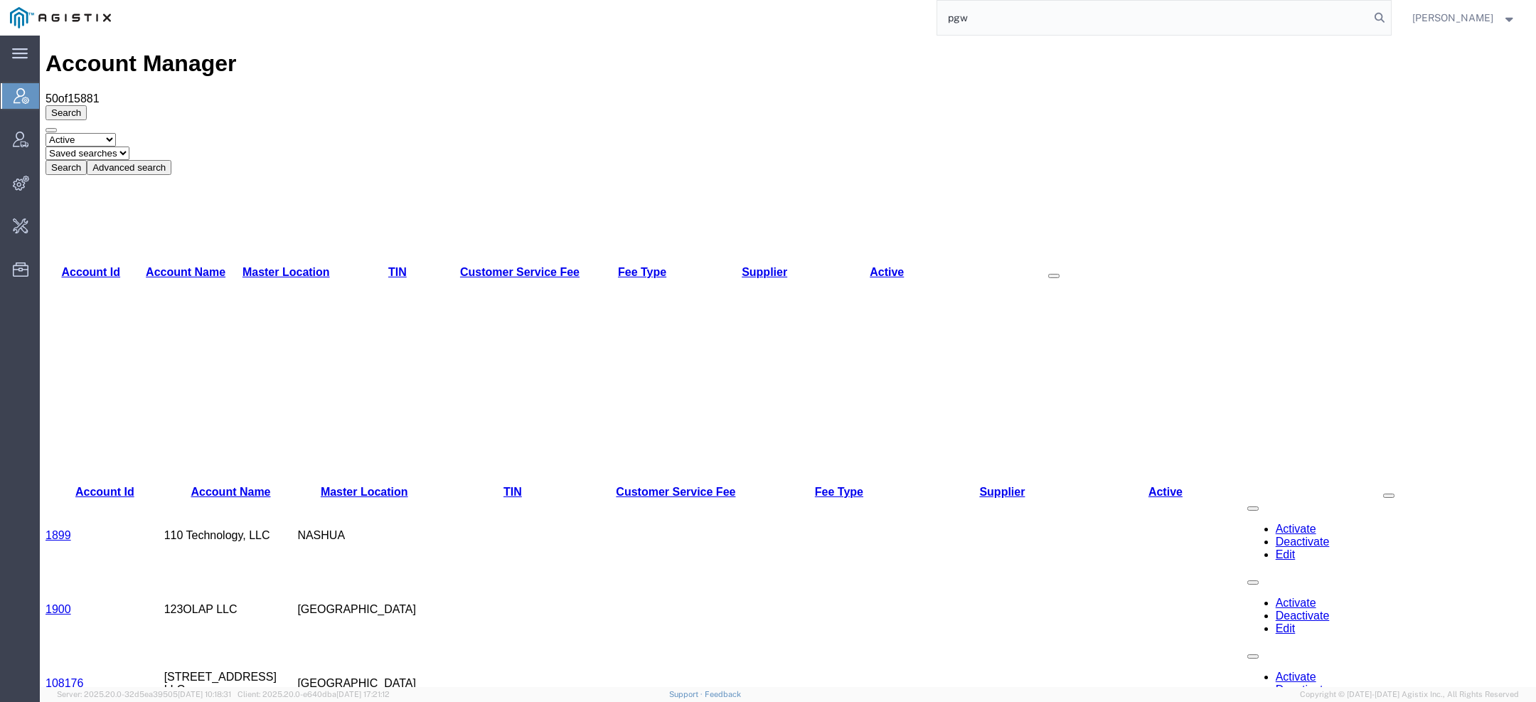
type input "pgw"
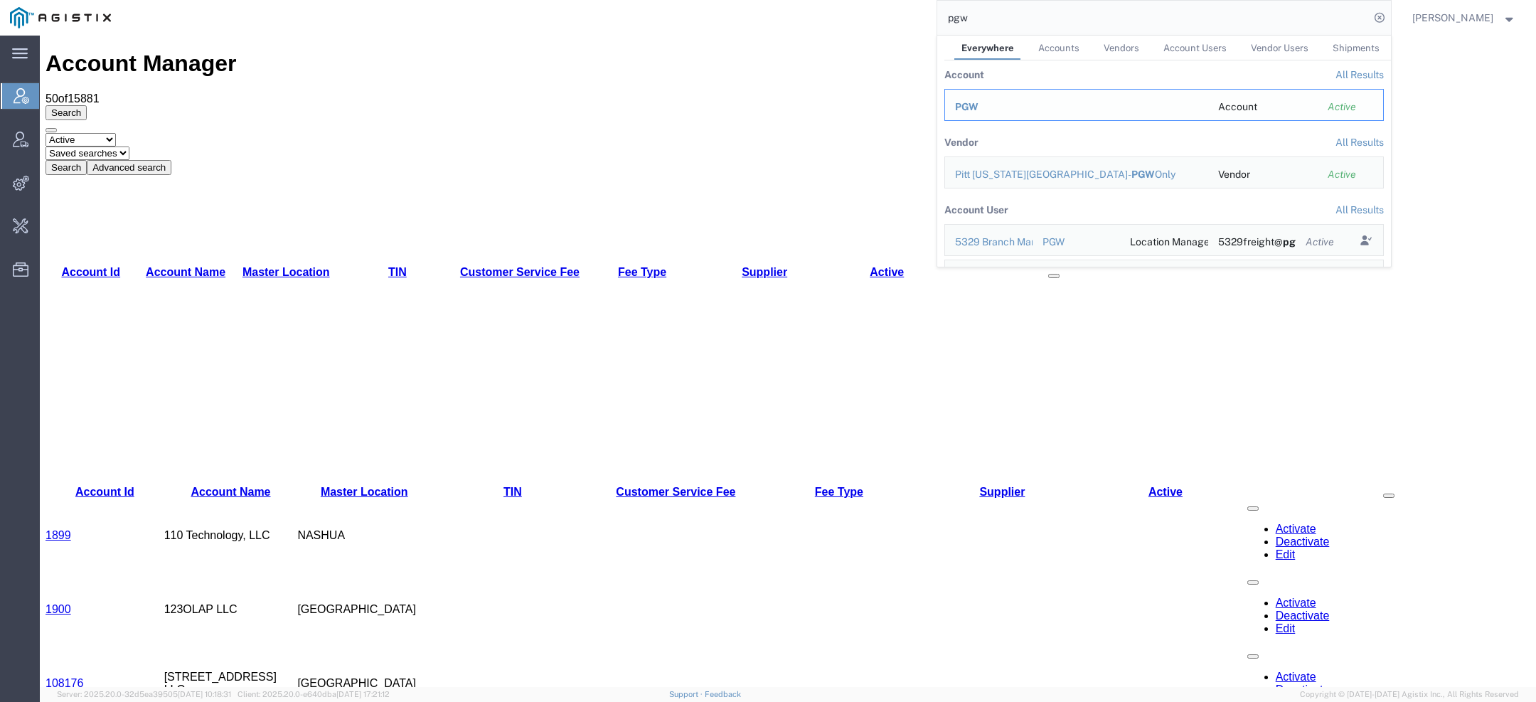
click at [983, 100] on div "PGW" at bounding box center [1076, 107] width 243 height 15
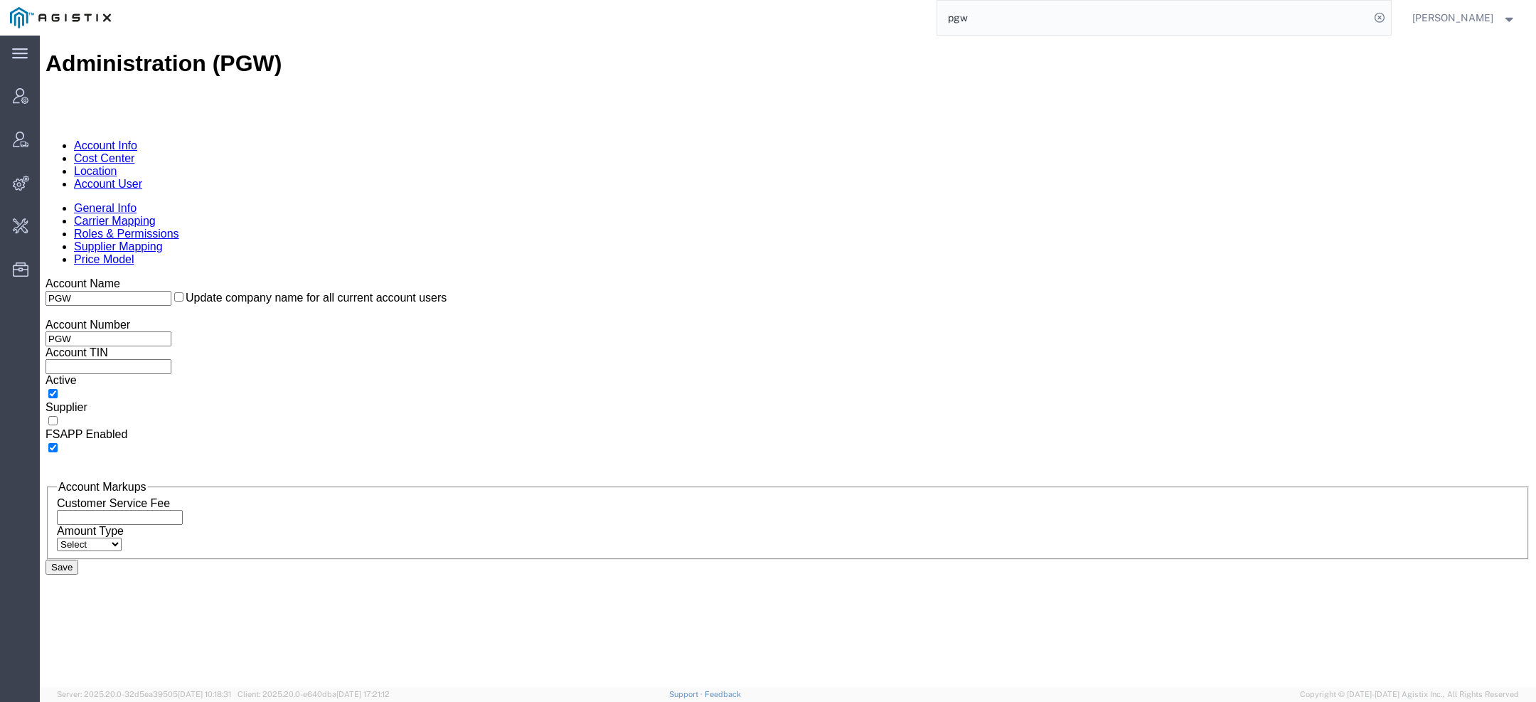
click at [142, 178] on link "Account User" at bounding box center [108, 184] width 68 height 12
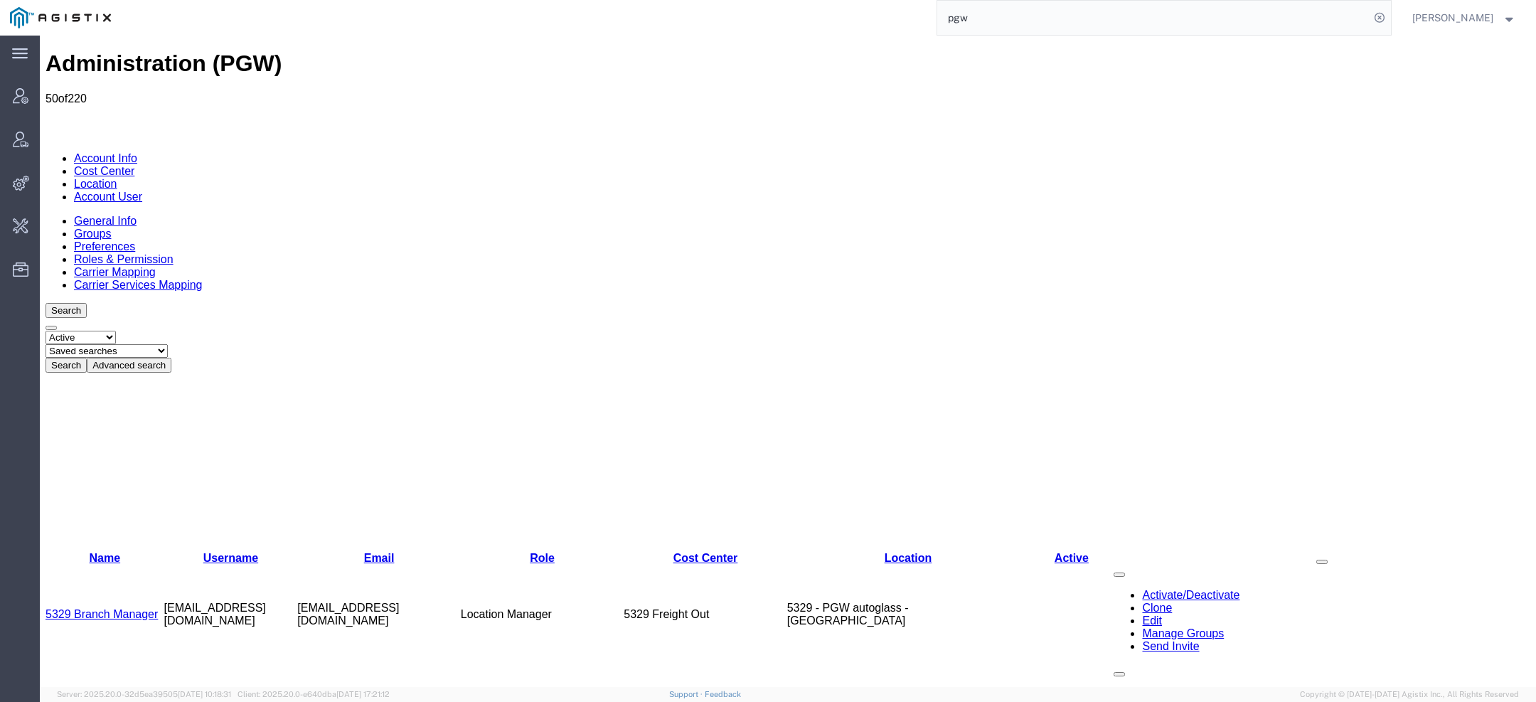
click at [168, 344] on select "Saved searches Exclude Branch Manager Jason Offline user" at bounding box center [107, 351] width 122 height 14
select select "Offline user"
click at [100, 344] on select "Saved searches Exclude Branch Manager Jason Offline user" at bounding box center [107, 351] width 122 height 14
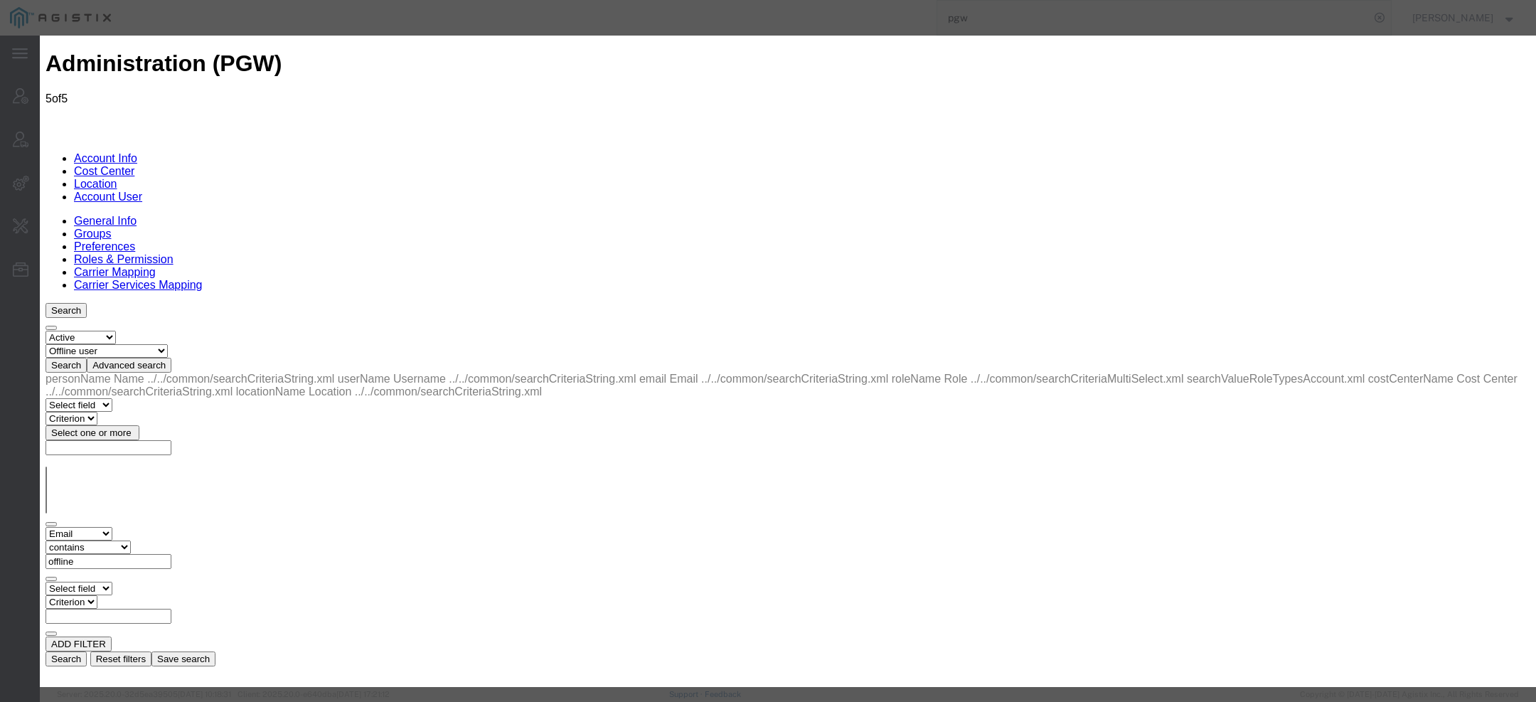
select select "COSTCENTER"
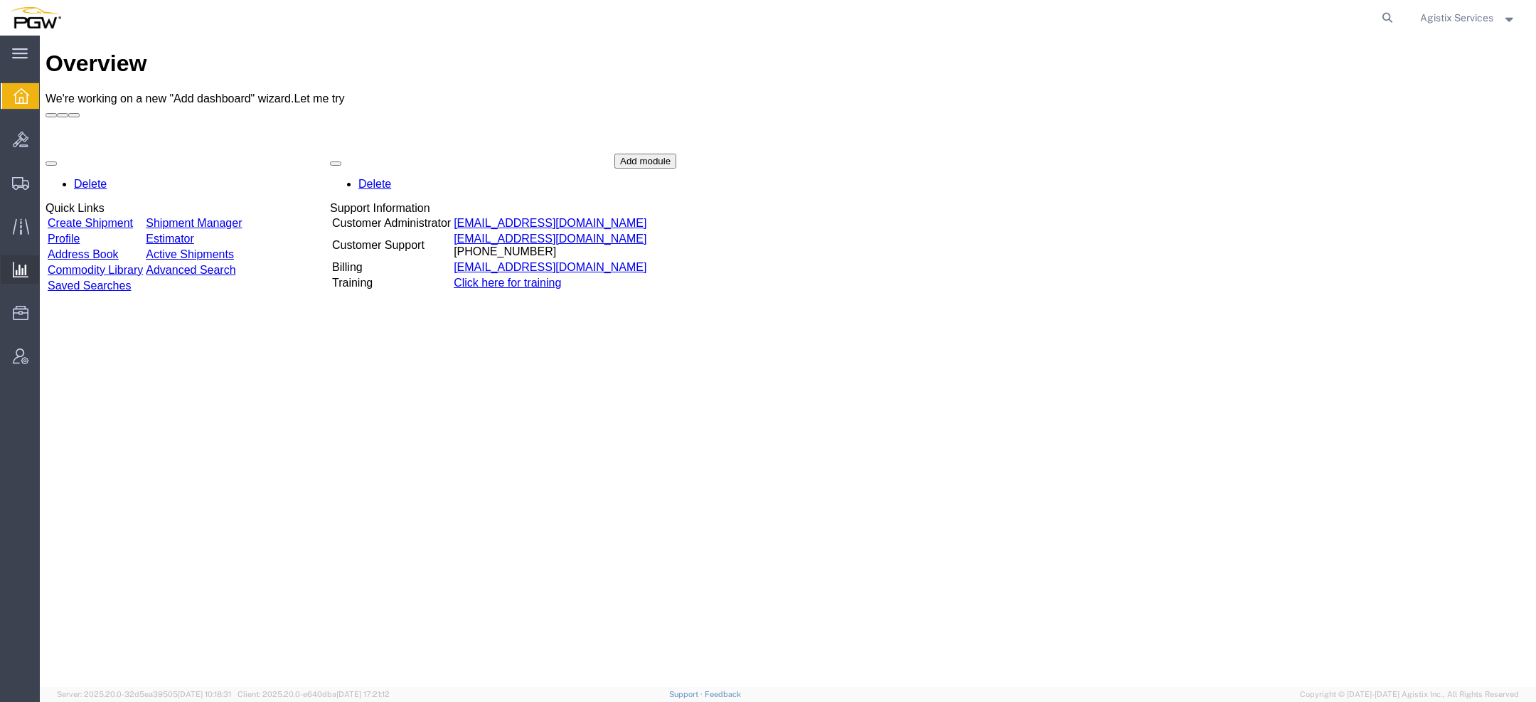
click at [0, 0] on span "Ad Hoc Reports" at bounding box center [0, 0] width 0 height 0
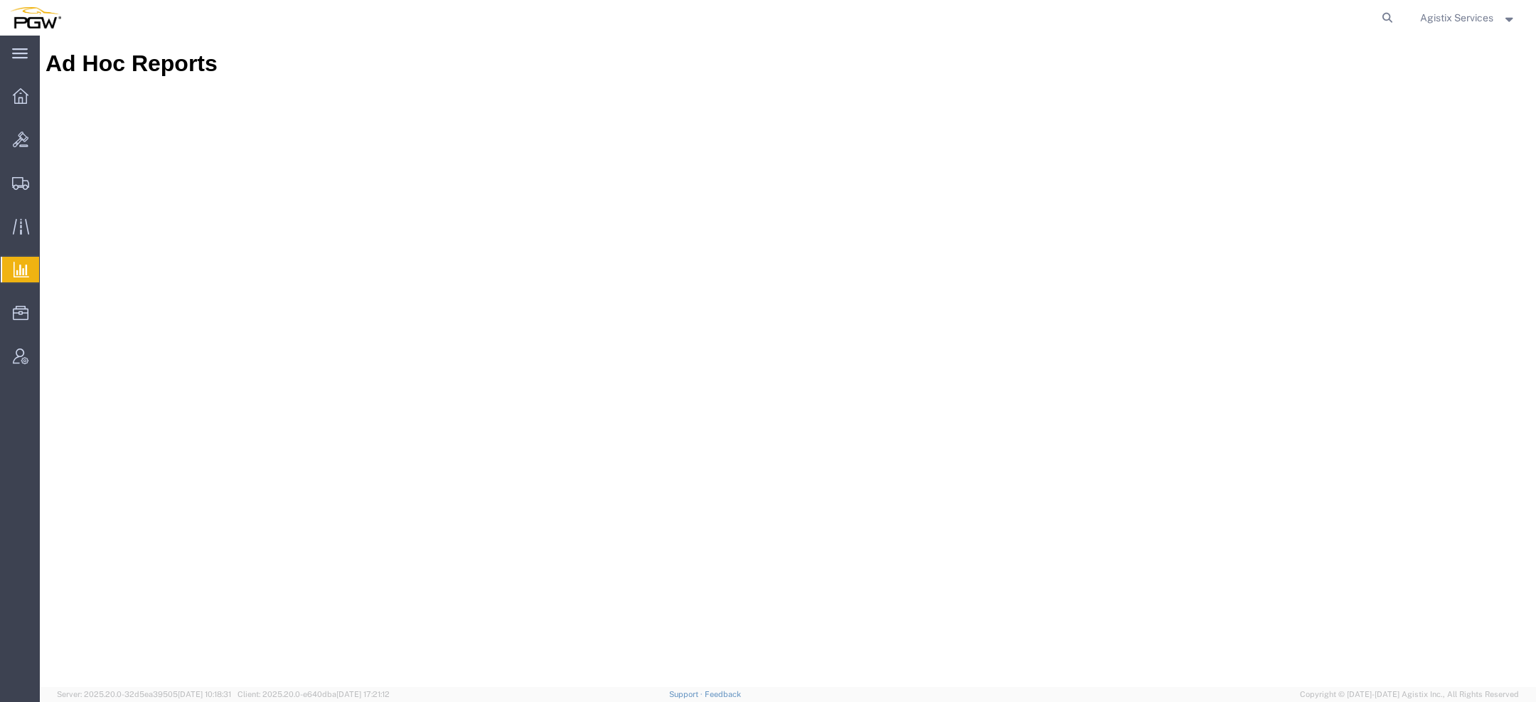
click at [1453, 18] on span "Agistix Services" at bounding box center [1456, 18] width 73 height 16
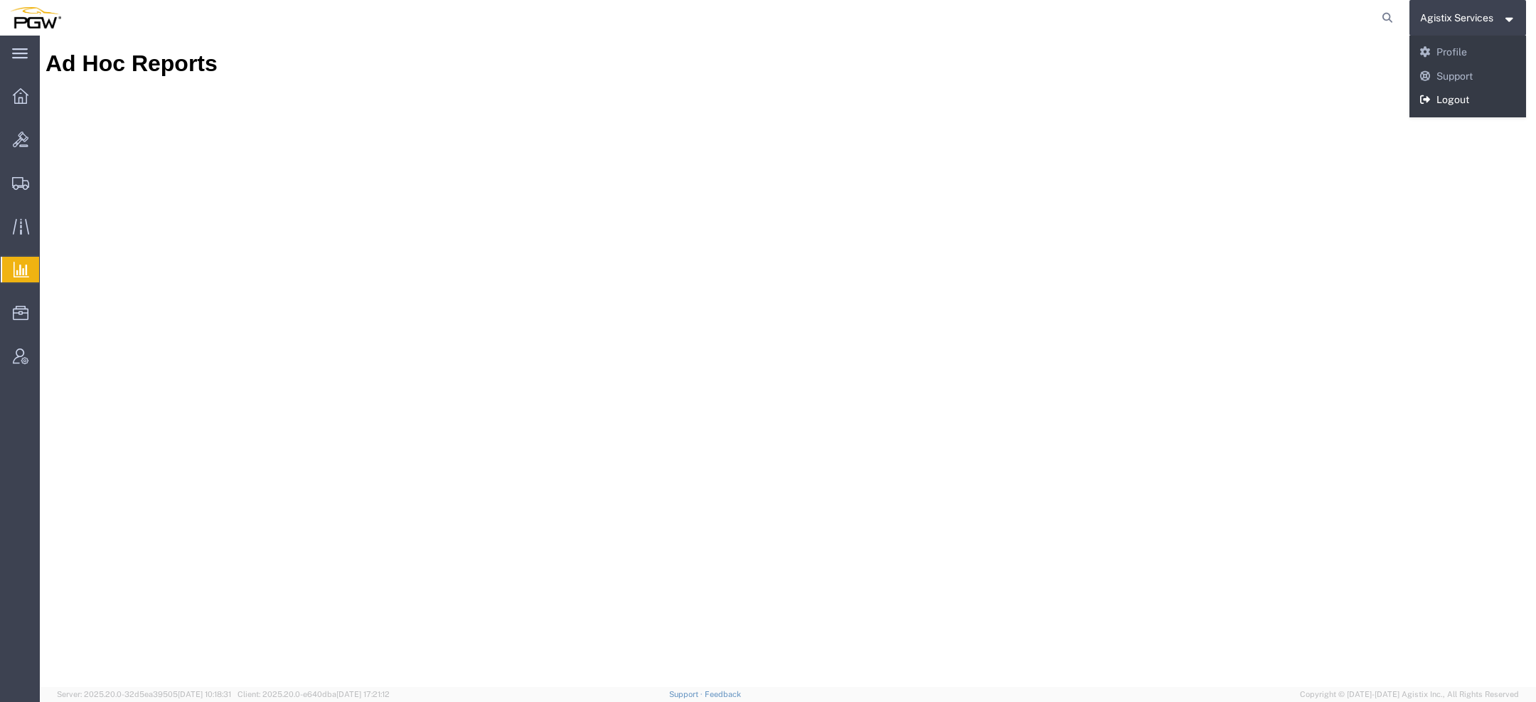
click at [1451, 93] on link "Logout" at bounding box center [1467, 100] width 117 height 24
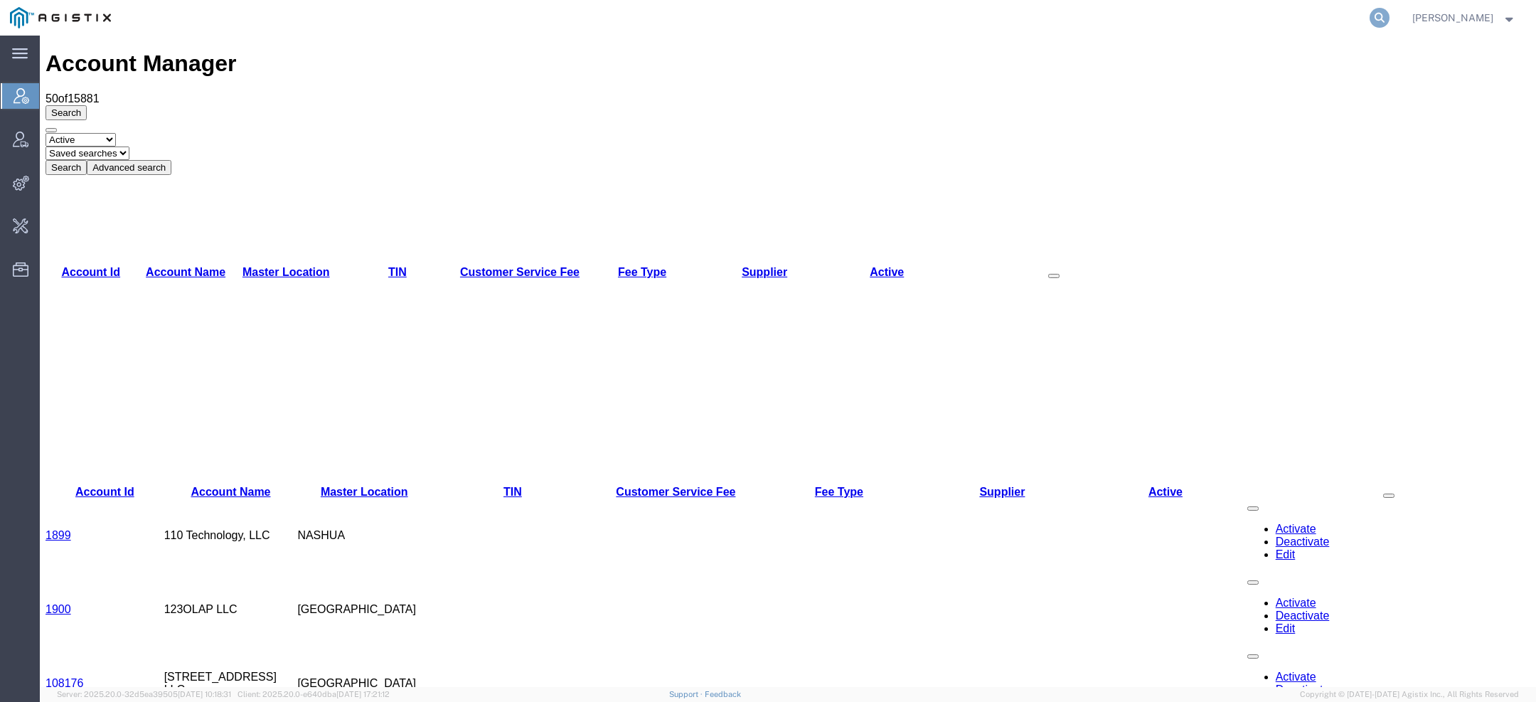
click at [1386, 15] on icon at bounding box center [1379, 18] width 20 height 20
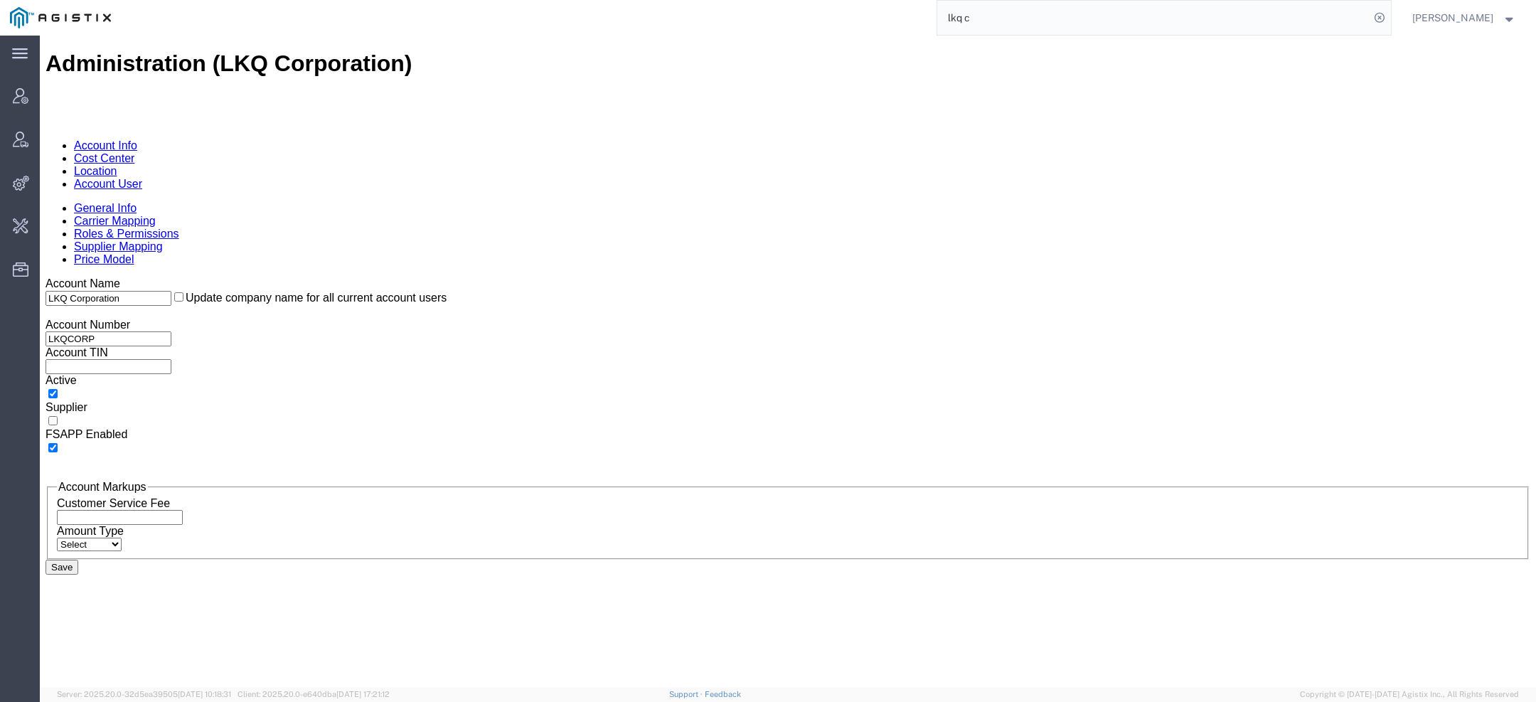
drag, startPoint x: 986, startPoint y: 21, endPoint x: 811, endPoint y: -8, distance: 177.9
click at [811, 0] on html "main_menu Created with Sketch. Collapse Menu Account Manager Vendor Manager Int…" at bounding box center [768, 351] width 1536 height 702
paste input "[PERSON_NAME][EMAIL_ADDRESS][DOMAIN_NAME]"
type input "[PERSON_NAME][EMAIL_ADDRESS][DOMAIN_NAME]"
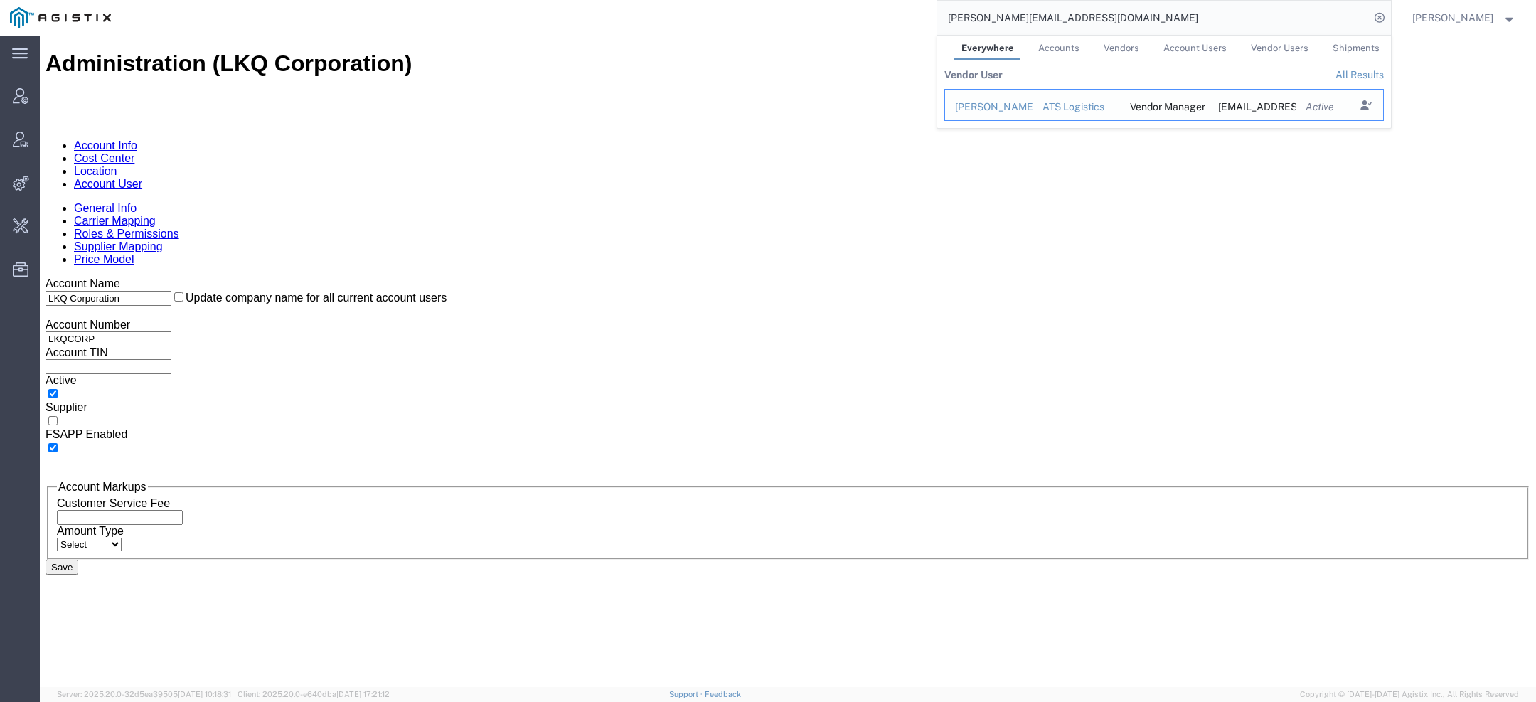
click at [995, 104] on div "[PERSON_NAME]" at bounding box center [989, 107] width 68 height 15
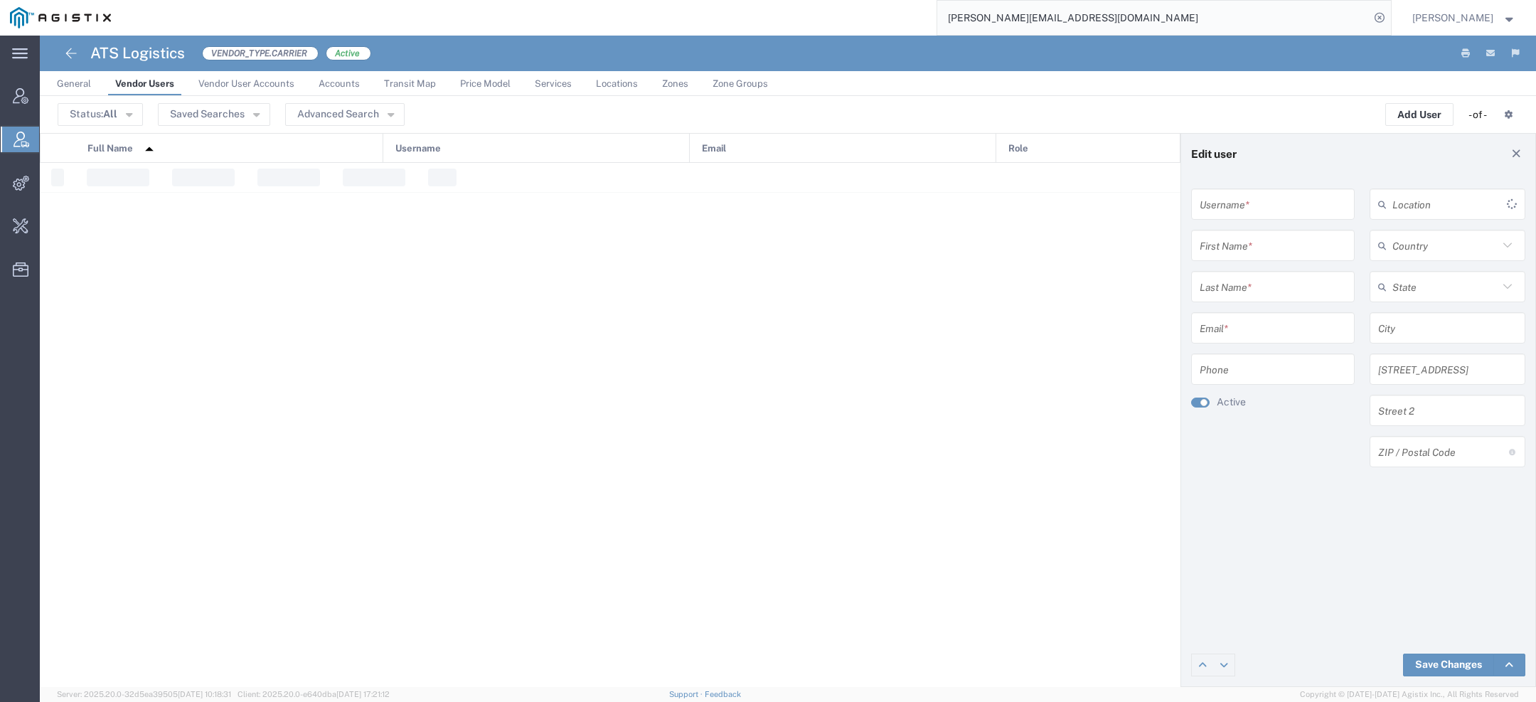
type input "[PERSON_NAME][EMAIL_ADDRESS][DOMAIN_NAME]"
type input "[PERSON_NAME]"
type input "Jordan"
type input "[EMAIL_ADDRESS][DOMAIN_NAME]"
type input "3204977237"
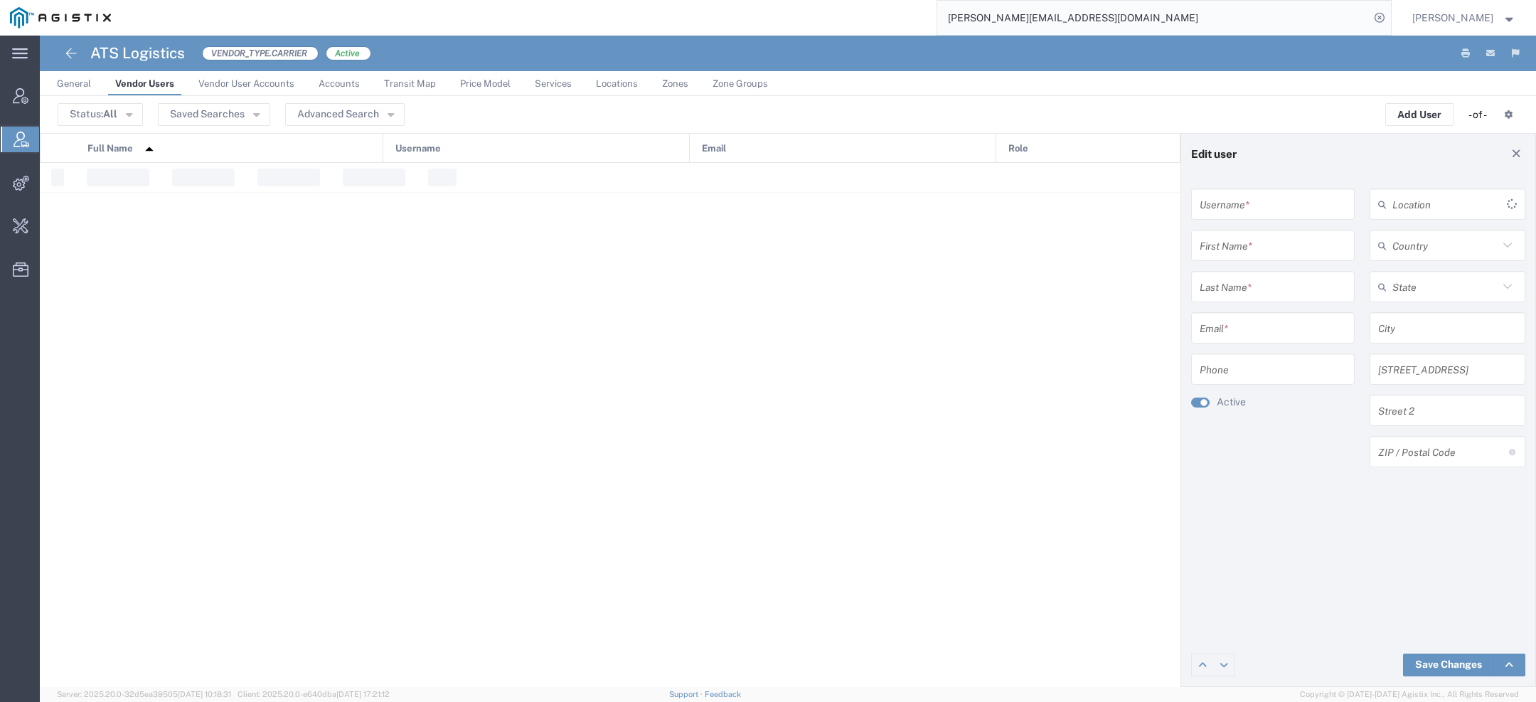
type input "[GEOGRAPHIC_DATA]"
type input "St. Cloud"
type input "[STREET_ADDRESS]"
type input "56301"
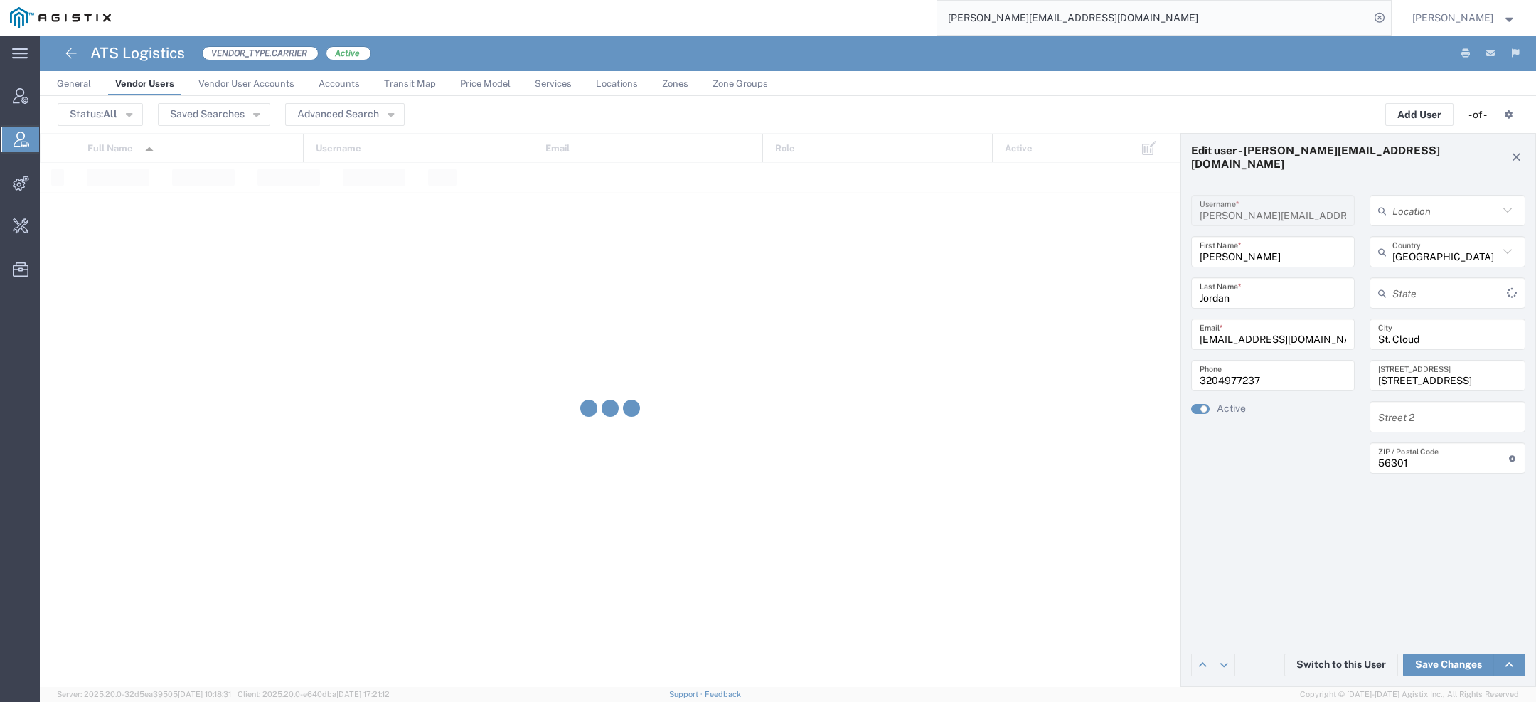
type input "[US_STATE]"
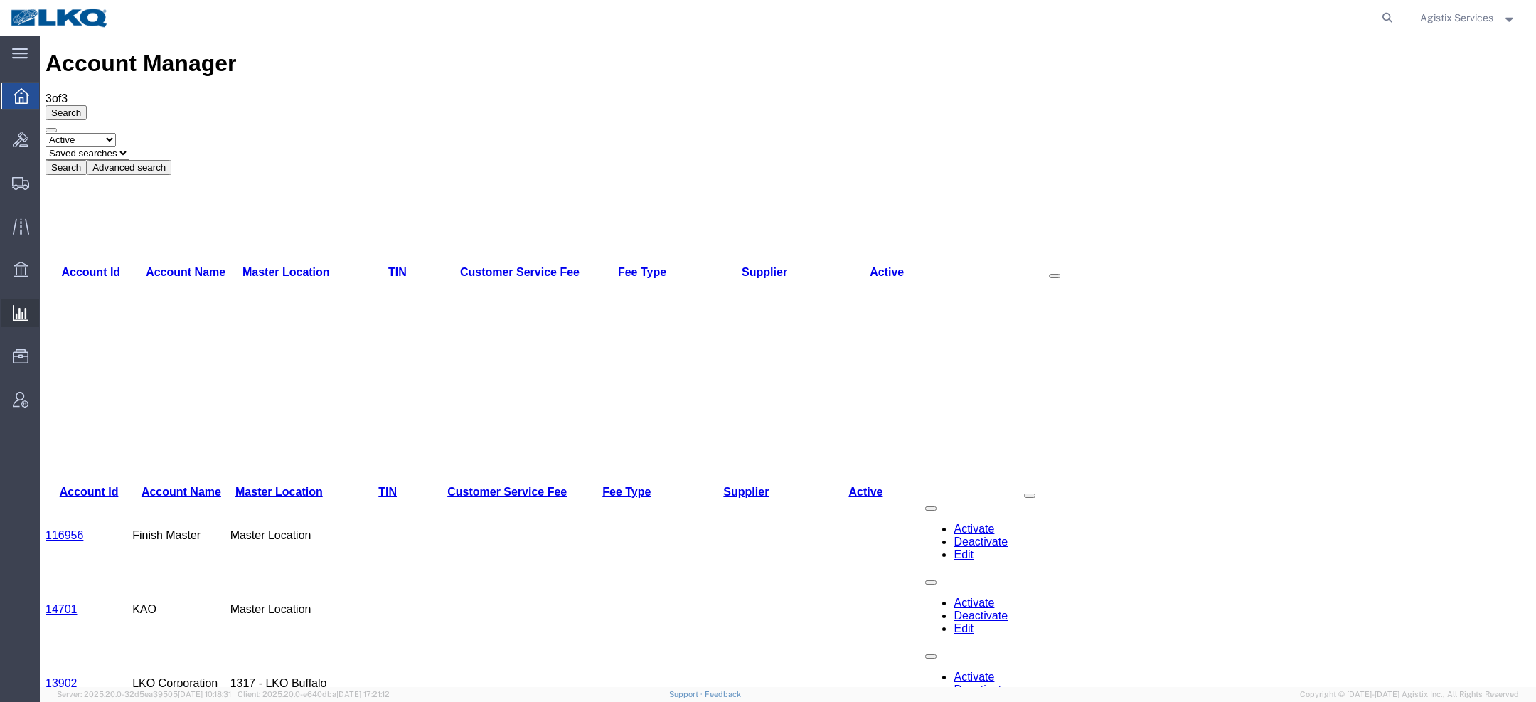
click at [0, 0] on span "Ad Hoc Reports" at bounding box center [0, 0] width 0 height 0
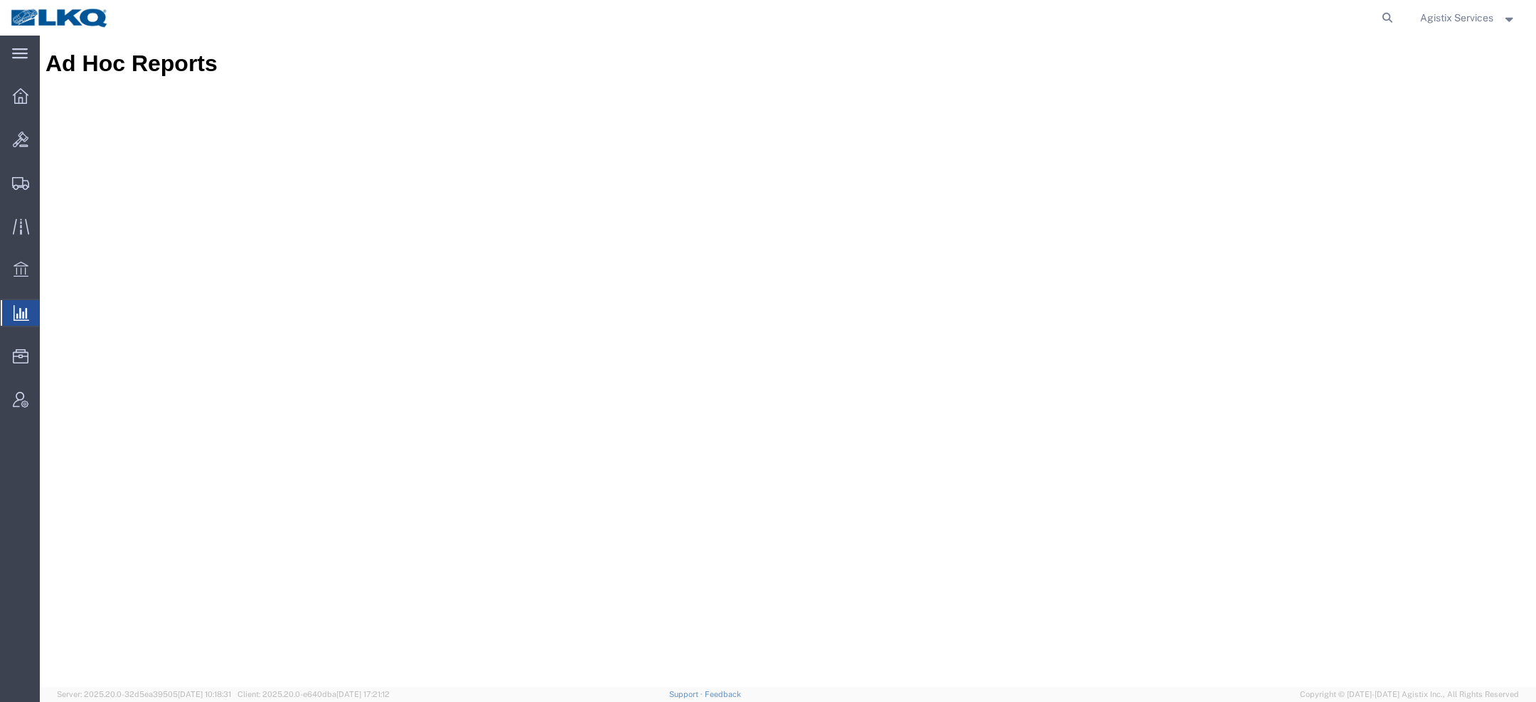
click at [0, 0] on span "Saved Reports" at bounding box center [0, 0] width 0 height 0
click at [1466, 21] on span "Agistix Services" at bounding box center [1456, 18] width 73 height 16
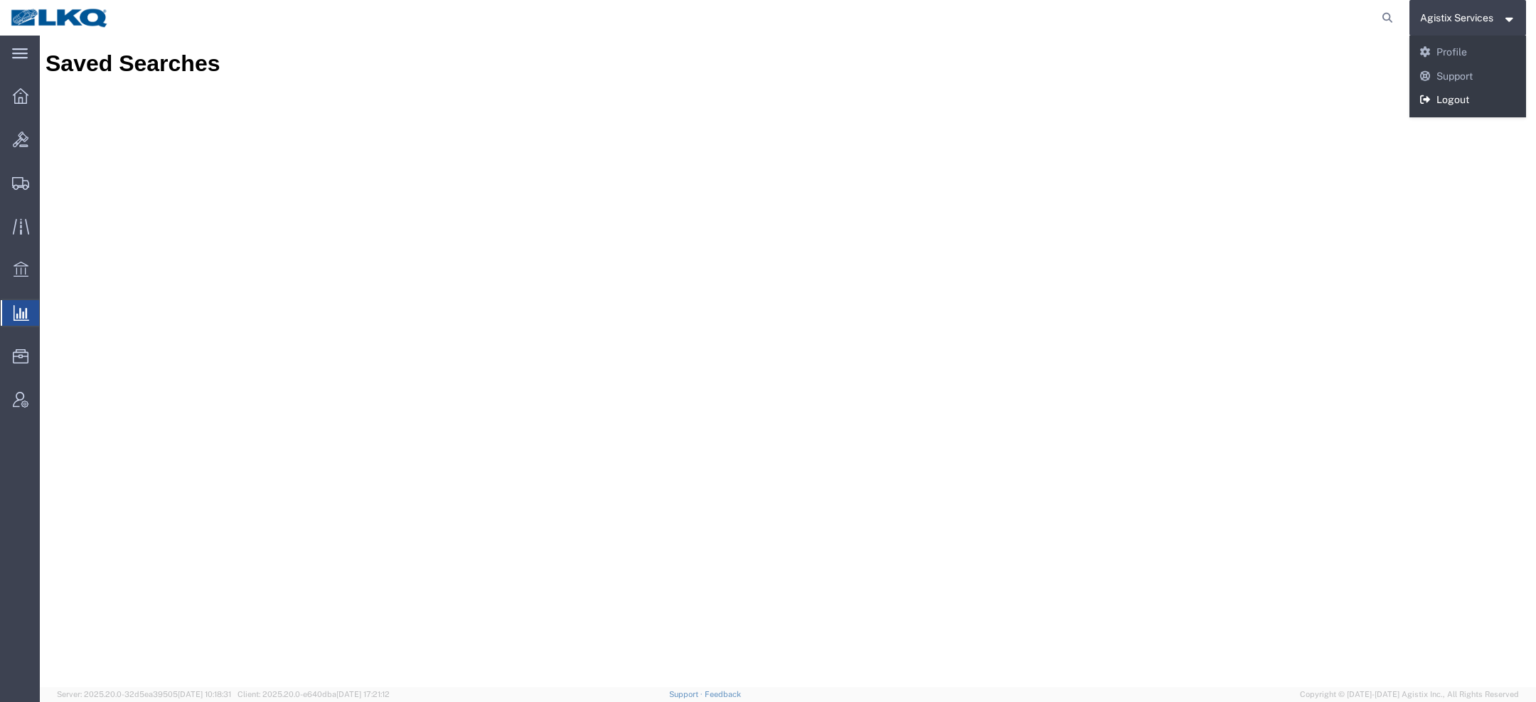
click at [1453, 100] on link "Logout" at bounding box center [1467, 100] width 117 height 24
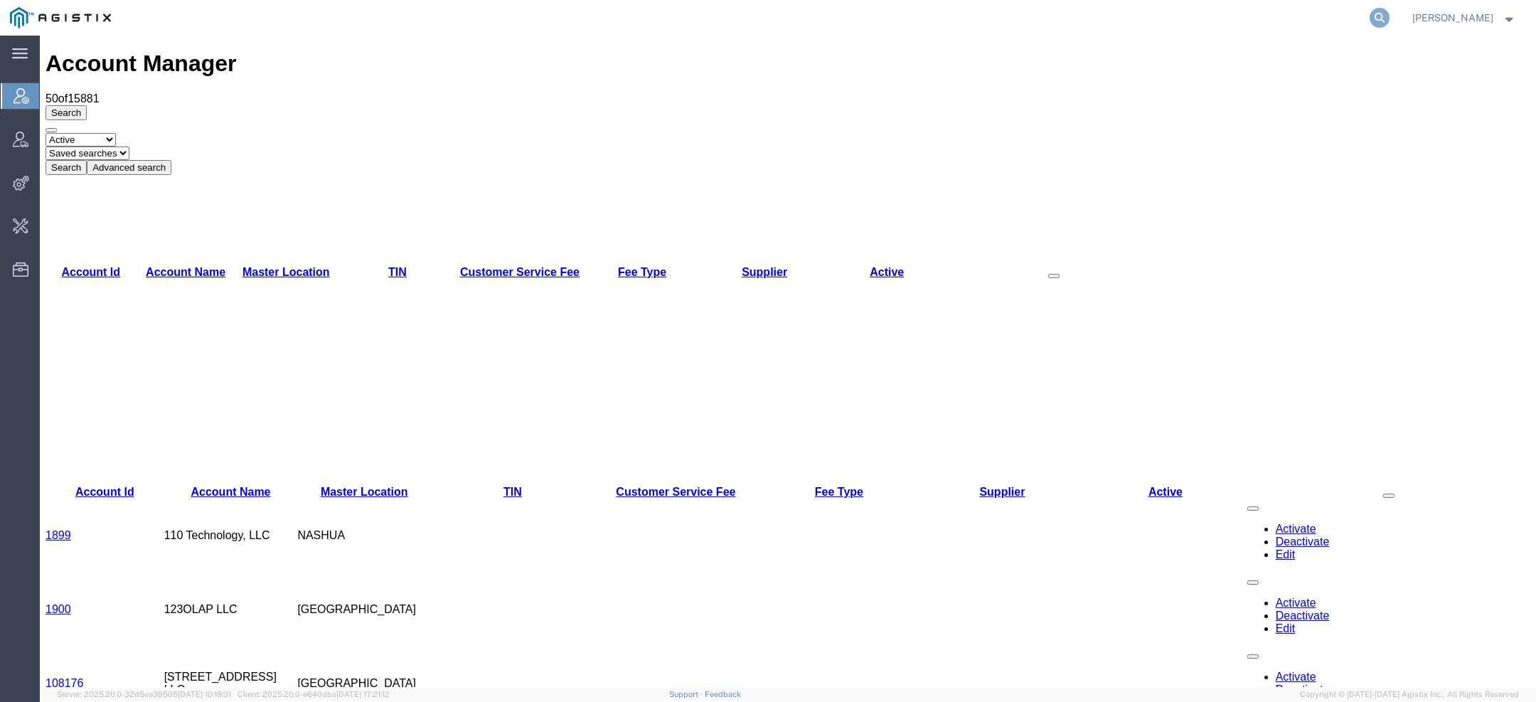
click at [1378, 15] on icon at bounding box center [1379, 18] width 20 height 20
paste input "[PHONE_NUMBER]"
type input "5309901465"
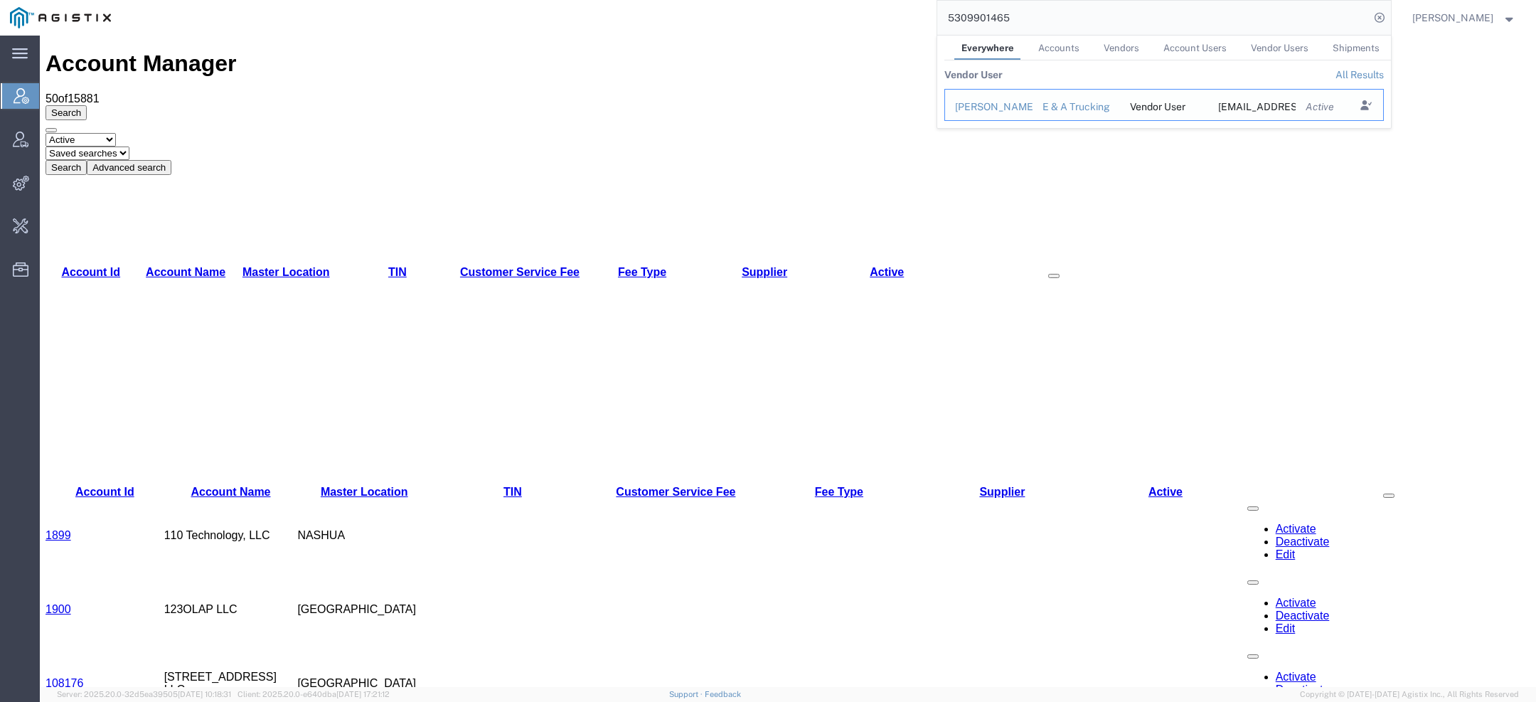
click at [1014, 105] on div "[PERSON_NAME]" at bounding box center [989, 107] width 68 height 15
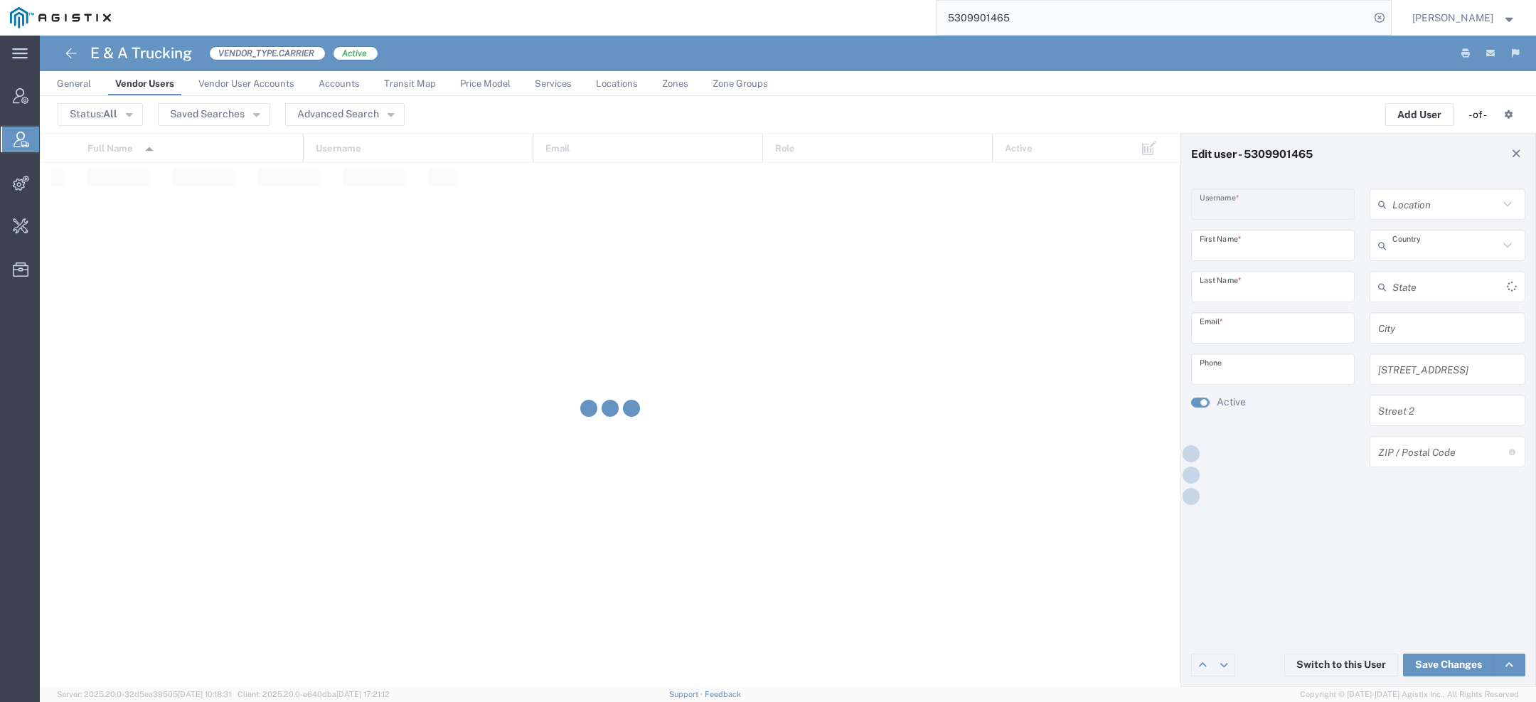
type input "5309901465"
type input "[PERSON_NAME]"
type input "[EMAIL_ADDRESS][DOMAIN_NAME]"
type input "5308446810"
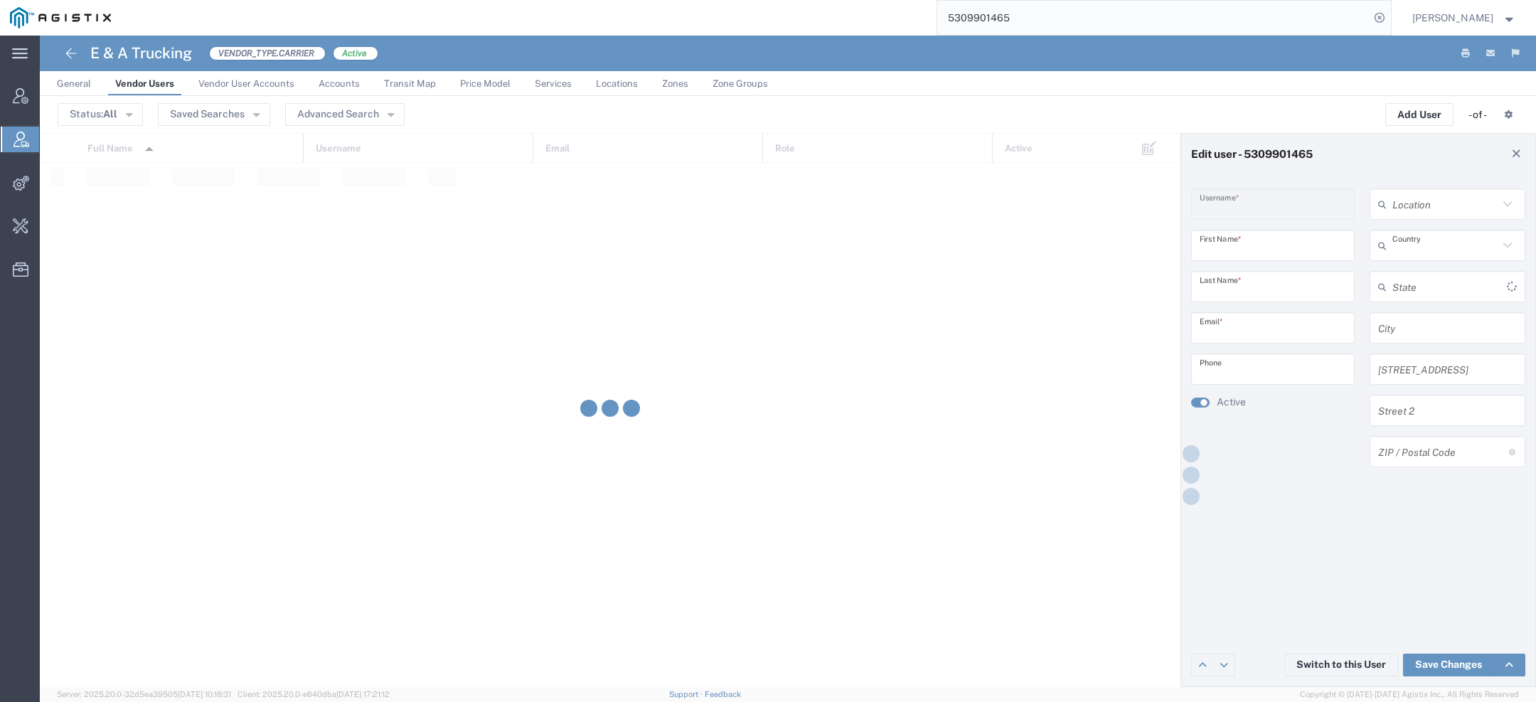
type input "[GEOGRAPHIC_DATA]"
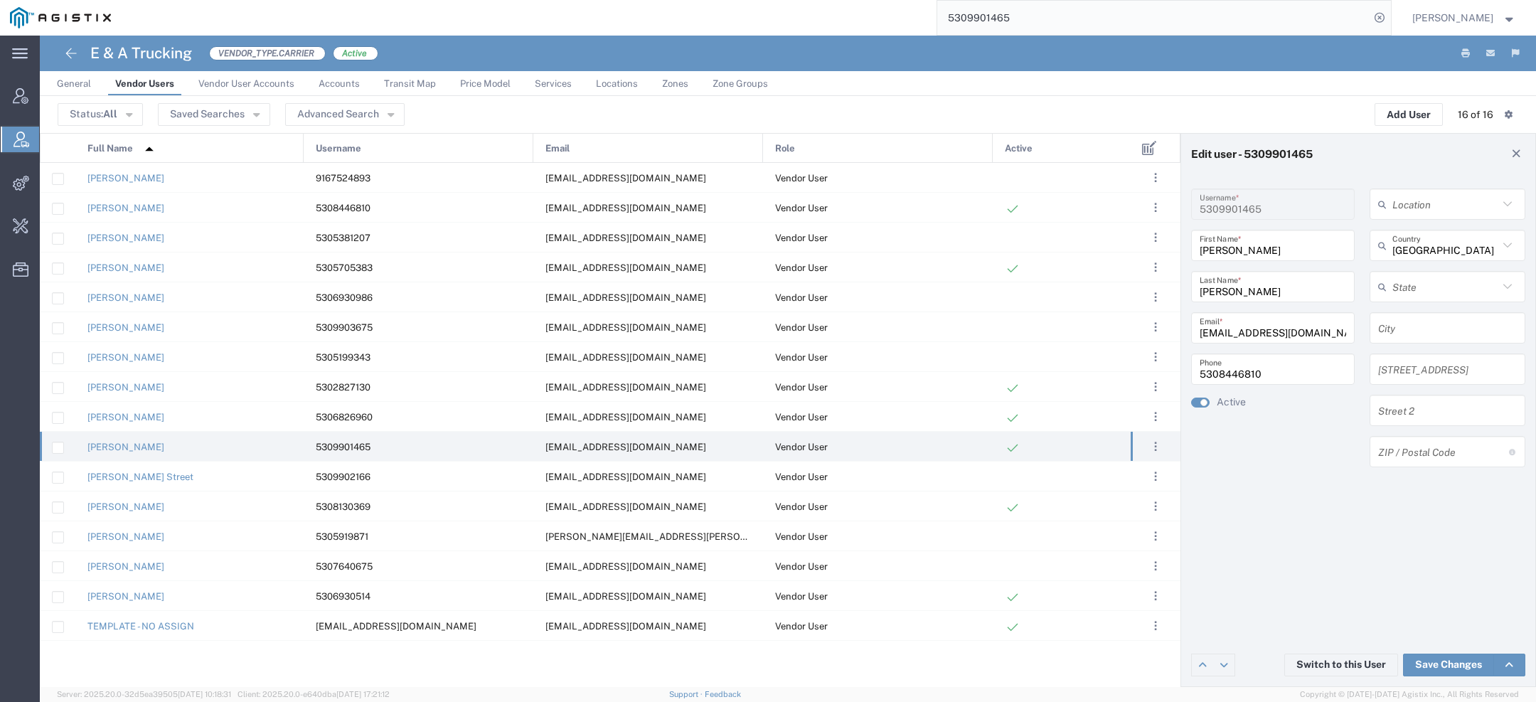
click at [962, 15] on input "5309901465" at bounding box center [1153, 18] width 432 height 34
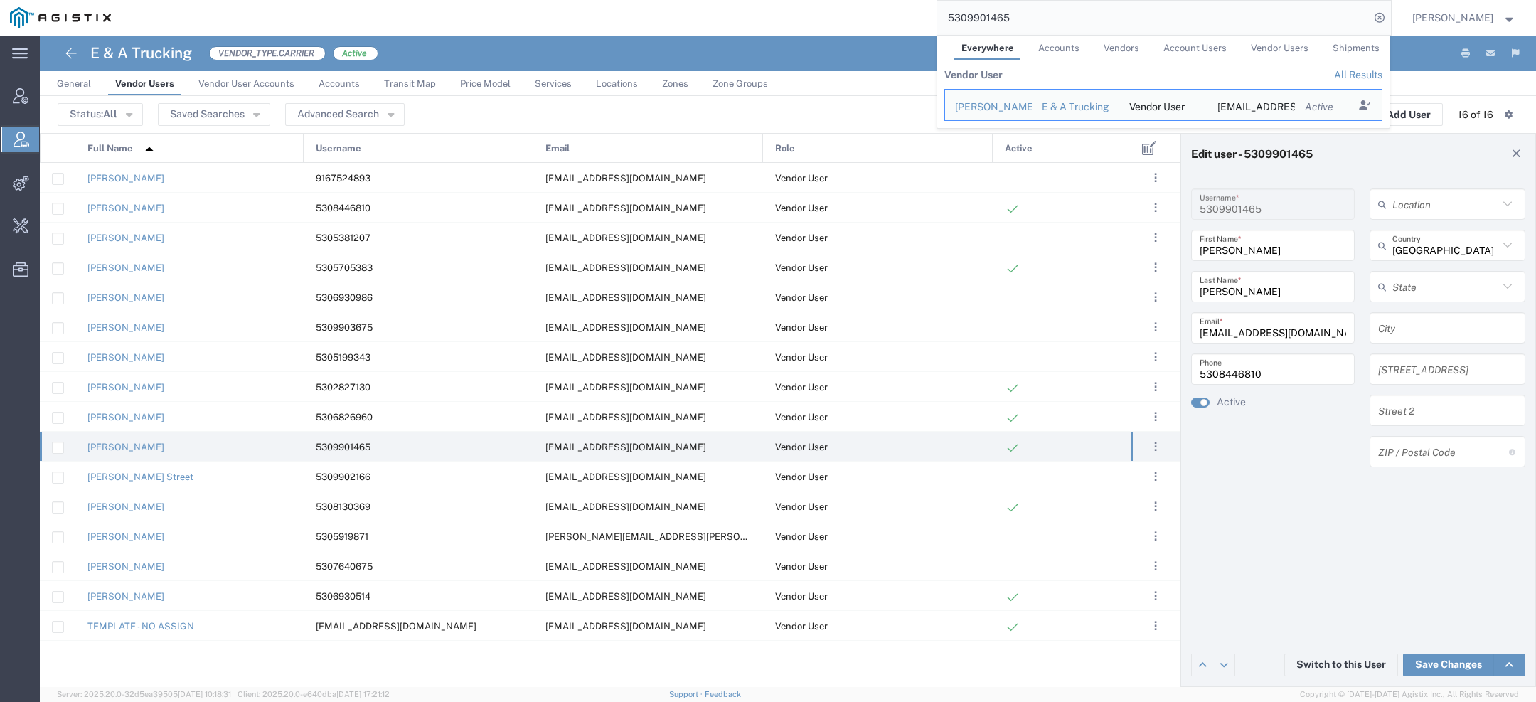
click at [962, 16] on input "5309901465" at bounding box center [1153, 18] width 432 height 34
drag, startPoint x: 1264, startPoint y: 375, endPoint x: 927, endPoint y: 324, distance: 340.9
click at [1014, 333] on div "Edit user - 5309901465 5309901465 Username * Hector First Name * Garcia Last Na…" at bounding box center [788, 410] width 1496 height 554
paste input "9901465"
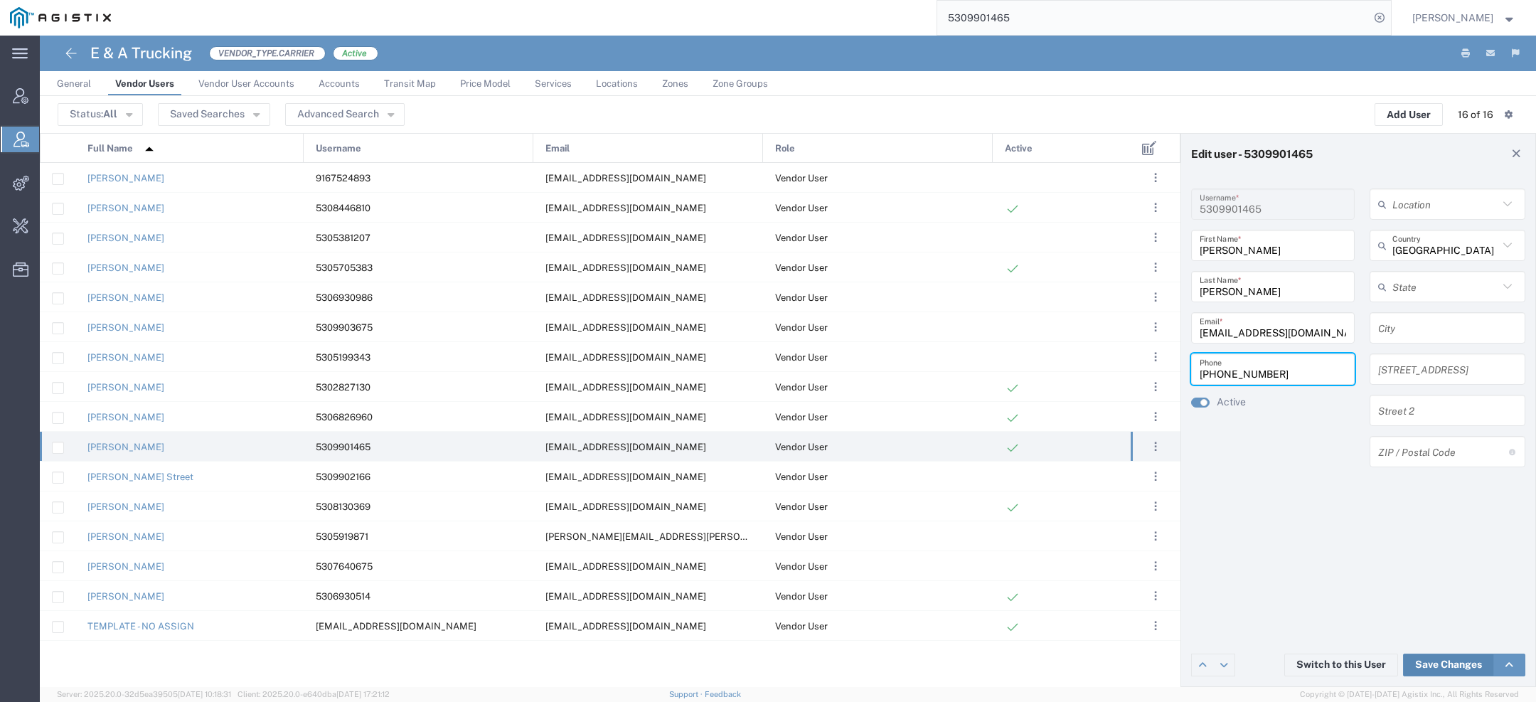
type input "[PHONE_NUMBER]"
click at [1434, 670] on link "Save Changes" at bounding box center [1448, 664] width 91 height 23
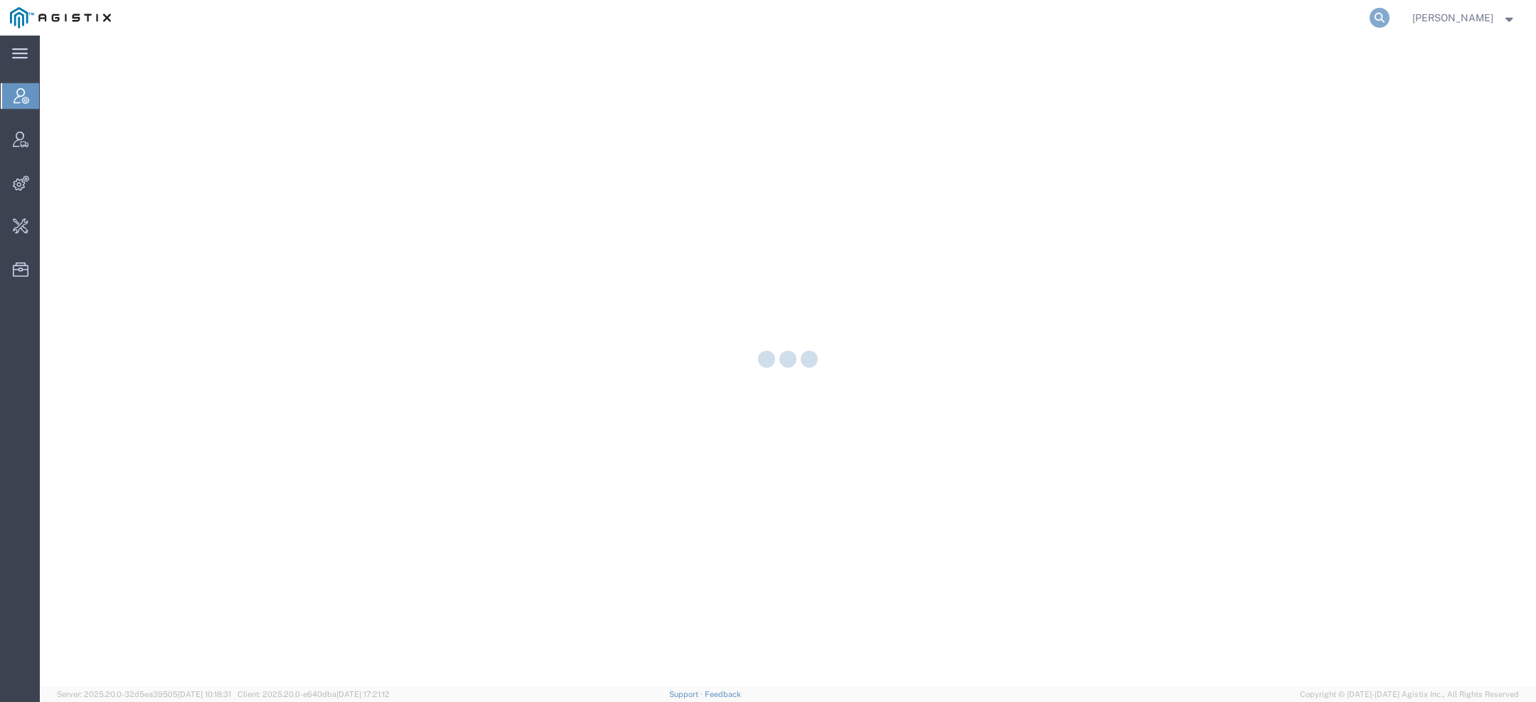
click at [1385, 18] on icon at bounding box center [1379, 18] width 20 height 20
paste input "5309901465"
type input "5309901465"
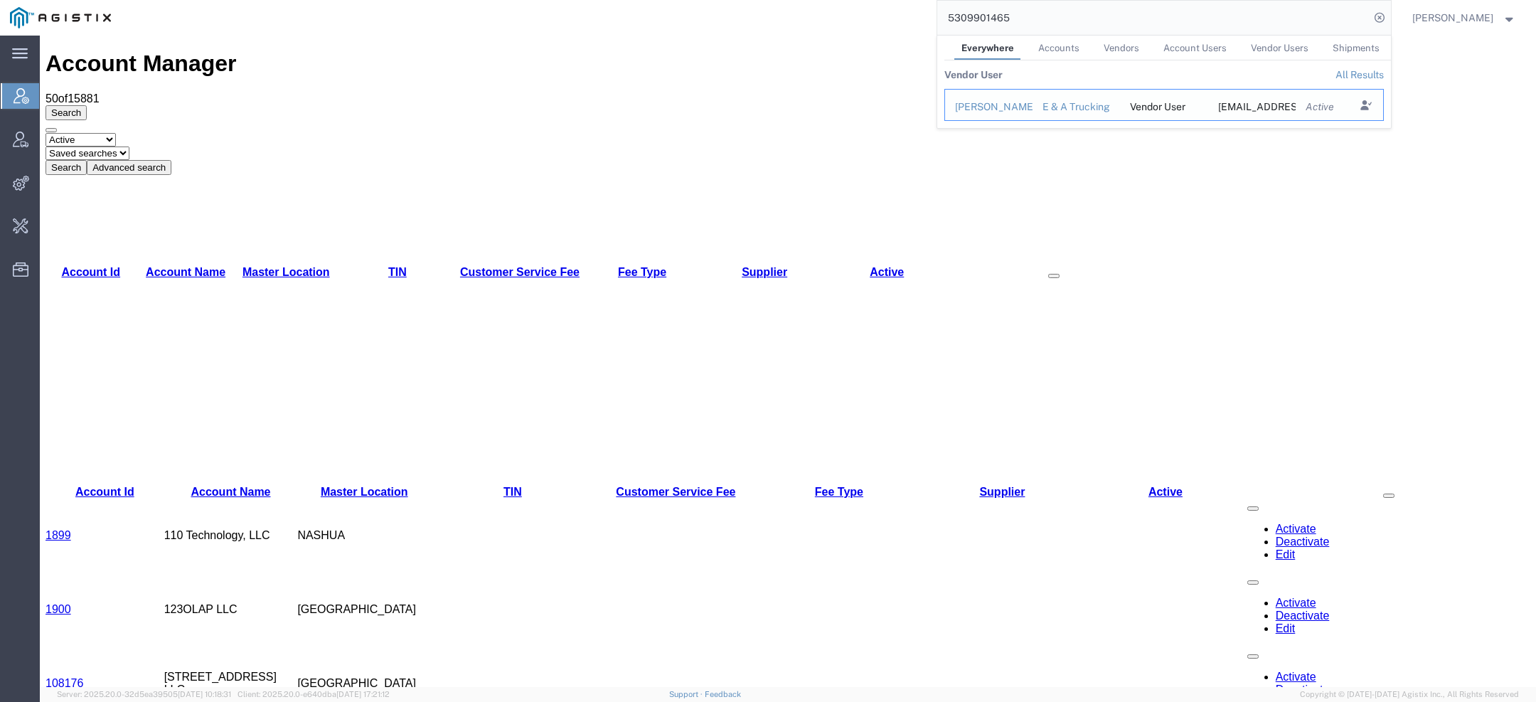
click at [993, 103] on div "[PERSON_NAME]" at bounding box center [989, 107] width 68 height 15
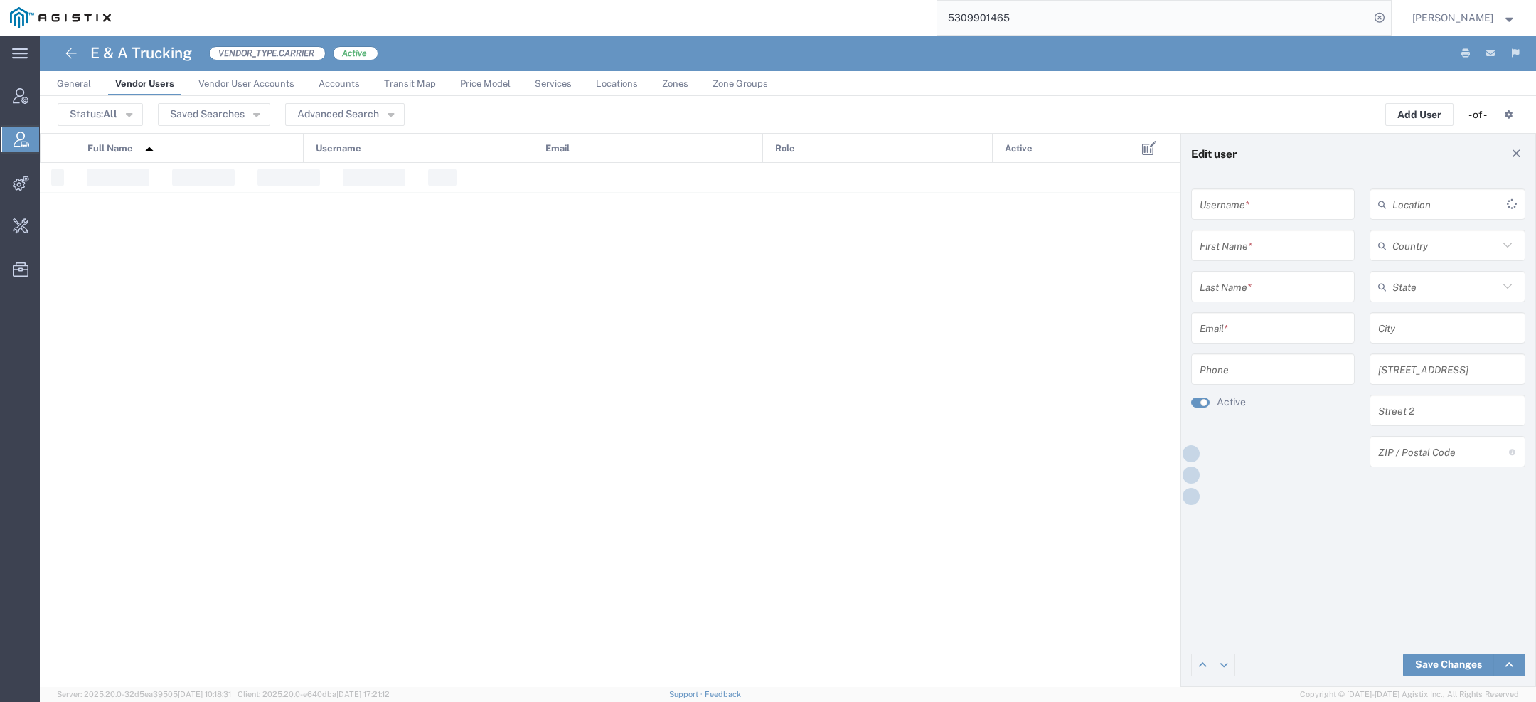
type input "5309901465"
type input "[PERSON_NAME]"
type input "[EMAIL_ADDRESS][DOMAIN_NAME]"
type input "[PHONE_NUMBER]"
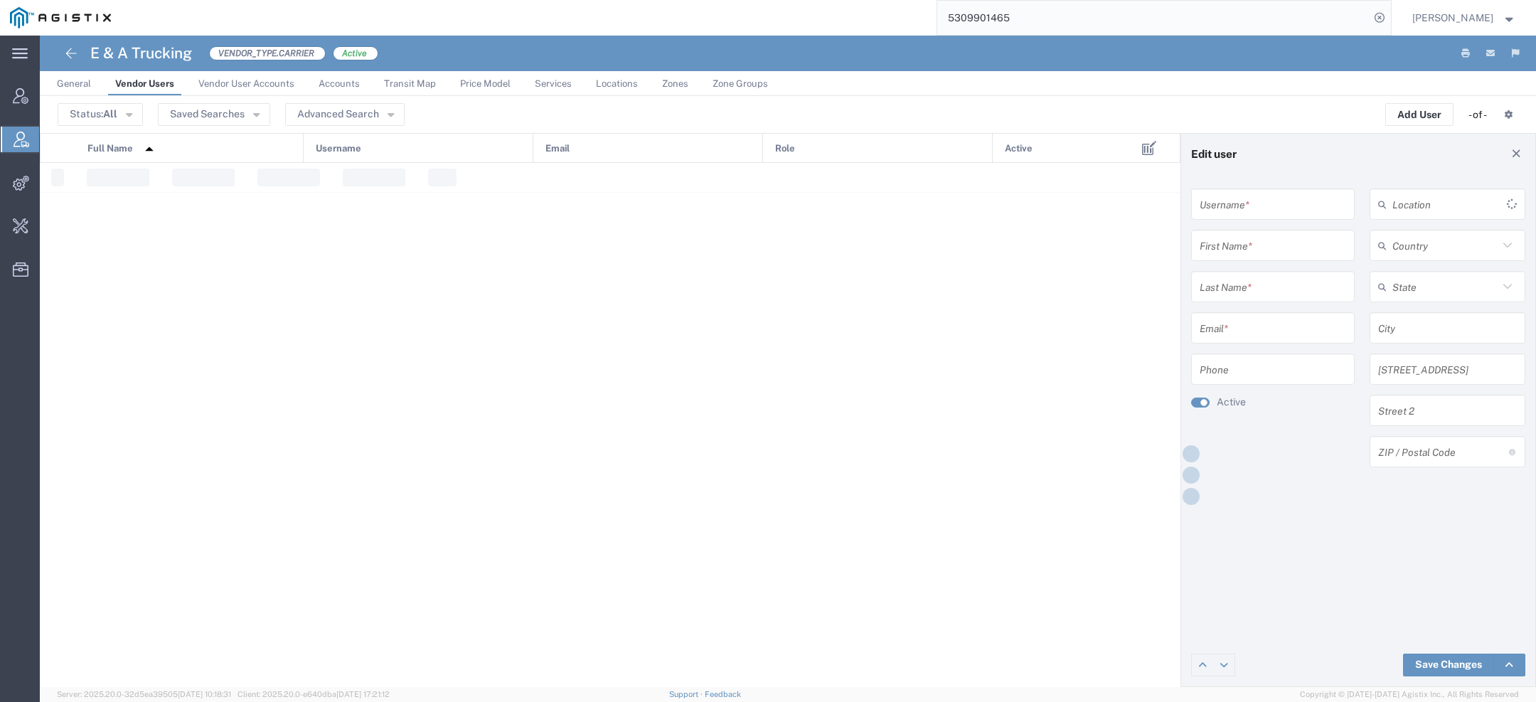
type input "[GEOGRAPHIC_DATA]"
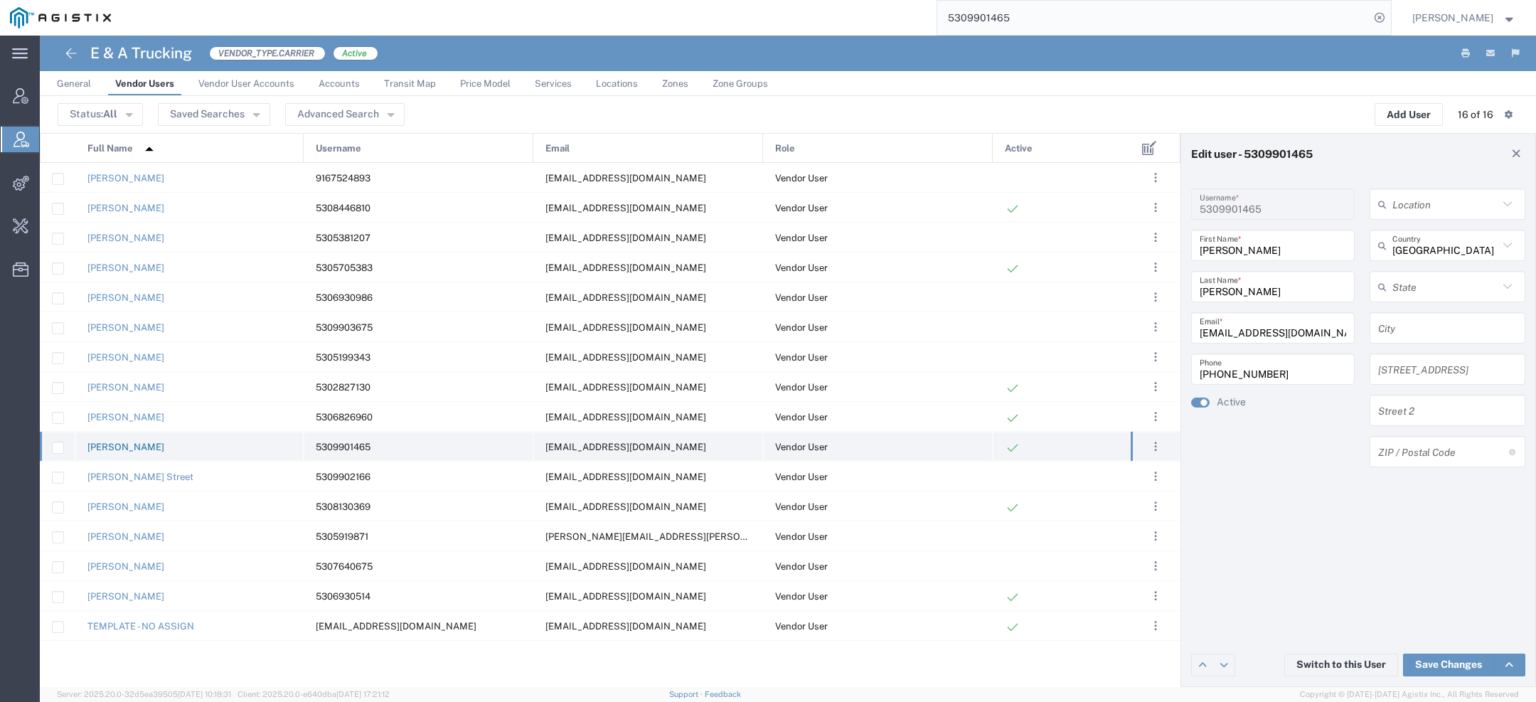
click at [142, 442] on link "[PERSON_NAME]" at bounding box center [125, 447] width 77 height 11
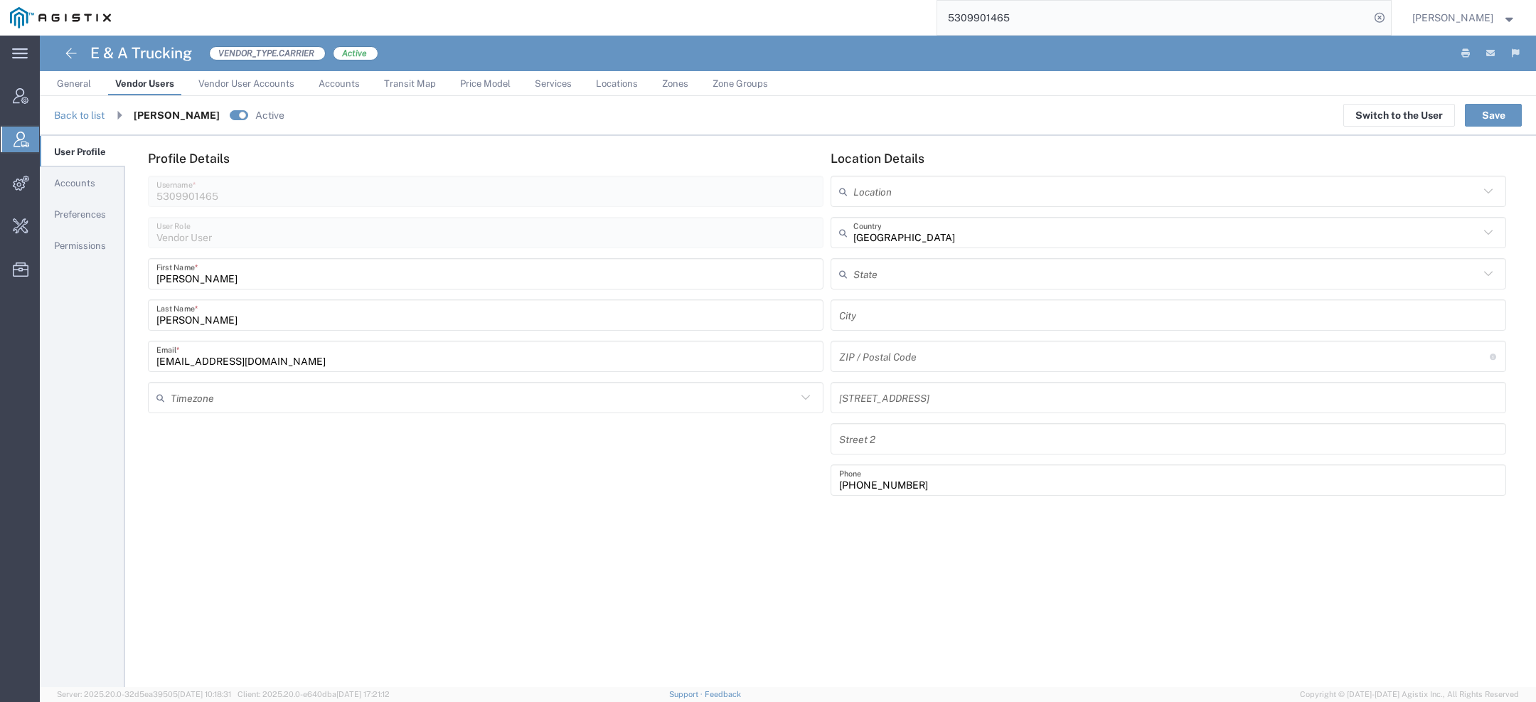
click at [79, 240] on span "Permissions" at bounding box center [80, 245] width 52 height 11
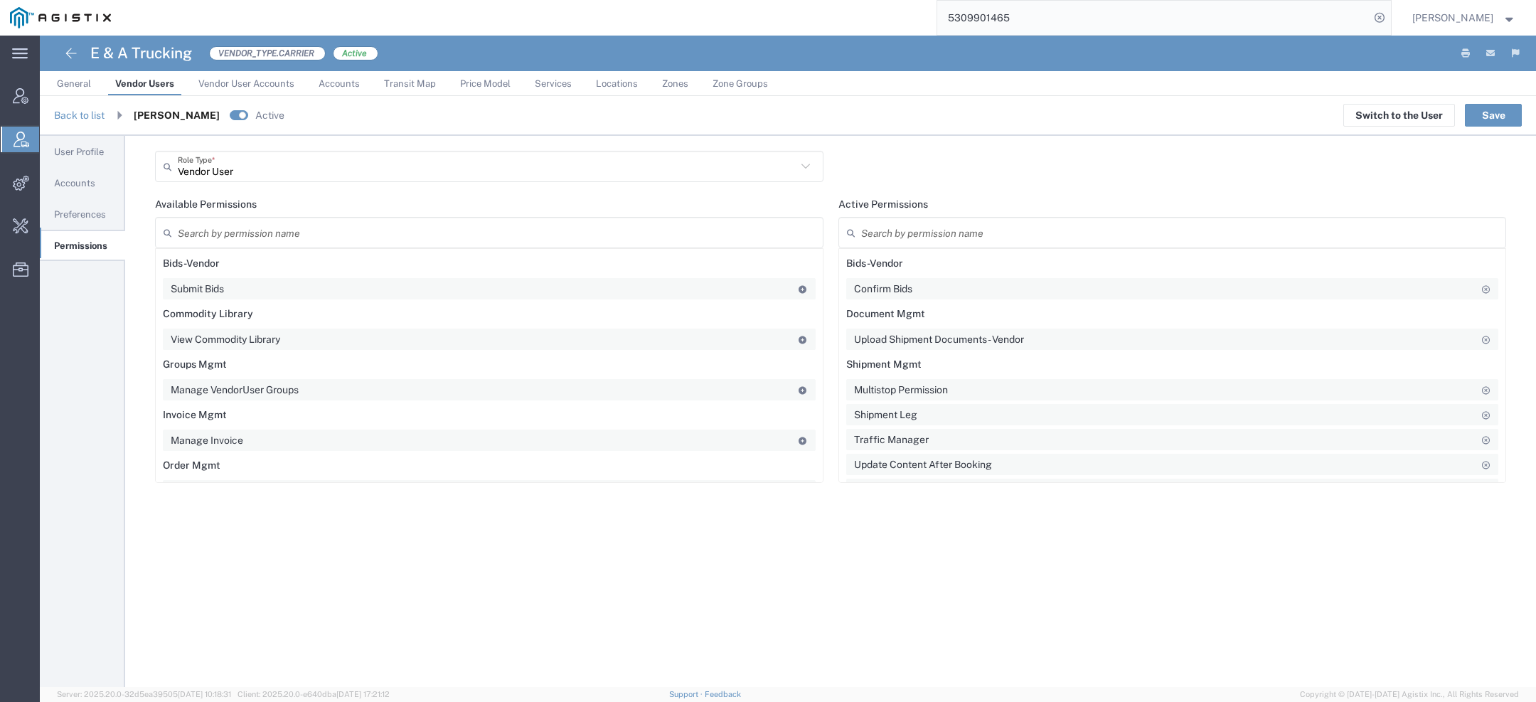
click at [79, 215] on span "Preferences" at bounding box center [80, 214] width 52 height 11
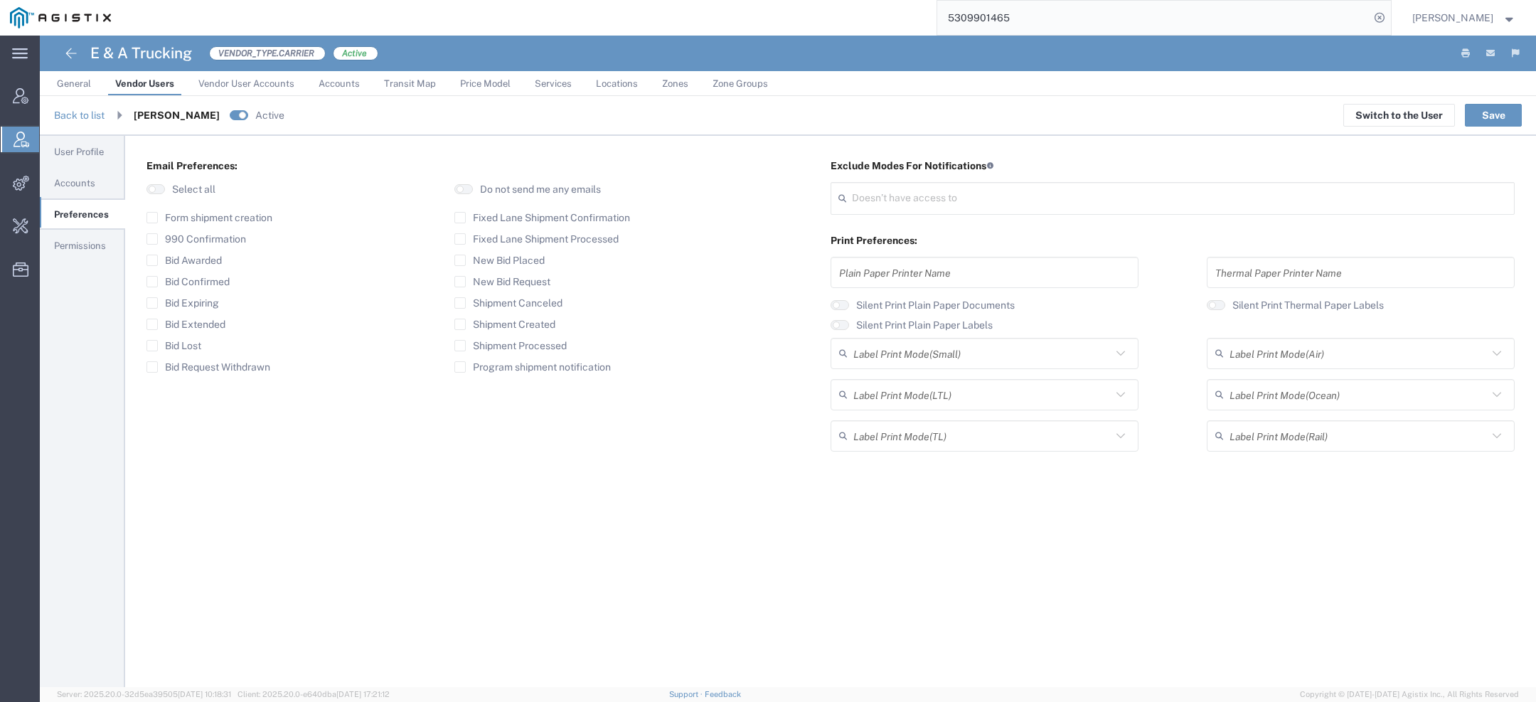
click at [79, 215] on span "Preferences" at bounding box center [81, 214] width 55 height 11
type input "Select"
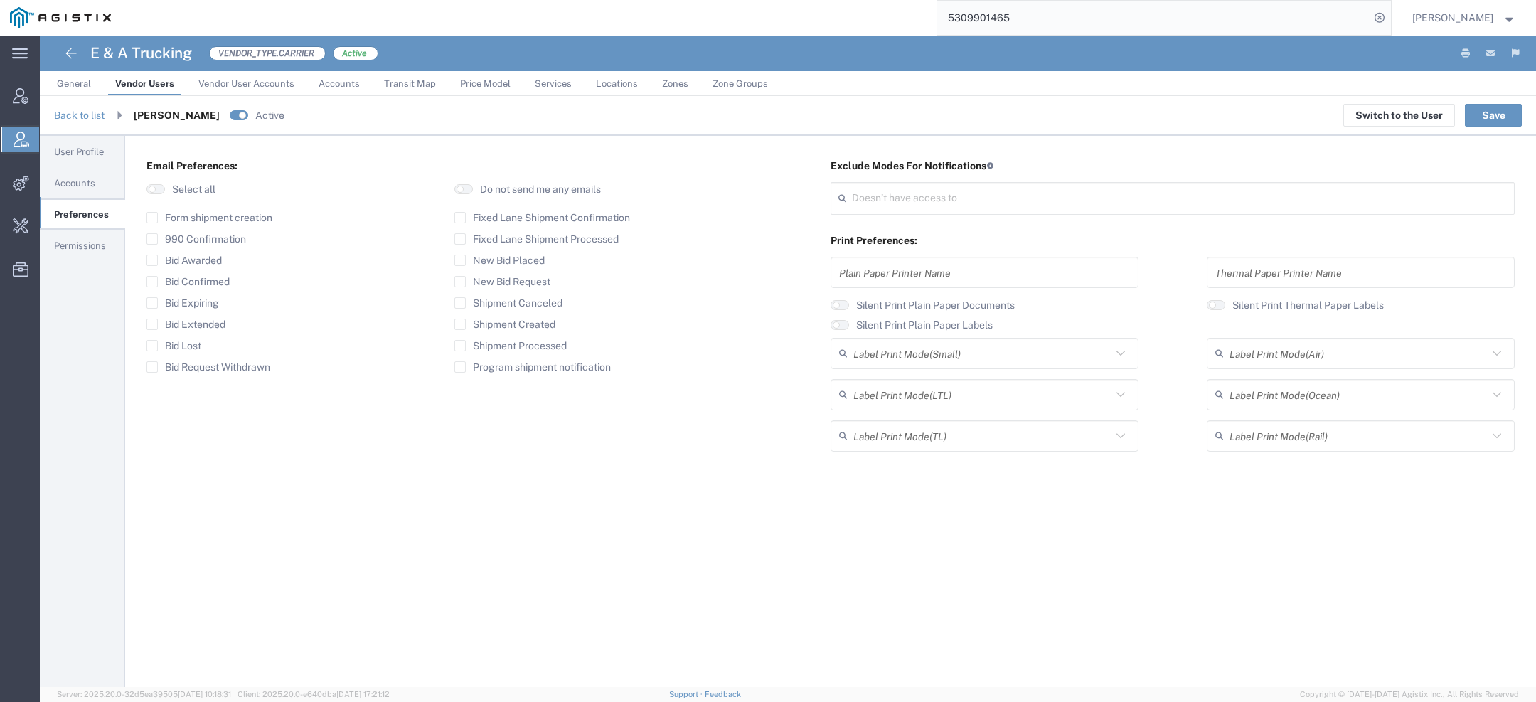
type input "Select"
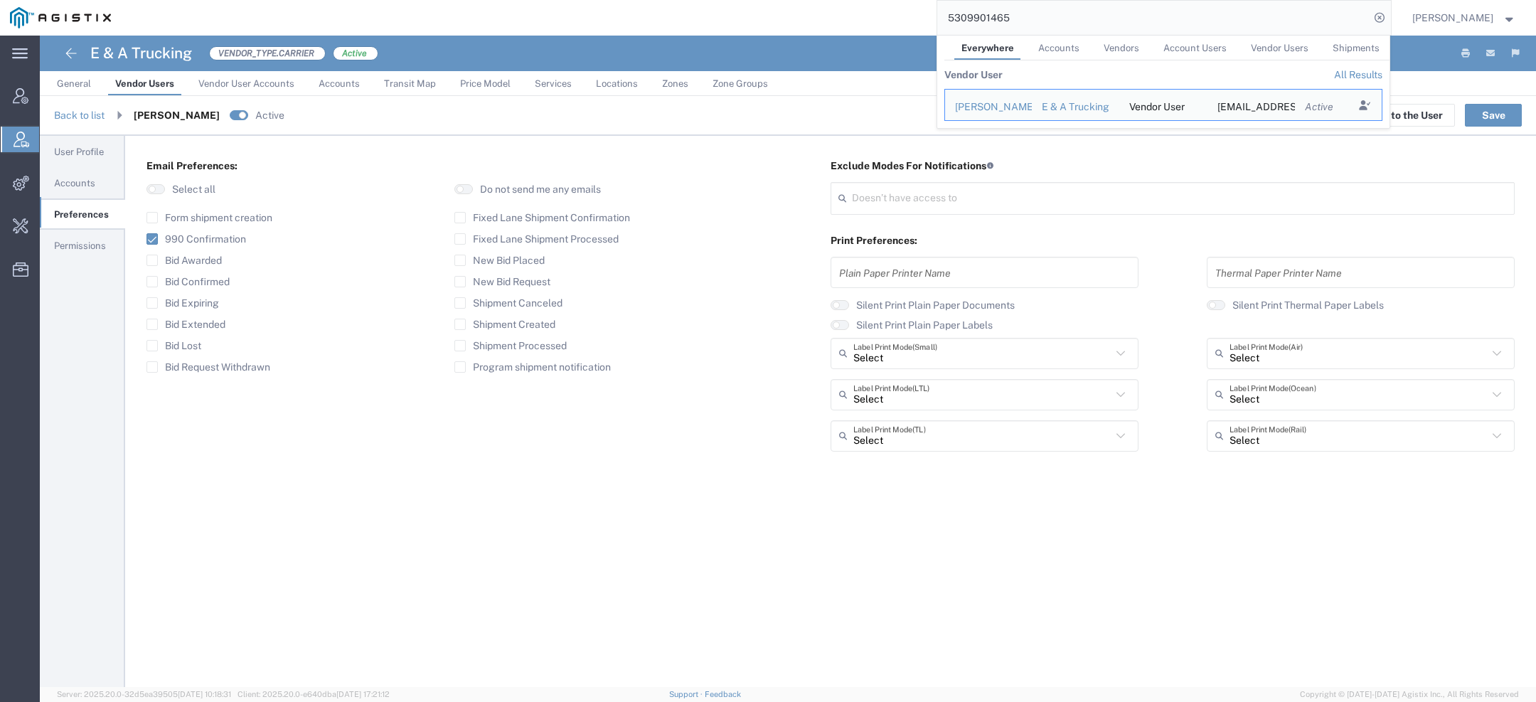
drag, startPoint x: 939, startPoint y: 9, endPoint x: 680, endPoint y: -35, distance: 263.2
click at [680, 0] on html "main_menu Created with Sketch. Collapse Menu Account Manager Vendor Manager Int…" at bounding box center [768, 351] width 1536 height 702
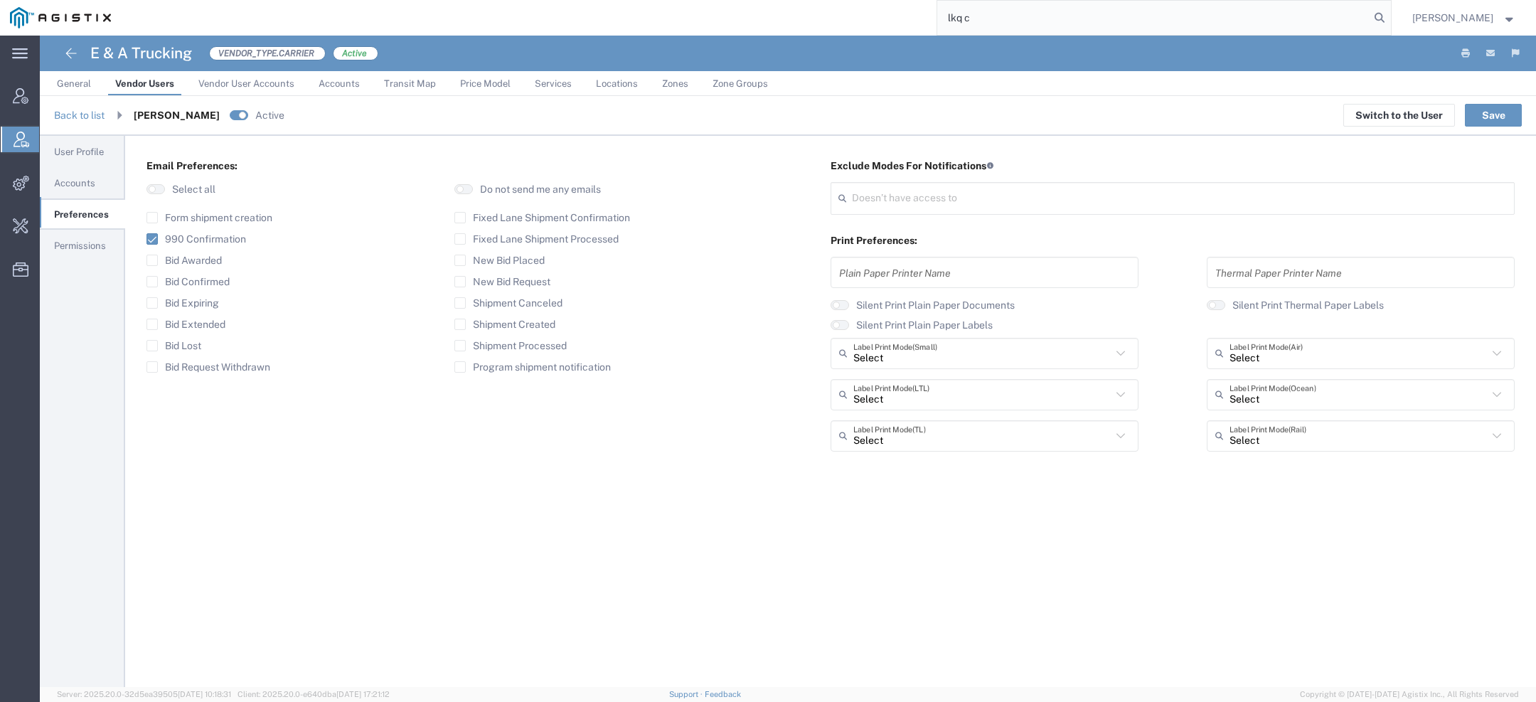
type input "lkq c"
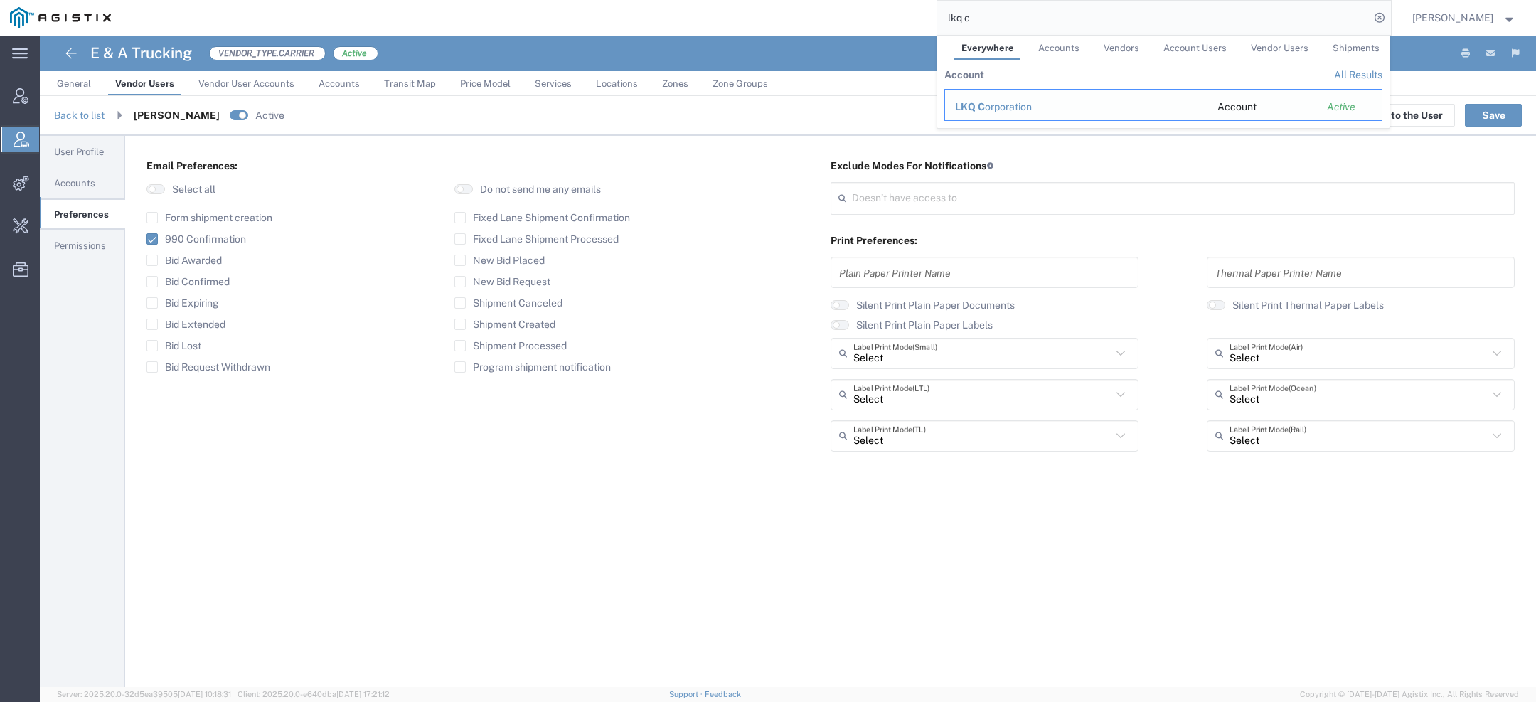
click at [999, 105] on div "LKQ C orporation" at bounding box center [1076, 107] width 242 height 15
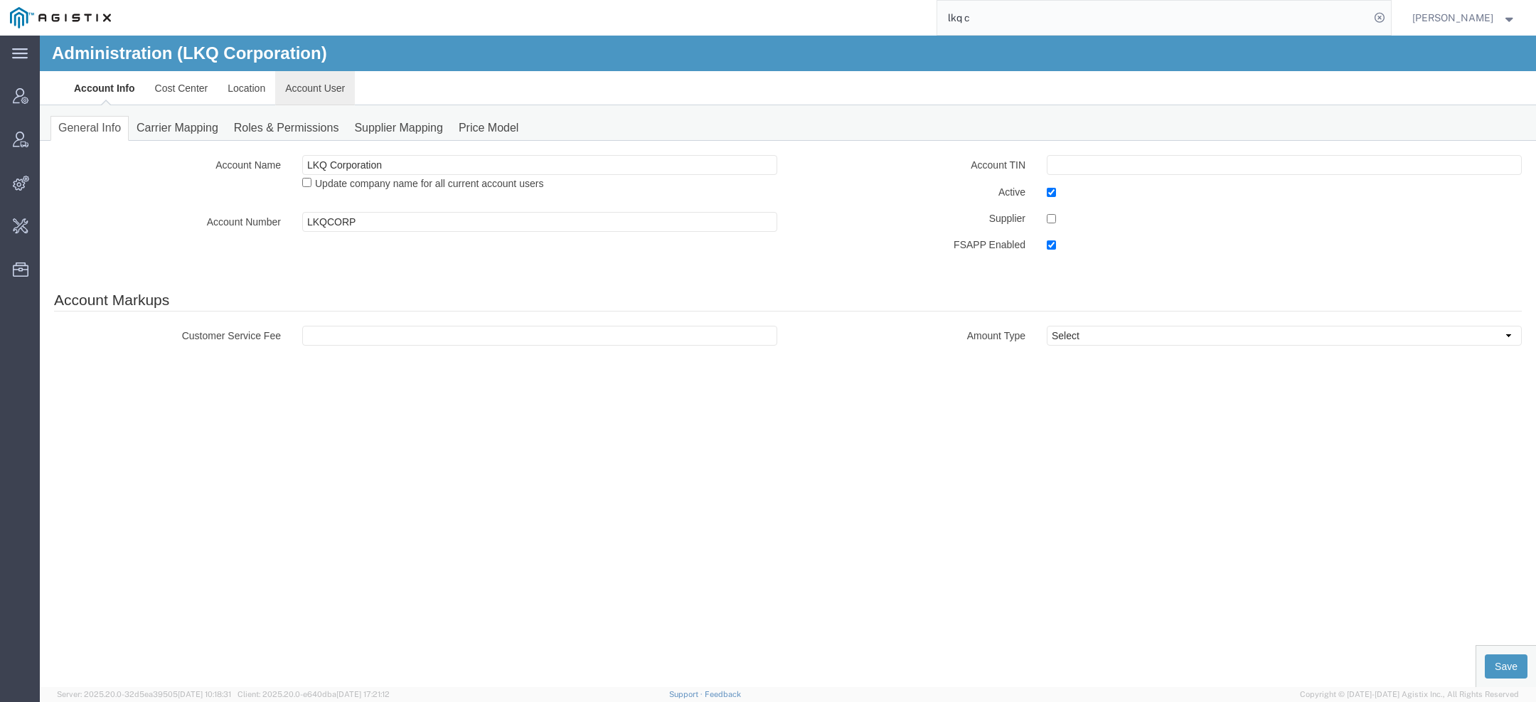
click at [294, 85] on link "Account User" at bounding box center [315, 88] width 80 height 34
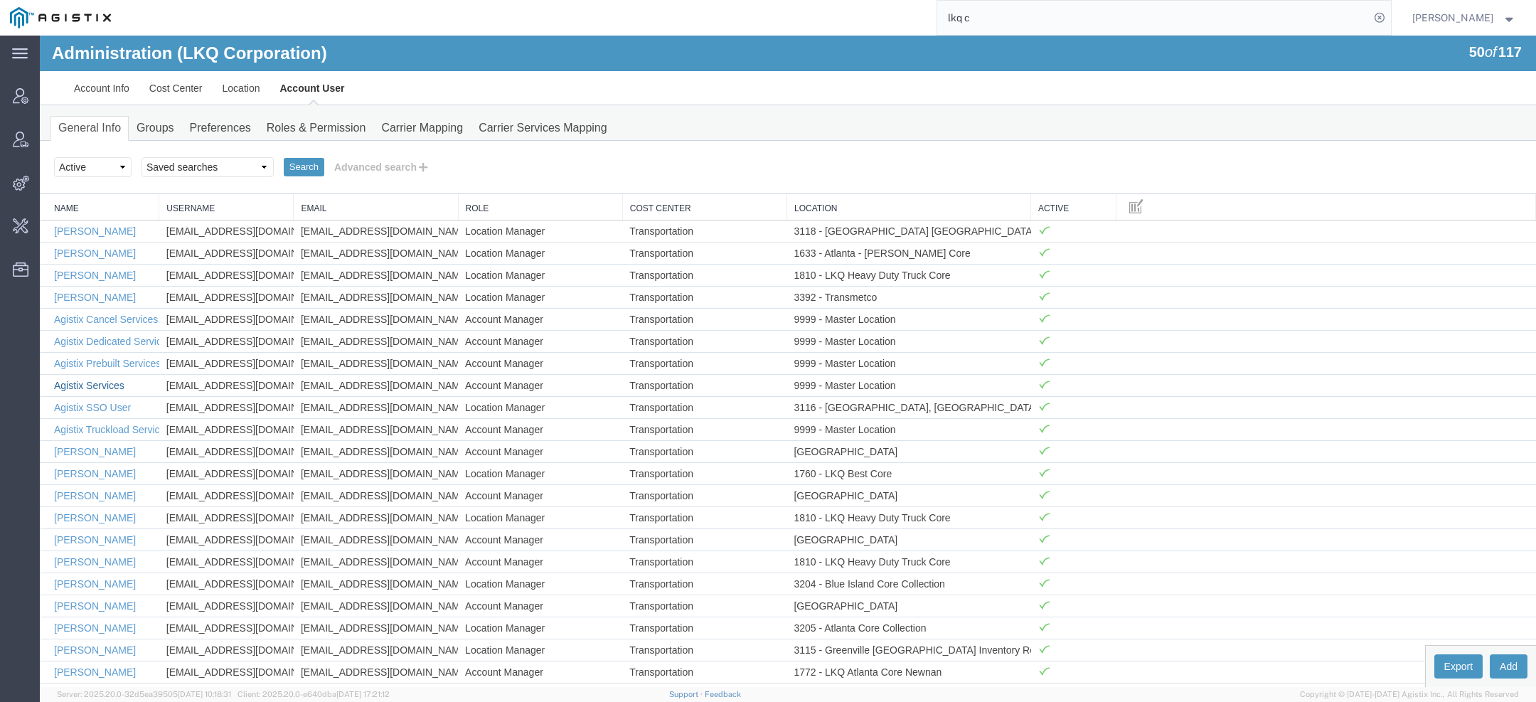
click at [114, 380] on link "Agistix Services" at bounding box center [89, 385] width 70 height 11
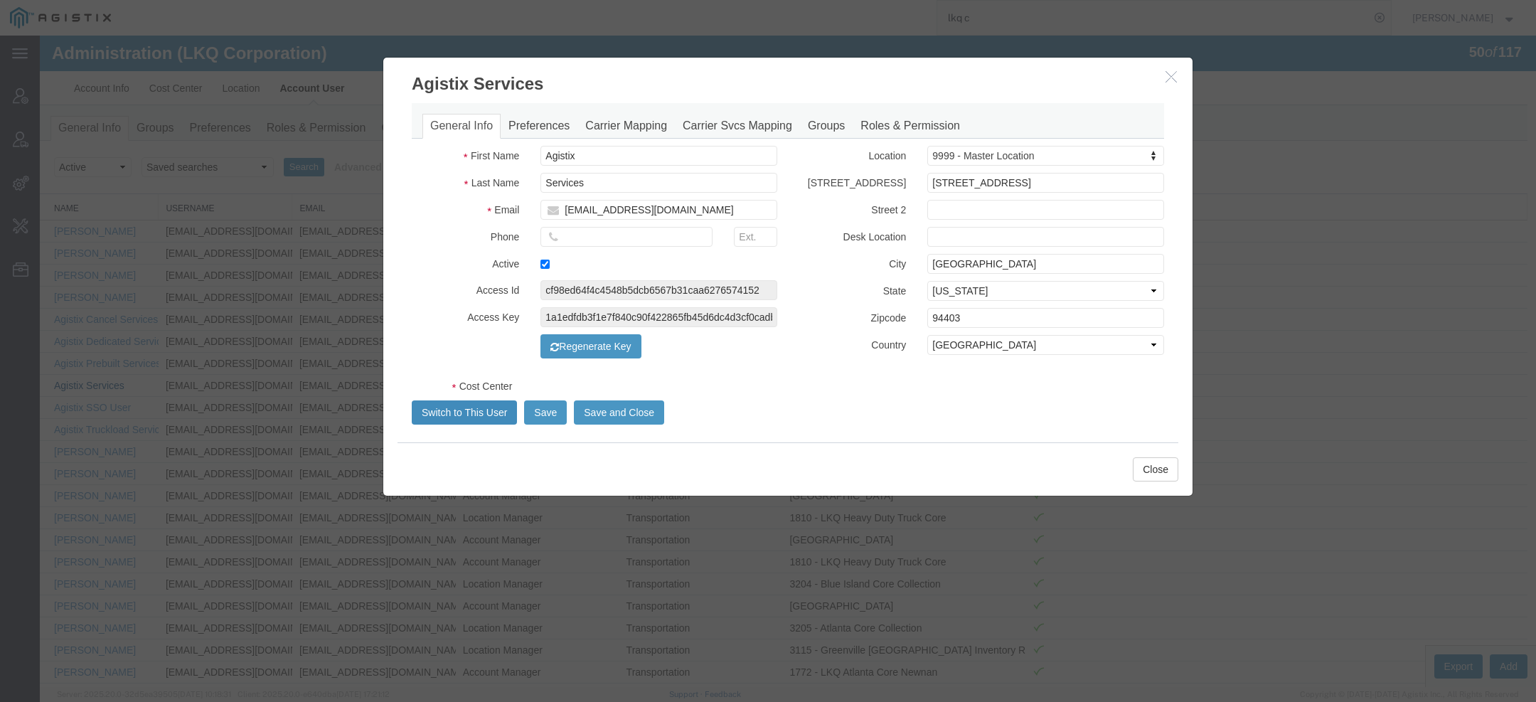
select select "COSTCENTER"
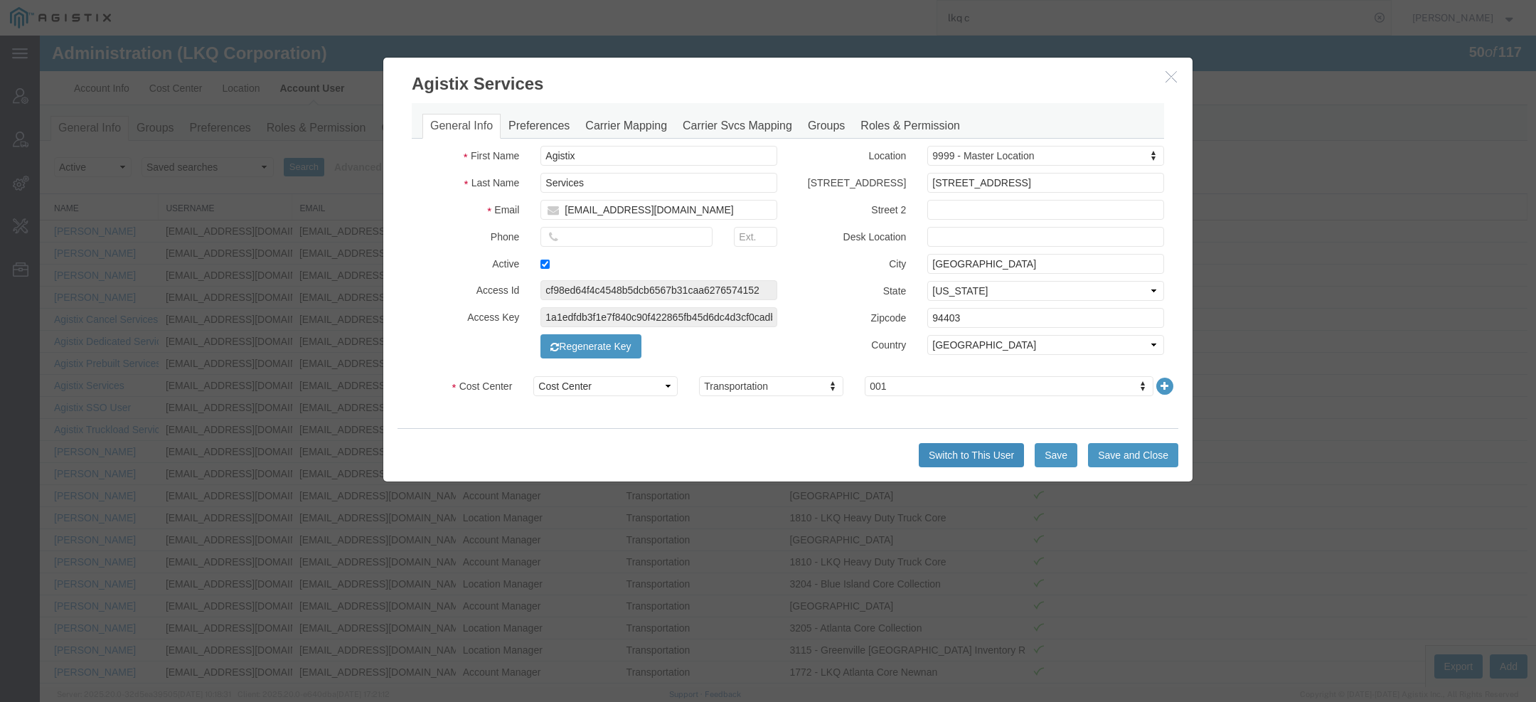
click at [947, 458] on button "Switch to This User" at bounding box center [971, 455] width 105 height 24
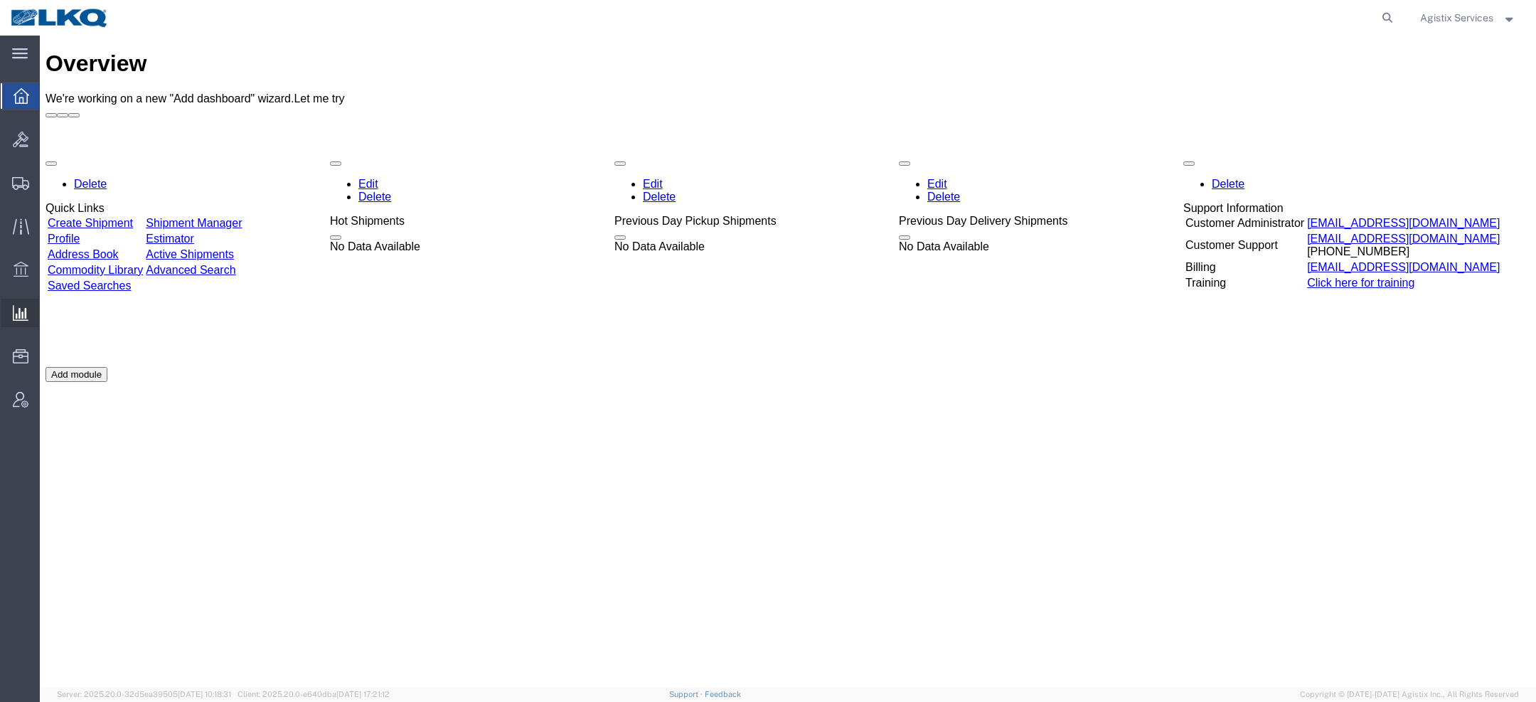
click at [0, 0] on span "Saved Reports" at bounding box center [0, 0] width 0 height 0
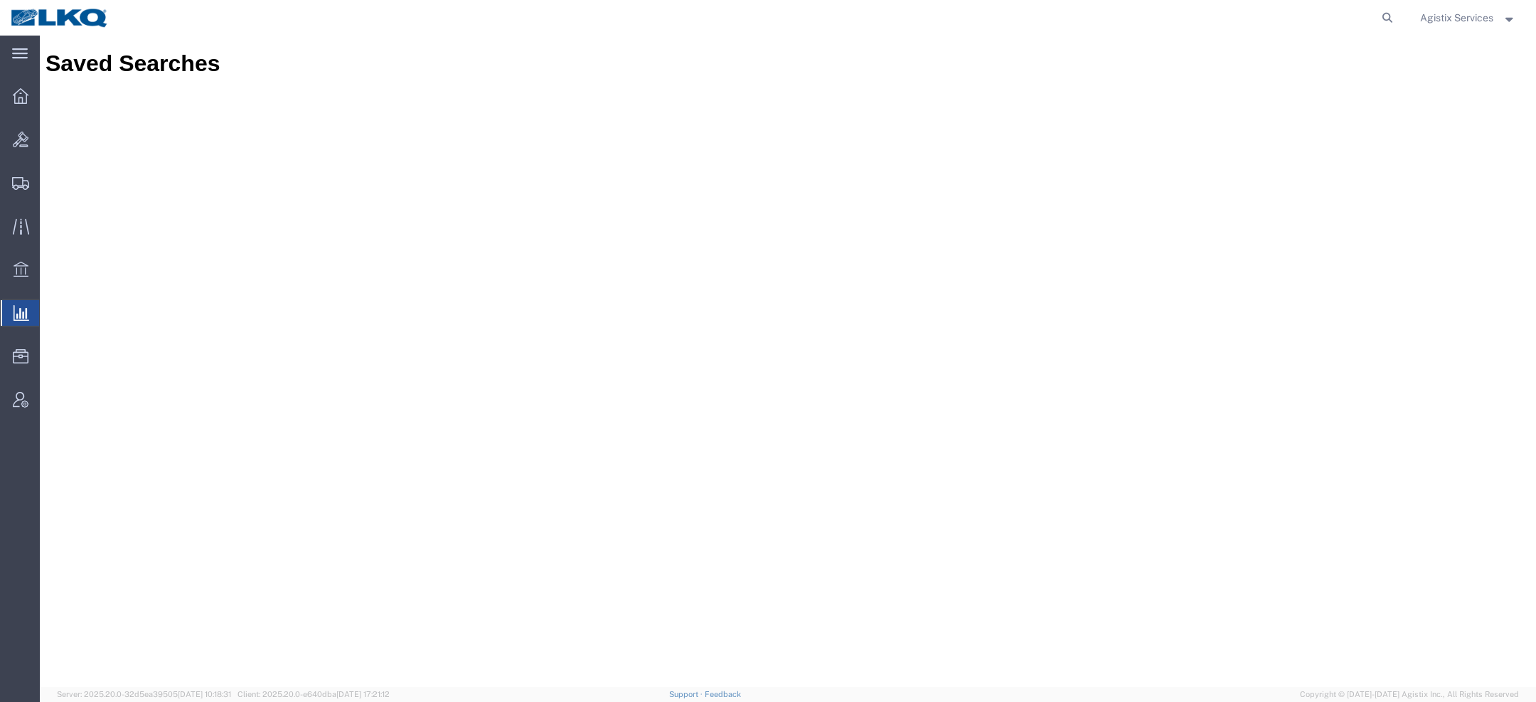
click at [1428, 26] on div "Agistix Services" at bounding box center [1467, 18] width 117 height 36
click at [1428, 17] on span "Agistix Services" at bounding box center [1456, 18] width 73 height 16
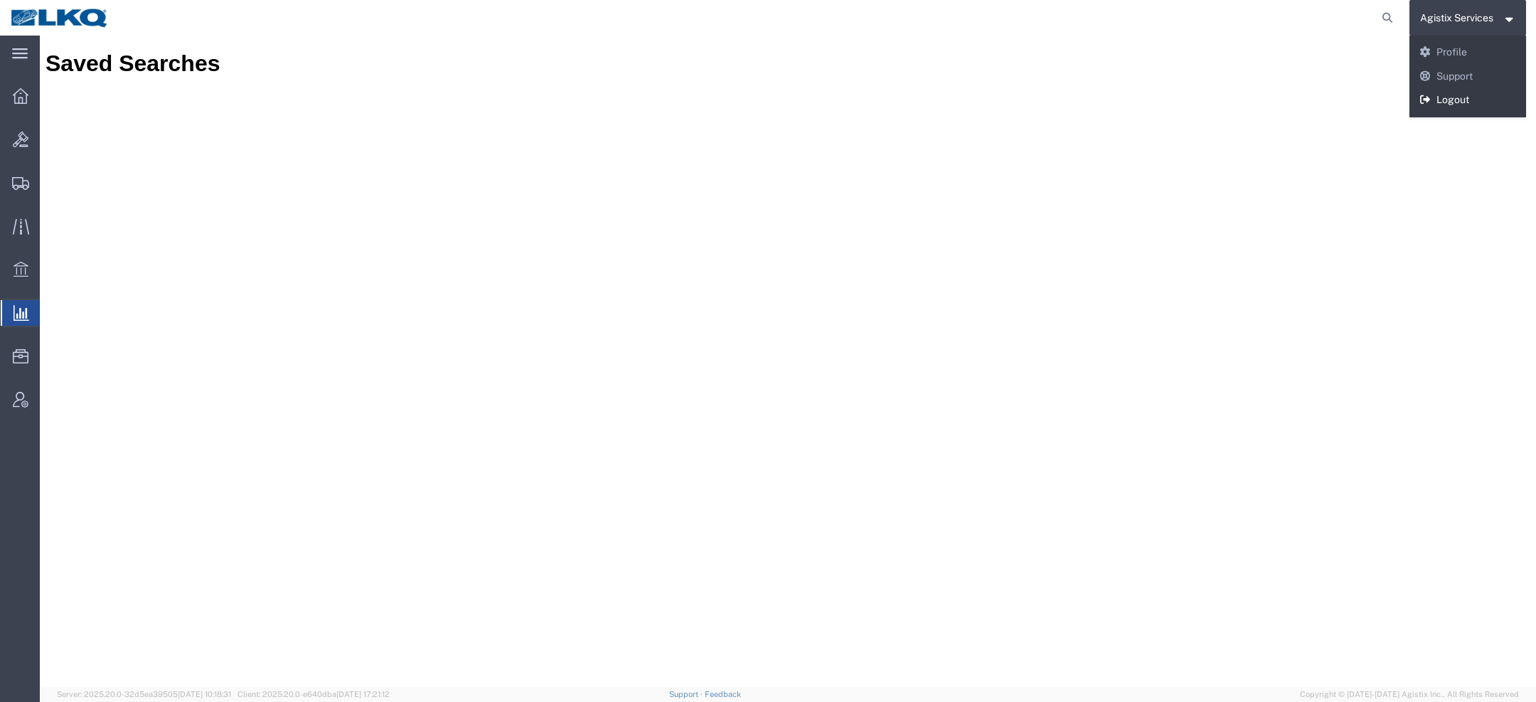
click at [1443, 102] on link "Logout" at bounding box center [1467, 100] width 117 height 24
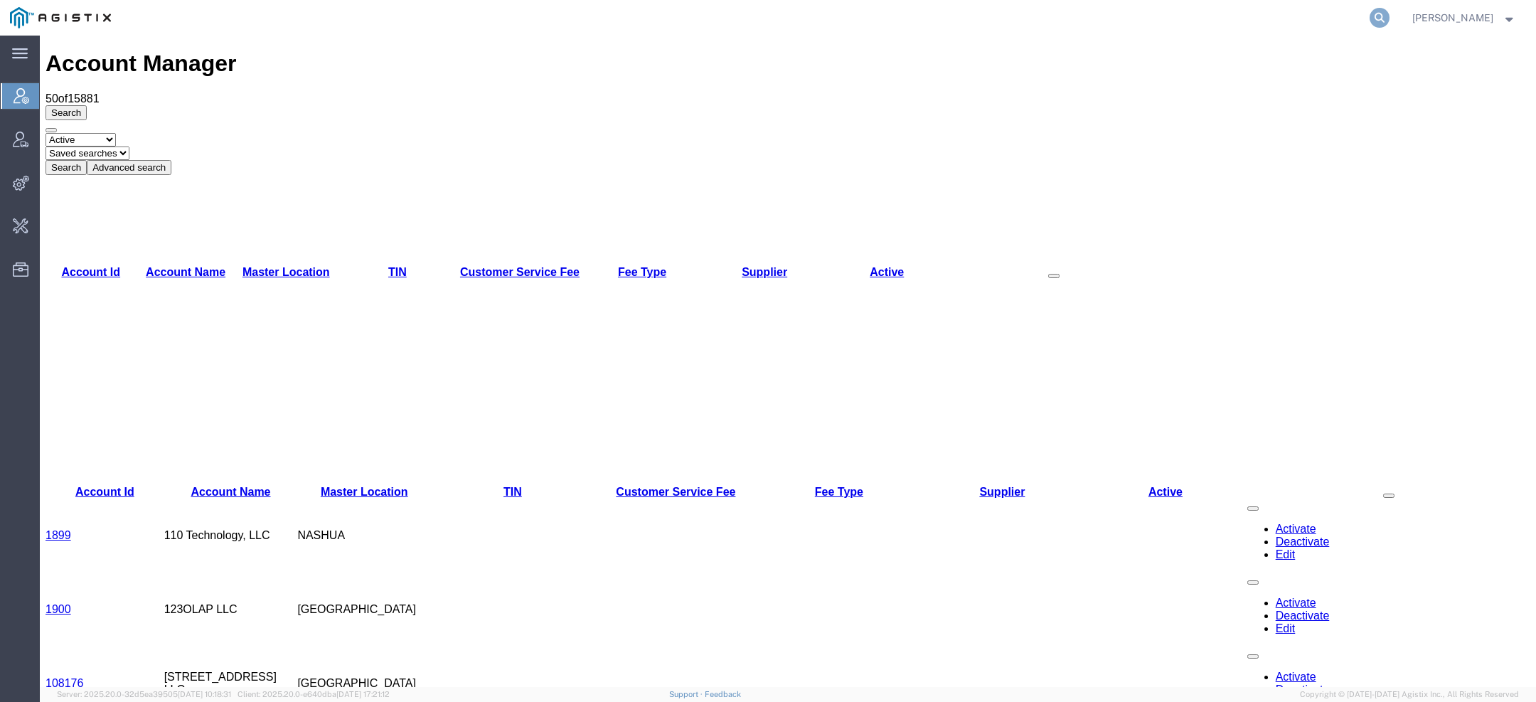
click at [1388, 12] on icon at bounding box center [1379, 18] width 20 height 20
paste input "[PERSON_NAME][EMAIL_ADDRESS][PERSON_NAME][PERSON_NAME][DOMAIN_NAME]"
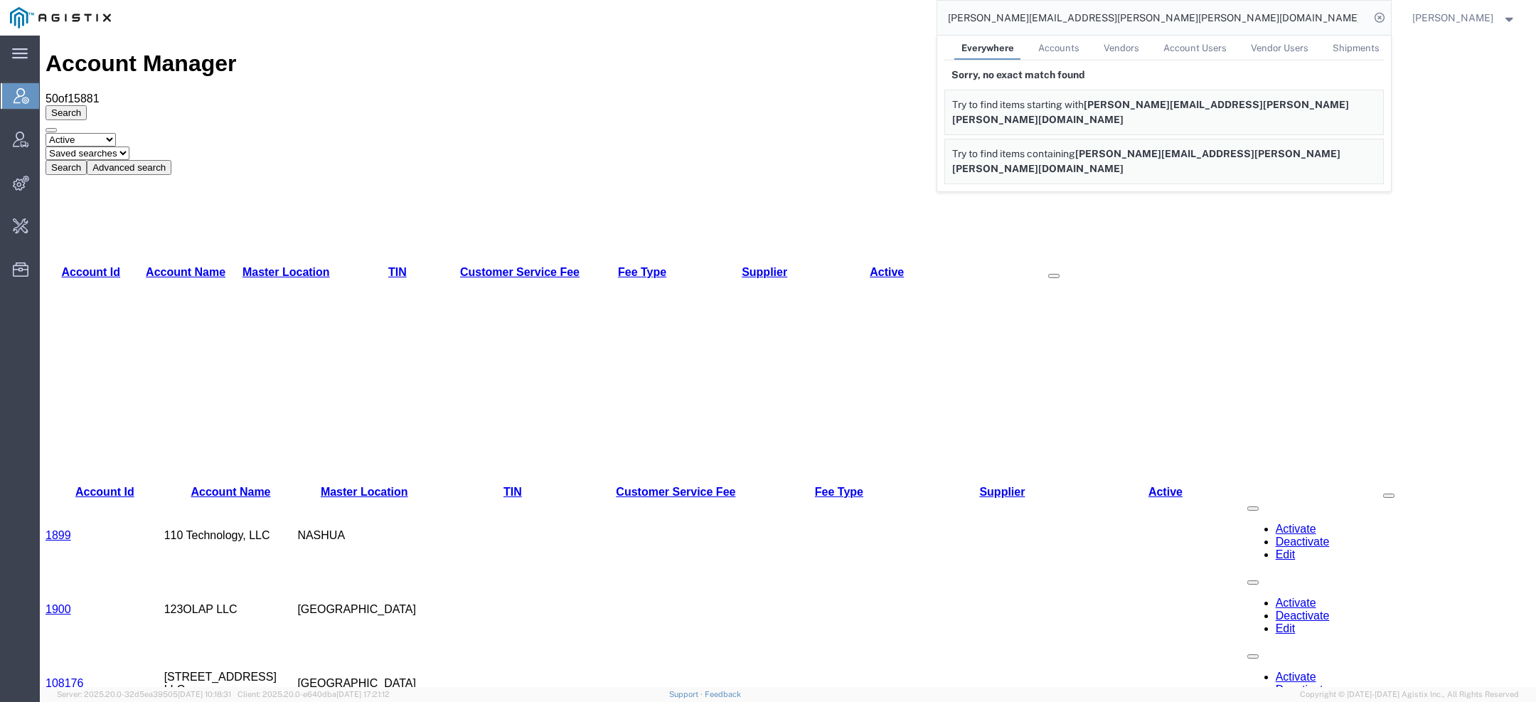
drag, startPoint x: 1009, startPoint y: 18, endPoint x: 628, endPoint y: 18, distance: 381.1
click at [702, 18] on div "[PERSON_NAME][EMAIL_ADDRESS][PERSON_NAME][PERSON_NAME][DOMAIN_NAME] Everywhere …" at bounding box center [756, 18] width 1270 height 36
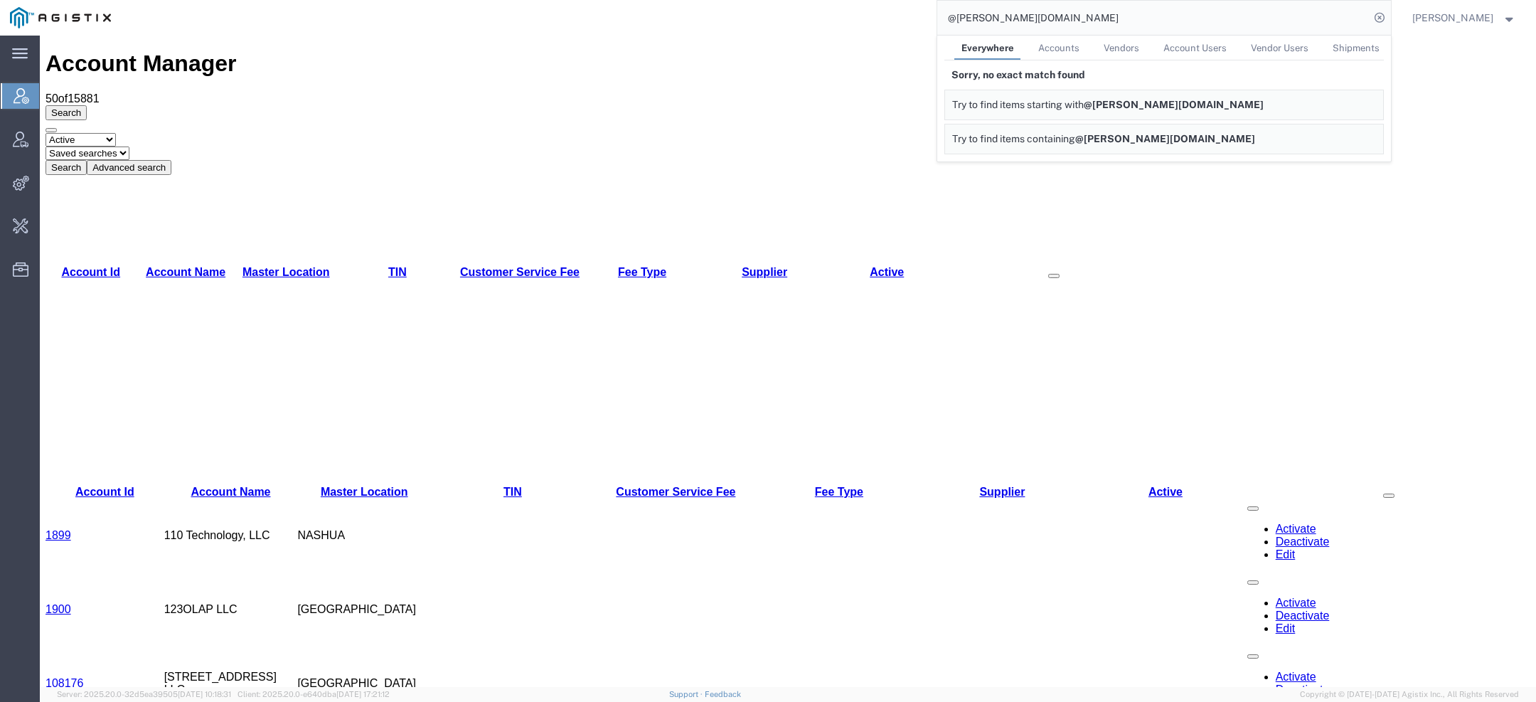
drag, startPoint x: 1013, startPoint y: 25, endPoint x: 976, endPoint y: 24, distance: 37.0
click at [1010, 25] on input "@[PERSON_NAME][DOMAIN_NAME]" at bounding box center [1153, 18] width 432 height 34
drag, startPoint x: 1020, startPoint y: 15, endPoint x: 812, endPoint y: 9, distance: 207.7
click at [842, 9] on div "@[PERSON_NAME][DOMAIN_NAME] Everywhere Accounts Vendors Account Users Vendor Us…" at bounding box center [756, 18] width 1270 height 36
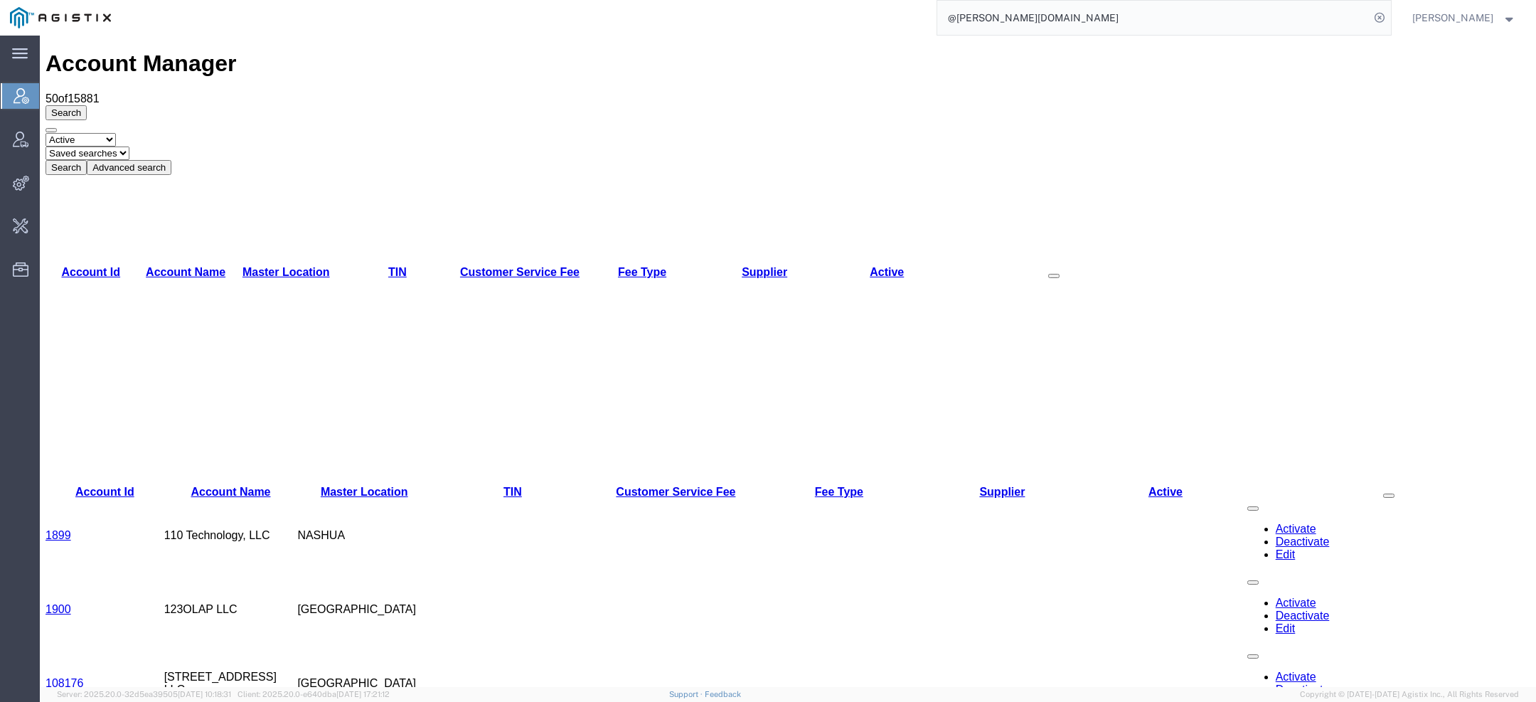
drag, startPoint x: 1020, startPoint y: 24, endPoint x: 818, endPoint y: -24, distance: 208.3
click at [818, 0] on html "main_menu Created with Sketch. Collapse Menu Account Manager Vendor Manager Int…" at bounding box center [768, 351] width 1536 height 702
paste input "tel:[PHONE_NUMBER]"
click at [968, 16] on input "tel:[PHONE_NUMBER]" at bounding box center [1153, 18] width 432 height 34
type input "5309901465"
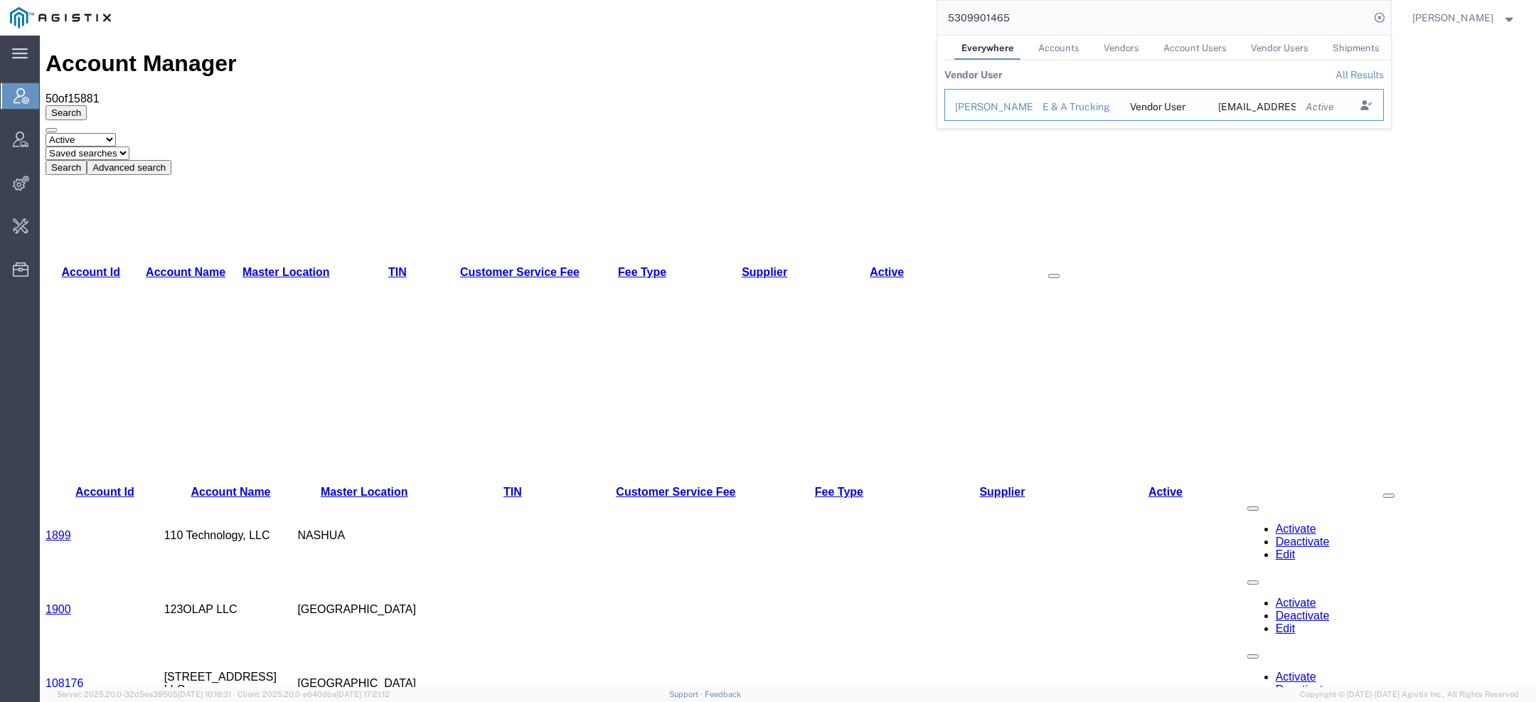
click at [1005, 103] on div "[PERSON_NAME]" at bounding box center [989, 107] width 68 height 15
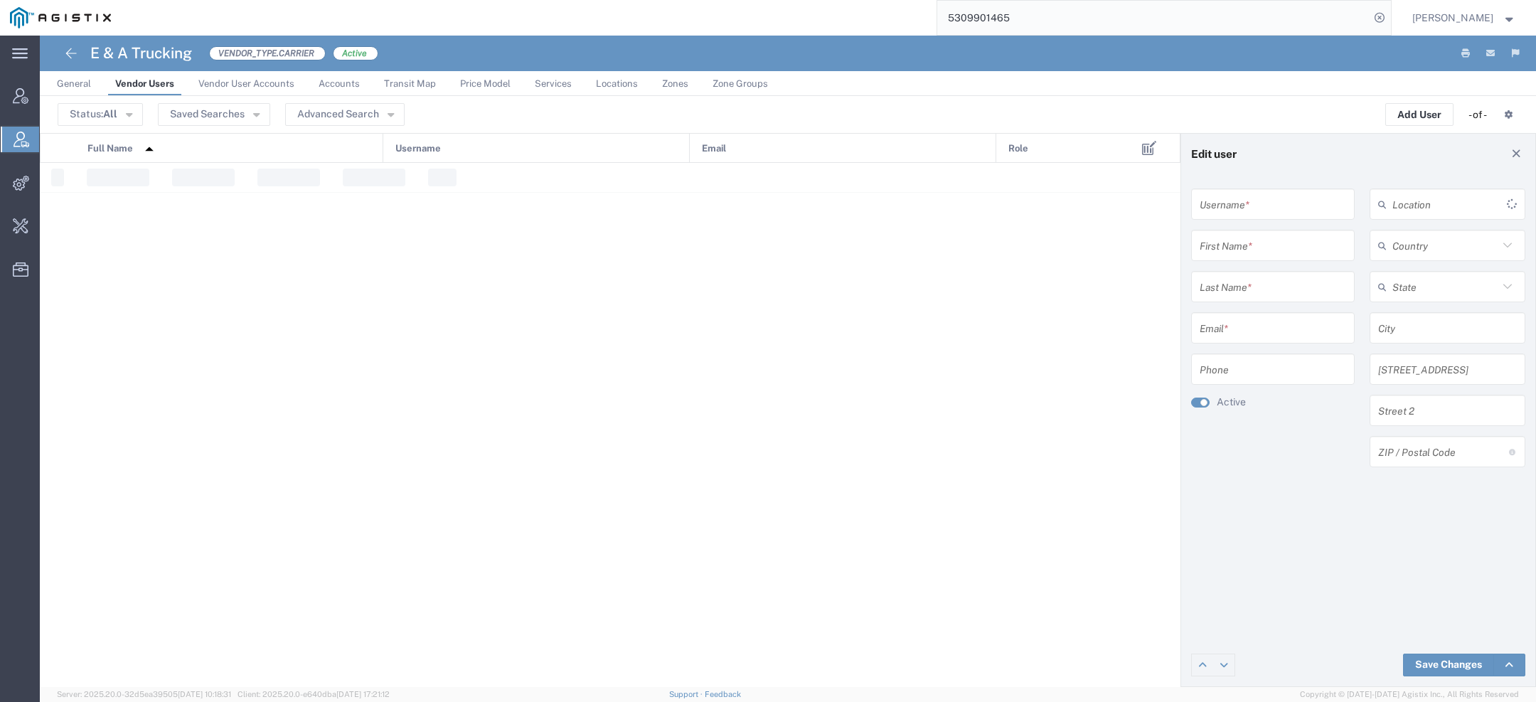
type input "5309901465"
type input "[PERSON_NAME]"
type input "[EMAIL_ADDRESS][DOMAIN_NAME]"
type input "[PHONE_NUMBER]"
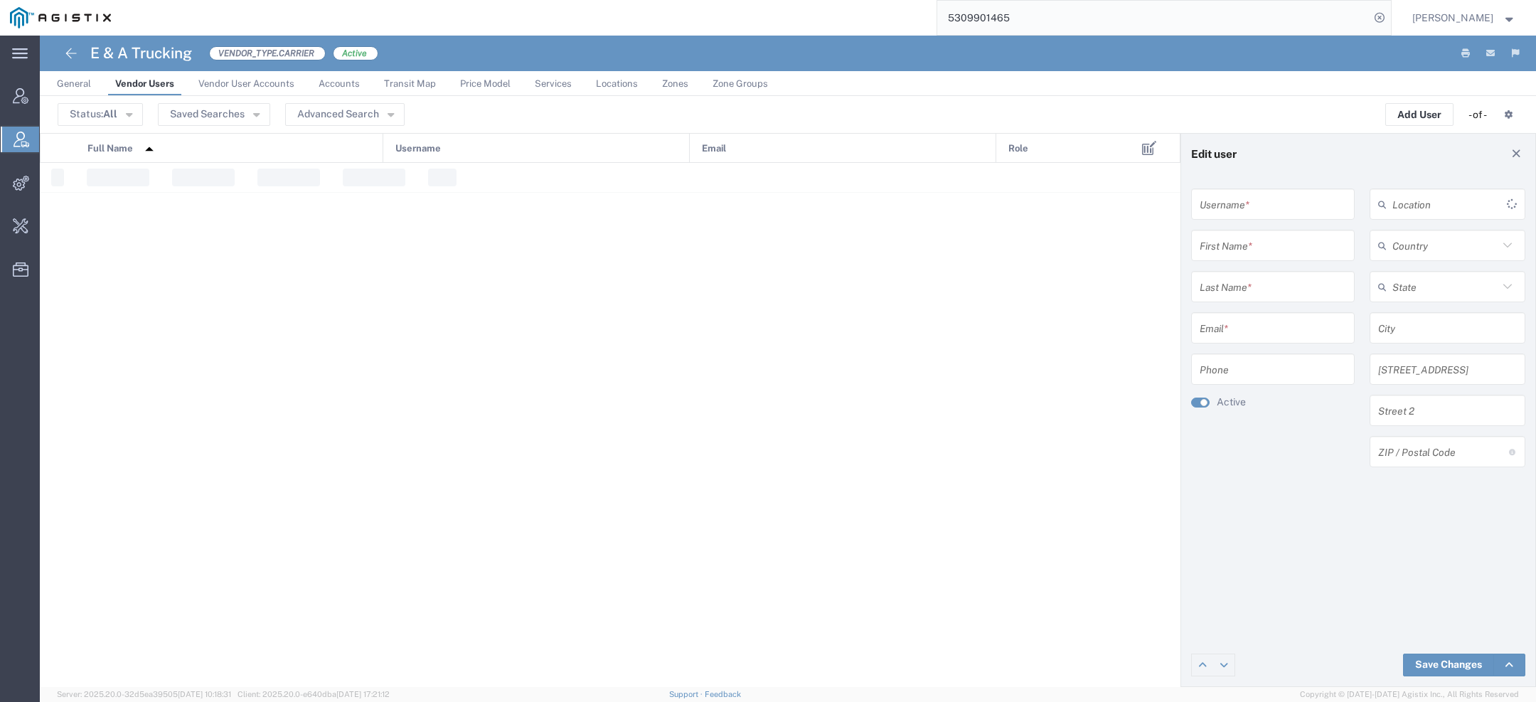
type input "[GEOGRAPHIC_DATA]"
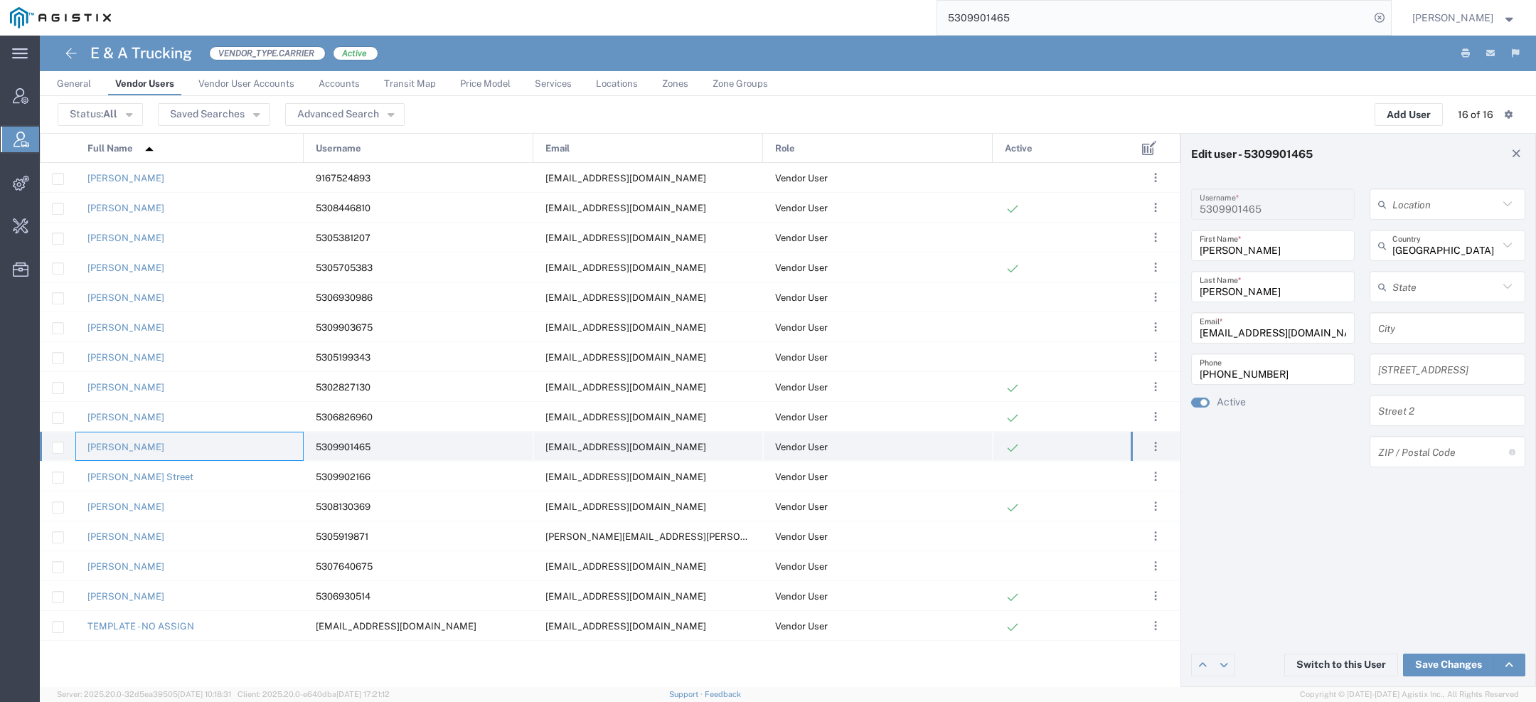
click at [162, 447] on div "[PERSON_NAME]" at bounding box center [189, 446] width 228 height 29
click at [112, 443] on link "[PERSON_NAME]" at bounding box center [125, 447] width 77 height 11
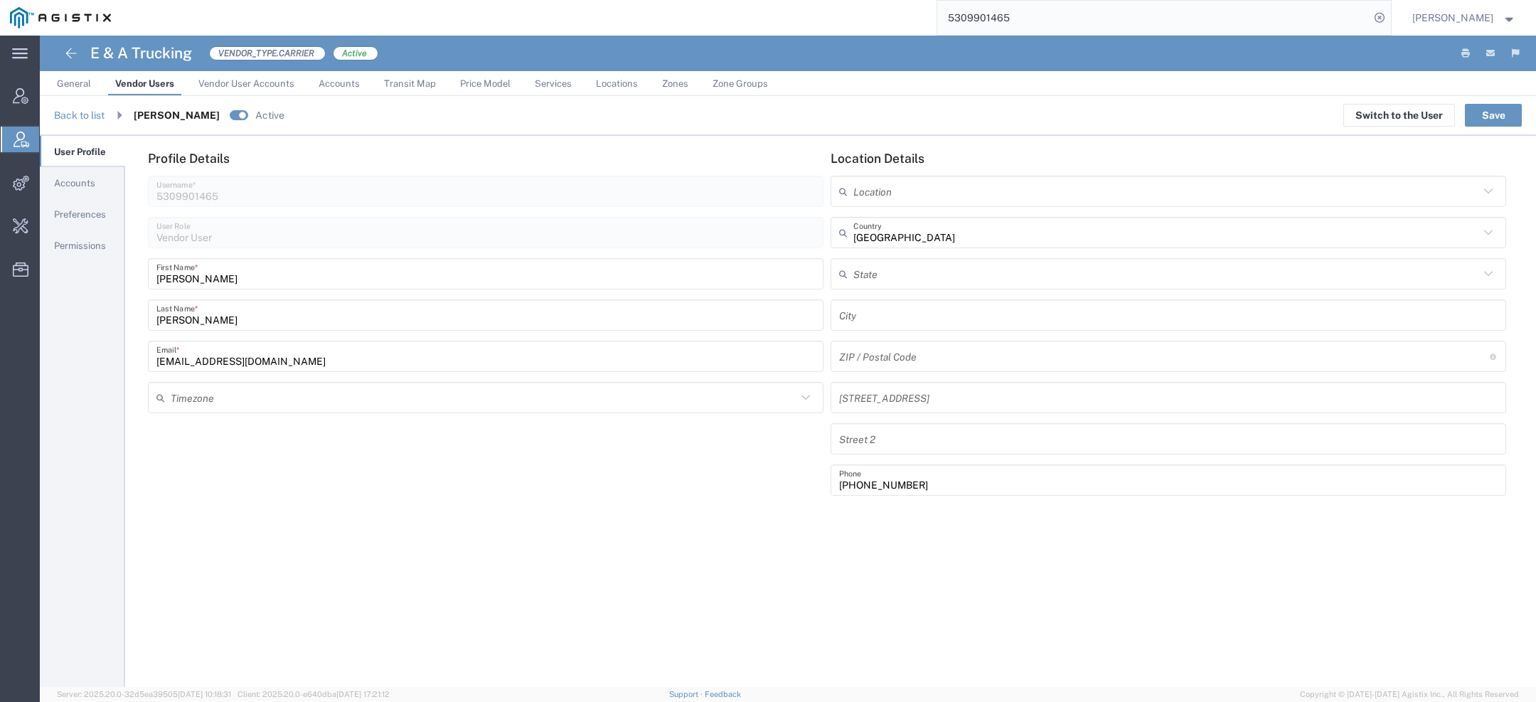
click at [70, 182] on span "Accounts" at bounding box center [74, 183] width 41 height 11
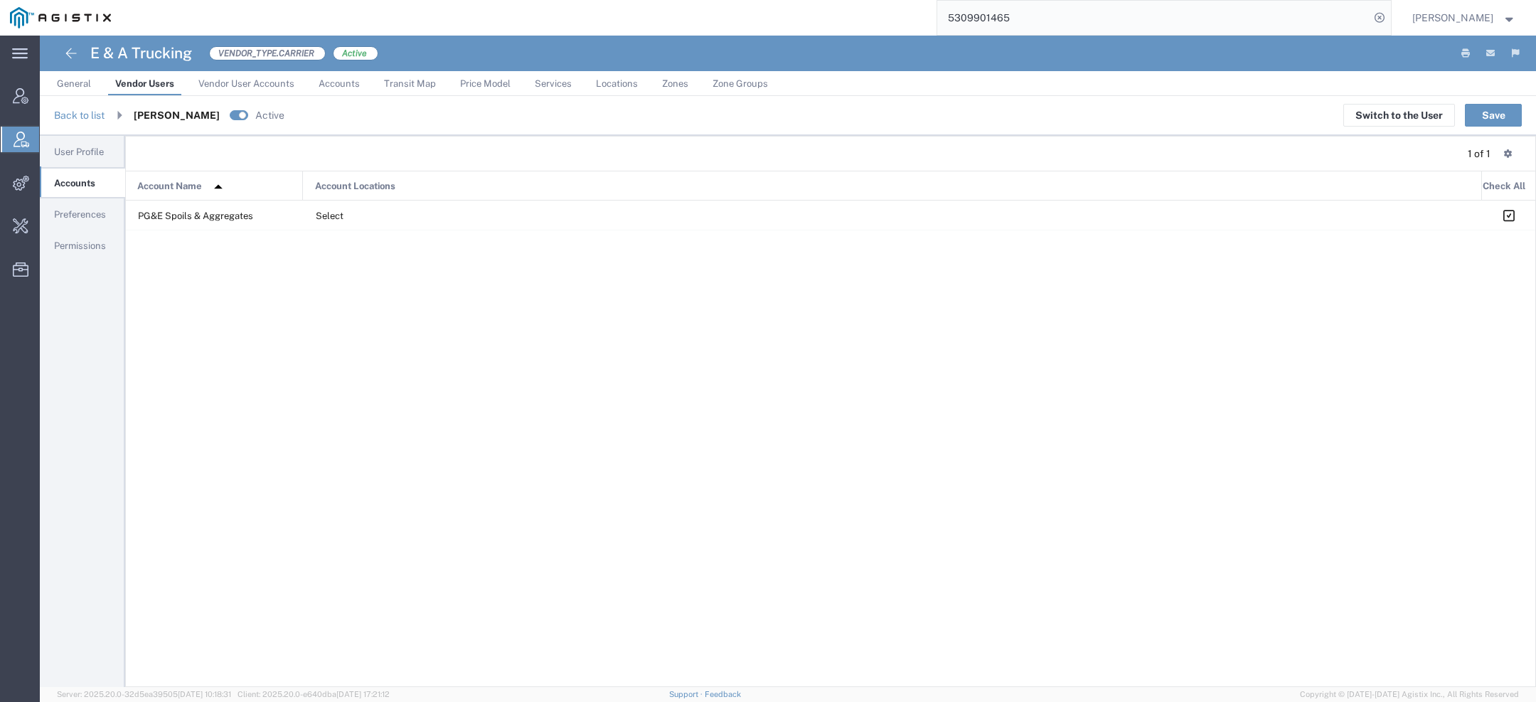
click at [78, 202] on link "Preferences" at bounding box center [82, 214] width 85 height 29
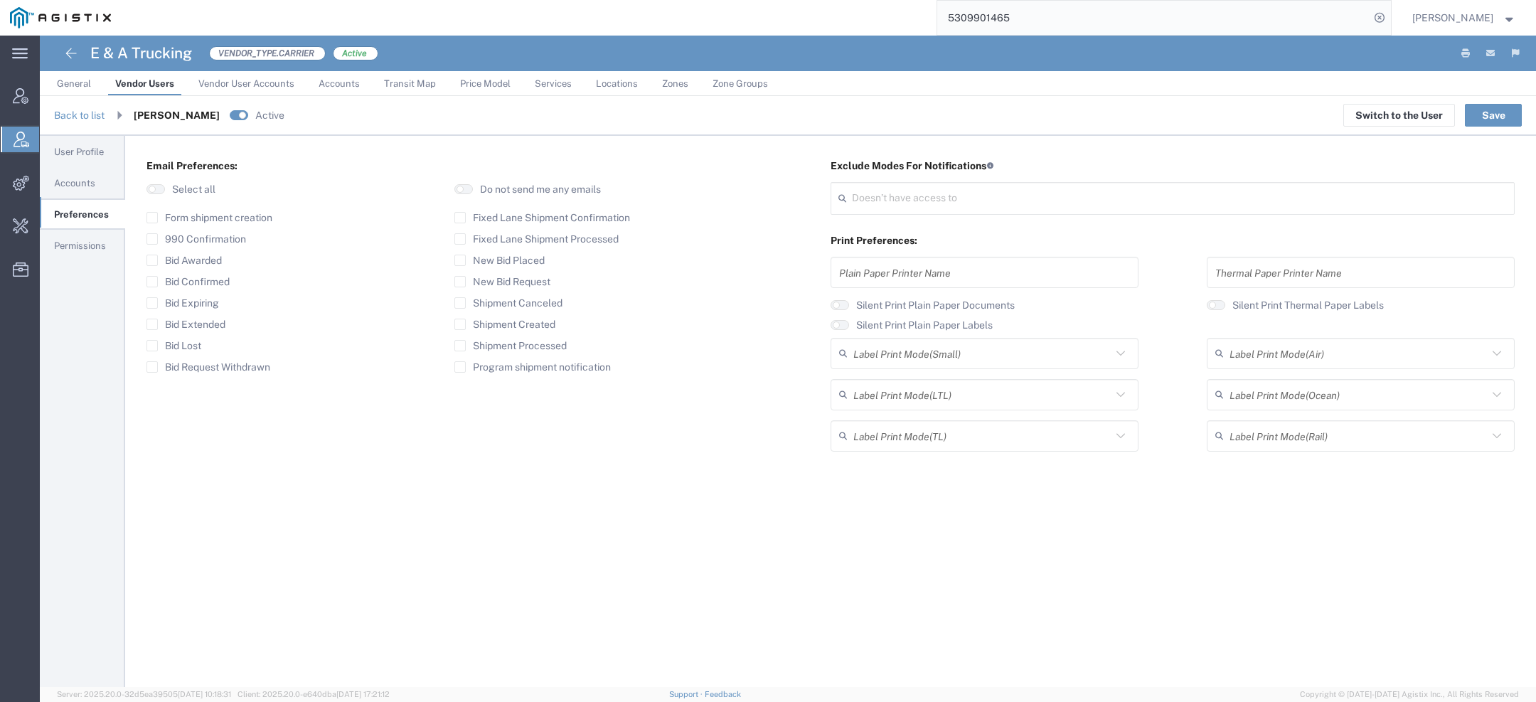
type input "Select"
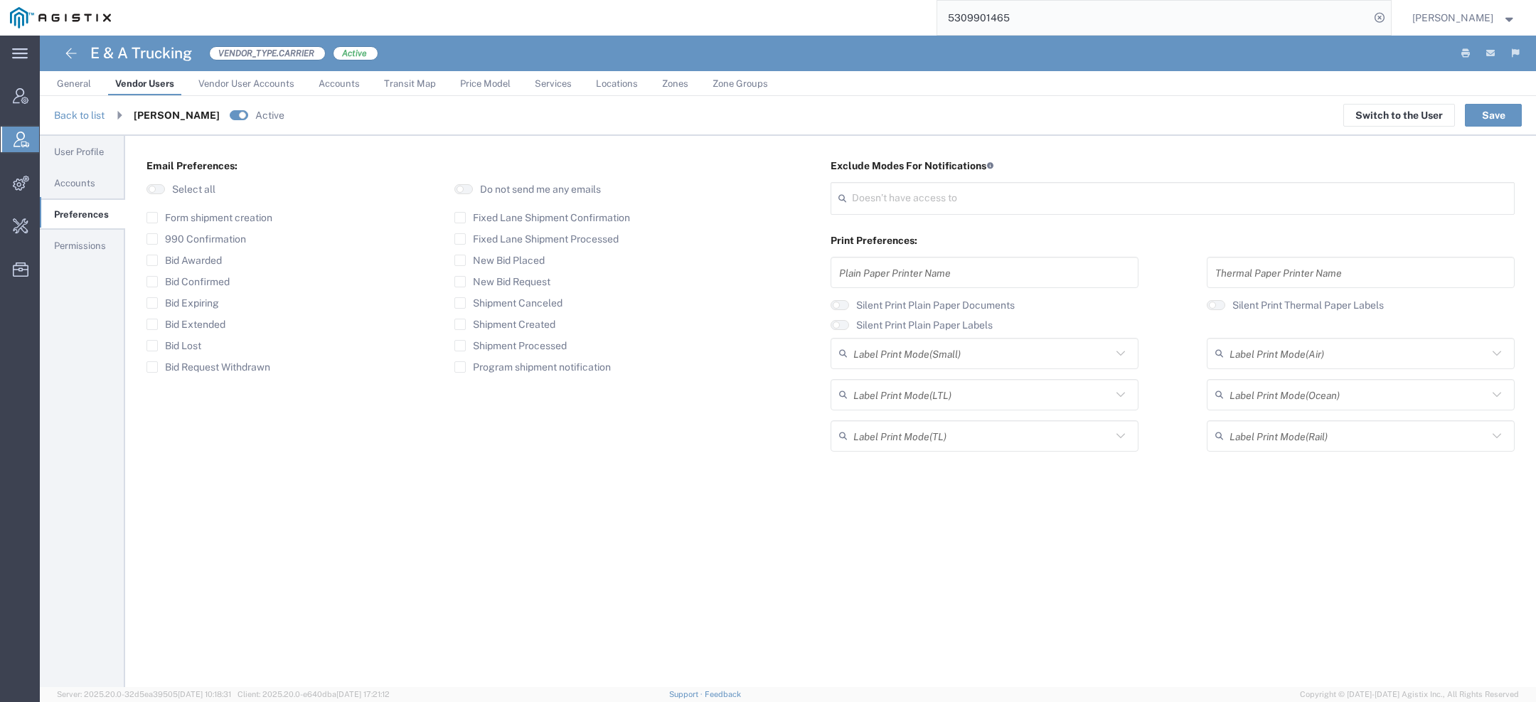
type input "Select"
click at [986, 19] on input "5309901465" at bounding box center [1153, 18] width 432 height 34
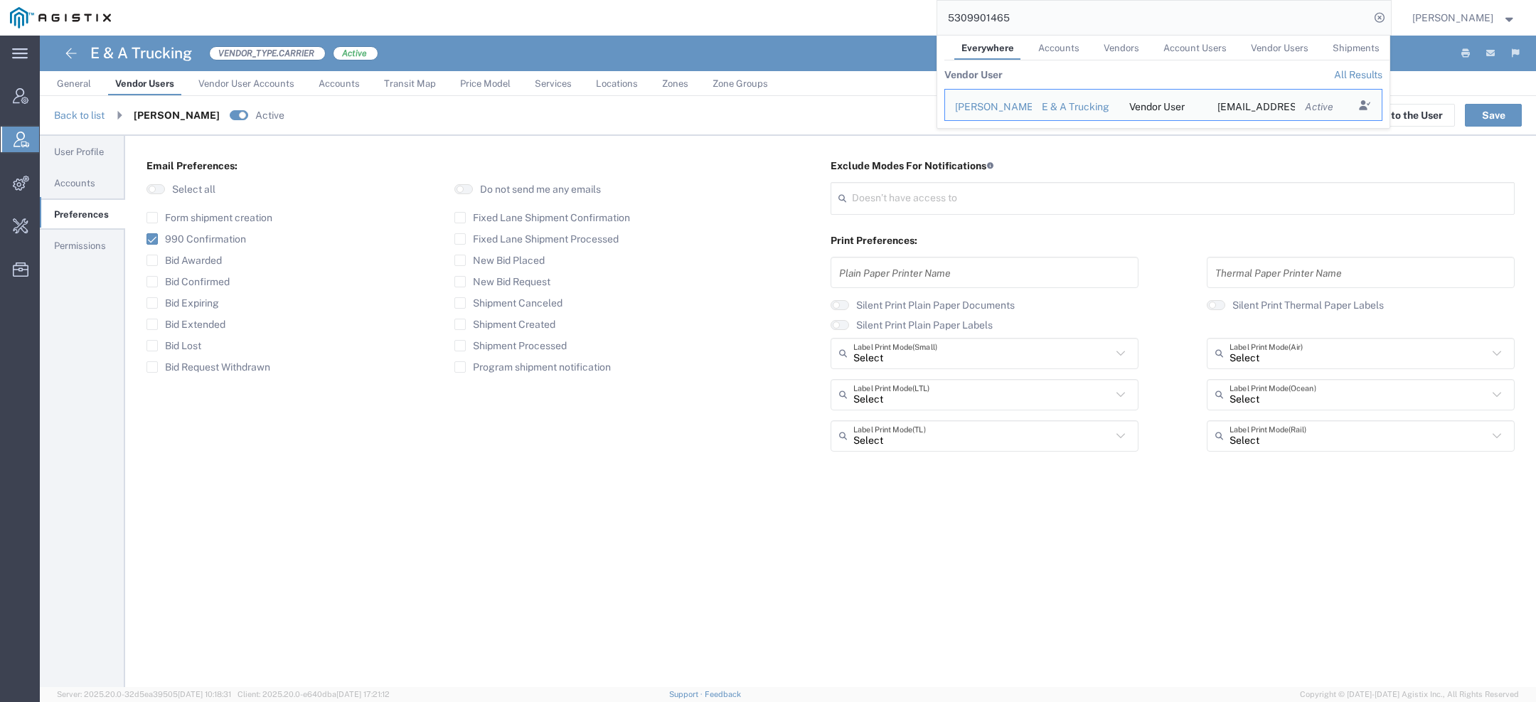
click at [986, 19] on input "5309901465" at bounding box center [1153, 18] width 432 height 34
